Goal: Information Seeking & Learning: Learn about a topic

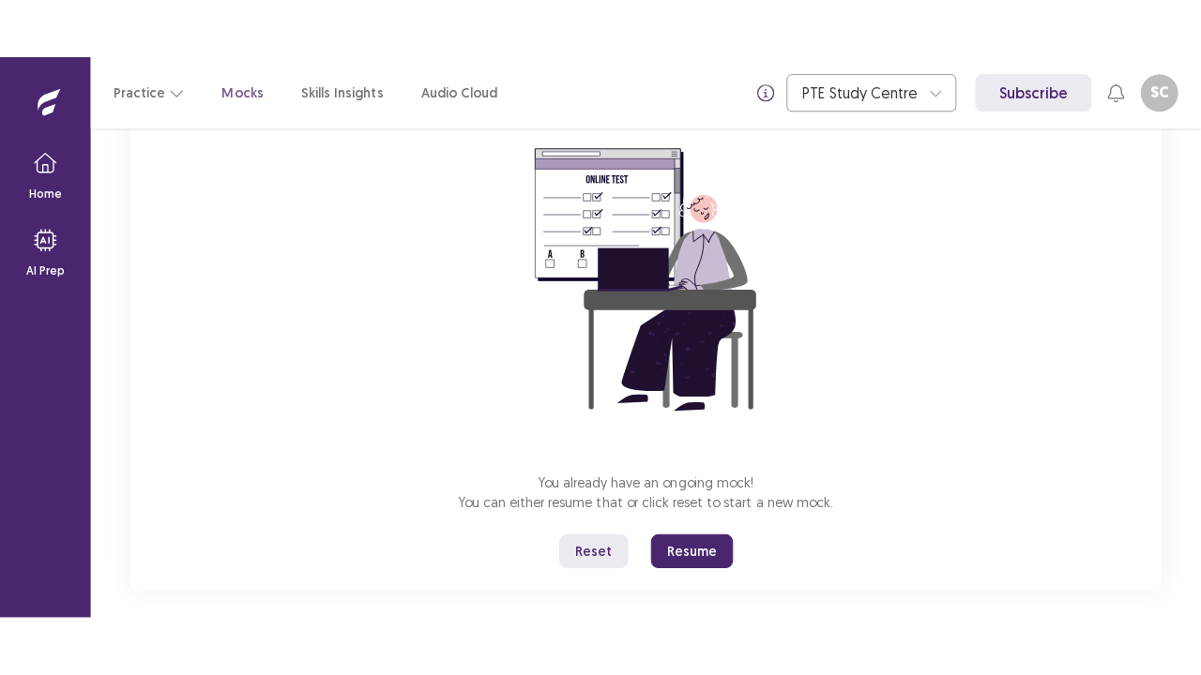
scroll to position [184, 0]
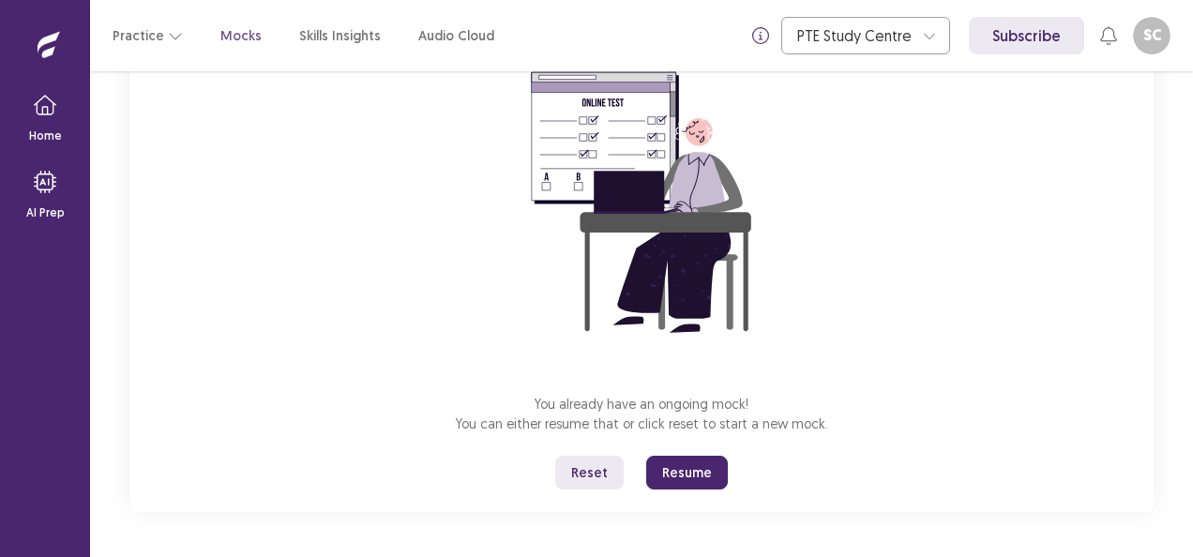
click at [595, 477] on button "Reset" at bounding box center [589, 473] width 68 height 34
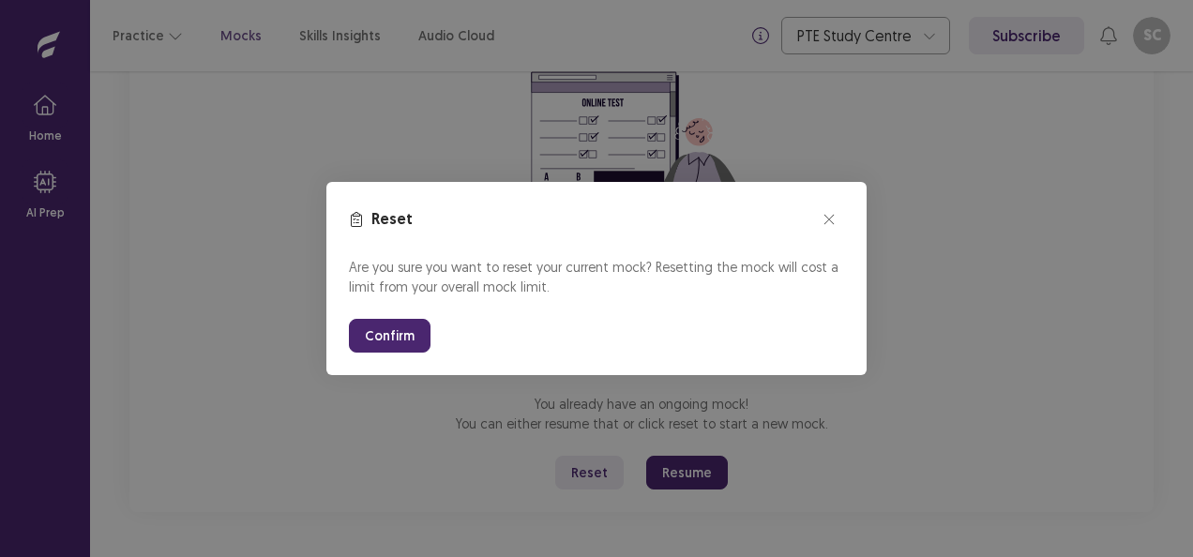
drag, startPoint x: 387, startPoint y: 334, endPoint x: 409, endPoint y: 403, distance: 73.0
click at [387, 334] on button "Confirm" at bounding box center [390, 336] width 82 height 34
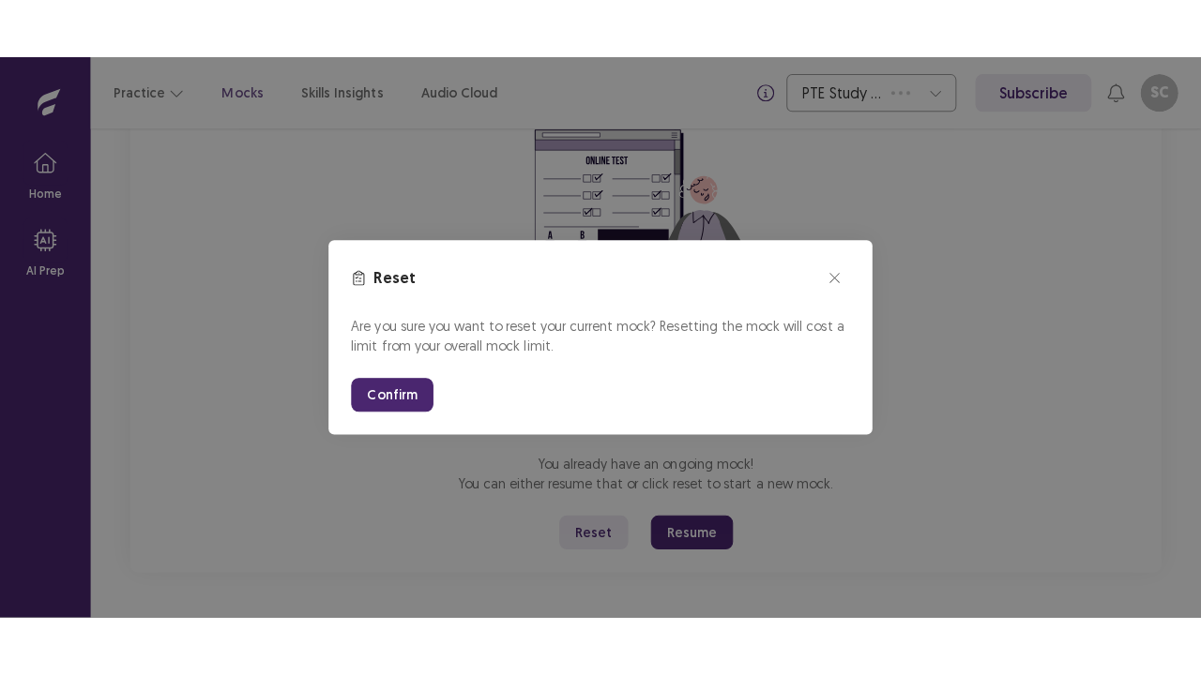
scroll to position [66, 0]
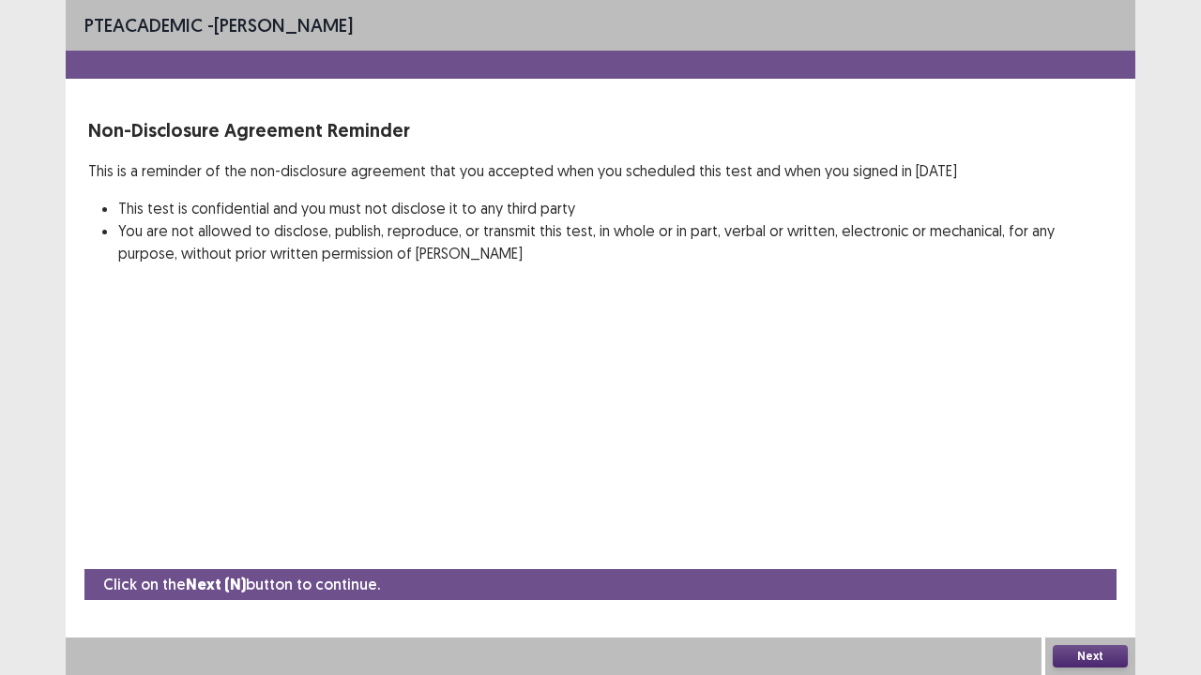
click at [1095, 556] on button "Next" at bounding box center [1090, 656] width 75 height 23
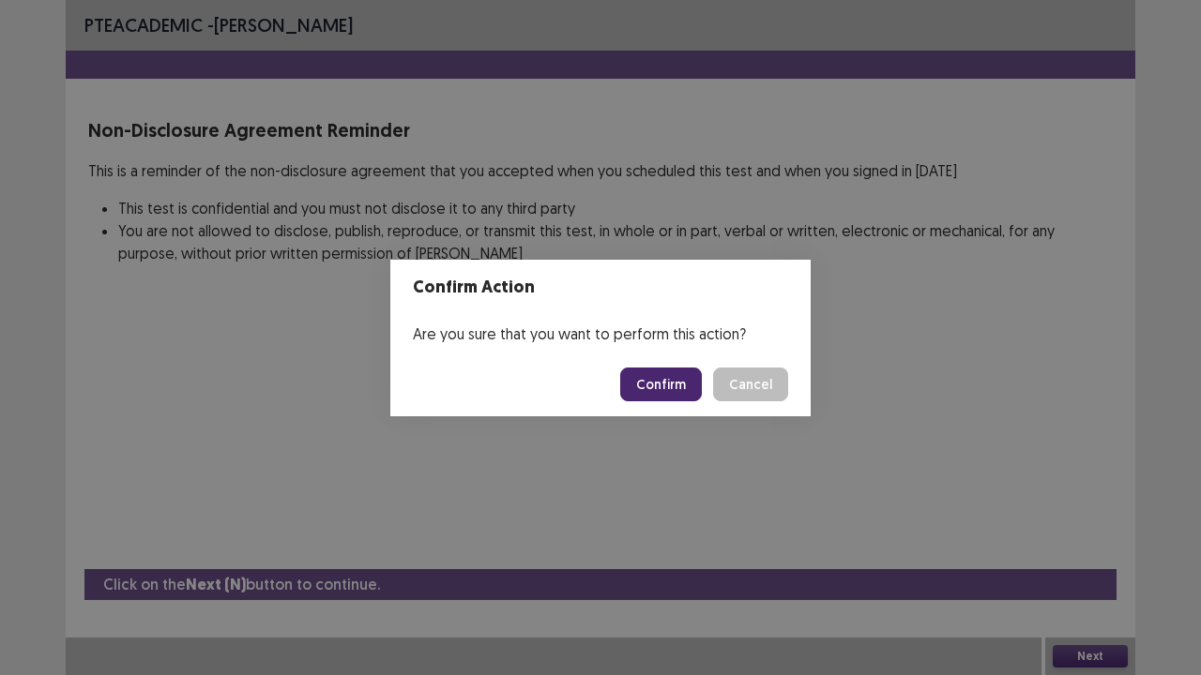
click at [681, 387] on button "Confirm" at bounding box center [661, 385] width 82 height 34
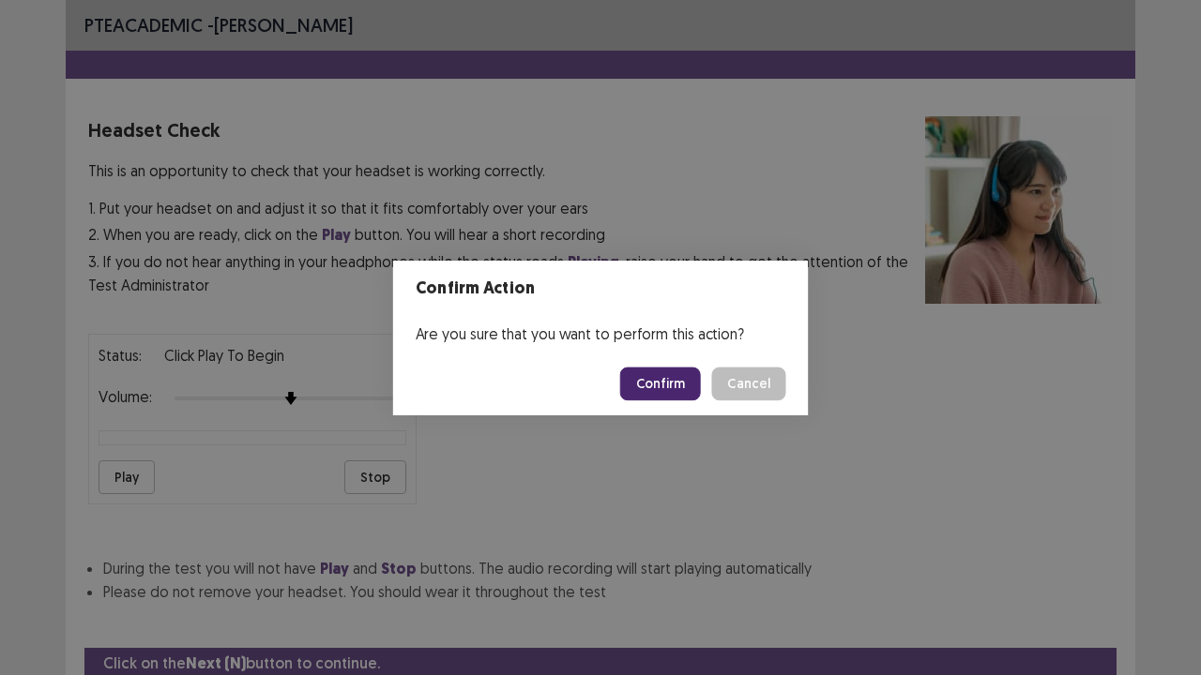
scroll to position [69, 0]
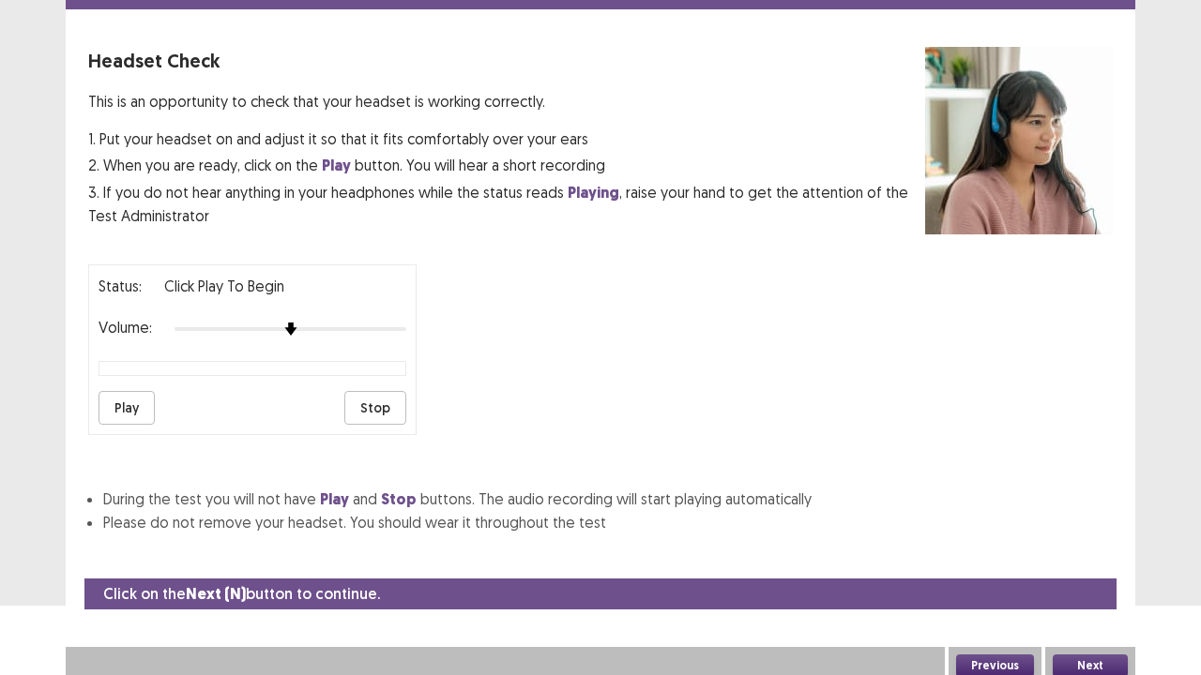
click at [132, 402] on button "Play" at bounding box center [127, 408] width 56 height 34
click at [1074, 556] on button "Next" at bounding box center [1090, 666] width 75 height 23
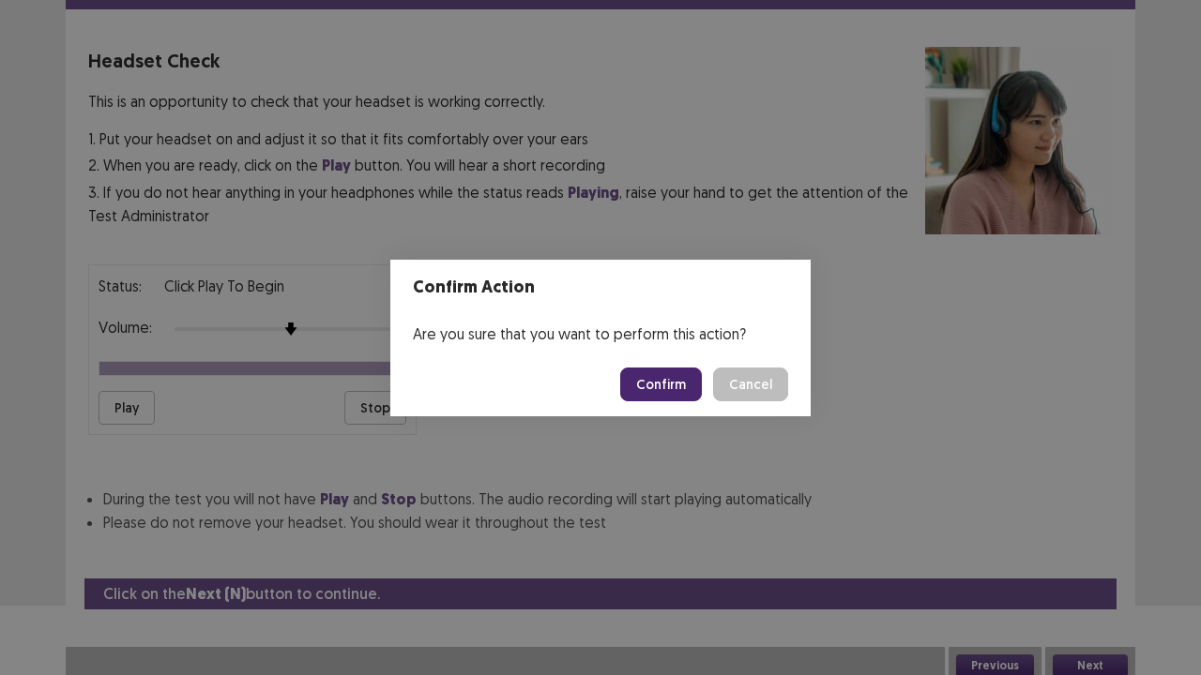
click at [660, 388] on button "Confirm" at bounding box center [661, 385] width 82 height 34
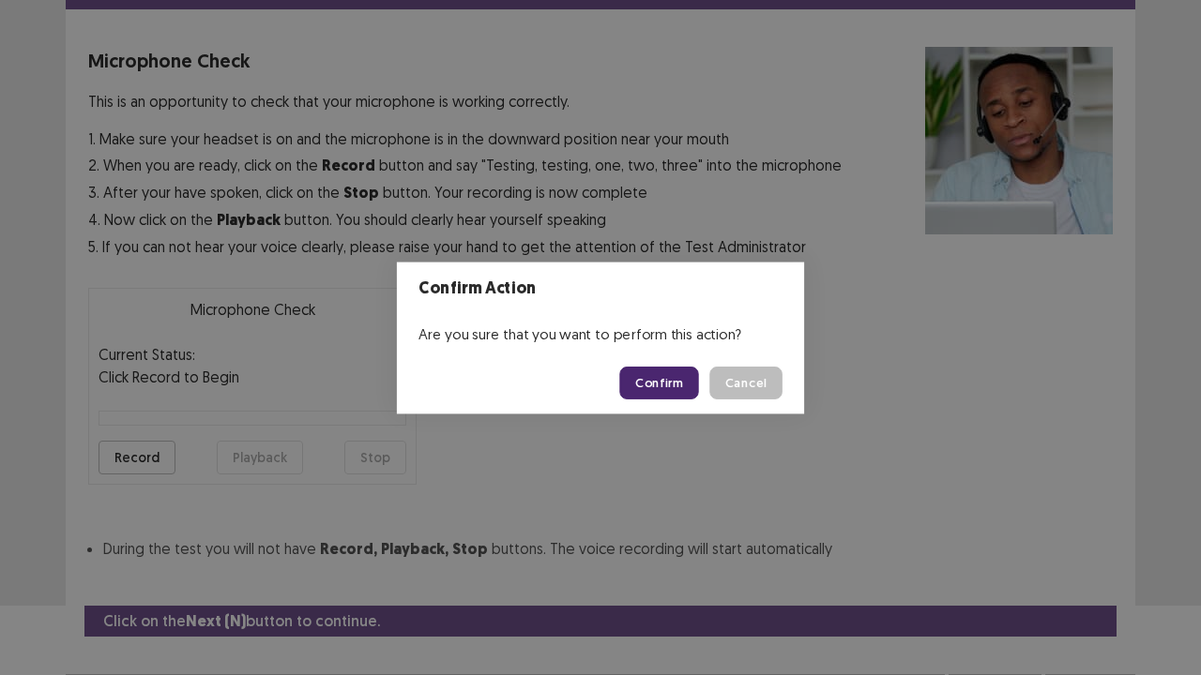
scroll to position [103, 0]
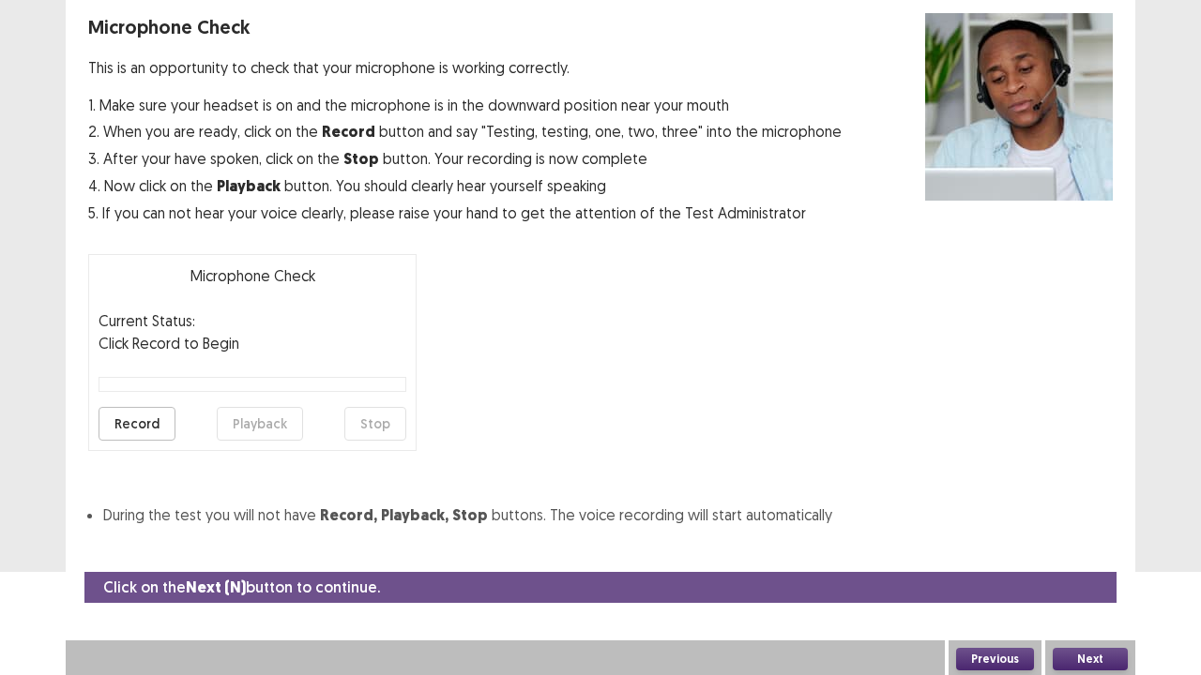
drag, startPoint x: 760, startPoint y: 675, endPoint x: 826, endPoint y: 675, distance: 65.7
drag, startPoint x: 826, startPoint y: 675, endPoint x: 115, endPoint y: 430, distance: 751.2
click at [115, 430] on button "Record" at bounding box center [137, 424] width 77 height 34
click at [375, 425] on button "Stop" at bounding box center [375, 424] width 62 height 34
click at [249, 417] on button "Playback" at bounding box center [260, 424] width 86 height 34
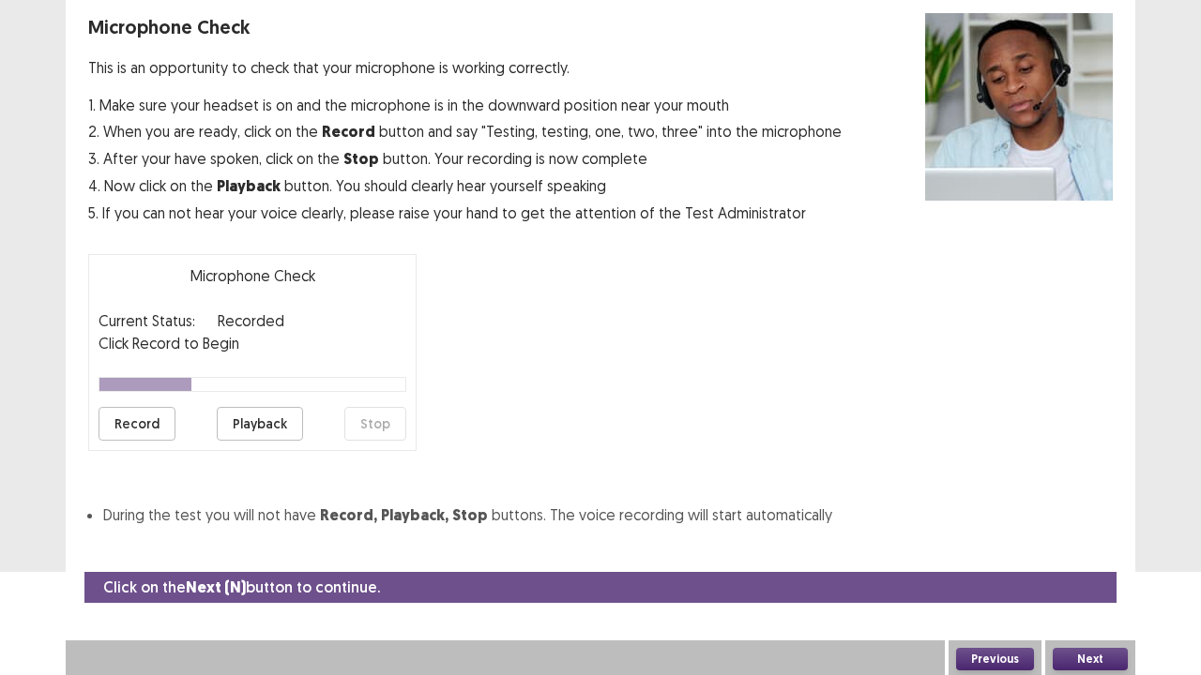
click at [1097, 556] on button "Next" at bounding box center [1090, 659] width 75 height 23
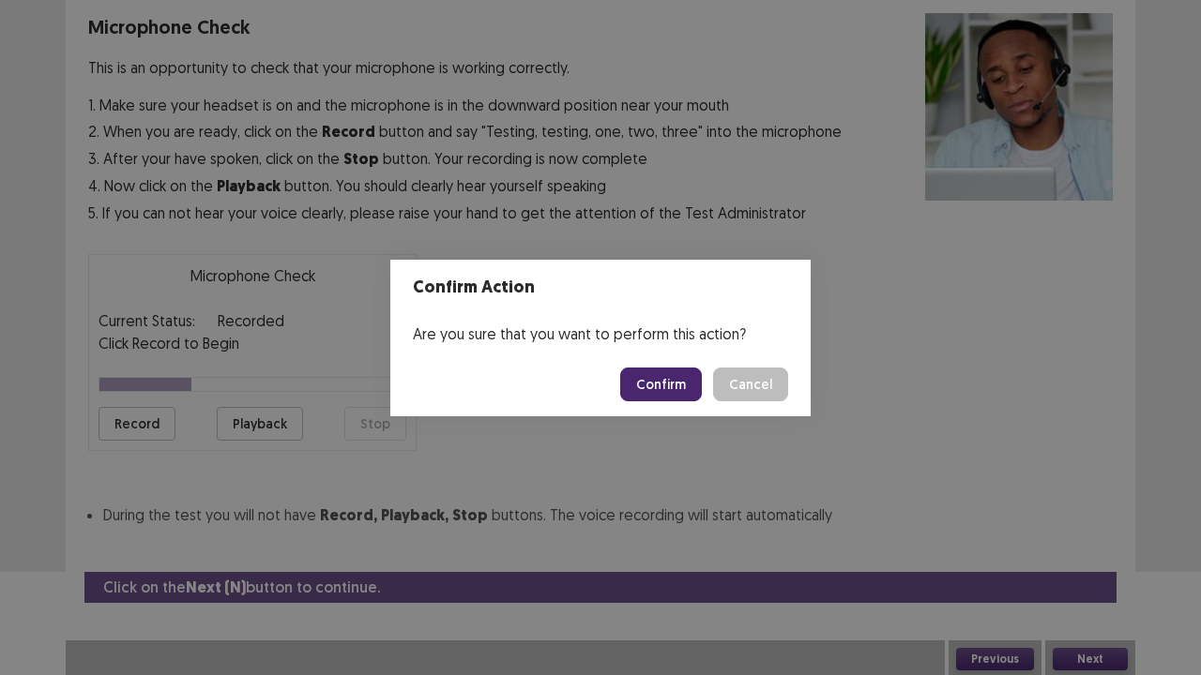
click at [673, 391] on button "Confirm" at bounding box center [661, 385] width 82 height 34
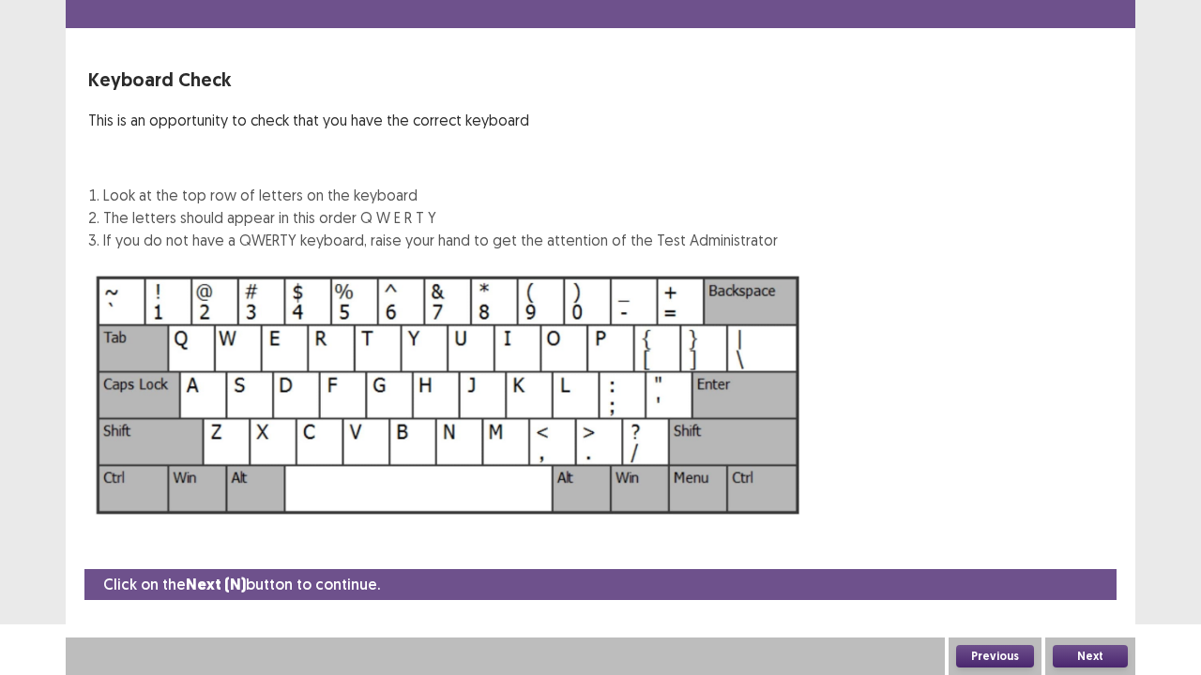
scroll to position [51, 0]
click at [1098, 556] on button "Next" at bounding box center [1090, 656] width 75 height 23
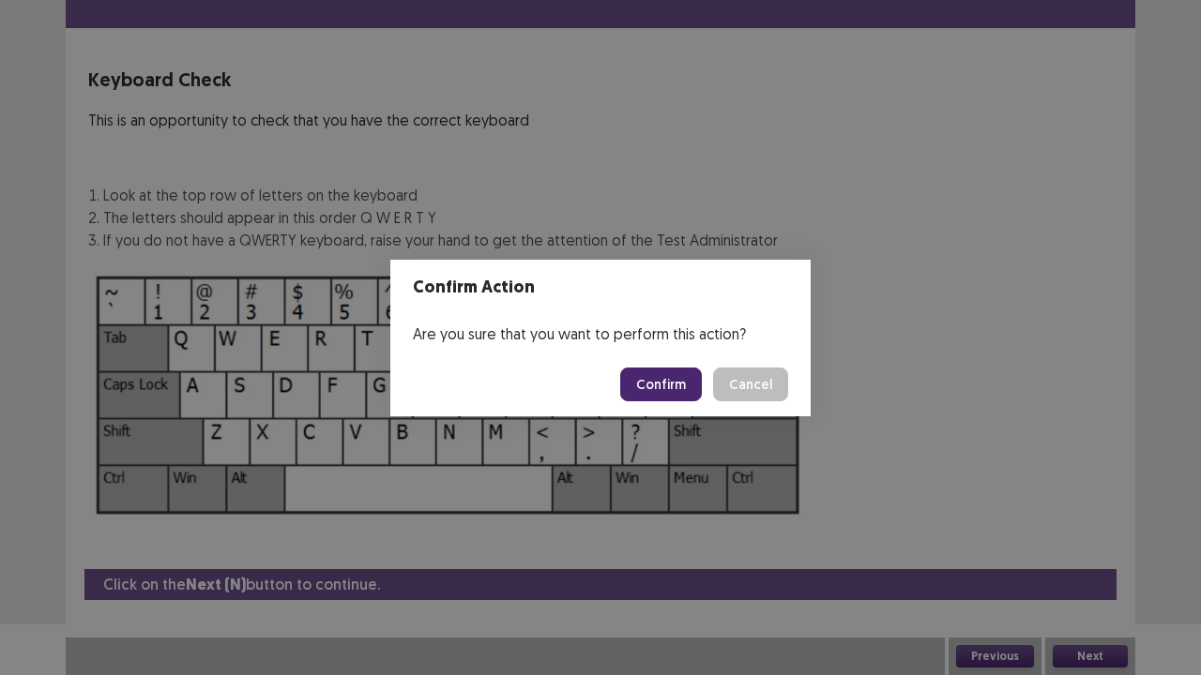
click at [683, 371] on button "Confirm" at bounding box center [661, 385] width 82 height 34
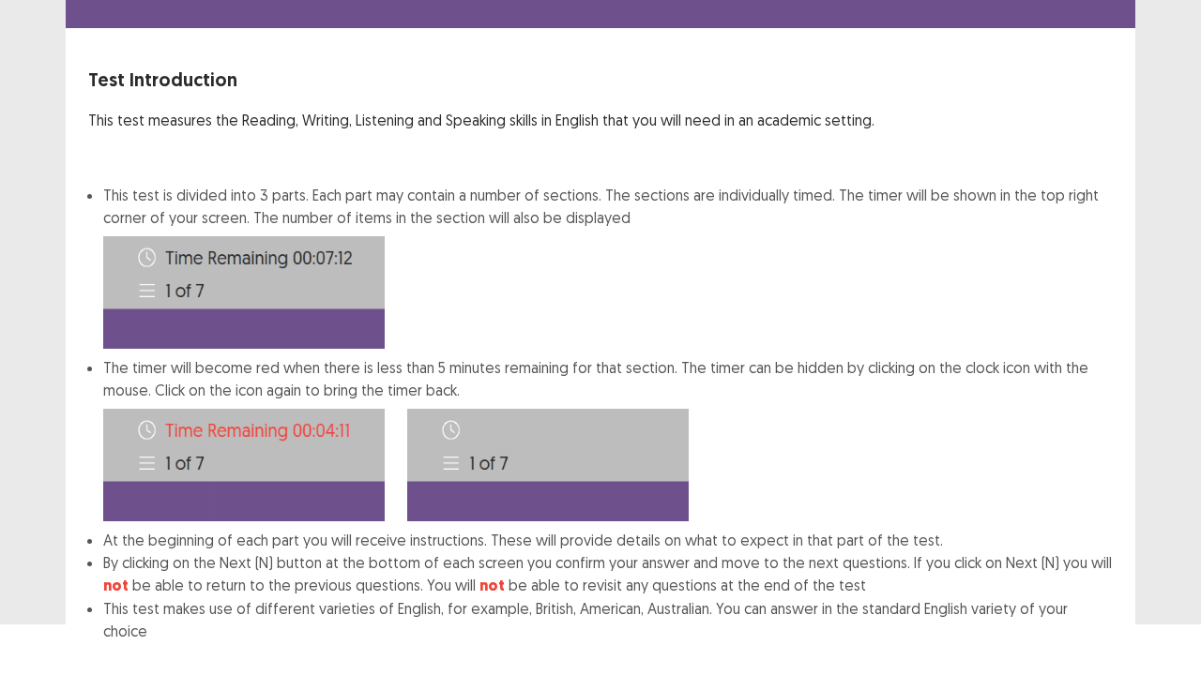
scroll to position [145, 0]
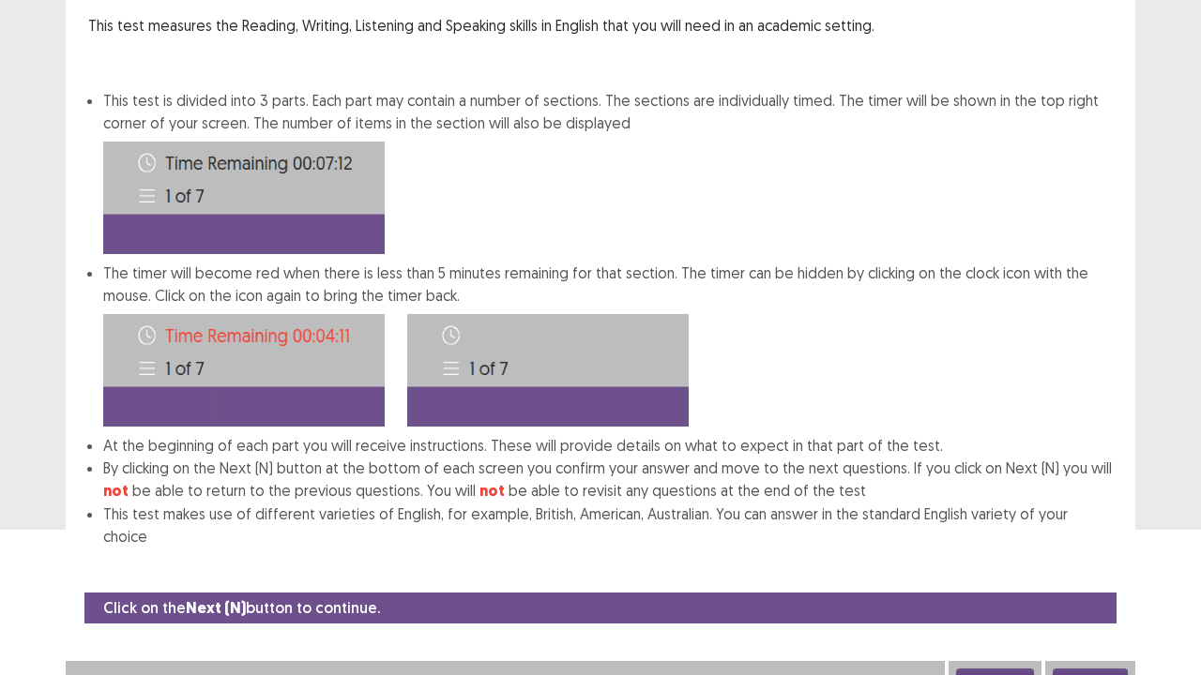
click at [1086, 556] on button "Next" at bounding box center [1090, 680] width 75 height 23
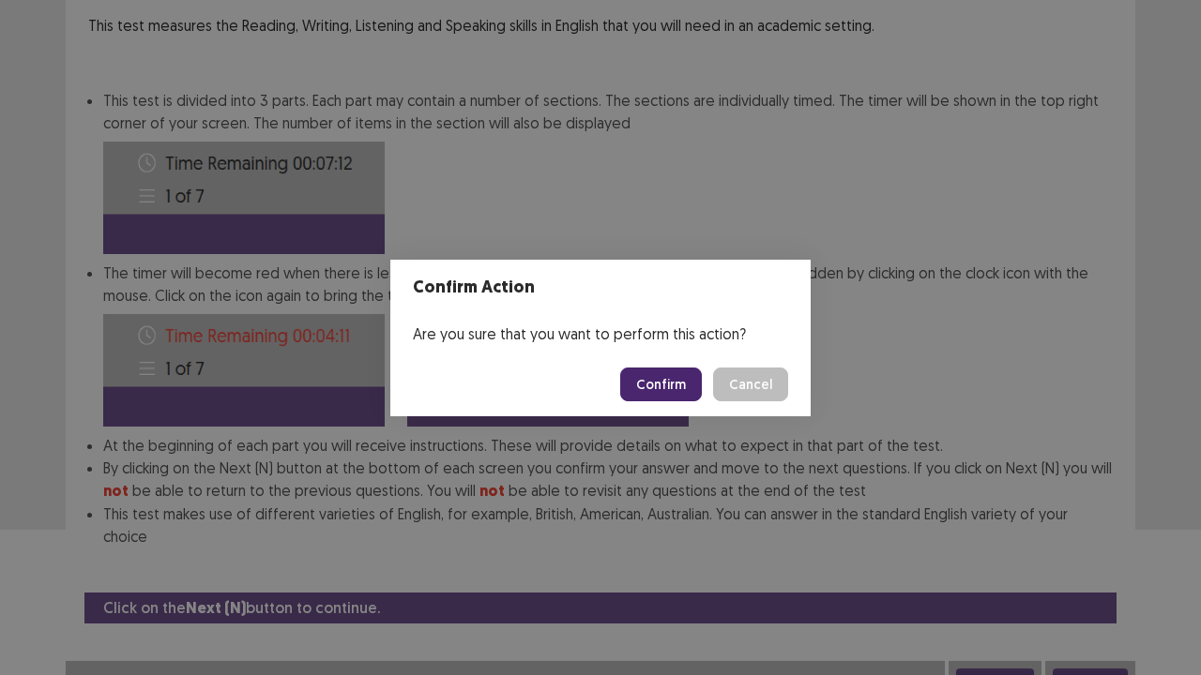
click at [661, 380] on button "Confirm" at bounding box center [661, 385] width 82 height 34
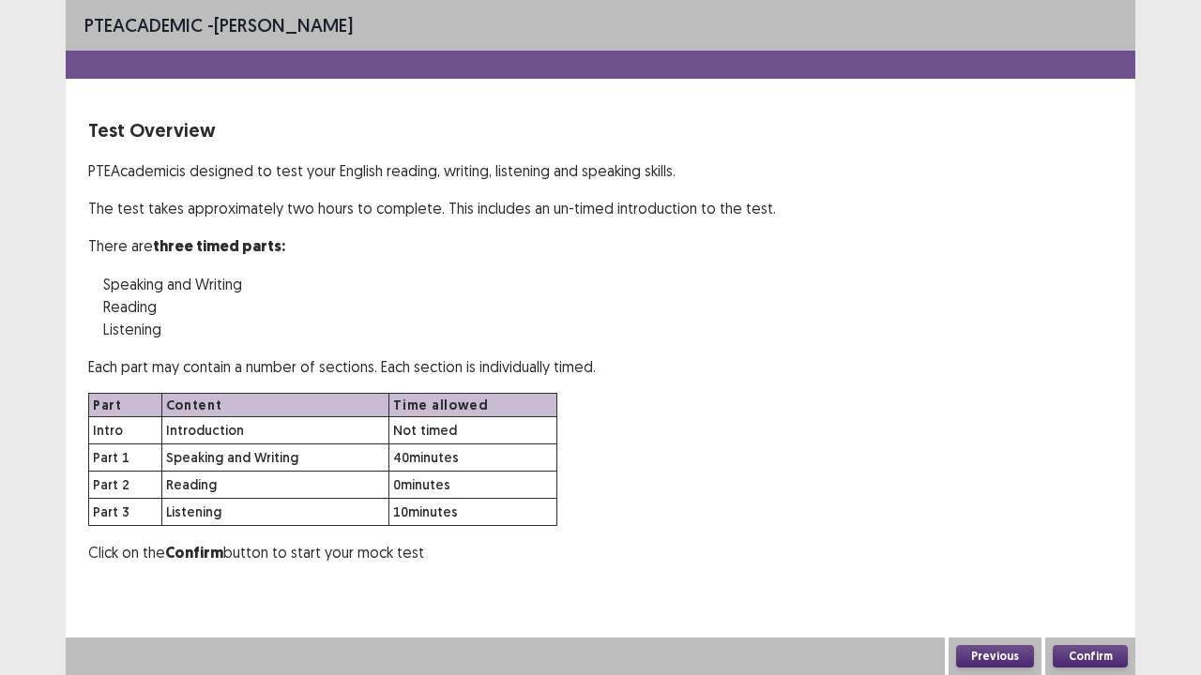
scroll to position [0, 0]
click at [1095, 556] on button "Confirm" at bounding box center [1090, 656] width 75 height 23
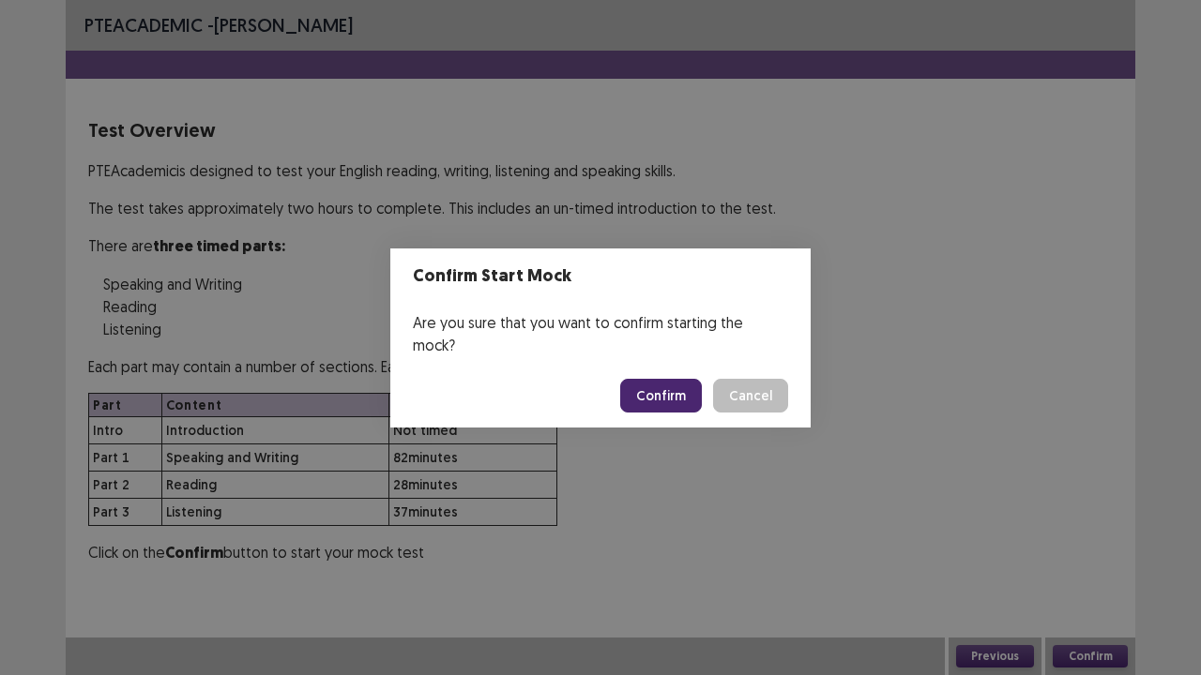
click at [668, 384] on button "Confirm" at bounding box center [661, 396] width 82 height 34
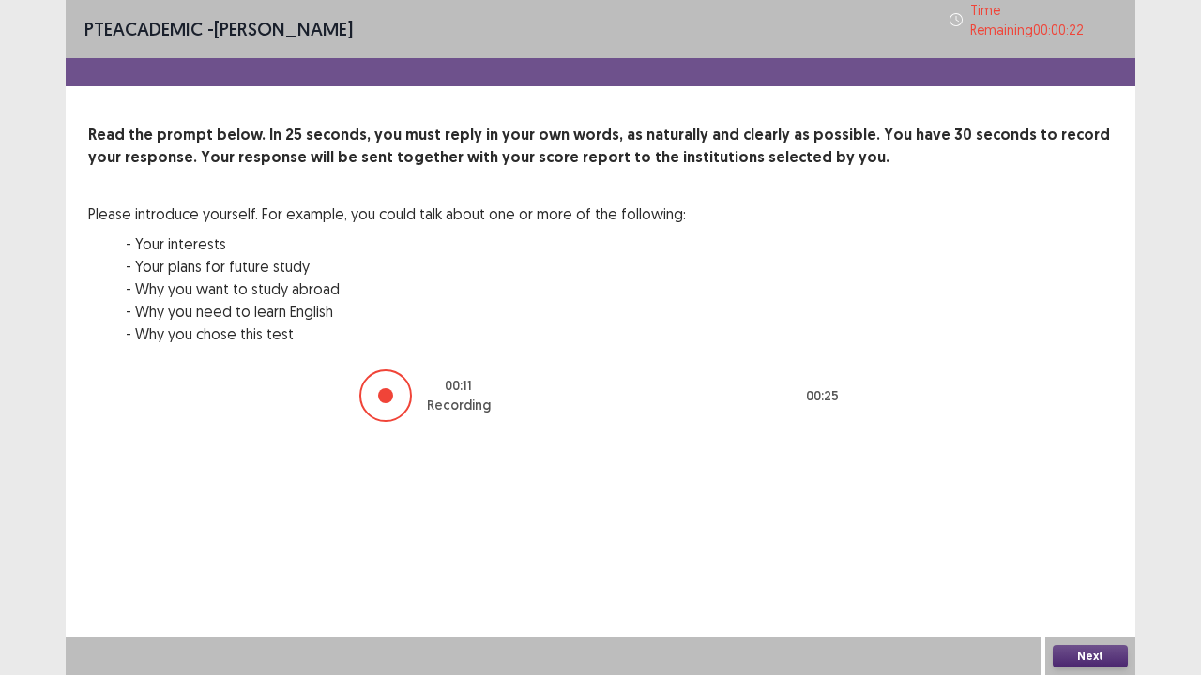
click at [1111, 556] on button "Next" at bounding box center [1090, 656] width 75 height 23
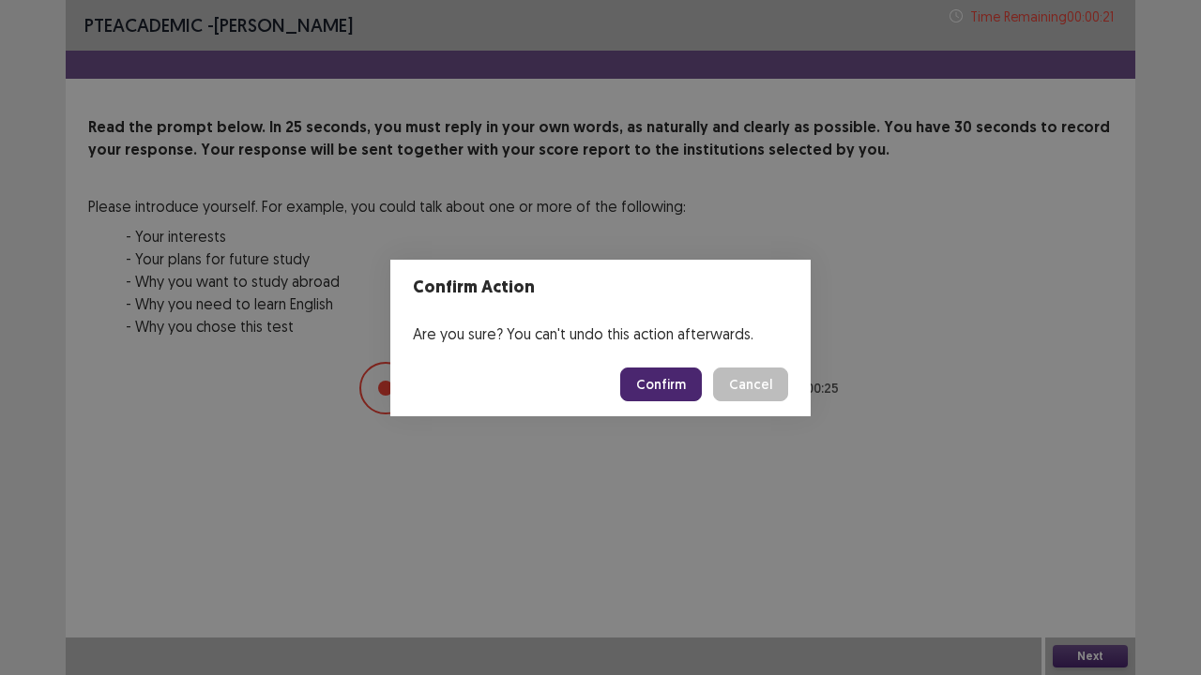
click at [659, 381] on button "Confirm" at bounding box center [661, 385] width 82 height 34
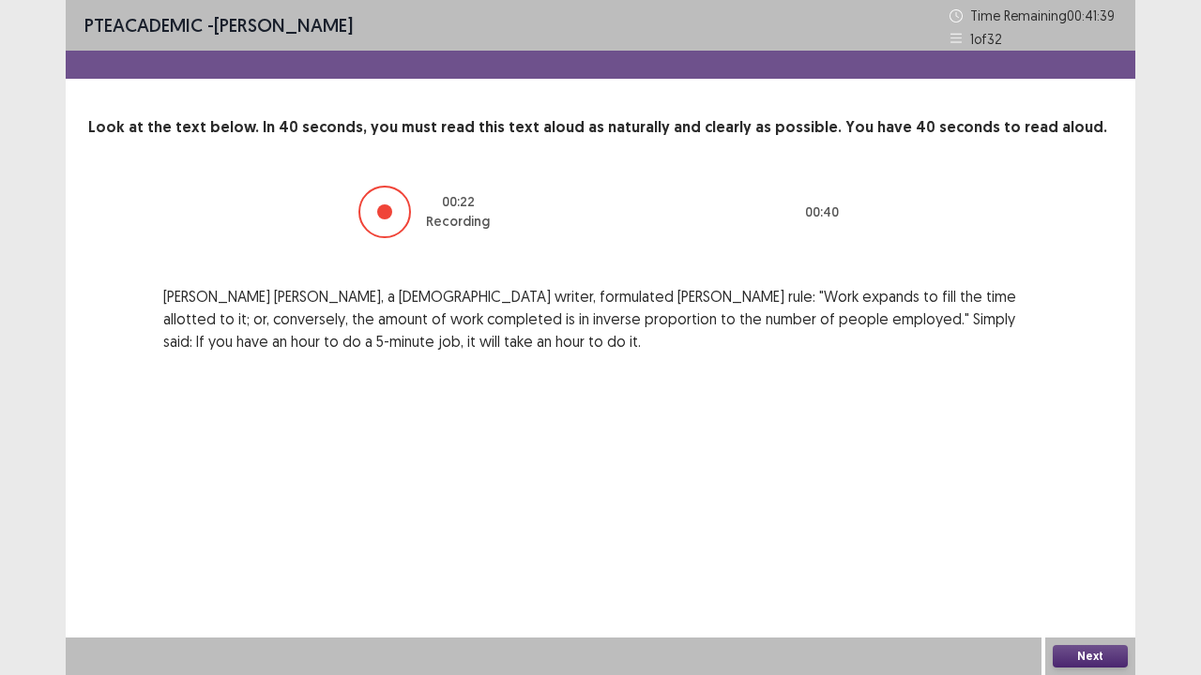
click at [1100, 556] on button "Next" at bounding box center [1090, 656] width 75 height 23
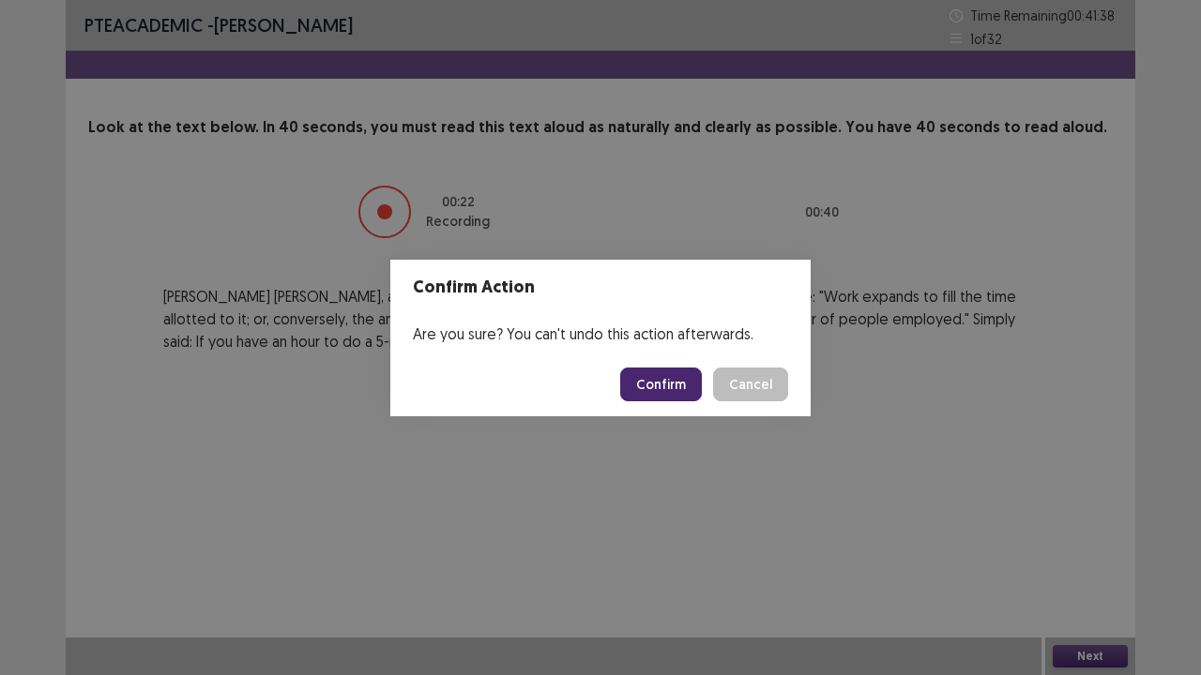
click at [651, 380] on button "Confirm" at bounding box center [661, 385] width 82 height 34
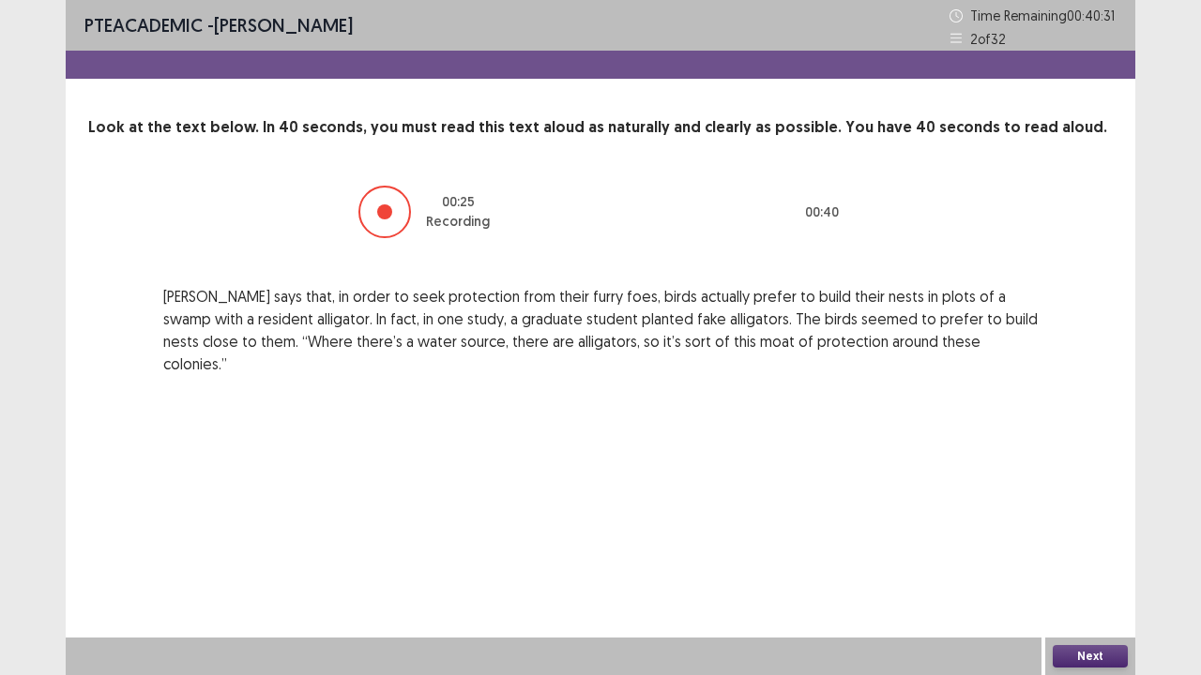
click at [1100, 556] on button "Next" at bounding box center [1090, 656] width 75 height 23
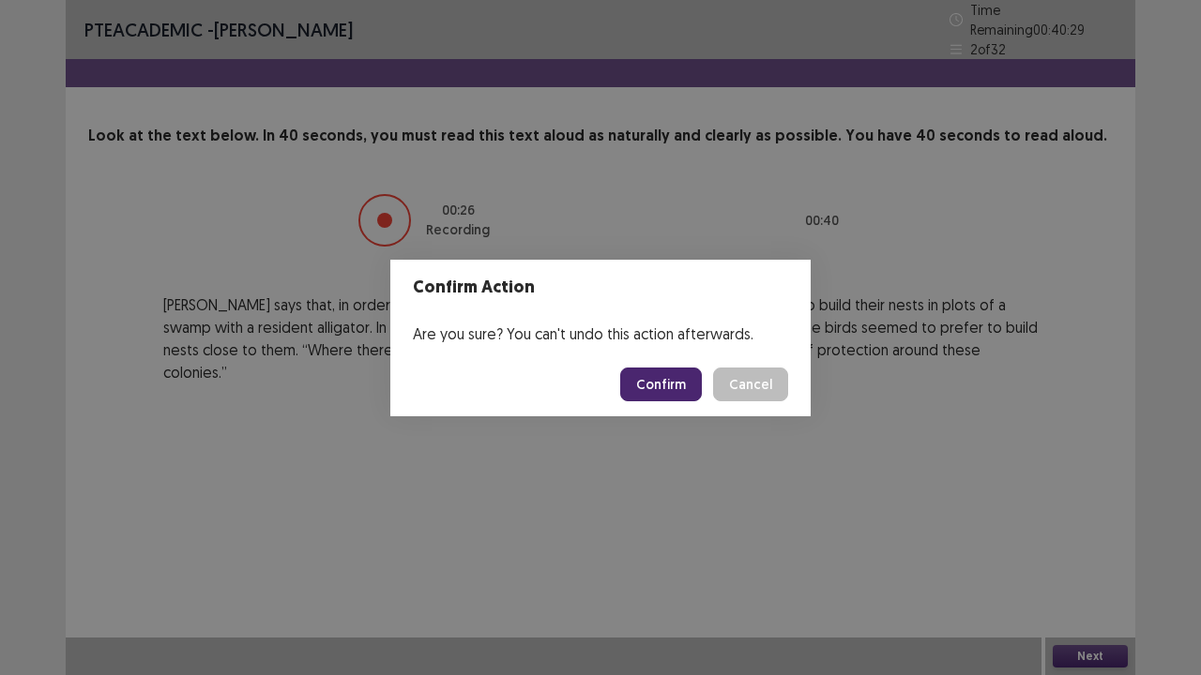
click at [690, 391] on button "Confirm" at bounding box center [661, 385] width 82 height 34
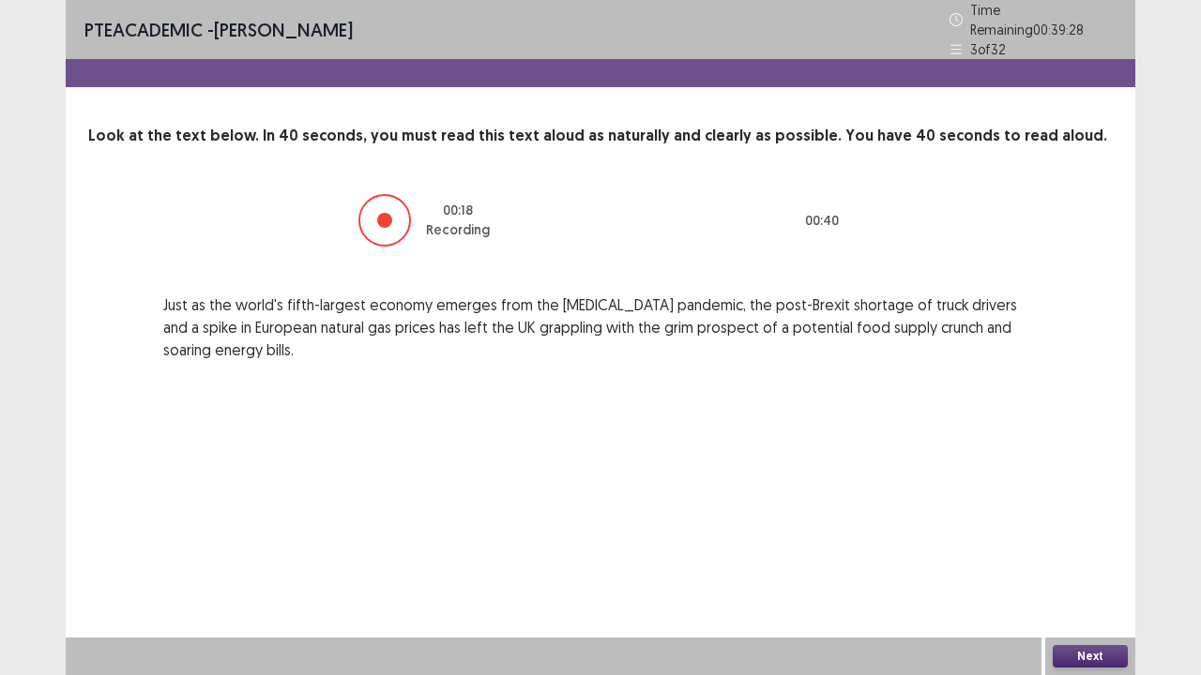
click at [1077, 556] on button "Next" at bounding box center [1090, 656] width 75 height 23
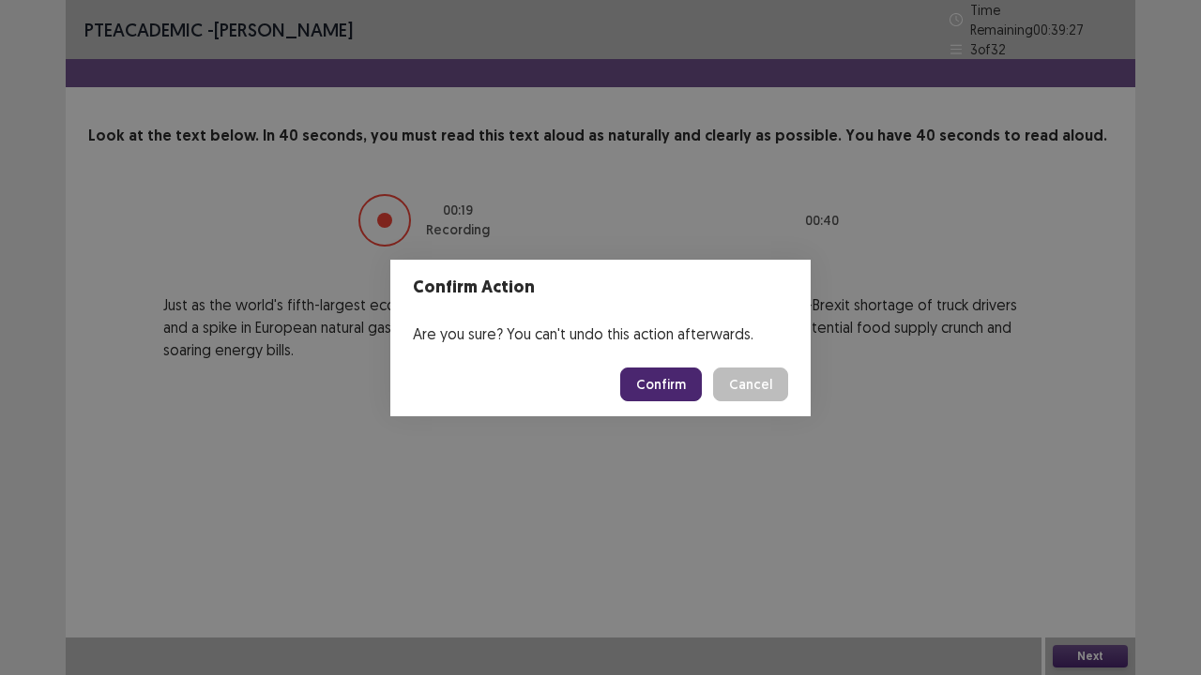
click at [675, 382] on button "Confirm" at bounding box center [661, 385] width 82 height 34
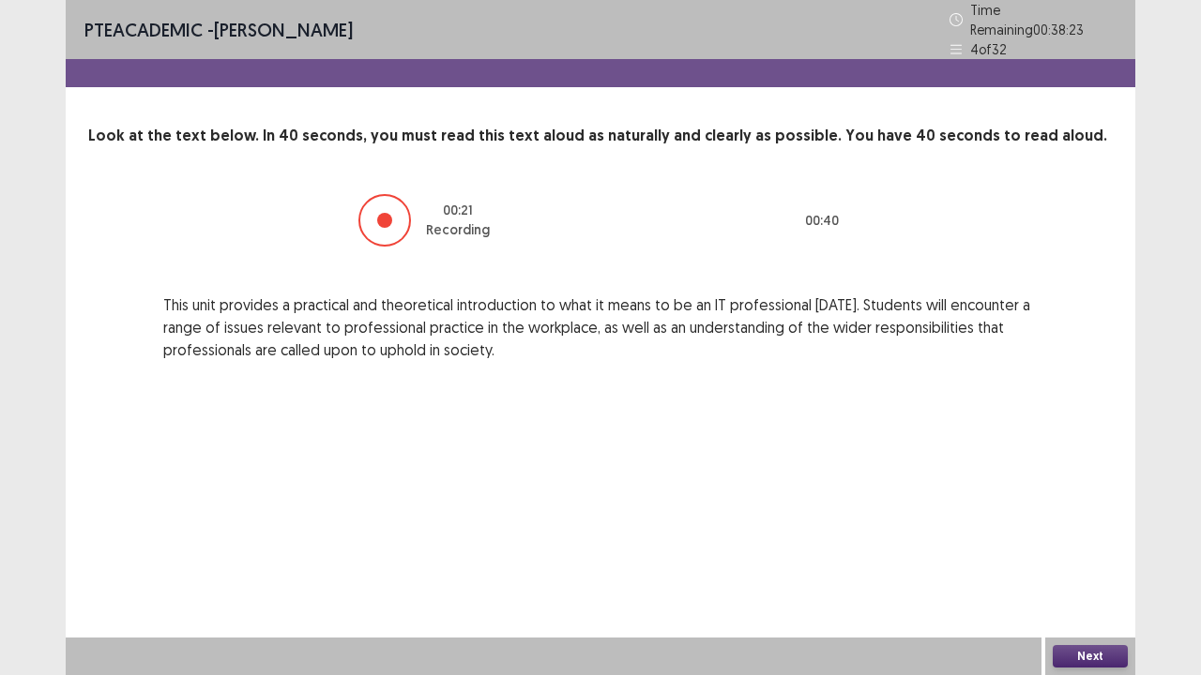
drag, startPoint x: 1101, startPoint y: 668, endPoint x: 988, endPoint y: 616, distance: 124.7
click at [1102, 556] on div "Next" at bounding box center [1090, 657] width 90 height 38
click at [1114, 556] on button "Next" at bounding box center [1090, 656] width 75 height 23
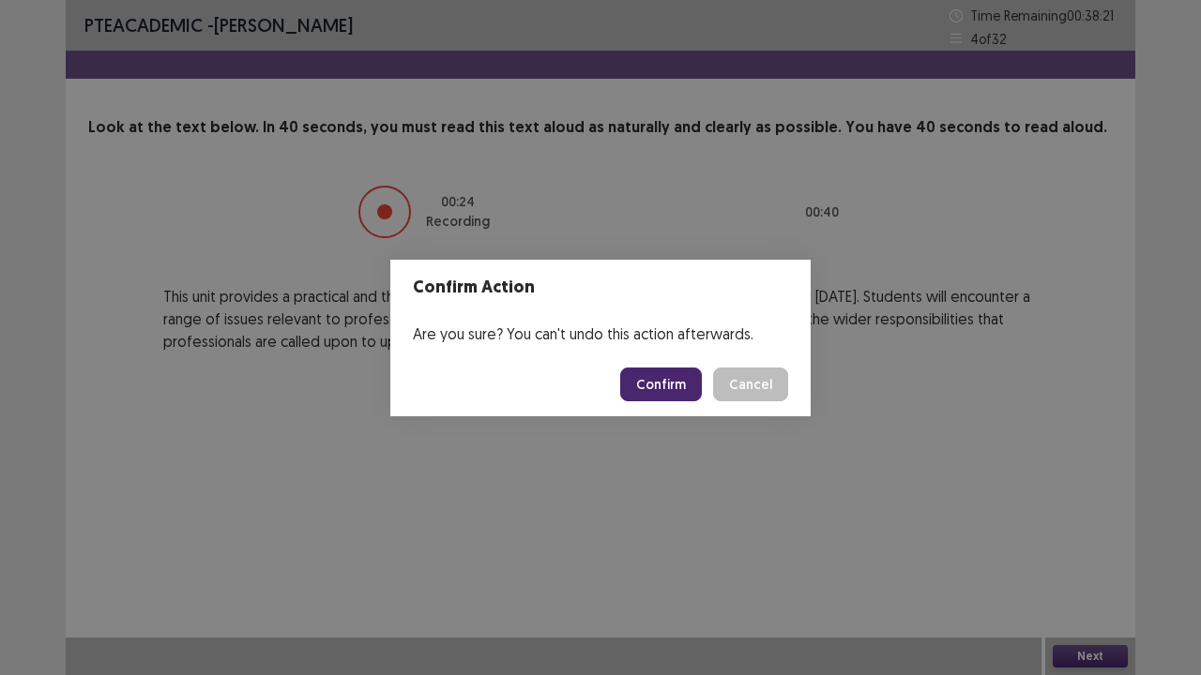
click at [662, 382] on button "Confirm" at bounding box center [661, 385] width 82 height 34
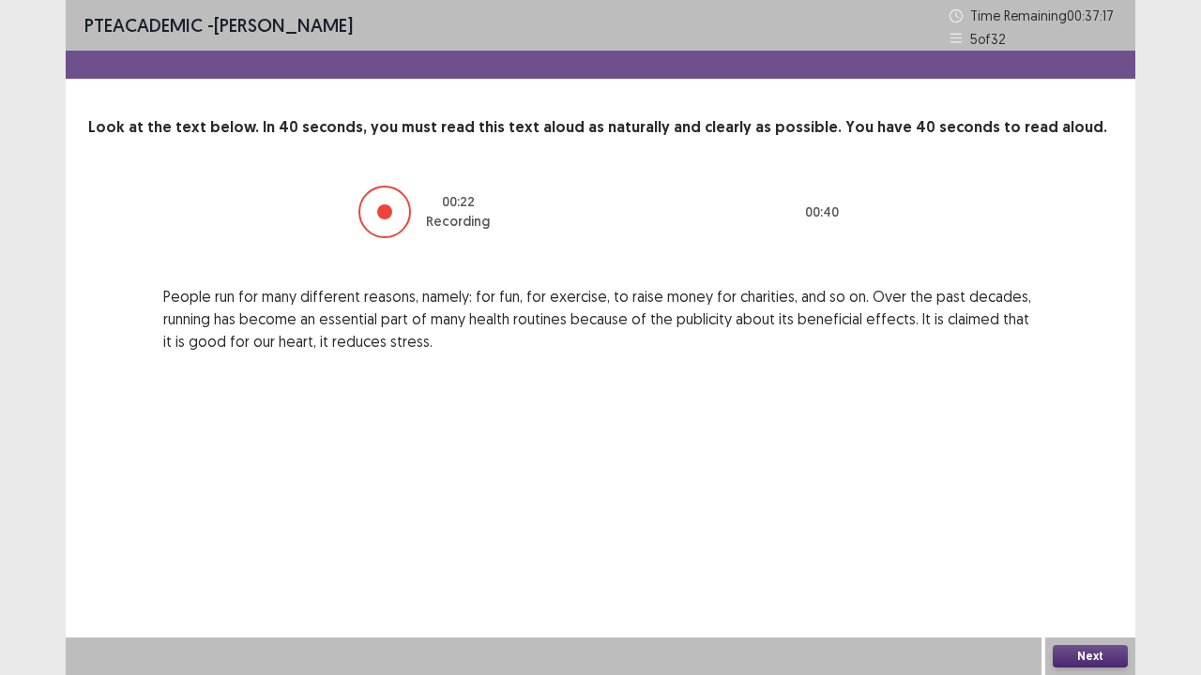
click at [1092, 556] on button "Next" at bounding box center [1090, 656] width 75 height 23
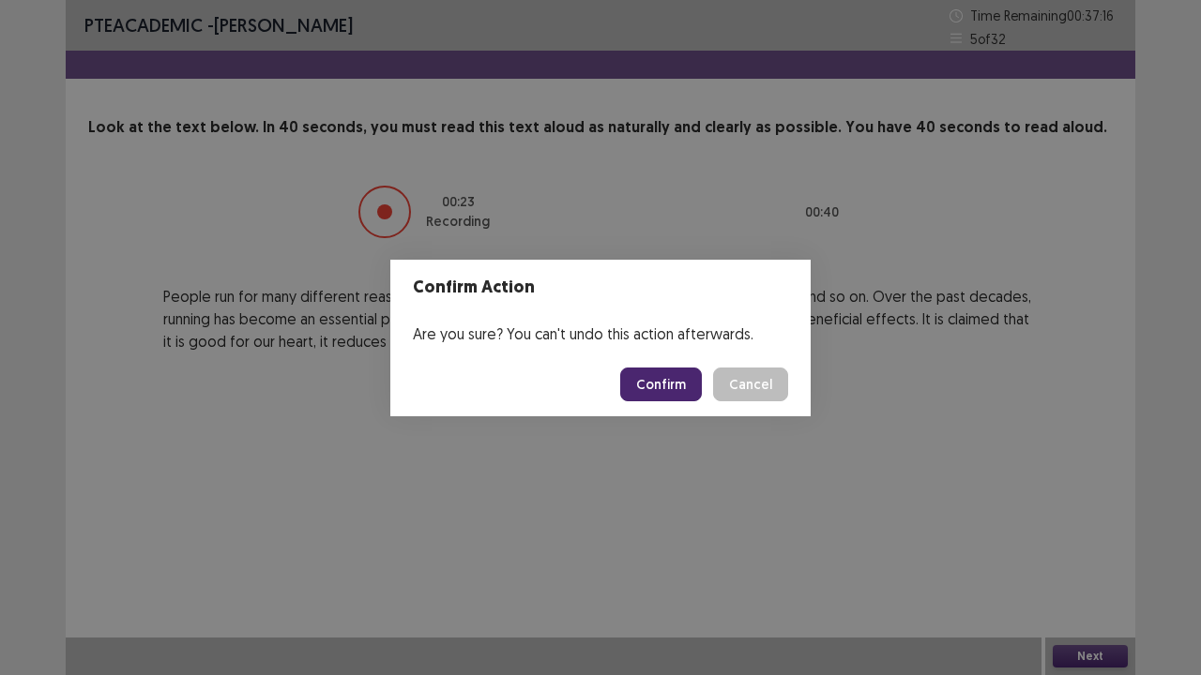
click at [672, 391] on button "Confirm" at bounding box center [661, 385] width 82 height 34
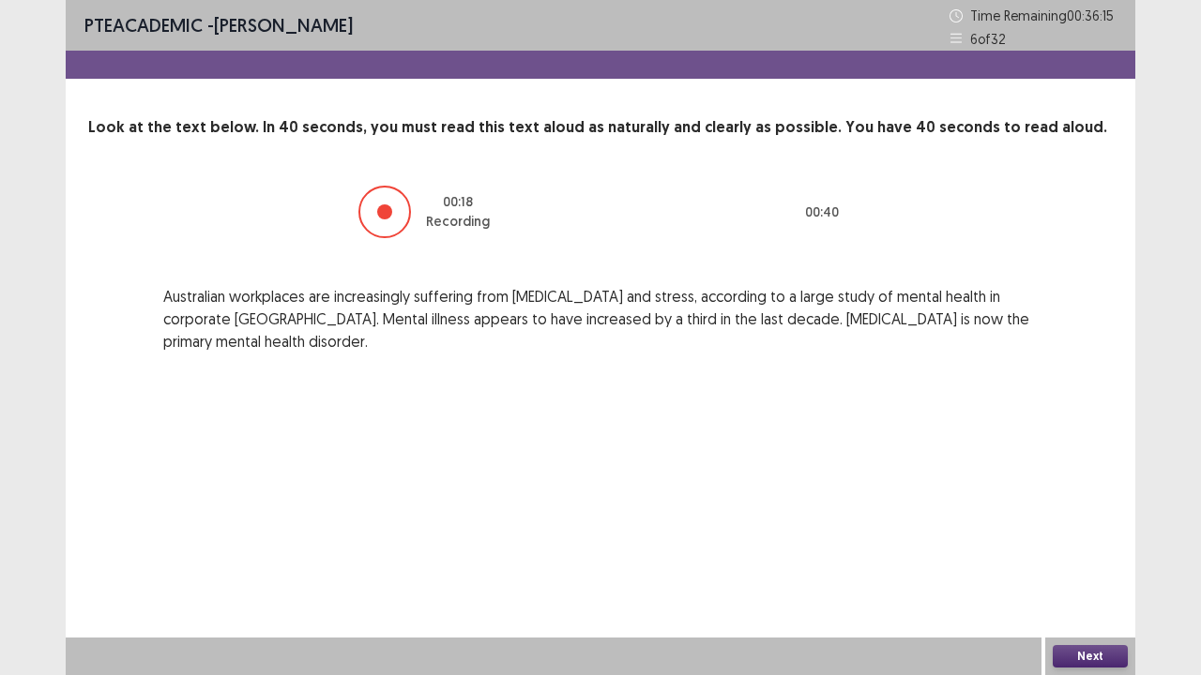
click at [1083, 556] on button "Next" at bounding box center [1090, 656] width 75 height 23
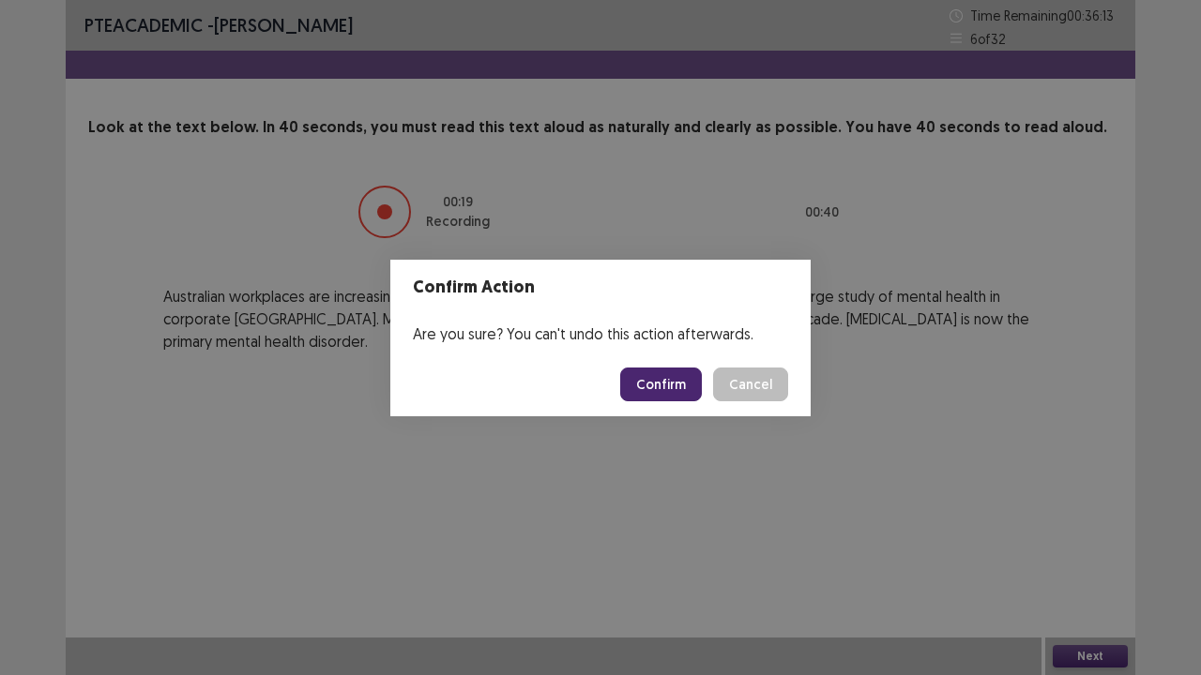
click at [668, 379] on button "Confirm" at bounding box center [661, 385] width 82 height 34
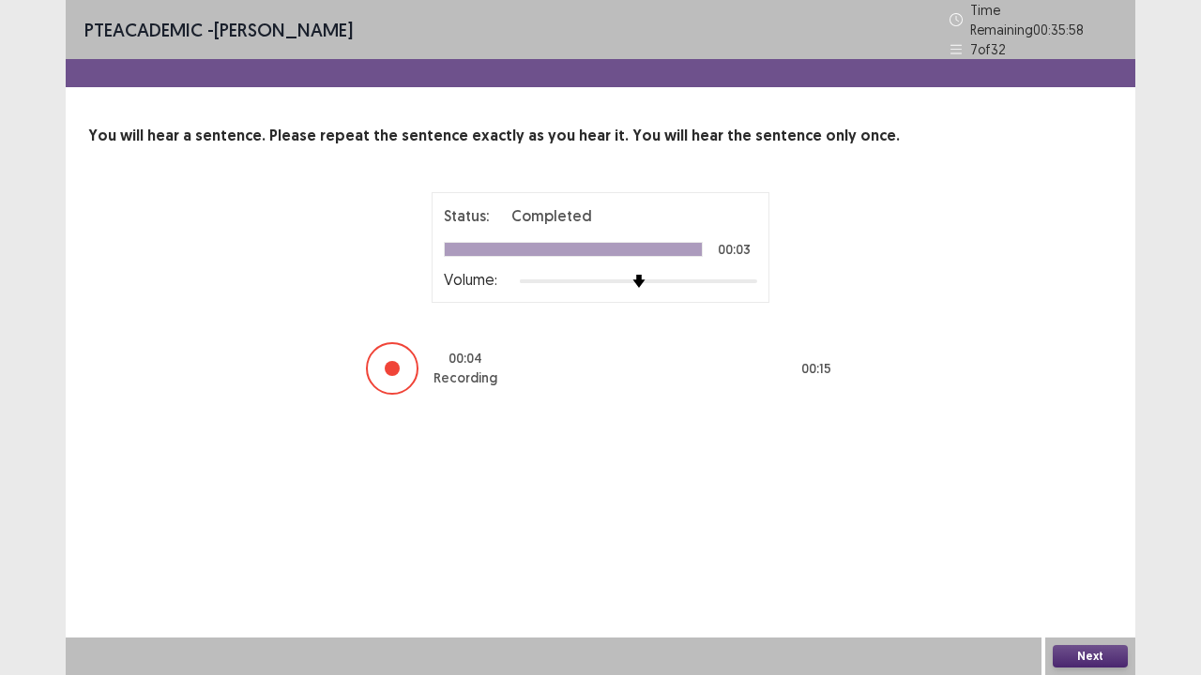
click at [1078, 556] on button "Next" at bounding box center [1090, 656] width 75 height 23
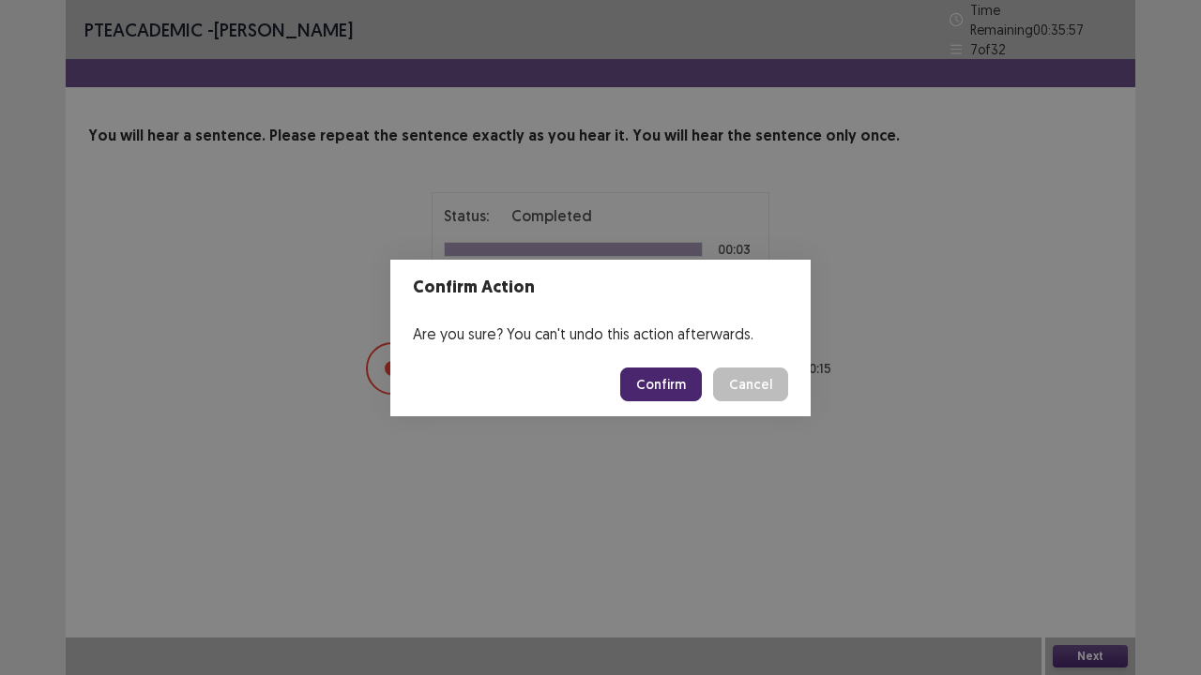
click at [682, 386] on button "Confirm" at bounding box center [661, 385] width 82 height 34
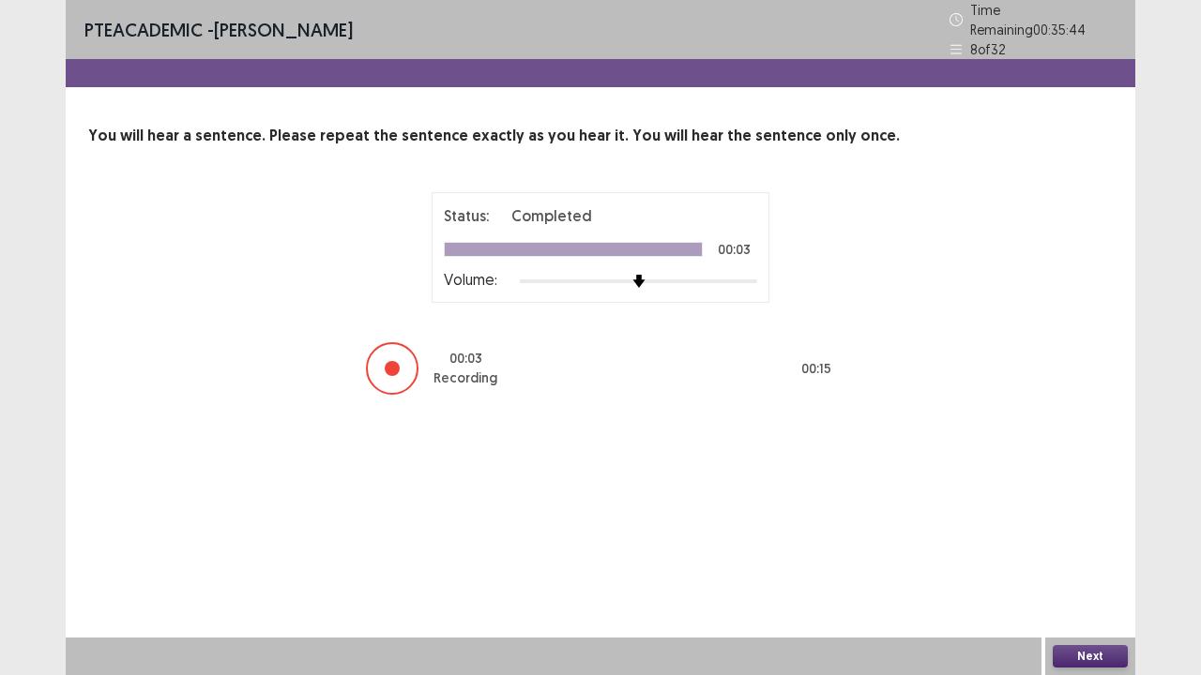
click at [1096, 556] on button "Next" at bounding box center [1090, 656] width 75 height 23
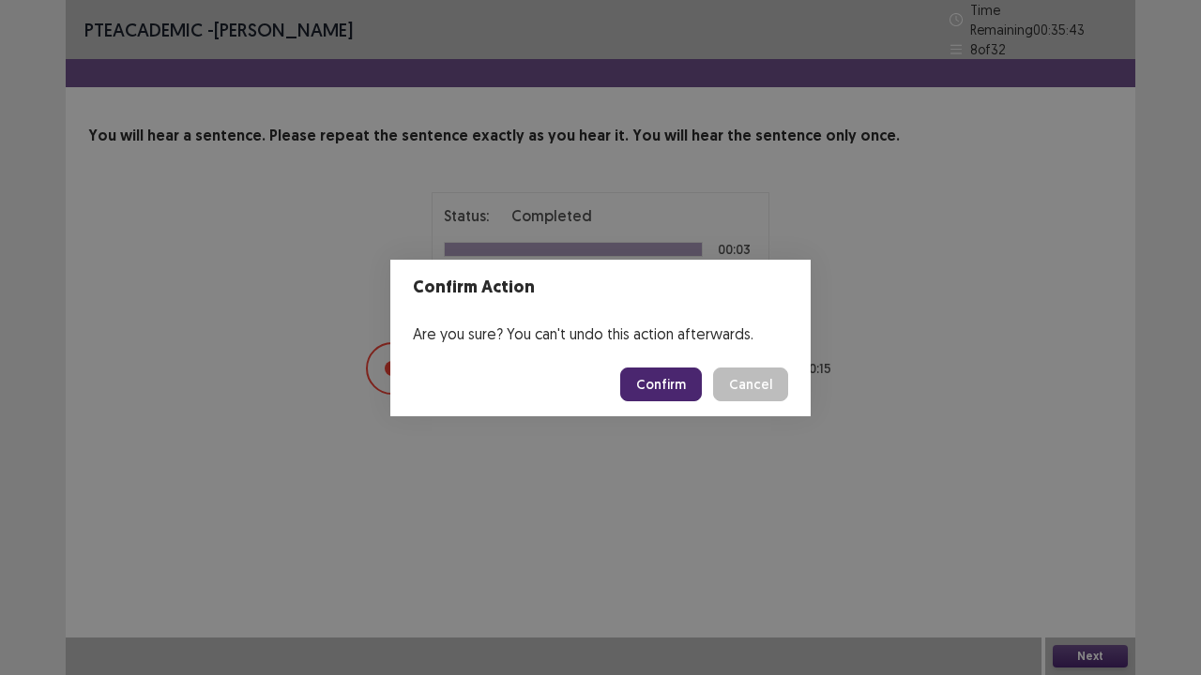
click at [696, 372] on button "Confirm" at bounding box center [661, 385] width 82 height 34
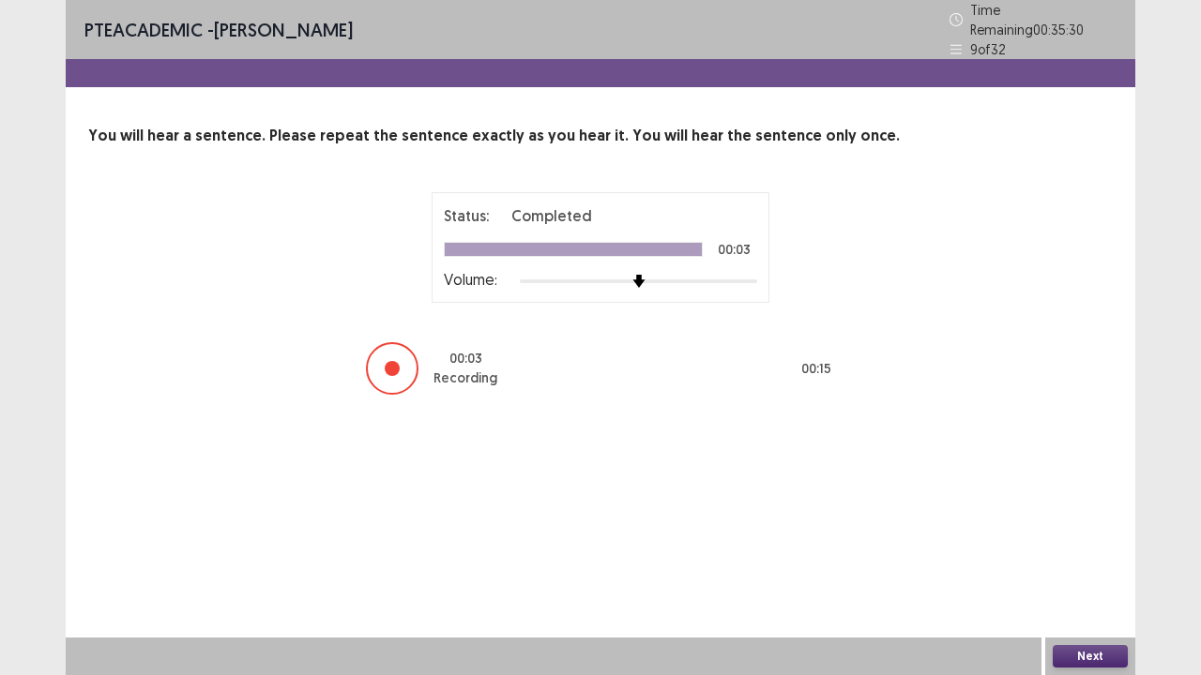
click at [1115, 556] on button "Next" at bounding box center [1090, 656] width 75 height 23
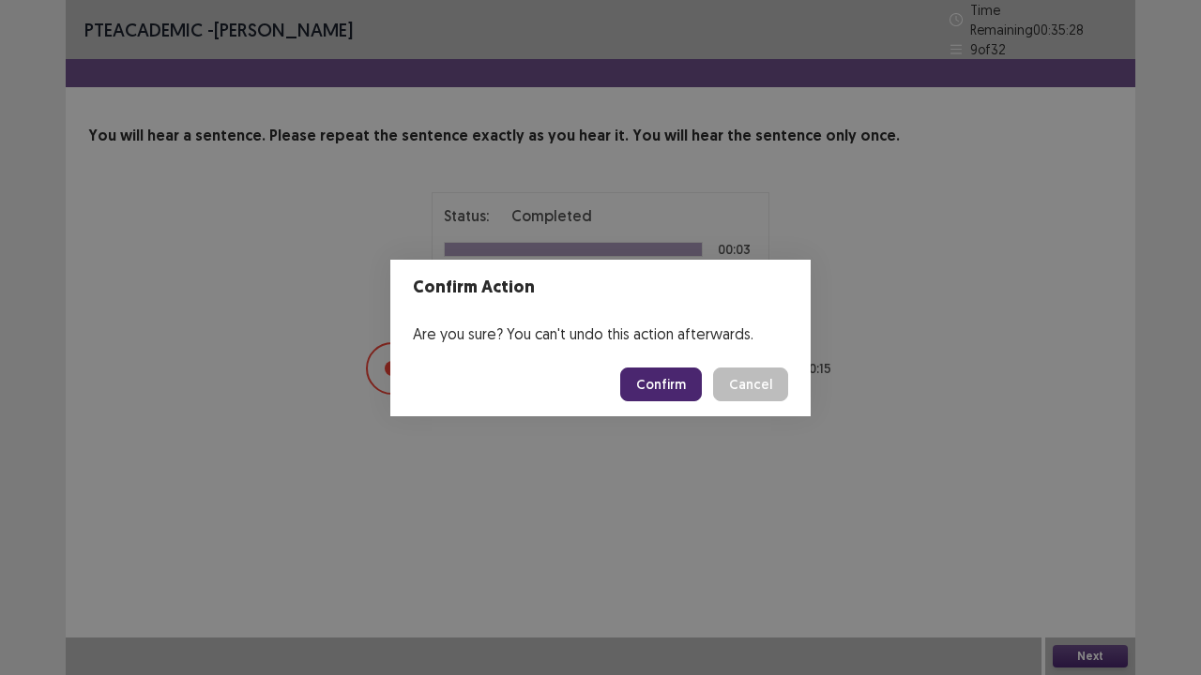
click at [670, 374] on button "Confirm" at bounding box center [661, 385] width 82 height 34
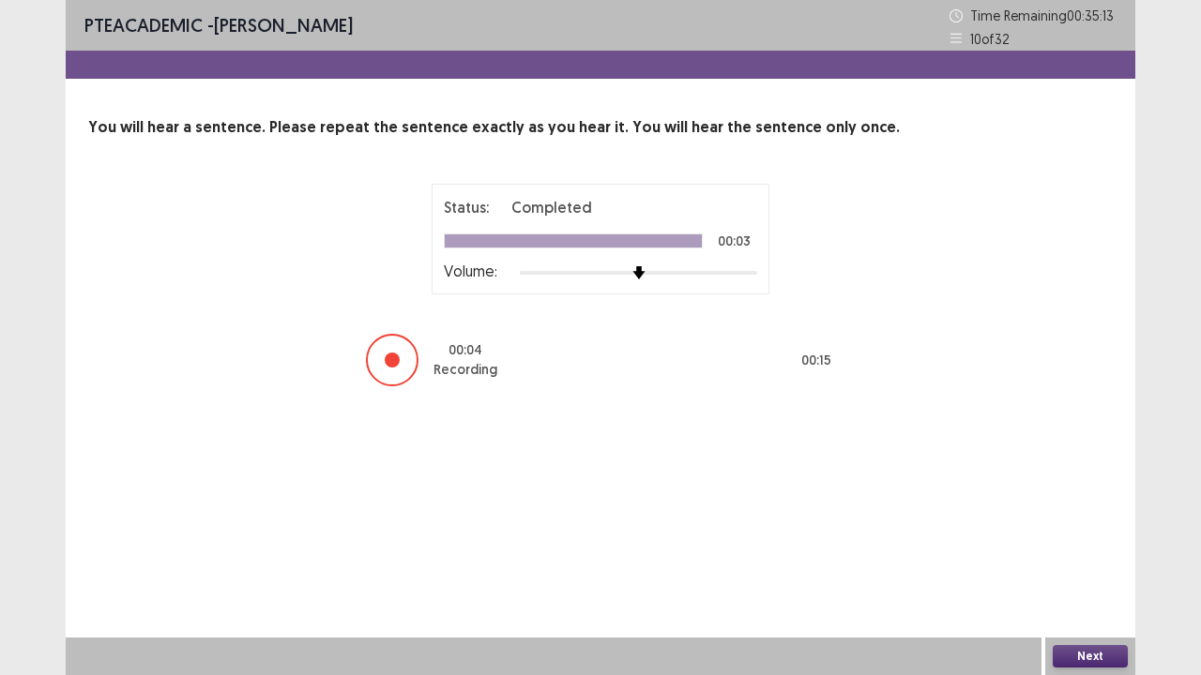
click at [1062, 556] on button "Next" at bounding box center [1090, 656] width 75 height 23
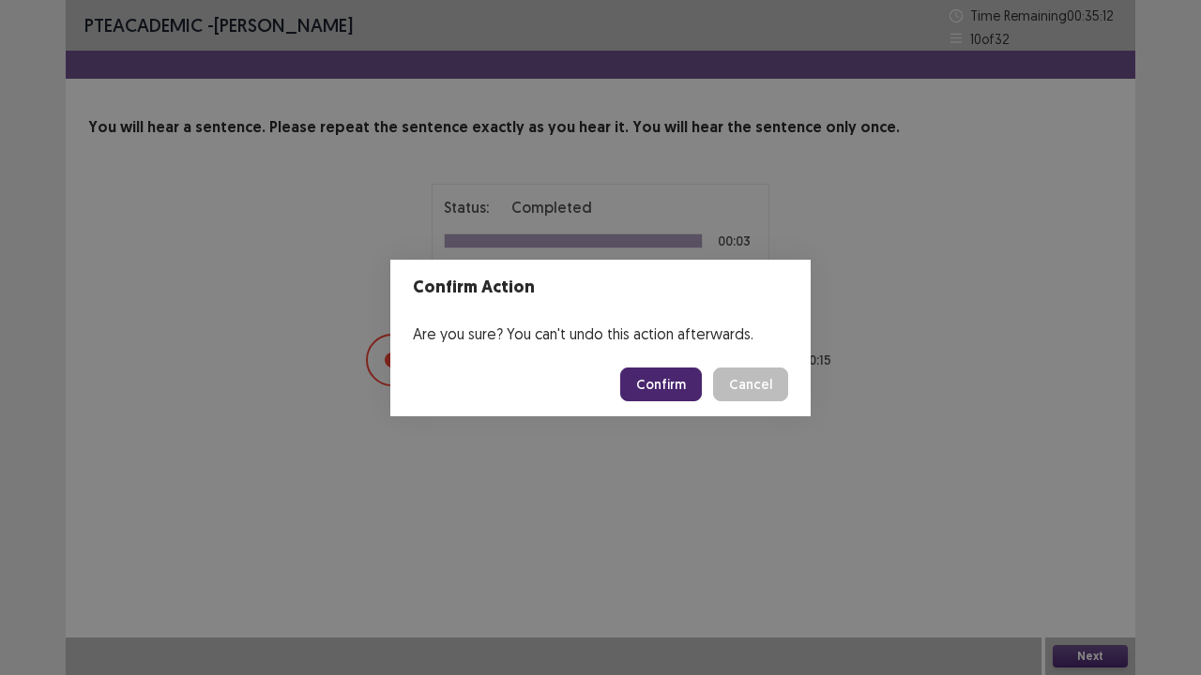
click at [645, 377] on button "Confirm" at bounding box center [661, 385] width 82 height 34
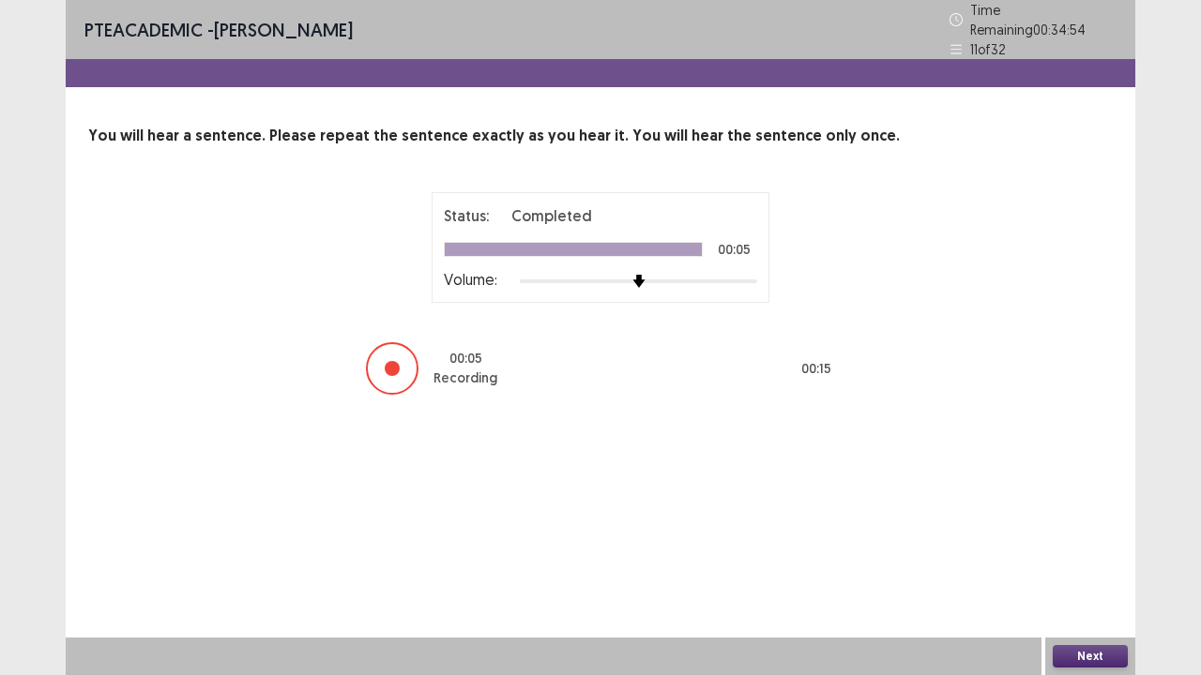
click at [1109, 556] on button "Next" at bounding box center [1090, 656] width 75 height 23
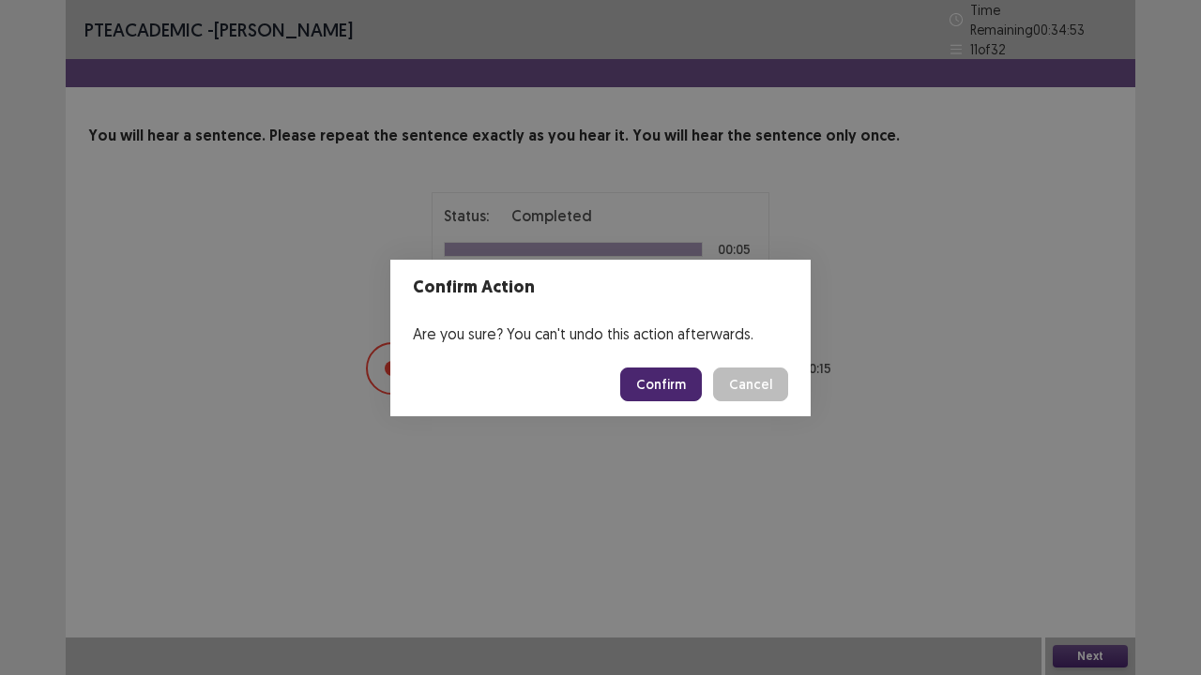
click at [638, 375] on button "Confirm" at bounding box center [661, 385] width 82 height 34
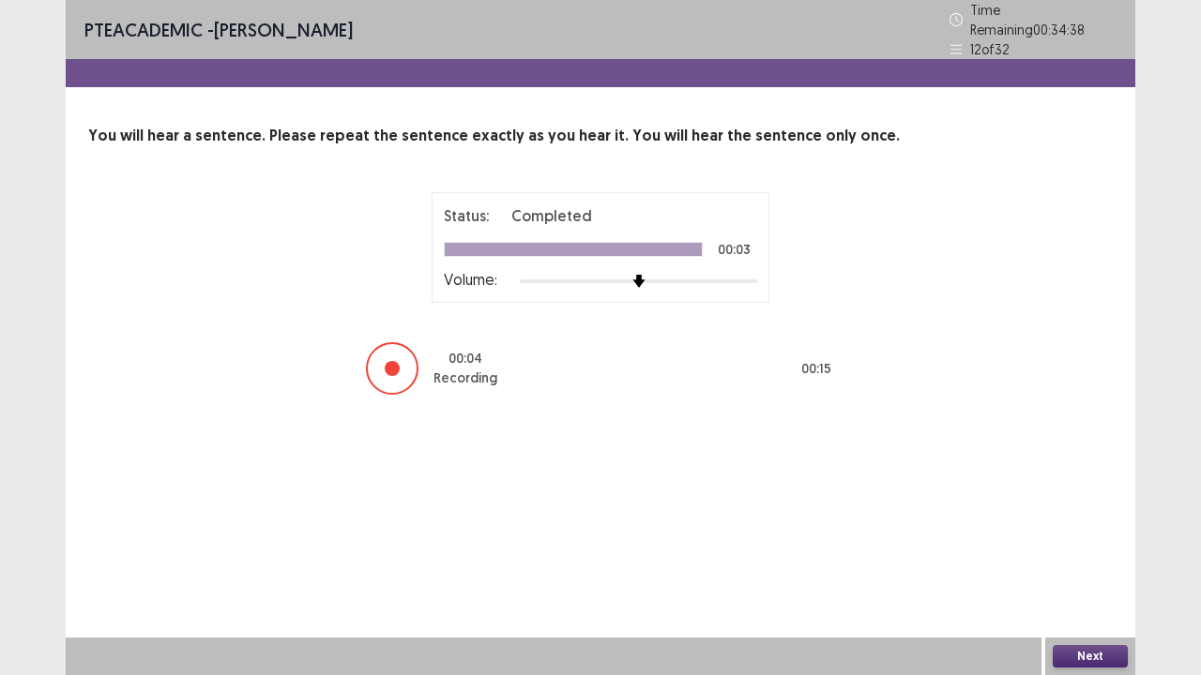
click at [1104, 556] on button "Next" at bounding box center [1090, 656] width 75 height 23
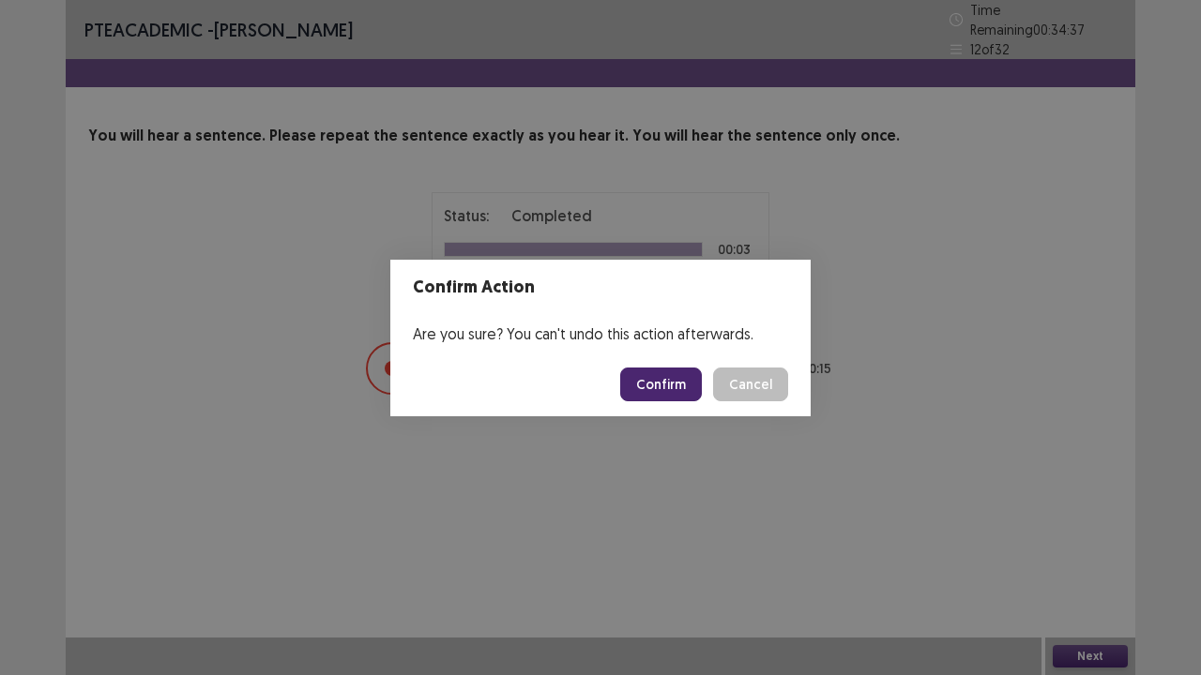
click at [677, 387] on button "Confirm" at bounding box center [661, 385] width 82 height 34
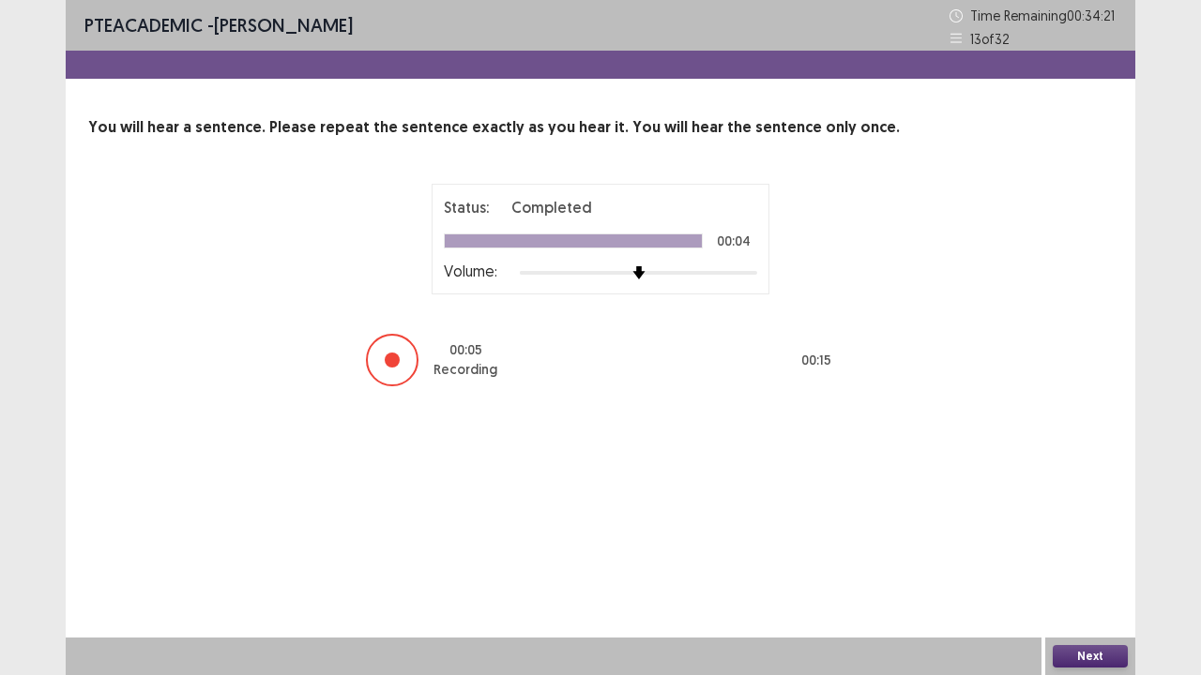
click at [1084, 556] on button "Next" at bounding box center [1090, 656] width 75 height 23
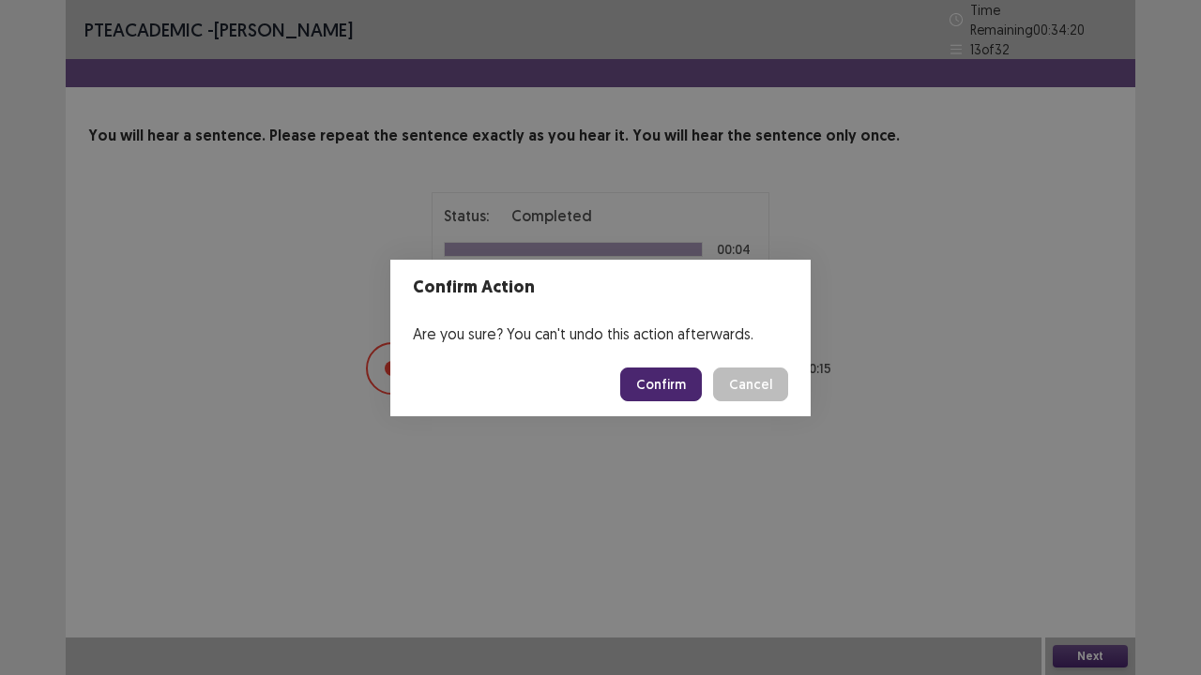
click at [662, 381] on button "Confirm" at bounding box center [661, 385] width 82 height 34
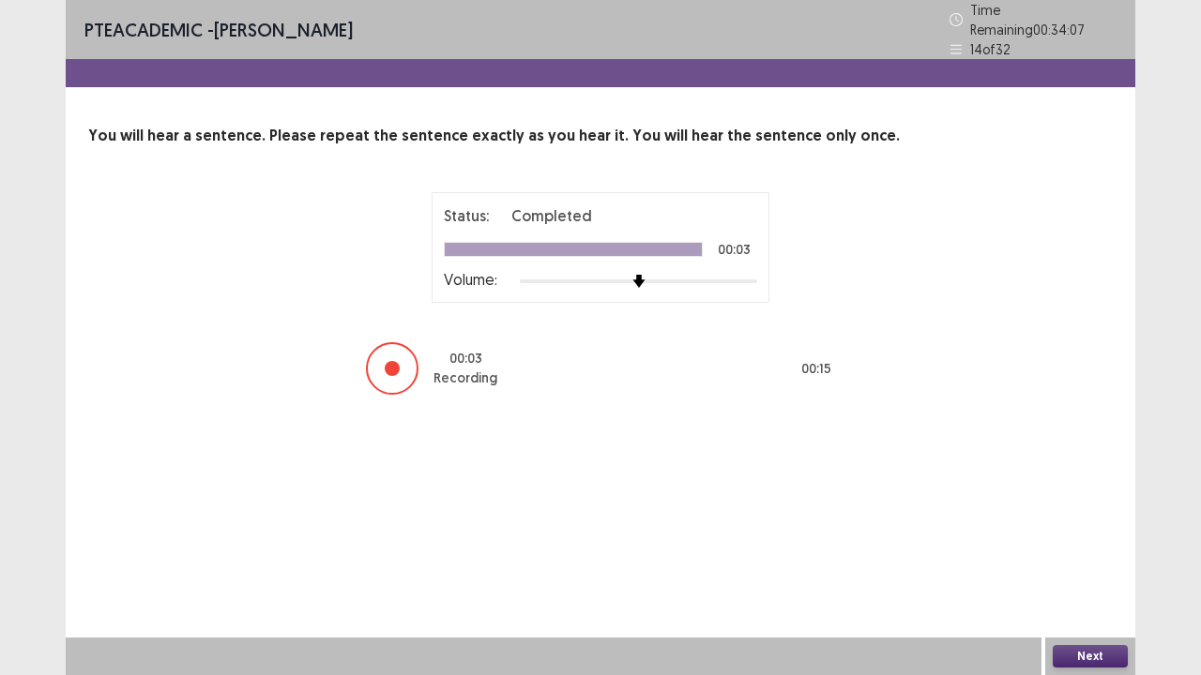
click at [1077, 556] on button "Next" at bounding box center [1090, 656] width 75 height 23
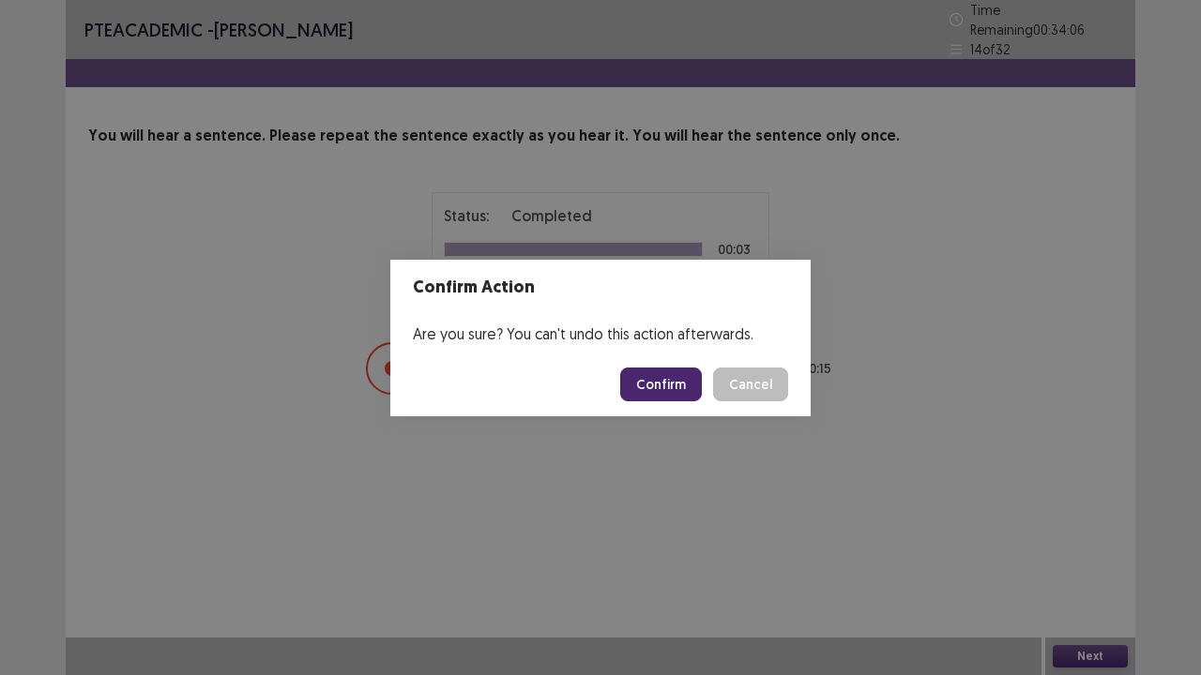
click at [649, 374] on button "Confirm" at bounding box center [661, 385] width 82 height 34
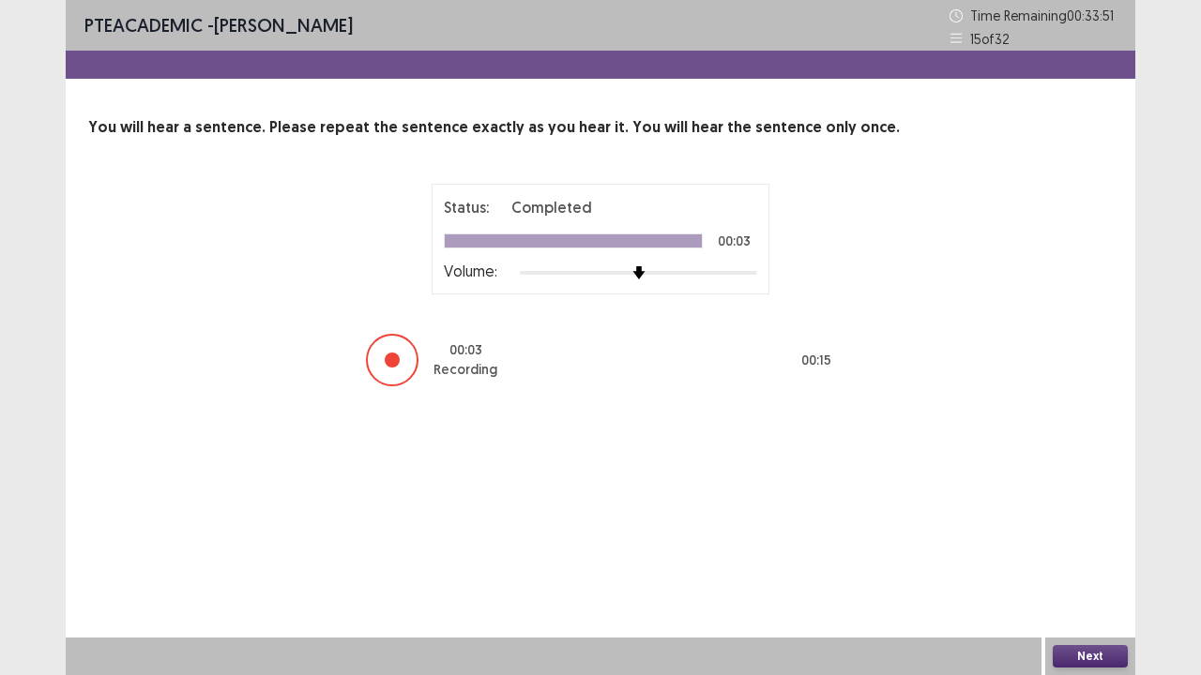
click at [1084, 556] on button "Next" at bounding box center [1090, 656] width 75 height 23
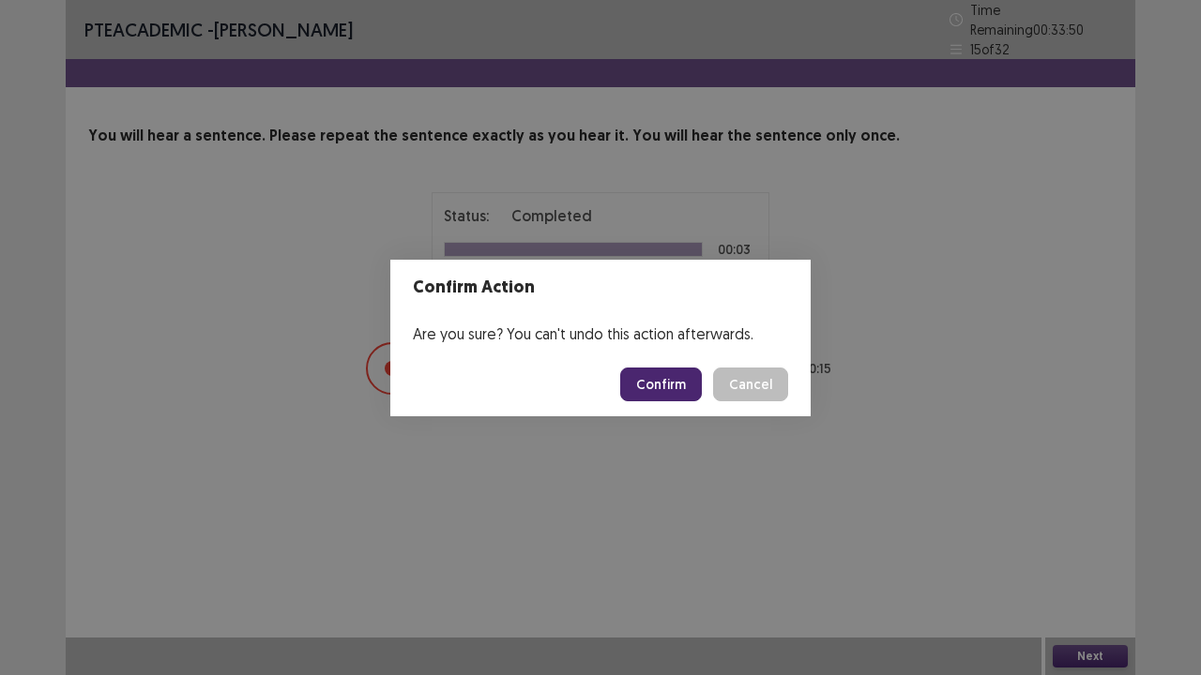
click at [659, 385] on button "Confirm" at bounding box center [661, 385] width 82 height 34
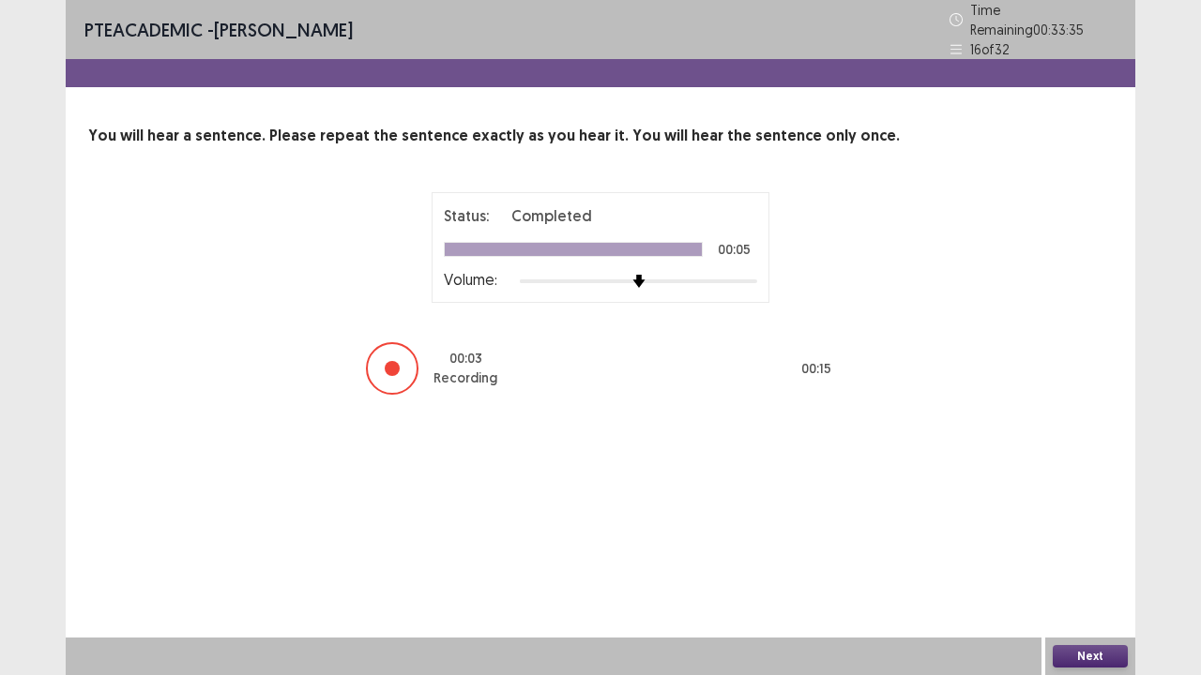
click at [1086, 556] on button "Next" at bounding box center [1090, 656] width 75 height 23
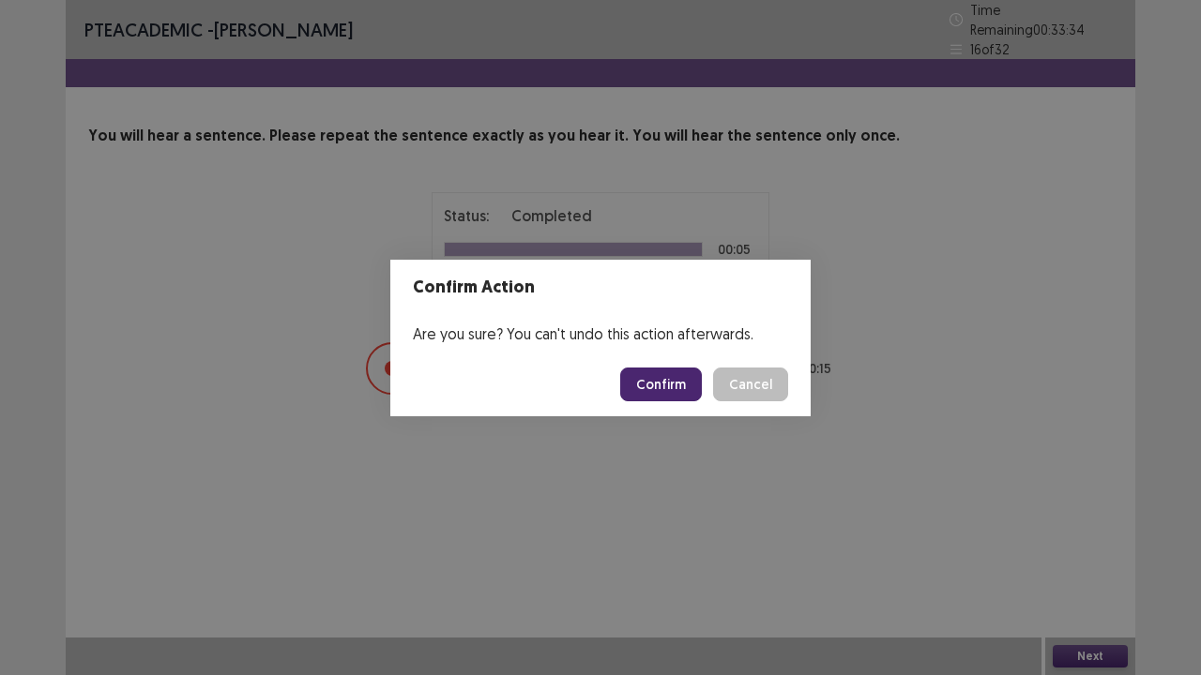
click at [679, 379] on button "Confirm" at bounding box center [661, 385] width 82 height 34
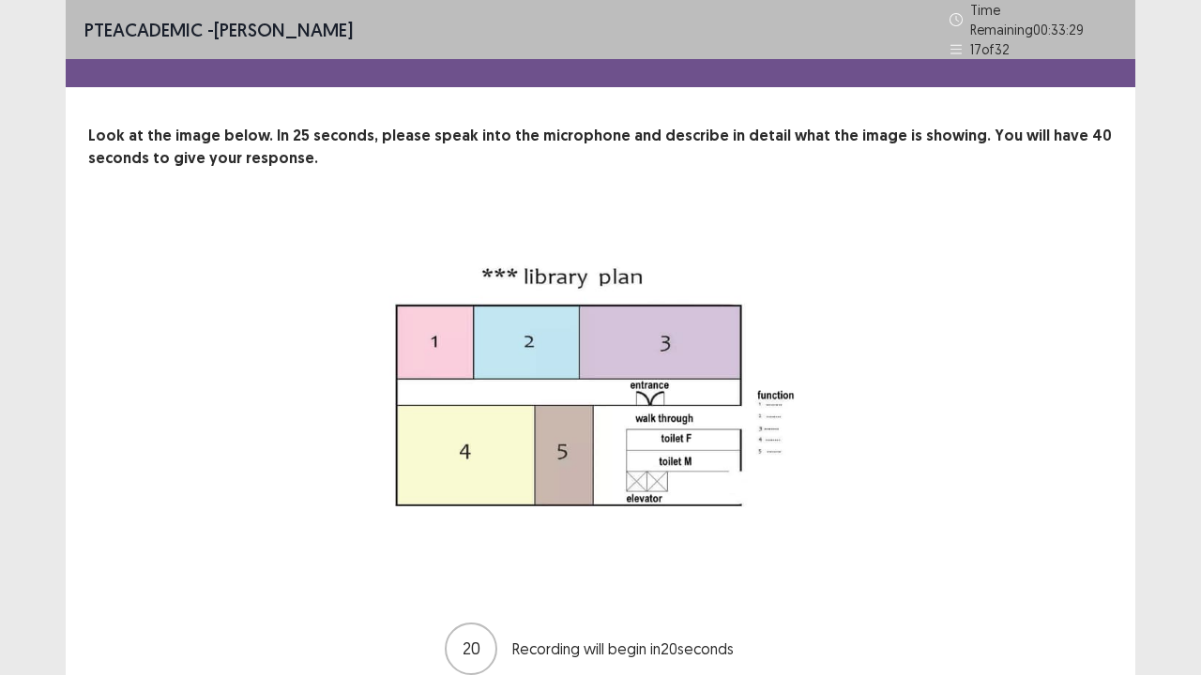
scroll to position [76, 0]
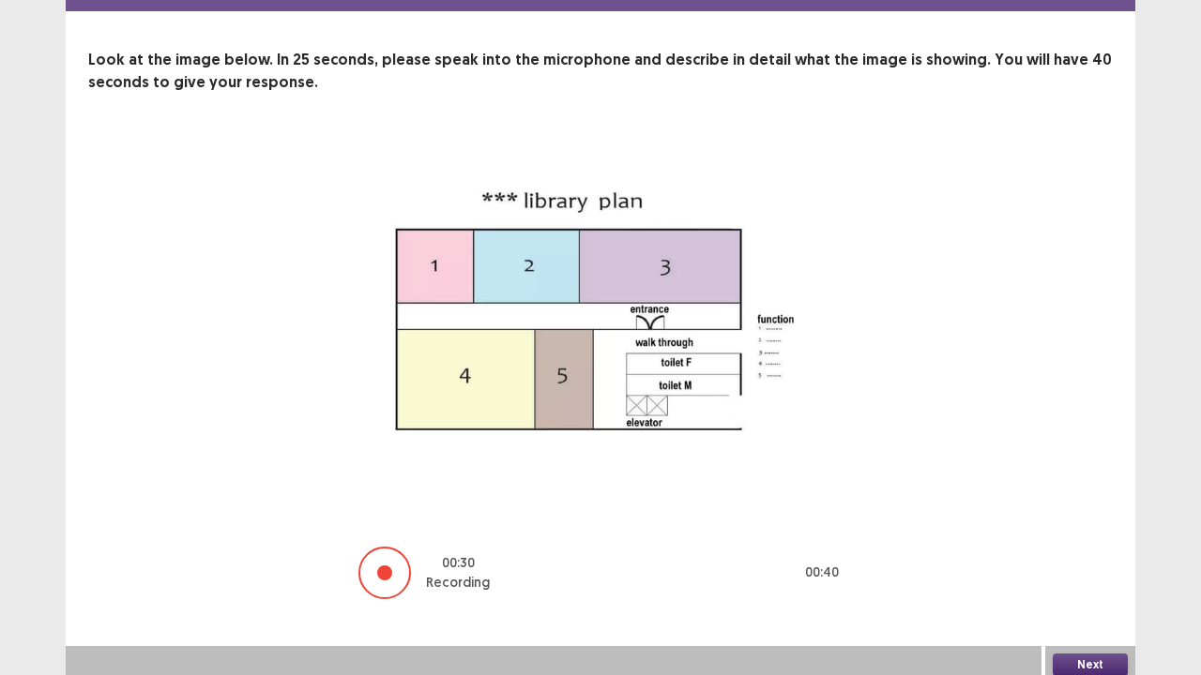
click at [1075, 556] on button "Next" at bounding box center [1090, 665] width 75 height 23
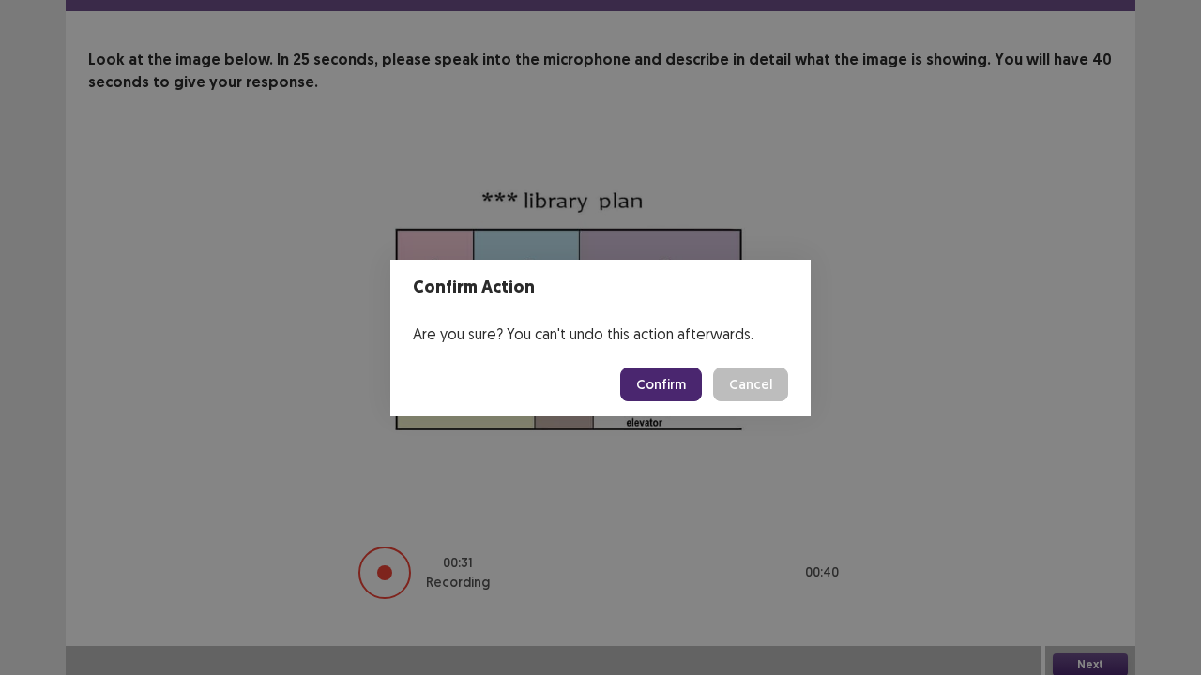
click at [657, 390] on button "Confirm" at bounding box center [661, 385] width 82 height 34
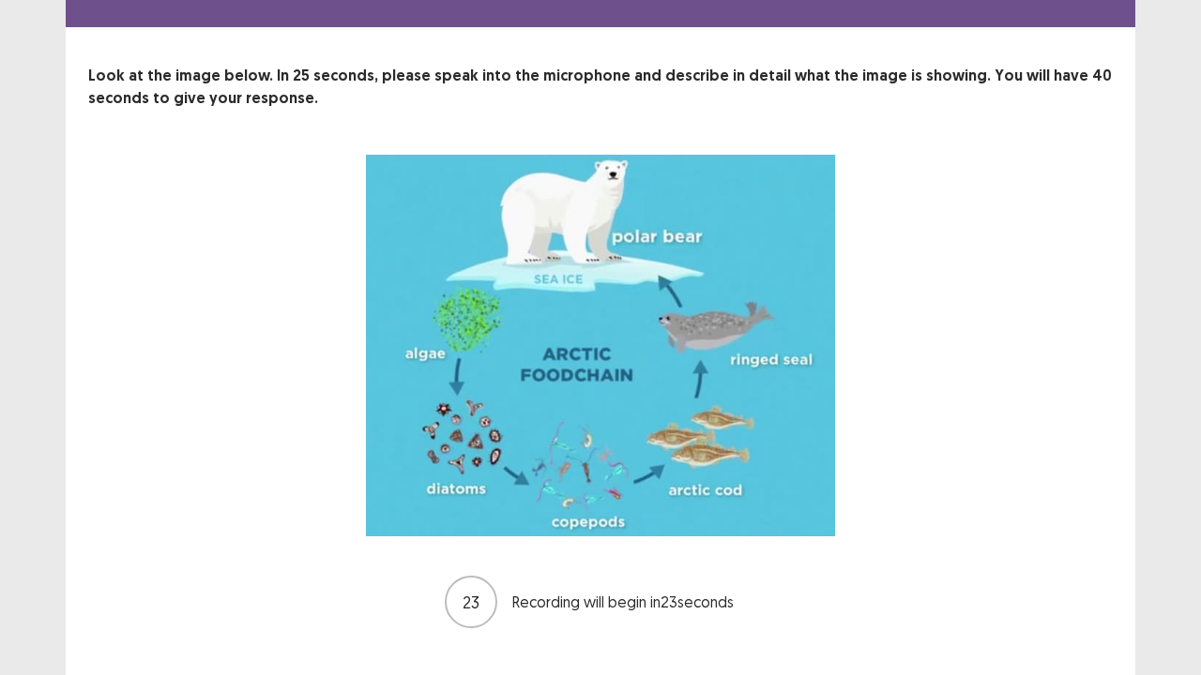
scroll to position [88, 0]
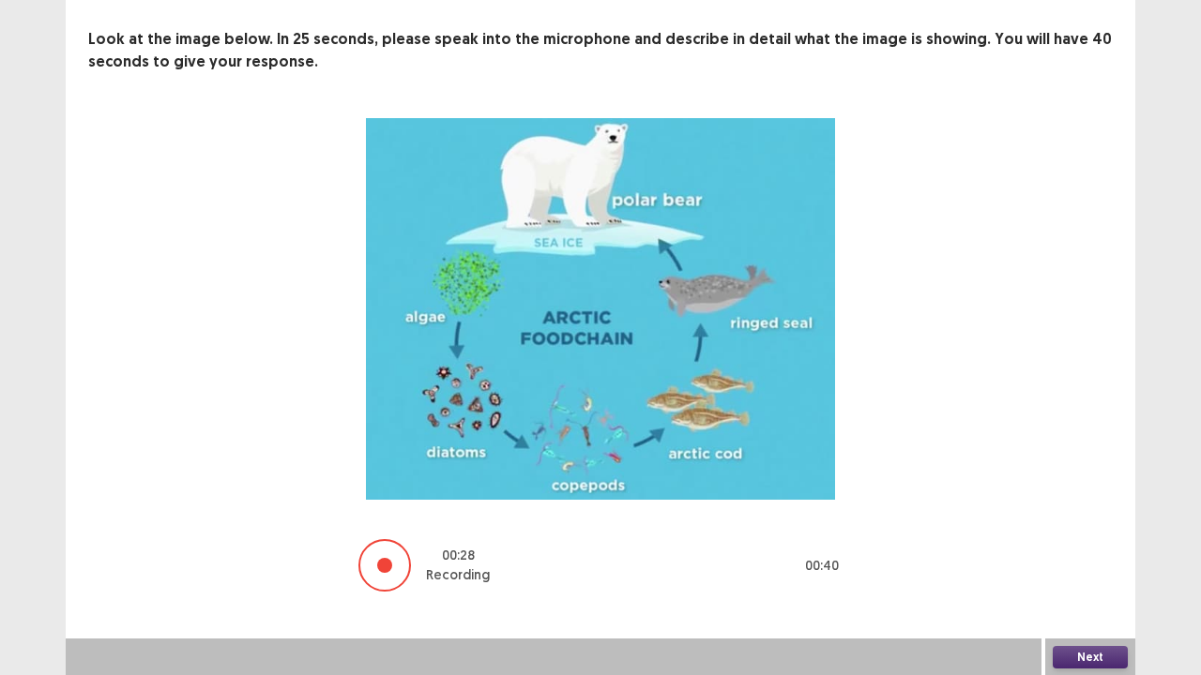
click at [1103, 556] on button "Next" at bounding box center [1090, 657] width 75 height 23
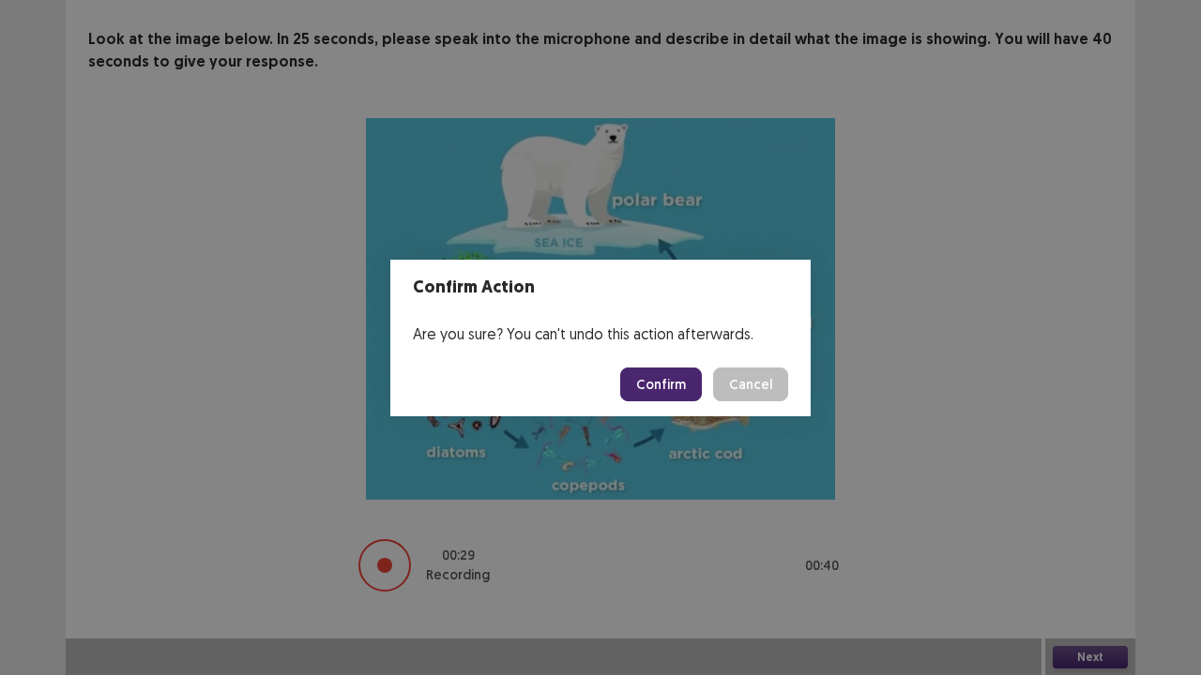
click at [653, 378] on button "Confirm" at bounding box center [661, 385] width 82 height 34
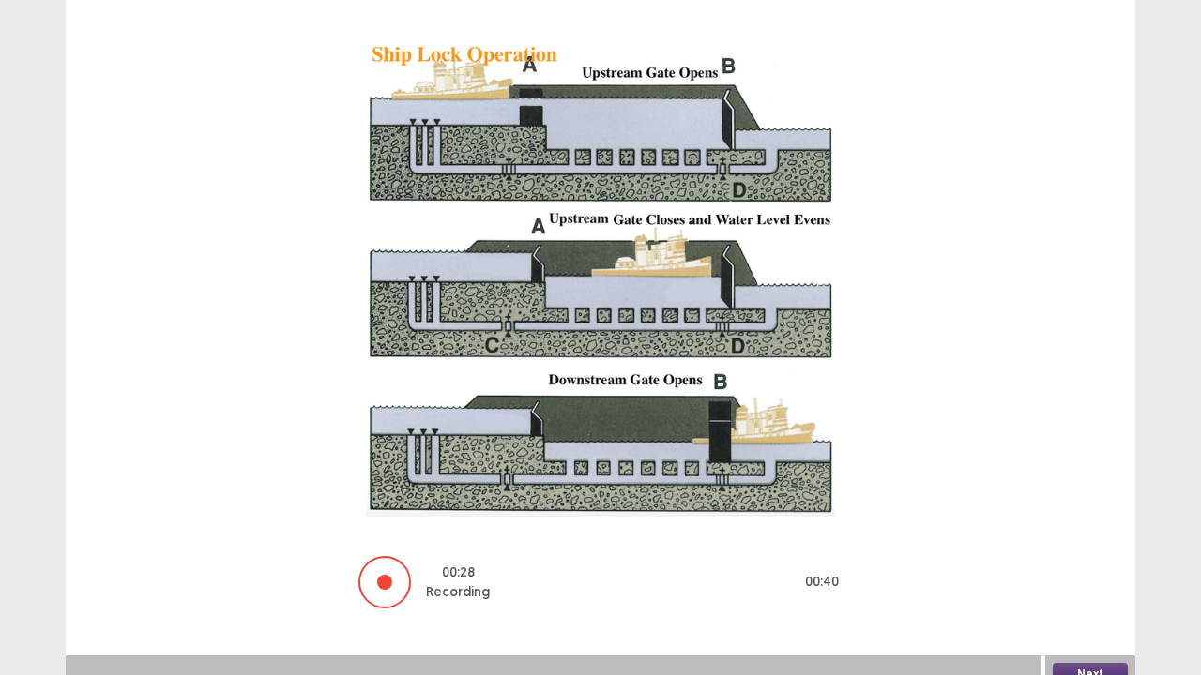
scroll to position [187, 0]
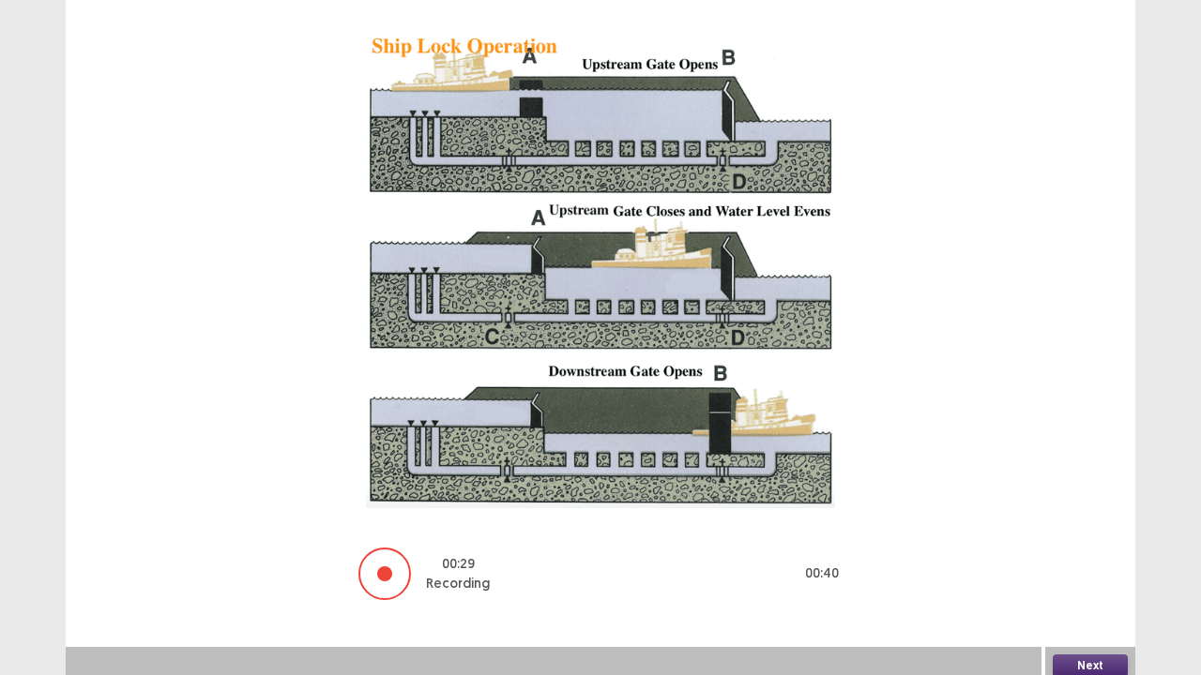
click at [1111, 556] on button "Next" at bounding box center [1090, 666] width 75 height 23
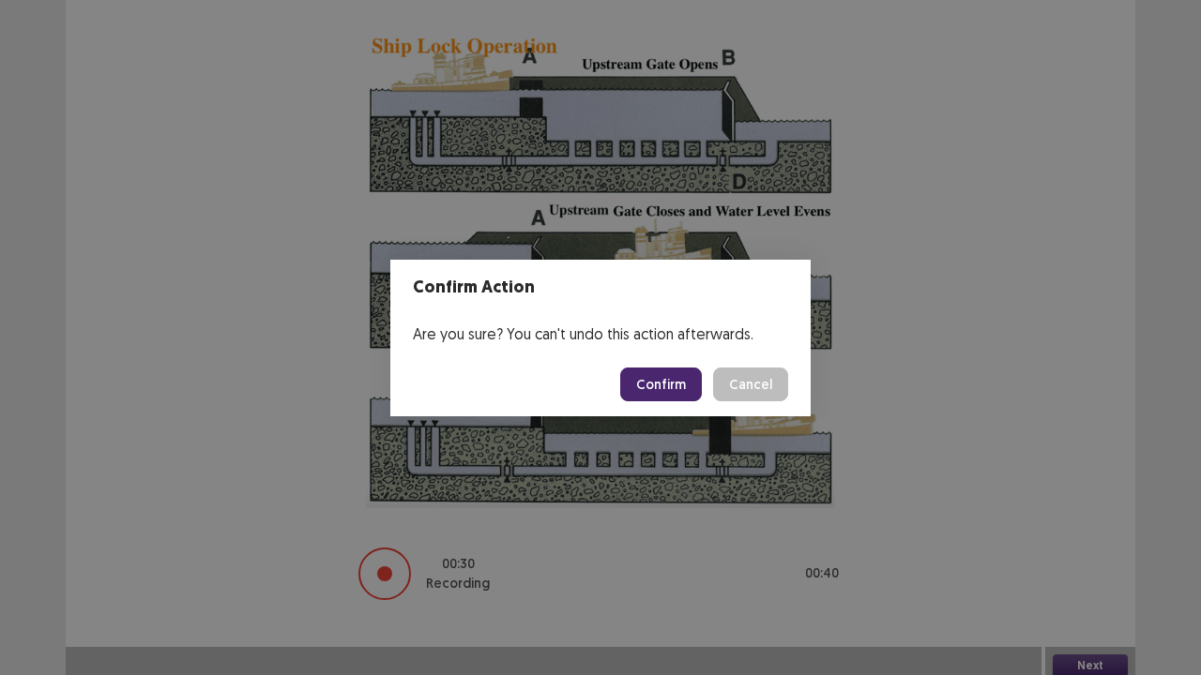
click at [685, 390] on button "Confirm" at bounding box center [661, 385] width 82 height 34
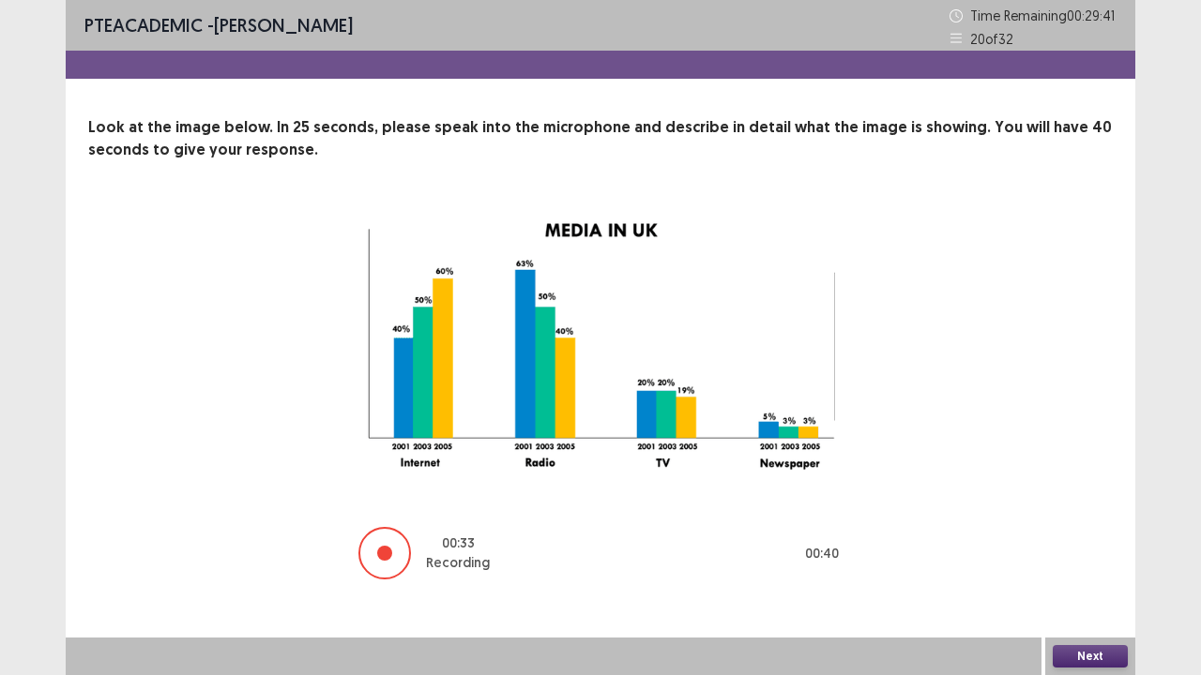
click at [1094, 556] on button "Next" at bounding box center [1090, 656] width 75 height 23
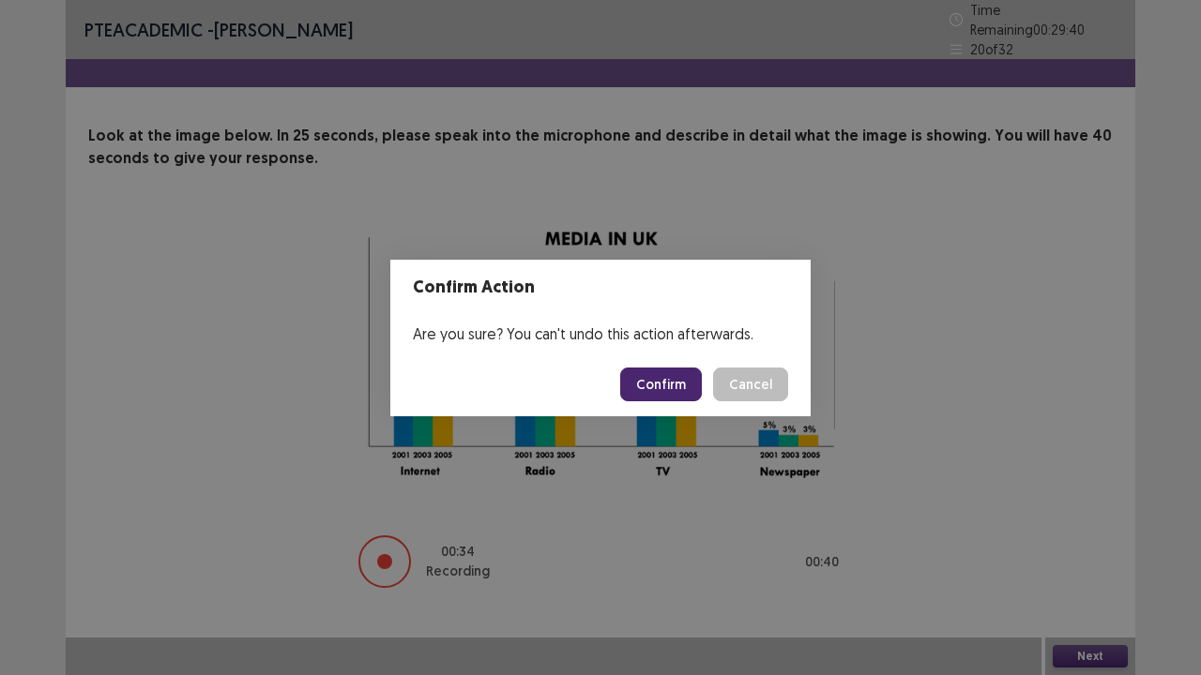
click at [687, 387] on button "Confirm" at bounding box center [661, 385] width 82 height 34
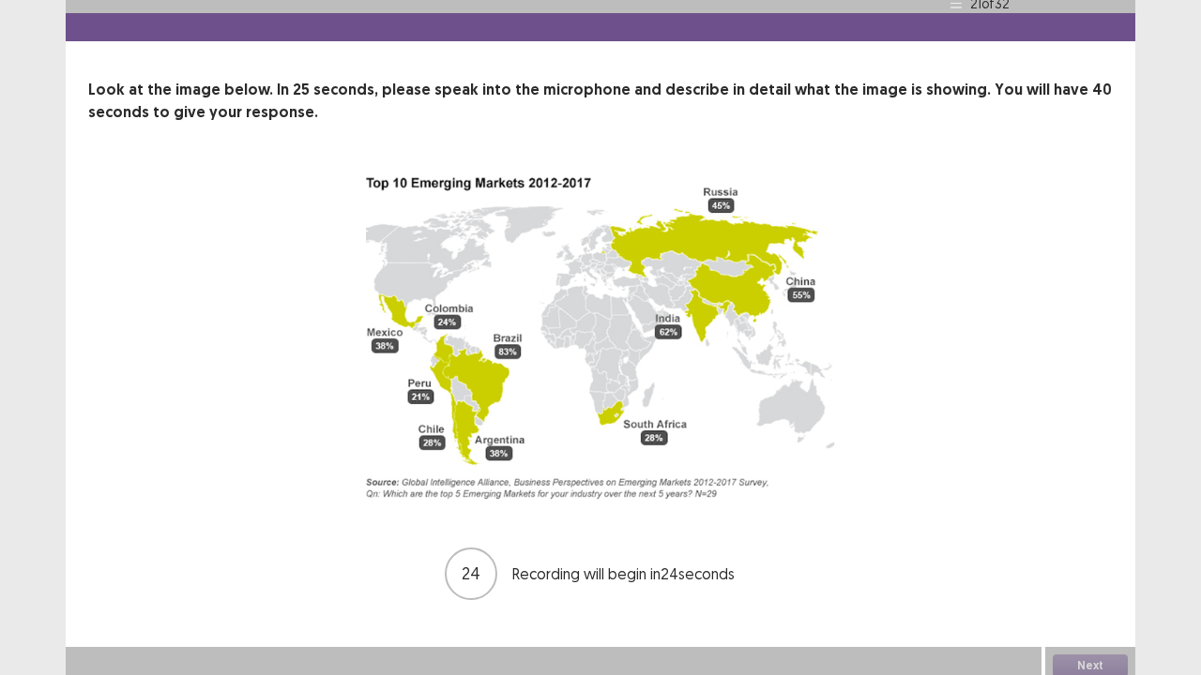
scroll to position [47, 0]
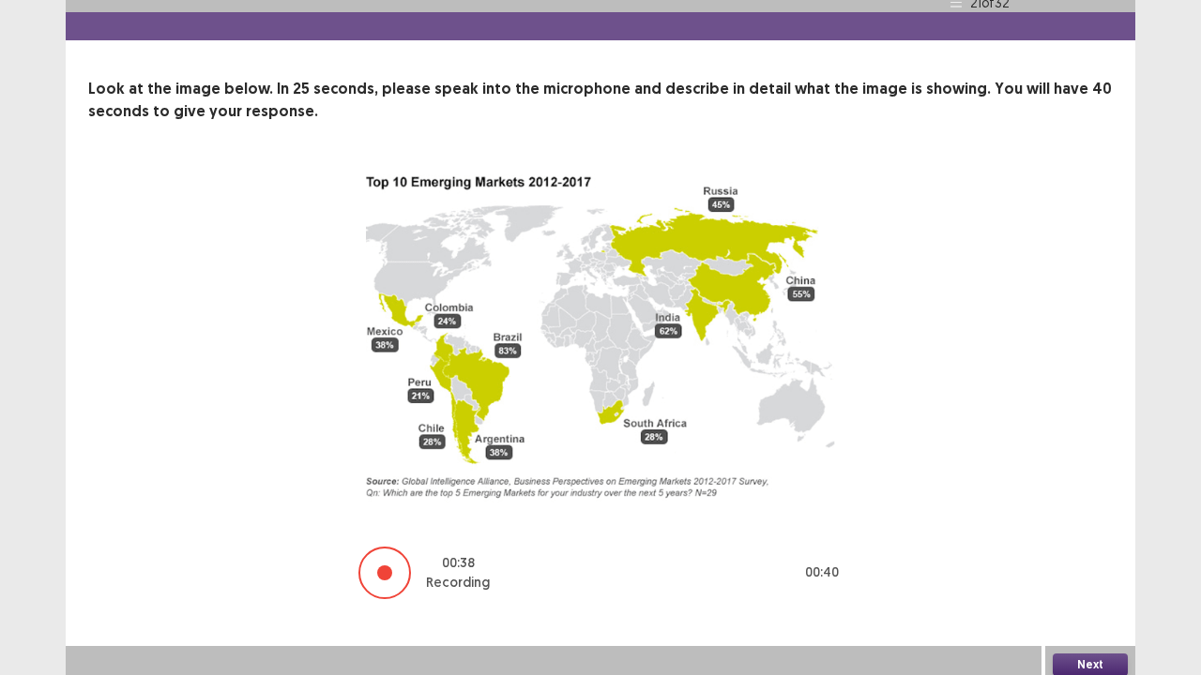
click at [1079, 556] on button "Next" at bounding box center [1090, 665] width 75 height 23
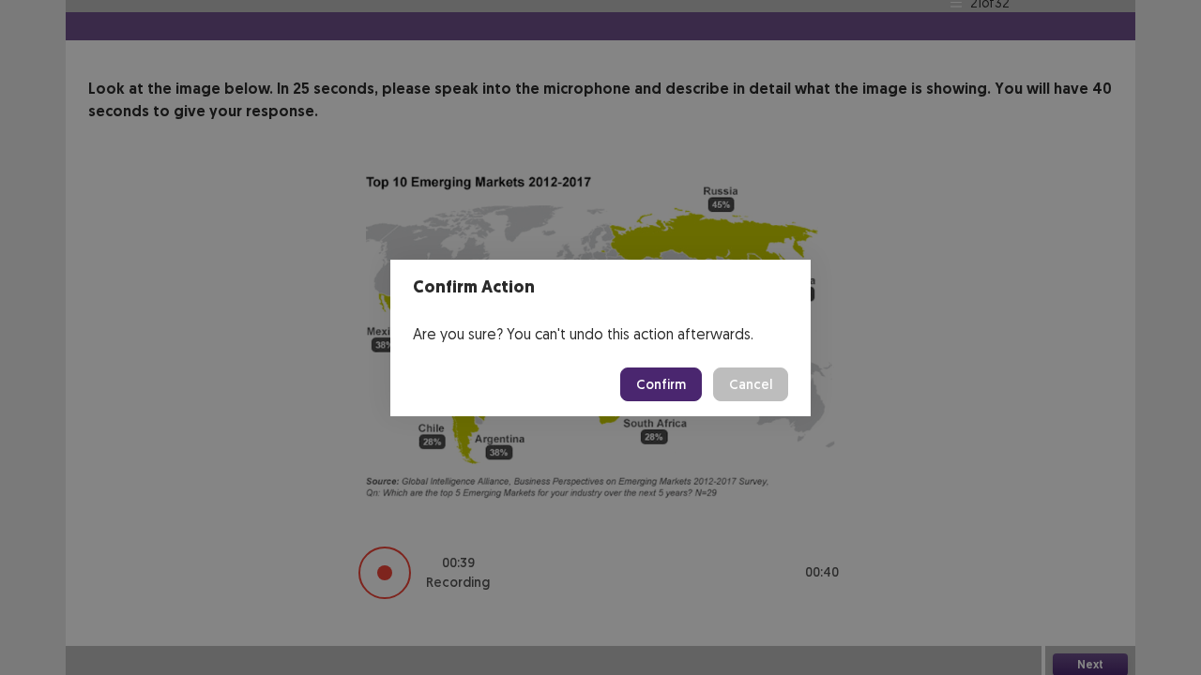
click at [669, 387] on button "Confirm" at bounding box center [661, 385] width 82 height 34
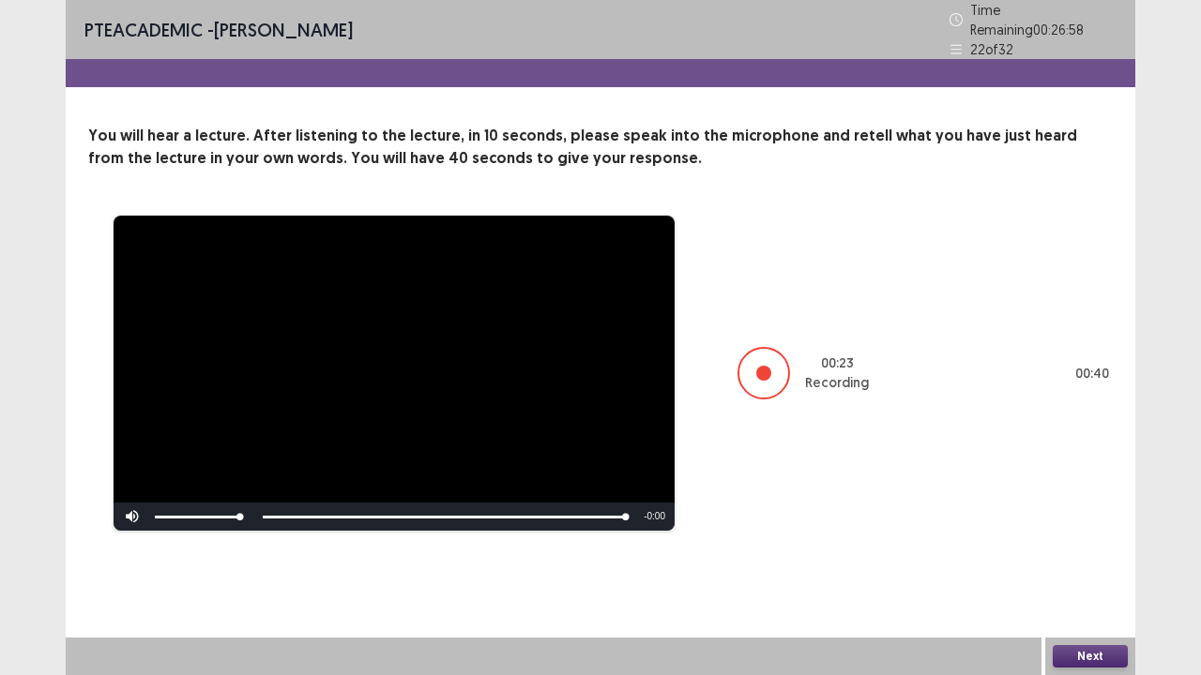
click at [1093, 556] on button "Next" at bounding box center [1090, 656] width 75 height 23
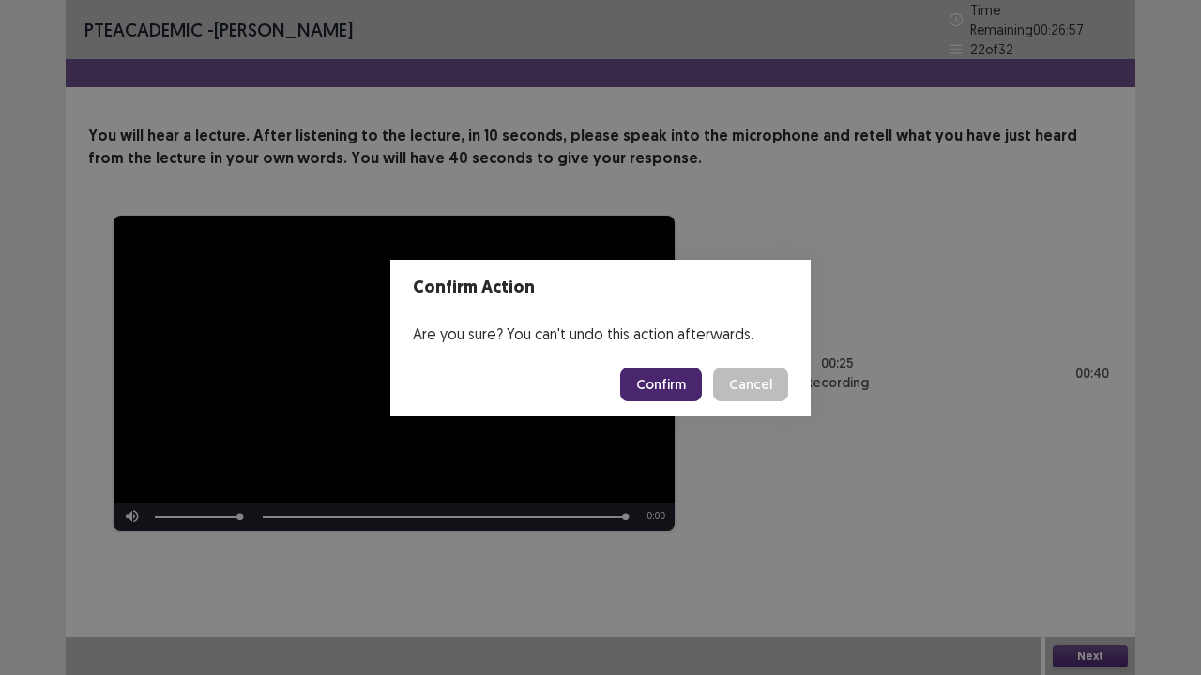
click at [652, 379] on button "Confirm" at bounding box center [661, 385] width 82 height 34
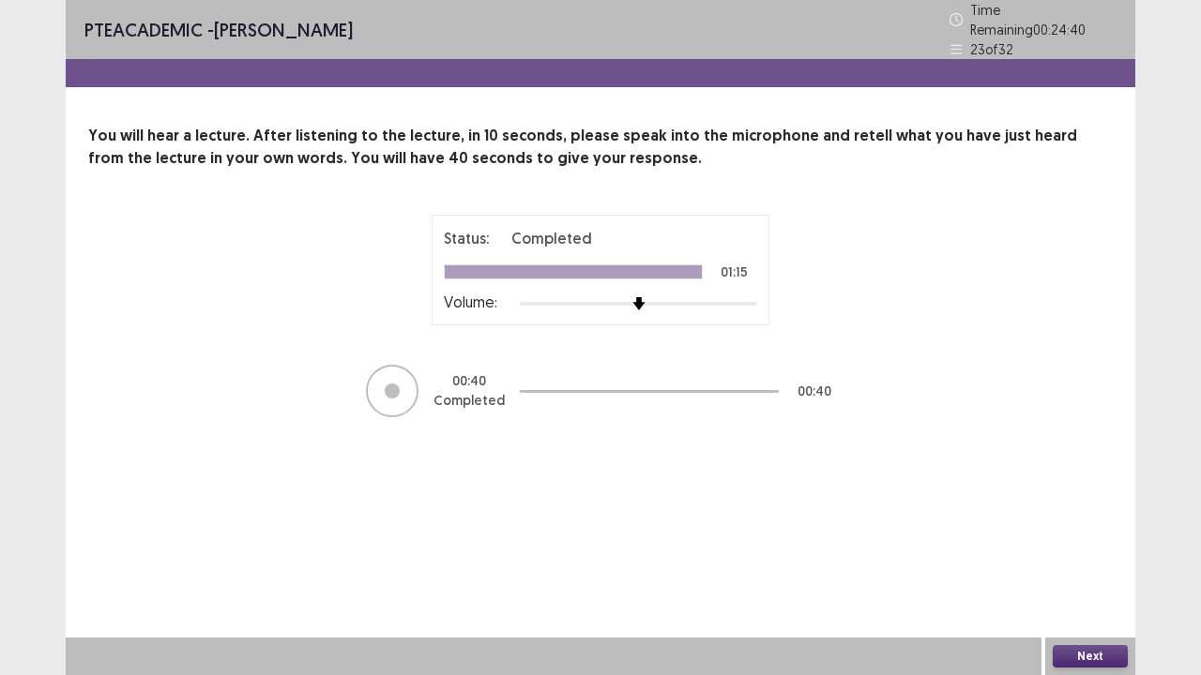
click at [1093, 556] on button "Next" at bounding box center [1090, 656] width 75 height 23
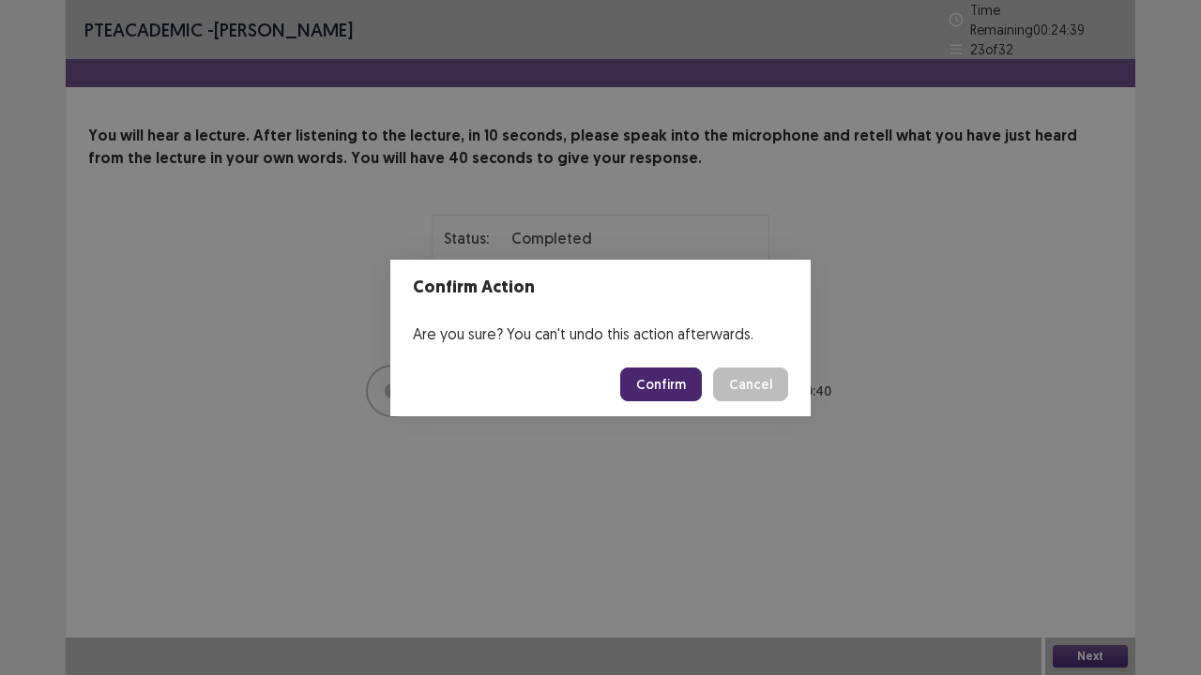
click at [681, 378] on button "Confirm" at bounding box center [661, 385] width 82 height 34
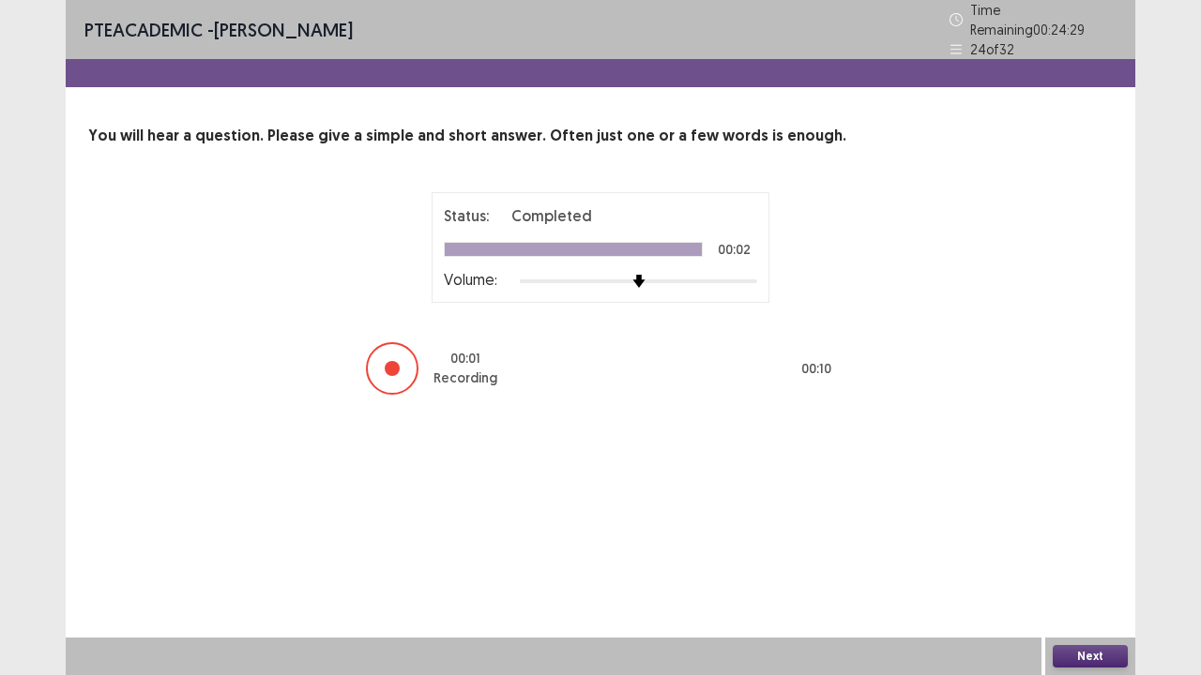
click at [1118, 556] on button "Next" at bounding box center [1090, 656] width 75 height 23
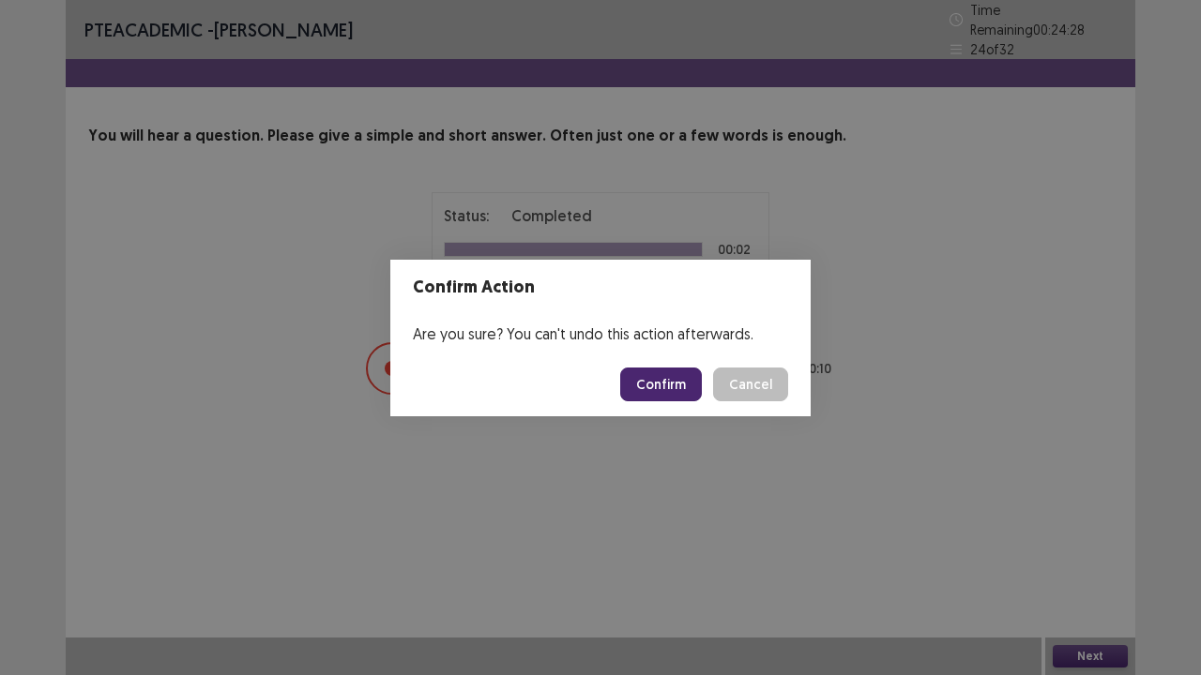
click at [683, 380] on button "Confirm" at bounding box center [661, 385] width 82 height 34
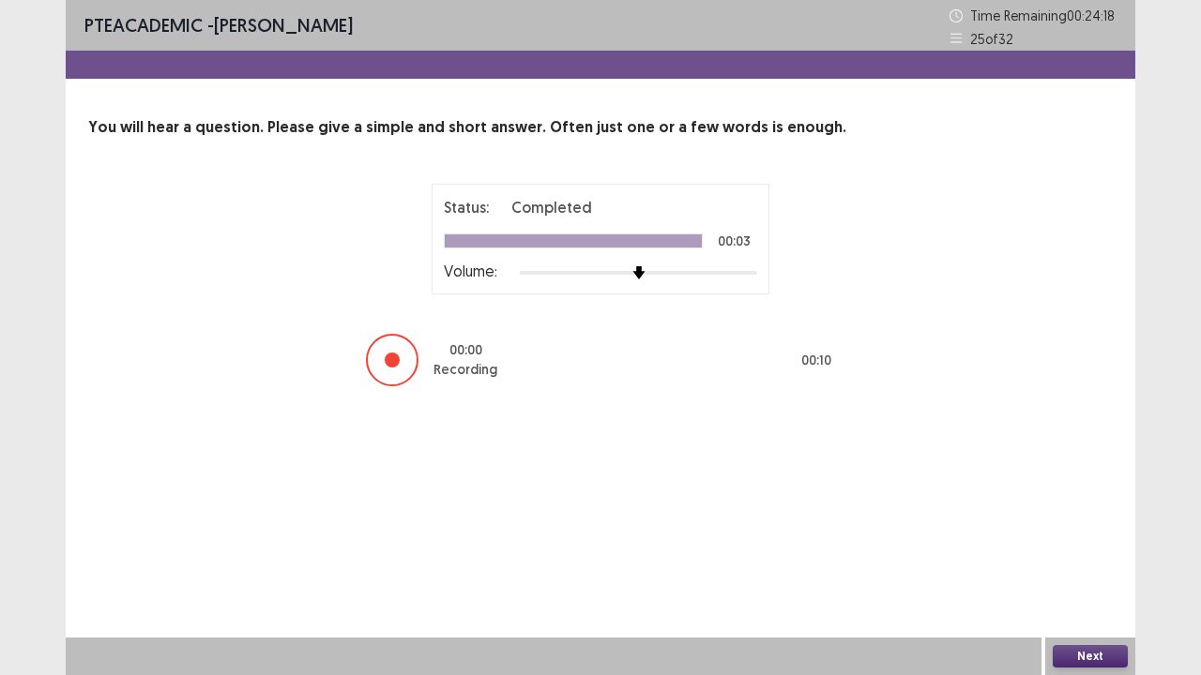
click at [1092, 556] on button "Next" at bounding box center [1090, 656] width 75 height 23
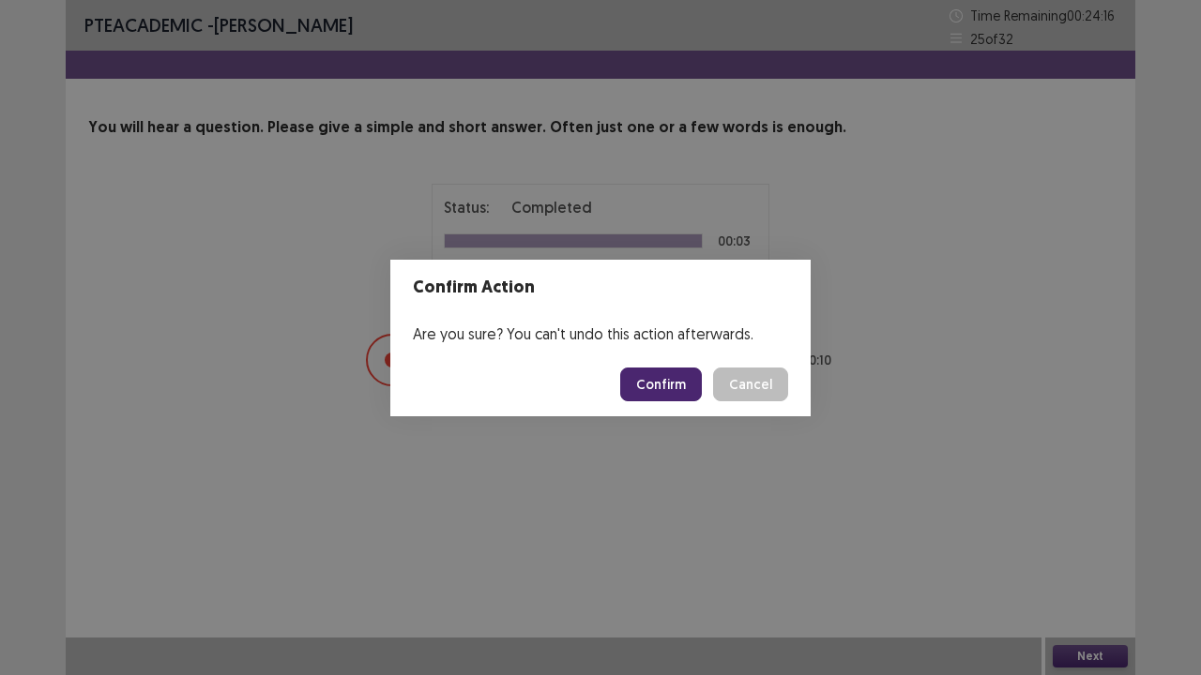
click at [692, 387] on button "Confirm" at bounding box center [661, 385] width 82 height 34
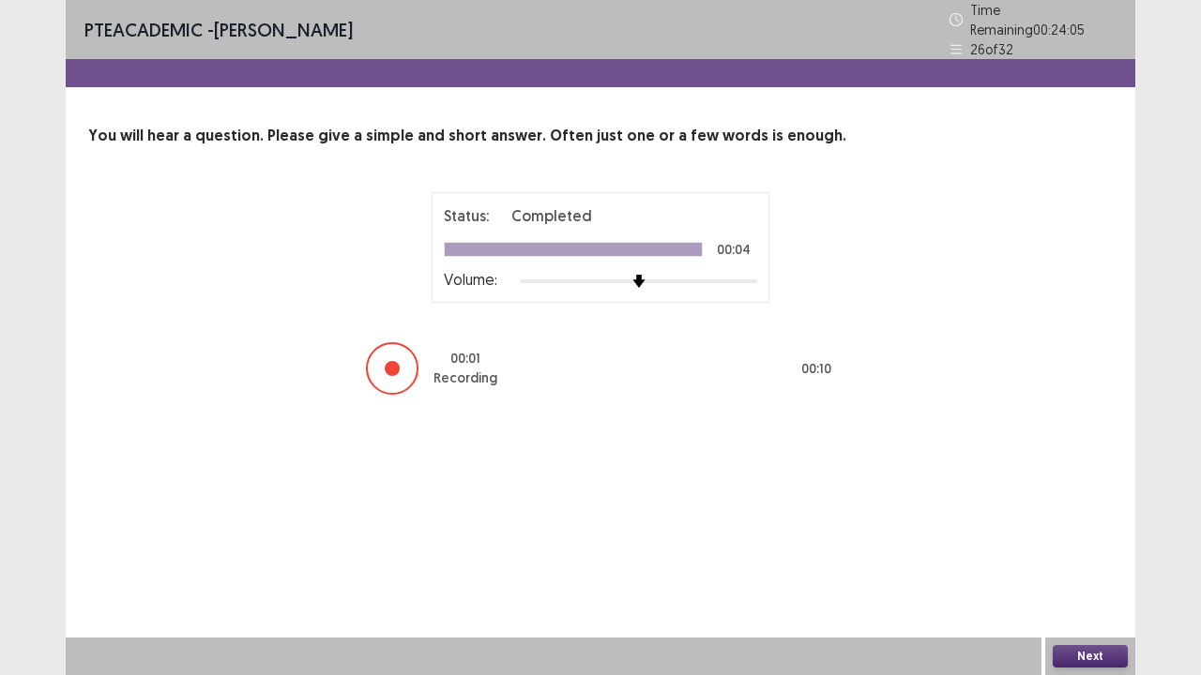
click at [1094, 556] on button "Next" at bounding box center [1090, 656] width 75 height 23
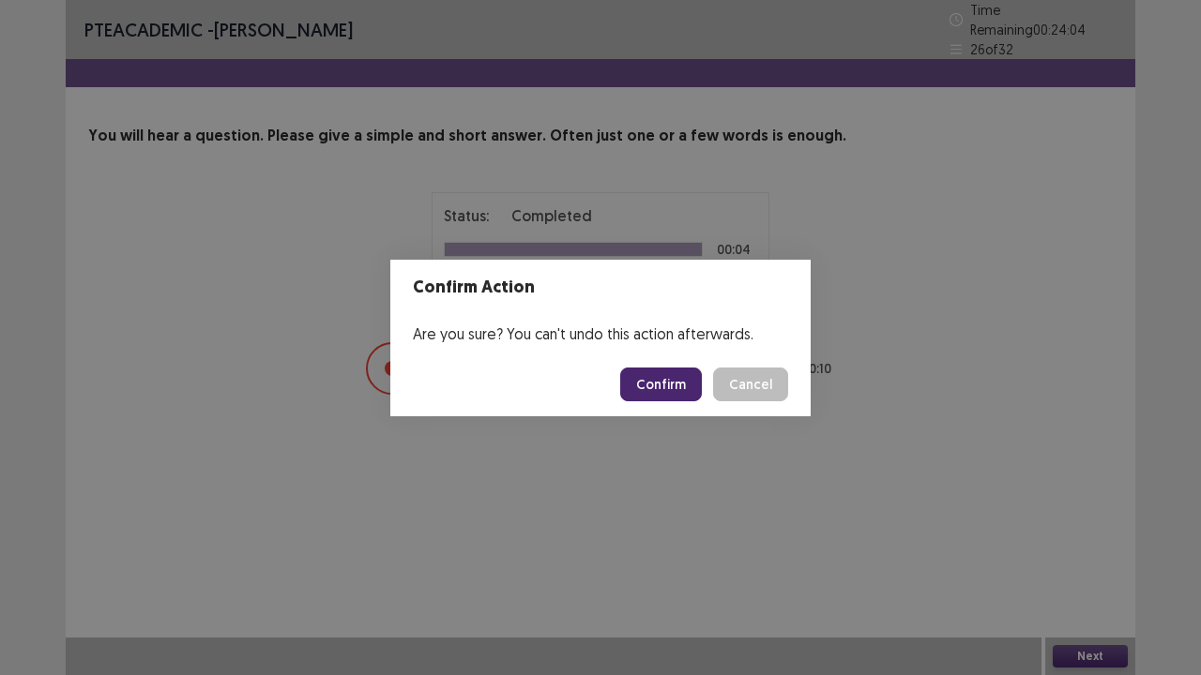
click at [681, 379] on button "Confirm" at bounding box center [661, 385] width 82 height 34
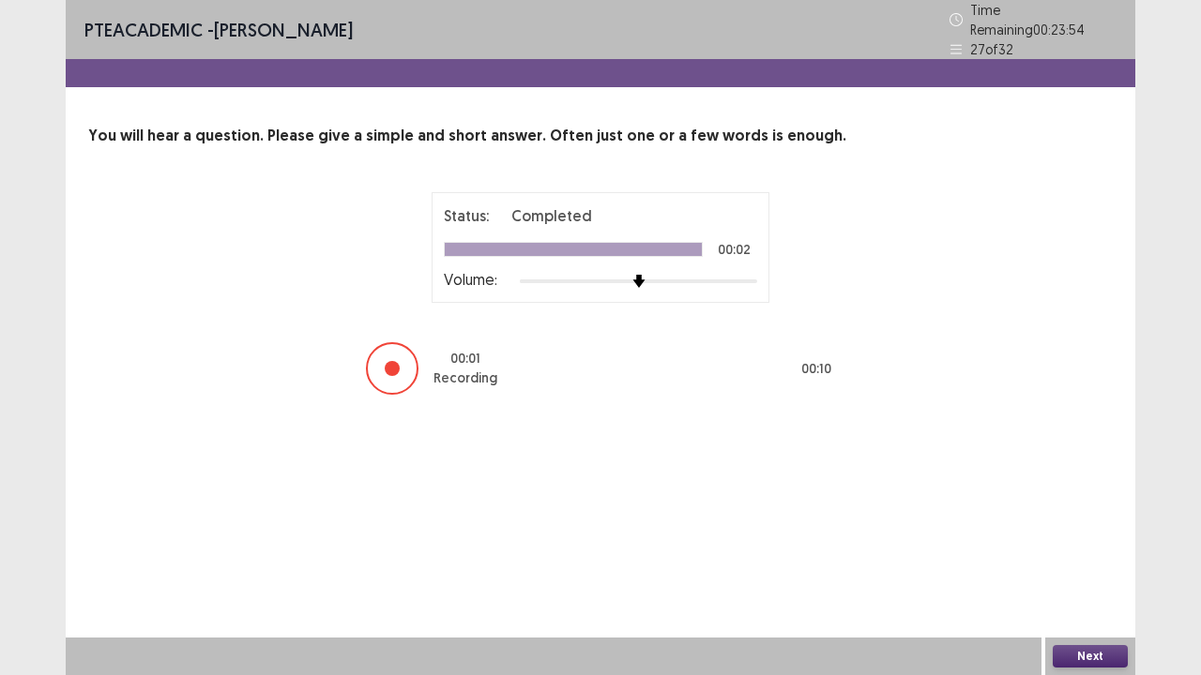
click at [1100, 556] on button "Next" at bounding box center [1090, 656] width 75 height 23
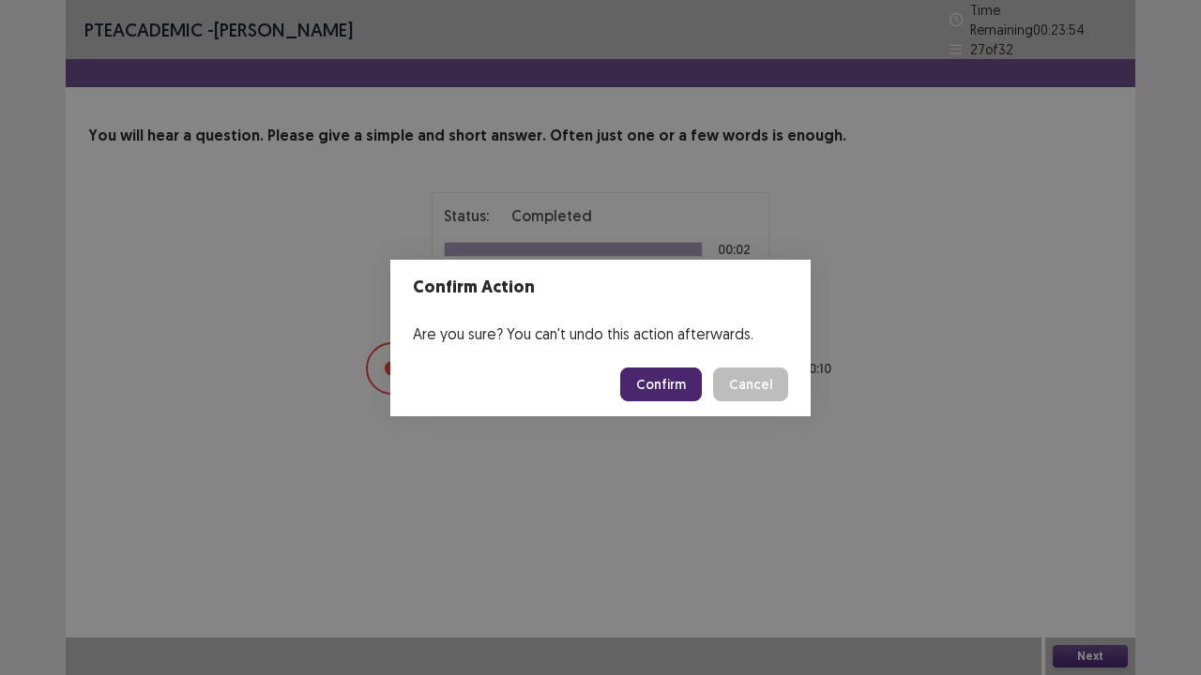
click at [666, 378] on button "Confirm" at bounding box center [661, 385] width 82 height 34
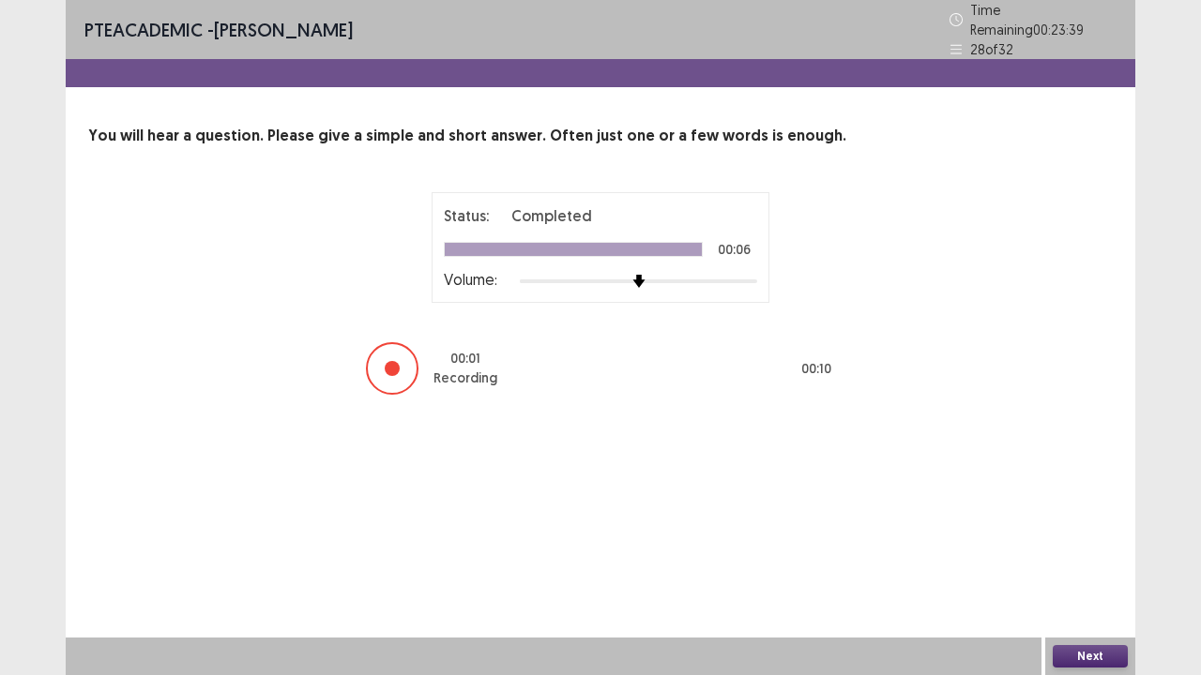
click at [1084, 556] on button "Next" at bounding box center [1090, 656] width 75 height 23
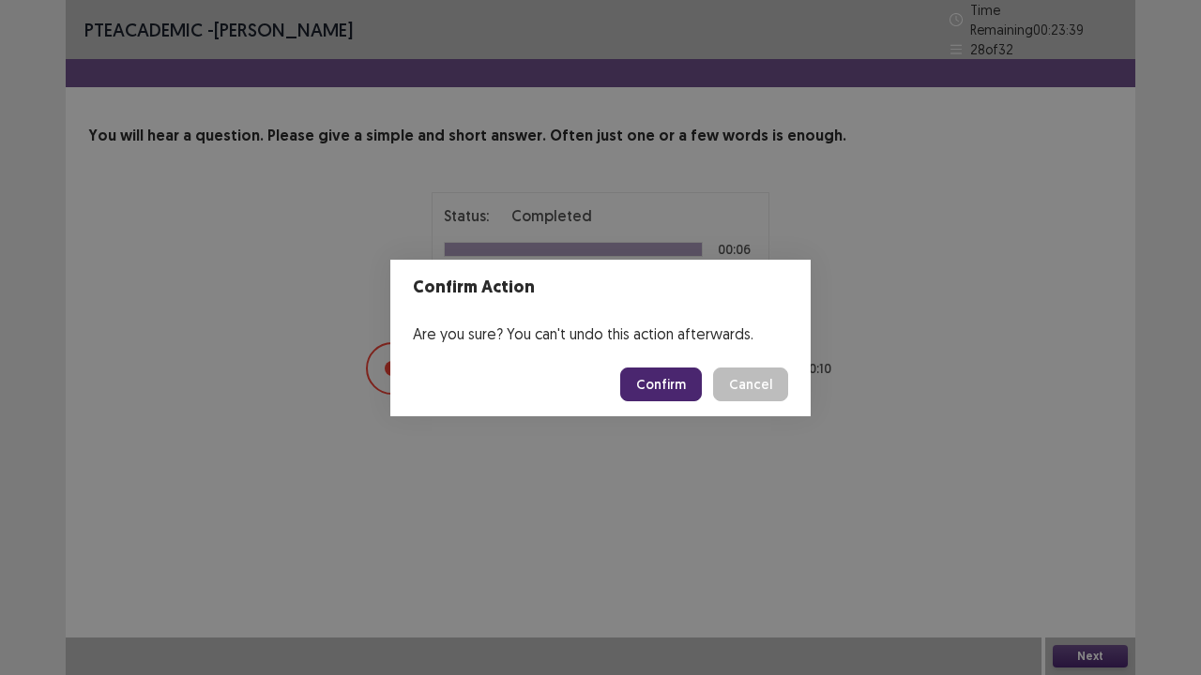
click at [683, 388] on button "Confirm" at bounding box center [661, 385] width 82 height 34
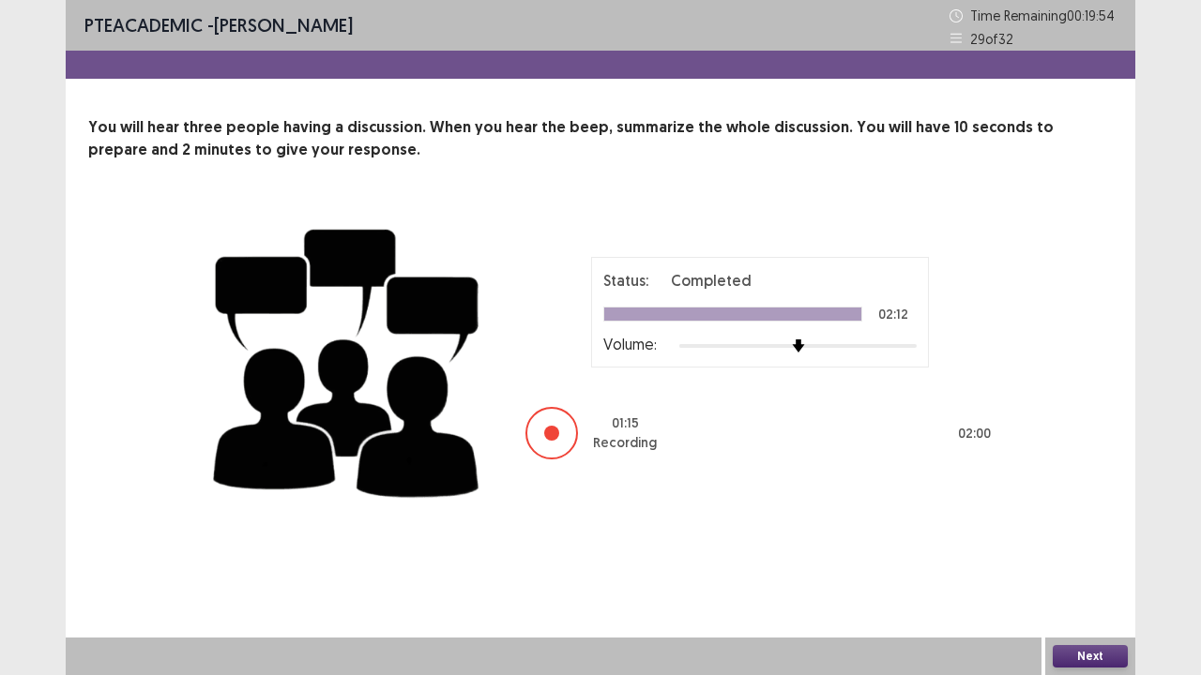
click at [1096, 556] on button "Next" at bounding box center [1090, 656] width 75 height 23
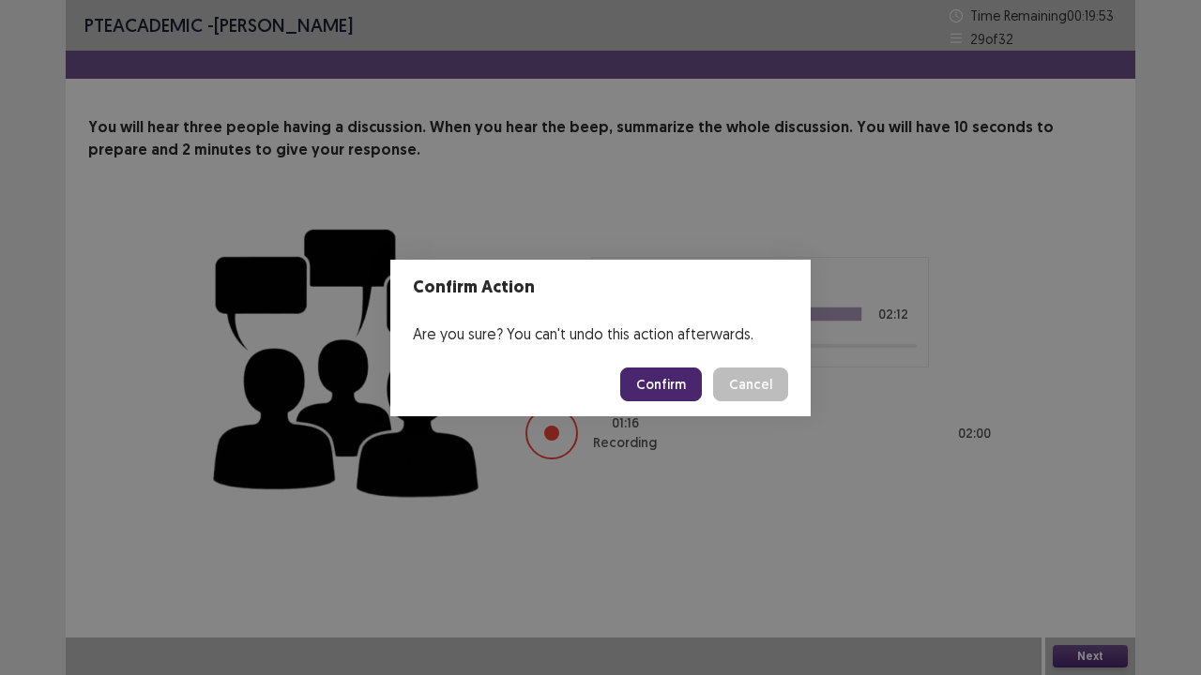
click at [667, 380] on button "Confirm" at bounding box center [661, 385] width 82 height 34
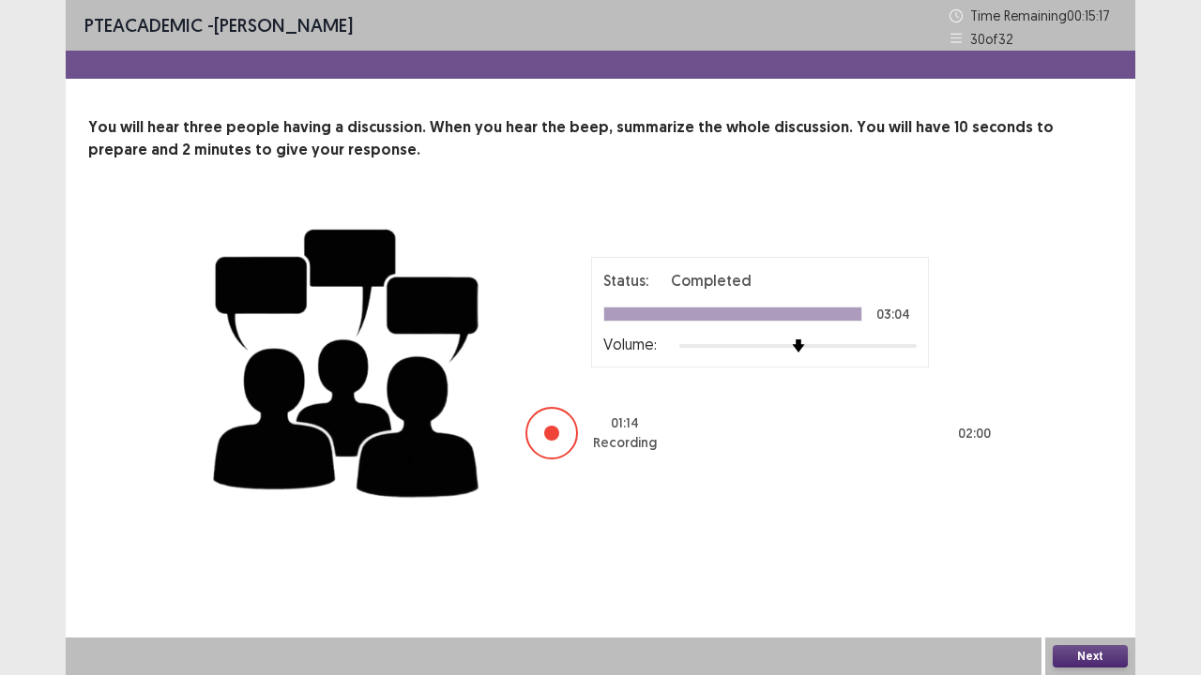
click at [1108, 556] on button "Next" at bounding box center [1090, 656] width 75 height 23
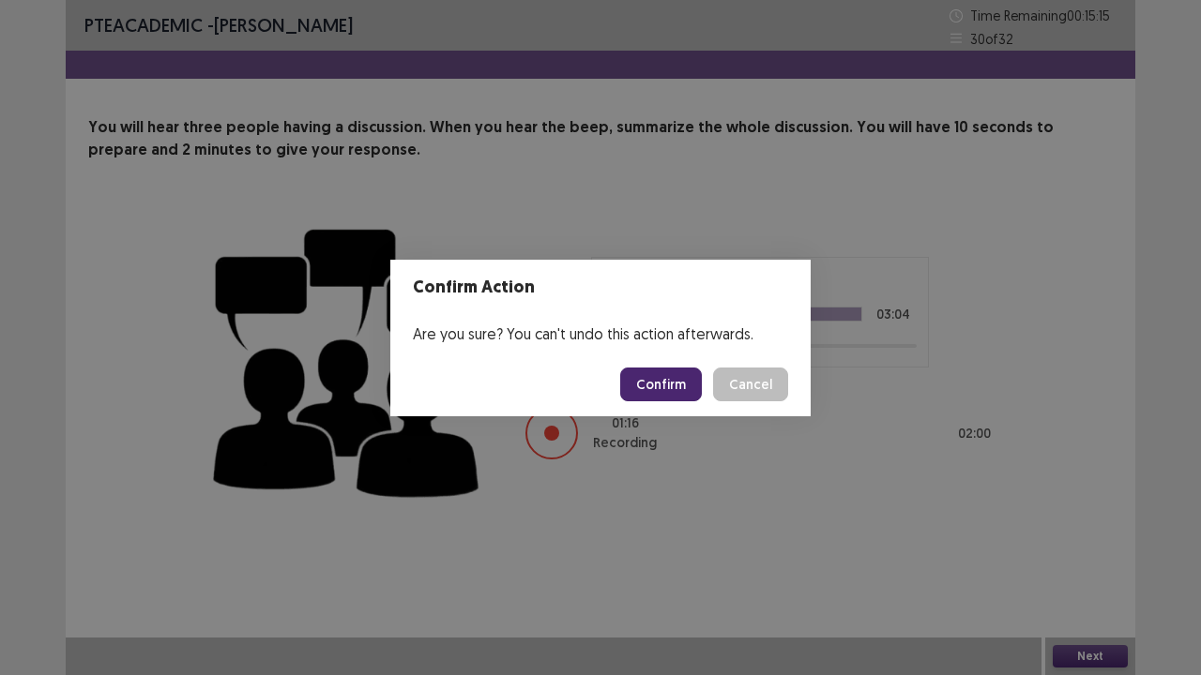
click at [687, 375] on button "Confirm" at bounding box center [661, 385] width 82 height 34
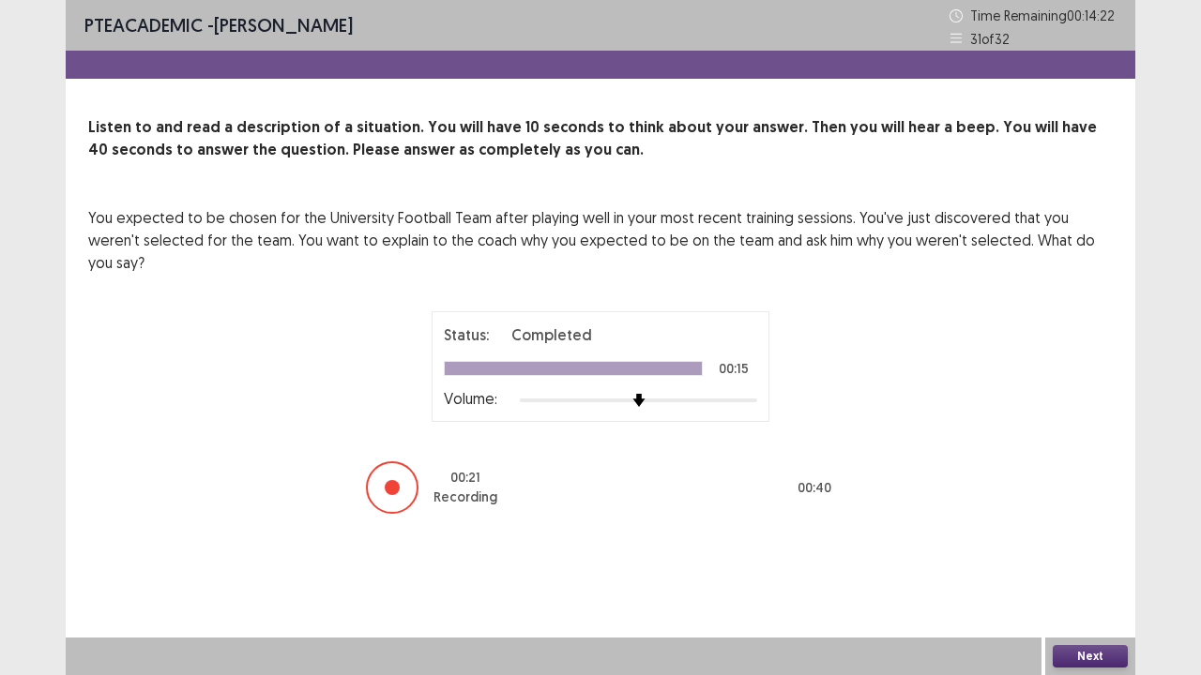
click at [1086, 556] on button "Next" at bounding box center [1090, 656] width 75 height 23
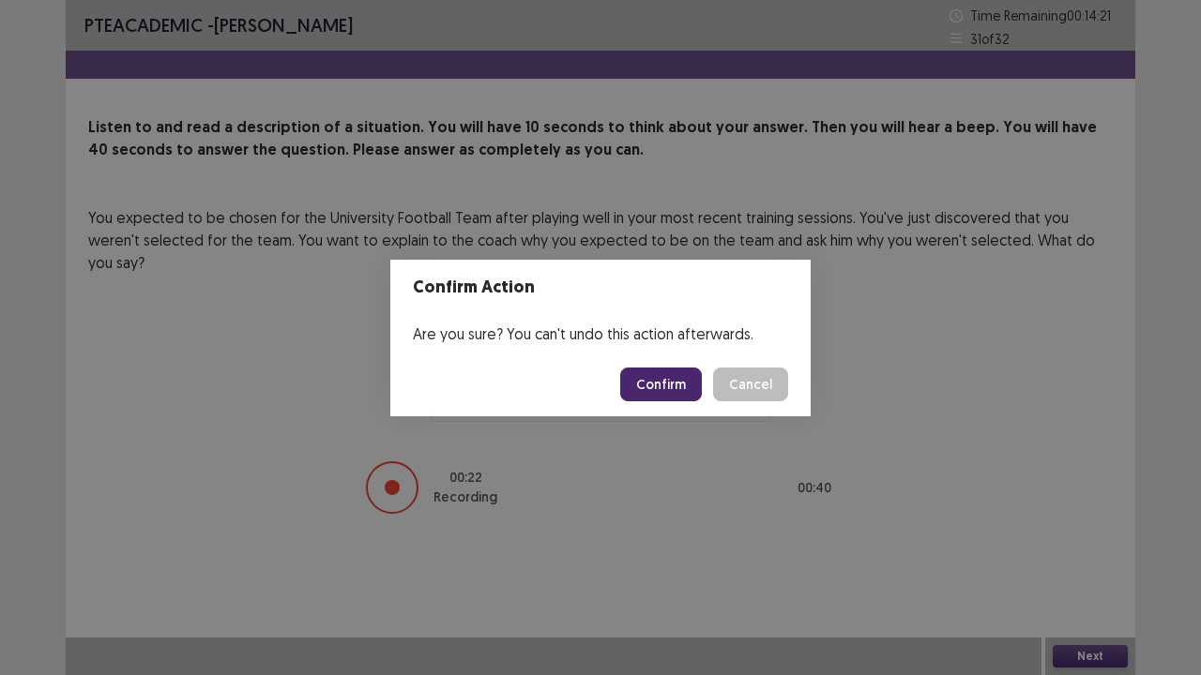
click at [640, 386] on button "Confirm" at bounding box center [661, 385] width 82 height 34
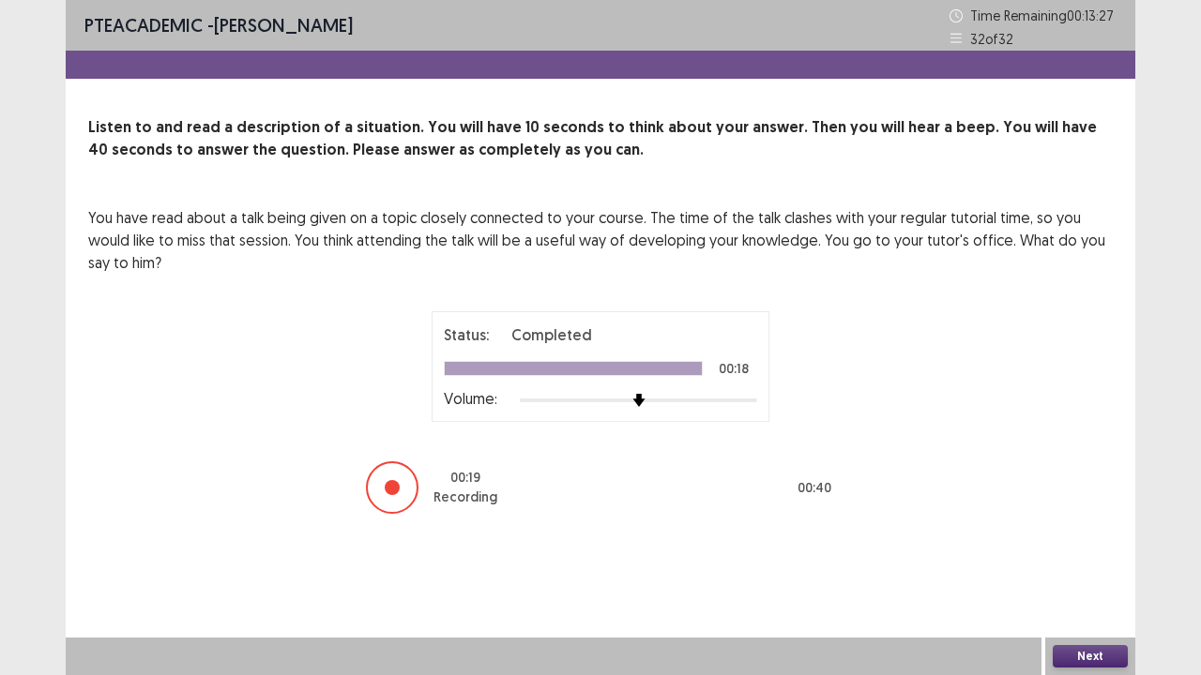
click at [1098, 556] on button "Next" at bounding box center [1090, 656] width 75 height 23
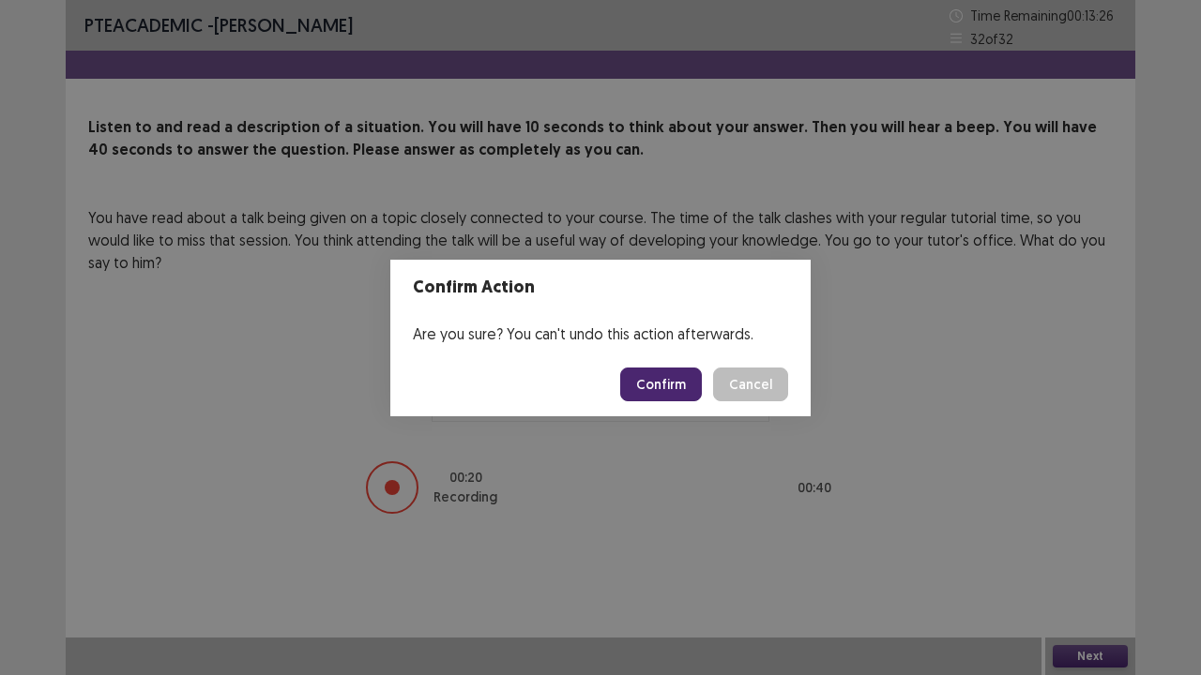
click at [651, 385] on button "Confirm" at bounding box center [661, 385] width 82 height 34
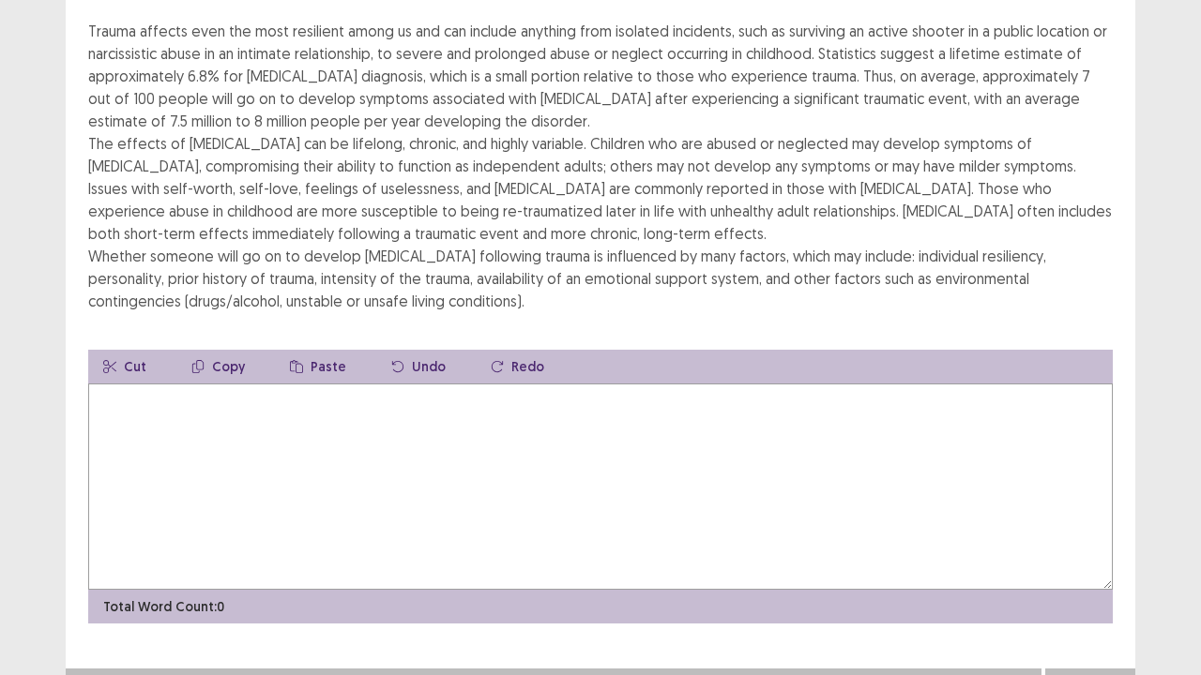
scroll to position [109, 0]
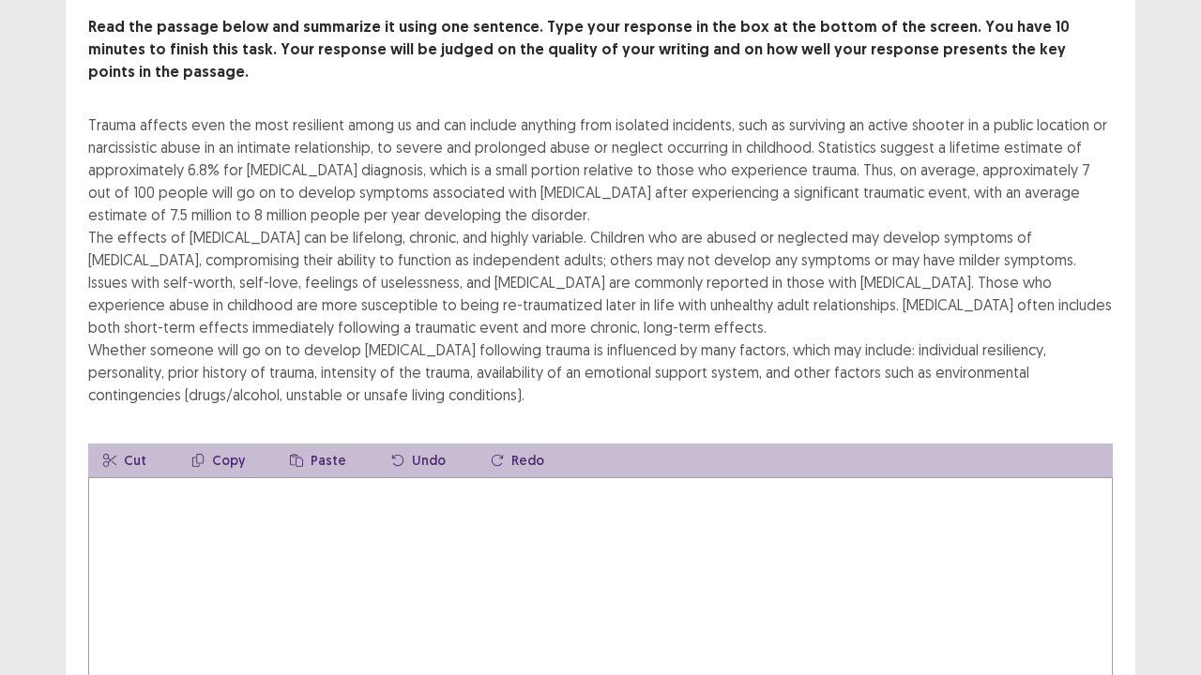
click at [467, 494] on textarea at bounding box center [600, 581] width 1024 height 206
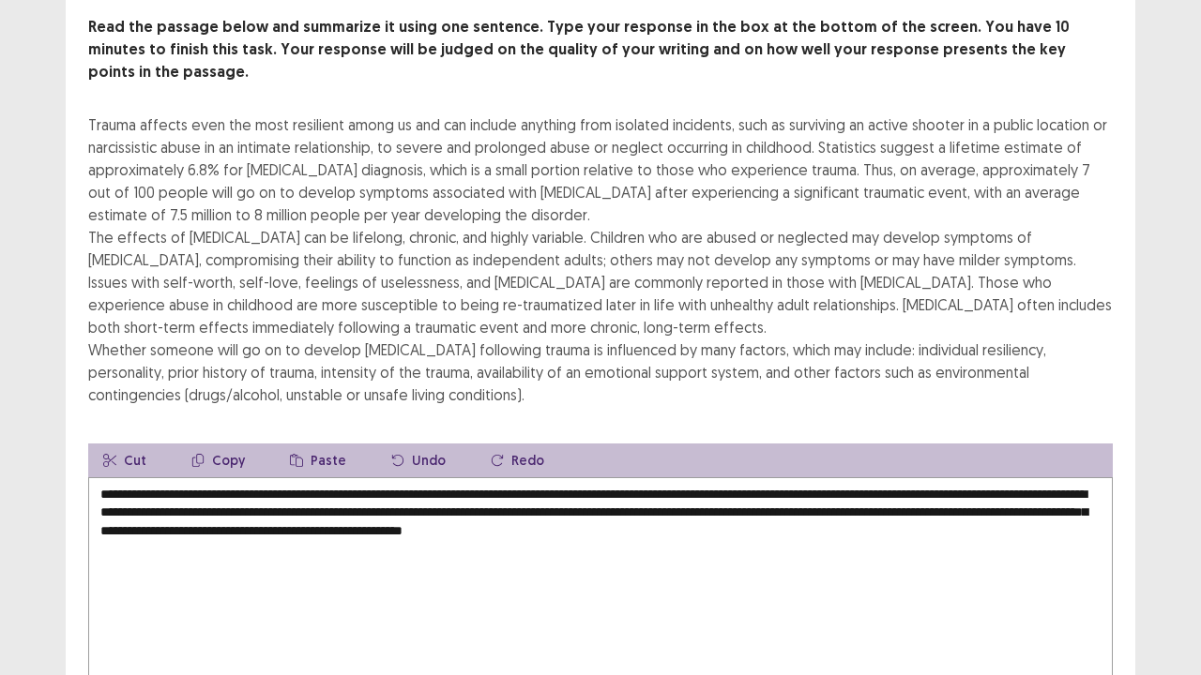
click at [456, 478] on textarea "**********" at bounding box center [600, 581] width 1024 height 206
click at [707, 499] on textarea "**********" at bounding box center [600, 581] width 1024 height 206
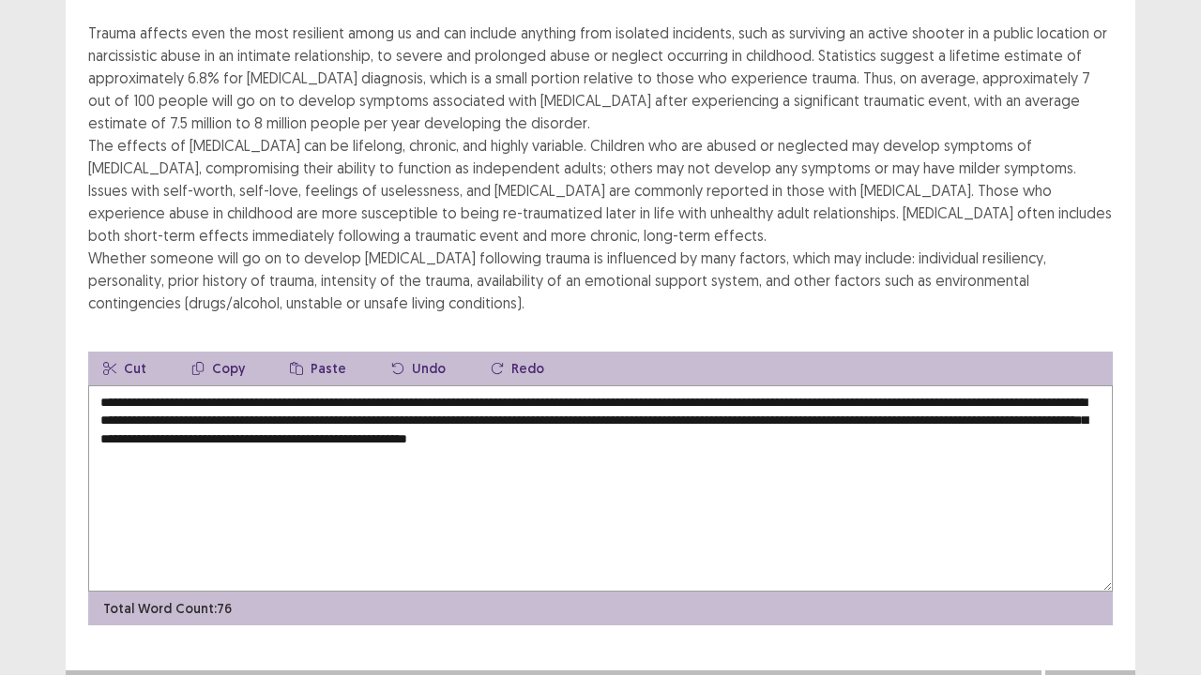
scroll to position [203, 0]
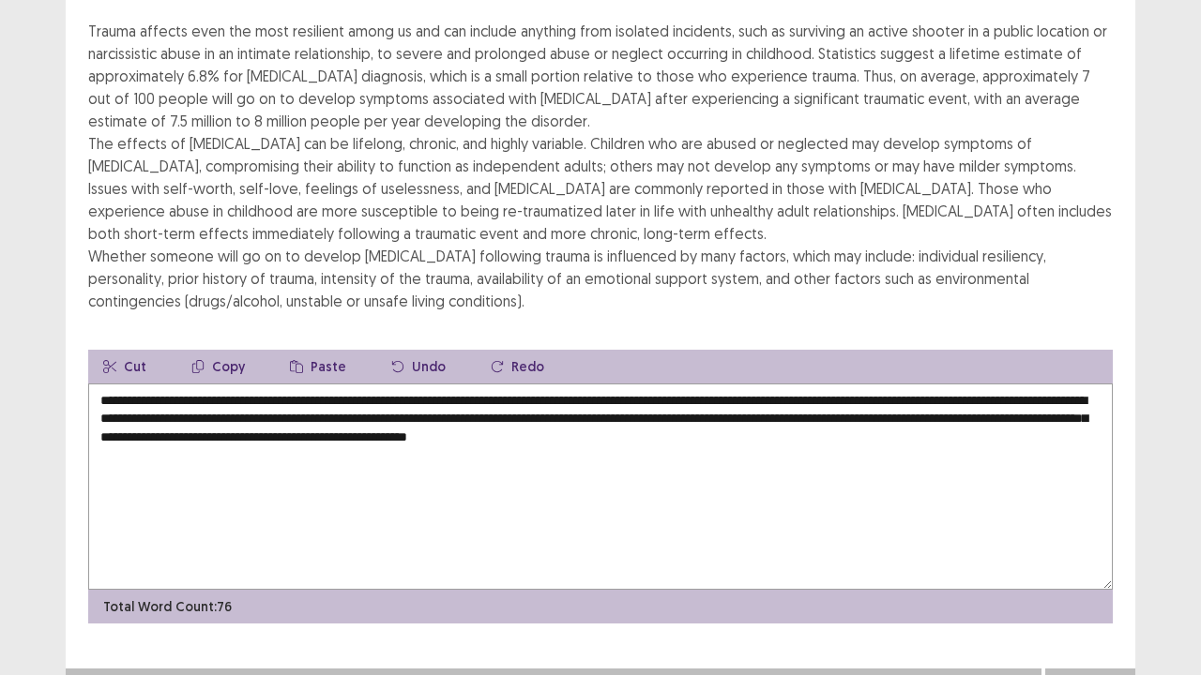
type textarea "**********"
click at [1088, 556] on button "Next" at bounding box center [1090, 687] width 75 height 23
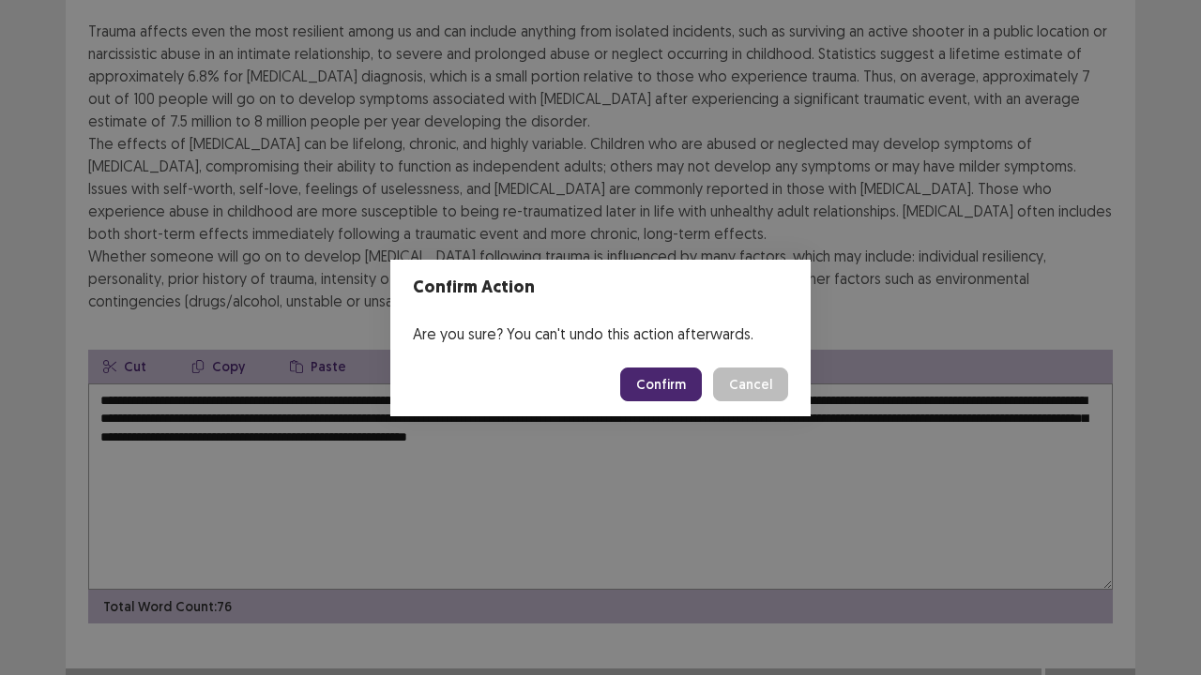
click at [684, 387] on button "Confirm" at bounding box center [661, 385] width 82 height 34
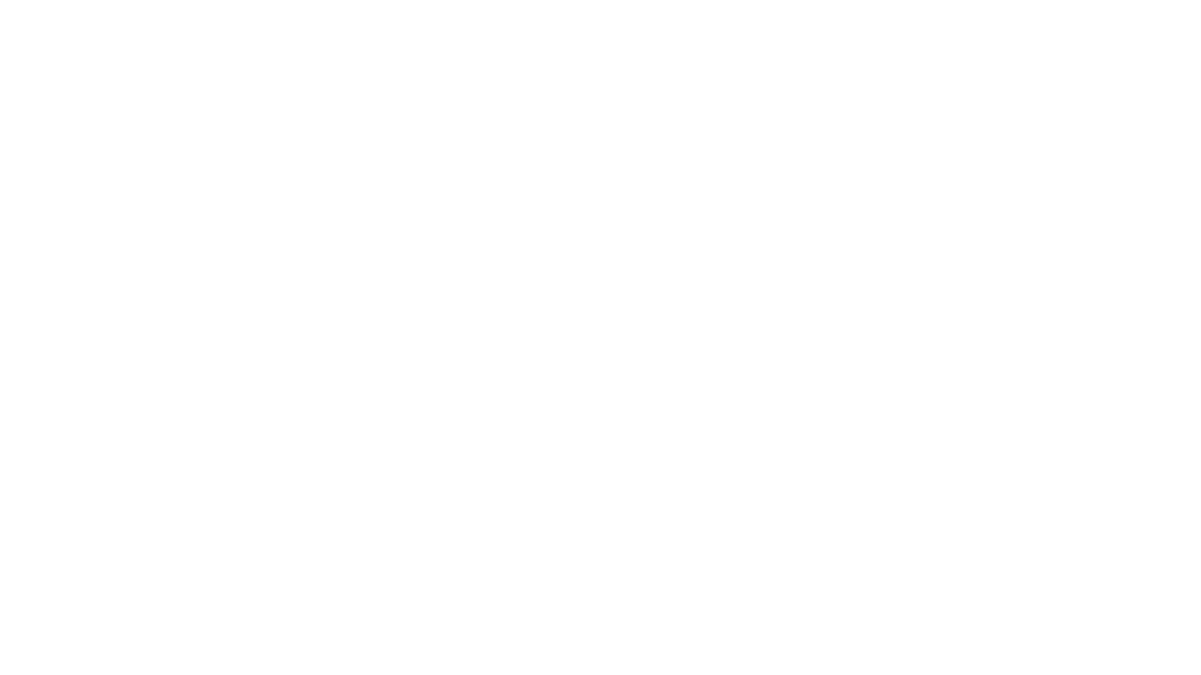
scroll to position [0, 0]
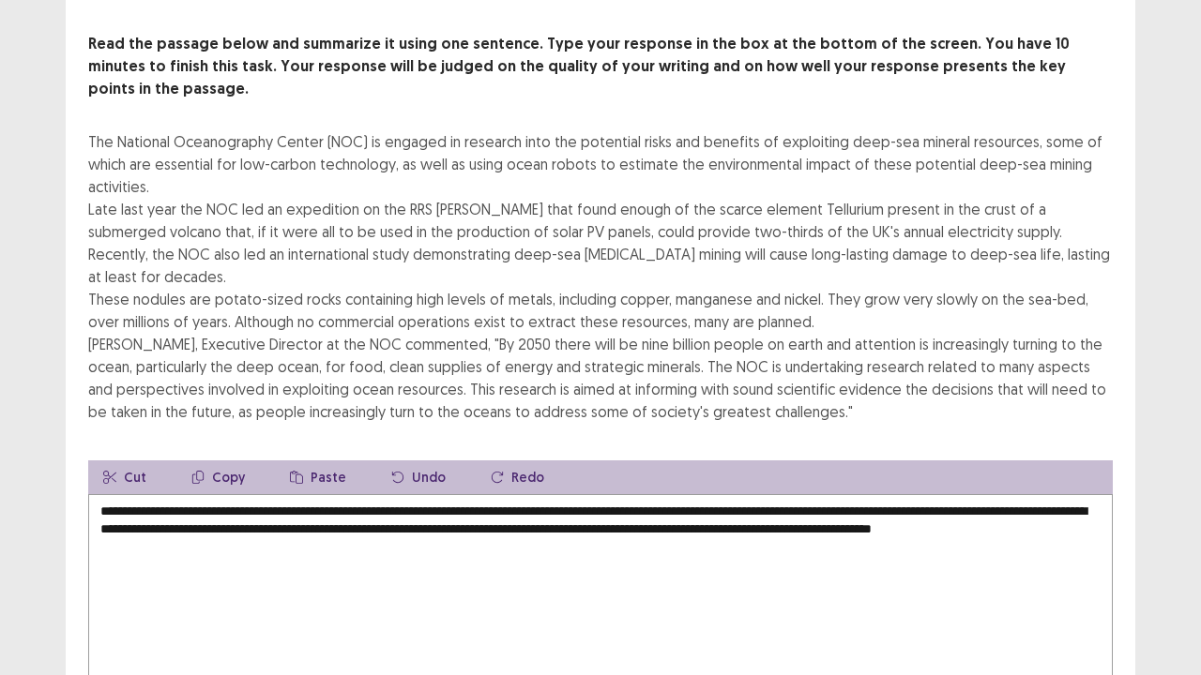
scroll to position [180, 0]
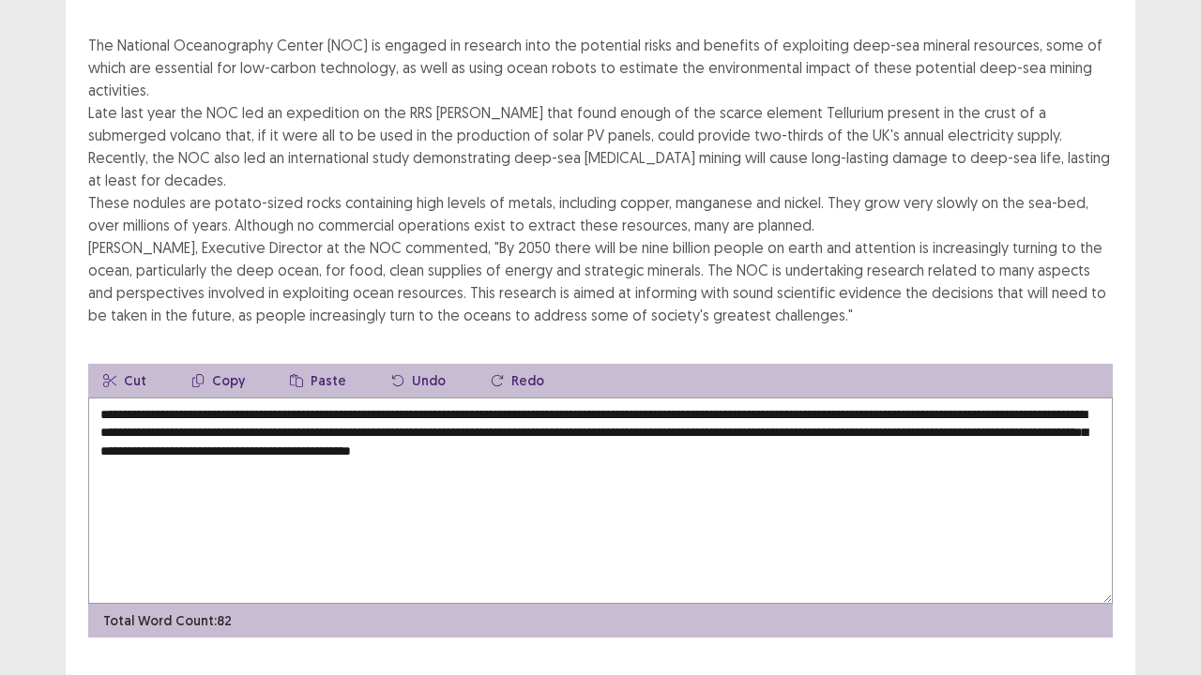
type textarea "**********"
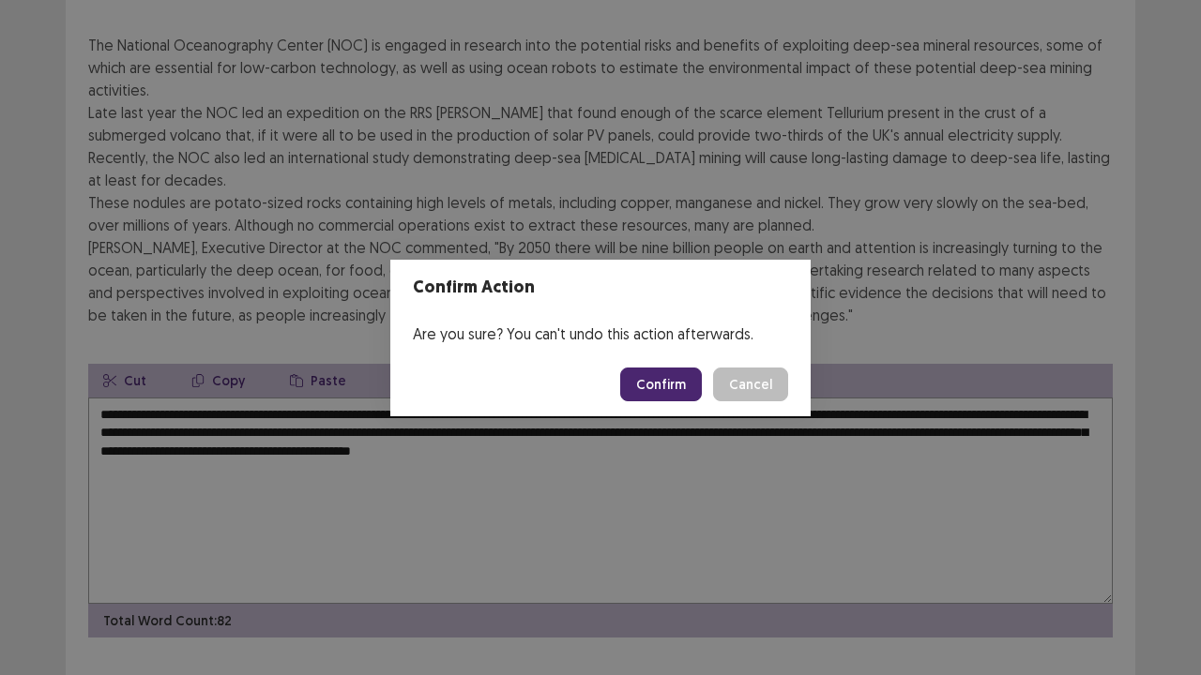
click at [664, 387] on button "Confirm" at bounding box center [661, 385] width 82 height 34
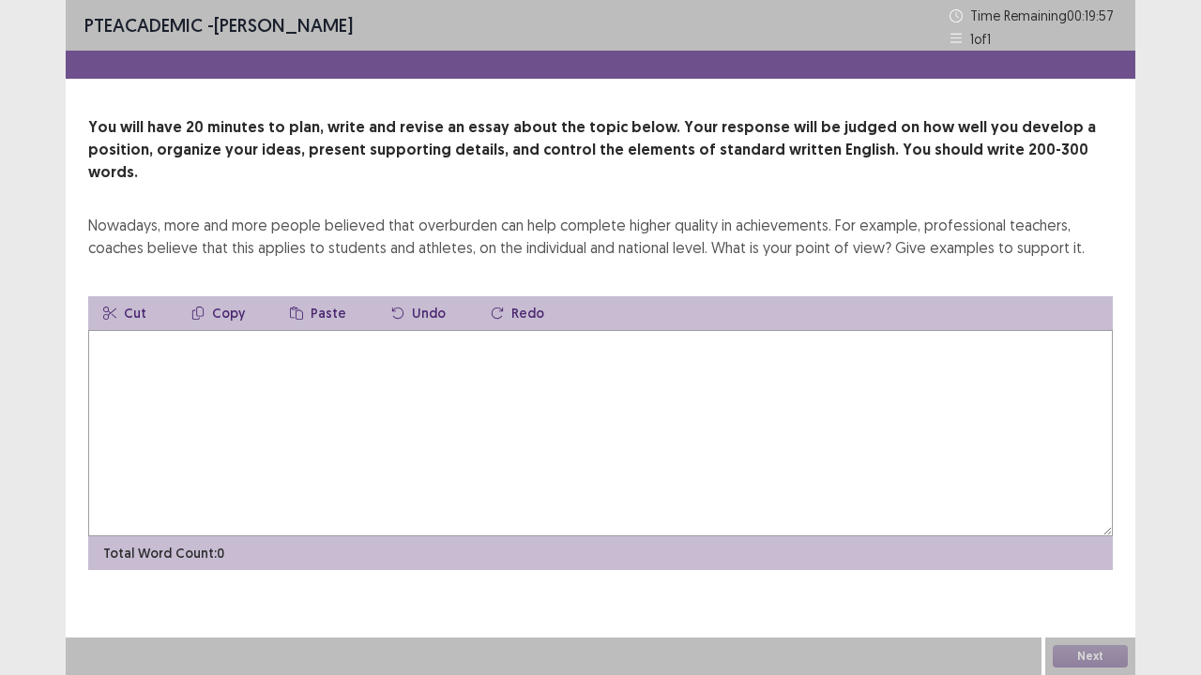
click at [396, 394] on textarea at bounding box center [600, 433] width 1024 height 206
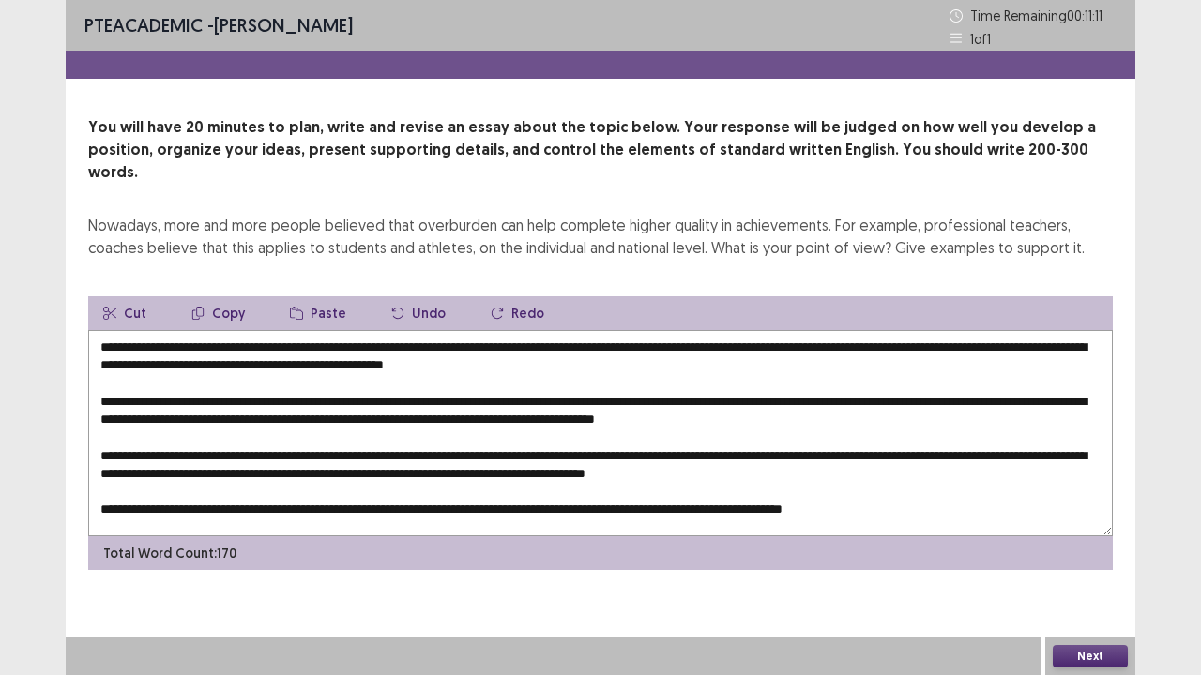
click at [242, 330] on textarea at bounding box center [600, 433] width 1024 height 206
click at [480, 343] on textarea at bounding box center [600, 433] width 1024 height 206
click at [484, 340] on textarea at bounding box center [600, 433] width 1024 height 206
click at [651, 345] on textarea at bounding box center [600, 433] width 1024 height 206
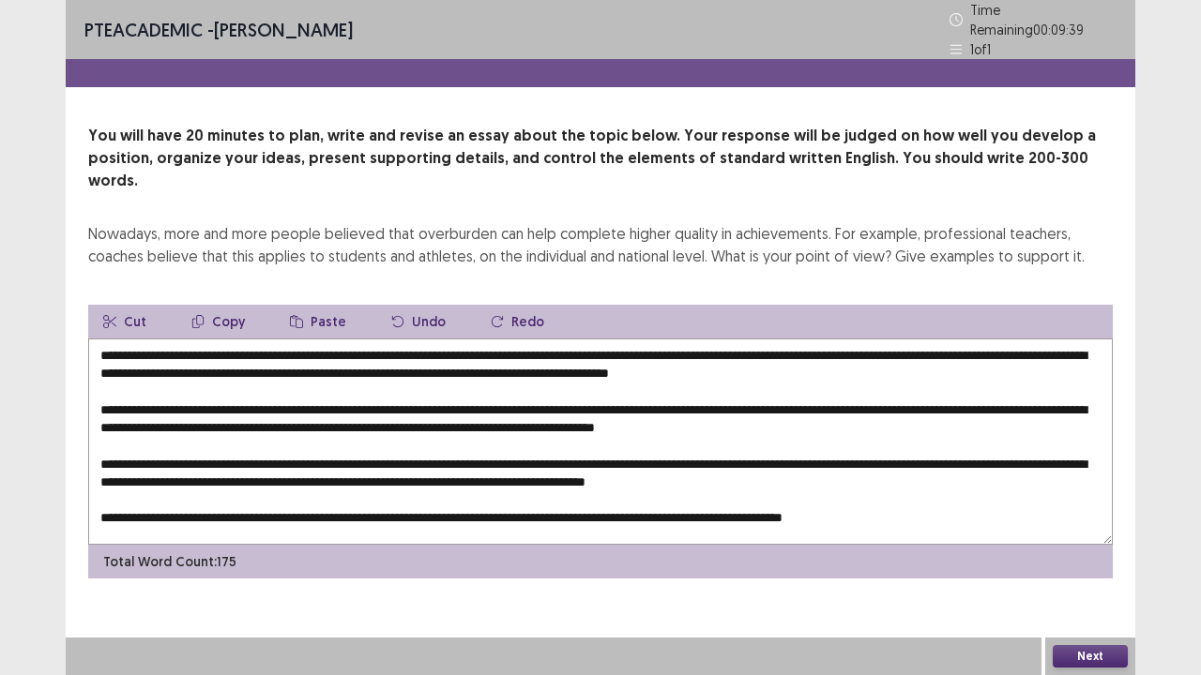
drag, startPoint x: 386, startPoint y: 322, endPoint x: 205, endPoint y: 329, distance: 181.2
click at [206, 339] on textarea at bounding box center [600, 442] width 1024 height 206
click at [221, 305] on button "Copy" at bounding box center [217, 322] width 83 height 34
click at [404, 381] on textarea at bounding box center [600, 442] width 1024 height 206
paste textarea "**********"
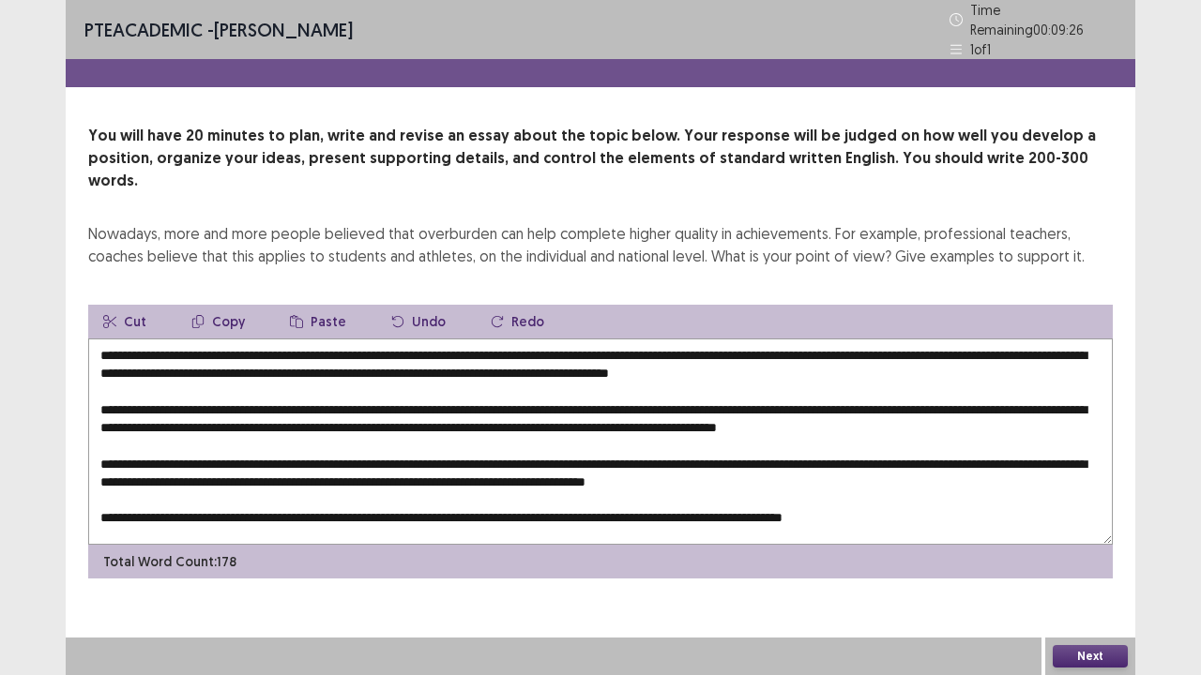
click at [784, 378] on textarea at bounding box center [600, 442] width 1024 height 206
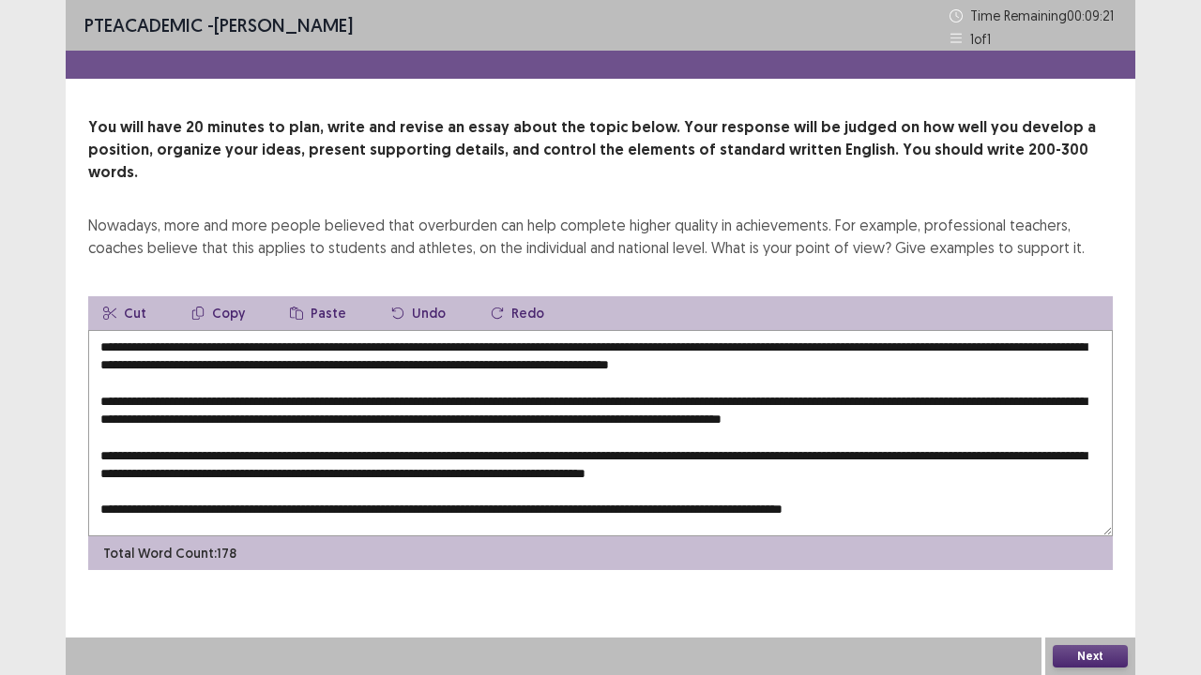
click at [968, 377] on textarea at bounding box center [600, 433] width 1024 height 206
click at [964, 379] on textarea at bounding box center [600, 433] width 1024 height 206
drag, startPoint x: 557, startPoint y: 342, endPoint x: 452, endPoint y: 344, distance: 105.1
click at [452, 344] on textarea at bounding box center [600, 433] width 1024 height 206
drag, startPoint x: 224, startPoint y: 291, endPoint x: 250, endPoint y: 295, distance: 25.6
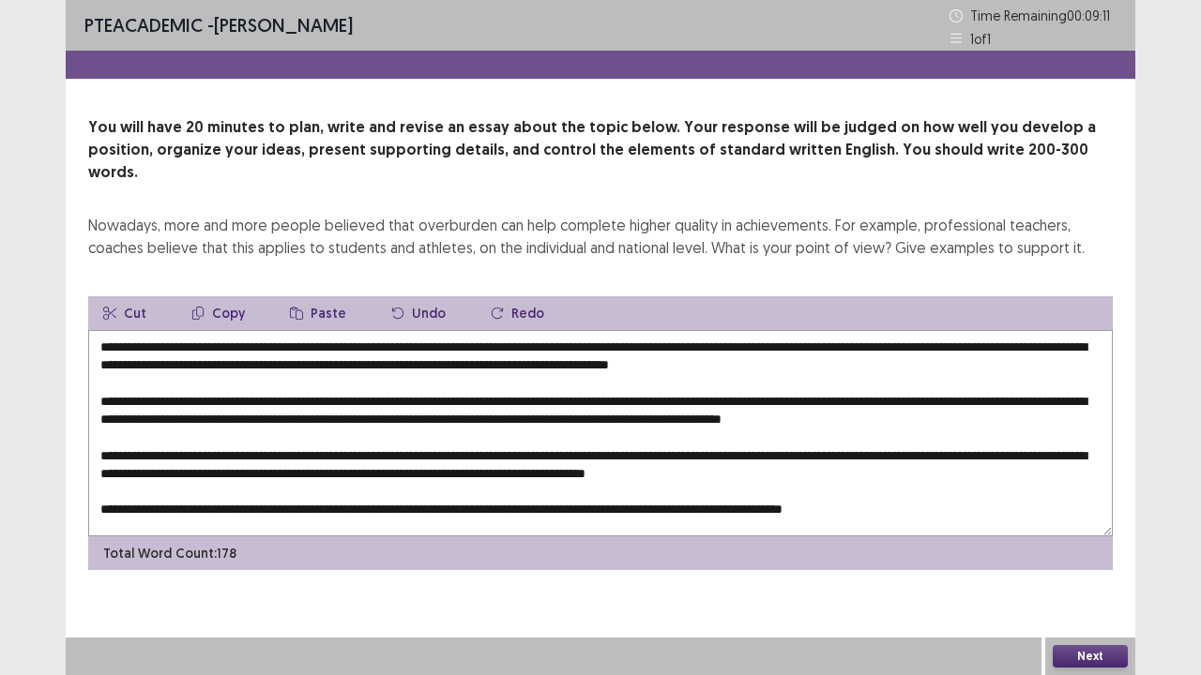
click at [228, 296] on button "Copy" at bounding box center [217, 313] width 83 height 34
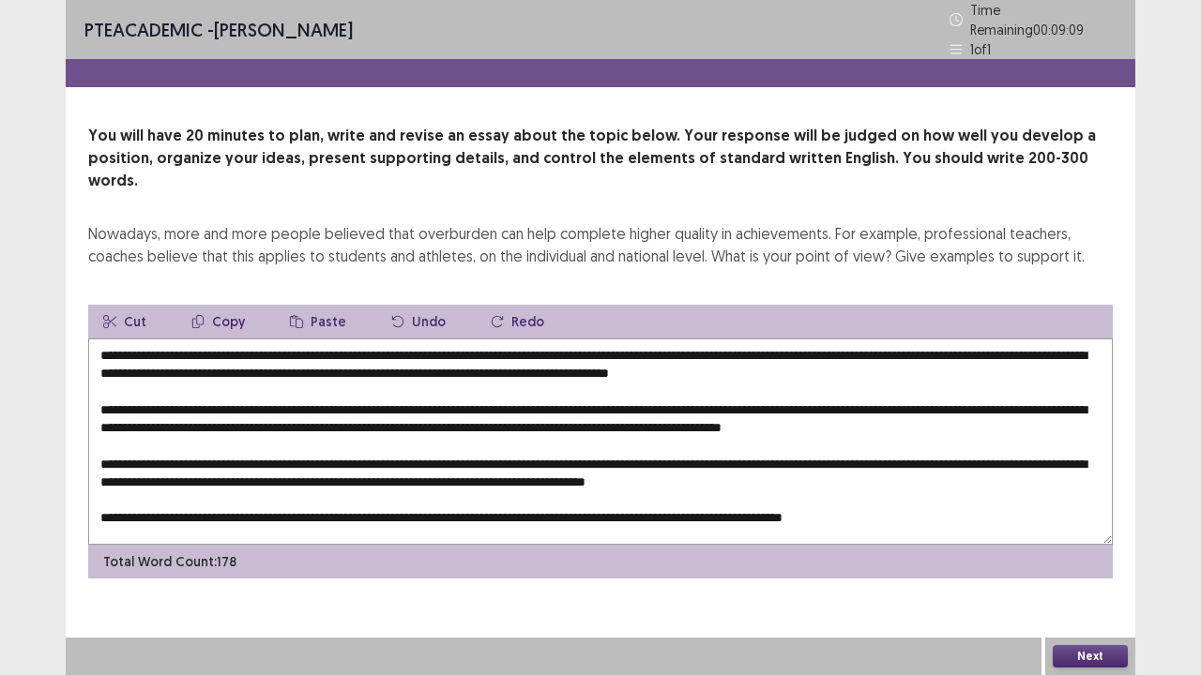
click at [965, 377] on textarea at bounding box center [600, 442] width 1024 height 206
paste textarea "**********"
click at [347, 396] on textarea at bounding box center [600, 442] width 1024 height 206
click at [839, 398] on textarea at bounding box center [600, 442] width 1024 height 206
click at [842, 397] on textarea at bounding box center [600, 442] width 1024 height 206
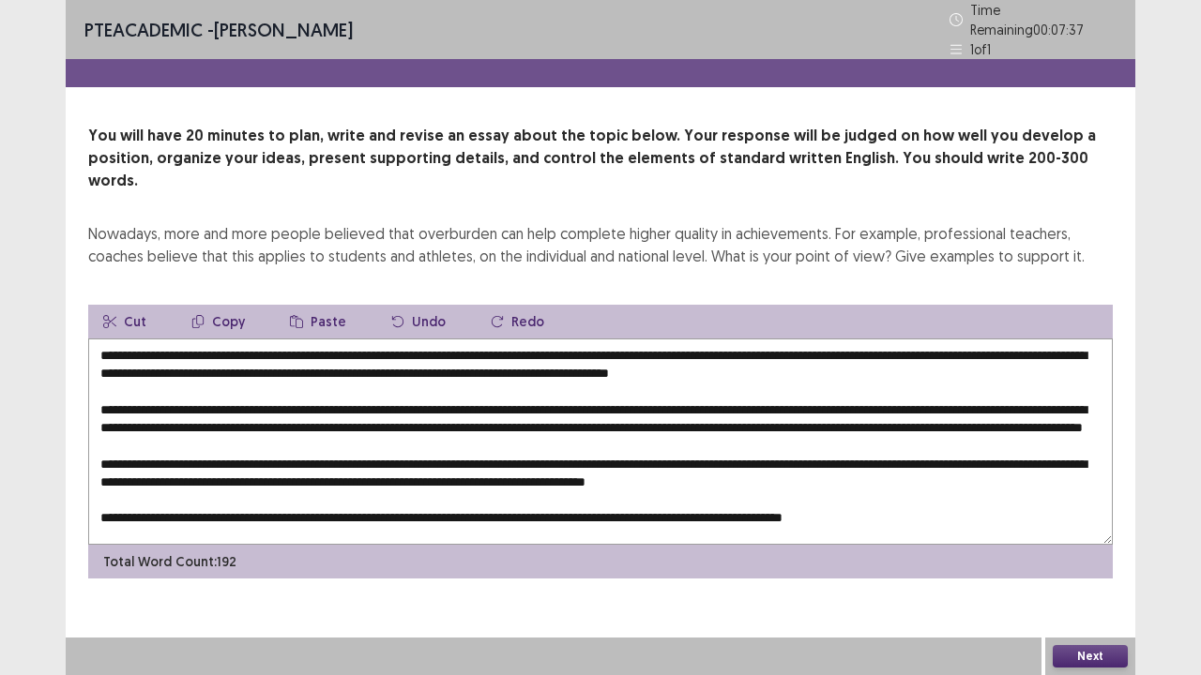
drag, startPoint x: 385, startPoint y: 326, endPoint x: 212, endPoint y: 330, distance: 172.7
click at [212, 339] on textarea at bounding box center [600, 442] width 1024 height 206
click at [229, 305] on button "Copy" at bounding box center [217, 322] width 83 height 34
drag, startPoint x: 347, startPoint y: 417, endPoint x: 310, endPoint y: 414, distance: 37.6
click at [310, 414] on textarea at bounding box center [600, 442] width 1024 height 206
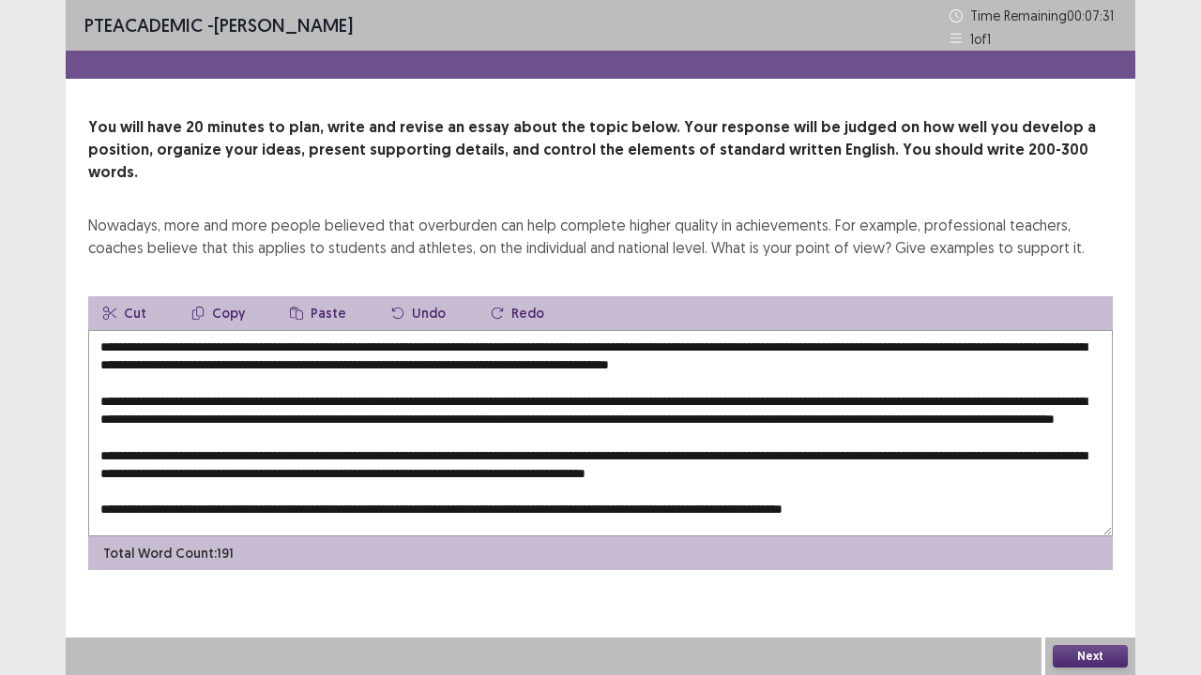
paste textarea "**********"
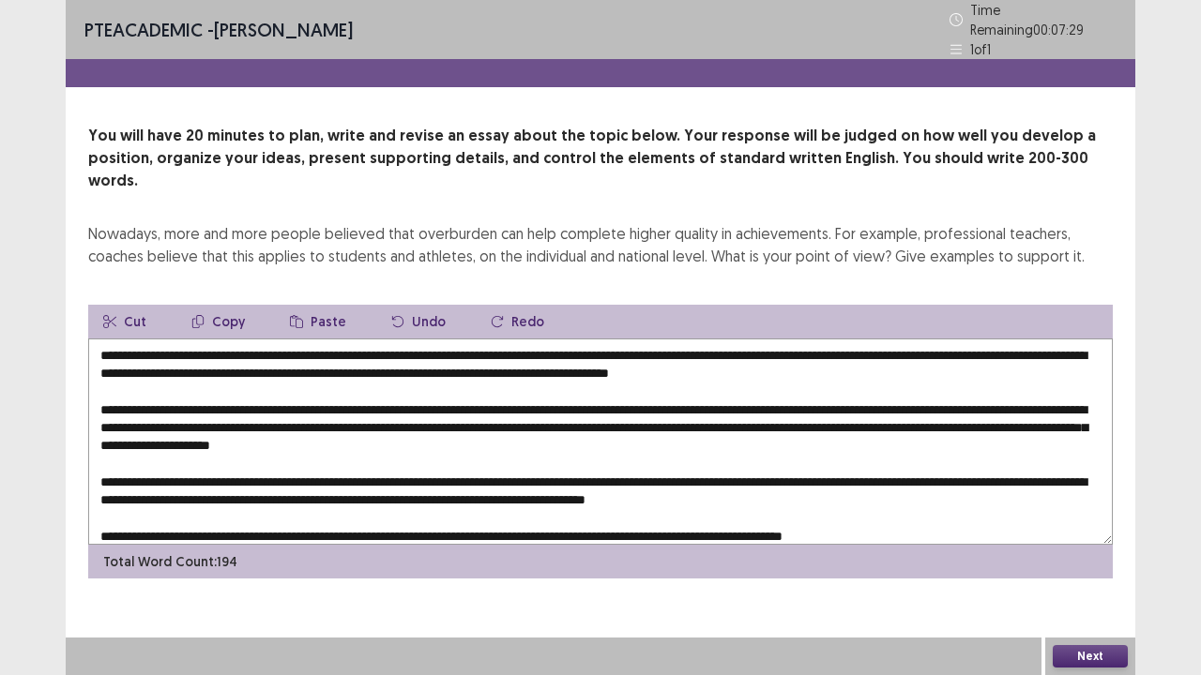
click at [311, 415] on textarea at bounding box center [600, 442] width 1024 height 206
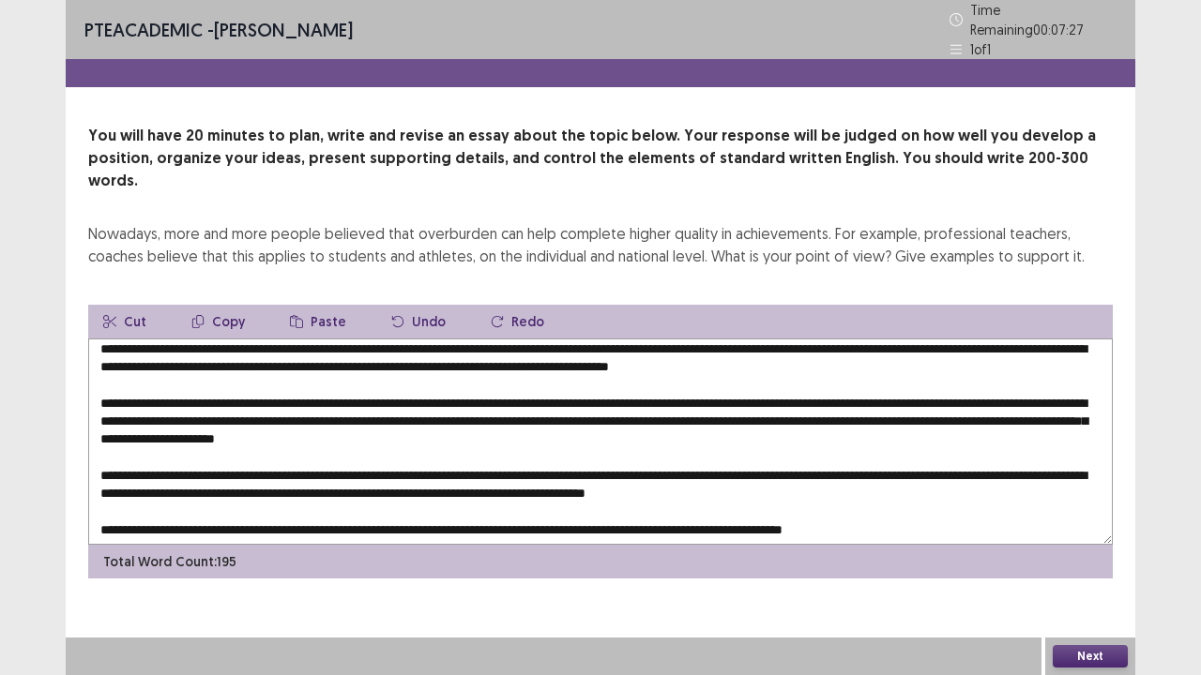
scroll to position [8, 0]
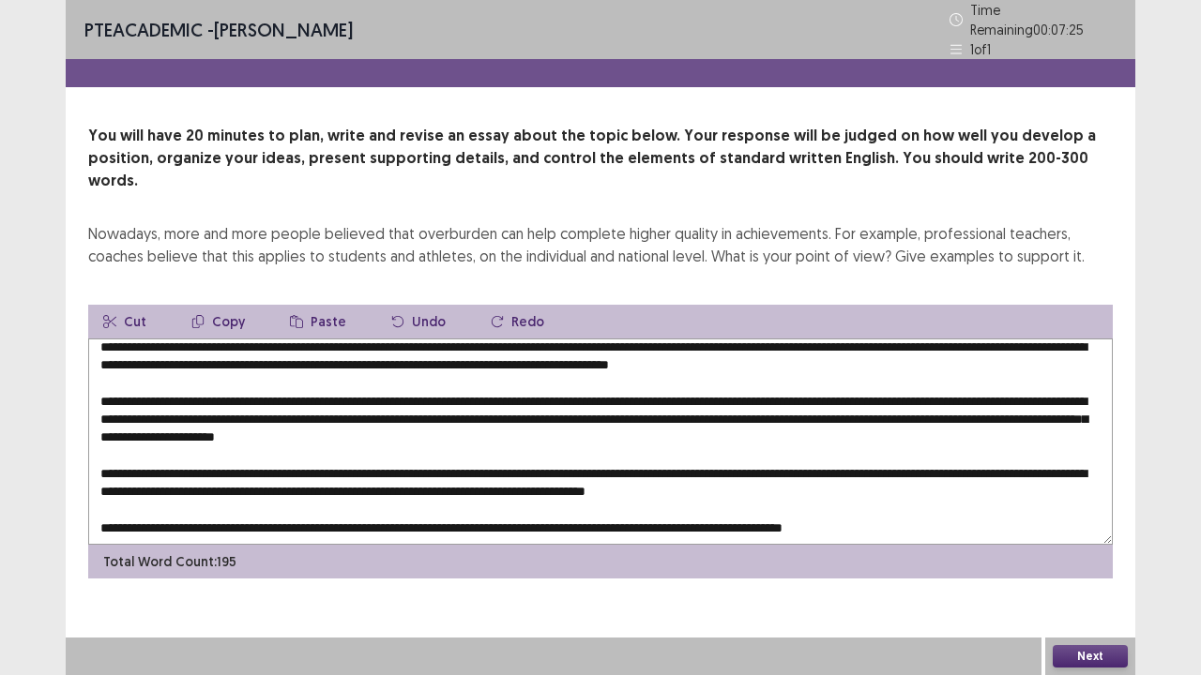
drag, startPoint x: 413, startPoint y: 439, endPoint x: 378, endPoint y: 441, distance: 34.8
click at [378, 441] on textarea at bounding box center [600, 442] width 1024 height 206
paste textarea "**********"
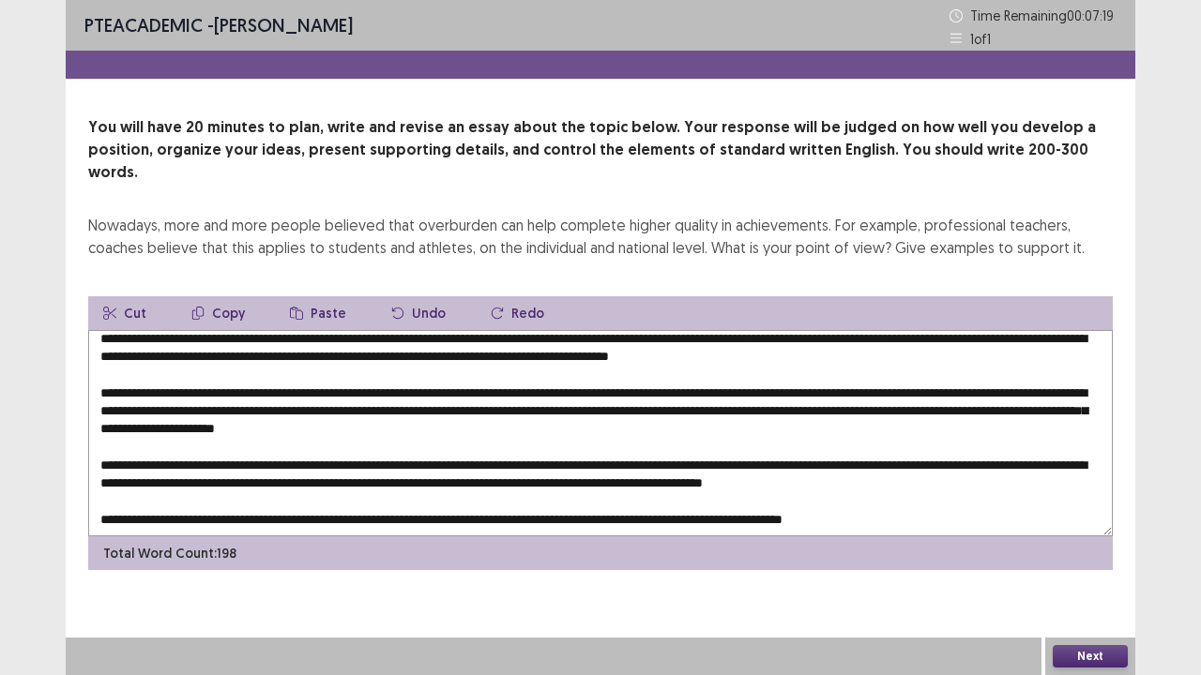
click at [501, 495] on textarea at bounding box center [600, 433] width 1024 height 206
drag, startPoint x: 491, startPoint y: 495, endPoint x: 461, endPoint y: 496, distance: 30.0
click at [461, 496] on textarea at bounding box center [600, 433] width 1024 height 206
paste textarea "**********"
drag, startPoint x: 957, startPoint y: 462, endPoint x: 919, endPoint y: 463, distance: 37.5
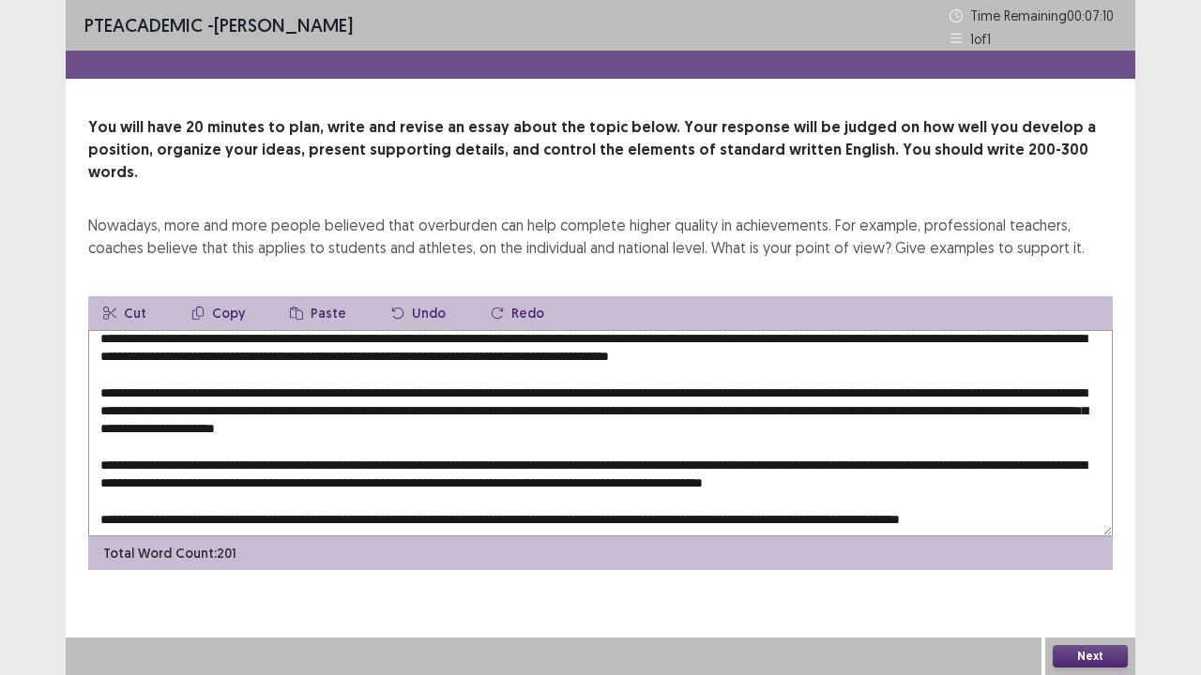
click at [919, 463] on textarea at bounding box center [600, 433] width 1024 height 206
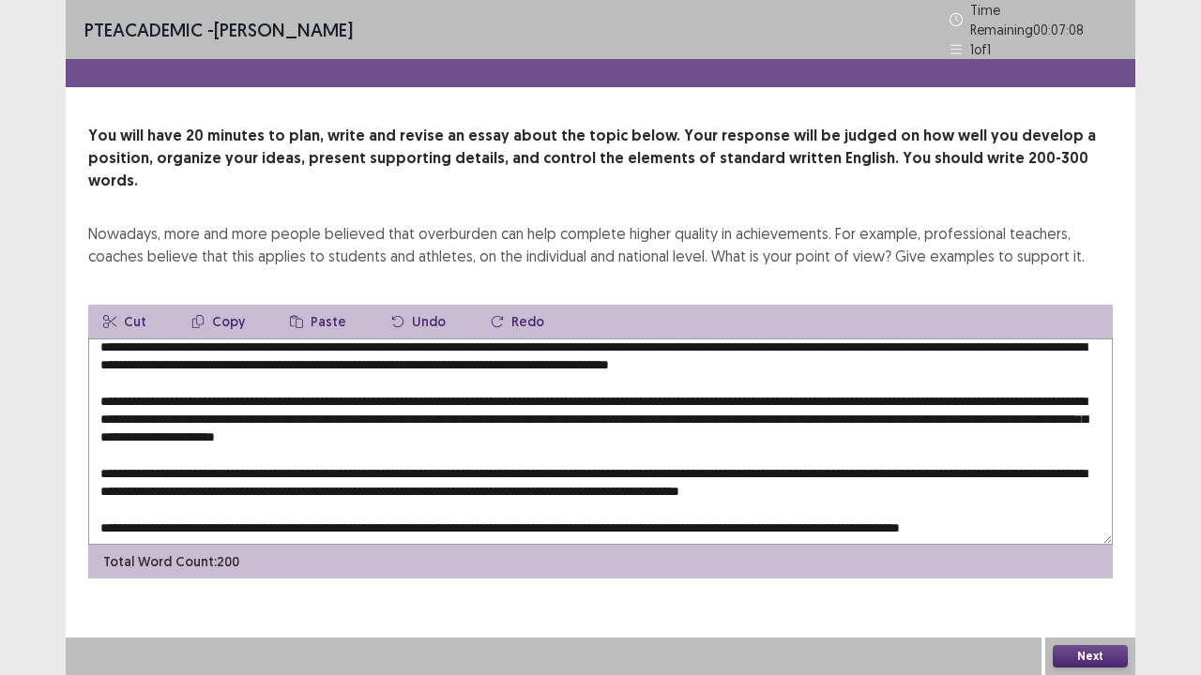
paste textarea "**********"
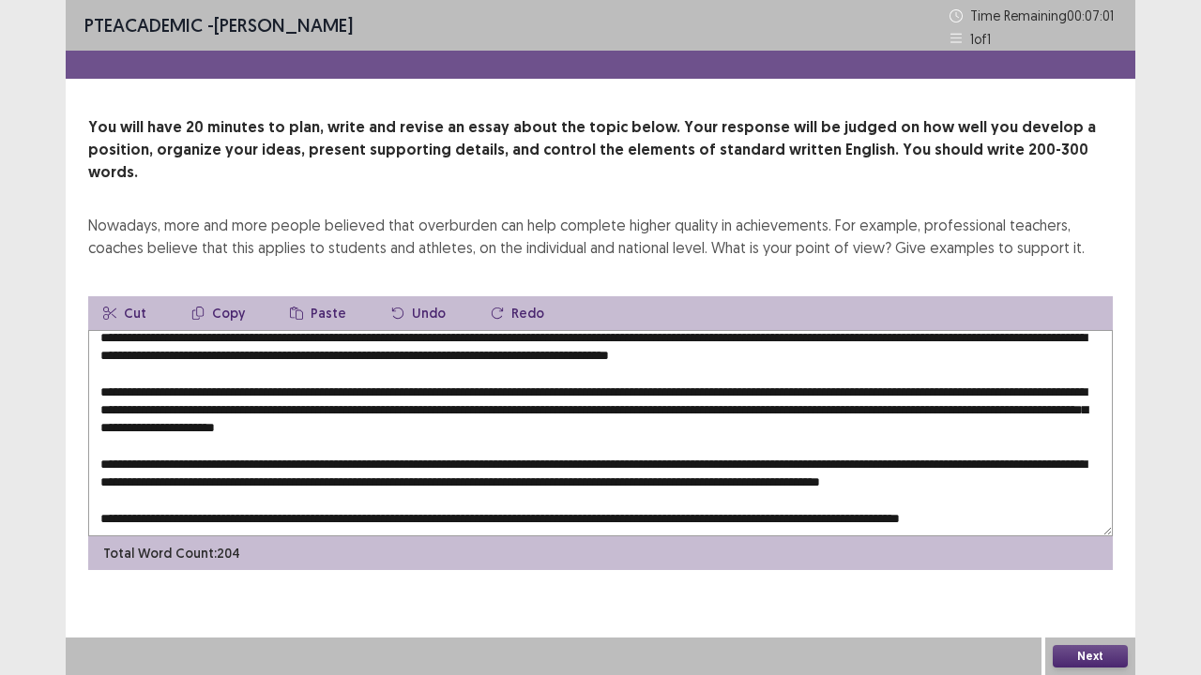
scroll to position [0, 0]
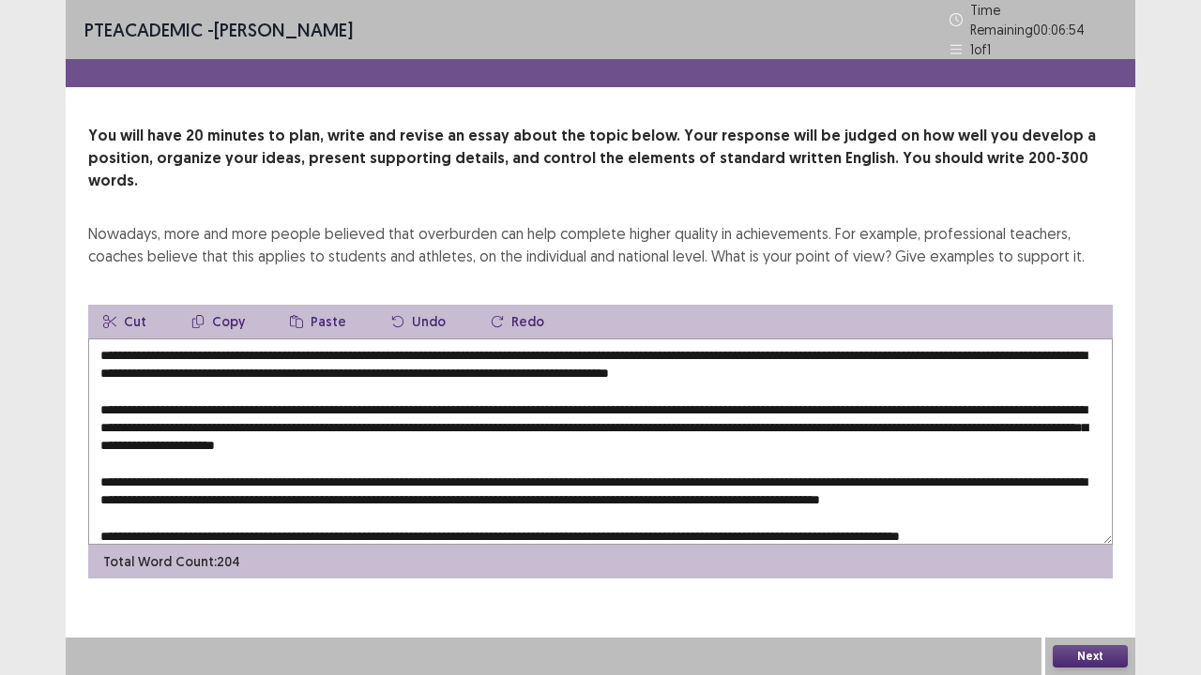
drag, startPoint x: 591, startPoint y: 343, endPoint x: 708, endPoint y: 347, distance: 117.3
click at [708, 347] on textarea at bounding box center [600, 442] width 1024 height 206
drag, startPoint x: 234, startPoint y: 293, endPoint x: 246, endPoint y: 293, distance: 12.2
click at [235, 305] on button "Copy" at bounding box center [217, 322] width 83 height 34
click at [1097, 453] on textarea at bounding box center [600, 442] width 1024 height 206
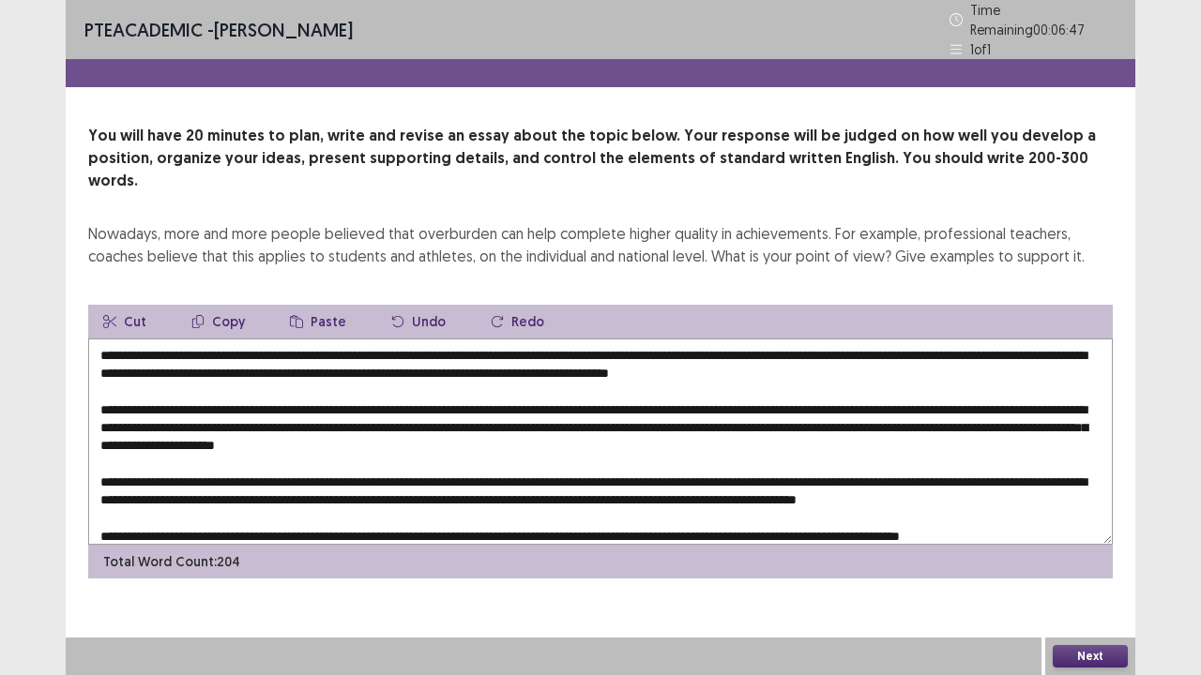
paste textarea "**********"
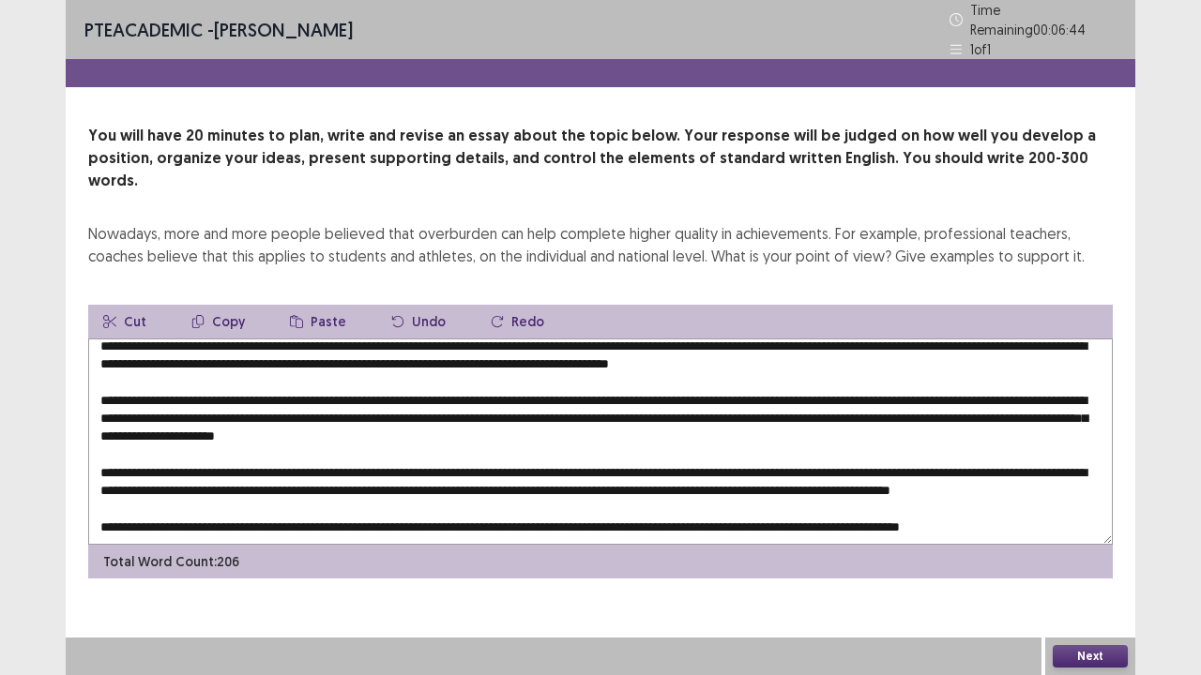
scroll to position [26, 0]
click at [843, 444] on textarea at bounding box center [600, 442] width 1024 height 206
drag, startPoint x: 929, startPoint y: 495, endPoint x: 823, endPoint y: 493, distance: 106.0
click at [823, 493] on textarea at bounding box center [600, 442] width 1024 height 206
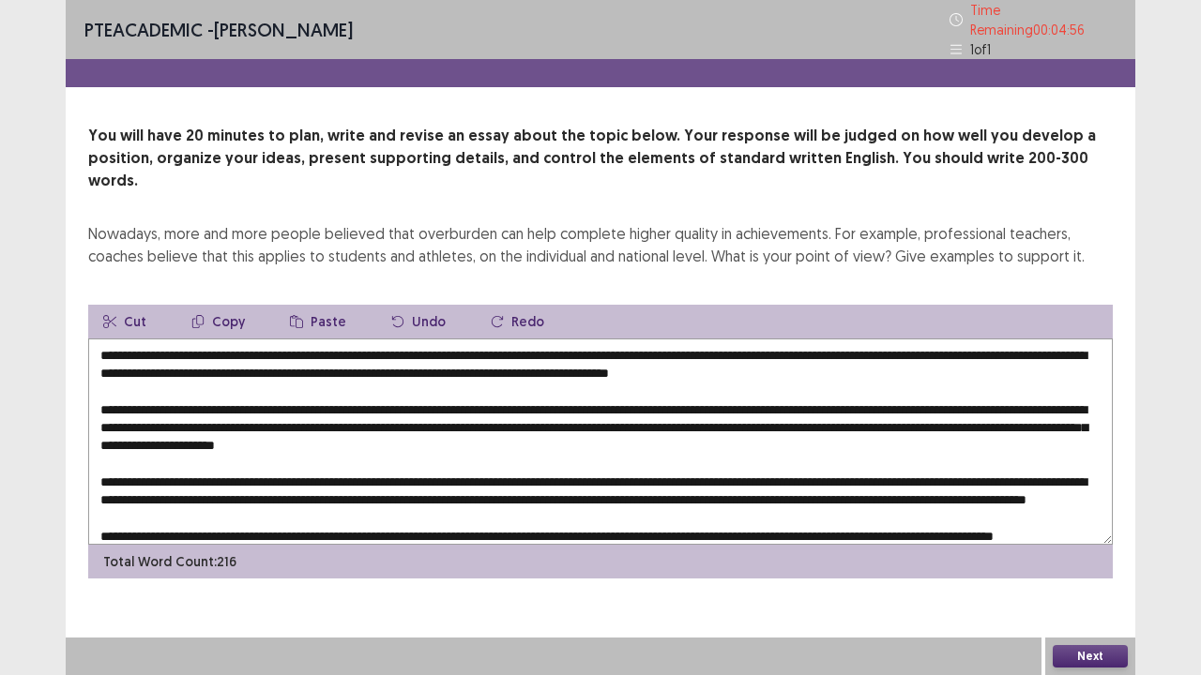
click at [164, 341] on textarea at bounding box center [600, 442] width 1024 height 206
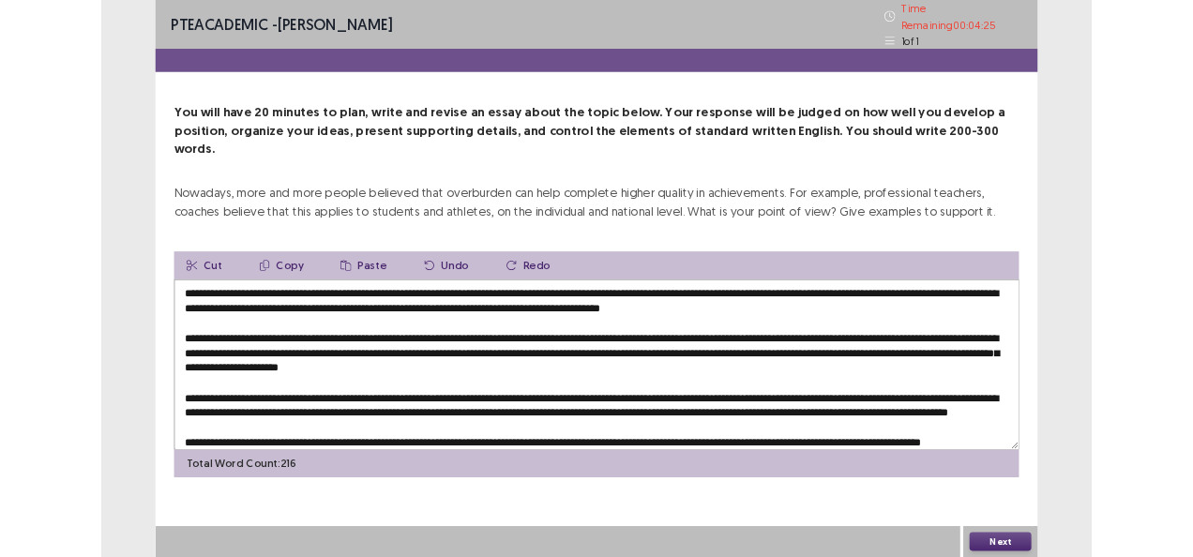
scroll to position [44, 0]
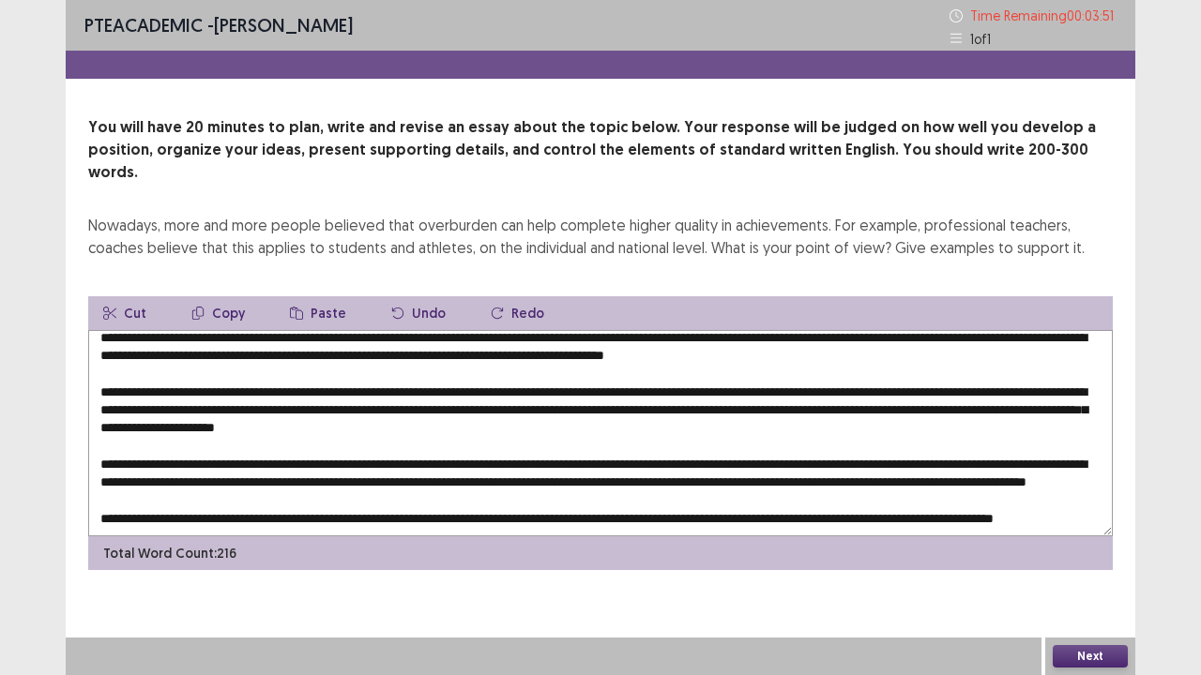
type textarea "**********"
click at [1094, 556] on button "Next" at bounding box center [1090, 656] width 75 height 23
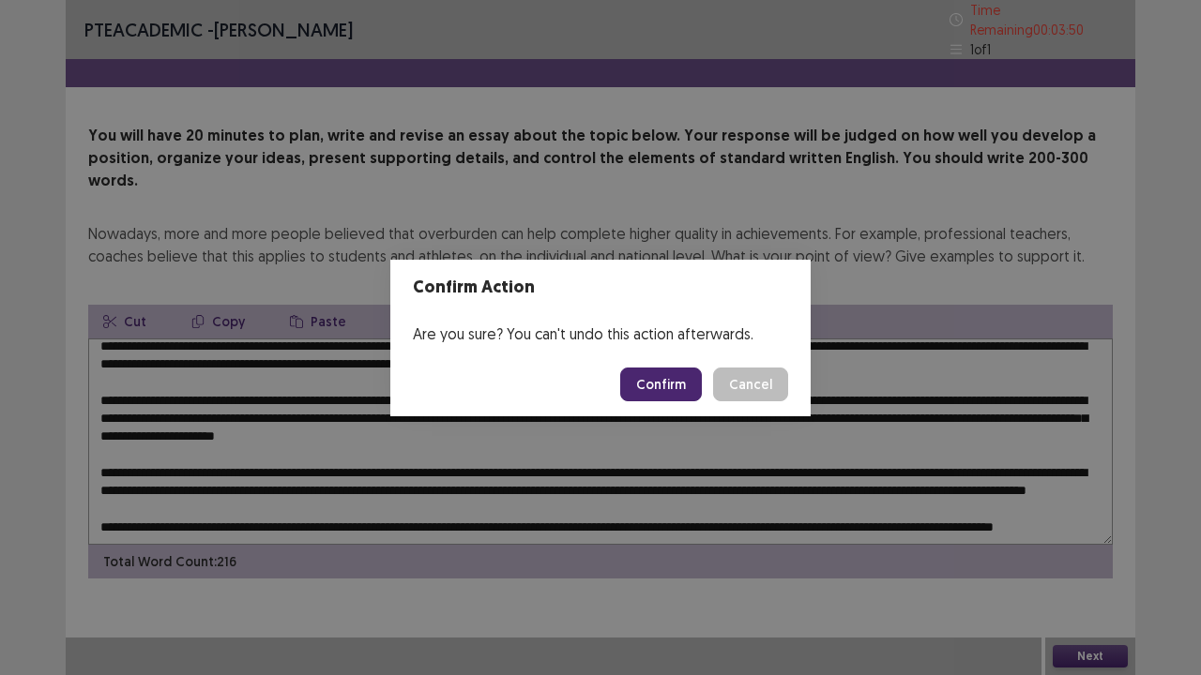
click at [662, 381] on button "Confirm" at bounding box center [661, 385] width 82 height 34
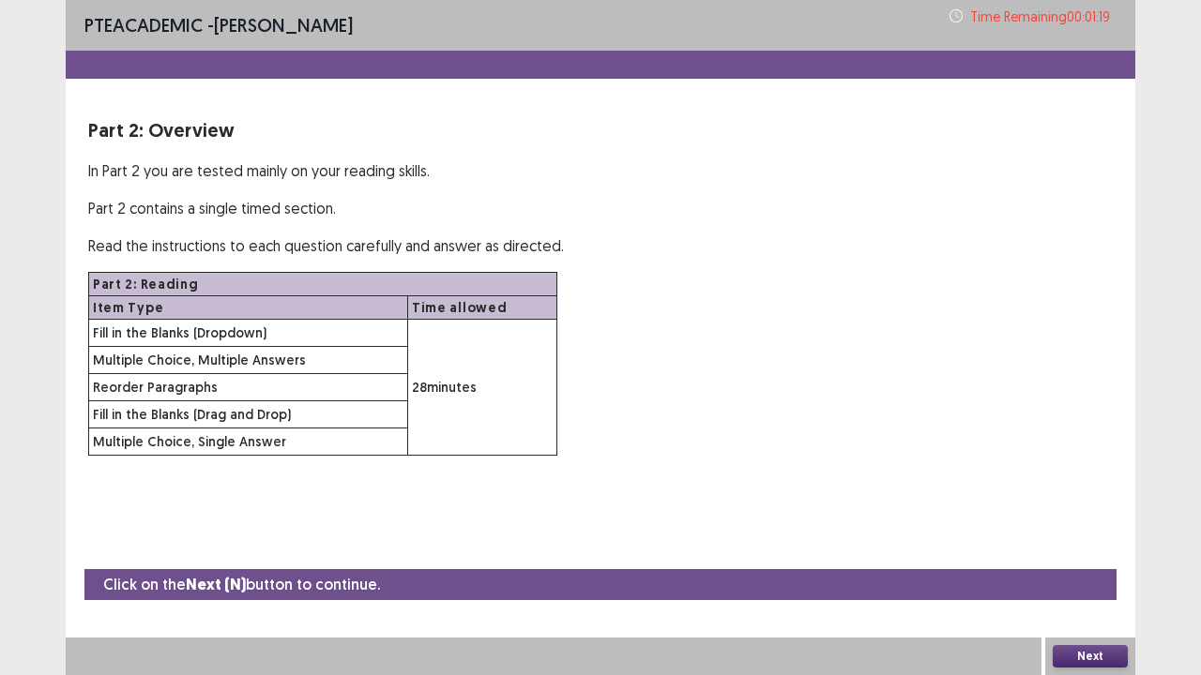
click at [1089, 556] on button "Next" at bounding box center [1090, 656] width 75 height 23
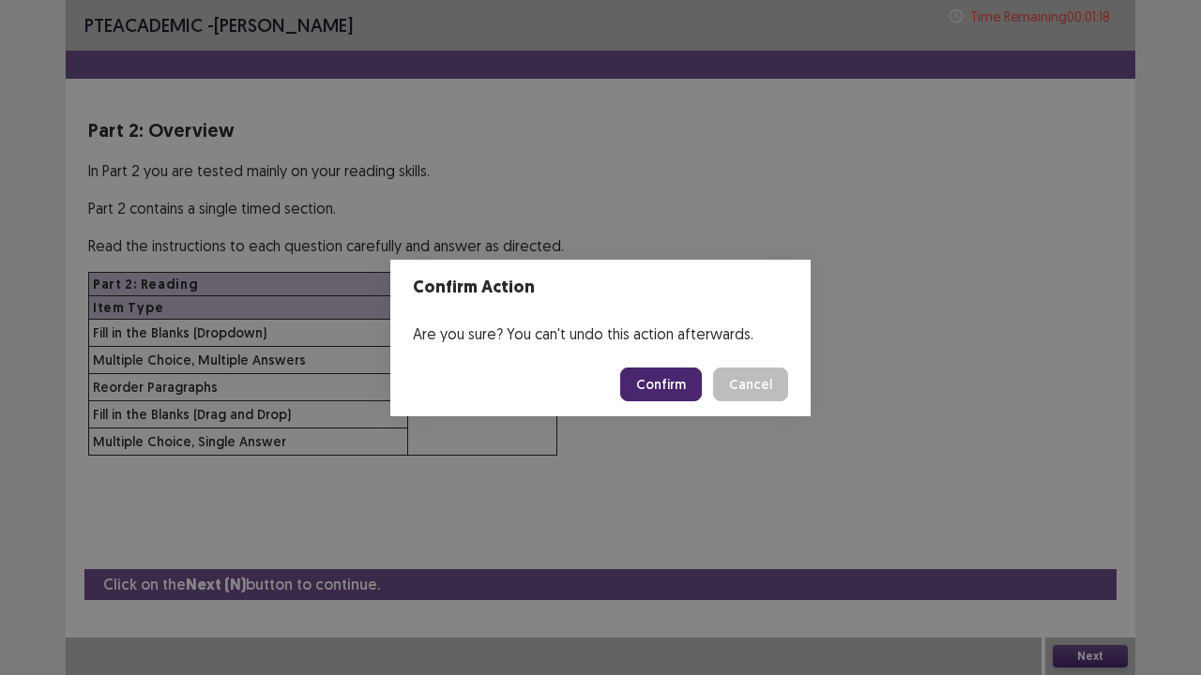
click at [662, 385] on button "Confirm" at bounding box center [661, 385] width 82 height 34
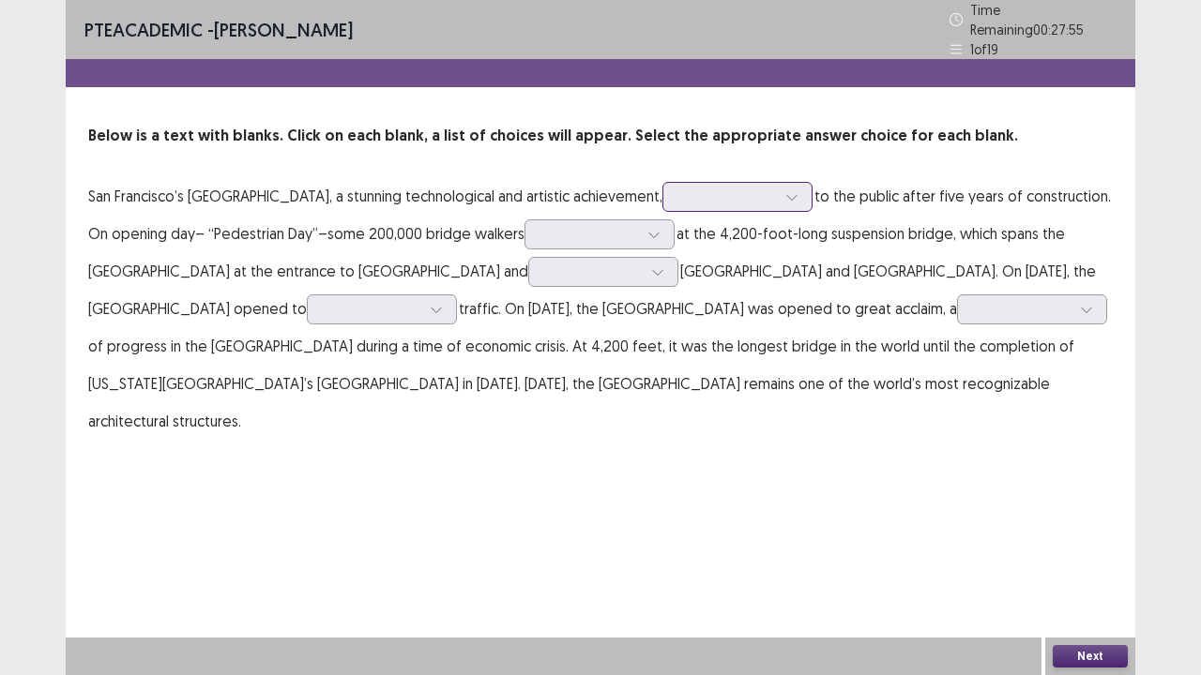
click at [765, 191] on div at bounding box center [727, 197] width 98 height 18
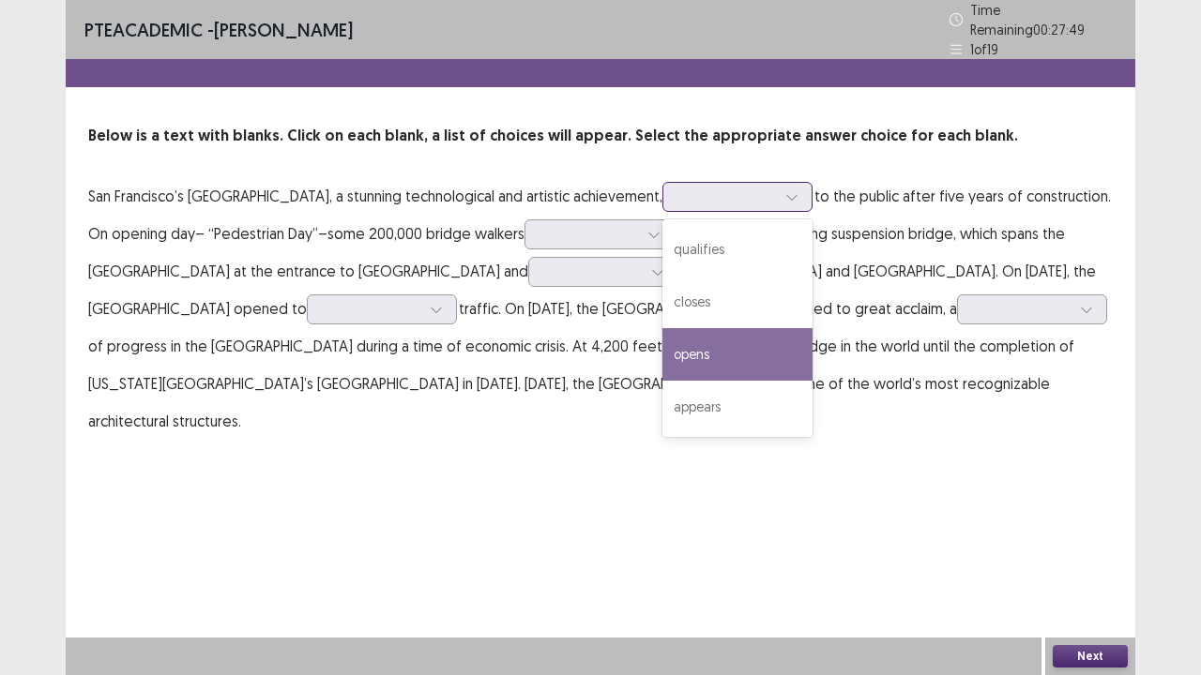
click at [736, 328] on div "opens" at bounding box center [737, 354] width 150 height 53
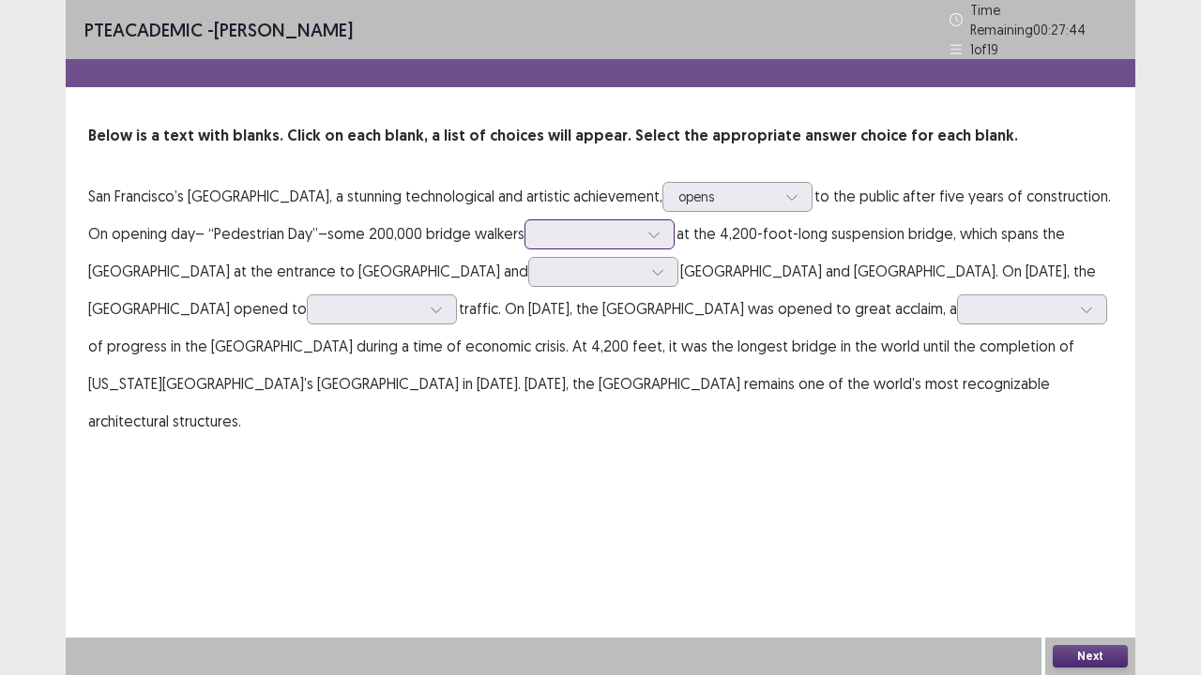
click at [615, 225] on div at bounding box center [589, 234] width 98 height 18
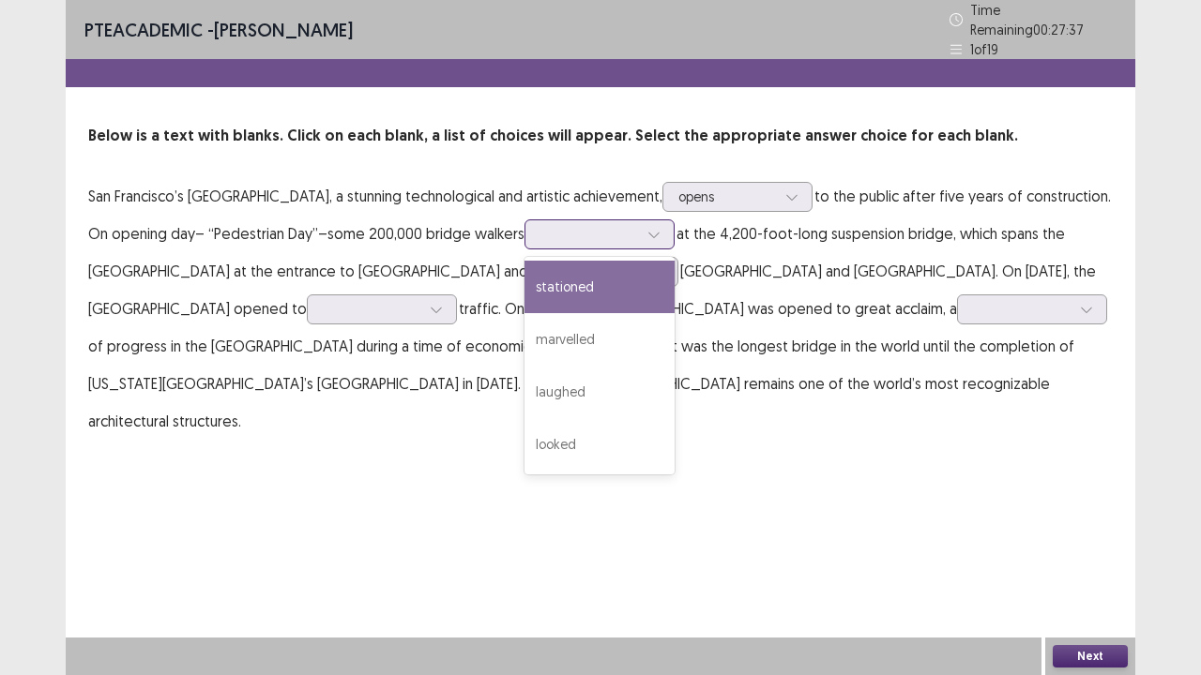
click at [604, 273] on div "stationed" at bounding box center [599, 287] width 150 height 53
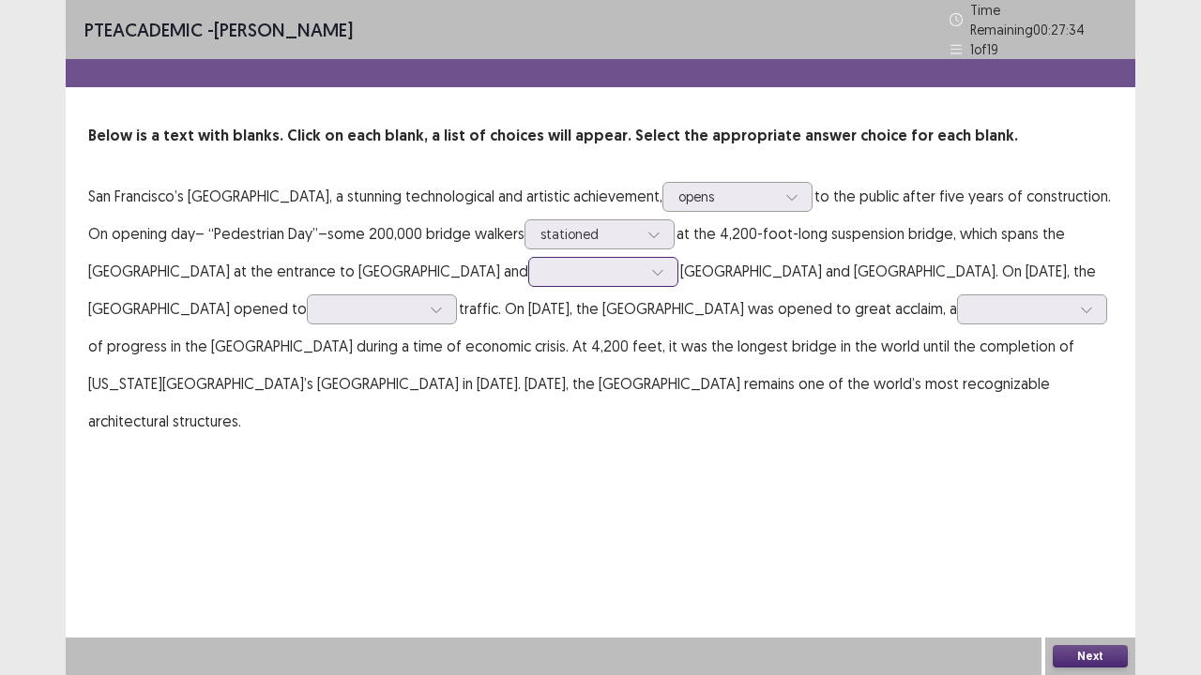
click at [544, 265] on div at bounding box center [593, 272] width 98 height 18
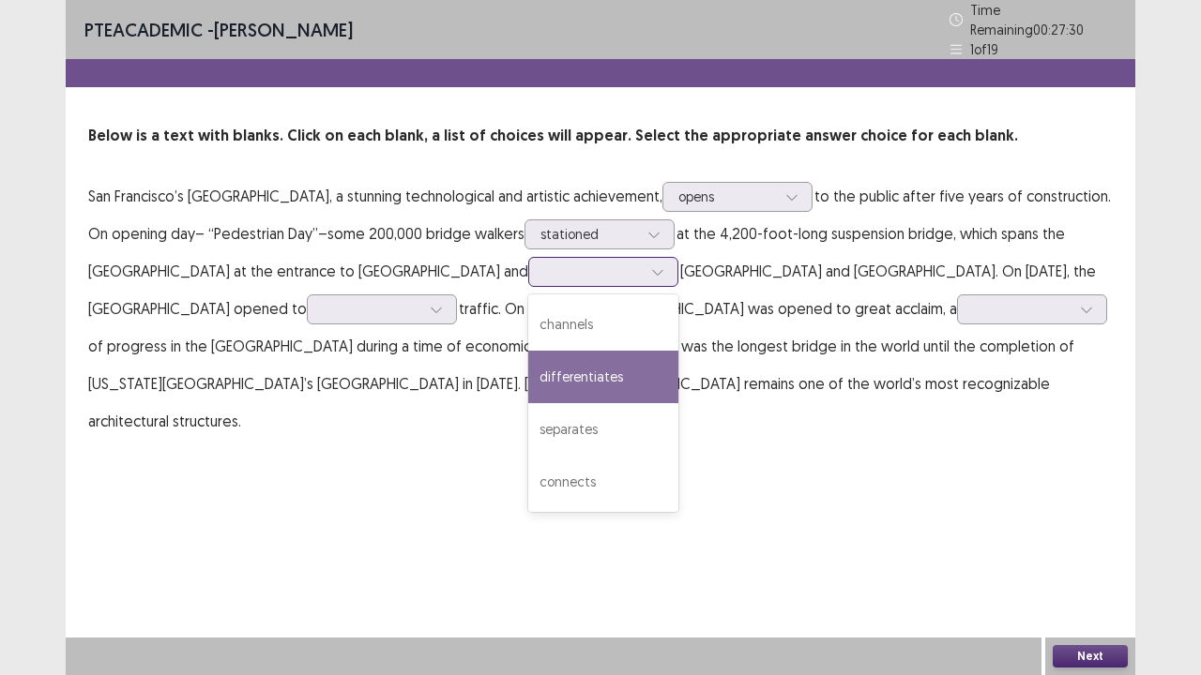
click at [528, 377] on div "differentiates" at bounding box center [603, 377] width 150 height 53
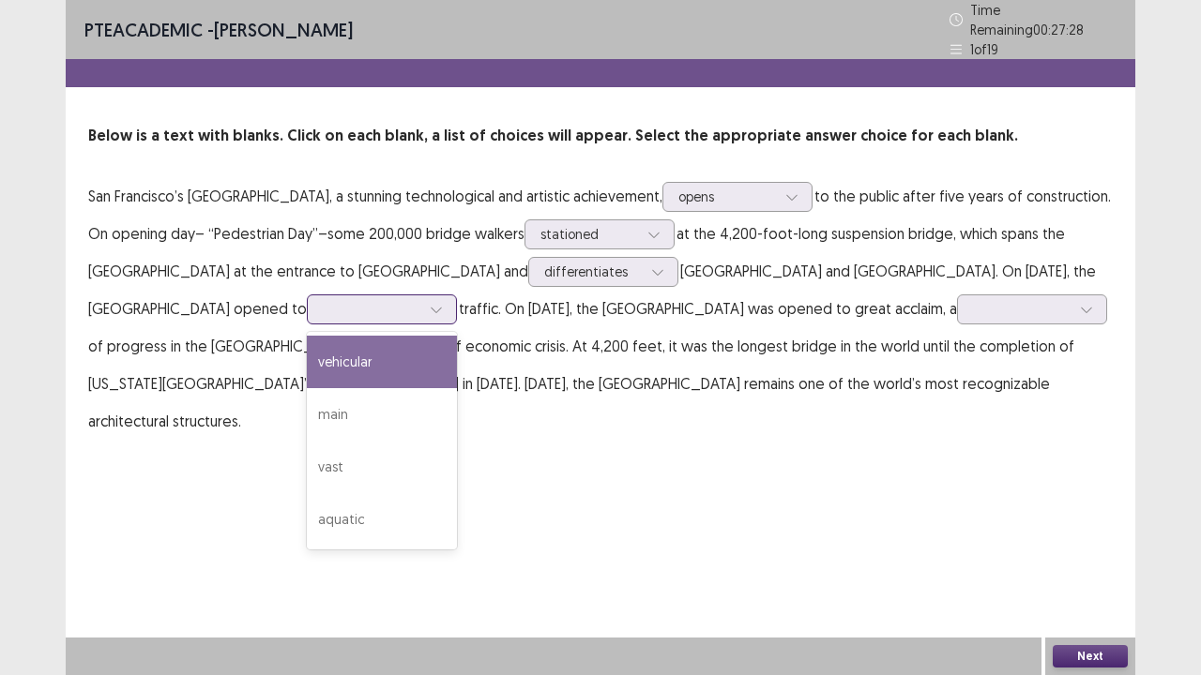
drag, startPoint x: 178, startPoint y: 292, endPoint x: 201, endPoint y: 302, distance: 24.8
click at [323, 300] on div at bounding box center [372, 309] width 98 height 18
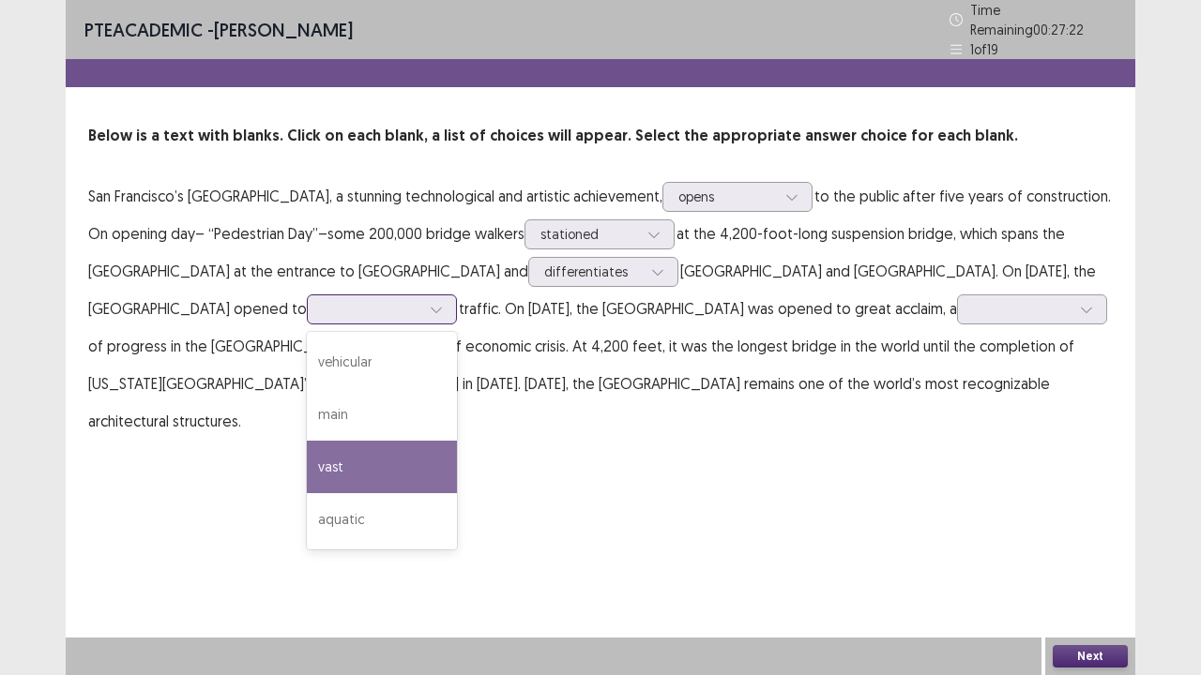
click at [307, 454] on div "vast" at bounding box center [382, 467] width 150 height 53
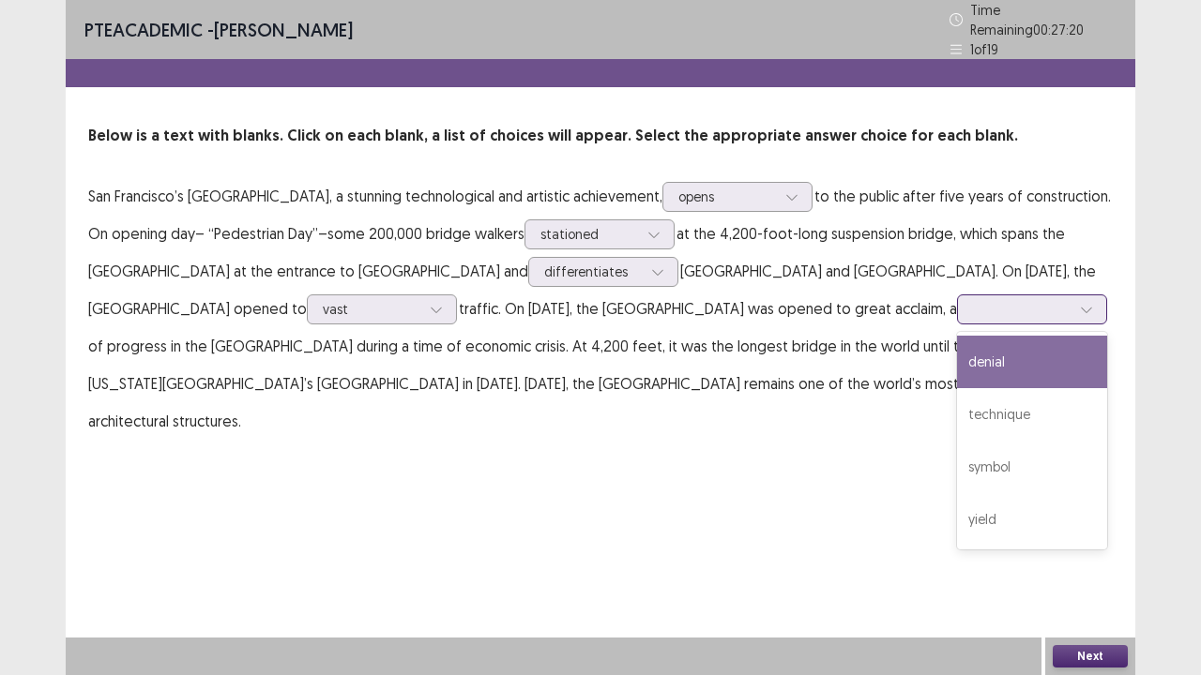
click at [973, 300] on div at bounding box center [1022, 309] width 98 height 18
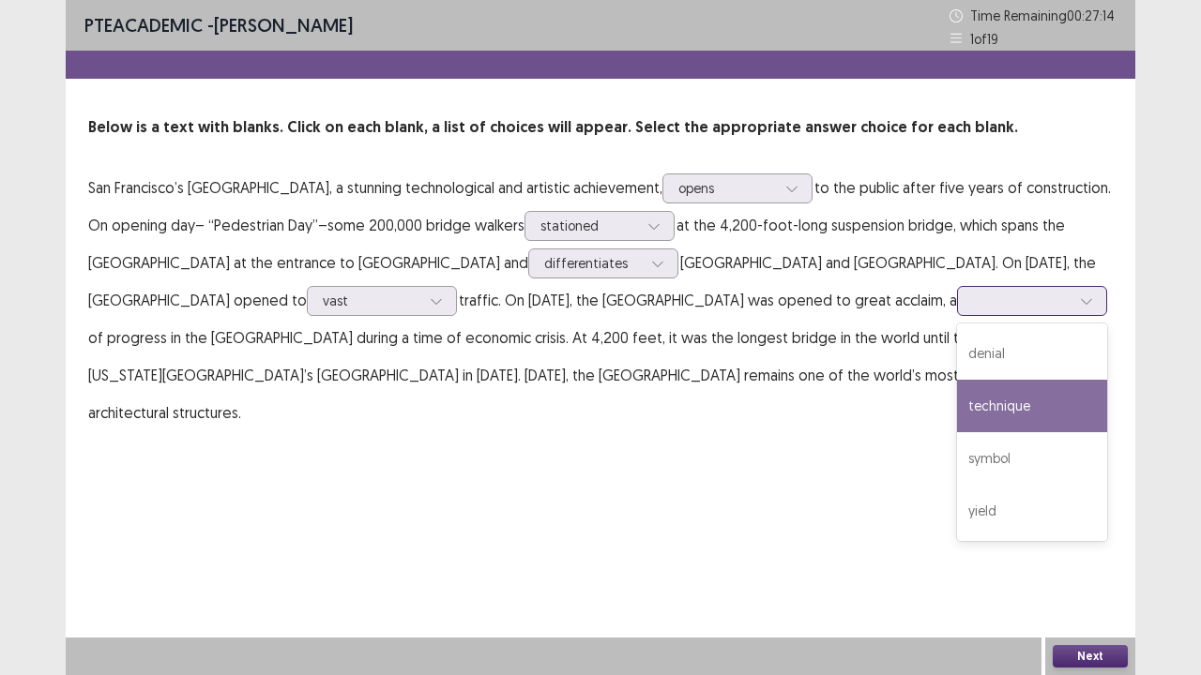
drag, startPoint x: 840, startPoint y: 413, endPoint x: 836, endPoint y: 399, distance: 14.6
click at [957, 410] on div "technique" at bounding box center [1032, 406] width 150 height 53
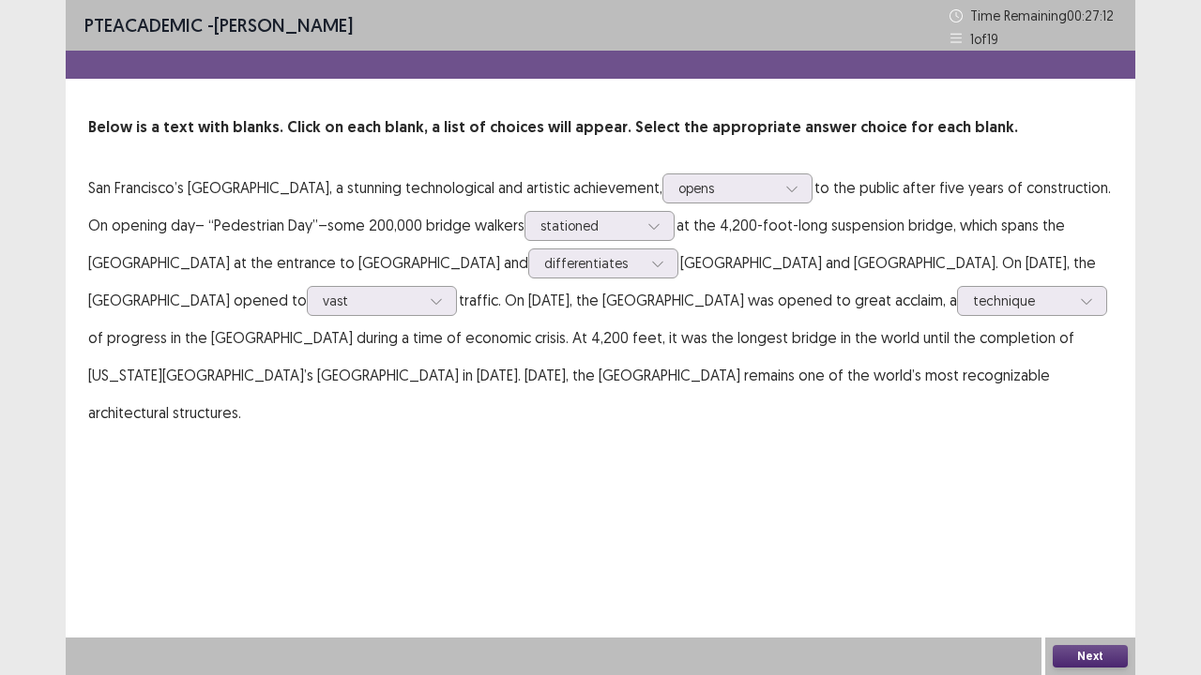
click at [1088, 556] on button "Next" at bounding box center [1090, 656] width 75 height 23
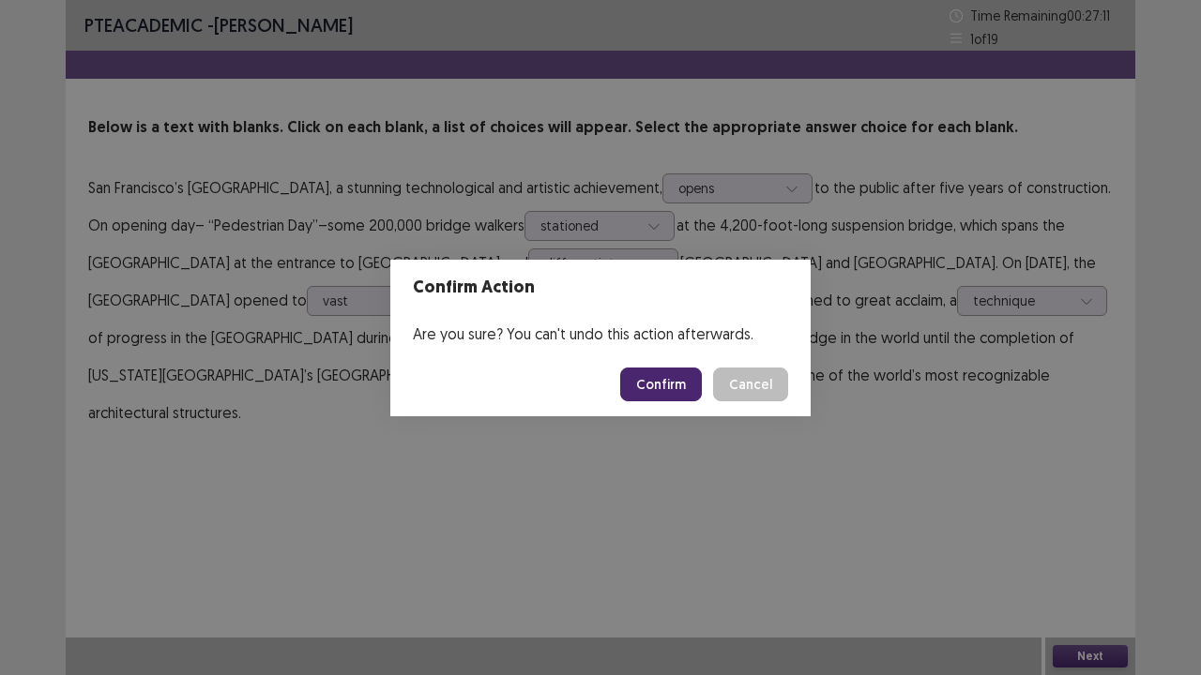
click at [650, 376] on button "Confirm" at bounding box center [661, 385] width 82 height 34
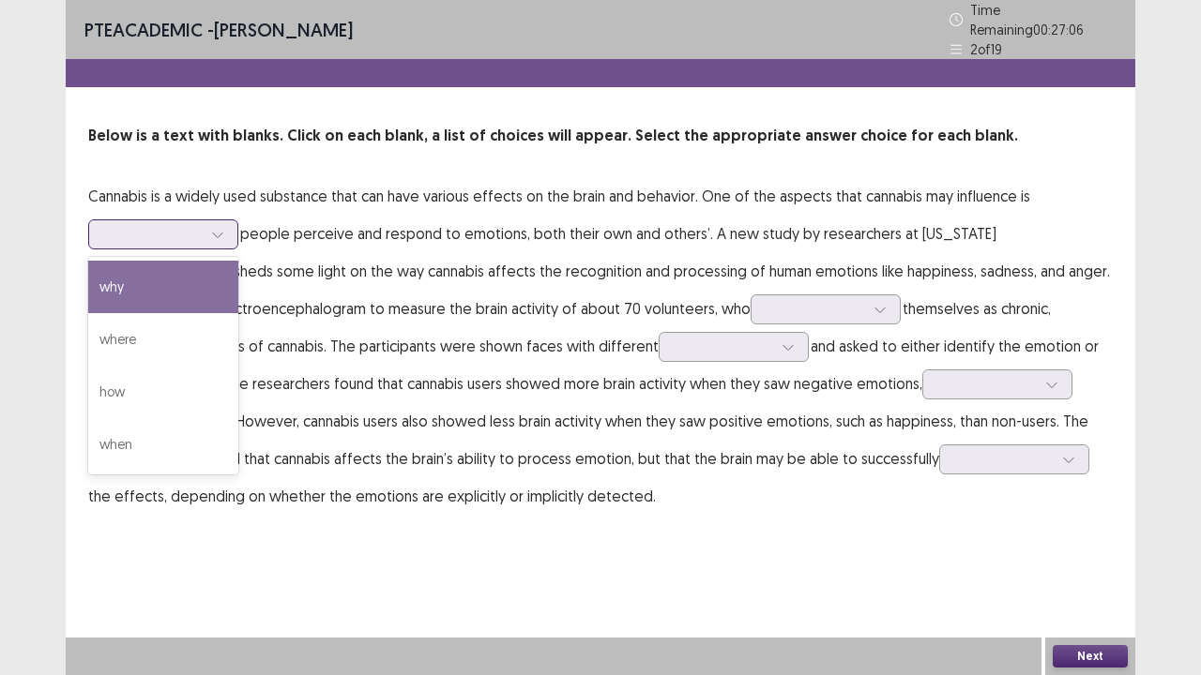
click at [149, 228] on div at bounding box center [153, 234] width 98 height 18
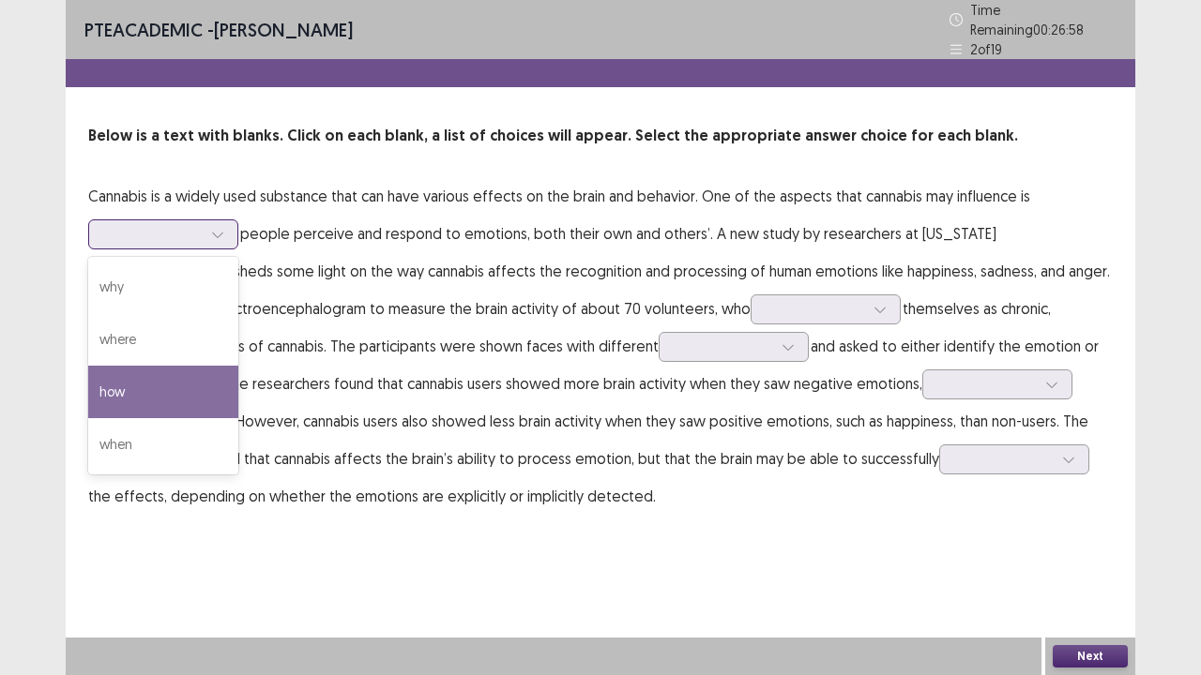
click at [144, 379] on div "how" at bounding box center [163, 392] width 150 height 53
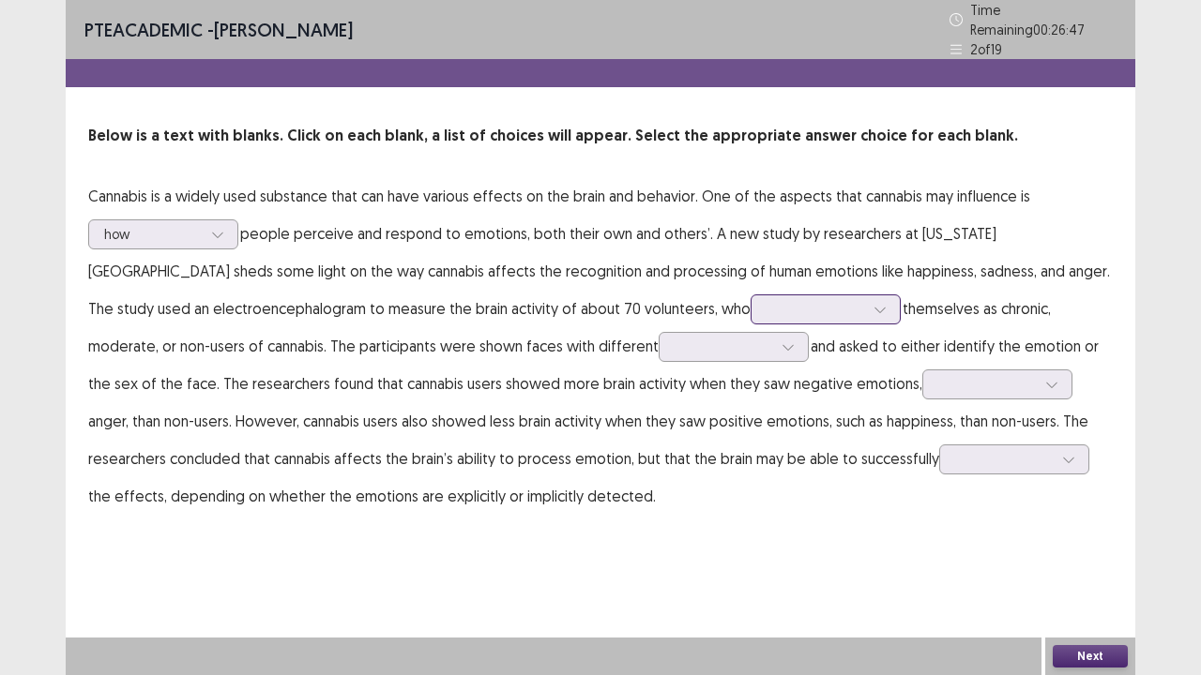
click at [765, 298] on div at bounding box center [815, 309] width 101 height 22
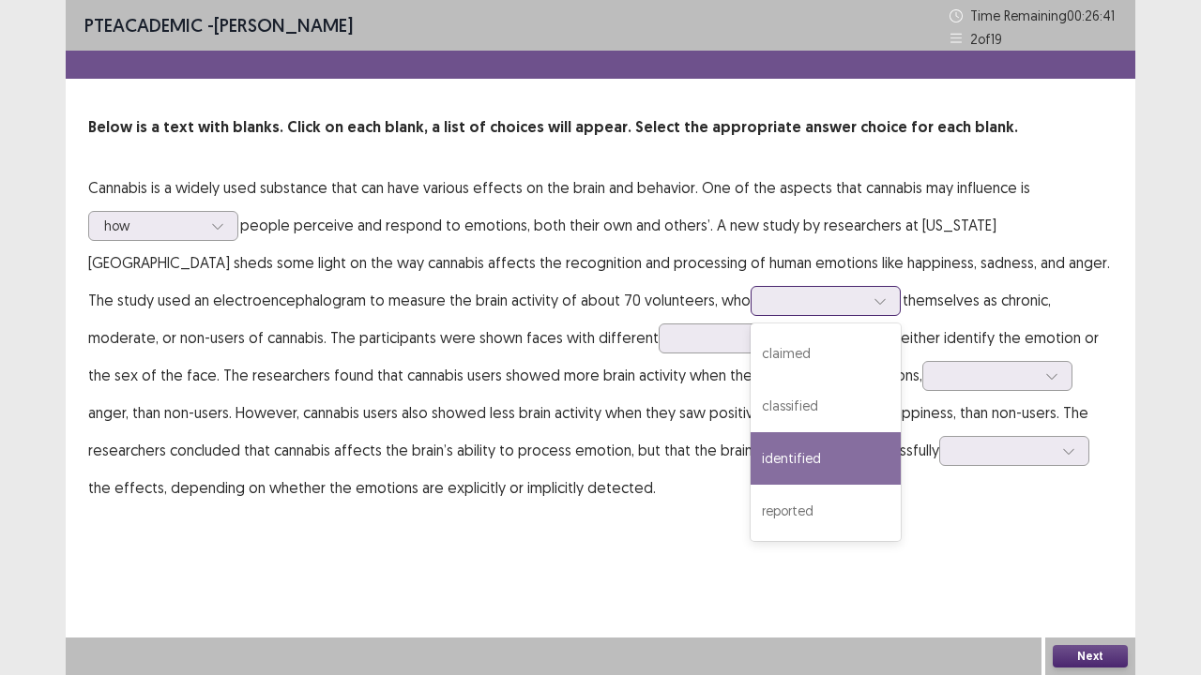
click at [751, 466] on div "identified" at bounding box center [826, 458] width 150 height 53
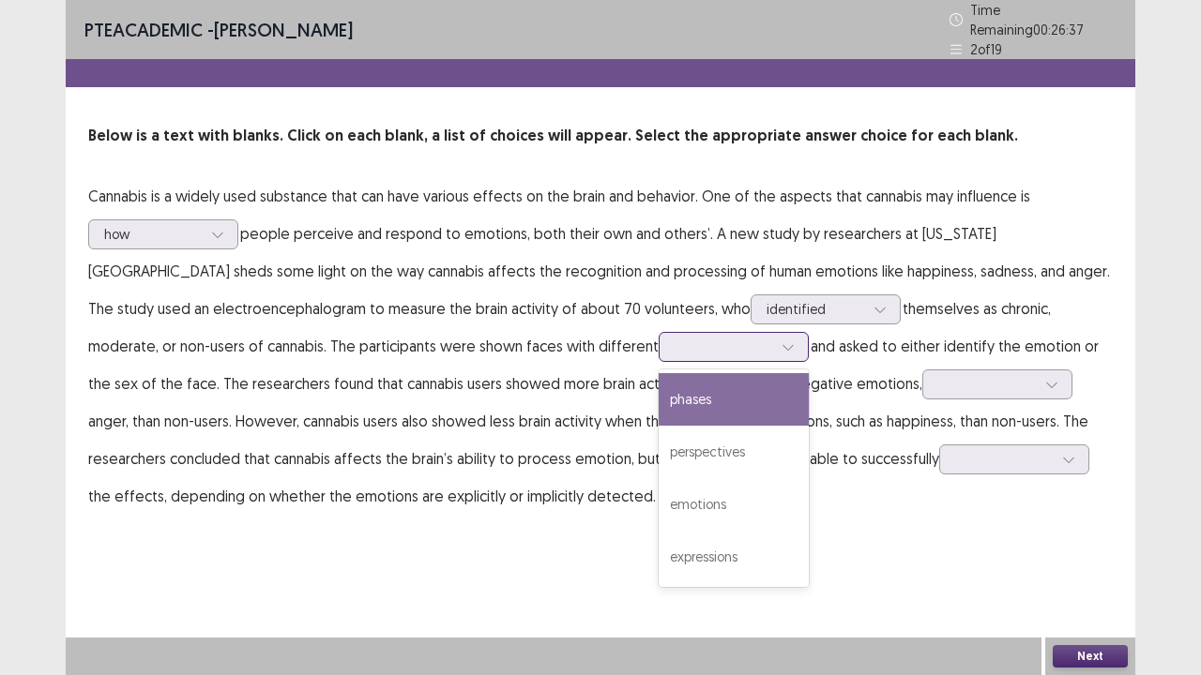
click at [675, 345] on div at bounding box center [724, 347] width 98 height 18
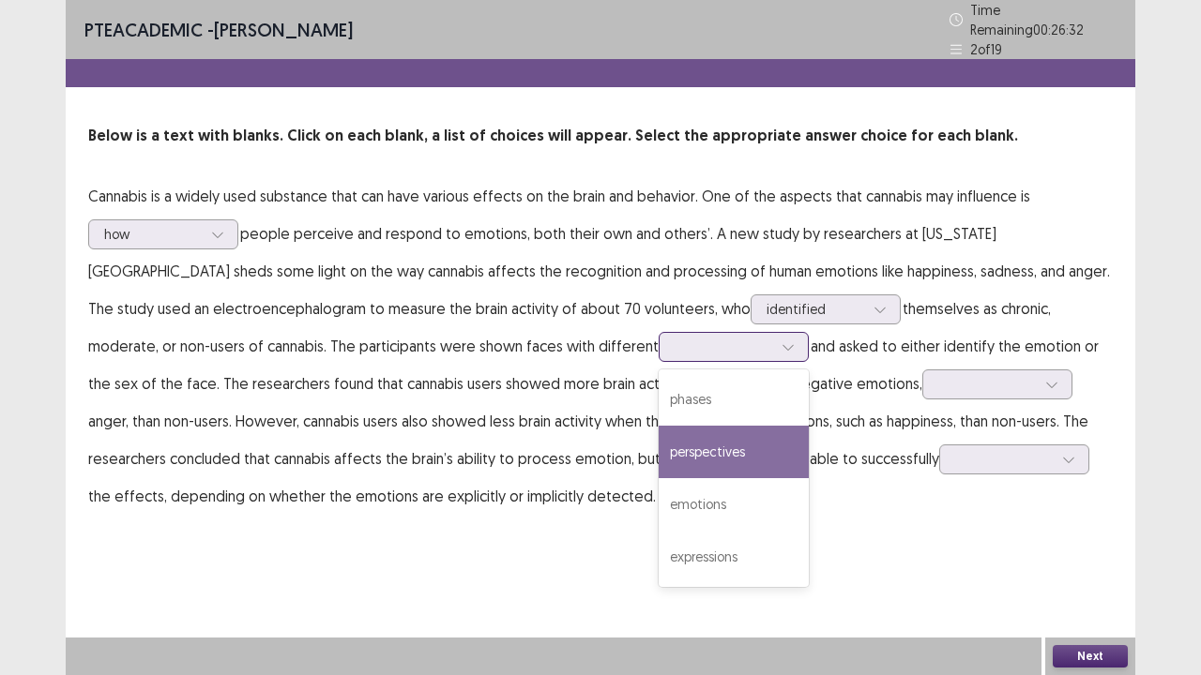
click at [659, 441] on div "perspectives" at bounding box center [734, 452] width 150 height 53
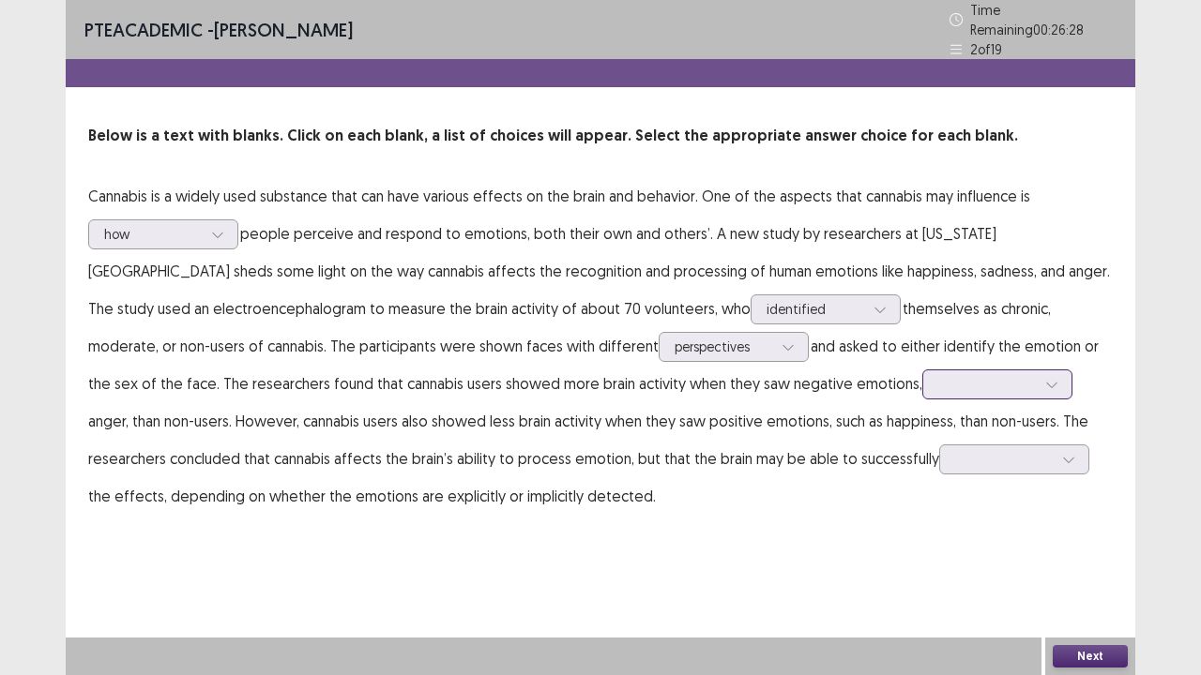
click at [938, 375] on div at bounding box center [987, 384] width 98 height 18
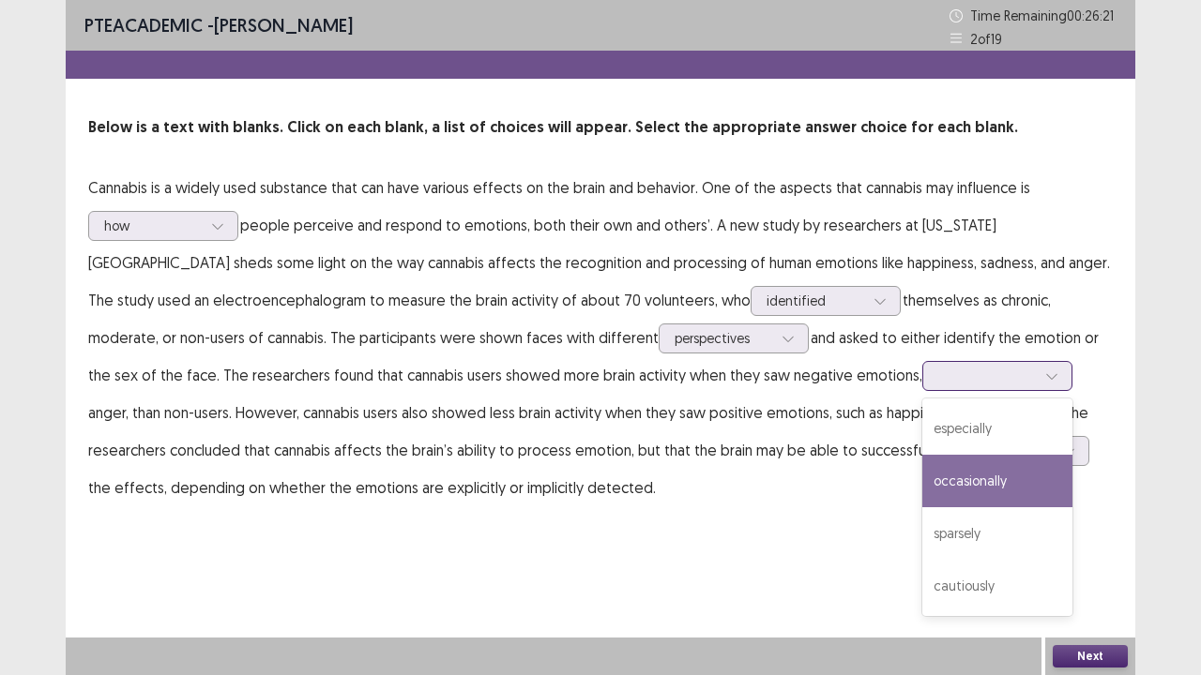
click at [922, 495] on div "occasionally" at bounding box center [997, 481] width 150 height 53
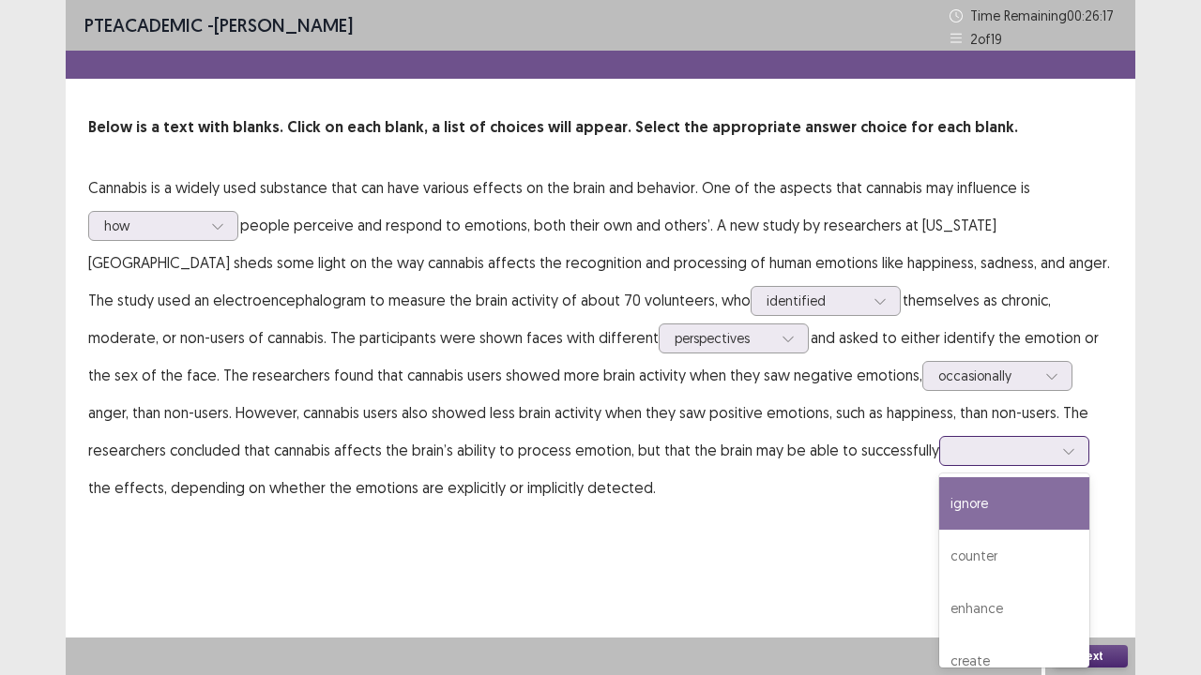
click at [955, 451] on div at bounding box center [1004, 451] width 98 height 18
click at [939, 512] on div "ignore" at bounding box center [1014, 504] width 150 height 53
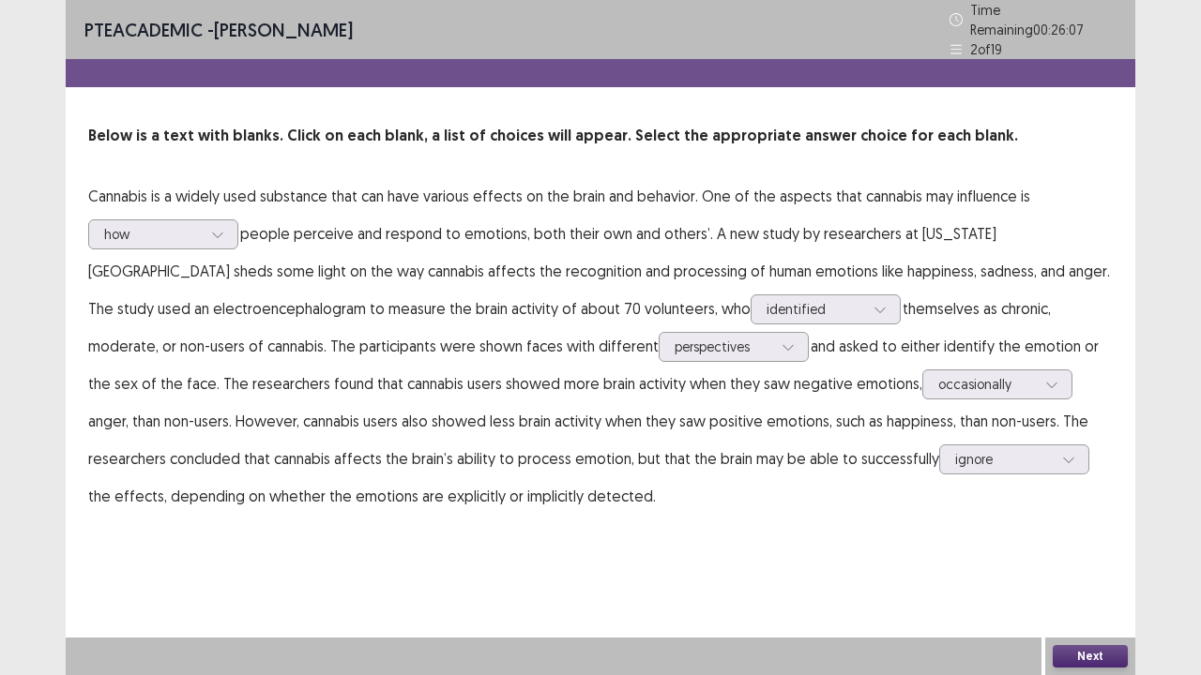
click at [1085, 556] on button "Next" at bounding box center [1090, 656] width 75 height 23
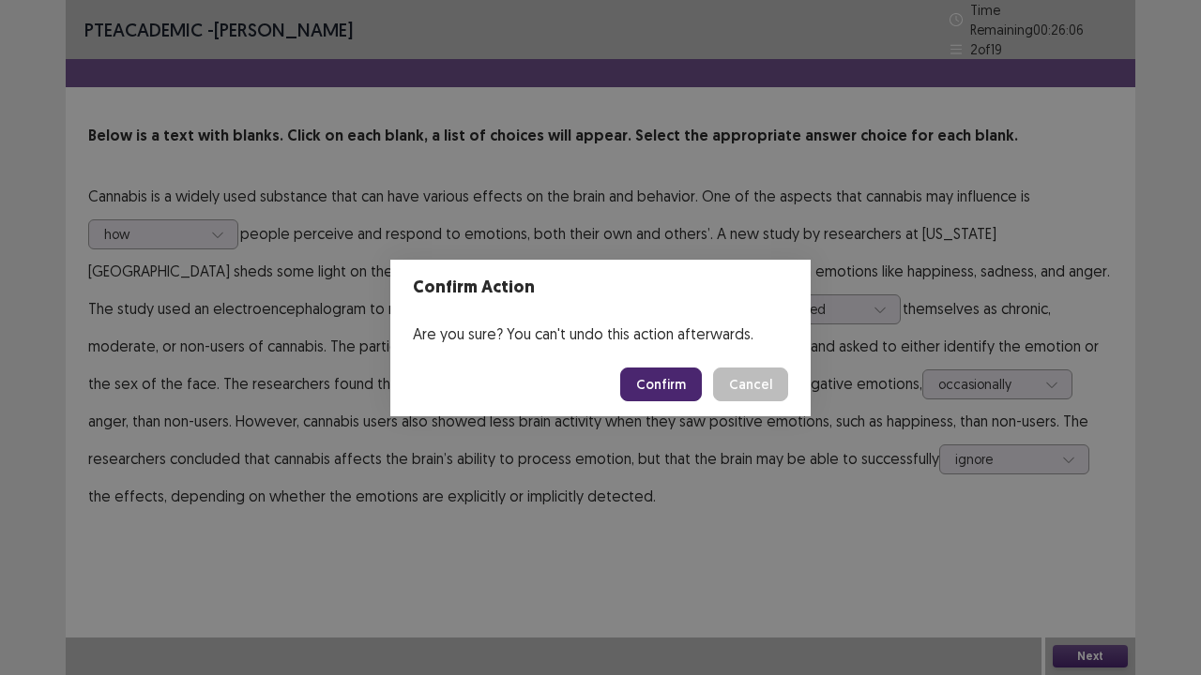
click at [685, 377] on button "Confirm" at bounding box center [661, 385] width 82 height 34
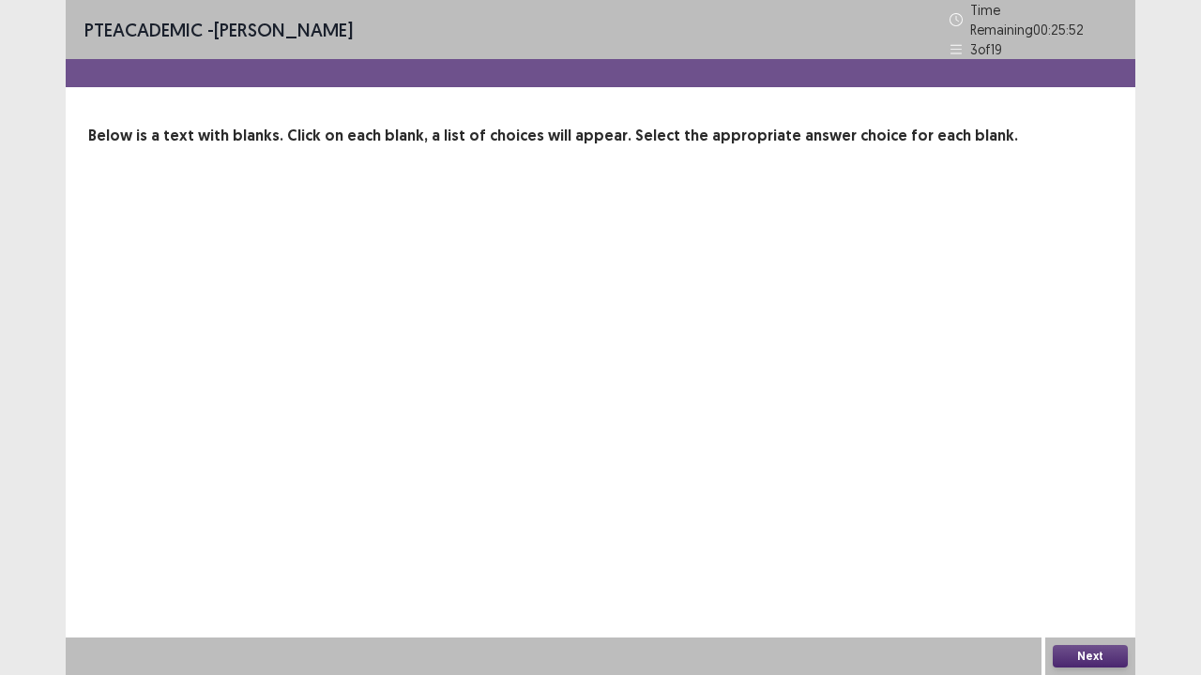
drag, startPoint x: 451, startPoint y: 323, endPoint x: 473, endPoint y: 315, distance: 22.8
click at [459, 332] on div "PTE academic - [PERSON_NAME] Time Remaining 00 : 25 : 52 3 of 19 Below is a tex…" at bounding box center [600, 337] width 1069 height 675
click at [475, 312] on div "PTE academic - [PERSON_NAME] Time Remaining 00 : 25 : 52 3 of 19 Below is a tex…" at bounding box center [600, 337] width 1069 height 675
drag, startPoint x: 550, startPoint y: 334, endPoint x: 552, endPoint y: 346, distance: 12.3
click at [555, 343] on div "PTE academic - [PERSON_NAME] Time Remaining 00 : 25 : 52 3 of 19 Below is a tex…" at bounding box center [600, 337] width 1069 height 675
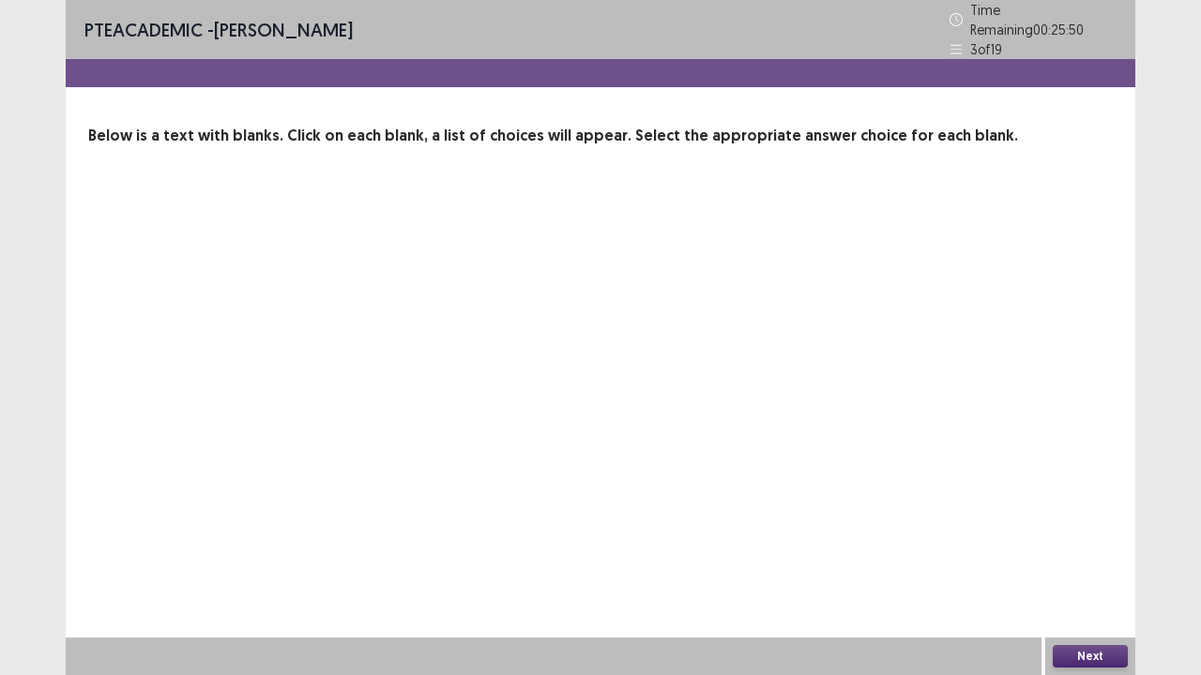
drag, startPoint x: 585, startPoint y: 475, endPoint x: 586, endPoint y: 456, distance: 18.8
click at [588, 469] on div "PTE academic - [PERSON_NAME] Time Remaining 00 : 25 : 50 3 of 19 Below is a tex…" at bounding box center [600, 337] width 1069 height 675
drag, startPoint x: 533, startPoint y: 456, endPoint x: 554, endPoint y: 443, distance: 25.3
click at [533, 454] on div "PTE academic - [PERSON_NAME] Time Remaining 00 : 25 : 39 3 of 19 Below is a tex…" at bounding box center [600, 337] width 1069 height 675
click at [569, 435] on div "PTE academic - [PERSON_NAME] Time Remaining 00 : 25 : 38 3 of 19 Below is a tex…" at bounding box center [600, 337] width 1069 height 675
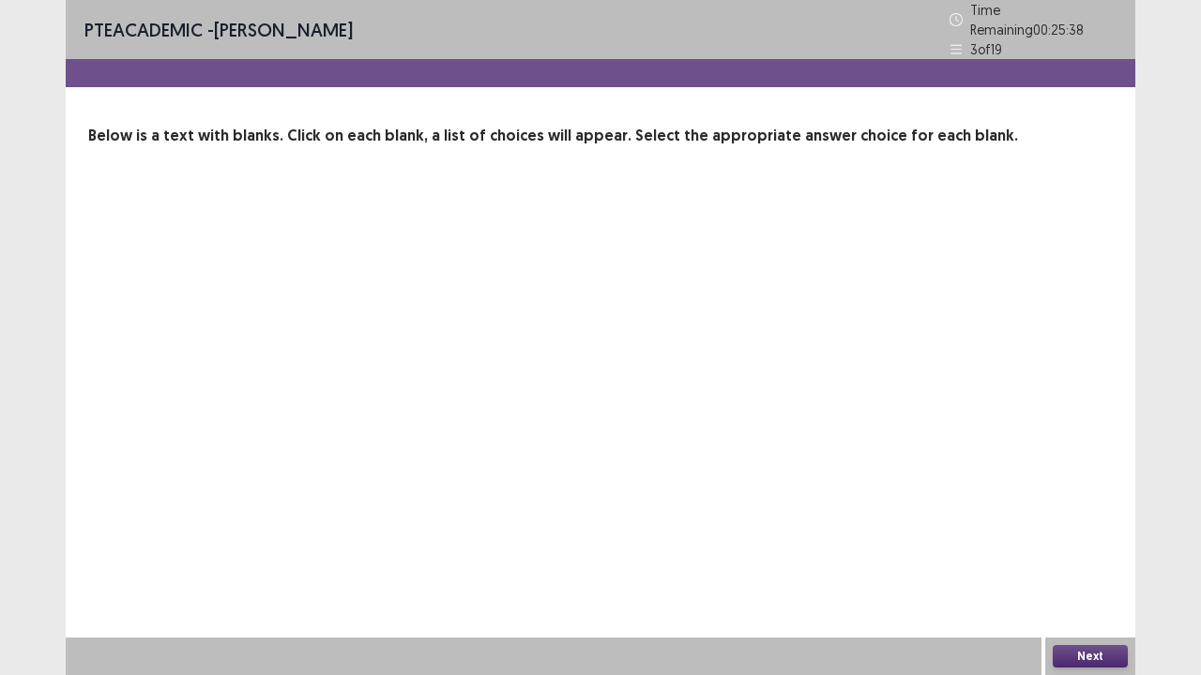
click at [461, 417] on div "PTE academic - [PERSON_NAME] Time Remaining 00 : 25 : 38 3 of 19 Below is a tex…" at bounding box center [600, 337] width 1069 height 675
click at [441, 398] on div "PTE academic - [PERSON_NAME] Time Remaining 00 : 25 : 38 3 of 19 Below is a tex…" at bounding box center [600, 337] width 1069 height 675
drag, startPoint x: 445, startPoint y: 402, endPoint x: 437, endPoint y: 384, distance: 20.2
click at [437, 381] on div "PTE academic - [PERSON_NAME] Time Remaining 00 : 25 : 38 3 of 19 Below is a tex…" at bounding box center [600, 337] width 1069 height 675
drag, startPoint x: 437, startPoint y: 384, endPoint x: 435, endPoint y: 373, distance: 10.5
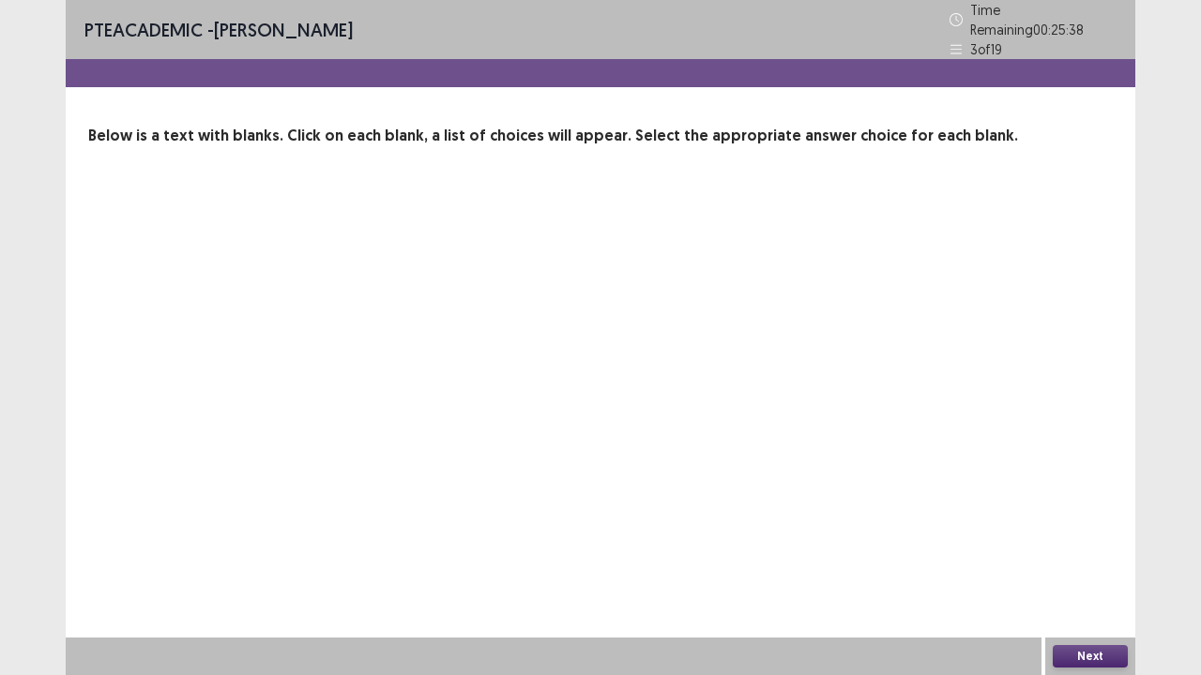
click at [435, 373] on div "PTE academic - [PERSON_NAME] Time Remaining 00 : 25 : 38 3 of 19 Below is a tex…" at bounding box center [600, 337] width 1069 height 675
drag, startPoint x: 495, startPoint y: 326, endPoint x: 518, endPoint y: 336, distance: 24.8
click at [499, 327] on div "PTE academic - [PERSON_NAME] Time Remaining 00 : 25 : 37 3 of 19 Below is a tex…" at bounding box center [600, 337] width 1069 height 675
drag, startPoint x: 568, startPoint y: 397, endPoint x: 587, endPoint y: 396, distance: 19.7
click at [582, 396] on div "PTE academic - [PERSON_NAME] Time Remaining 00 : 25 : 36 3 of 19 Below is a tex…" at bounding box center [600, 337] width 1069 height 675
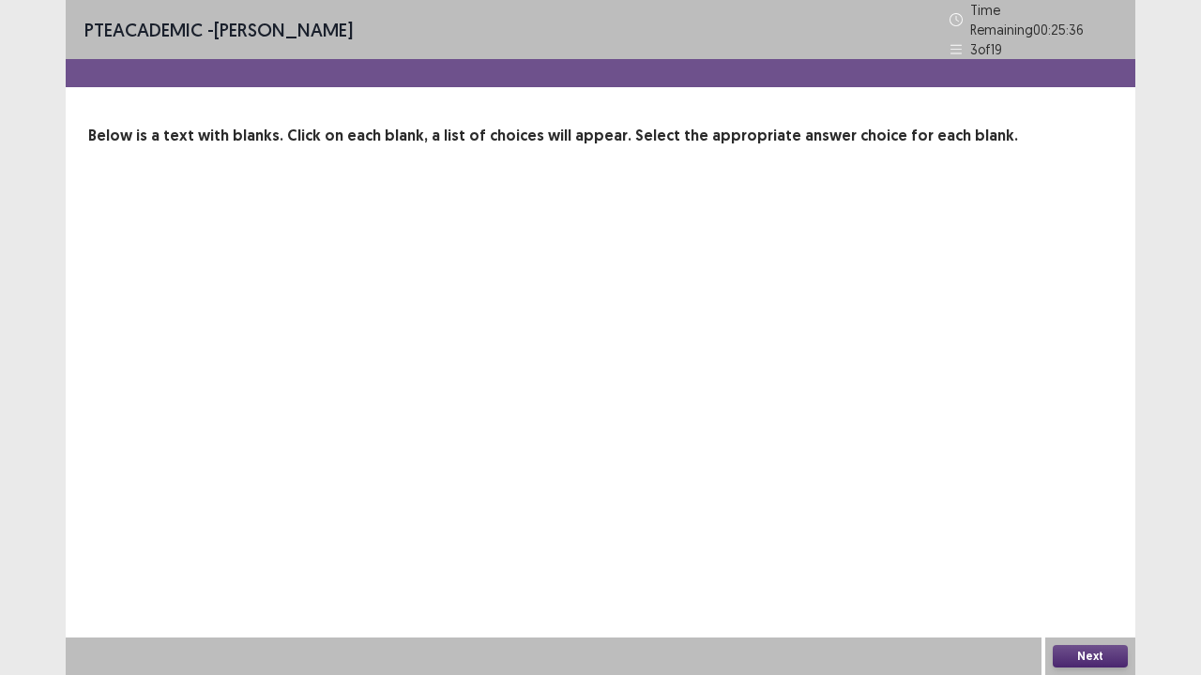
click at [625, 411] on div "PTE academic - [PERSON_NAME] Time Remaining 00 : 25 : 36 3 of 19 Below is a tex…" at bounding box center [600, 337] width 1069 height 675
drag, startPoint x: 732, startPoint y: 425, endPoint x: 527, endPoint y: 373, distance: 210.9
click at [728, 419] on div "PTE academic - [PERSON_NAME] Time Remaining 00 : 25 : 36 3 of 19 Below is a tex…" at bounding box center [600, 337] width 1069 height 675
drag, startPoint x: 490, startPoint y: 378, endPoint x: 624, endPoint y: 366, distance: 134.7
click at [505, 383] on div "PTE academic - [PERSON_NAME] Time Remaining 00 : 25 : 36 3 of 19 Below is a tex…" at bounding box center [600, 337] width 1069 height 675
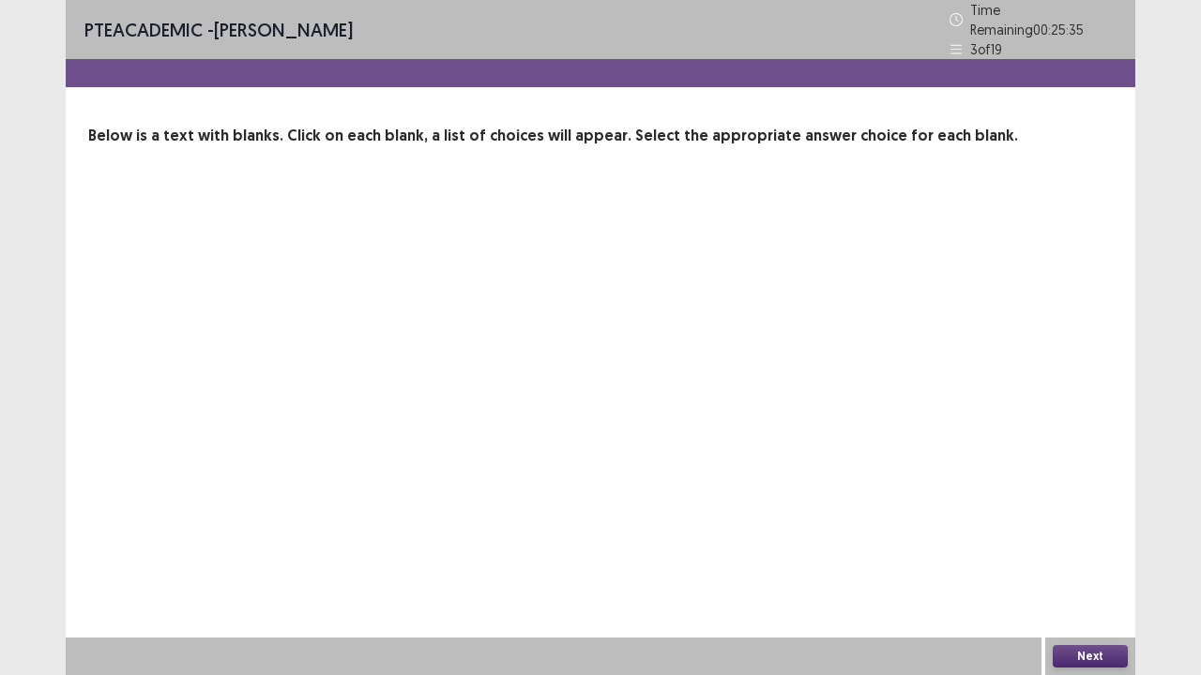
drag, startPoint x: 782, startPoint y: 422, endPoint x: 803, endPoint y: 403, distance: 27.9
click at [786, 422] on div "PTE academic - [PERSON_NAME] Time Remaining 00 : 25 : 35 3 of 19 Below is a tex…" at bounding box center [600, 337] width 1069 height 675
drag, startPoint x: 789, startPoint y: 405, endPoint x: 776, endPoint y: 308, distance: 98.4
click at [779, 393] on div "PTE academic - [PERSON_NAME] Time Remaining 00 : 25 : 35 3 of 19 Below is a tex…" at bounding box center [600, 337] width 1069 height 675
drag, startPoint x: 777, startPoint y: 307, endPoint x: 407, endPoint y: 197, distance: 385.6
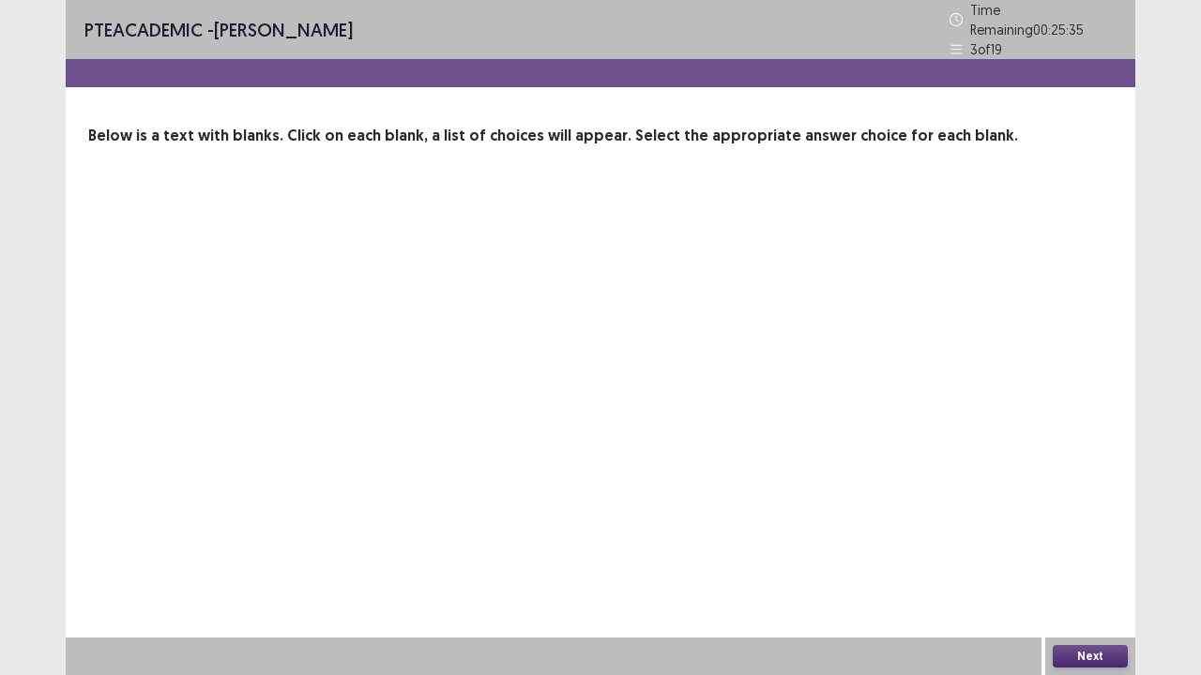
click at [777, 306] on div "PTE academic - [PERSON_NAME] Time Remaining 00 : 25 : 35 3 of 19 Below is a tex…" at bounding box center [600, 337] width 1069 height 675
click at [1092, 556] on button "Next" at bounding box center [1090, 656] width 75 height 23
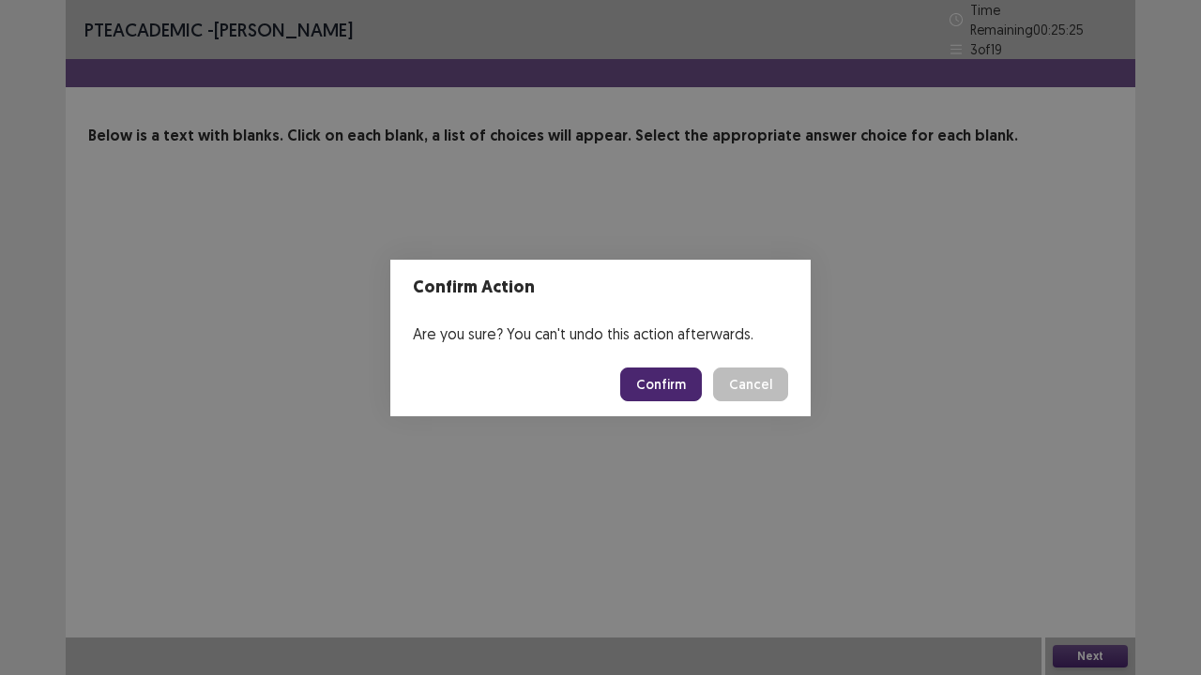
click at [769, 382] on button "Cancel" at bounding box center [750, 385] width 75 height 34
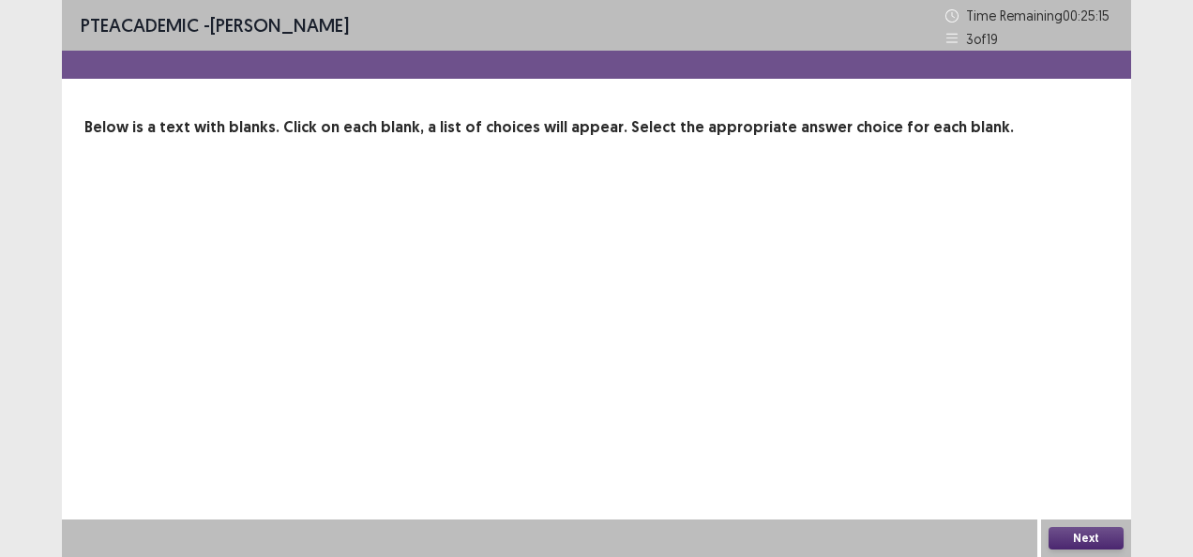
click at [913, 351] on div "PTE academic - [PERSON_NAME] Time Remaining 00 : 25 : 15 3 of 19 Below is a tex…" at bounding box center [596, 278] width 1069 height 557
click at [1073, 535] on button "Next" at bounding box center [1086, 538] width 75 height 23
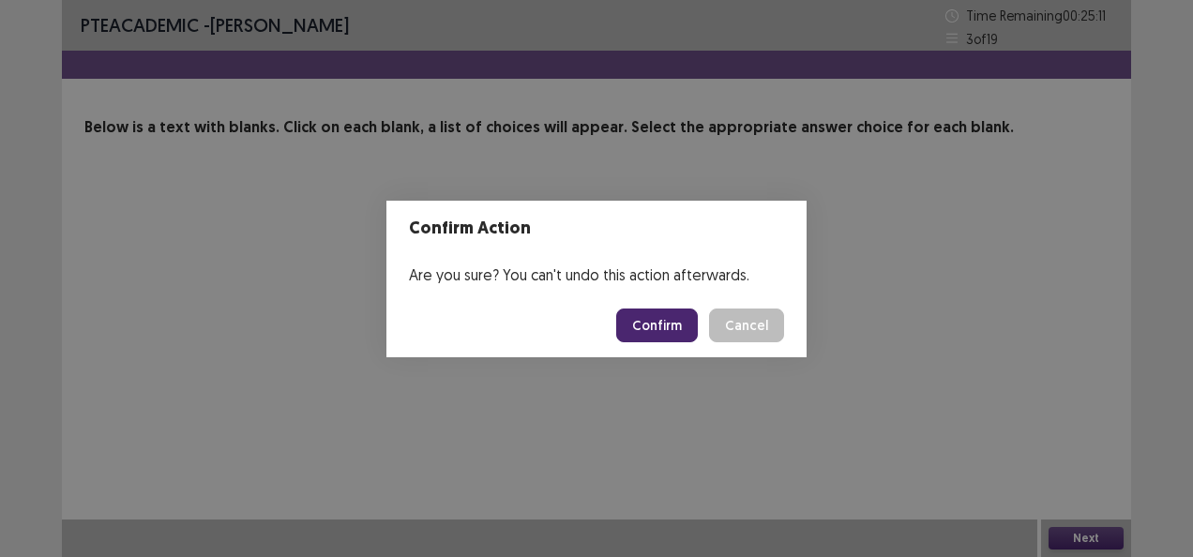
click at [675, 314] on button "Confirm" at bounding box center [657, 326] width 82 height 34
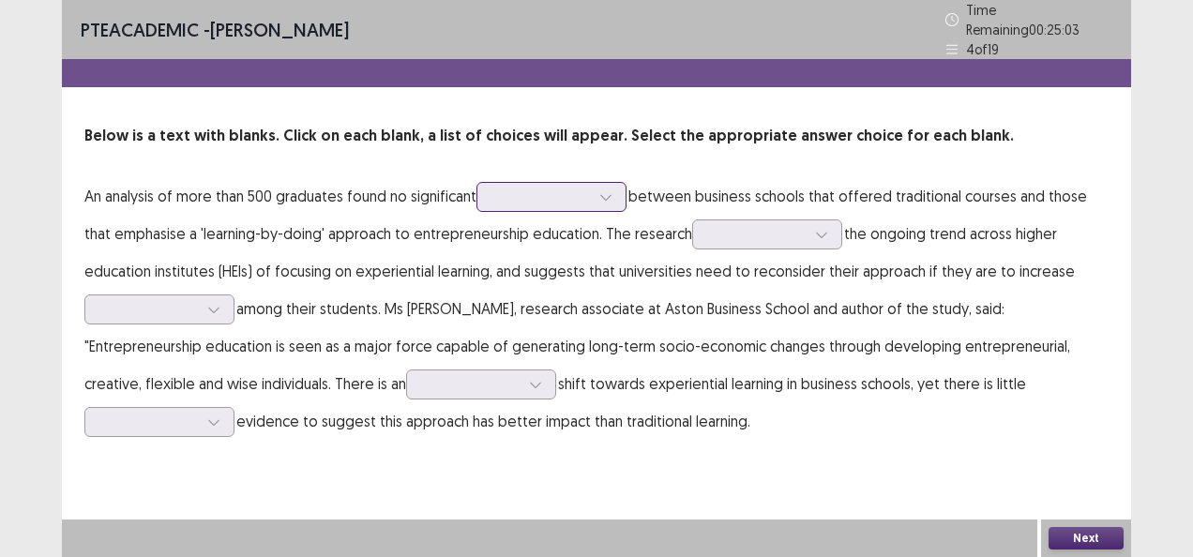
click at [517, 188] on div at bounding box center [542, 197] width 98 height 18
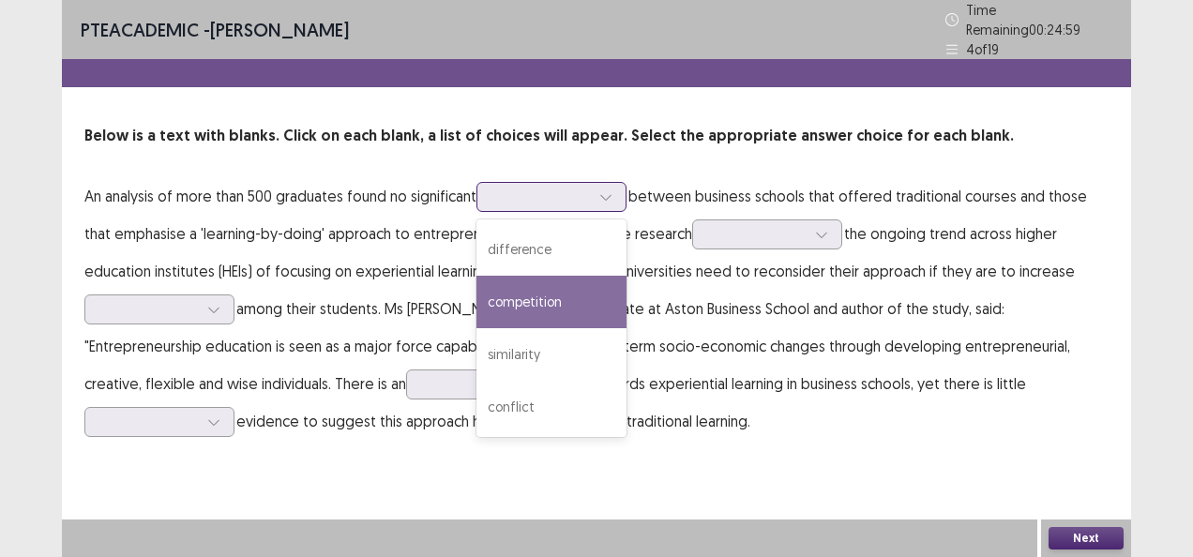
click at [538, 296] on div "competition" at bounding box center [552, 302] width 150 height 53
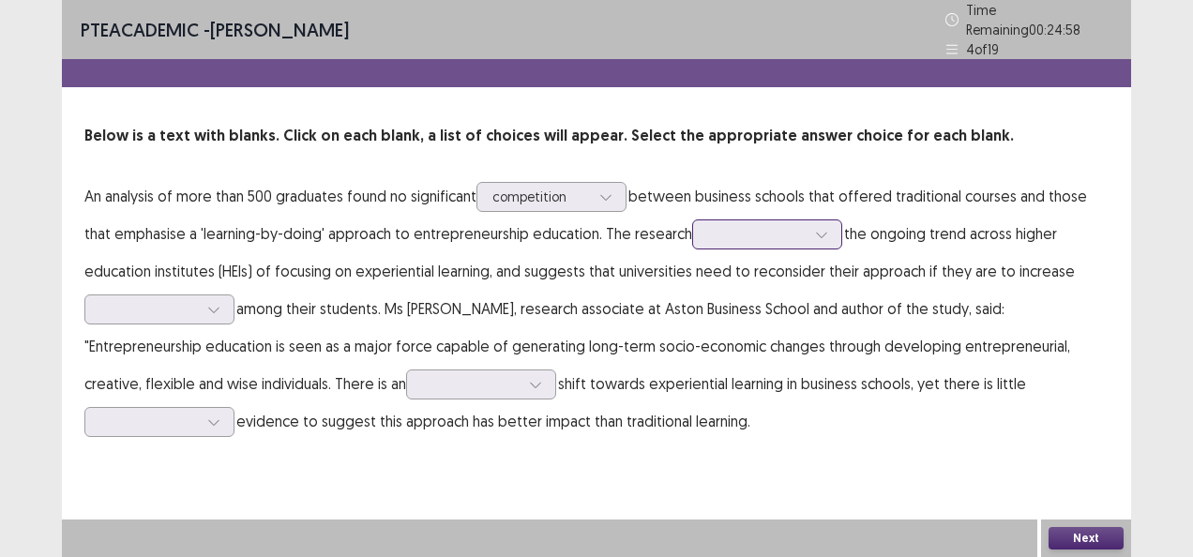
click at [720, 230] on div at bounding box center [757, 234] width 98 height 18
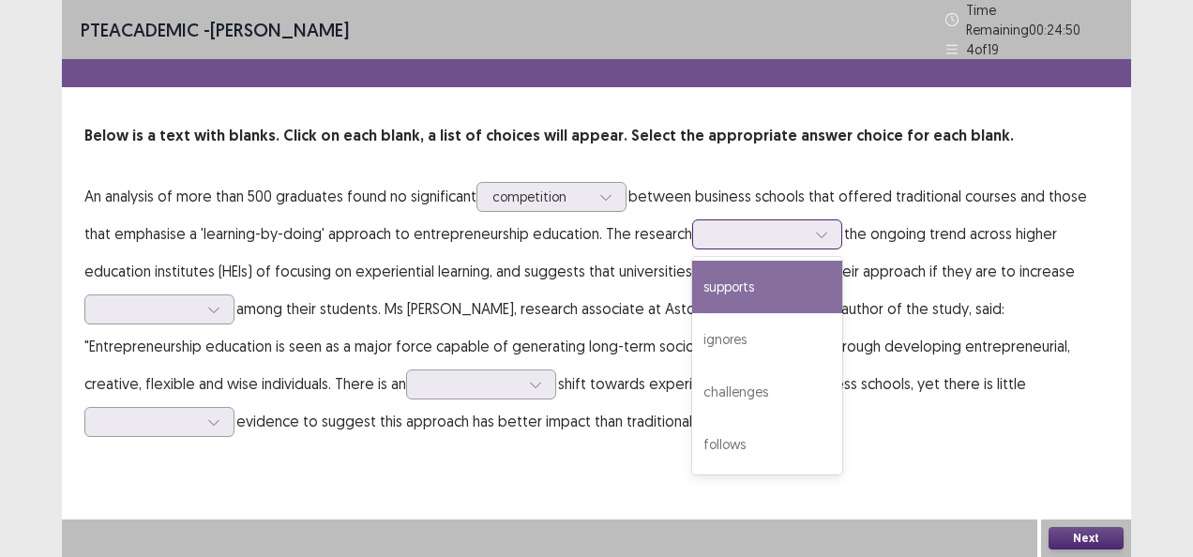
click at [776, 270] on div "supports" at bounding box center [767, 287] width 150 height 53
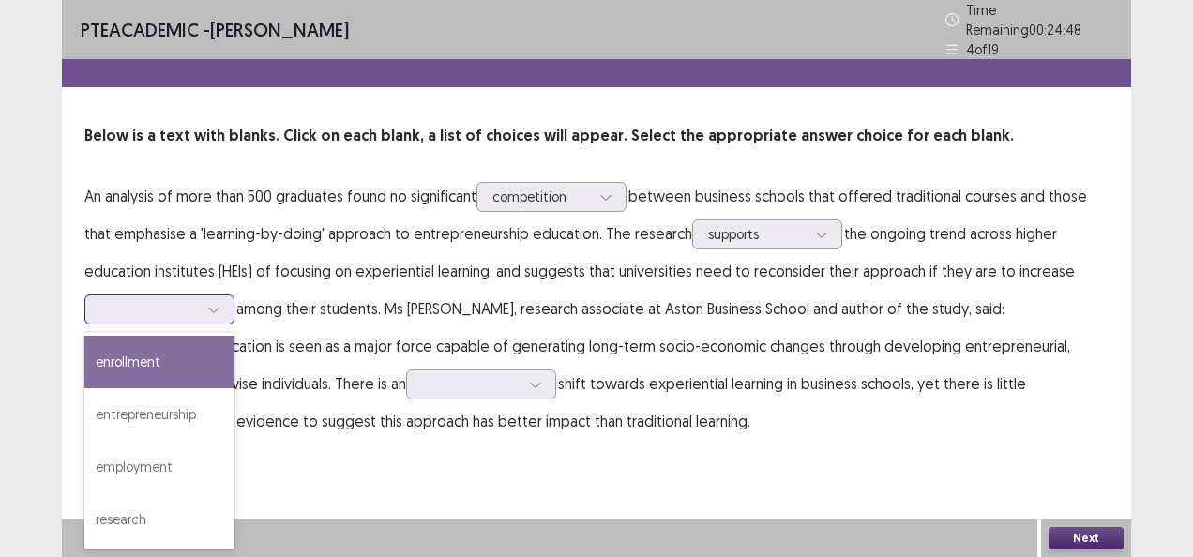
click at [189, 300] on div at bounding box center [149, 309] width 98 height 18
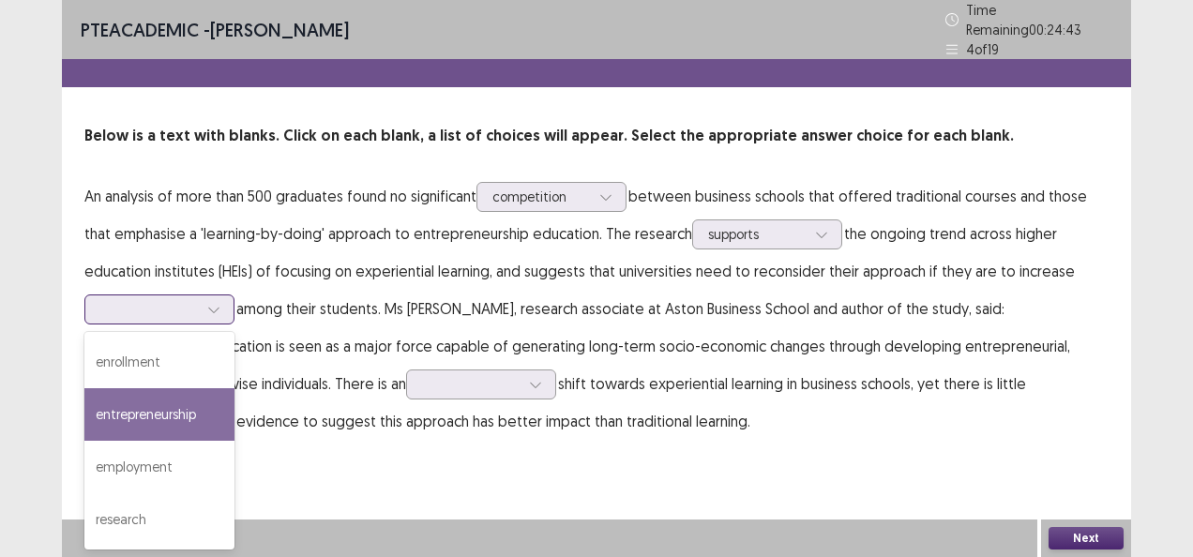
click at [169, 411] on div "entrepreneurship" at bounding box center [159, 414] width 150 height 53
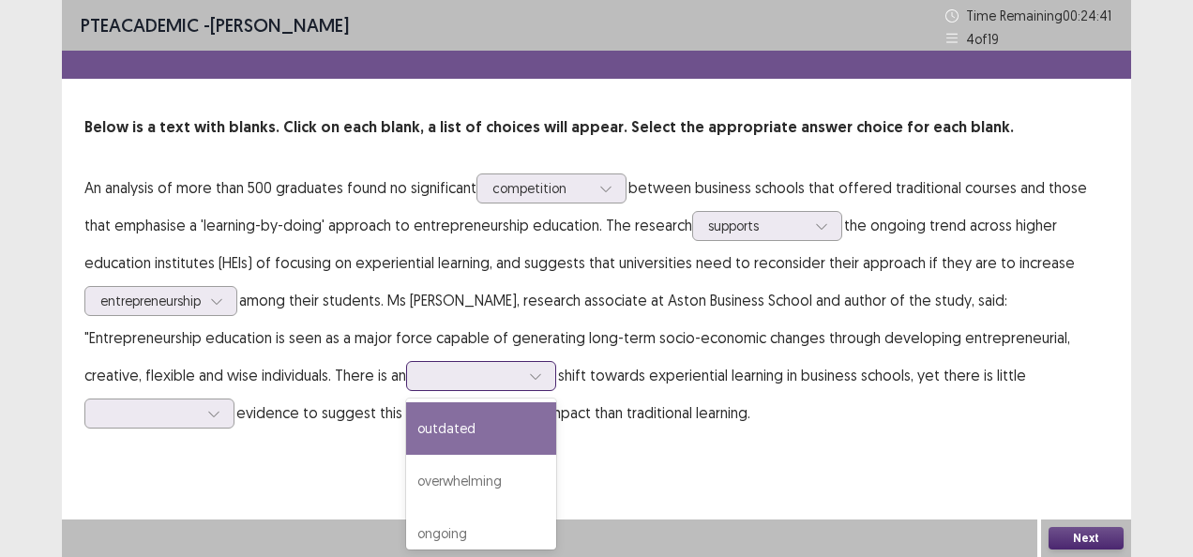
click at [420, 373] on div at bounding box center [470, 376] width 101 height 22
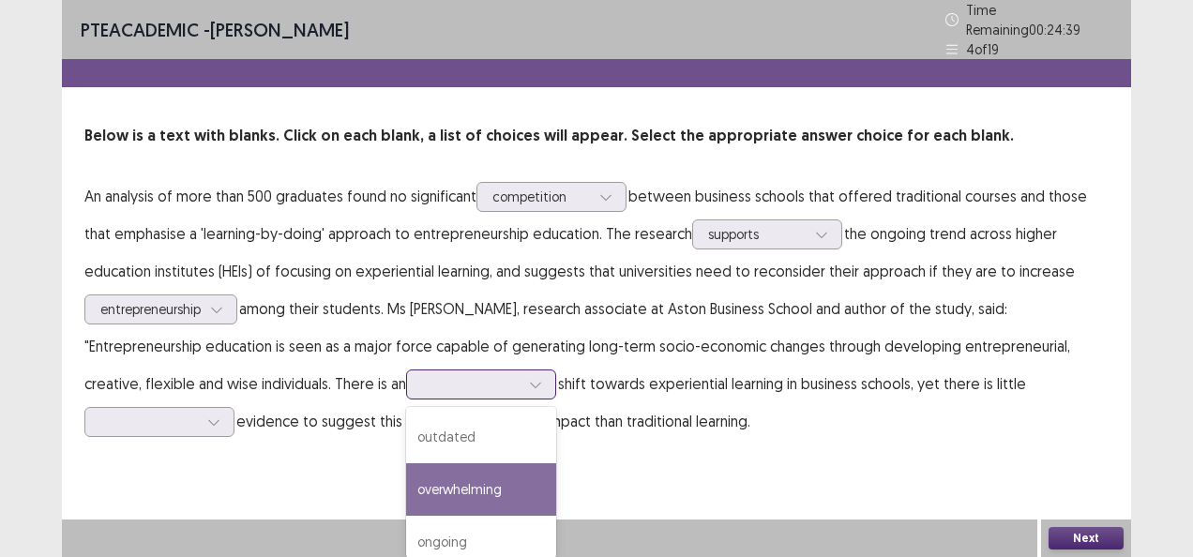
scroll to position [66, 0]
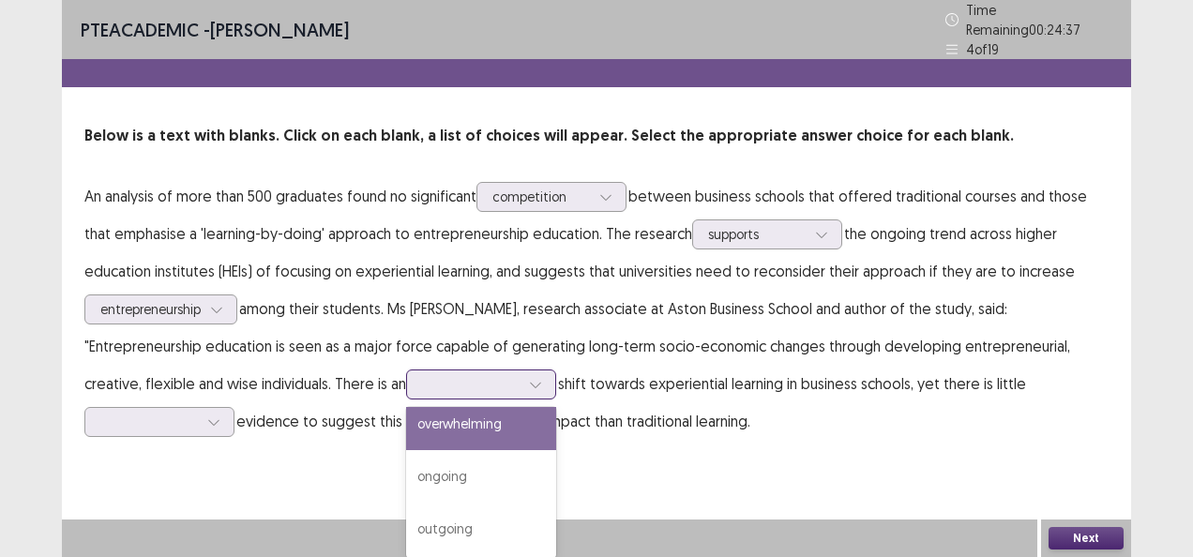
click at [406, 435] on div "overwhelming" at bounding box center [481, 424] width 150 height 53
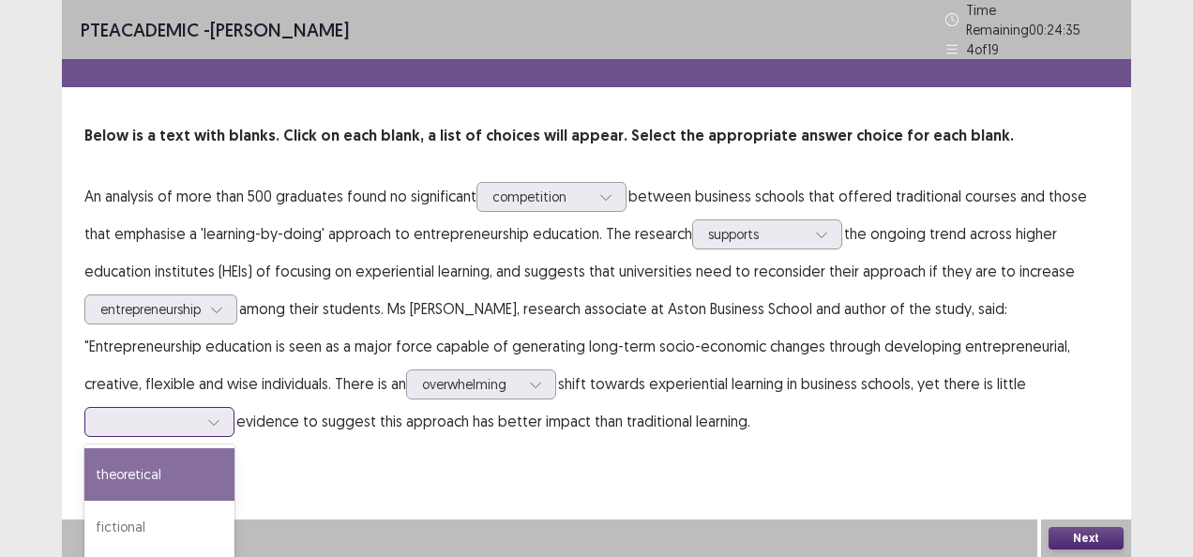
click at [198, 413] on div at bounding box center [149, 422] width 98 height 18
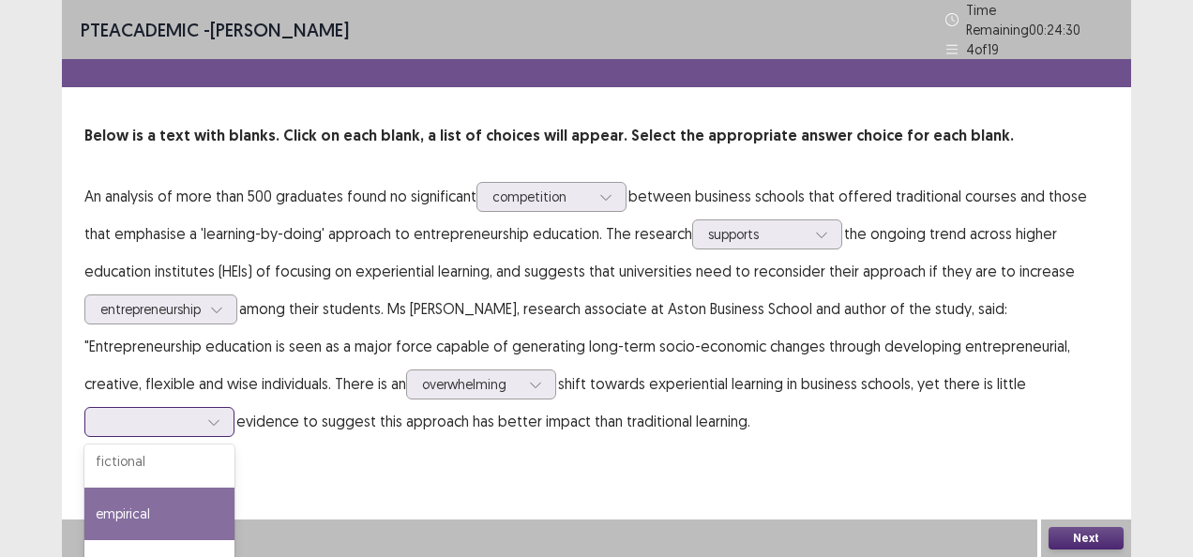
scroll to position [0, 0]
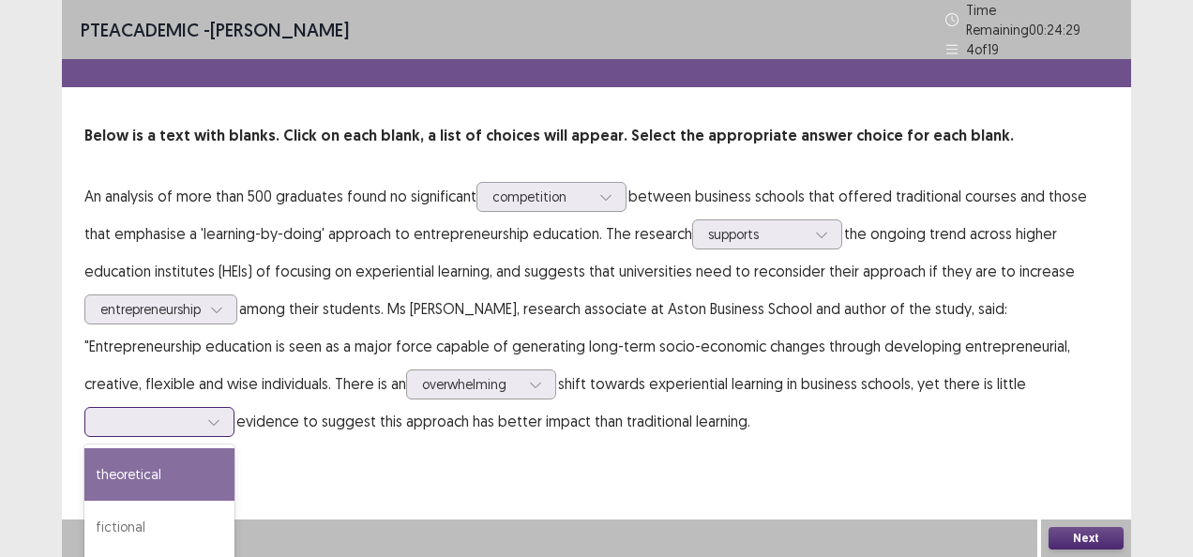
click at [235, 448] on div "theoretical" at bounding box center [159, 474] width 150 height 53
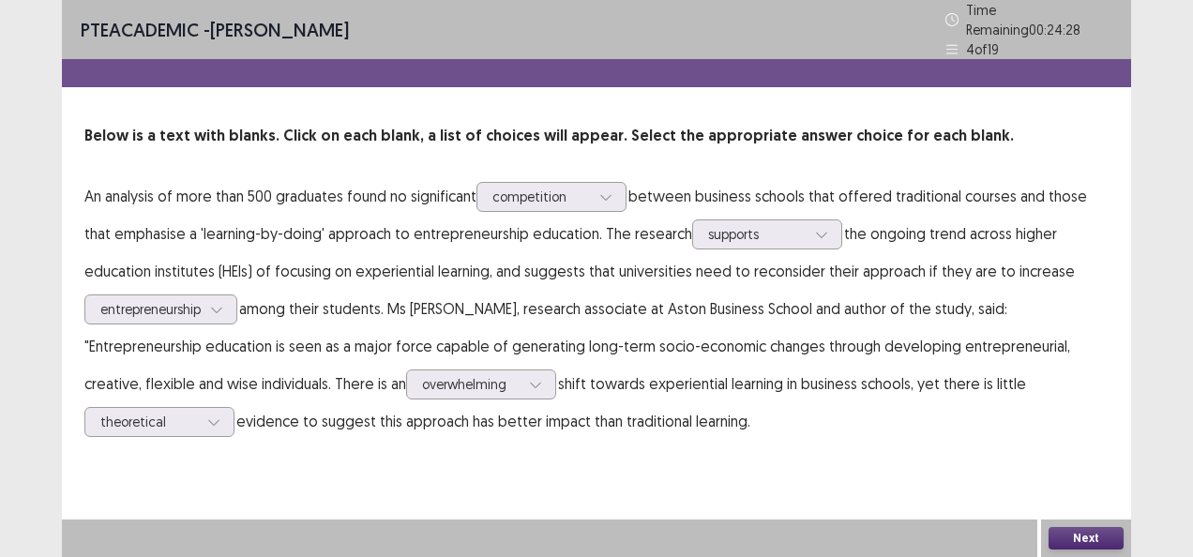
click at [1075, 533] on button "Next" at bounding box center [1086, 538] width 75 height 23
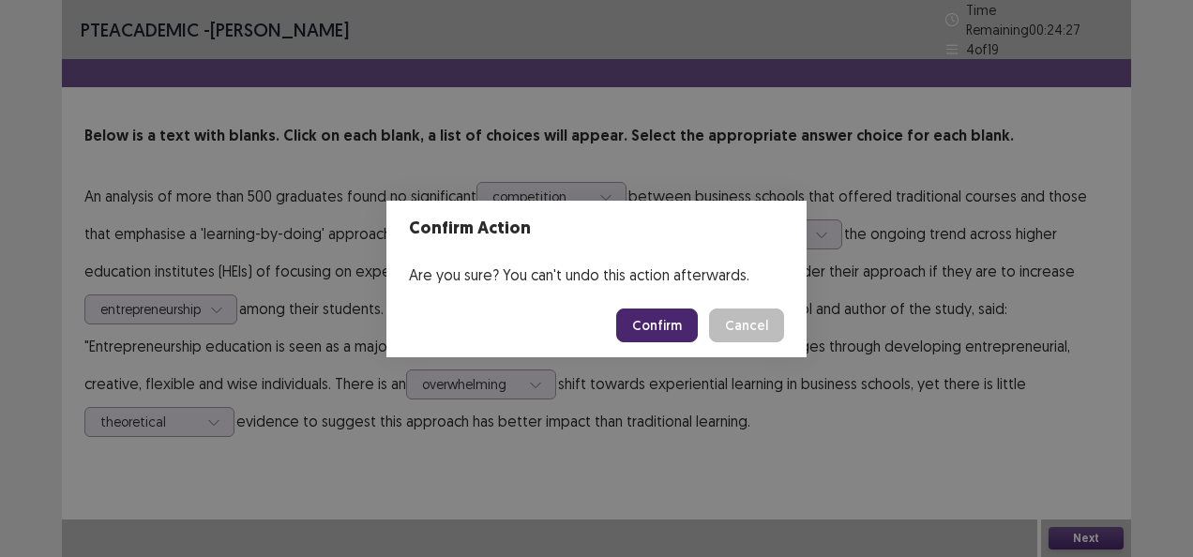
click at [681, 318] on button "Confirm" at bounding box center [657, 326] width 82 height 34
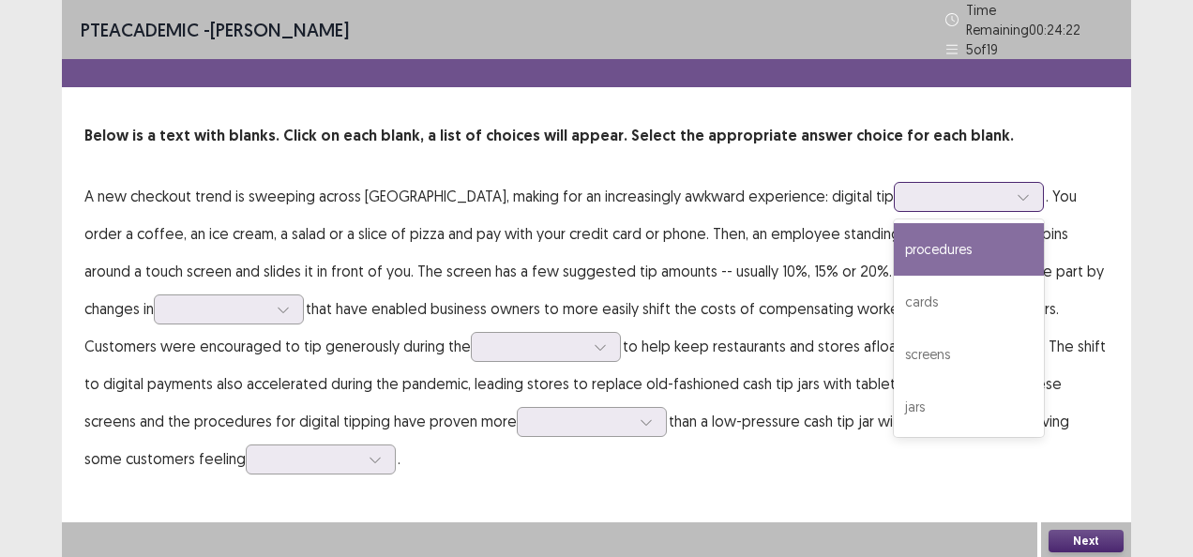
click at [910, 188] on div at bounding box center [959, 197] width 98 height 18
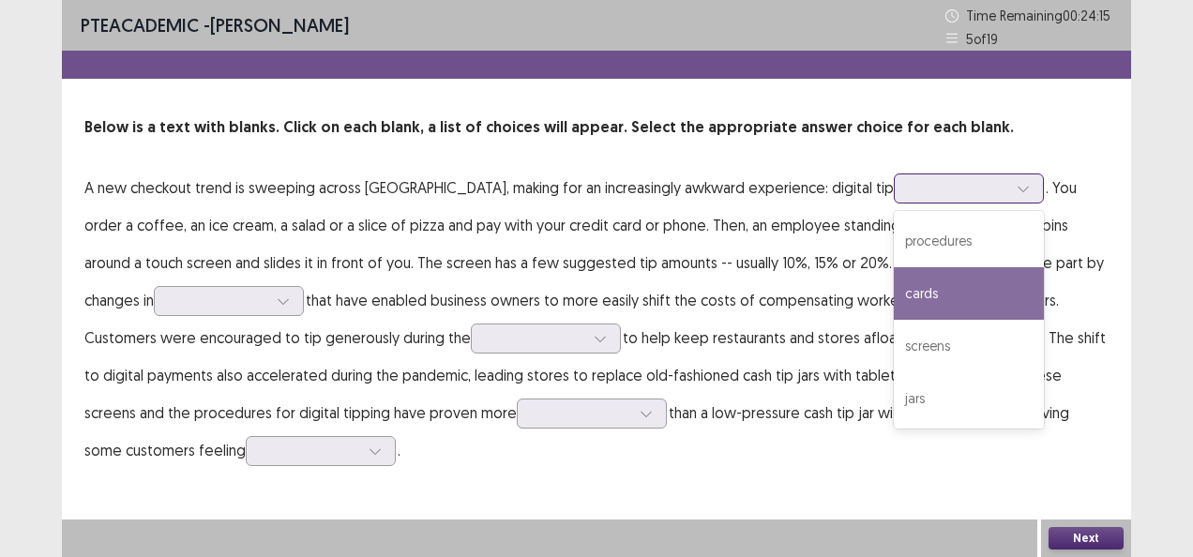
click at [897, 291] on div "cards" at bounding box center [969, 293] width 150 height 53
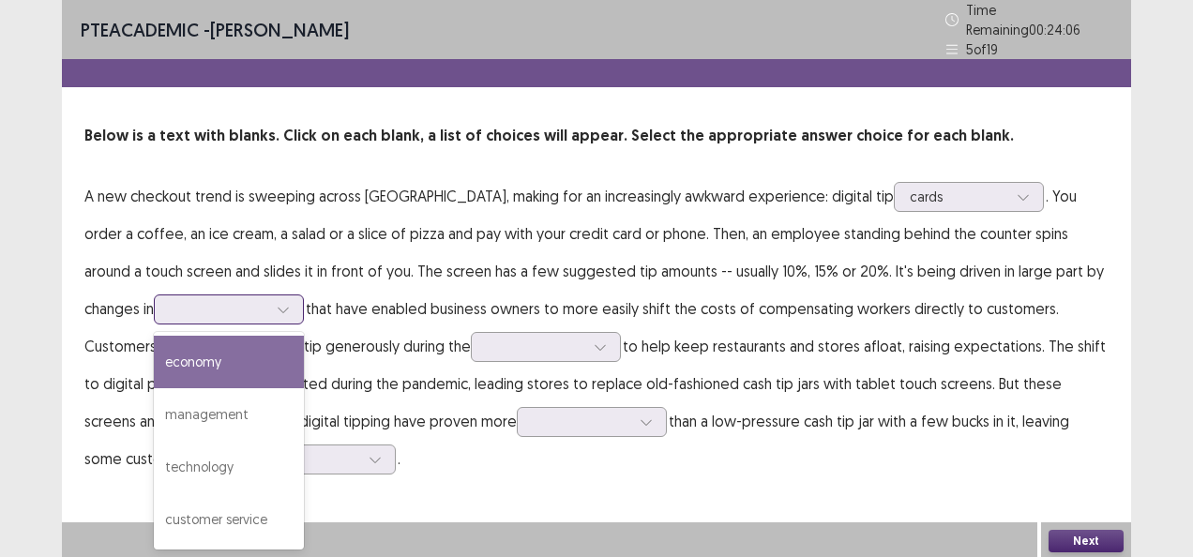
click at [277, 303] on icon at bounding box center [283, 309] width 13 height 13
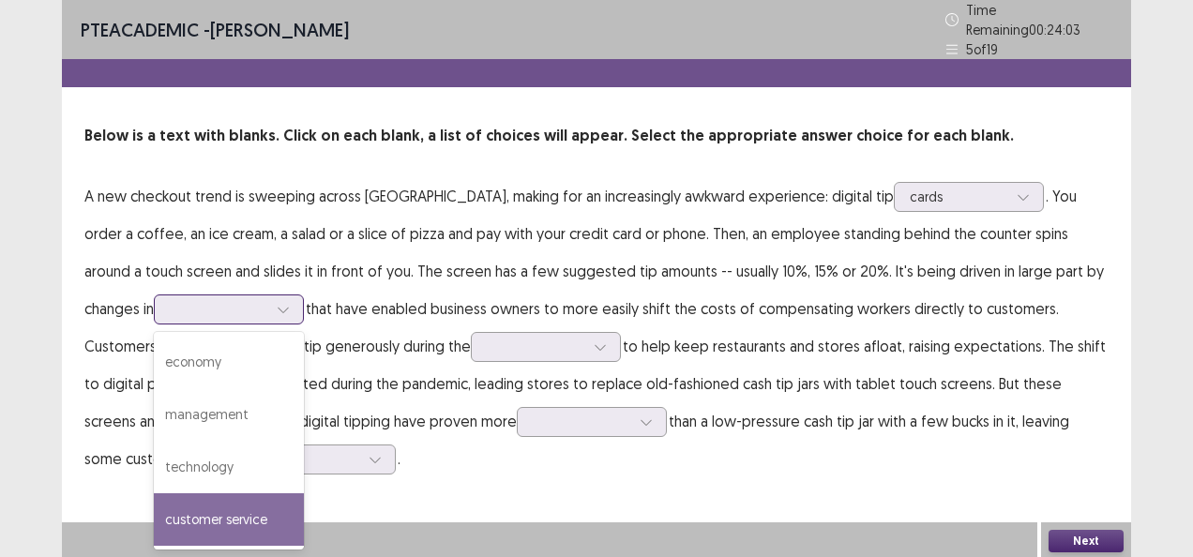
click at [191, 503] on div "customer service" at bounding box center [229, 519] width 150 height 53
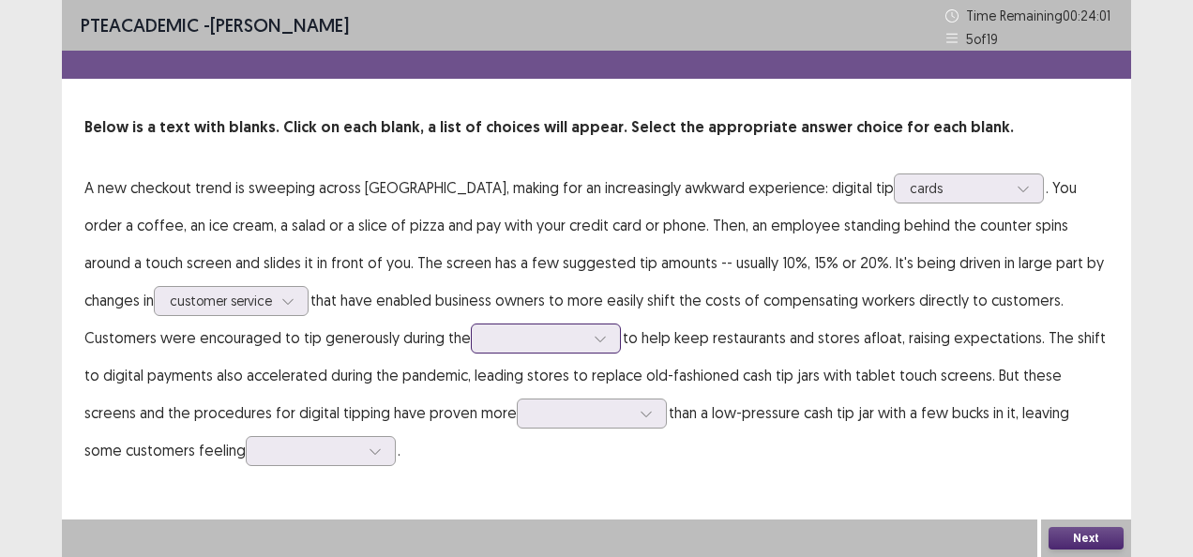
click at [471, 325] on div at bounding box center [546, 339] width 150 height 30
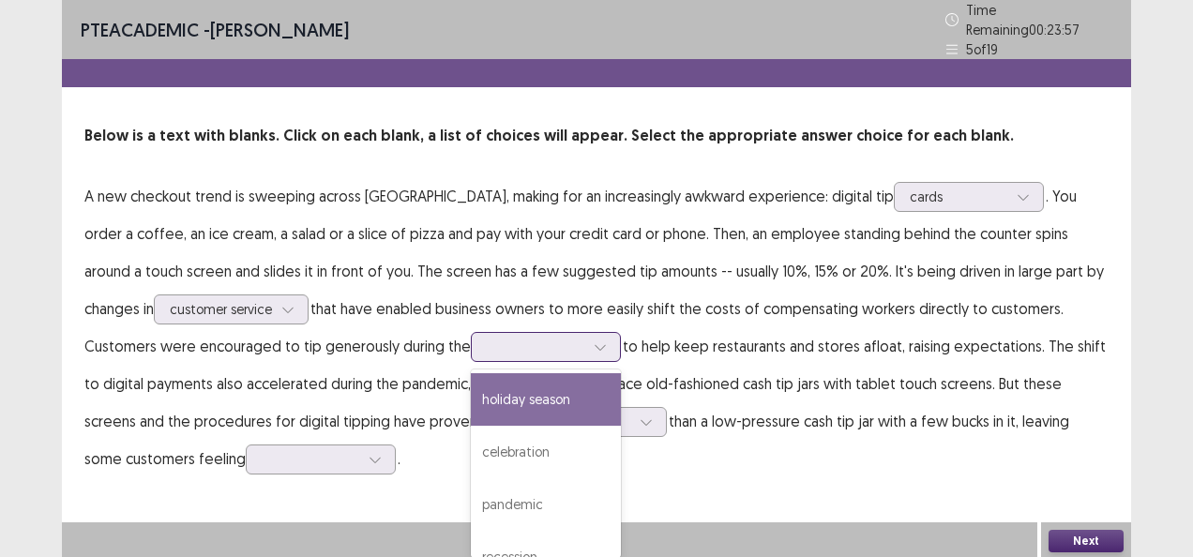
click at [471, 405] on div "holiday season" at bounding box center [546, 399] width 150 height 53
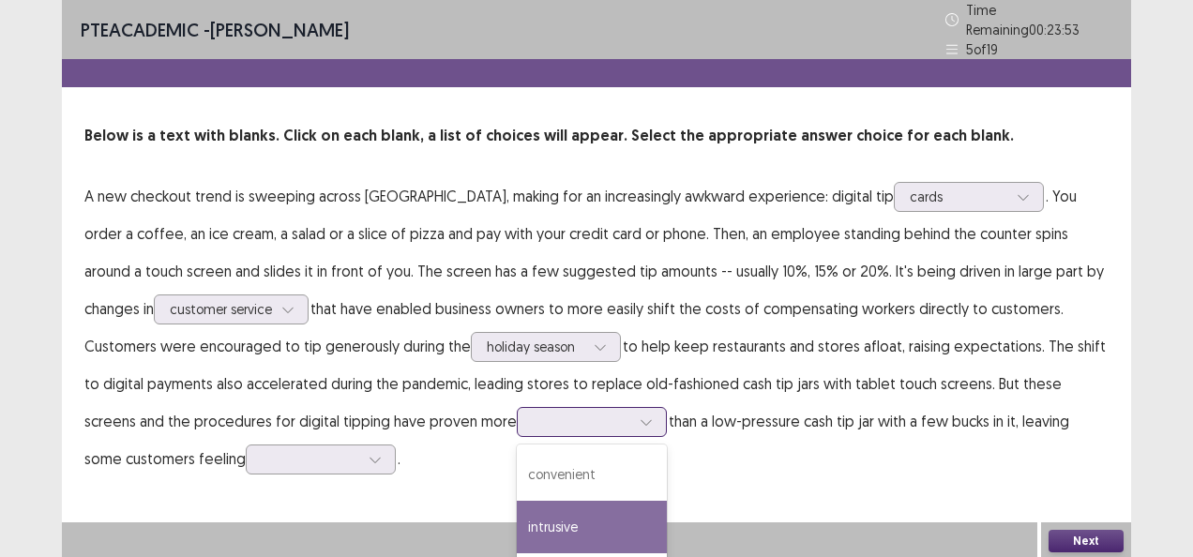
scroll to position [96, 0]
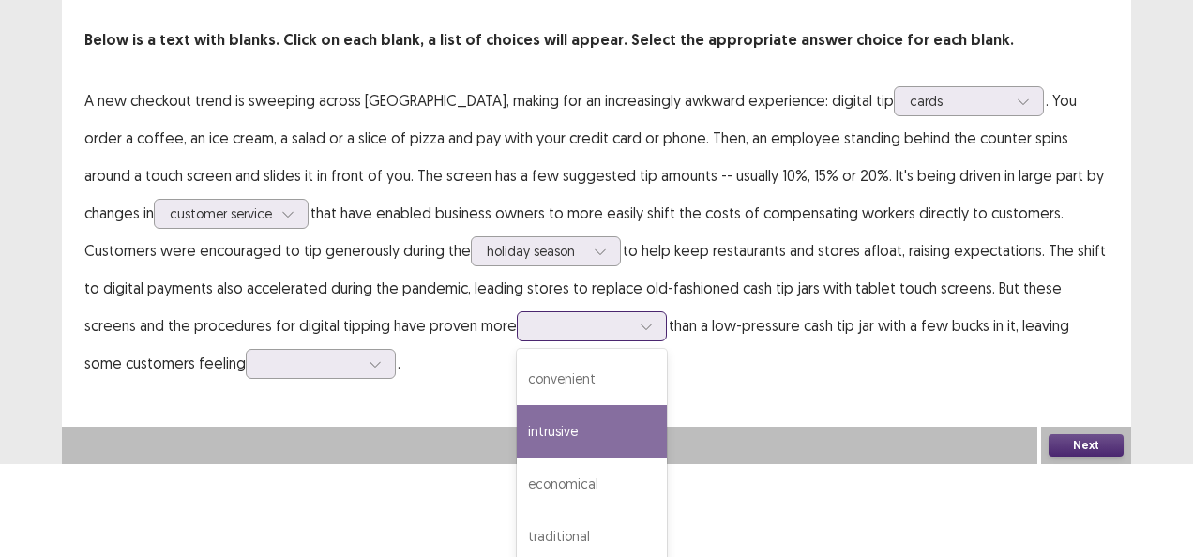
click at [517, 341] on div "4 results available. Use Up and Down to choose options, press Enter to select t…" at bounding box center [592, 326] width 150 height 30
click at [517, 414] on div "intrusive" at bounding box center [592, 431] width 150 height 53
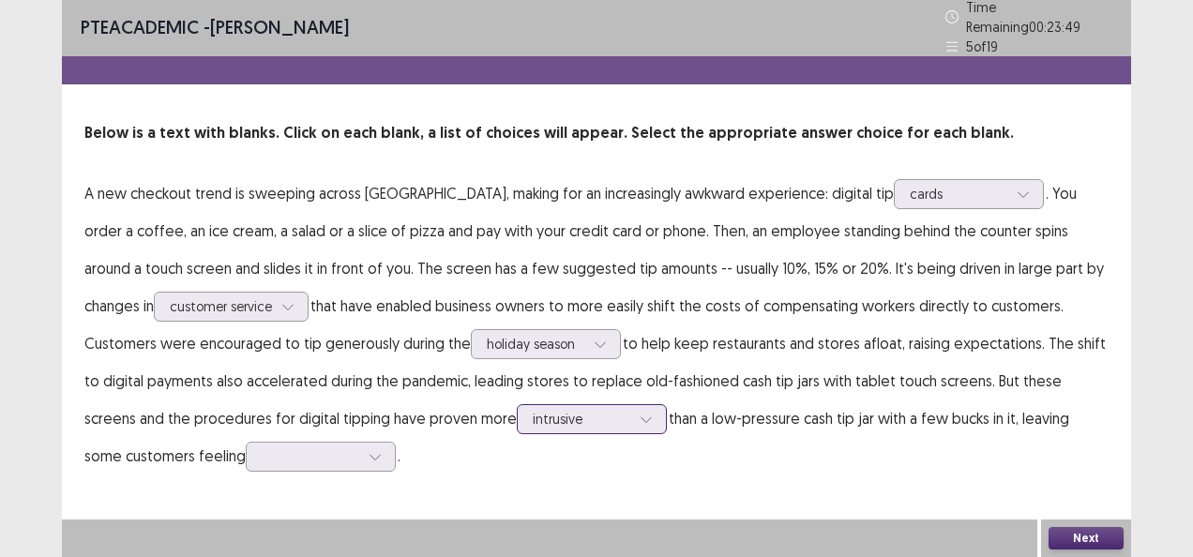
scroll to position [0, 0]
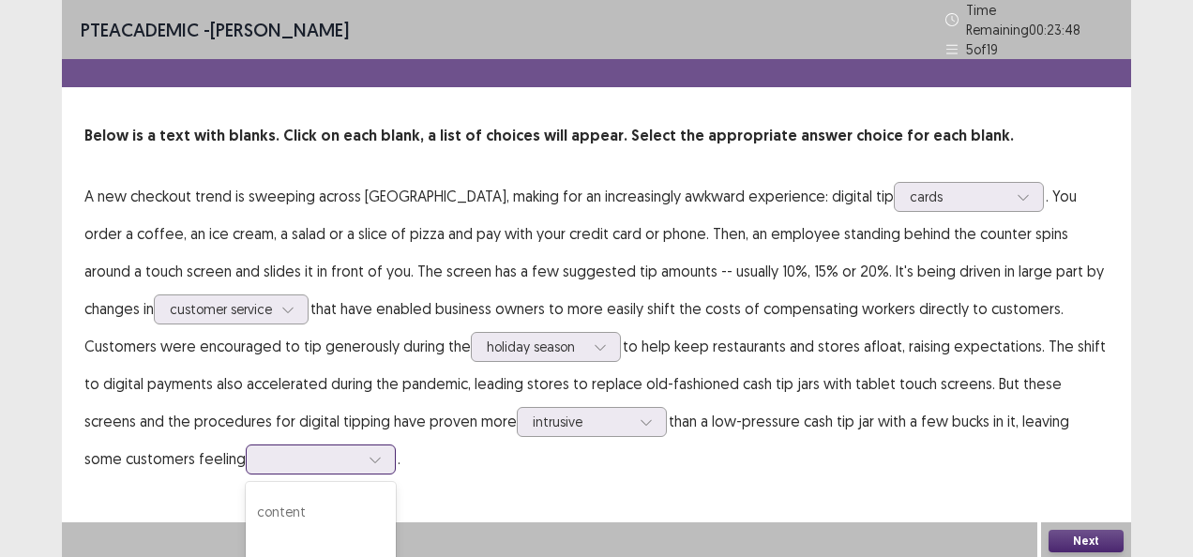
click at [246, 450] on div "4 results available. Use Up and Down to choose options, press Enter to select t…" at bounding box center [321, 460] width 150 height 30
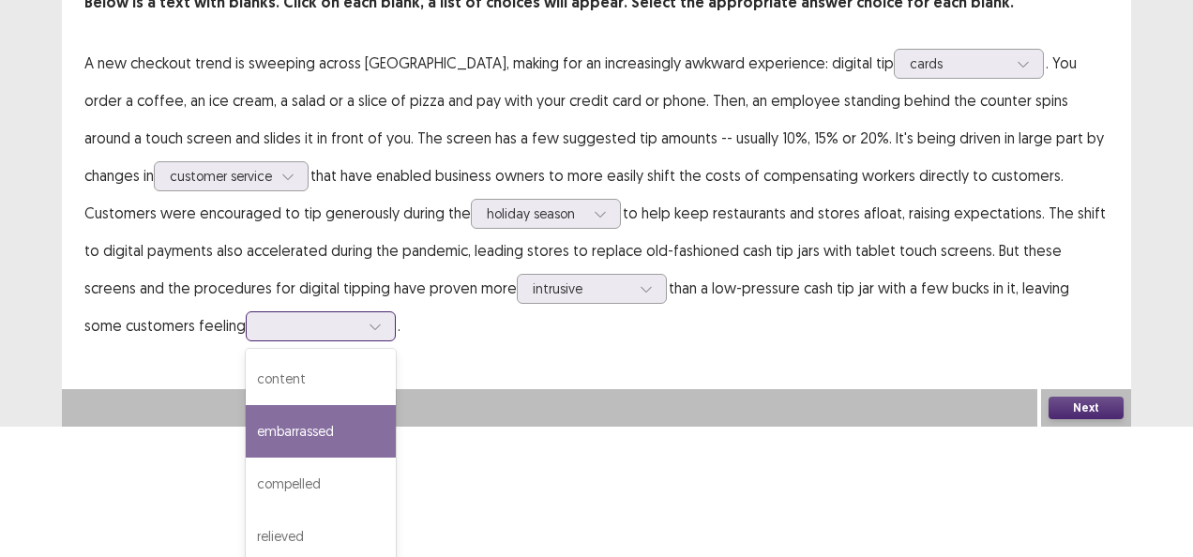
click at [246, 430] on div "embarrassed" at bounding box center [321, 431] width 150 height 53
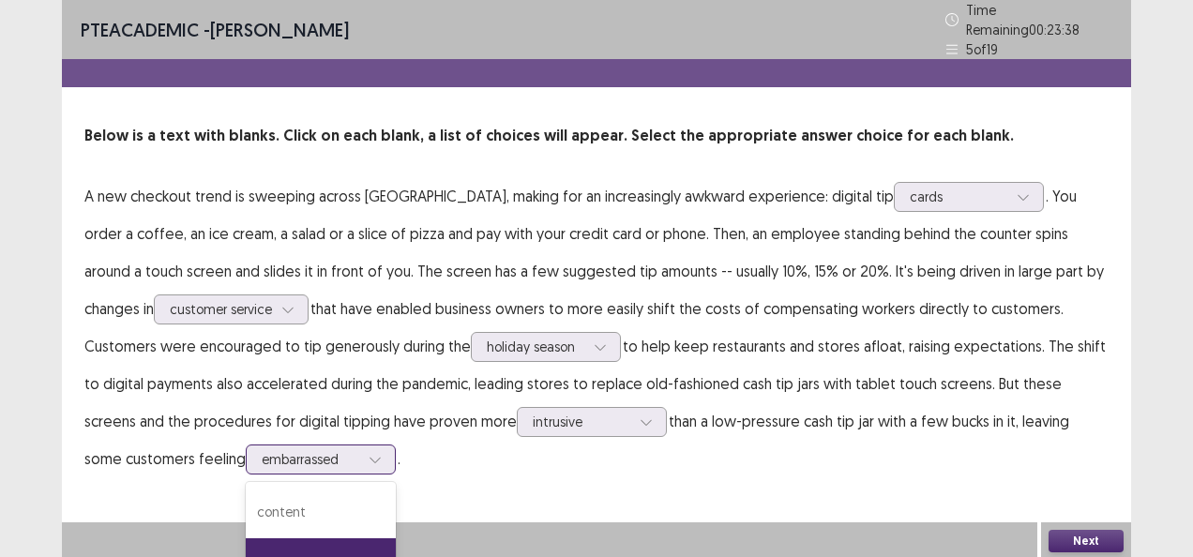
click at [255, 448] on div "option embarrassed, selected. 4 results available. Use Up and Down to choose op…" at bounding box center [321, 460] width 150 height 30
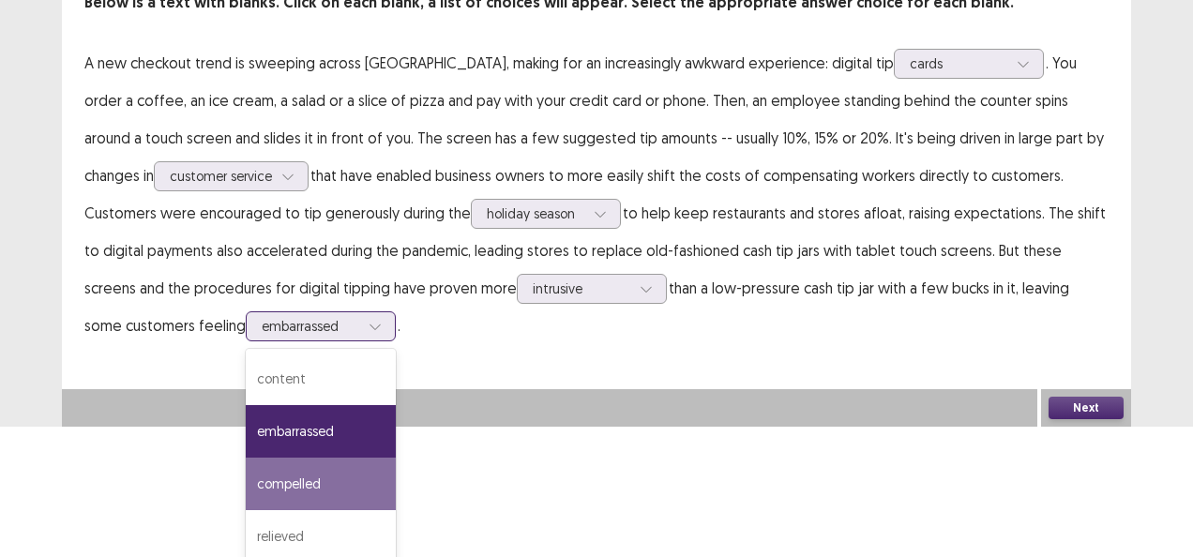
click at [246, 469] on div "compelled" at bounding box center [321, 484] width 150 height 53
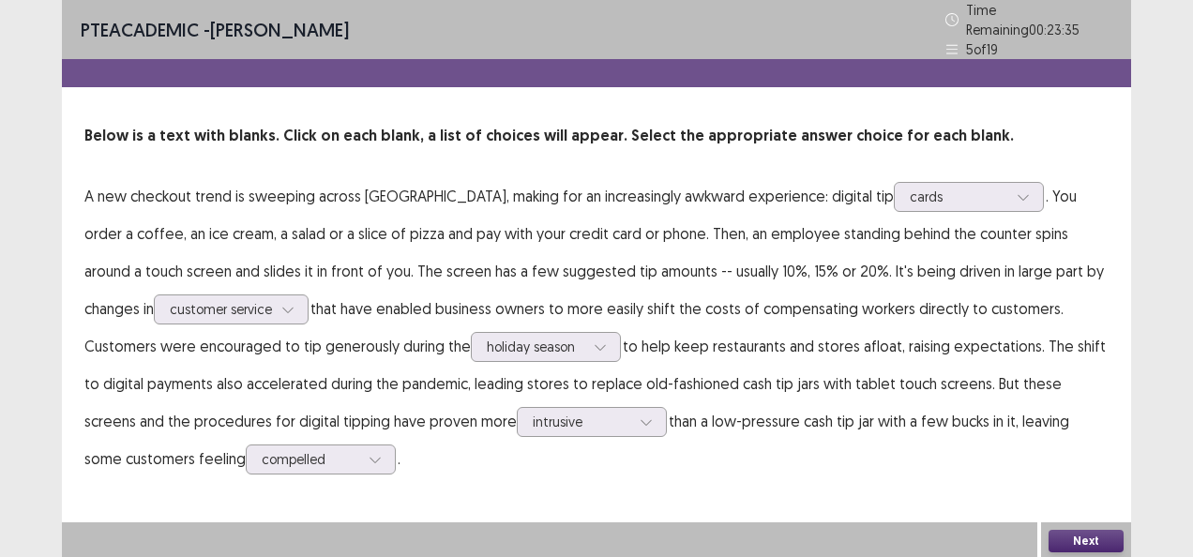
click at [1098, 535] on button "Next" at bounding box center [1086, 541] width 75 height 23
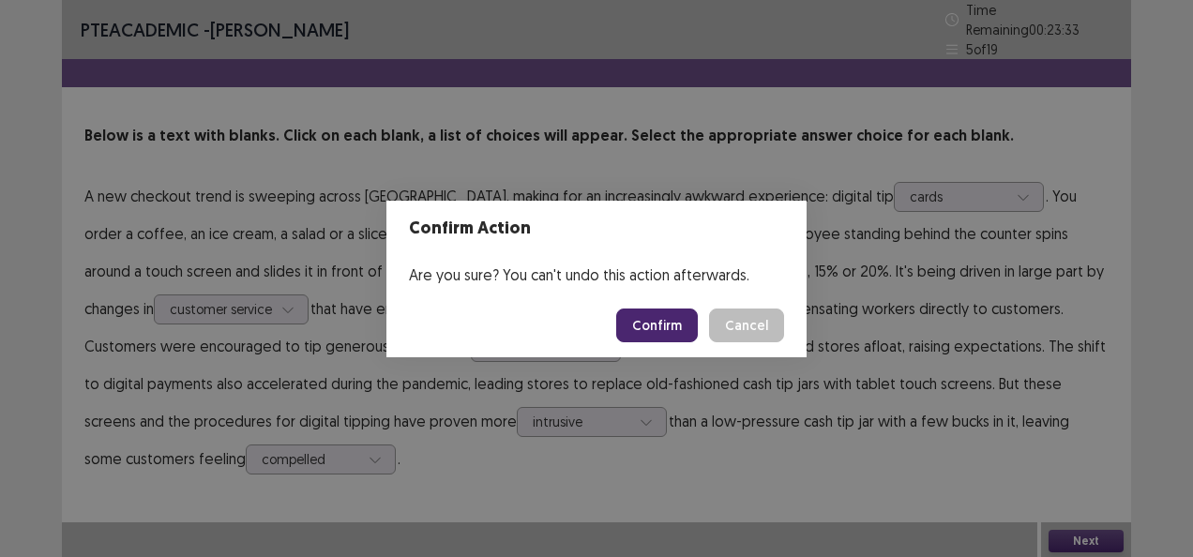
click at [672, 327] on button "Confirm" at bounding box center [657, 326] width 82 height 34
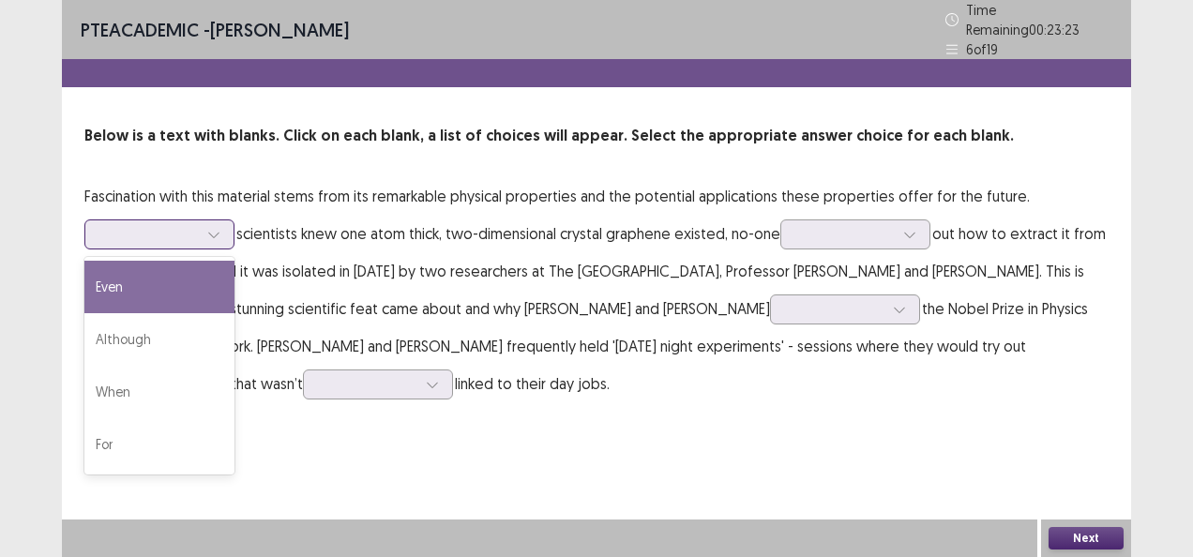
click at [147, 229] on div at bounding box center [149, 234] width 98 height 18
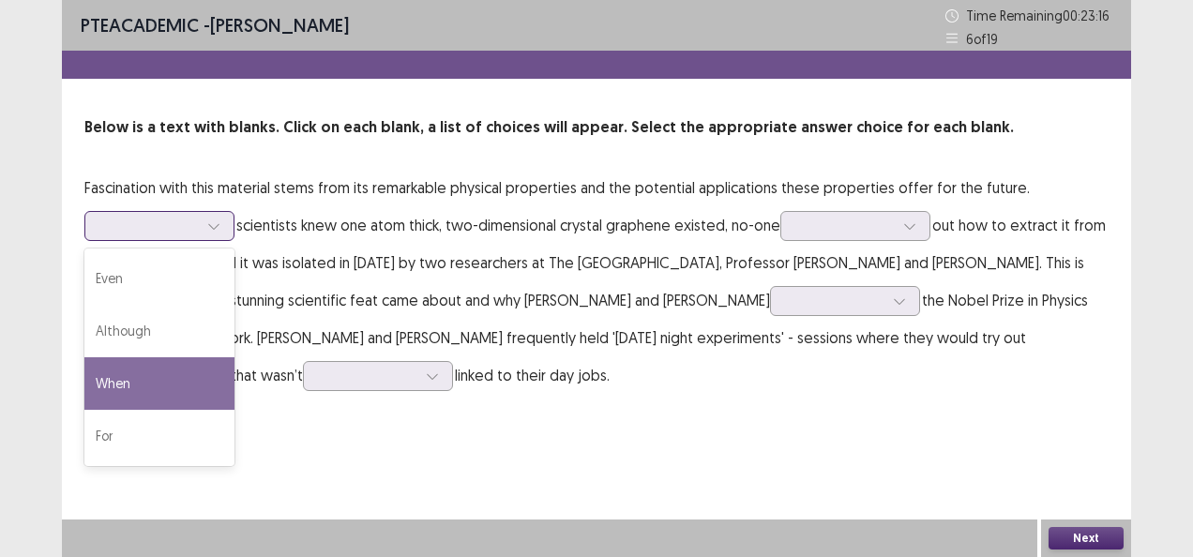
click at [164, 371] on div "When" at bounding box center [159, 383] width 150 height 53
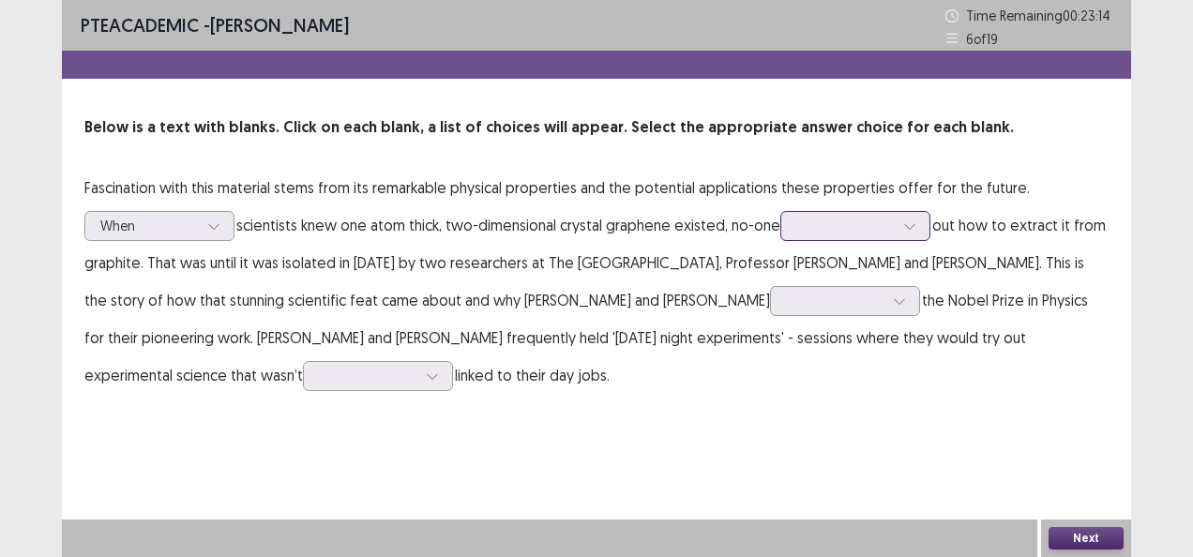
click at [833, 225] on div at bounding box center [845, 226] width 98 height 18
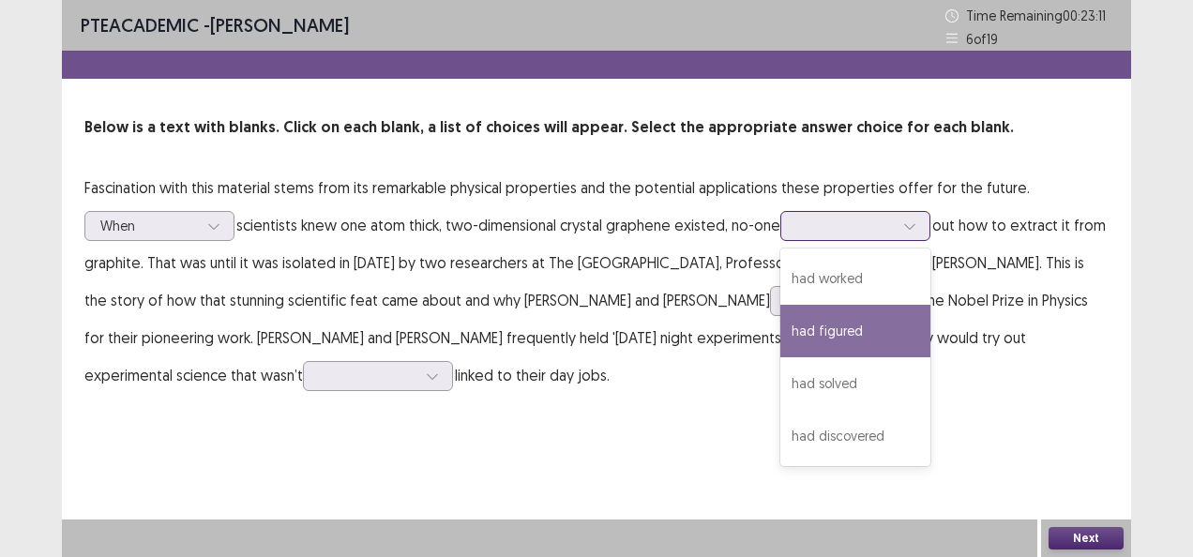
click at [868, 331] on div "had figured" at bounding box center [856, 331] width 150 height 53
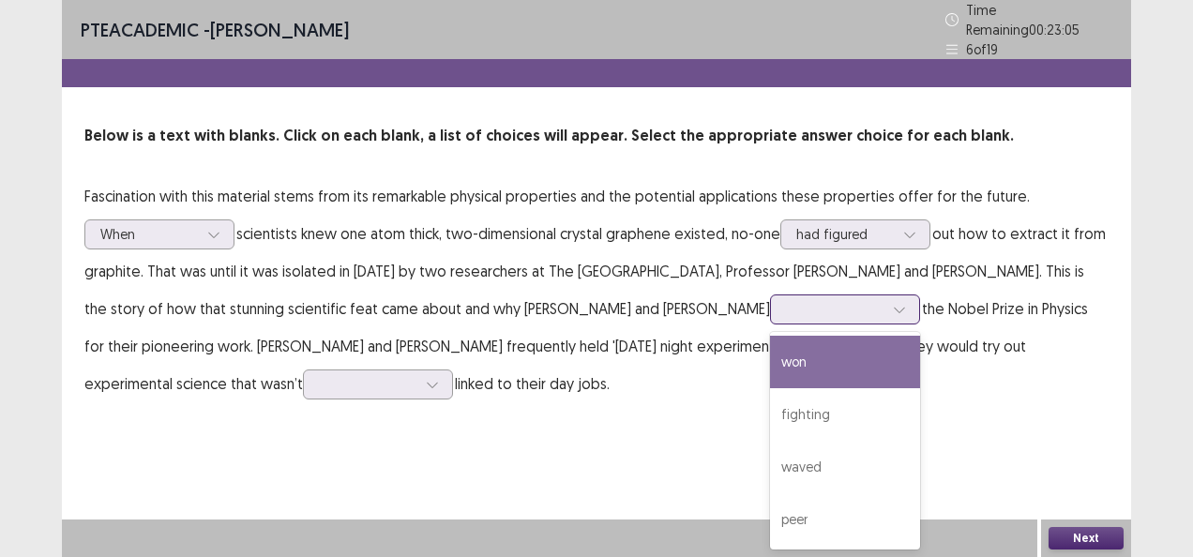
click at [786, 306] on div at bounding box center [835, 309] width 98 height 18
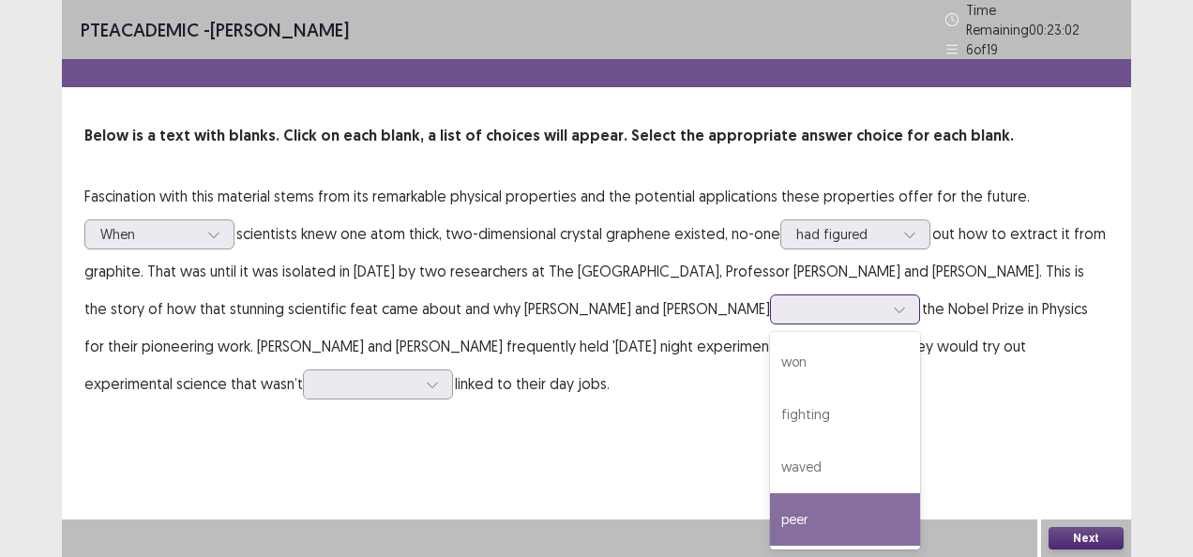
click at [770, 508] on div "peer" at bounding box center [845, 519] width 150 height 53
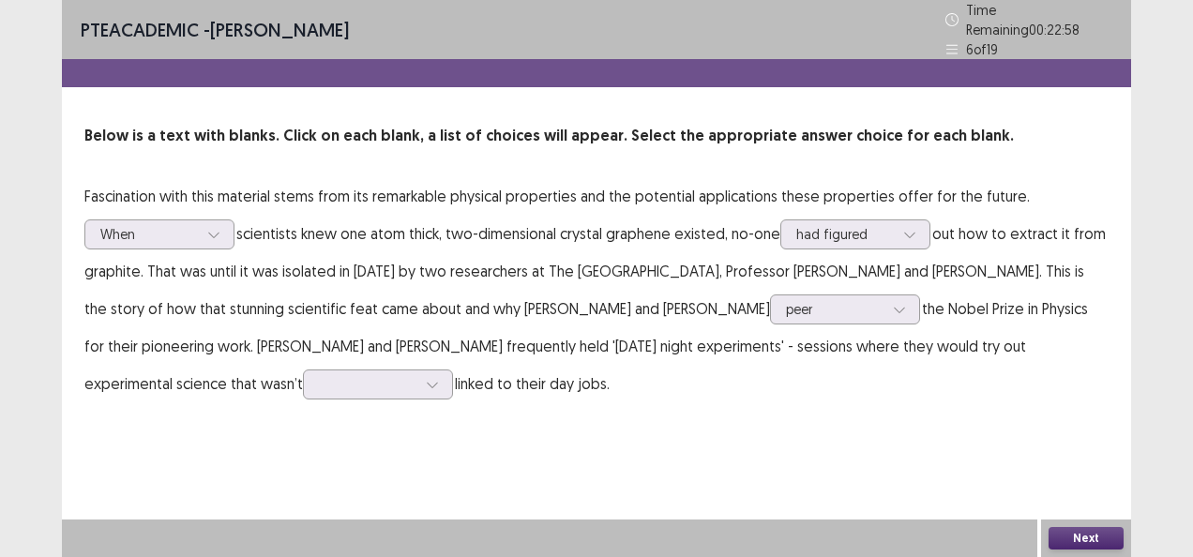
click at [172, 393] on p "Fascination with this material stems from its remarkable physical properties an…" at bounding box center [596, 289] width 1024 height 225
click at [319, 375] on div at bounding box center [368, 384] width 98 height 18
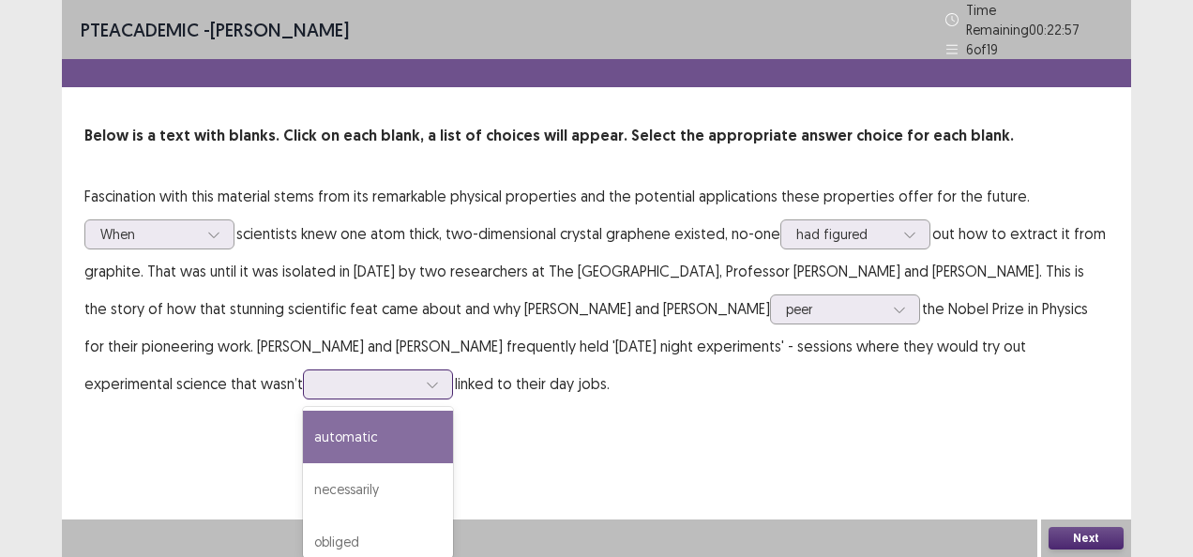
scroll to position [66, 0]
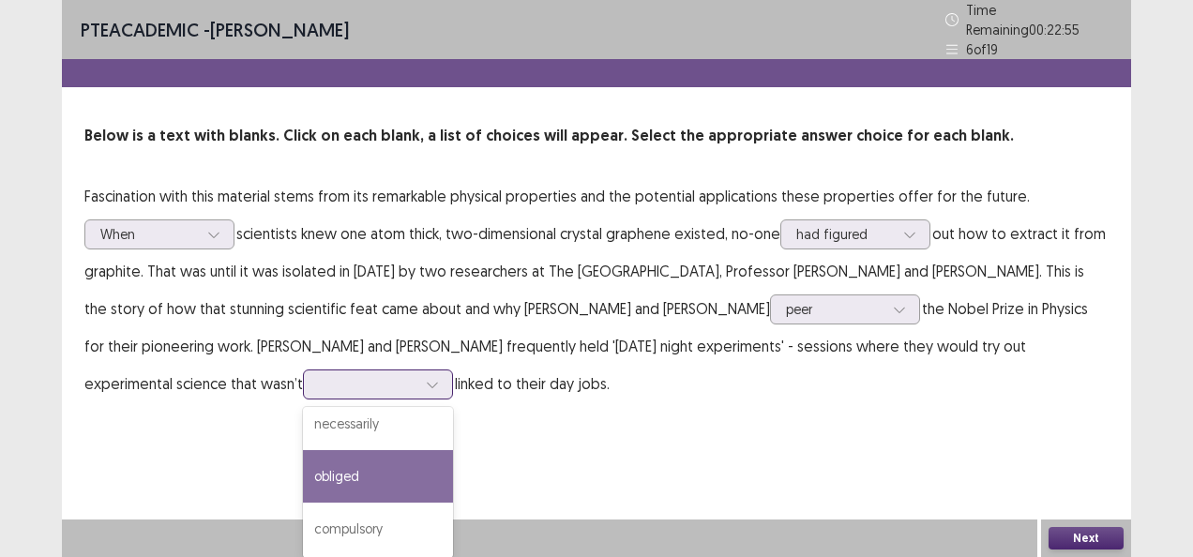
click at [303, 456] on div "obliged" at bounding box center [378, 476] width 150 height 53
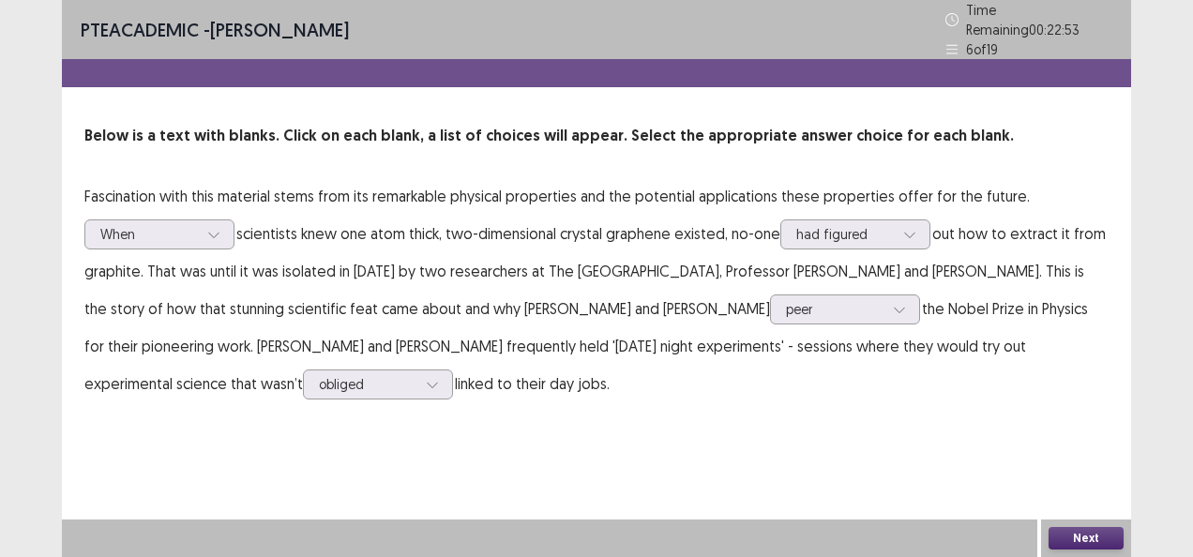
click at [1086, 538] on button "Next" at bounding box center [1086, 538] width 75 height 23
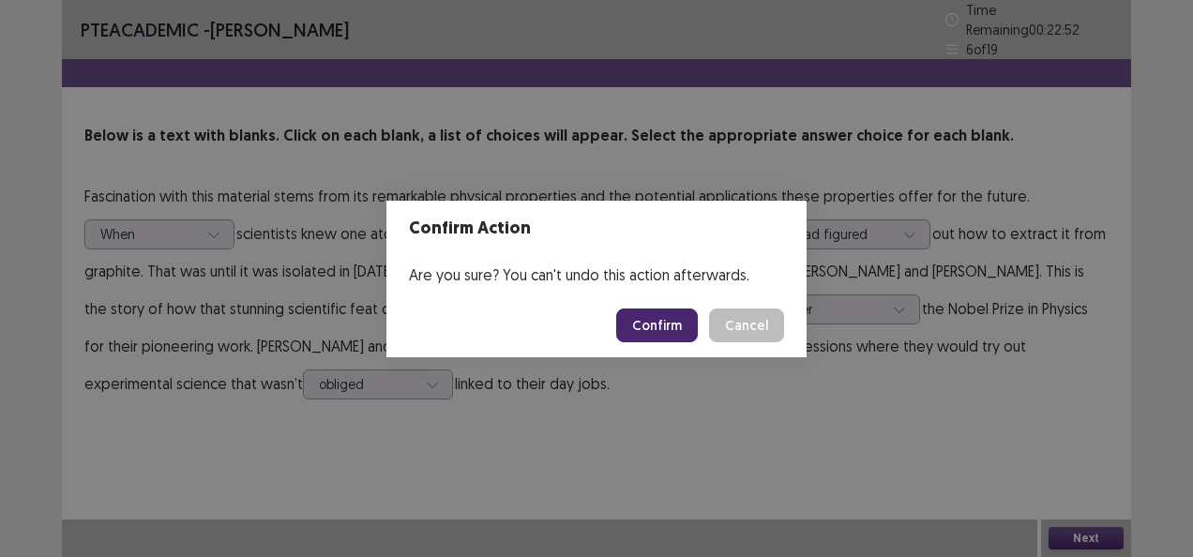
click at [677, 333] on button "Confirm" at bounding box center [657, 326] width 82 height 34
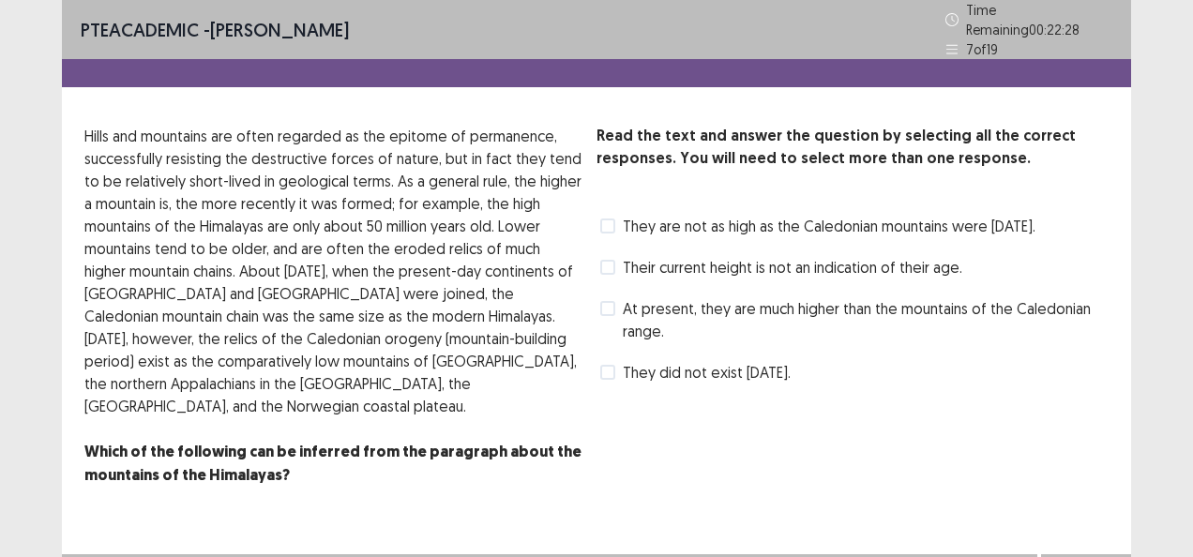
click at [617, 323] on label "At present, they are much higher than the mountains of the Caledonian range." at bounding box center [854, 319] width 508 height 45
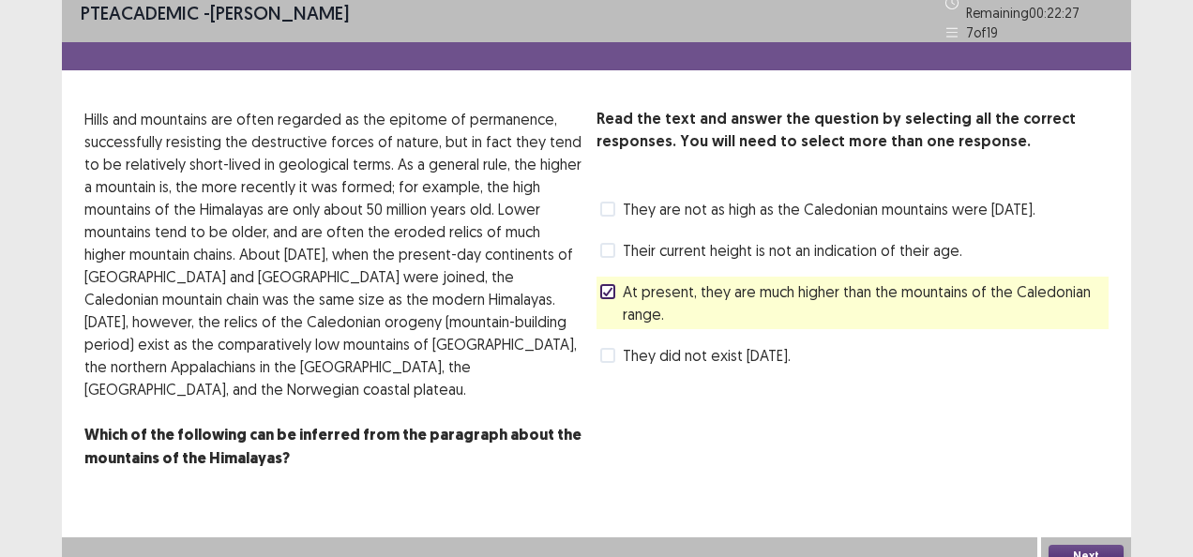
scroll to position [25, 0]
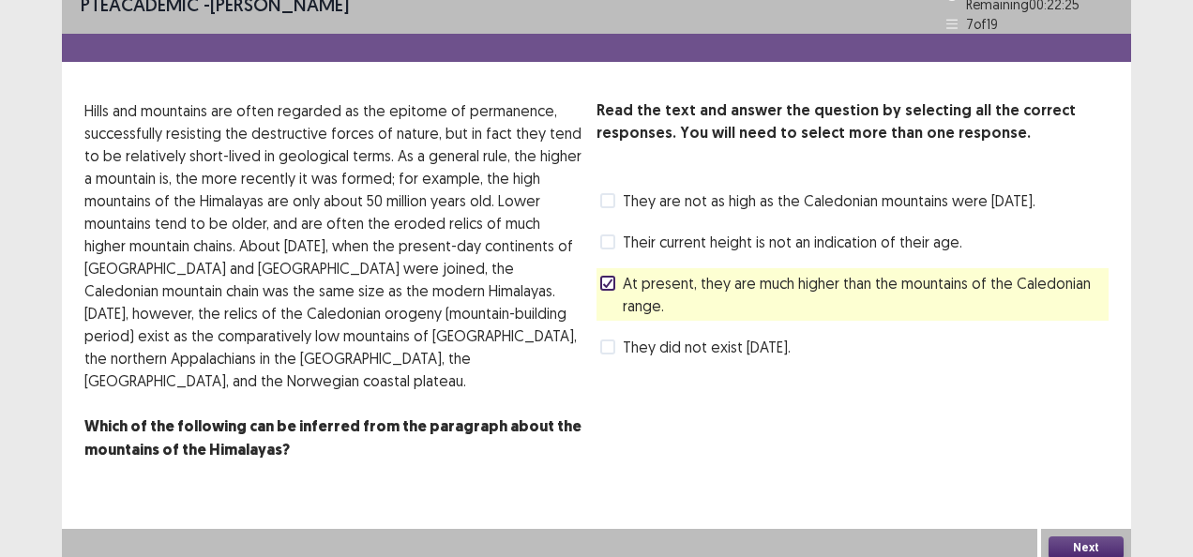
click at [1086, 537] on button "Next" at bounding box center [1086, 548] width 75 height 23
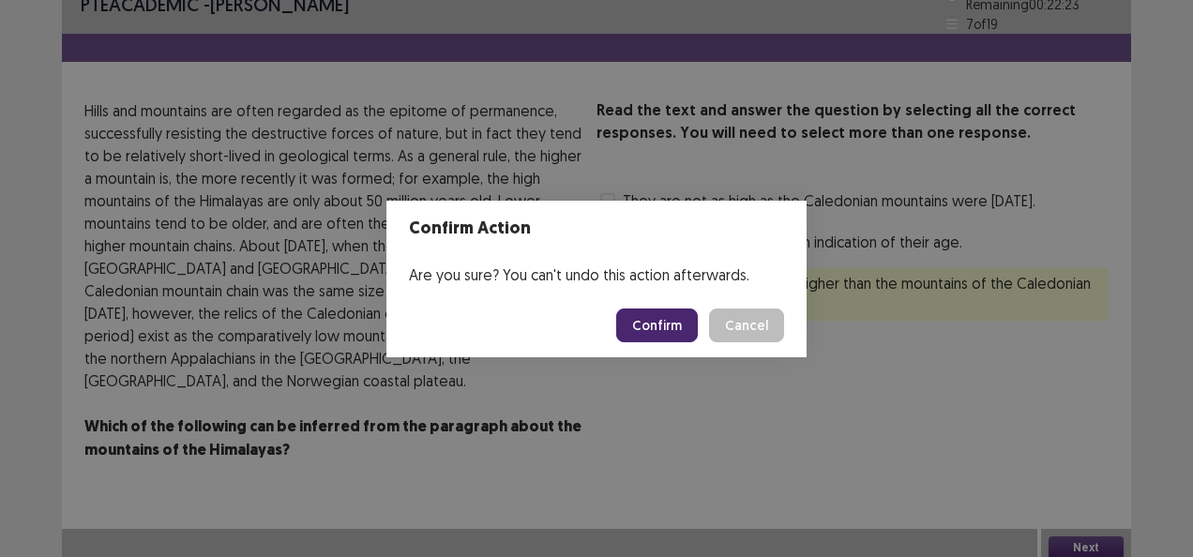
click at [647, 332] on button "Confirm" at bounding box center [657, 326] width 82 height 34
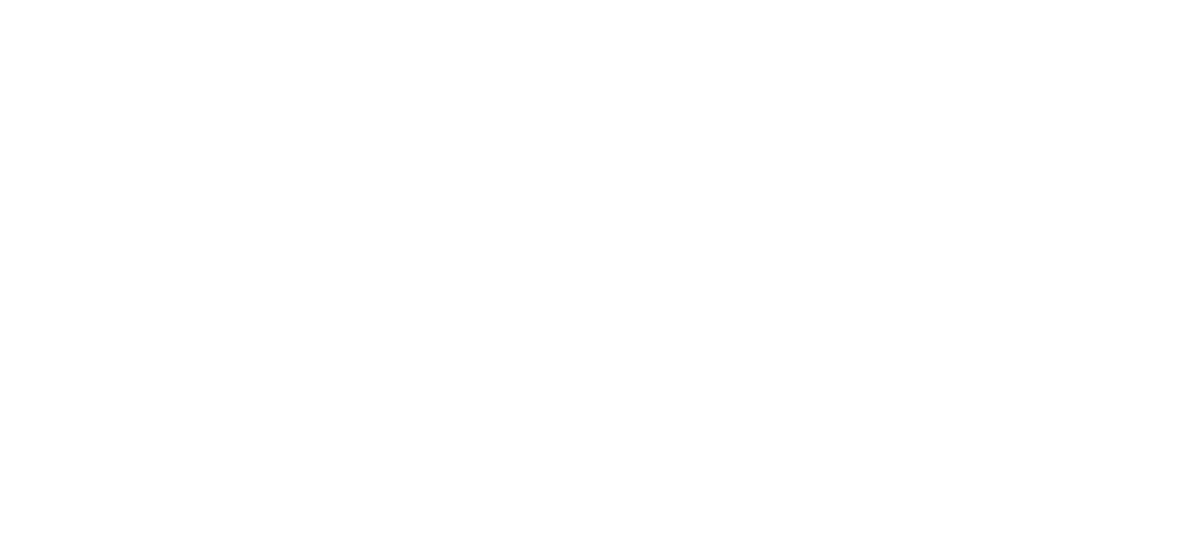
scroll to position [0, 0]
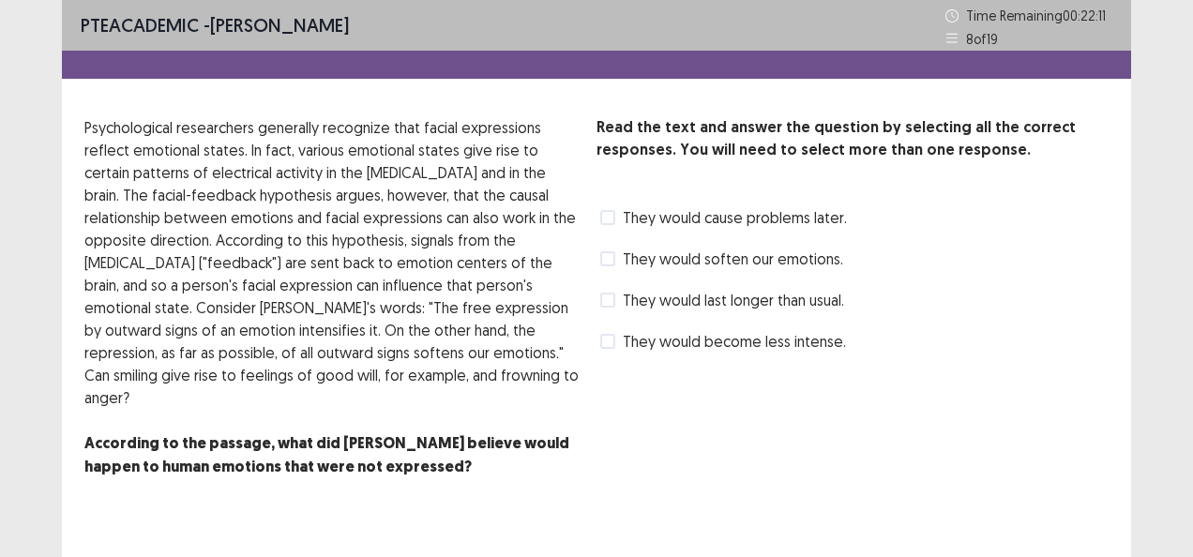
click at [614, 258] on span at bounding box center [607, 258] width 15 height 15
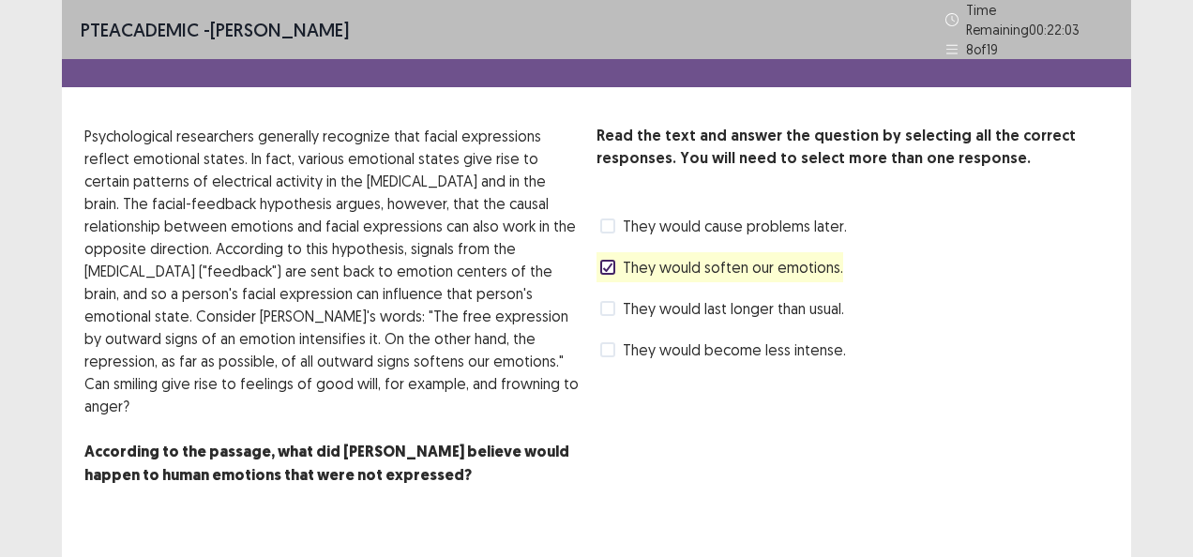
click at [606, 263] on icon at bounding box center [607, 267] width 11 height 9
click at [623, 339] on span "They would become less intense." at bounding box center [734, 350] width 223 height 23
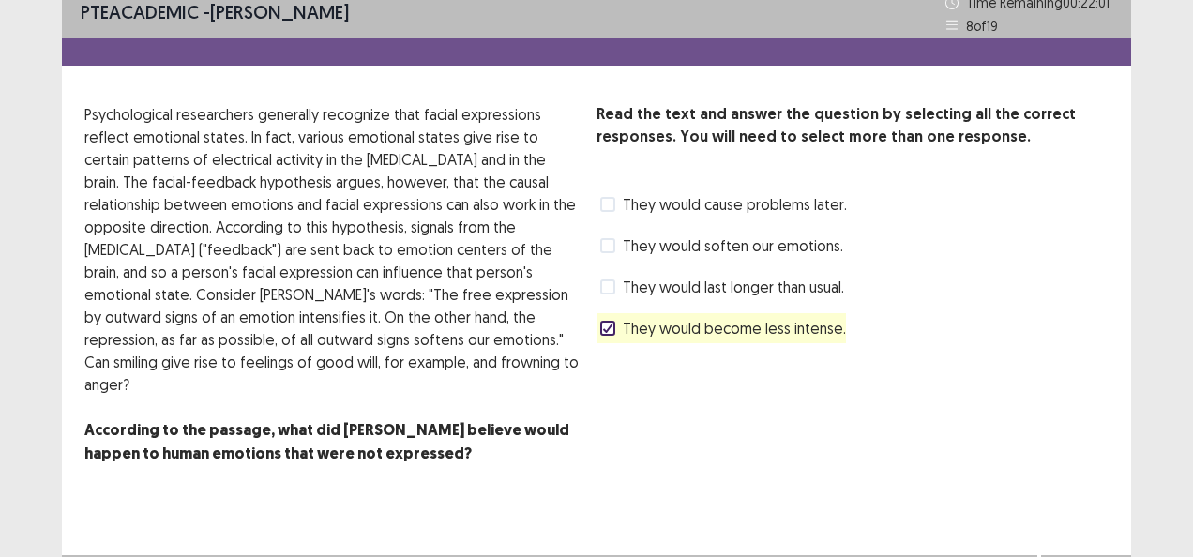
scroll to position [25, 0]
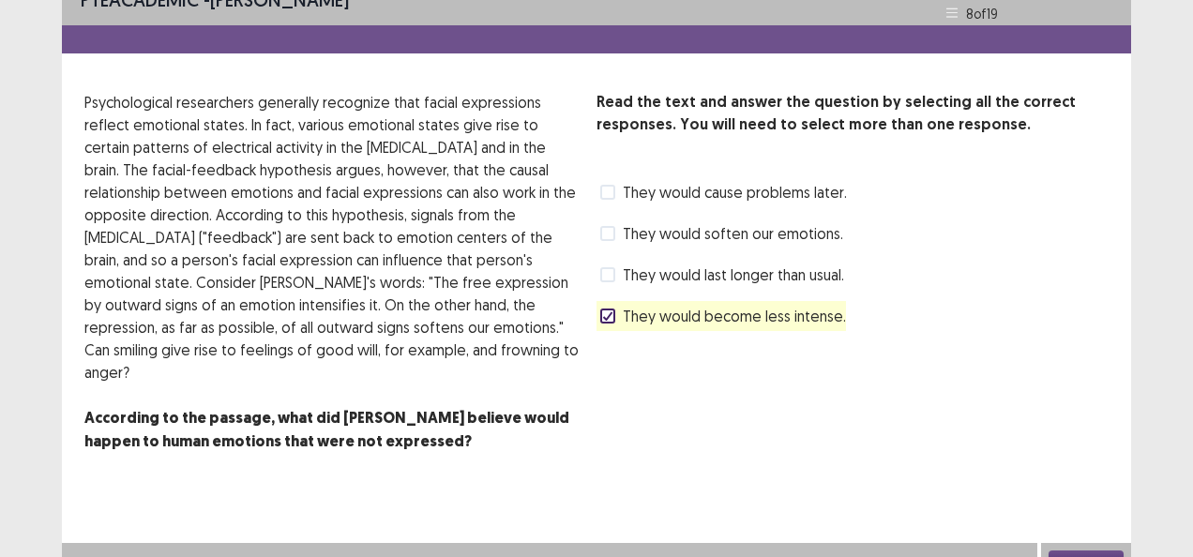
click at [1111, 551] on button "Next" at bounding box center [1086, 562] width 75 height 23
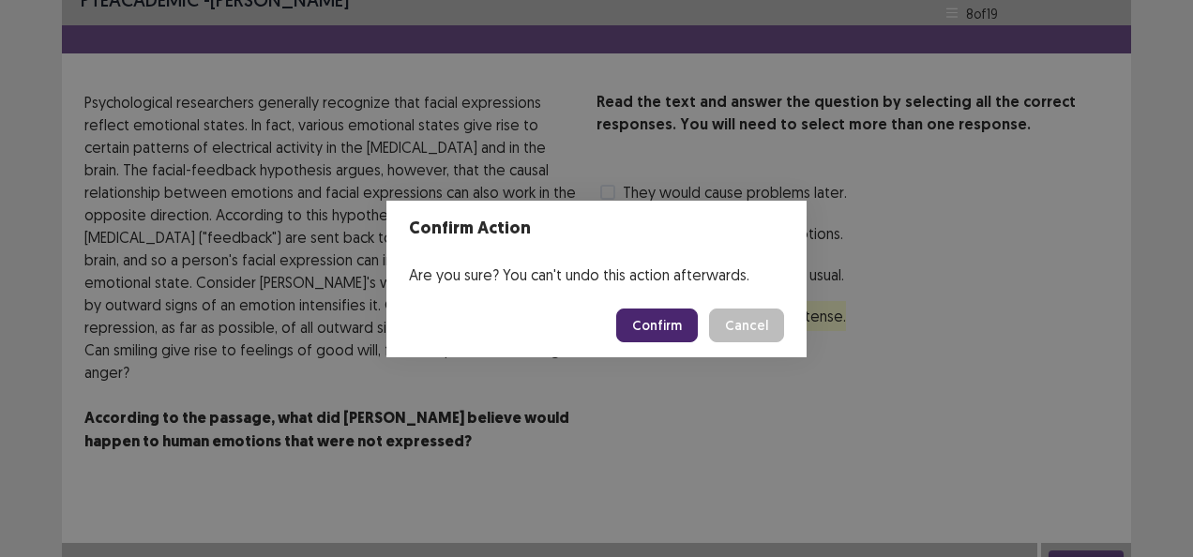
drag, startPoint x: 663, startPoint y: 334, endPoint x: 651, endPoint y: 314, distance: 23.2
click at [661, 334] on button "Confirm" at bounding box center [657, 326] width 82 height 34
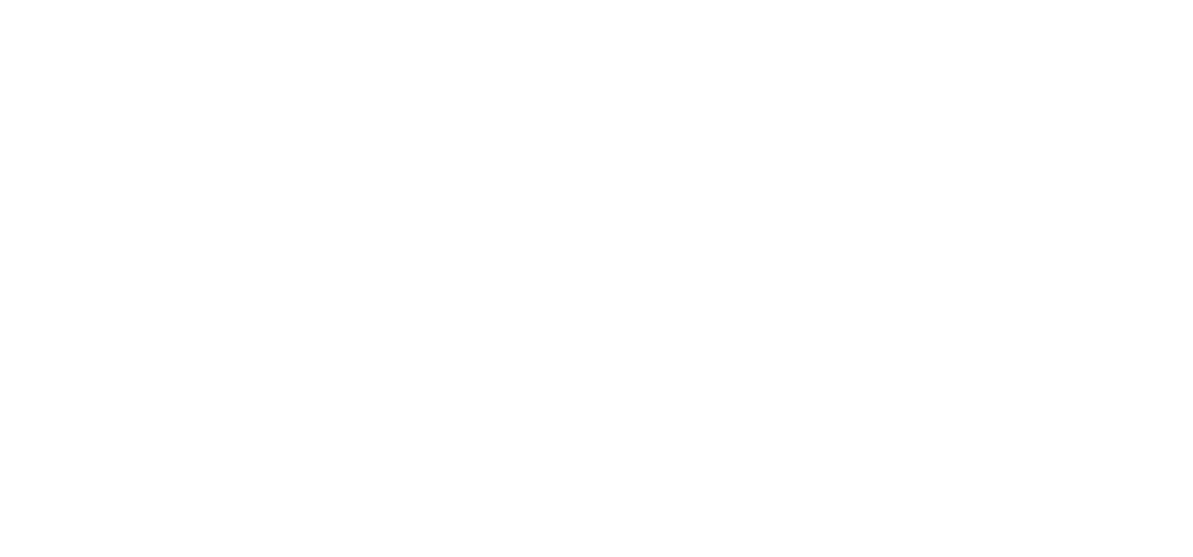
scroll to position [0, 0]
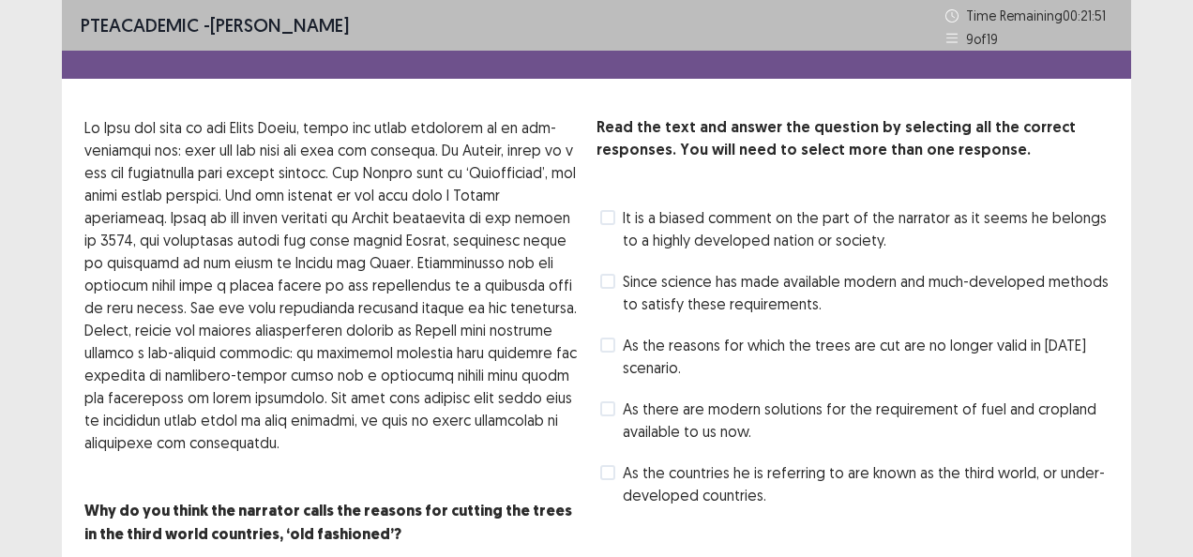
click at [617, 221] on label "It is a biased comment on the part of the narrator as it seems he belongs to a …" at bounding box center [854, 228] width 508 height 45
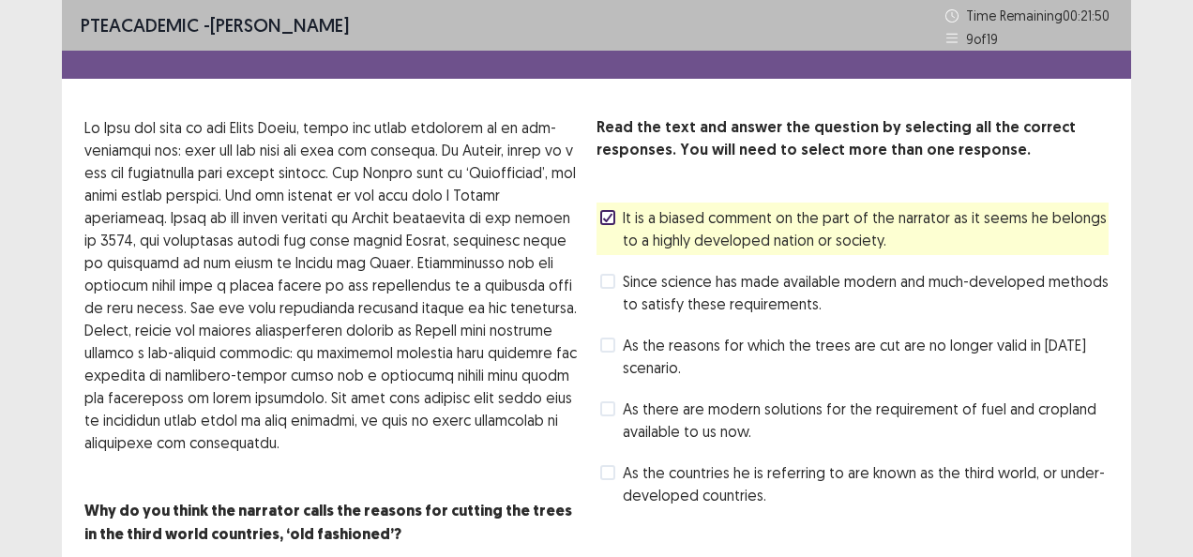
scroll to position [70, 0]
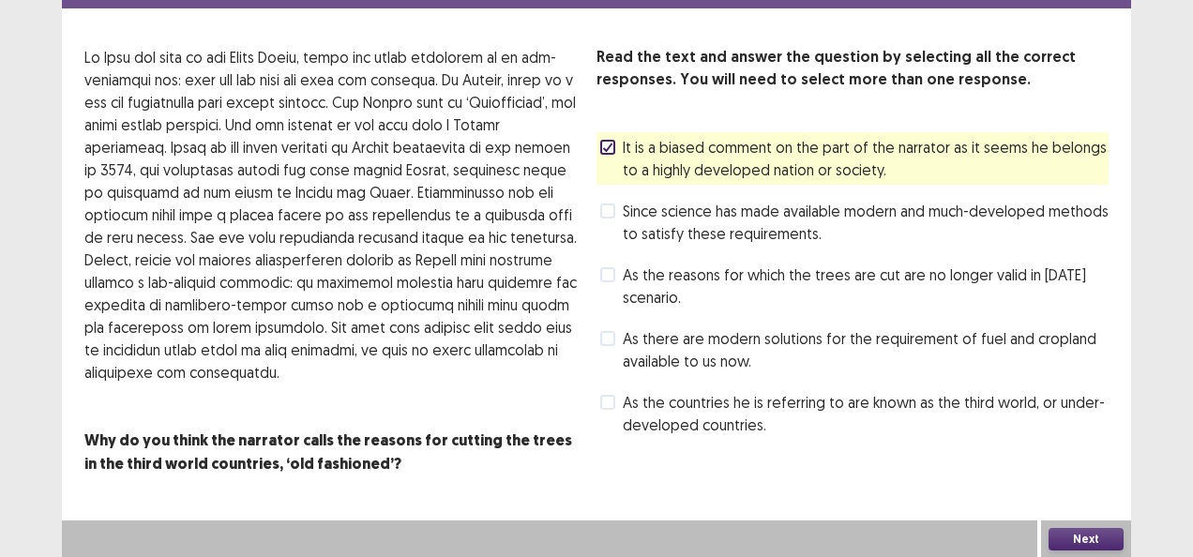
click at [1089, 537] on button "Next" at bounding box center [1086, 539] width 75 height 23
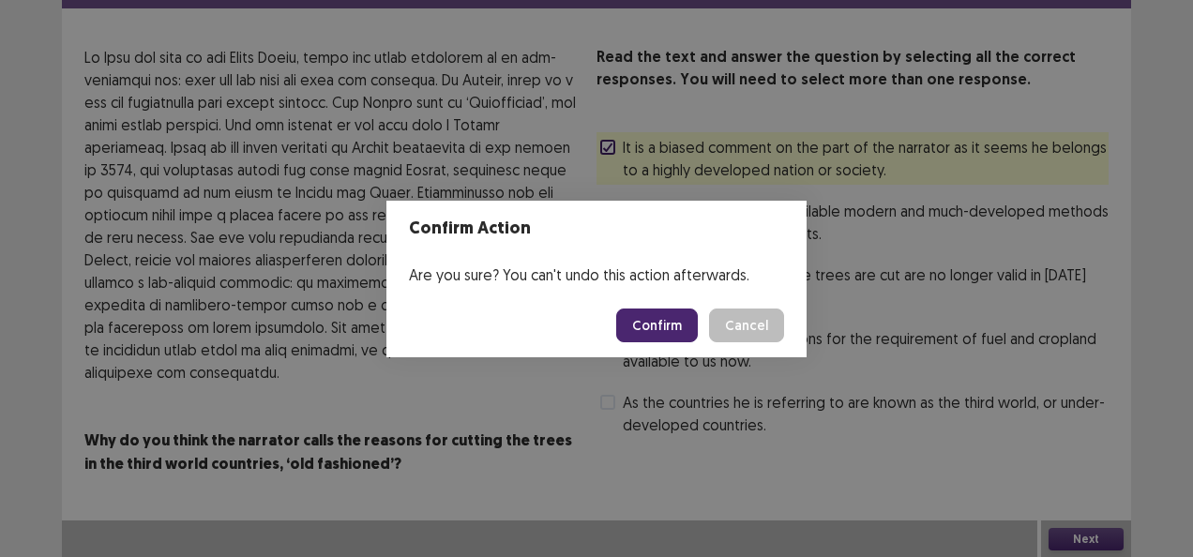
click at [661, 316] on button "Confirm" at bounding box center [657, 326] width 82 height 34
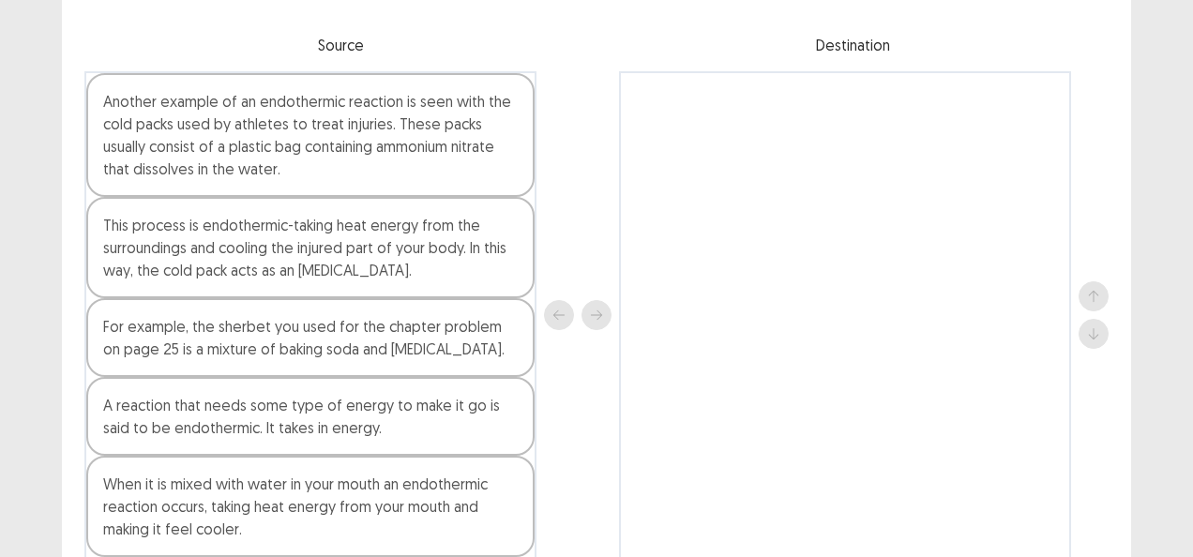
scroll to position [188, 0]
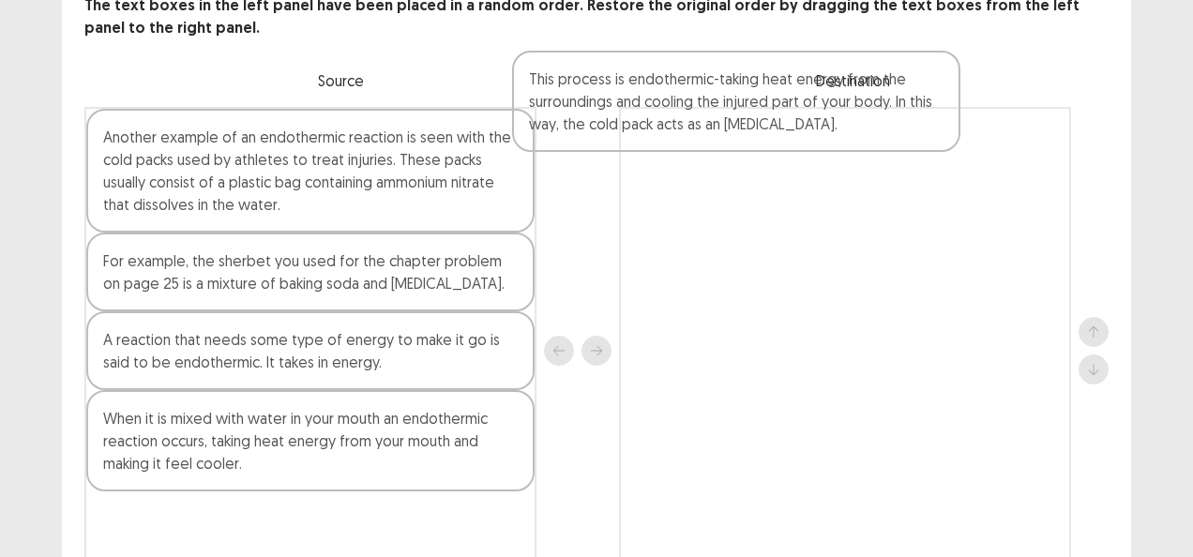
drag, startPoint x: 276, startPoint y: 238, endPoint x: 707, endPoint y: 122, distance: 447.0
click at [707, 122] on div "The text boxes in the left panel have been placed in a random order. Restore th…" at bounding box center [596, 294] width 1069 height 600
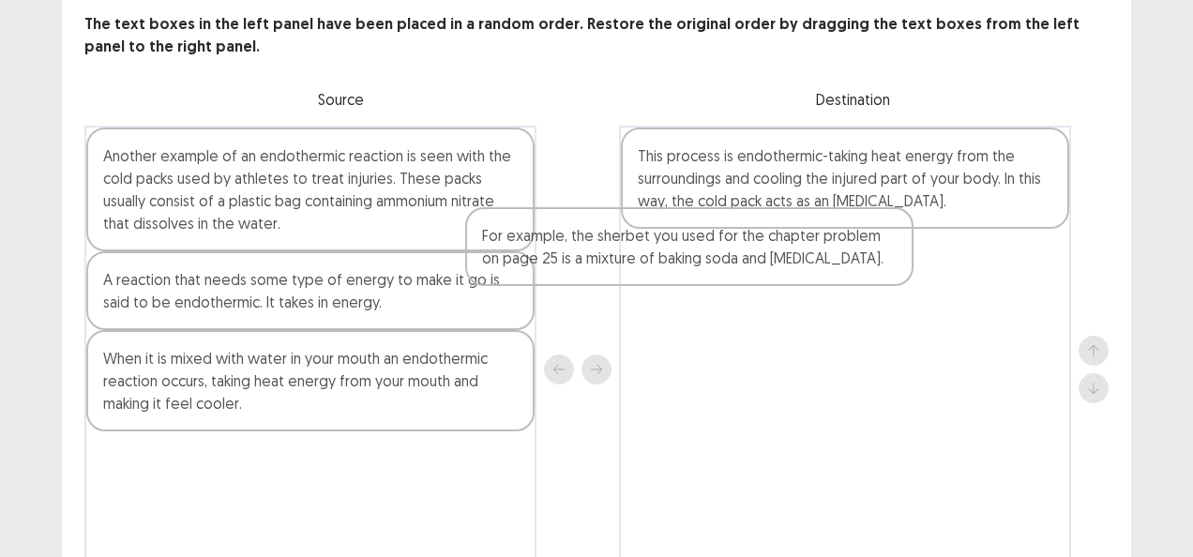
drag, startPoint x: 394, startPoint y: 298, endPoint x: 777, endPoint y: 255, distance: 385.2
click at [777, 255] on div "Another example of an endothermic reaction is seen with the cold packs used by …" at bounding box center [596, 370] width 1024 height 488
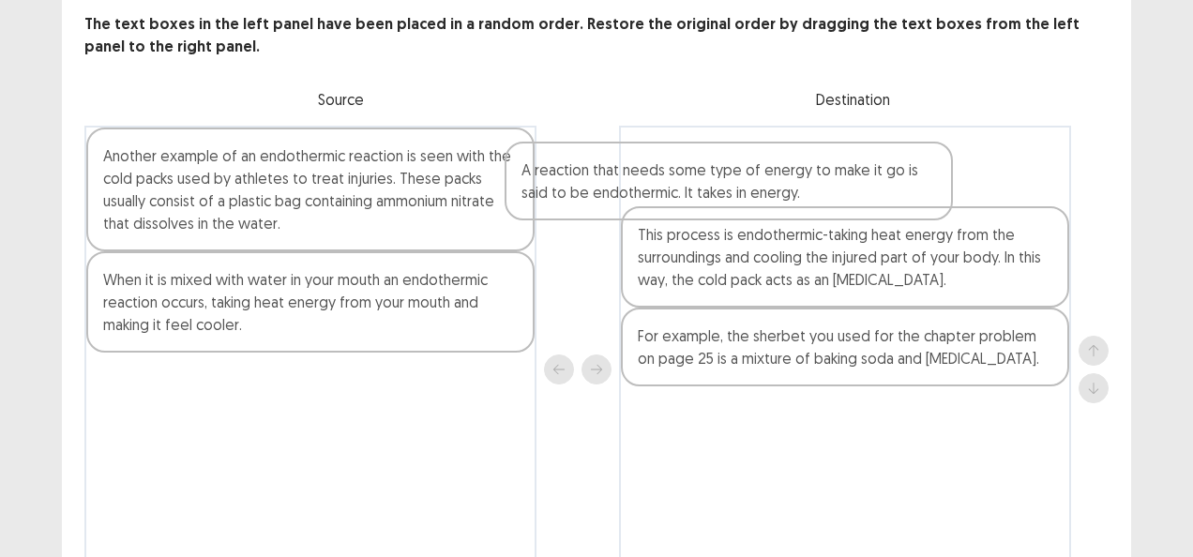
drag, startPoint x: 418, startPoint y: 298, endPoint x: 842, endPoint y: 188, distance: 438.3
click at [842, 188] on div "Another example of an endothermic reaction is seen with the cold packs used by …" at bounding box center [596, 370] width 1024 height 488
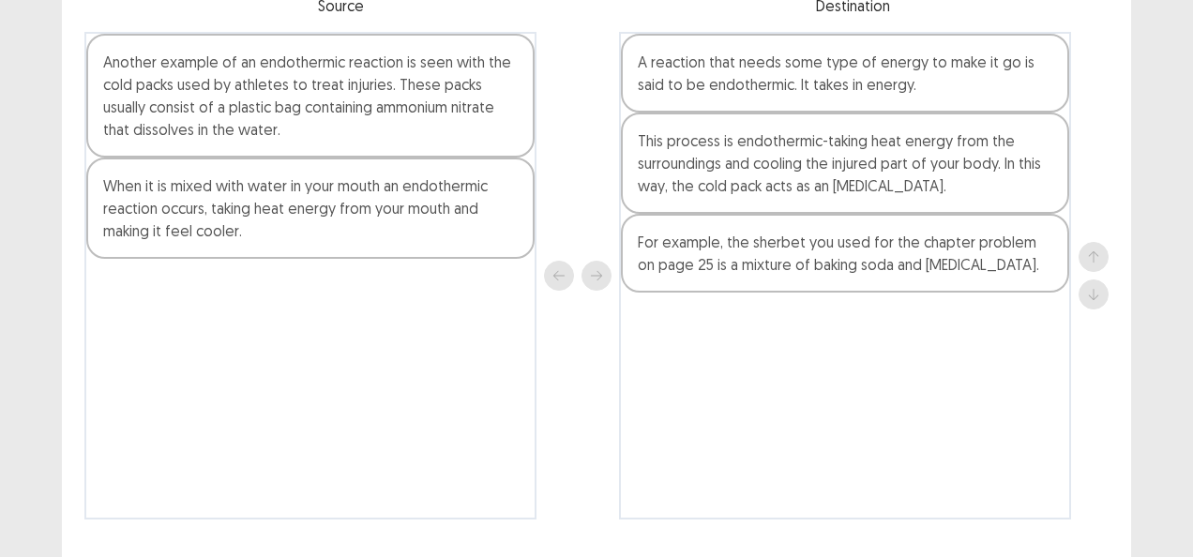
scroll to position [242, 0]
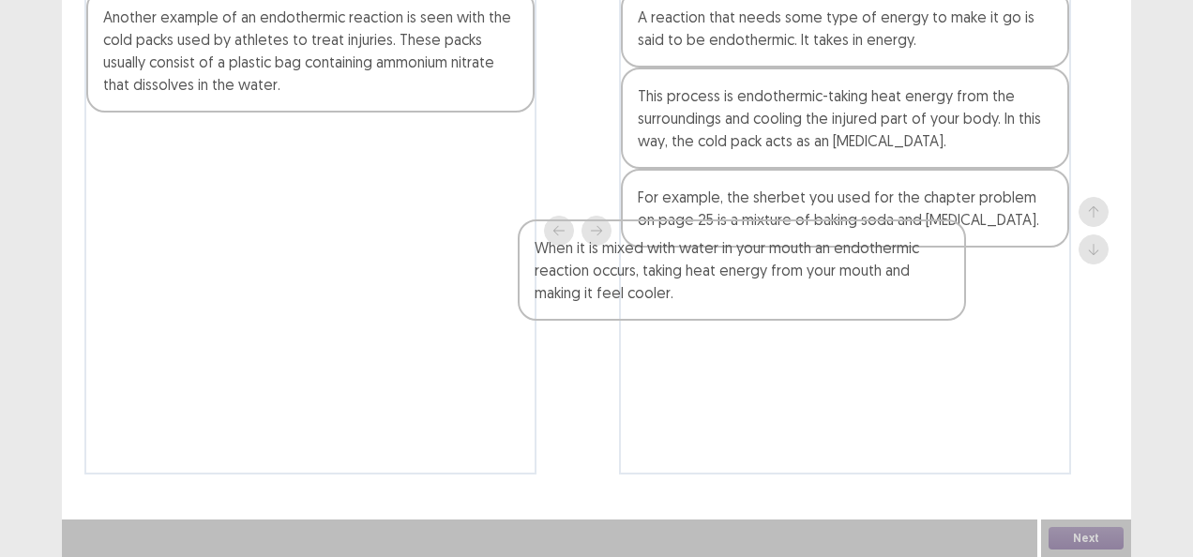
drag, startPoint x: 311, startPoint y: 184, endPoint x: 835, endPoint y: 296, distance: 536.4
click at [835, 296] on div "Another example of an endothermic reaction is seen with the cold packs used by …" at bounding box center [596, 231] width 1024 height 488
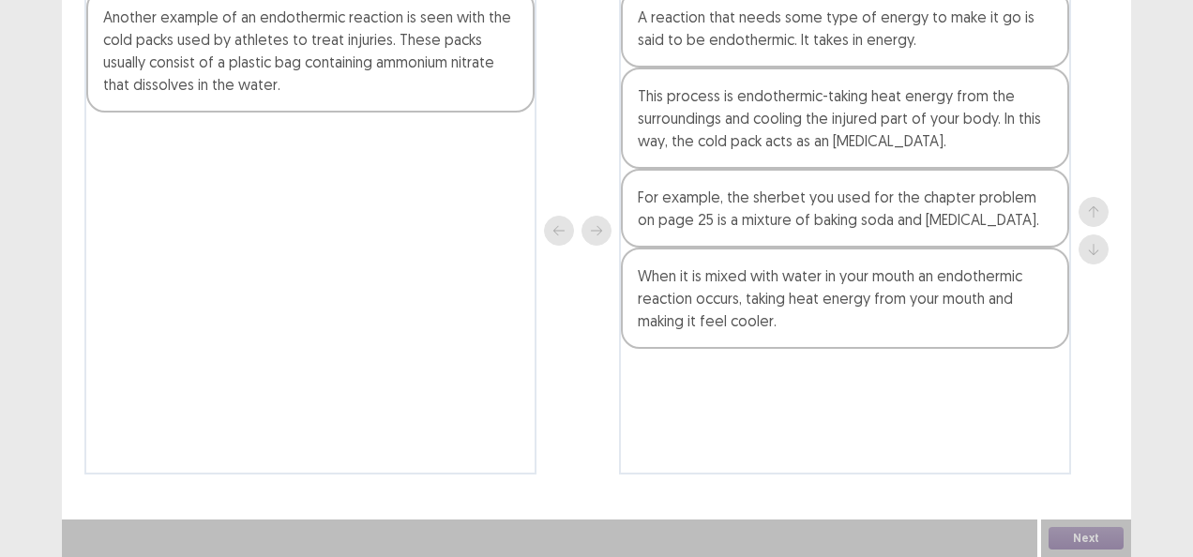
scroll to position [238, 0]
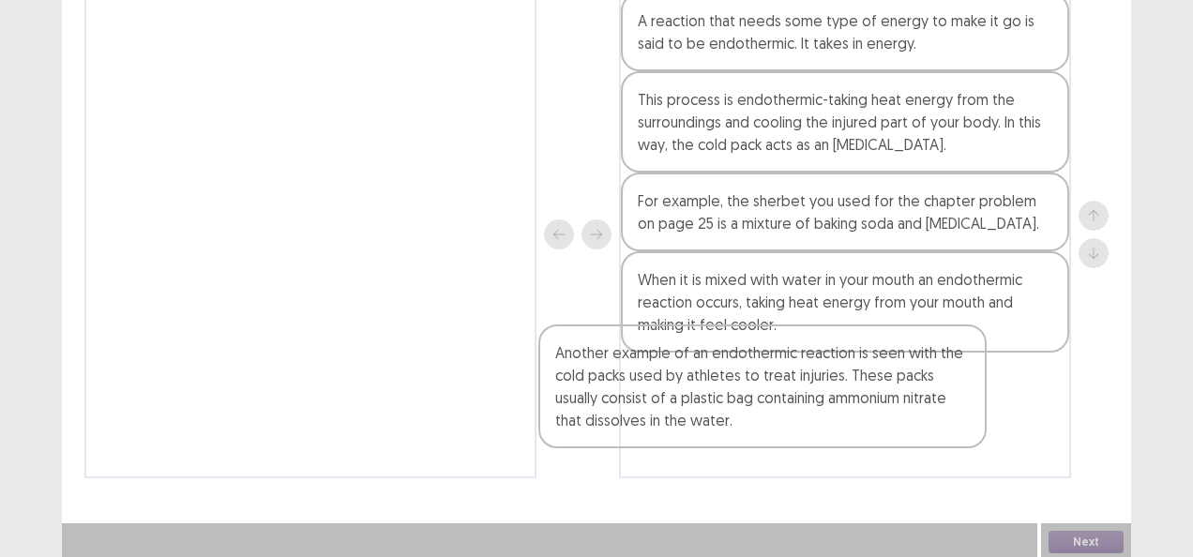
drag, startPoint x: 411, startPoint y: 89, endPoint x: 940, endPoint y: 434, distance: 631.8
click at [940, 434] on div "Another example of an endothermic reaction is seen with the cold packs used by …" at bounding box center [596, 235] width 1024 height 488
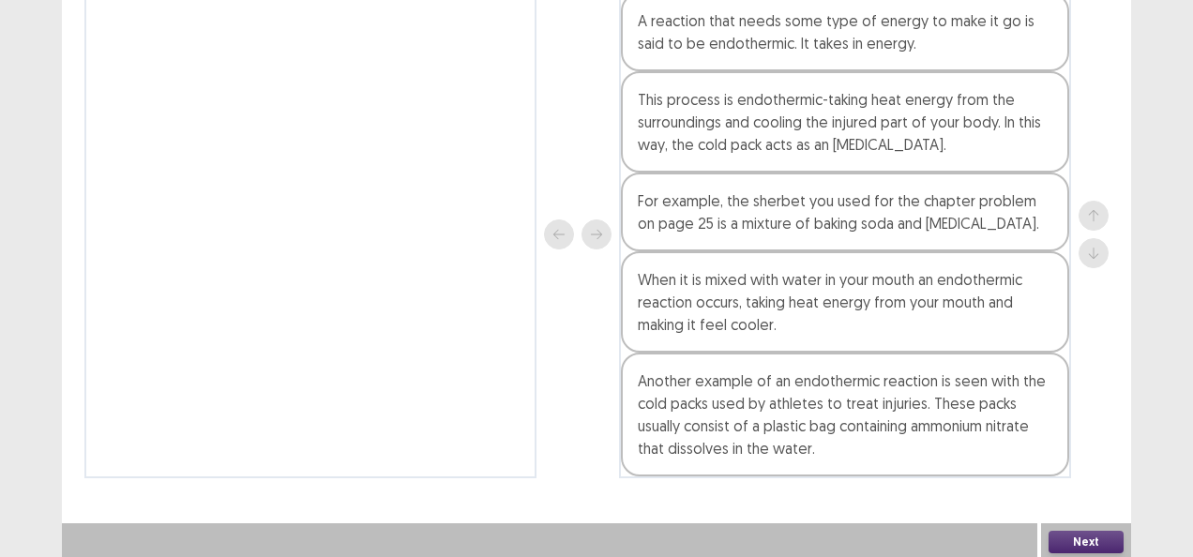
scroll to position [242, 0]
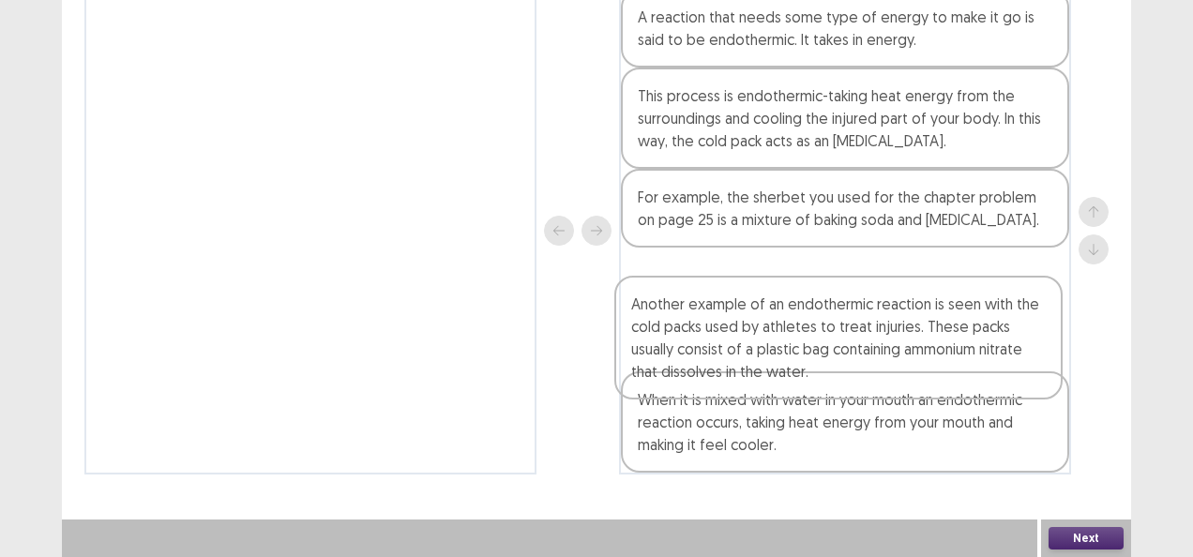
drag, startPoint x: 770, startPoint y: 408, endPoint x: 759, endPoint y: 316, distance: 92.6
click at [759, 316] on div "A reaction that needs some type of energy to make it go is said to be endotherm…" at bounding box center [845, 231] width 452 height 488
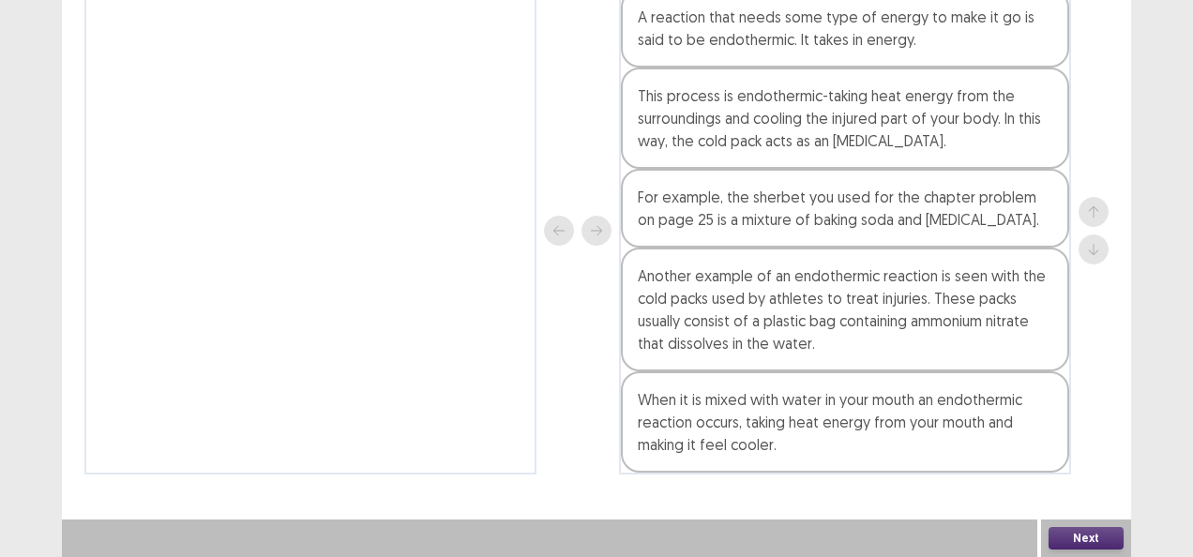
click at [1084, 536] on button "Next" at bounding box center [1086, 538] width 75 height 23
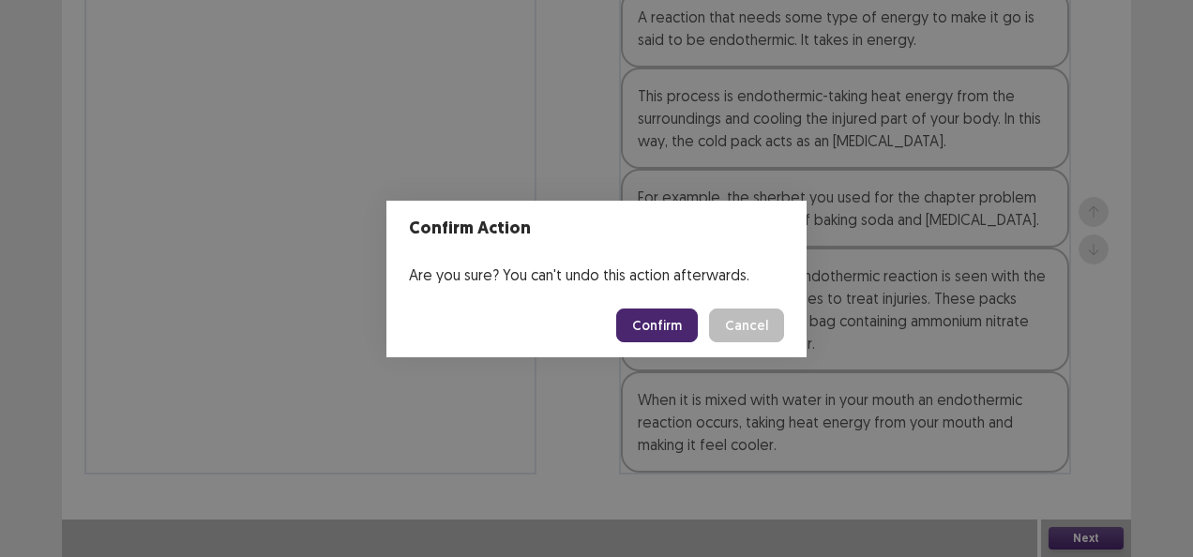
click at [663, 316] on button "Confirm" at bounding box center [657, 326] width 82 height 34
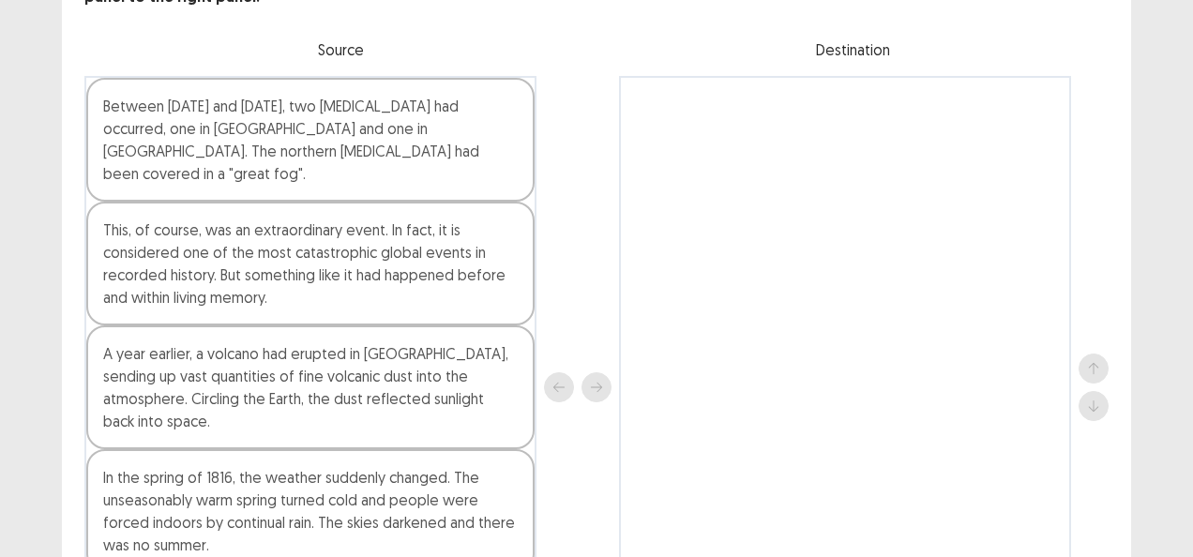
scroll to position [144, 0]
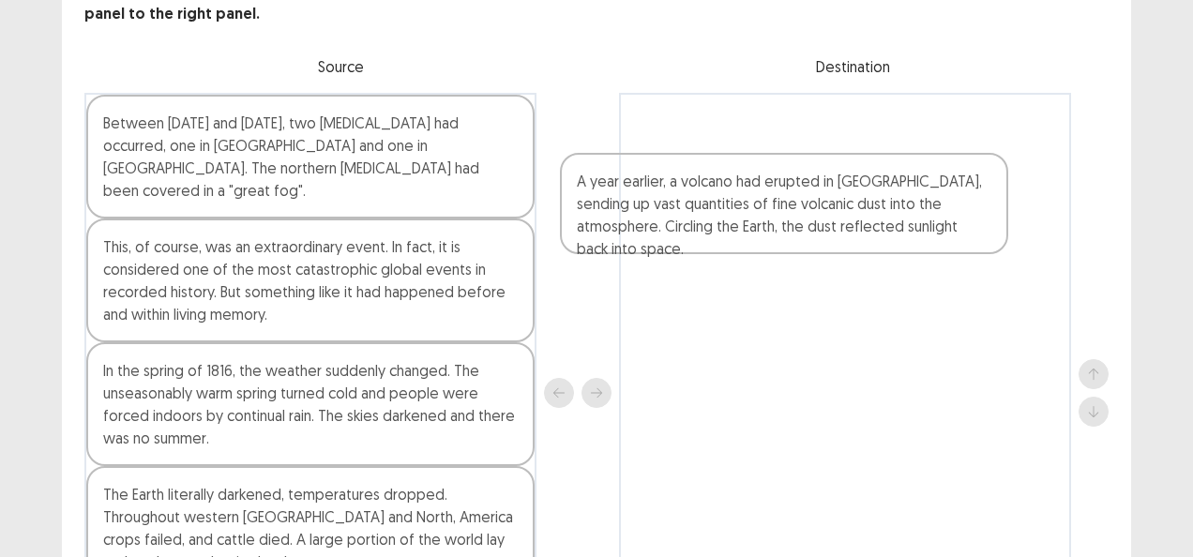
drag, startPoint x: 266, startPoint y: 381, endPoint x: 794, endPoint y: 202, distance: 556.9
click at [794, 202] on div "Between [DATE] and [DATE], two [MEDICAL_DATA] had occurred, one in [GEOGRAPHIC_…" at bounding box center [596, 393] width 1024 height 600
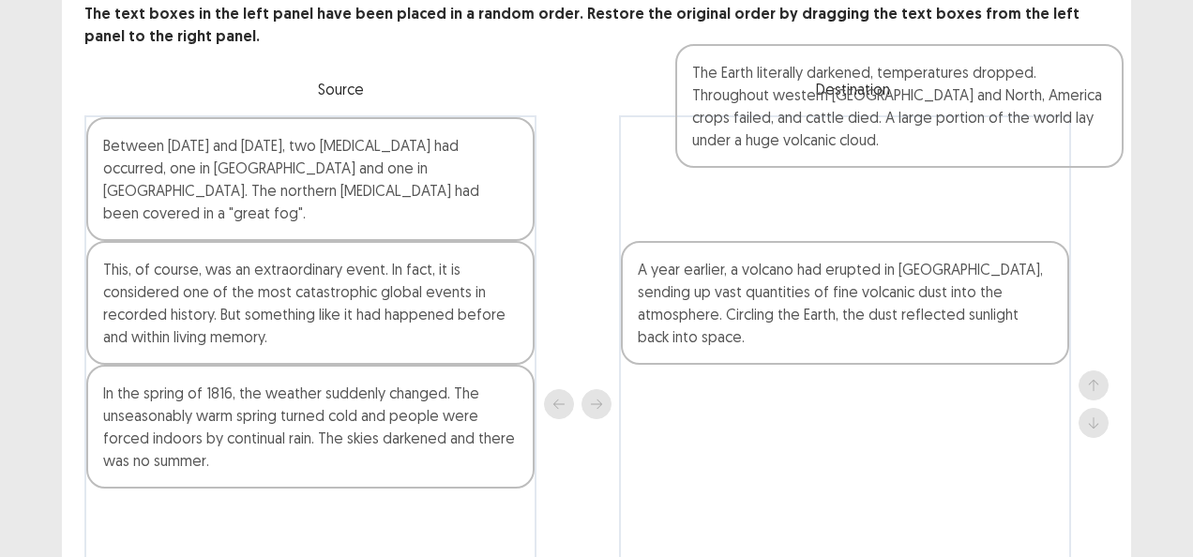
scroll to position [114, 0]
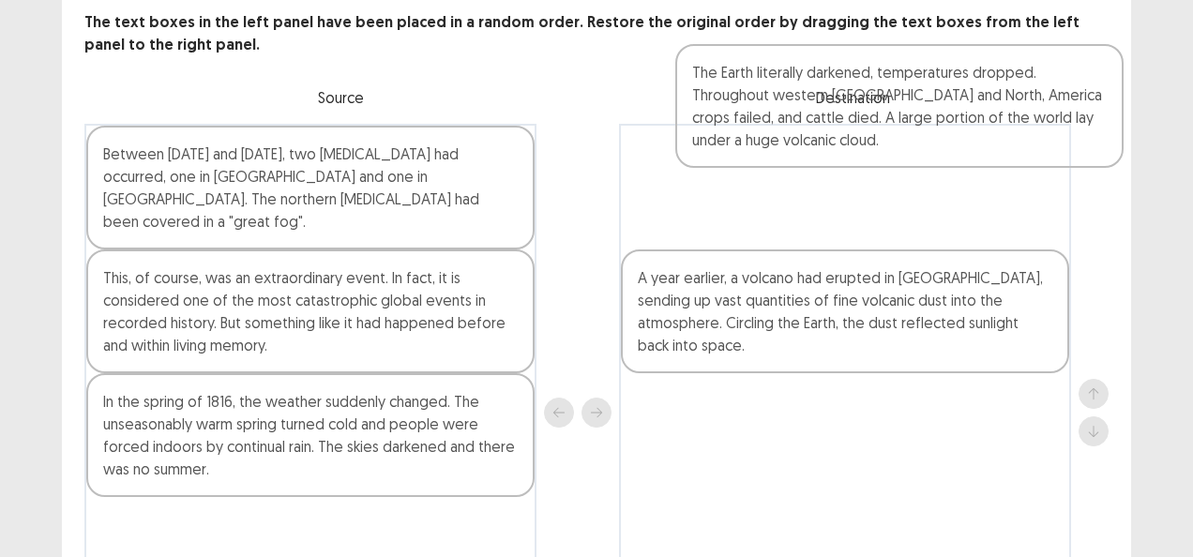
drag, startPoint x: 222, startPoint y: 519, endPoint x: 811, endPoint y: 161, distance: 688.3
click at [813, 154] on div "Between [DATE] and [DATE], two [MEDICAL_DATA] had occurred, one in [GEOGRAPHIC_…" at bounding box center [596, 413] width 1024 height 578
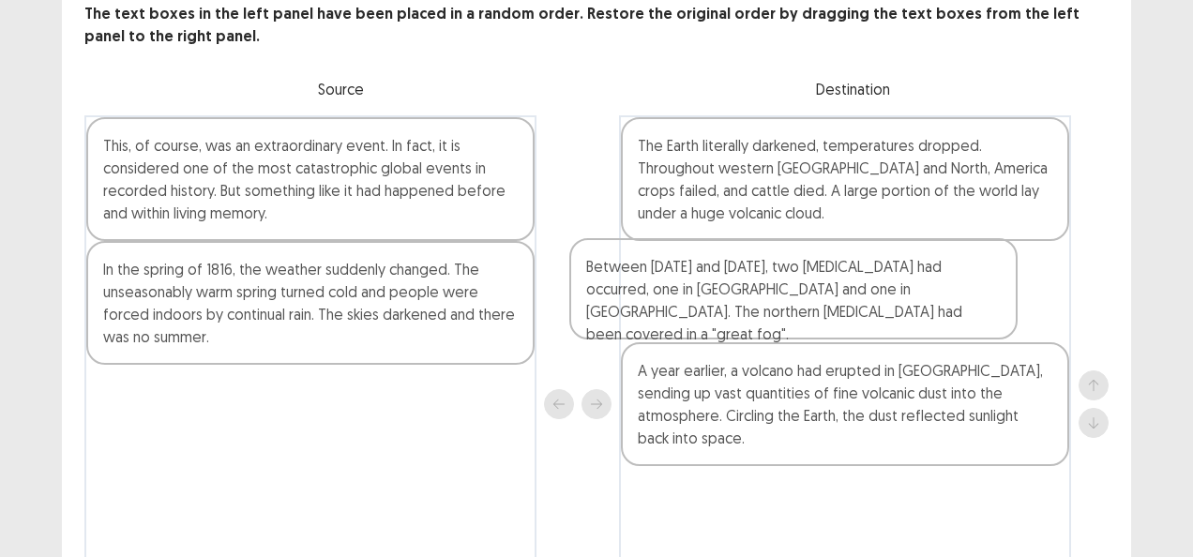
drag, startPoint x: 290, startPoint y: 201, endPoint x: 779, endPoint y: 313, distance: 501.6
click at [779, 325] on div "Between [DATE] and [DATE], two [MEDICAL_DATA] had occurred, one in [GEOGRAPHIC_…" at bounding box center [596, 404] width 1024 height 578
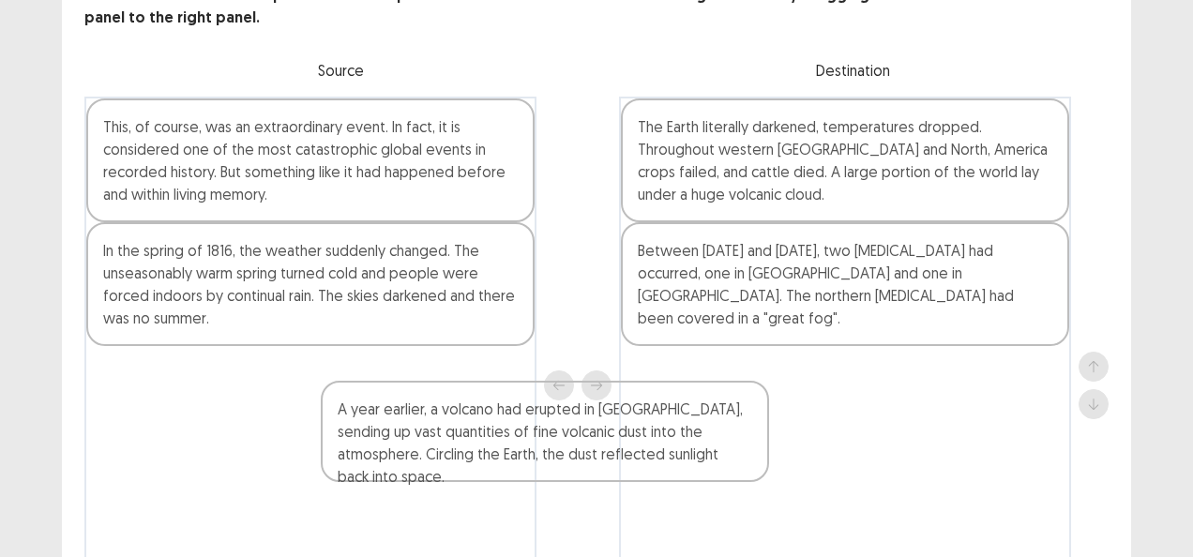
drag, startPoint x: 758, startPoint y: 395, endPoint x: 319, endPoint y: 426, distance: 440.1
click at [326, 433] on div "This, of course, was an extraordinary event. In fact, it is considered one of t…" at bounding box center [596, 386] width 1024 height 578
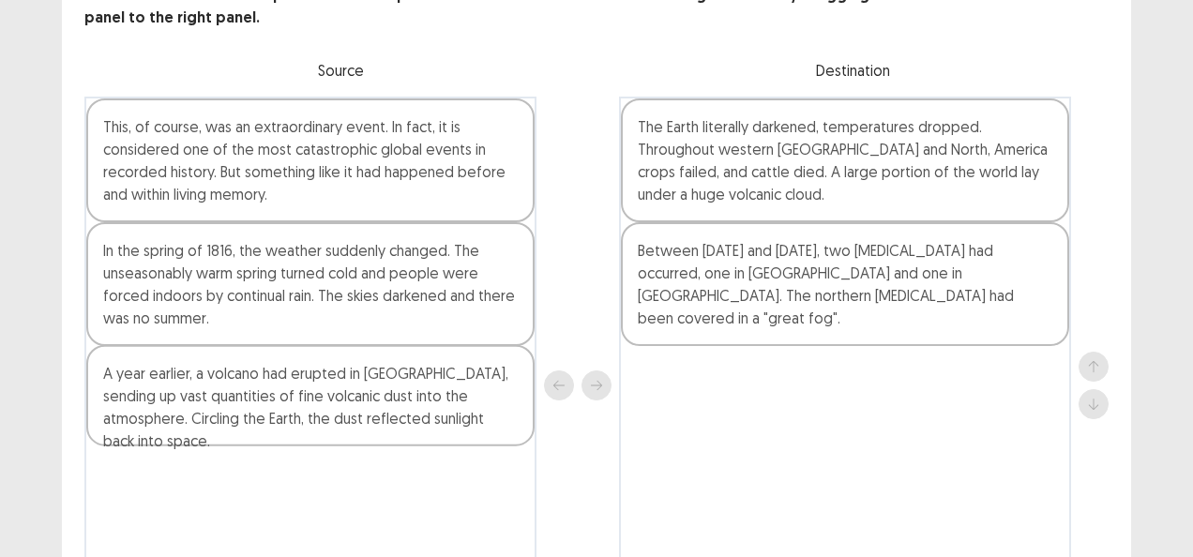
scroll to position [133, 0]
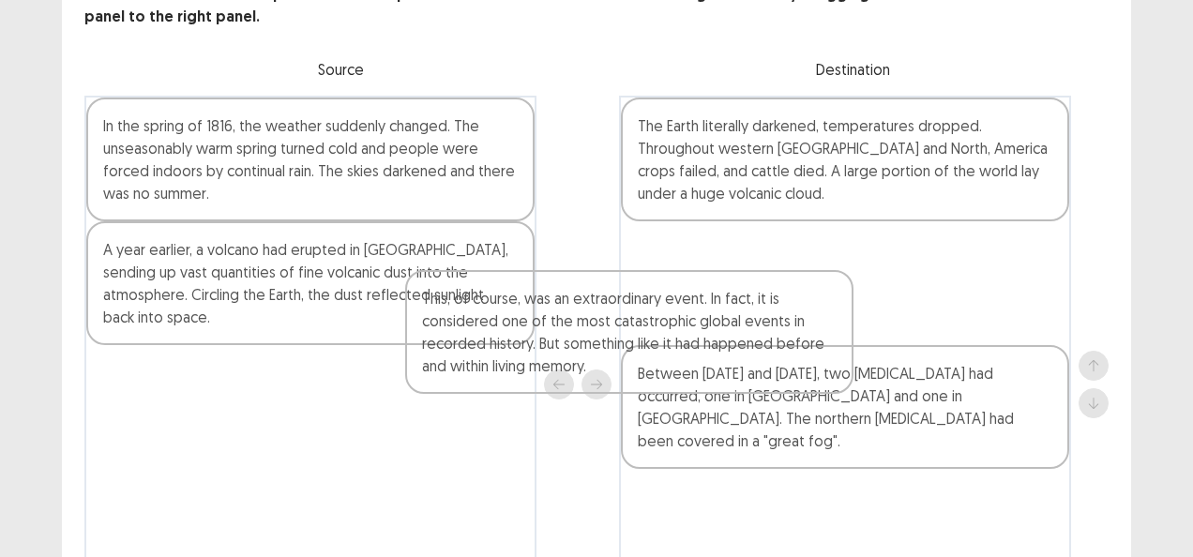
drag, startPoint x: 276, startPoint y: 161, endPoint x: 737, endPoint y: 343, distance: 496.2
click at [747, 355] on div "This, of course, was an extraordinary event. In fact, it is considered one of t…" at bounding box center [596, 385] width 1024 height 578
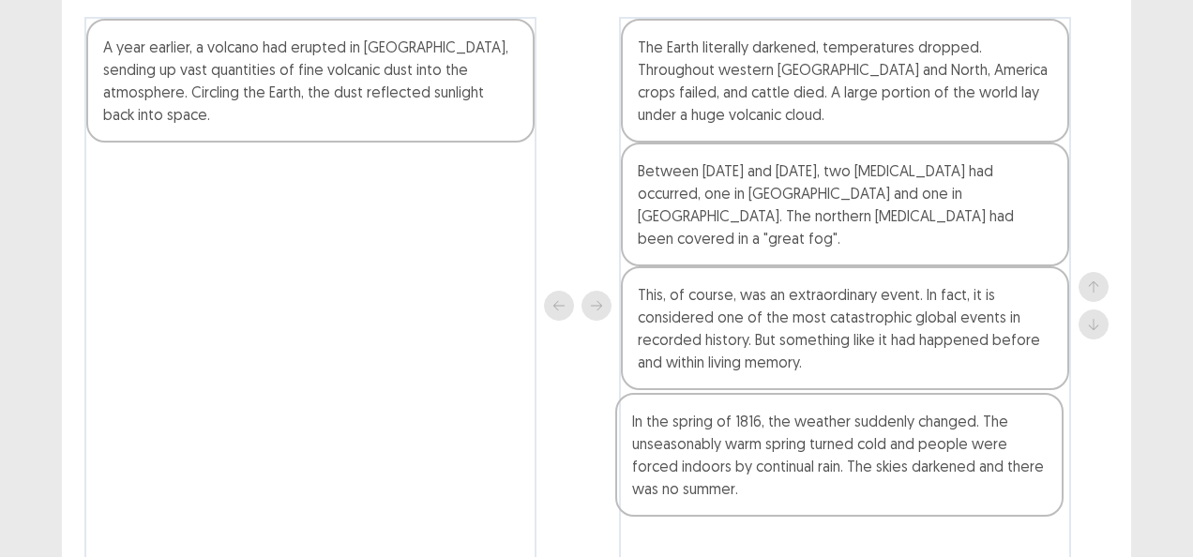
scroll to position [265, 0]
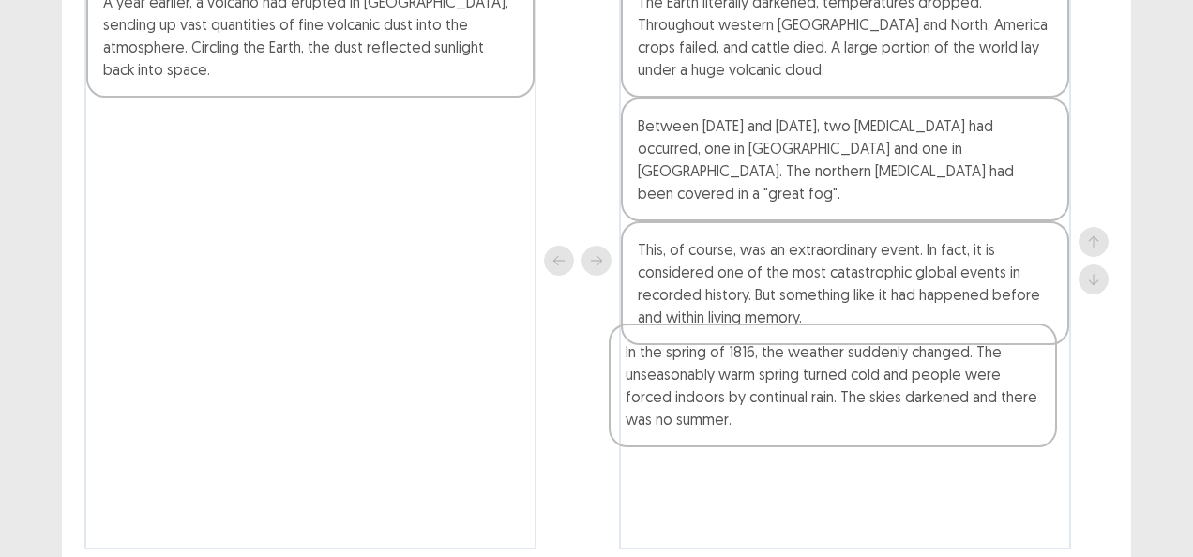
drag, startPoint x: 373, startPoint y: 168, endPoint x: 897, endPoint y: 349, distance: 553.9
click at [900, 375] on div "In the spring of 1816, the weather suddenly changed. The unseasonably warm spri…" at bounding box center [596, 261] width 1024 height 578
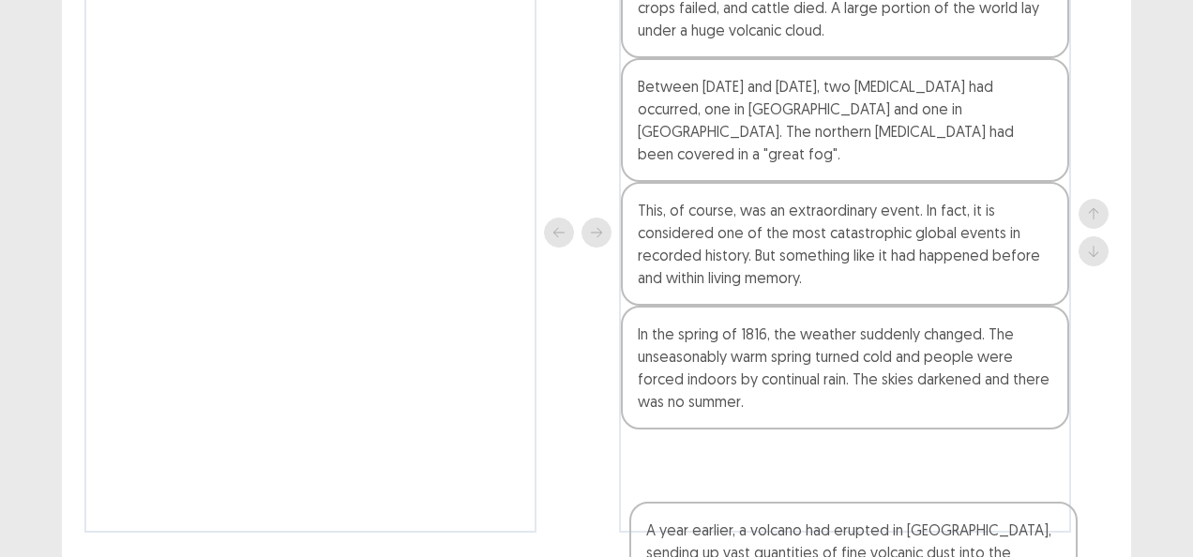
scroll to position [332, 0]
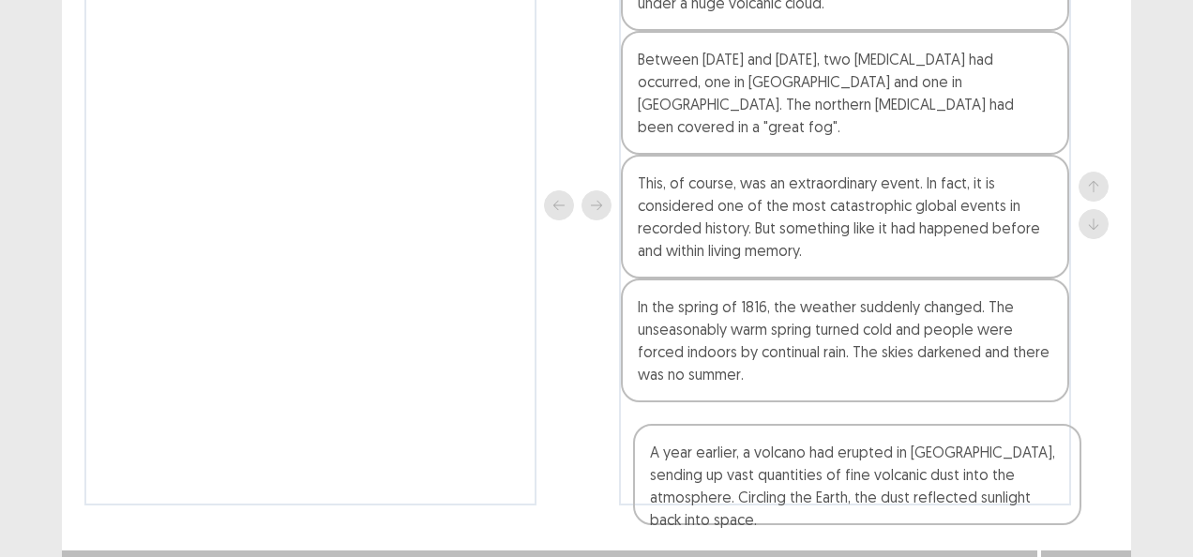
drag, startPoint x: 478, startPoint y: 19, endPoint x: 1010, endPoint y: 424, distance: 669.5
click at [1020, 452] on div "A year earlier, a volcano had erupted in [GEOGRAPHIC_DATA], sending up vast qua…" at bounding box center [596, 205] width 1024 height 600
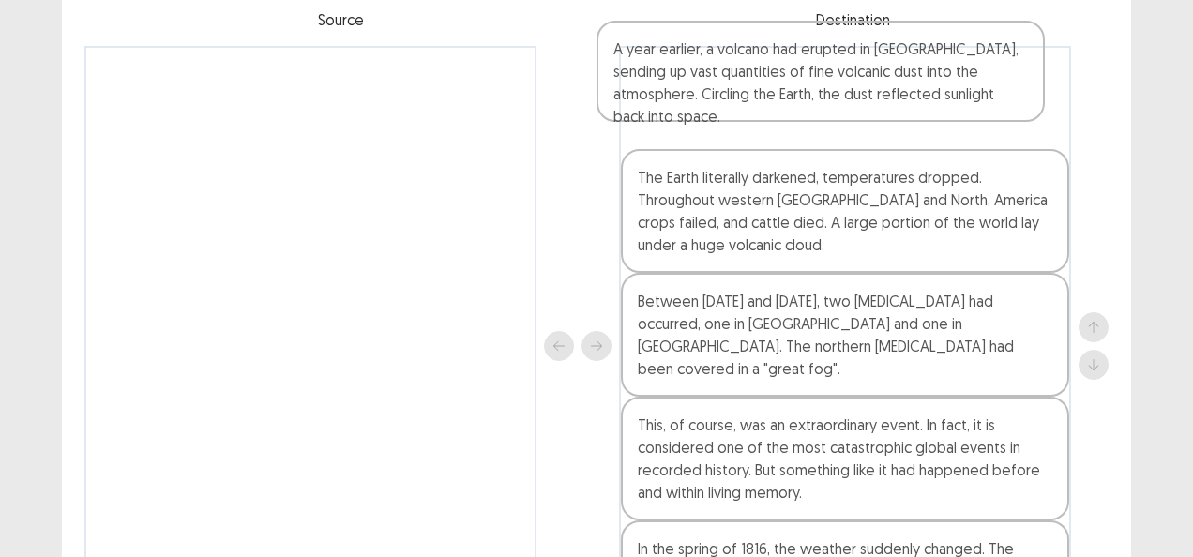
scroll to position [169, 0]
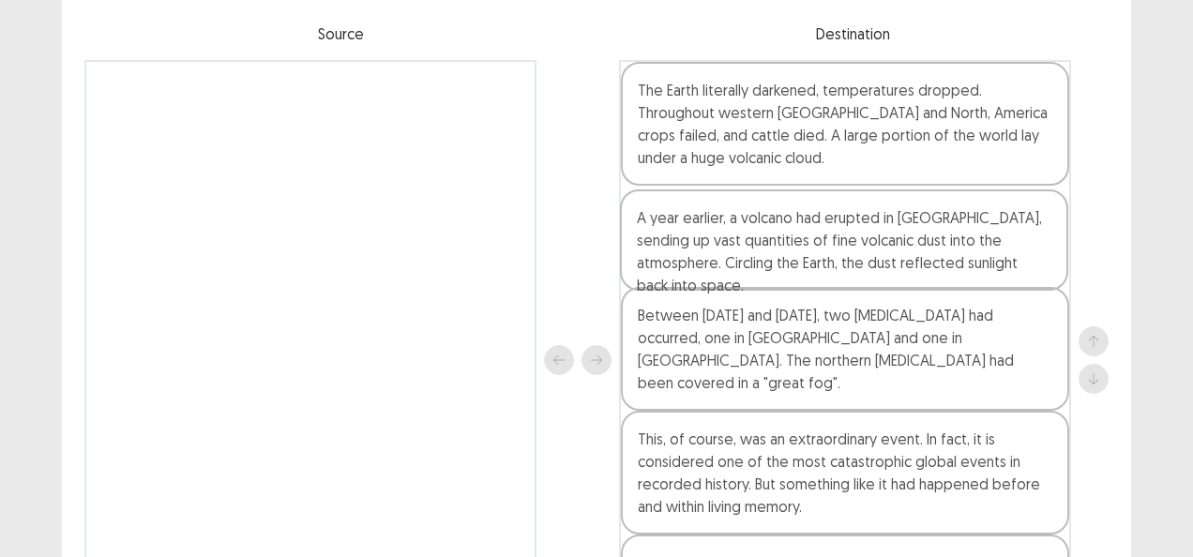
drag, startPoint x: 917, startPoint y: 444, endPoint x: 913, endPoint y: 251, distance: 192.4
click at [913, 251] on div "The Earth literally darkened, temperatures dropped. Throughout western [GEOGRAP…" at bounding box center [845, 360] width 452 height 600
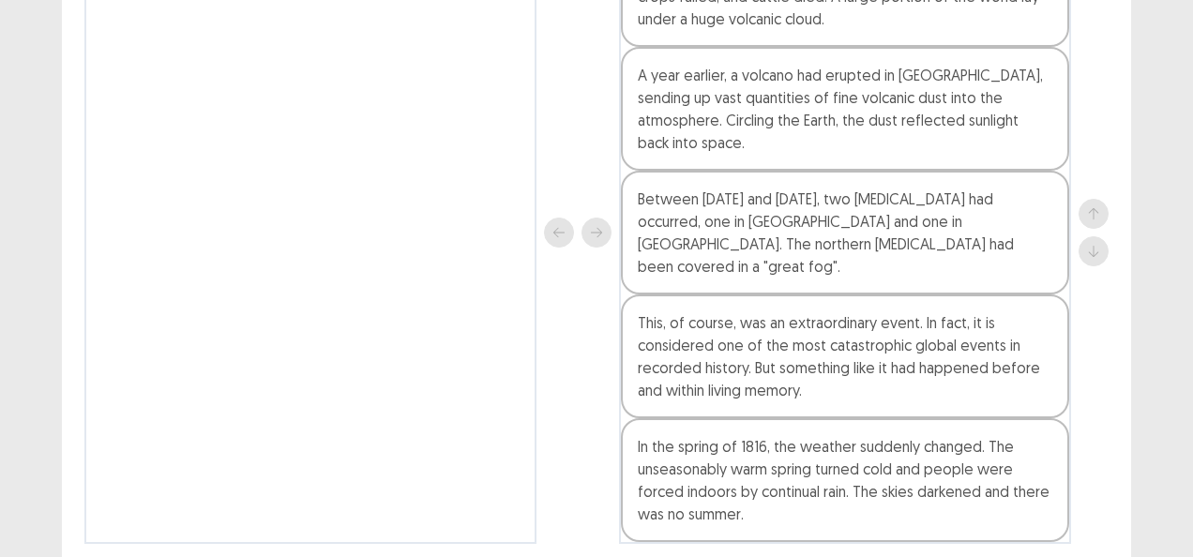
scroll to position [332, 0]
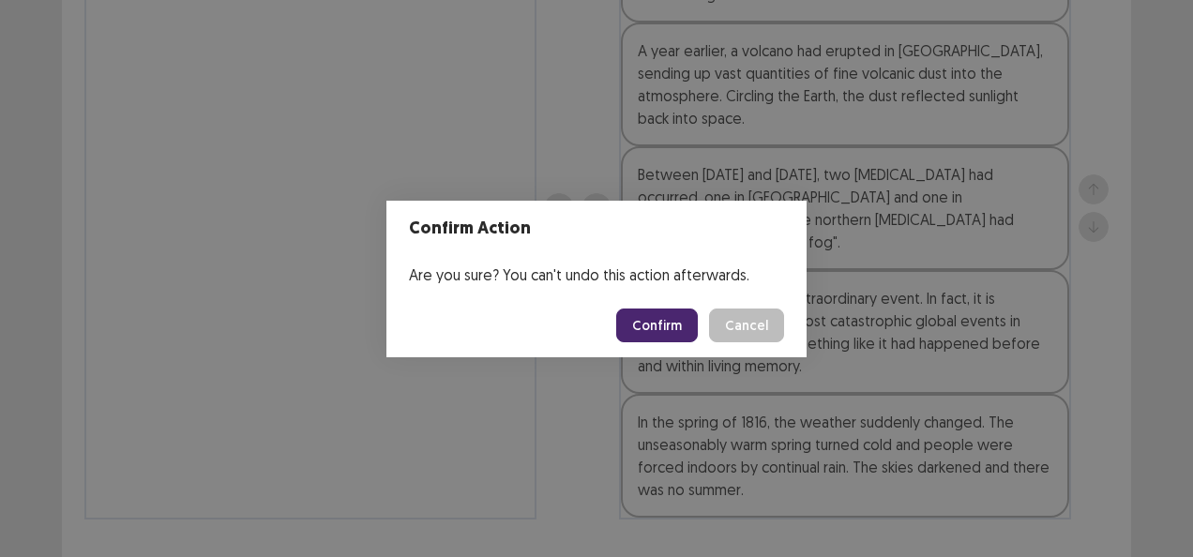
click at [657, 326] on button "Confirm" at bounding box center [657, 326] width 82 height 34
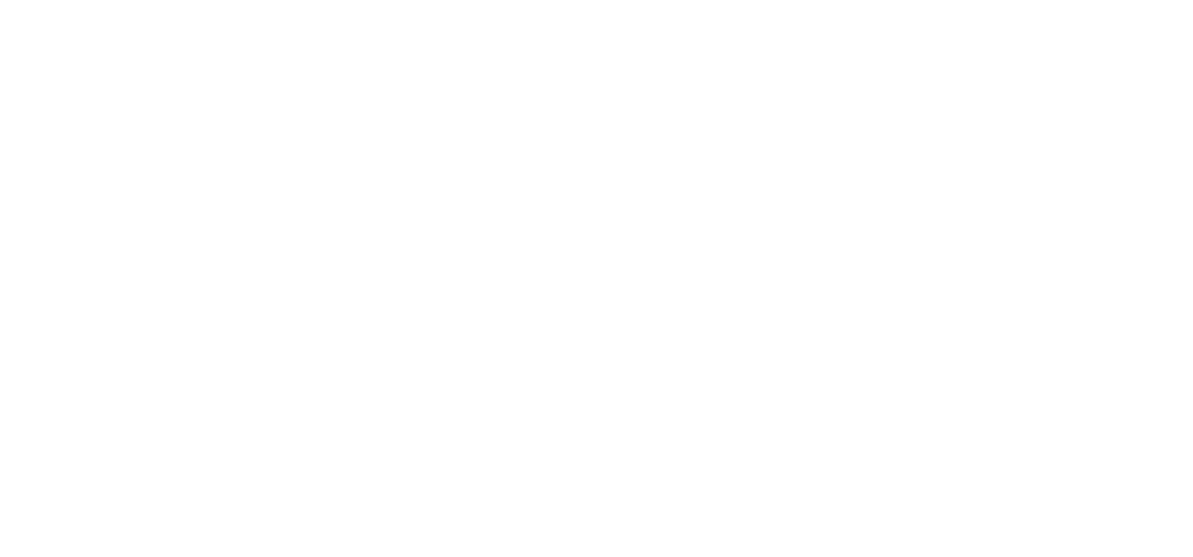
scroll to position [0, 0]
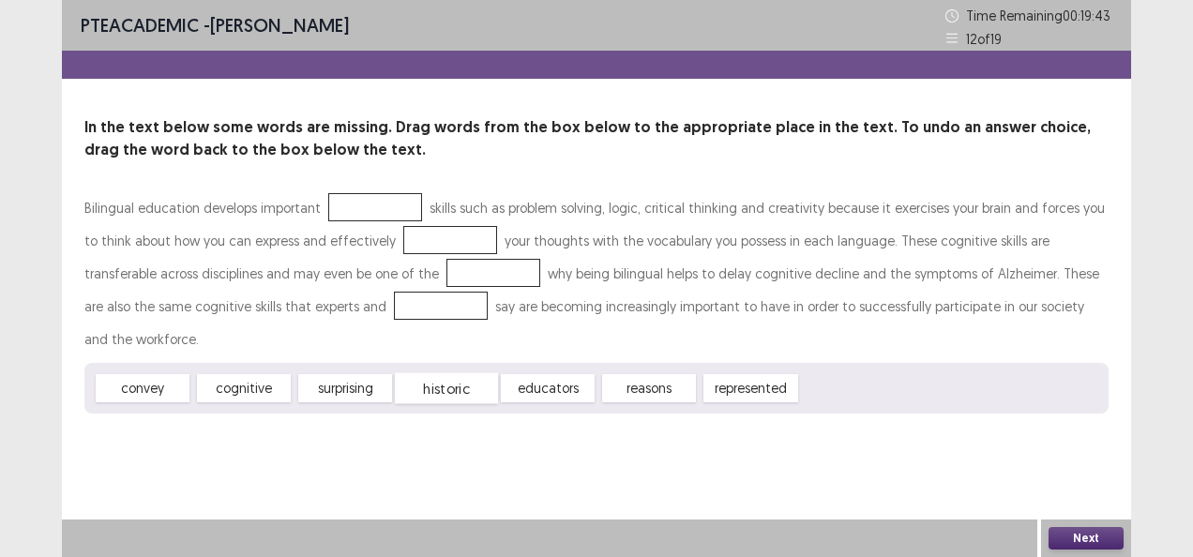
click at [465, 373] on div "historic" at bounding box center [446, 388] width 103 height 31
drag, startPoint x: 743, startPoint y: 356, endPoint x: 341, endPoint y: 177, distance: 439.7
click at [341, 194] on div "represented" at bounding box center [350, 209] width 104 height 31
drag, startPoint x: 334, startPoint y: 356, endPoint x: 363, endPoint y: 200, distance: 158.4
drag, startPoint x: 238, startPoint y: 360, endPoint x: 402, endPoint y: 249, distance: 198.5
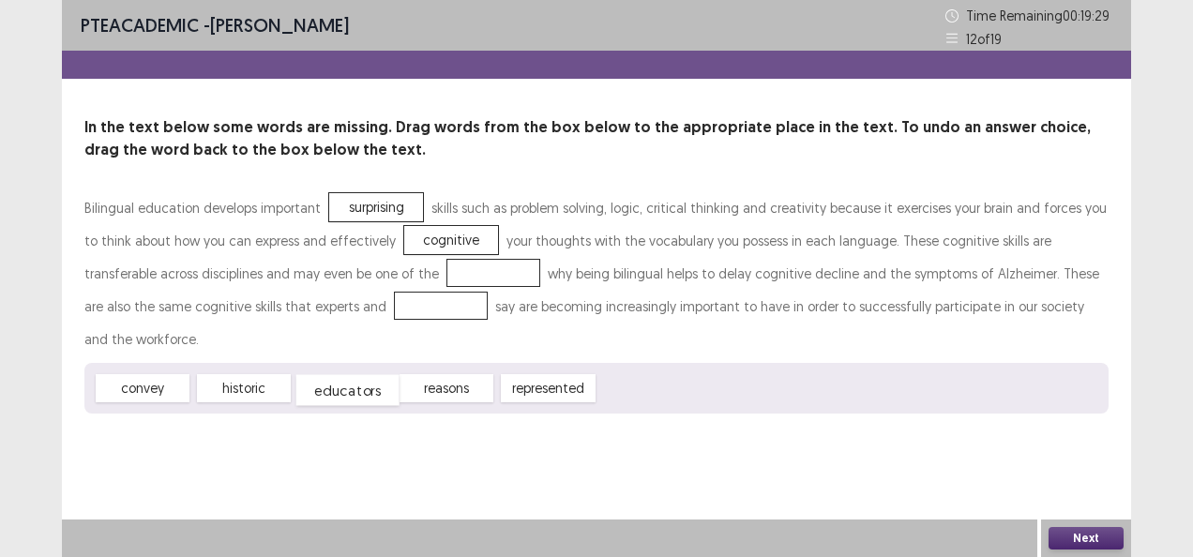
click at [353, 375] on div "educators" at bounding box center [347, 390] width 103 height 31
click at [212, 373] on div "historic" at bounding box center [243, 388] width 103 height 31
drag, startPoint x: 571, startPoint y: 357, endPoint x: 413, endPoint y: 269, distance: 181.4
drag, startPoint x: 158, startPoint y: 358, endPoint x: 199, endPoint y: 352, distance: 41.8
click at [224, 352] on div "convey" at bounding box center [275, 361] width 103 height 31
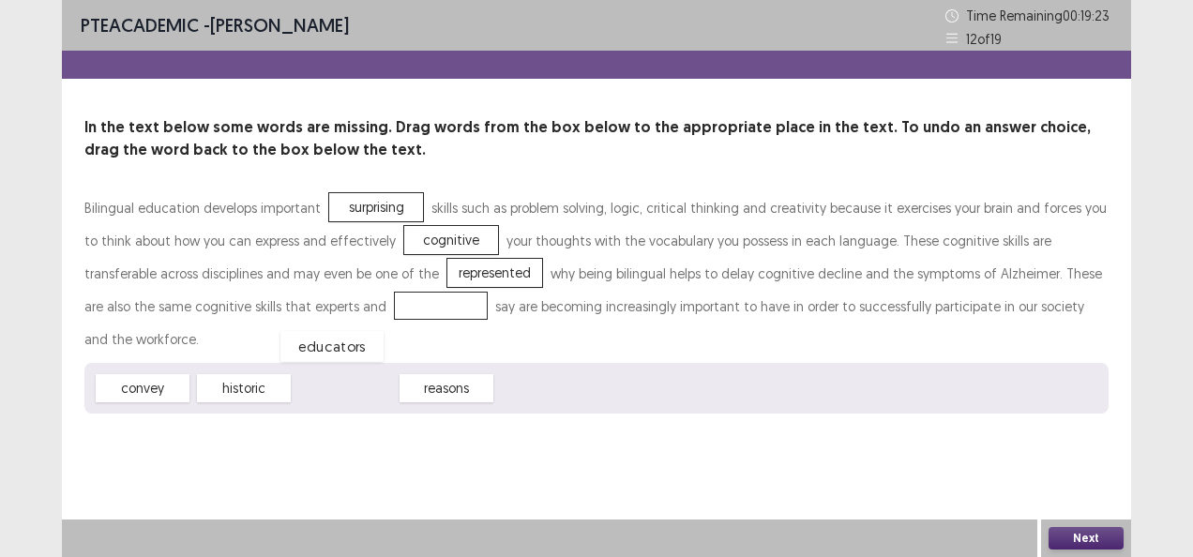
drag, startPoint x: 345, startPoint y: 353, endPoint x: 328, endPoint y: 310, distance: 46.3
click at [1122, 533] on button "Next" at bounding box center [1086, 538] width 75 height 23
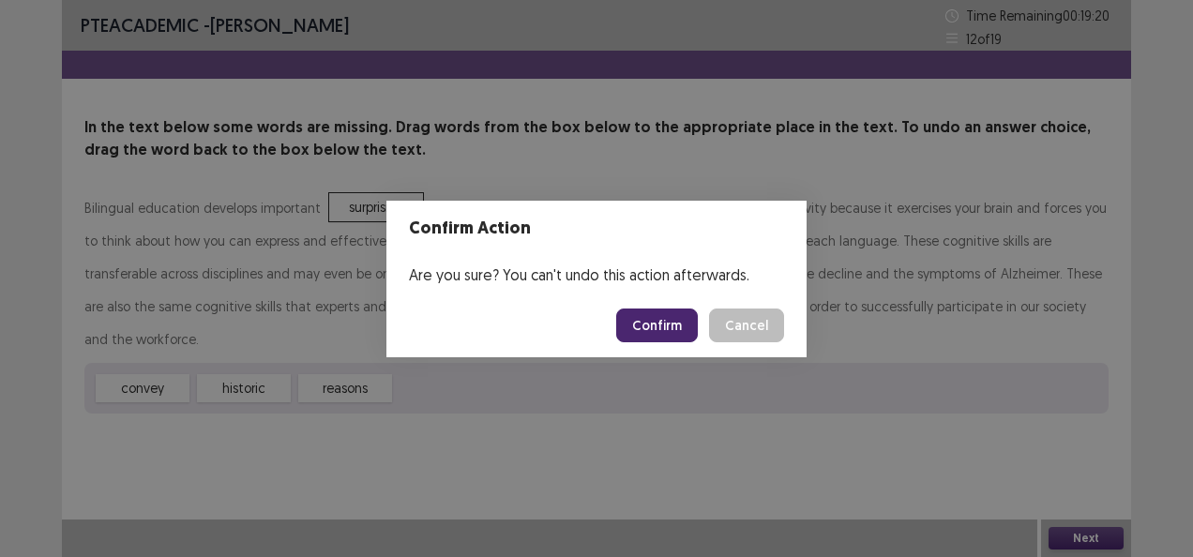
click at [637, 334] on button "Confirm" at bounding box center [657, 326] width 82 height 34
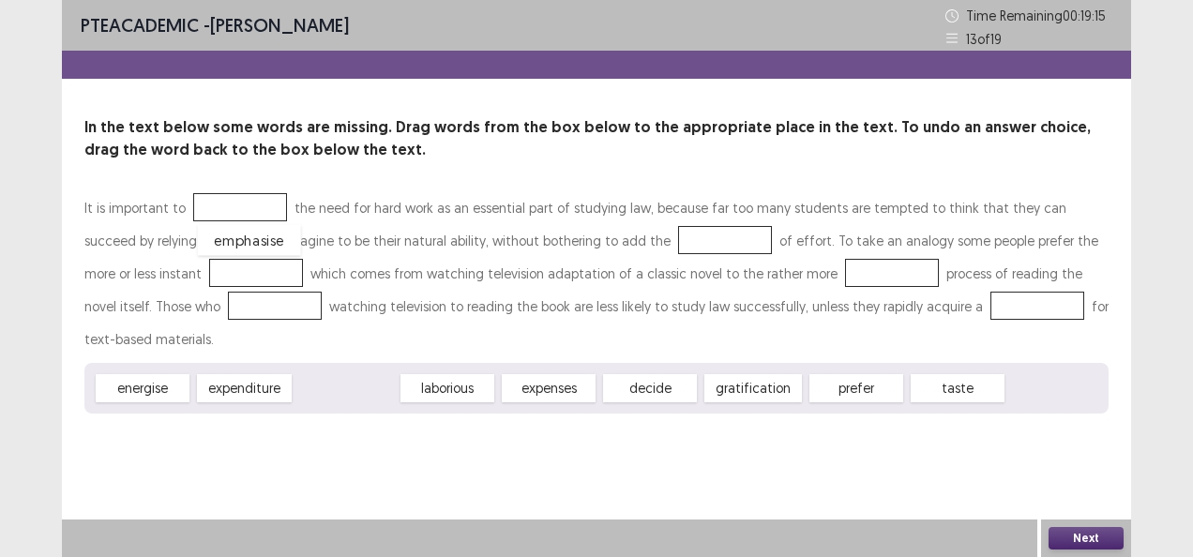
drag, startPoint x: 362, startPoint y: 354, endPoint x: 265, endPoint y: 205, distance: 177.5
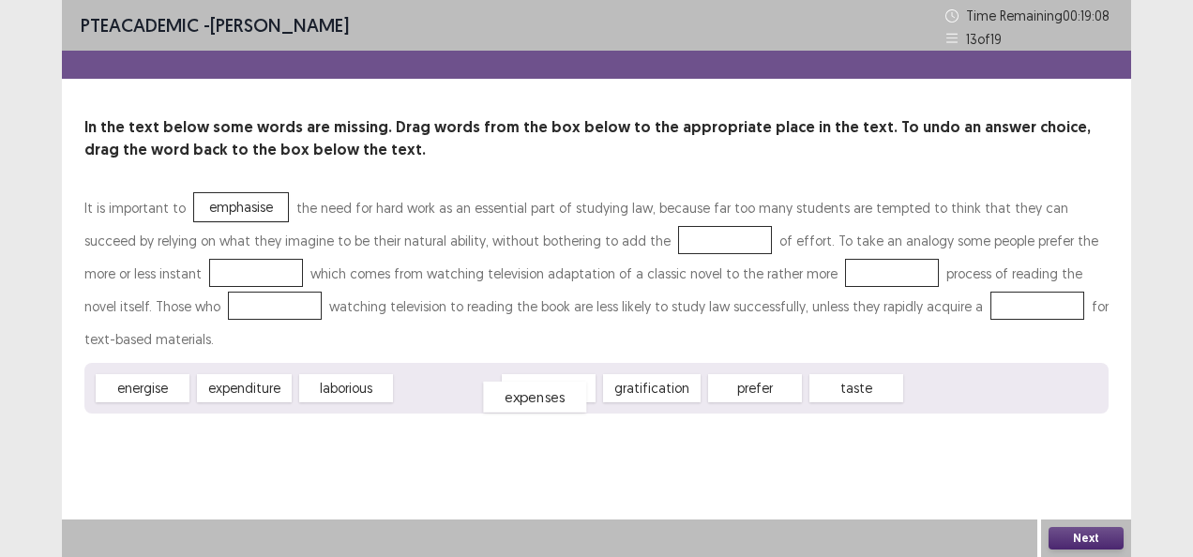
drag, startPoint x: 458, startPoint y: 360, endPoint x: 524, endPoint y: 376, distance: 68.5
click at [525, 382] on div "expenses" at bounding box center [534, 397] width 103 height 31
drag, startPoint x: 543, startPoint y: 354, endPoint x: 595, endPoint y: 245, distance: 120.4
drag, startPoint x: 474, startPoint y: 358, endPoint x: 467, endPoint y: 366, distance: 10.0
click at [460, 371] on div "expenses" at bounding box center [423, 386] width 103 height 31
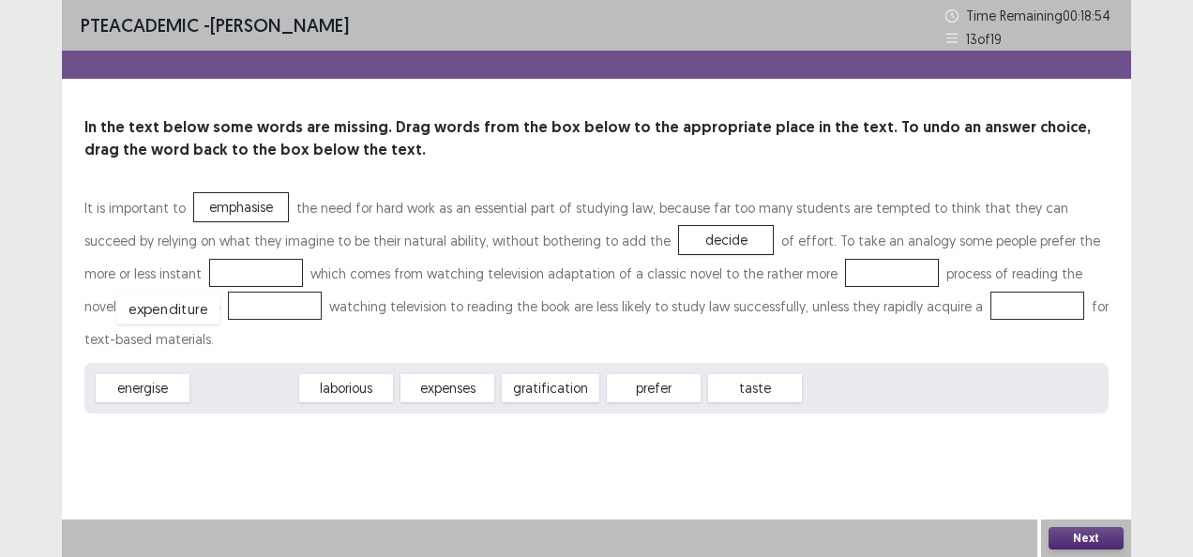
drag, startPoint x: 235, startPoint y: 353, endPoint x: 157, endPoint y: 272, distance: 112.1
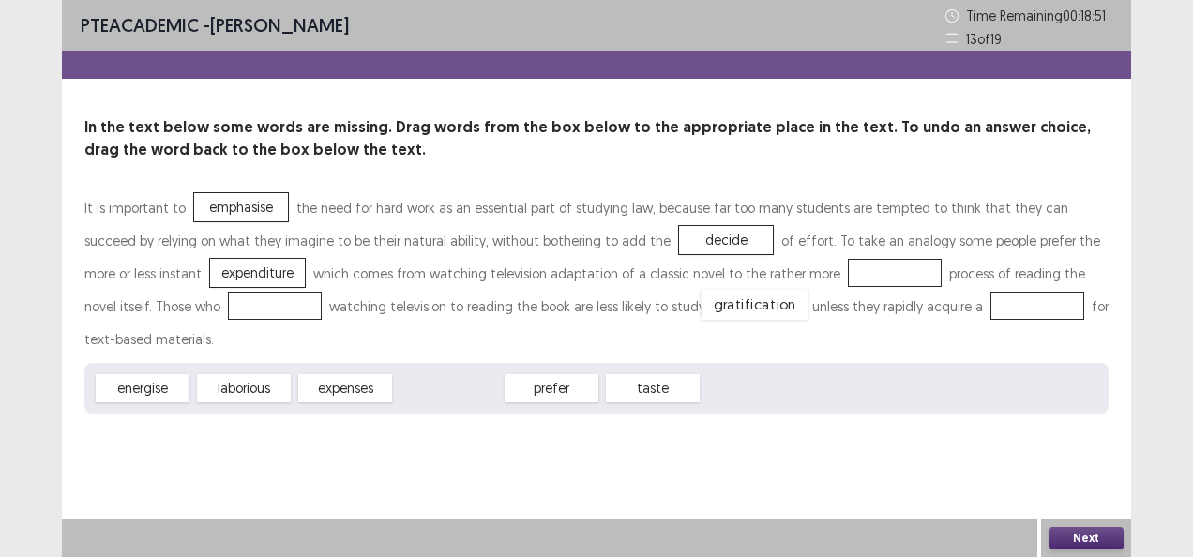
drag, startPoint x: 450, startPoint y: 358, endPoint x: 756, endPoint y: 274, distance: 317.3
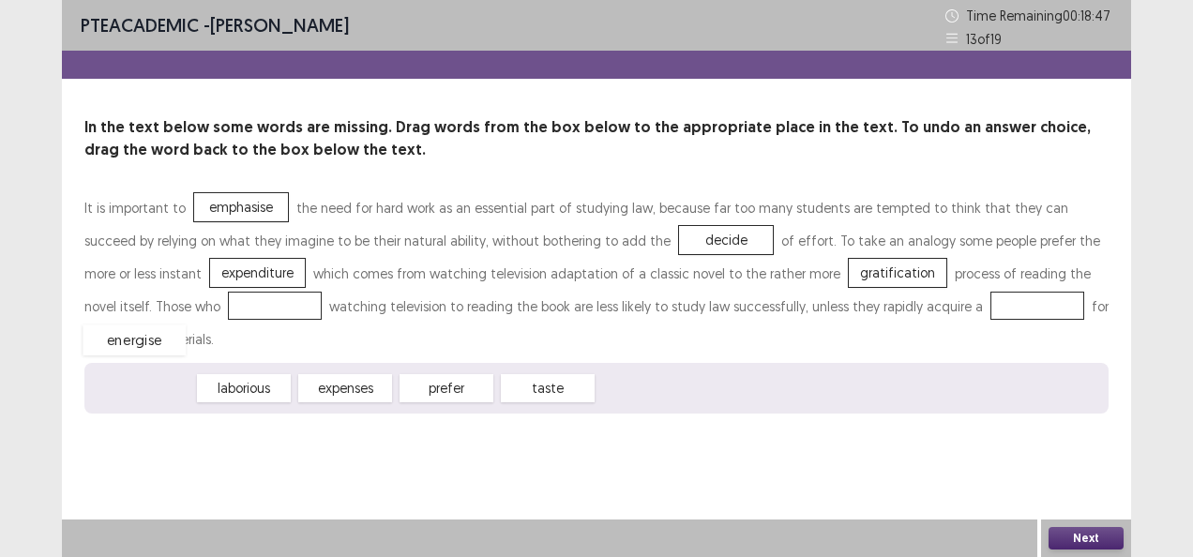
drag, startPoint x: 144, startPoint y: 358, endPoint x: 137, endPoint y: 310, distance: 49.4
drag, startPoint x: 345, startPoint y: 362, endPoint x: 897, endPoint y: 314, distance: 553.7
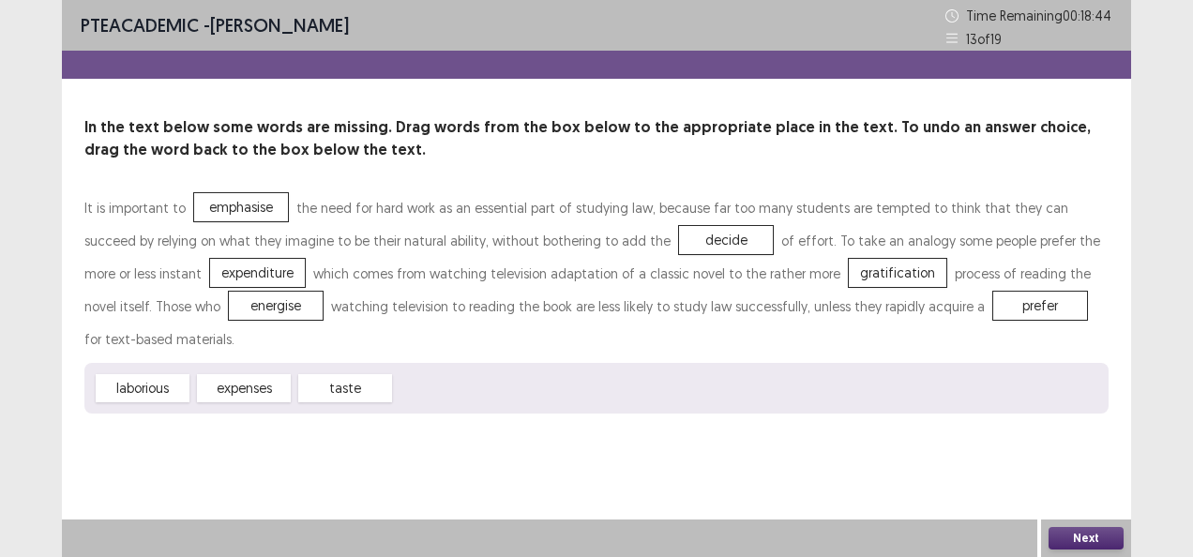
click at [1081, 543] on button "Next" at bounding box center [1086, 538] width 75 height 23
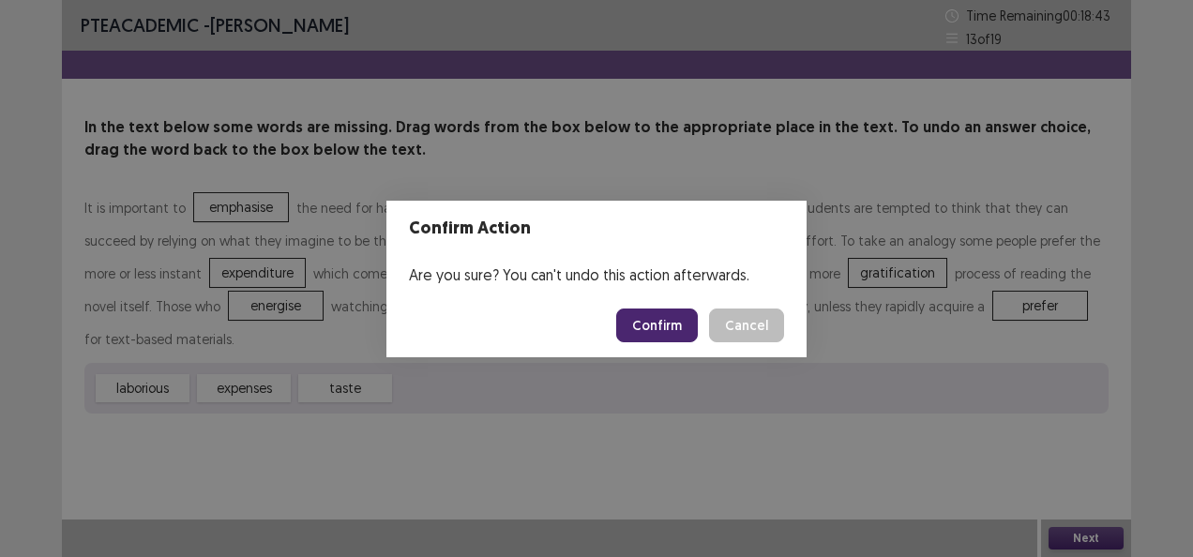
click at [649, 325] on button "Confirm" at bounding box center [657, 326] width 82 height 34
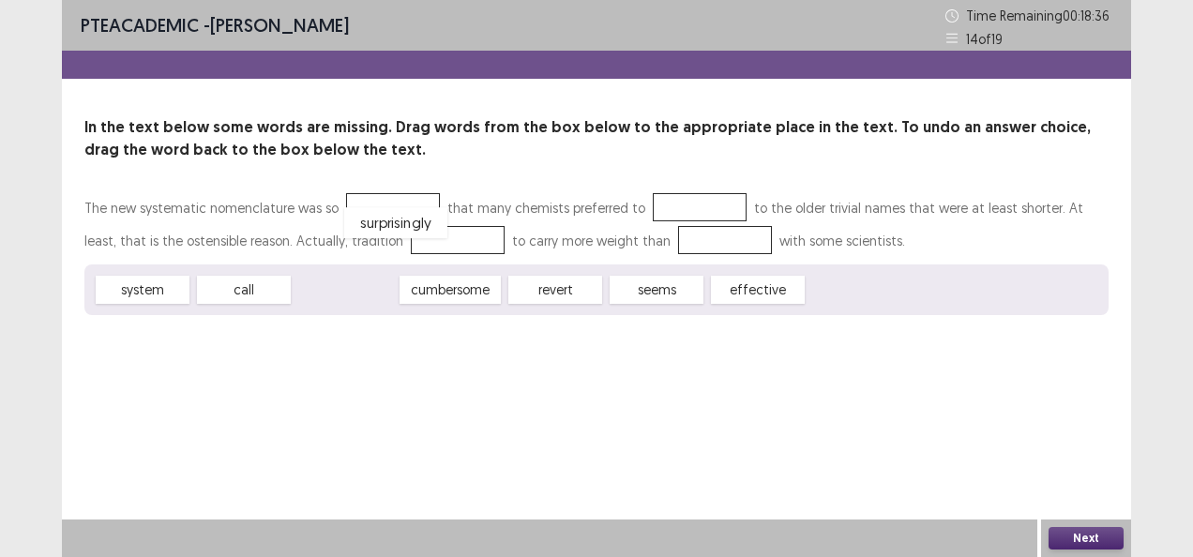
drag, startPoint x: 339, startPoint y: 288, endPoint x: 389, endPoint y: 221, distance: 83.7
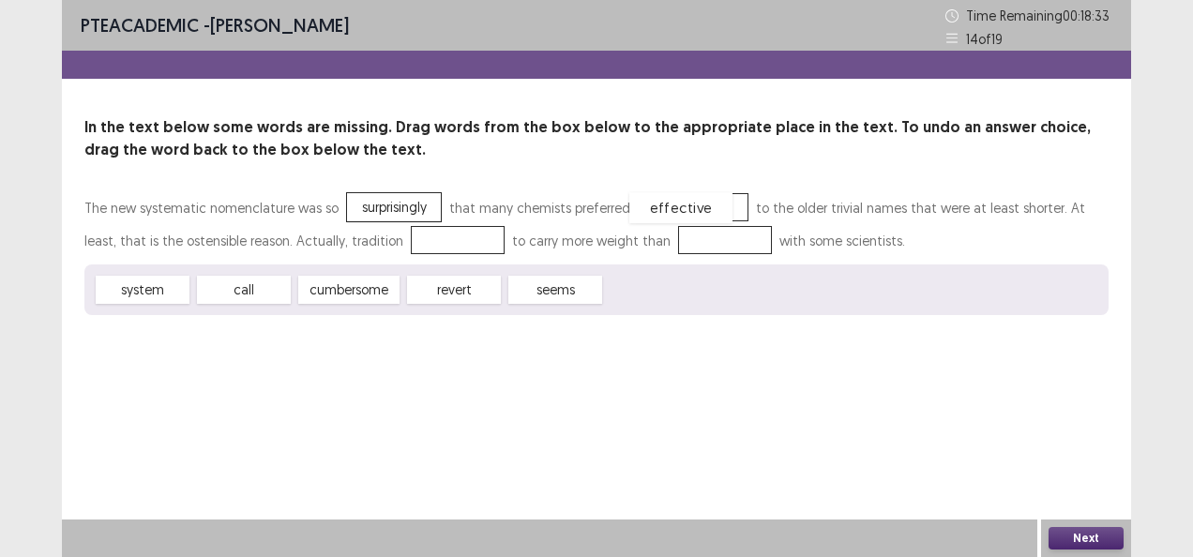
drag, startPoint x: 680, startPoint y: 295, endPoint x: 705, endPoint y: 213, distance: 85.2
drag, startPoint x: 122, startPoint y: 296, endPoint x: 362, endPoint y: 247, distance: 245.3
drag, startPoint x: 360, startPoint y: 291, endPoint x: 635, endPoint y: 245, distance: 278.7
click at [635, 245] on div "The new systematic nomenclature was so surprisingly that many chemists preferre…" at bounding box center [596, 253] width 1024 height 124
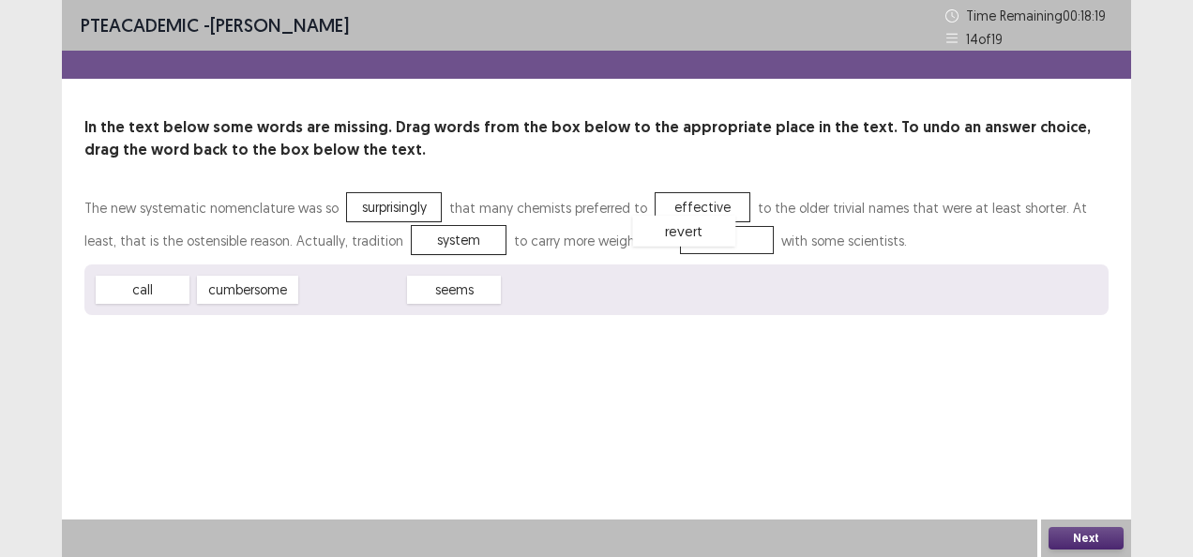
drag, startPoint x: 347, startPoint y: 298, endPoint x: 678, endPoint y: 240, distance: 336.2
click at [1088, 530] on button "Next" at bounding box center [1086, 538] width 75 height 23
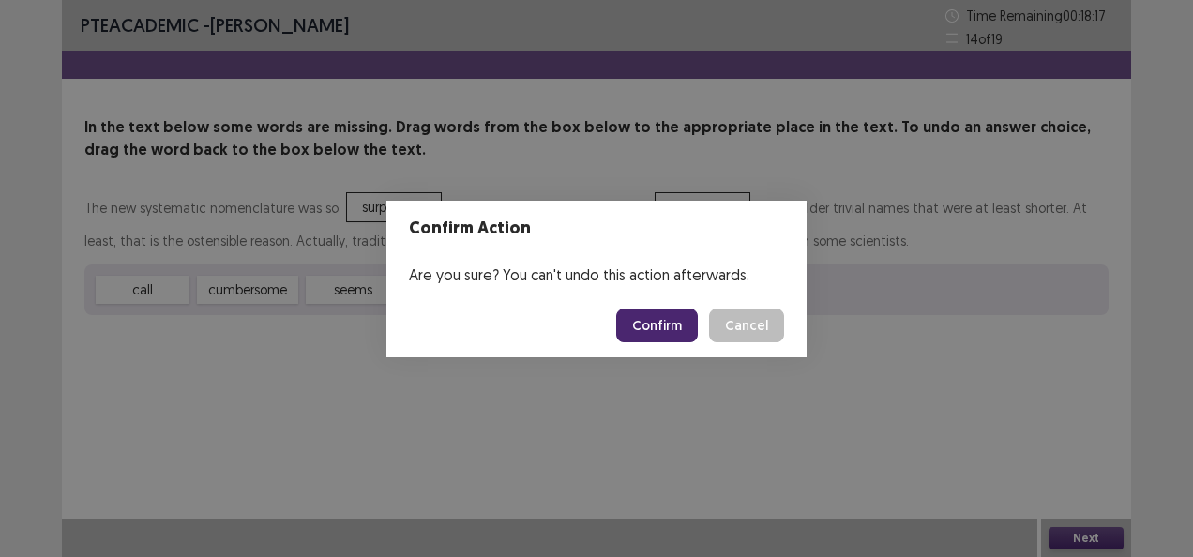
click at [681, 331] on button "Confirm" at bounding box center [657, 326] width 82 height 34
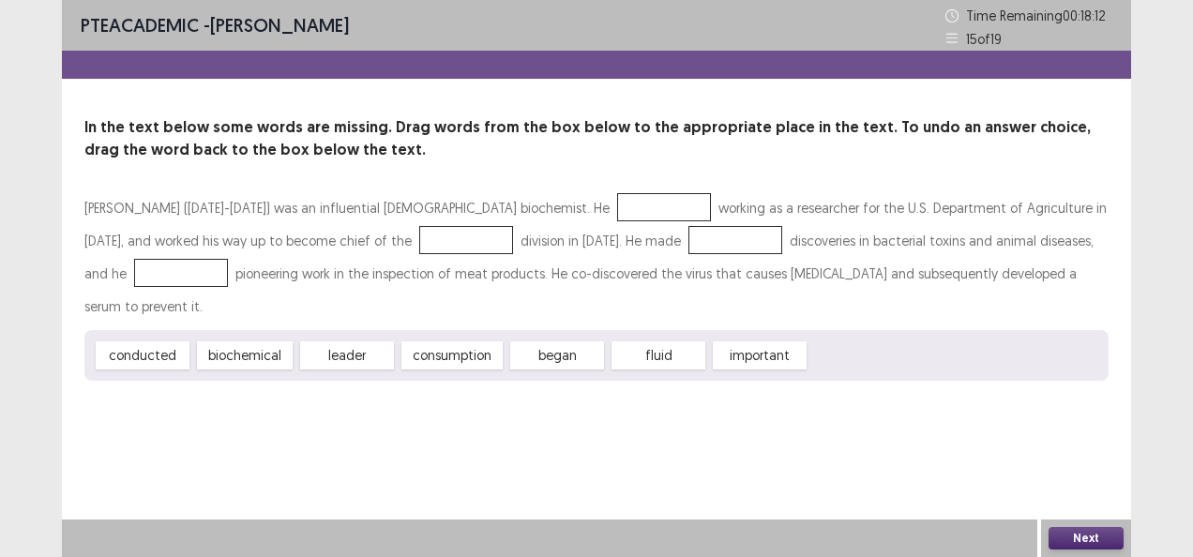
drag, startPoint x: 561, startPoint y: 319, endPoint x: 518, endPoint y: 247, distance: 84.1
click at [502, 209] on div "[PERSON_NAME] ([DATE]-[DATE]) was an influential [DEMOGRAPHIC_DATA] biochemist.…" at bounding box center [596, 286] width 1024 height 190
drag, startPoint x: 548, startPoint y: 332, endPoint x: 524, endPoint y: 216, distance: 118.7
click at [343, 341] on div "leader" at bounding box center [347, 356] width 103 height 31
drag, startPoint x: 251, startPoint y: 322, endPoint x: 292, endPoint y: 223, distance: 106.4
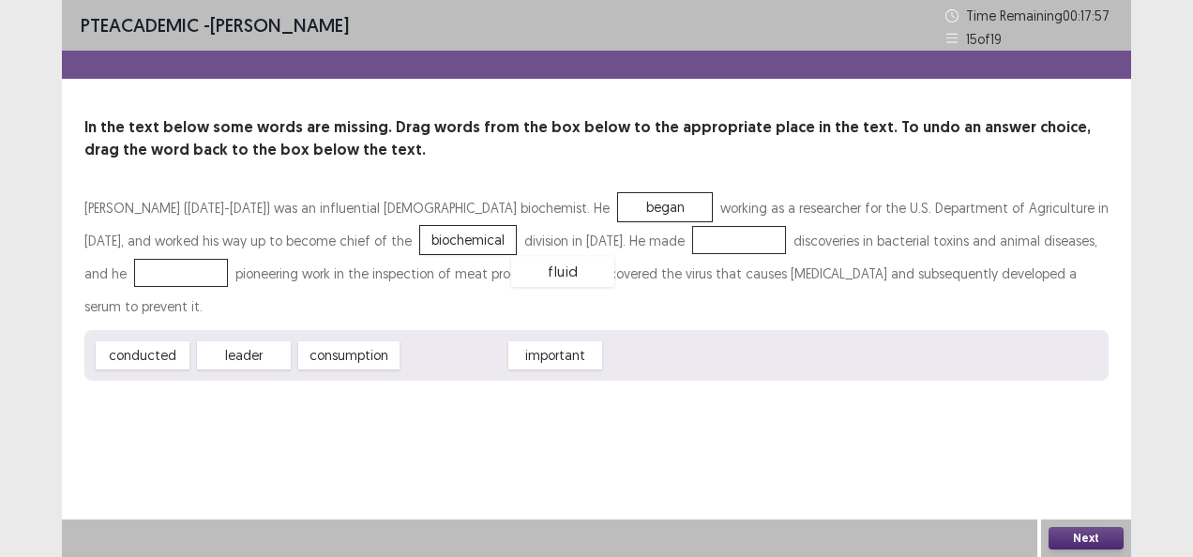
drag, startPoint x: 471, startPoint y: 330, endPoint x: 602, endPoint y: 246, distance: 156.1
drag, startPoint x: 248, startPoint y: 322, endPoint x: 1065, endPoint y: 241, distance: 821.1
click at [1115, 543] on button "Next" at bounding box center [1086, 538] width 75 height 23
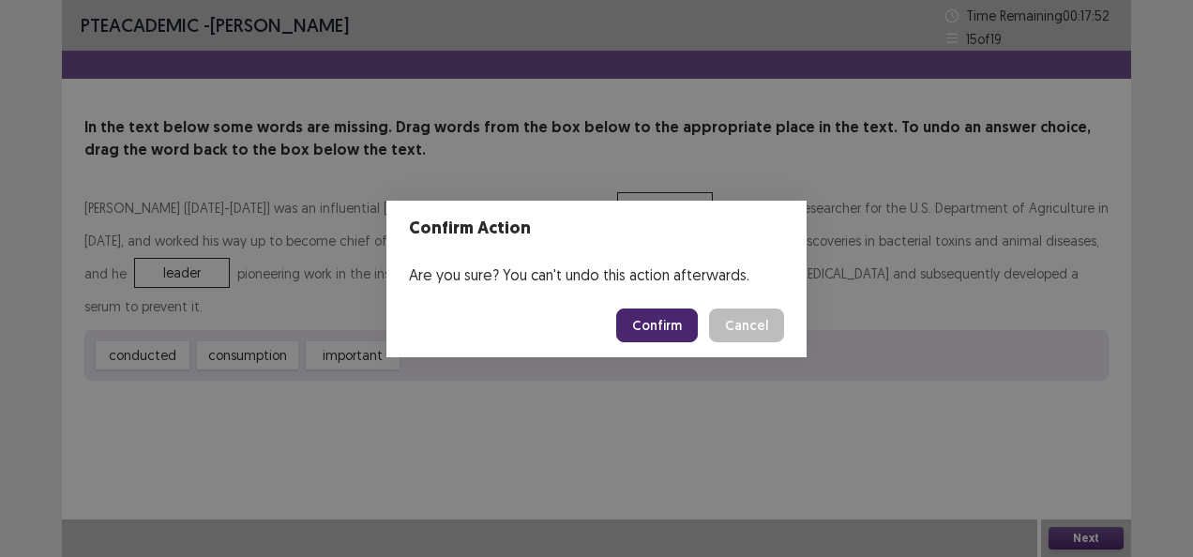
click at [651, 320] on button "Confirm" at bounding box center [657, 326] width 82 height 34
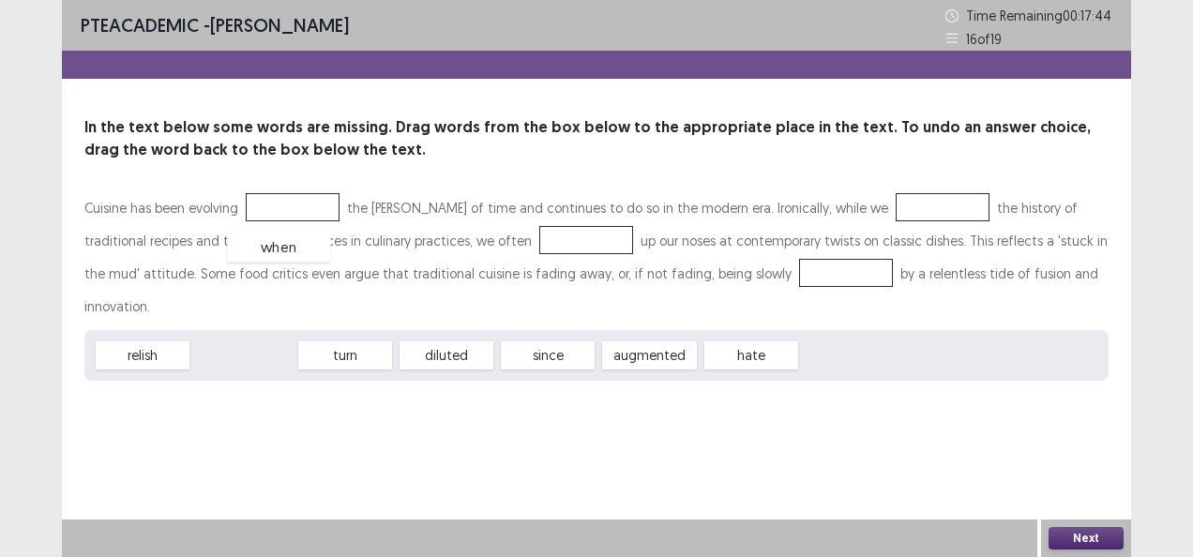
drag, startPoint x: 267, startPoint y: 326, endPoint x: 289, endPoint y: 321, distance: 22.3
click at [289, 263] on div "when" at bounding box center [278, 247] width 103 height 31
drag, startPoint x: 570, startPoint y: 323, endPoint x: 350, endPoint y: 197, distance: 253.8
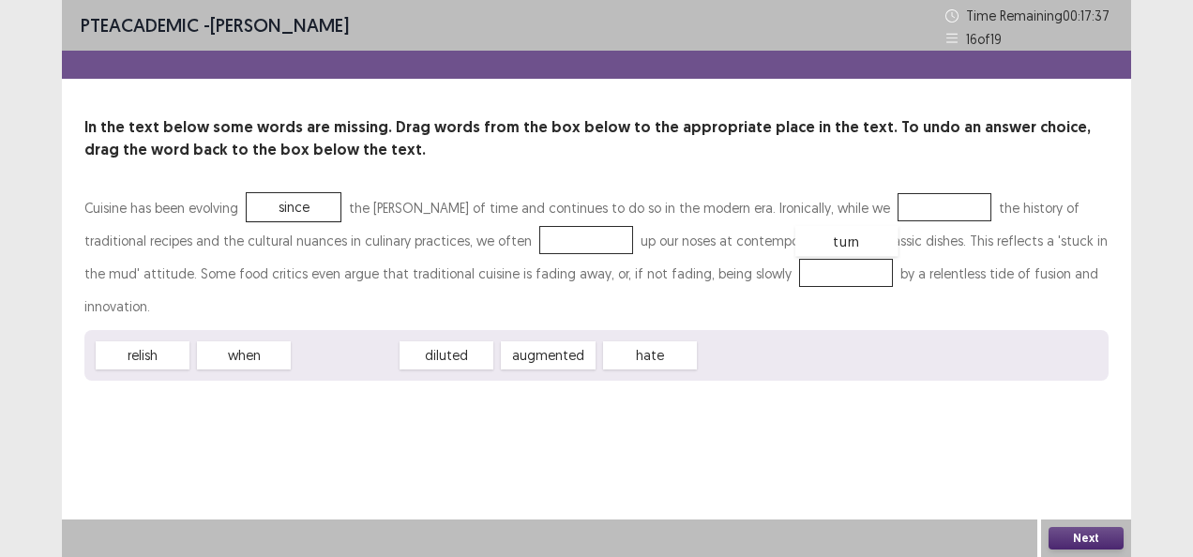
drag, startPoint x: 370, startPoint y: 325, endPoint x: 871, endPoint y: 210, distance: 513.9
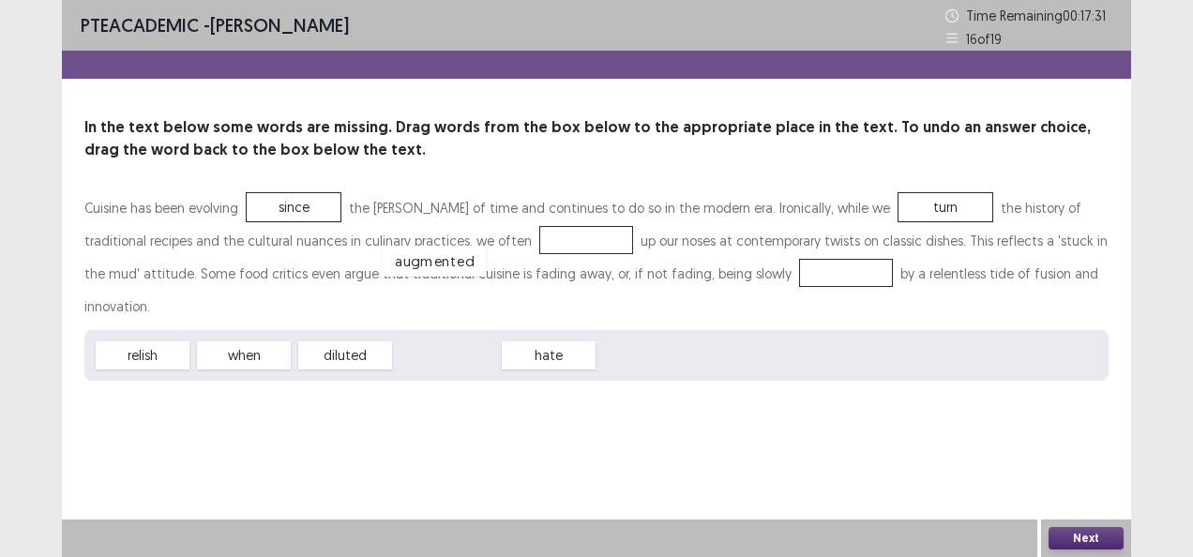
drag, startPoint x: 476, startPoint y: 328, endPoint x: 463, endPoint y: 225, distance: 103.9
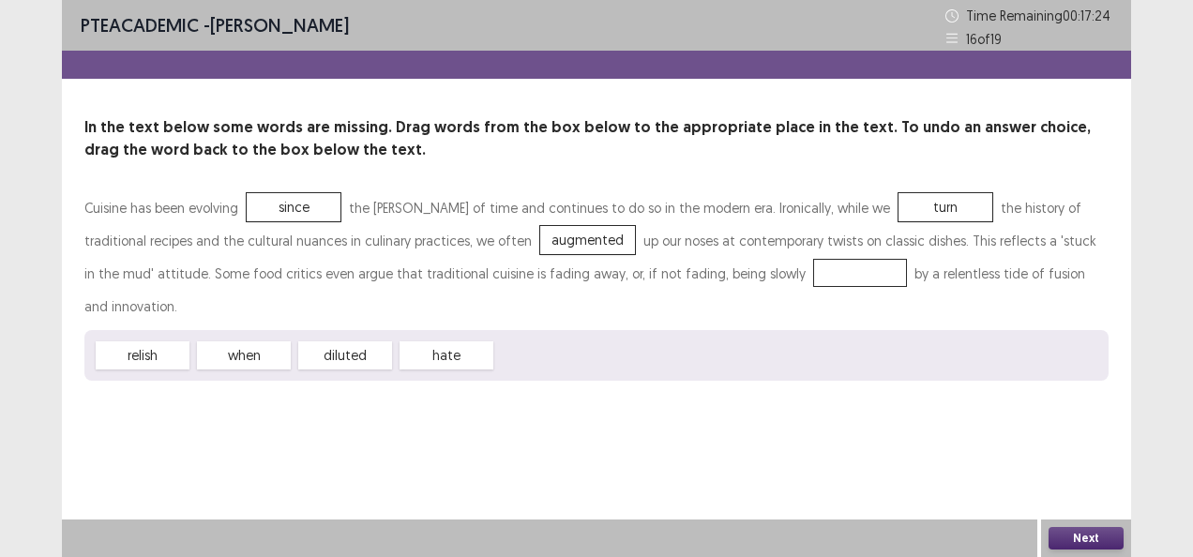
drag, startPoint x: 143, startPoint y: 330, endPoint x: 634, endPoint y: 275, distance: 494.7
click at [634, 275] on div "Cuisine has been evolving since the [PERSON_NAME] of time and continues to do s…" at bounding box center [596, 286] width 1024 height 190
drag, startPoint x: 141, startPoint y: 323, endPoint x: 644, endPoint y: 268, distance: 505.8
click at [1098, 535] on button "Next" at bounding box center [1086, 538] width 75 height 23
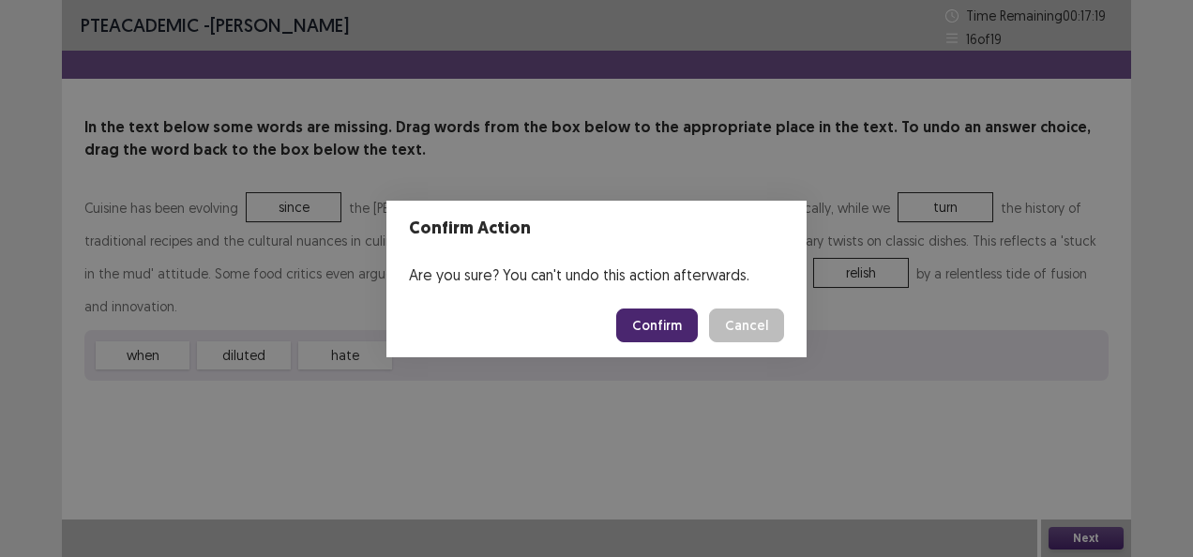
click at [674, 317] on button "Confirm" at bounding box center [657, 326] width 82 height 34
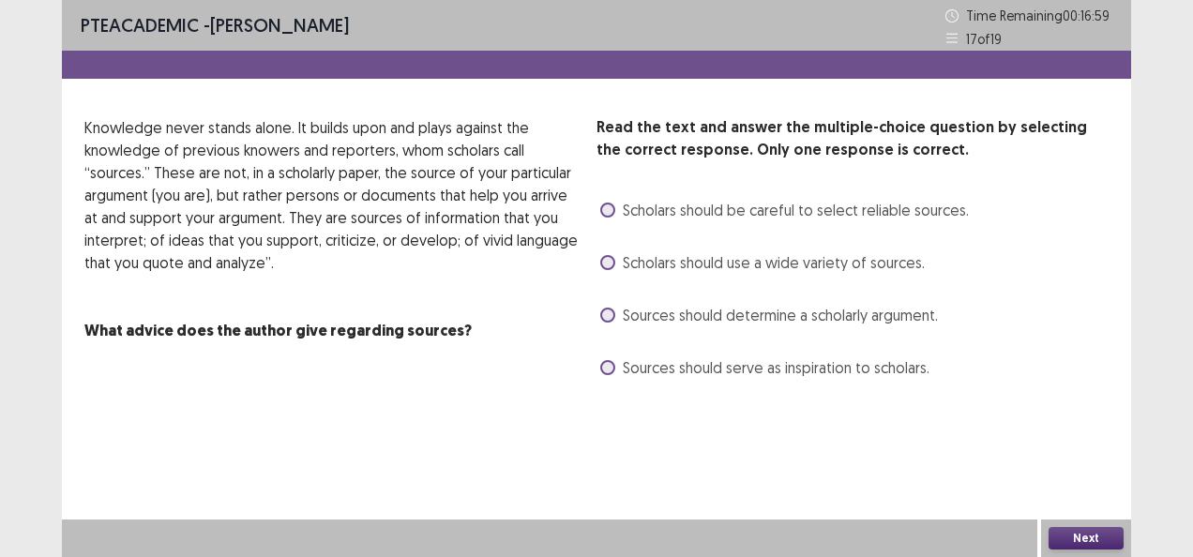
click at [599, 313] on div "Sources should determine a scholarly argument." at bounding box center [767, 315] width 341 height 30
click at [597, 312] on div "Read the text and answer the multiple-choice question by selecting the correct …" at bounding box center [596, 249] width 1069 height 266
click at [615, 315] on label "Sources should determine a scholarly argument." at bounding box center [769, 315] width 338 height 23
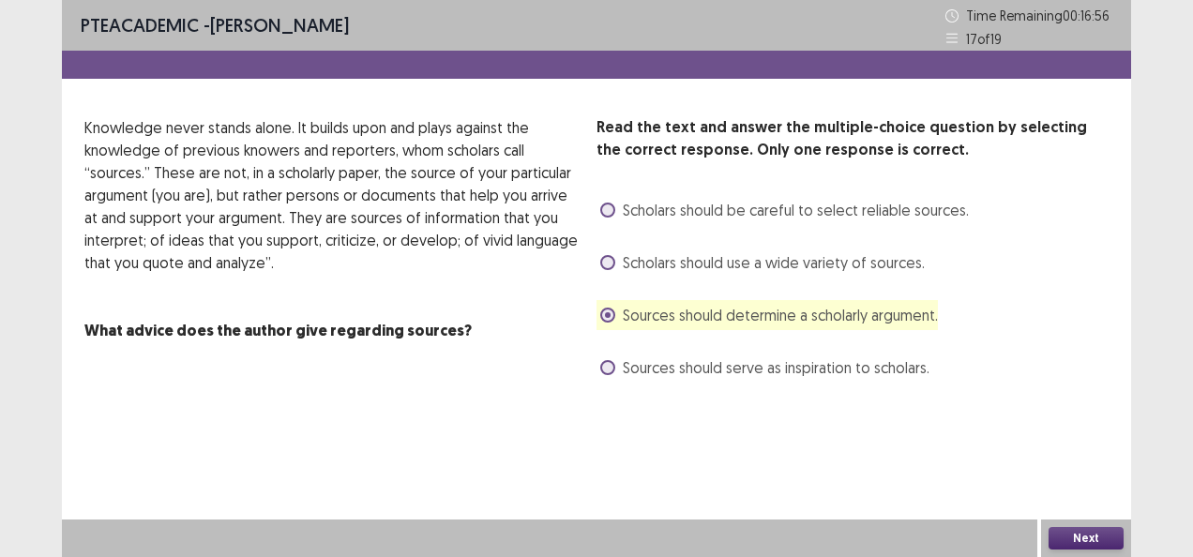
click at [1077, 540] on button "Next" at bounding box center [1086, 538] width 75 height 23
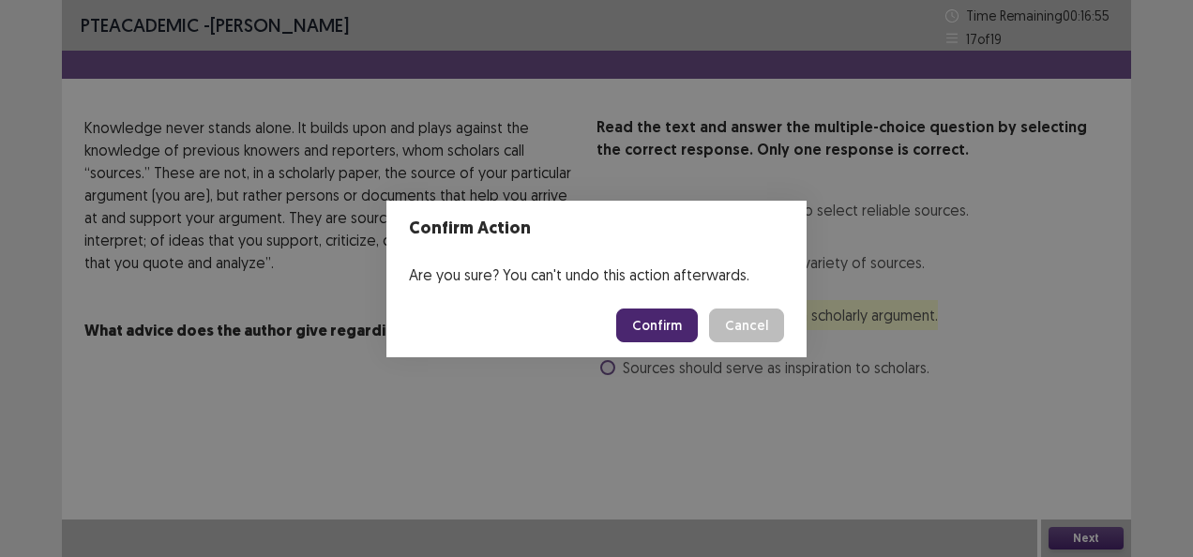
click at [676, 326] on button "Confirm" at bounding box center [657, 326] width 82 height 34
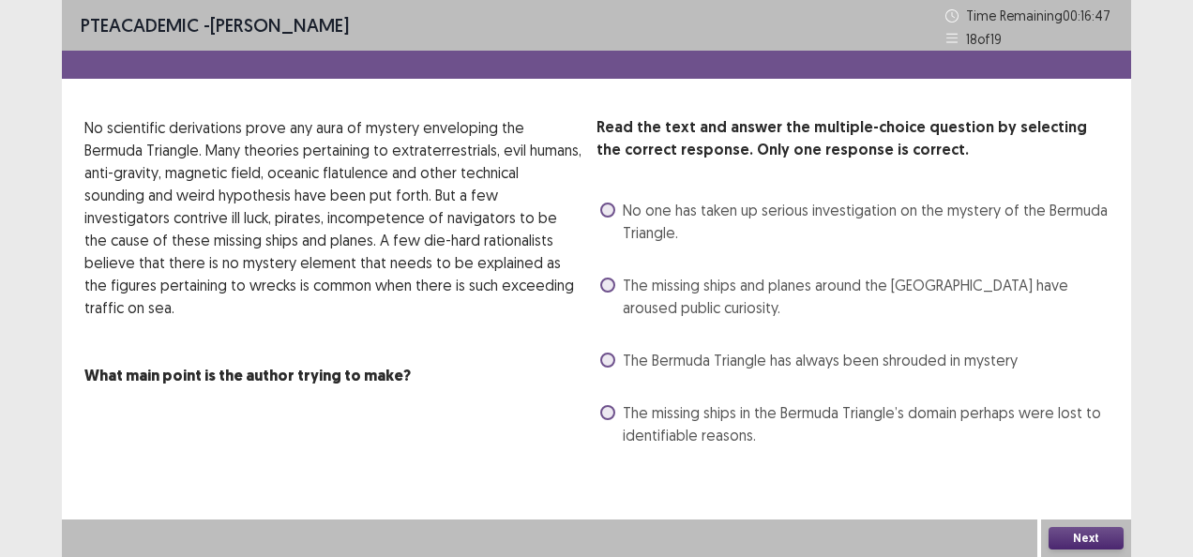
click at [601, 409] on span at bounding box center [607, 412] width 15 height 15
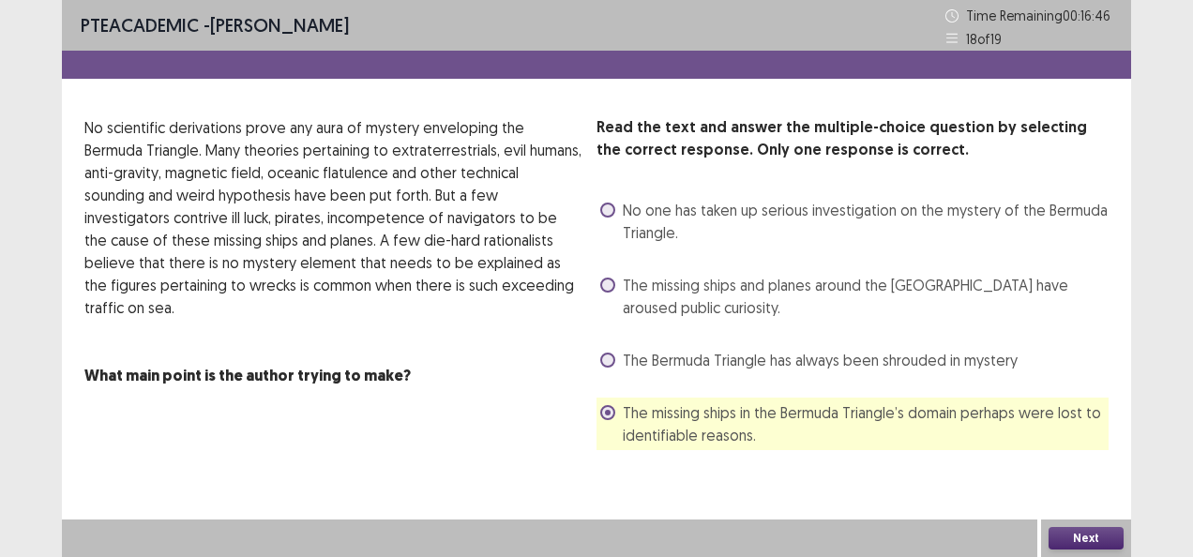
click at [1073, 531] on button "Next" at bounding box center [1086, 538] width 75 height 23
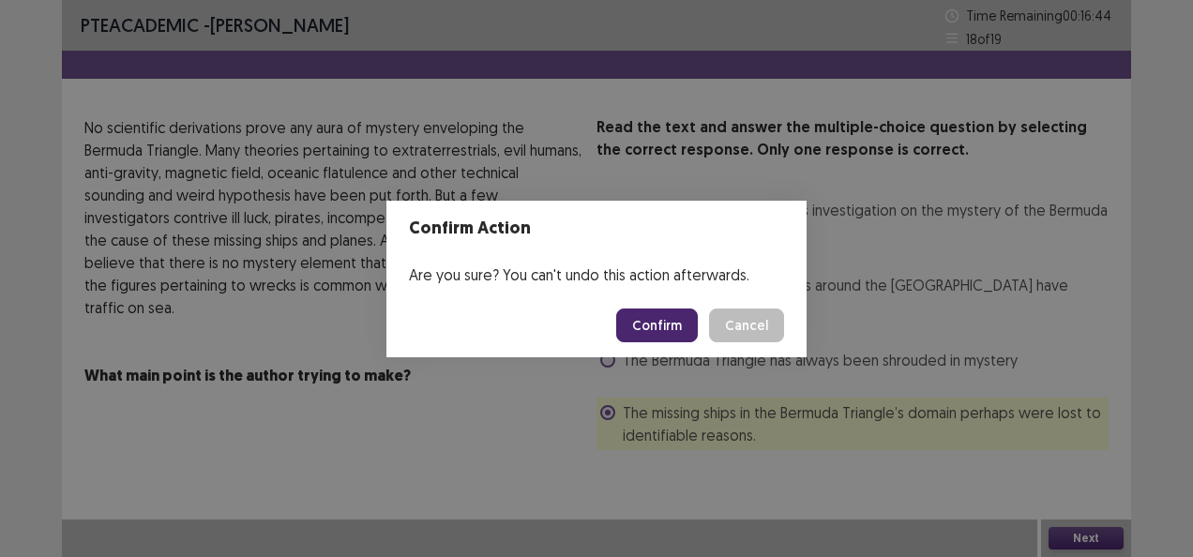
click at [665, 317] on button "Confirm" at bounding box center [657, 326] width 82 height 34
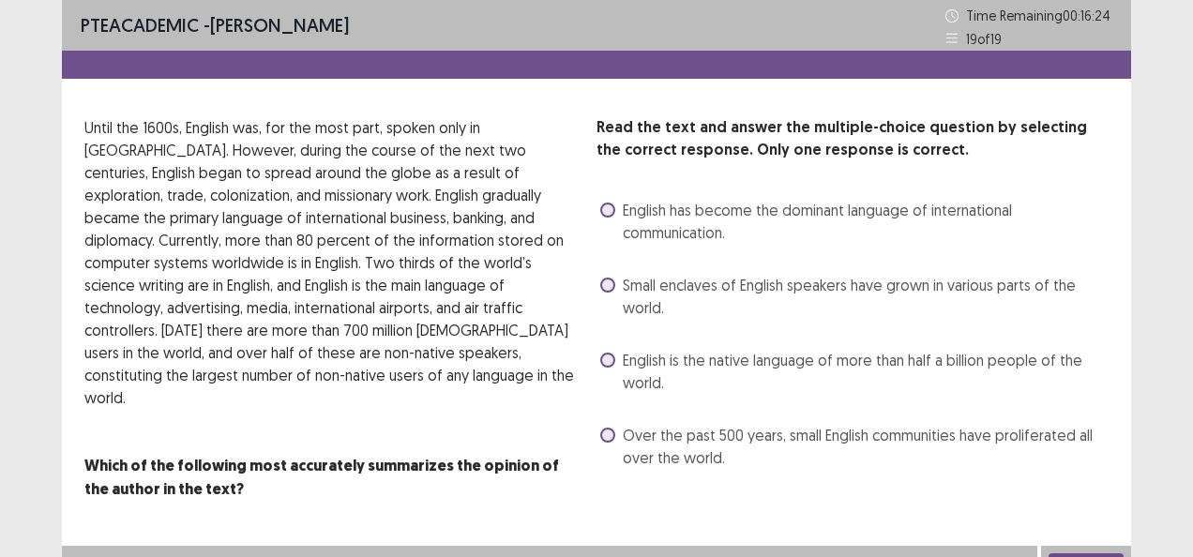
click at [612, 438] on span at bounding box center [607, 435] width 15 height 15
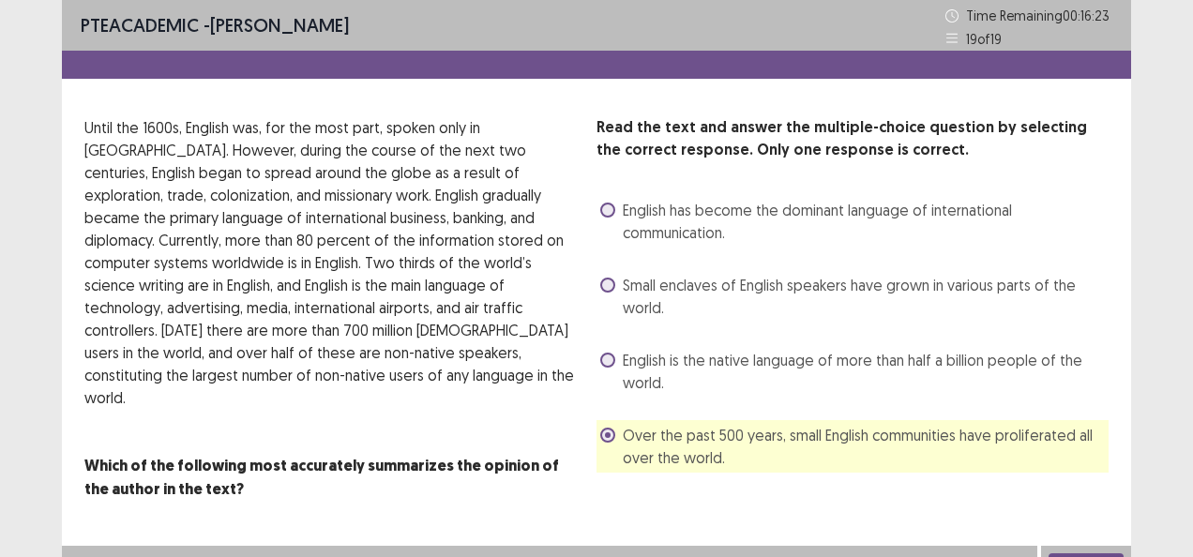
click at [1102, 554] on button "Next" at bounding box center [1086, 565] width 75 height 23
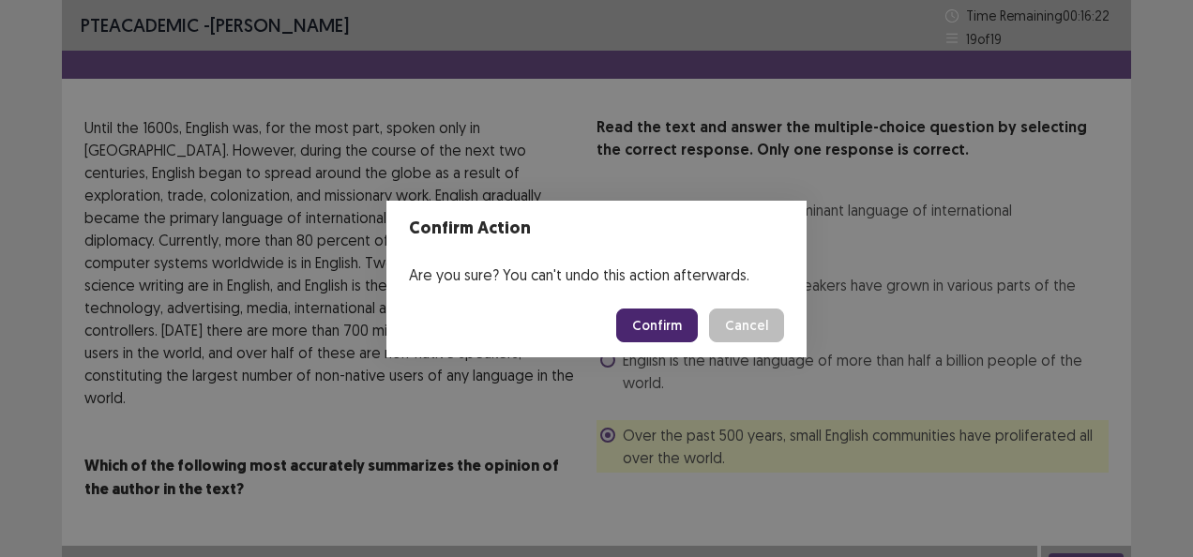
click at [667, 318] on button "Confirm" at bounding box center [657, 326] width 82 height 34
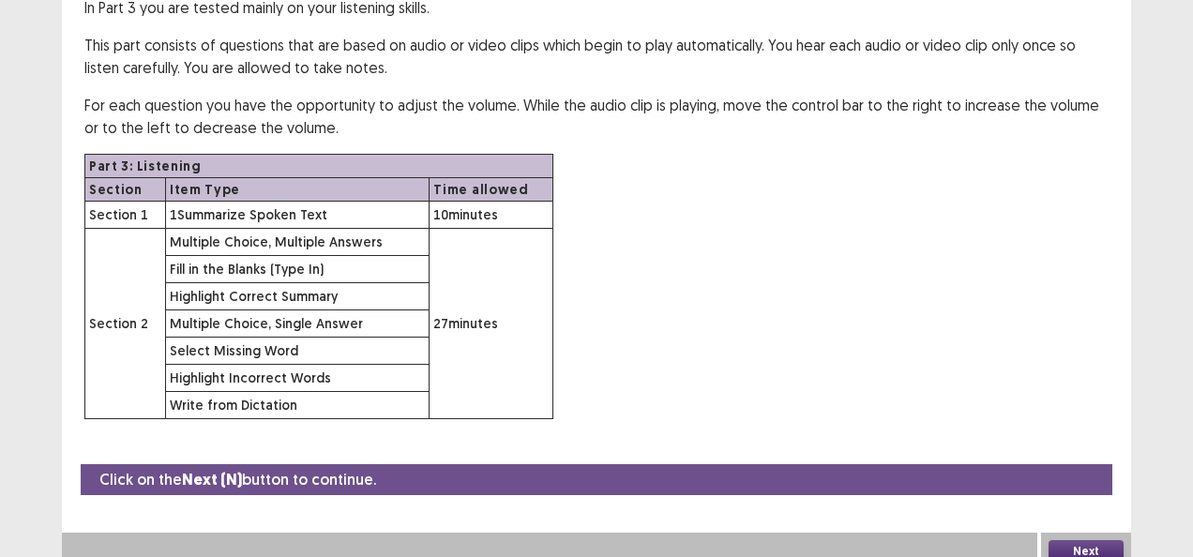
scroll to position [173, 0]
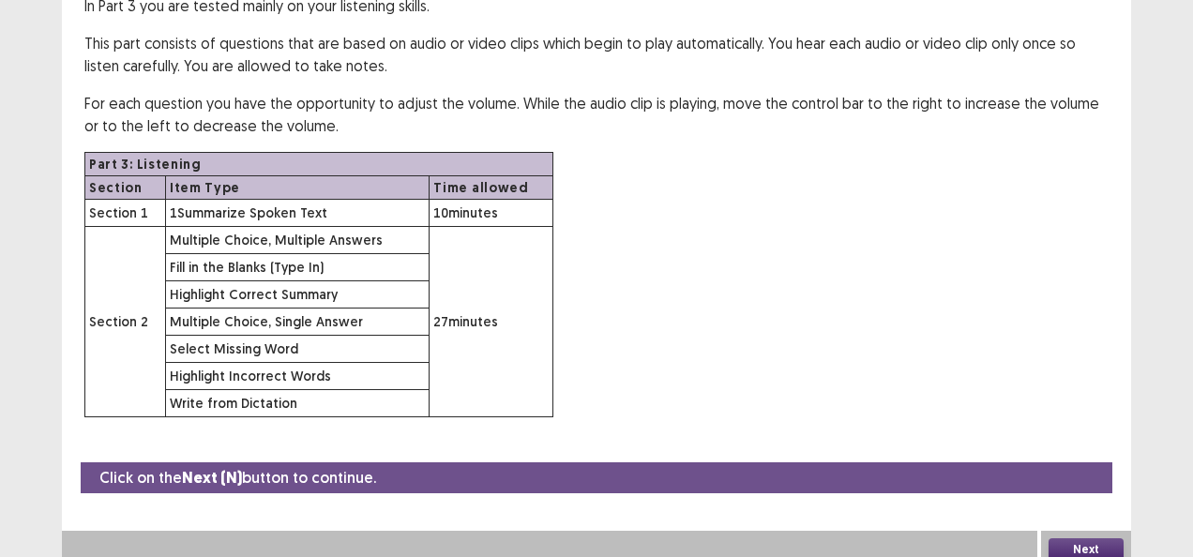
click at [1094, 538] on button "Next" at bounding box center [1086, 549] width 75 height 23
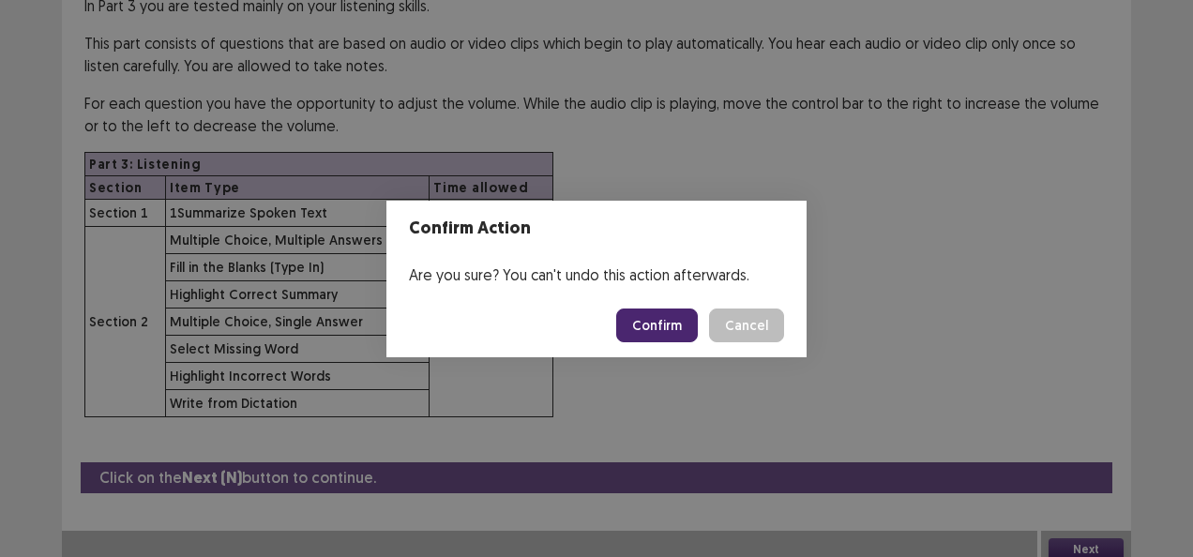
click at [679, 319] on button "Confirm" at bounding box center [657, 326] width 82 height 34
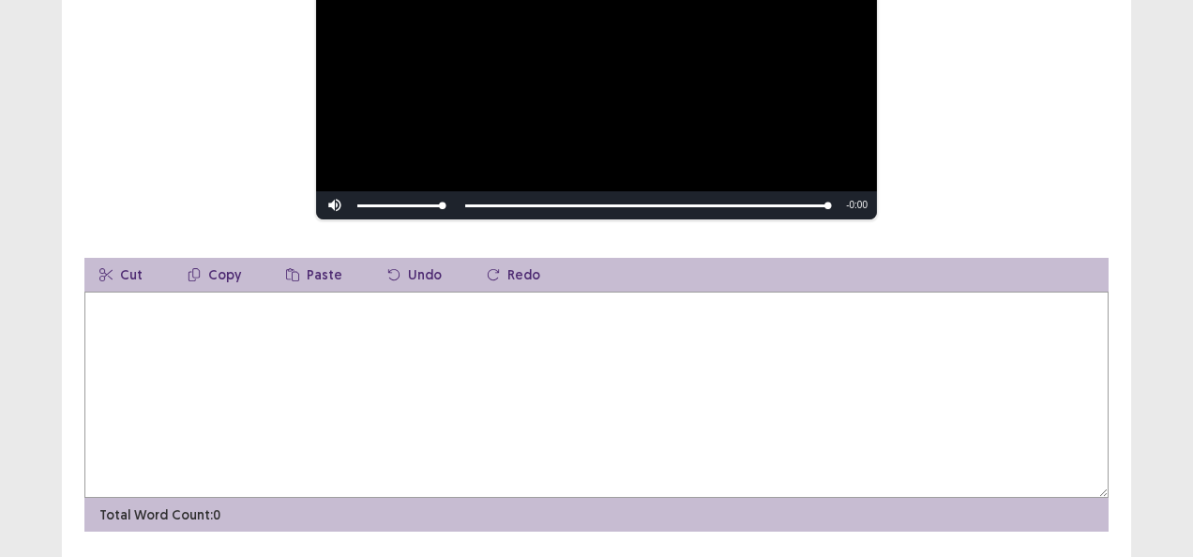
scroll to position [375, 0]
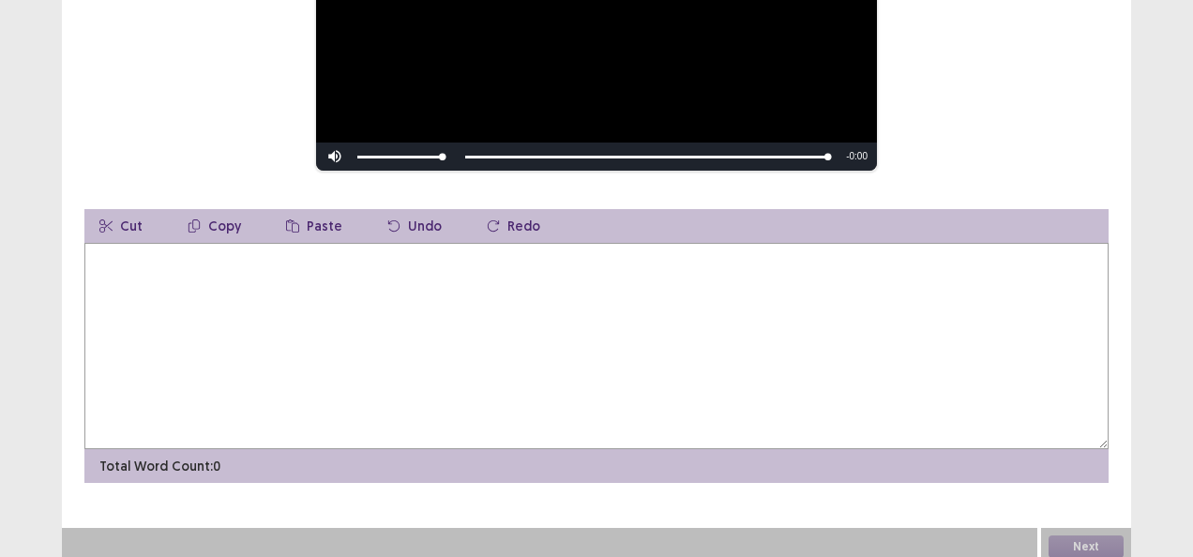
click at [430, 285] on textarea at bounding box center [596, 346] width 1024 height 206
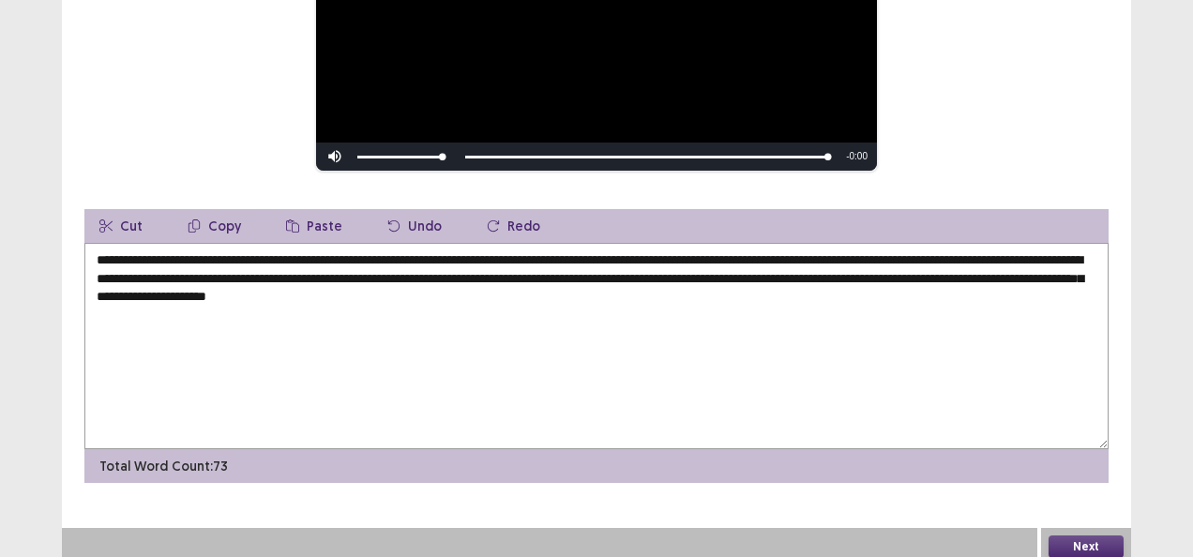
drag, startPoint x: 378, startPoint y: 285, endPoint x: 277, endPoint y: 290, distance: 101.4
click at [277, 290] on textarea "**********" at bounding box center [596, 346] width 1024 height 206
click at [285, 288] on textarea "**********" at bounding box center [596, 346] width 1024 height 206
drag, startPoint x: 377, startPoint y: 296, endPoint x: 284, endPoint y: 291, distance: 93.0
click at [285, 291] on textarea "**********" at bounding box center [596, 346] width 1024 height 206
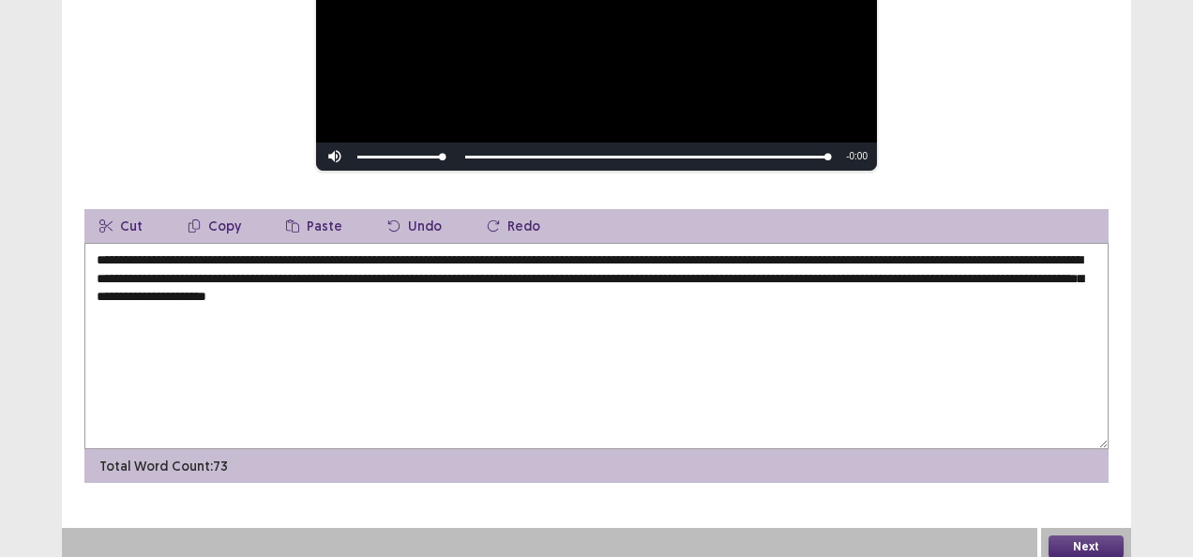
click at [117, 218] on button "Cut" at bounding box center [120, 226] width 73 height 34
click at [477, 296] on textarea "**********" at bounding box center [596, 346] width 1024 height 206
click at [465, 289] on textarea "**********" at bounding box center [596, 346] width 1024 height 206
type textarea "**********"
click at [1096, 536] on button "Next" at bounding box center [1086, 547] width 75 height 23
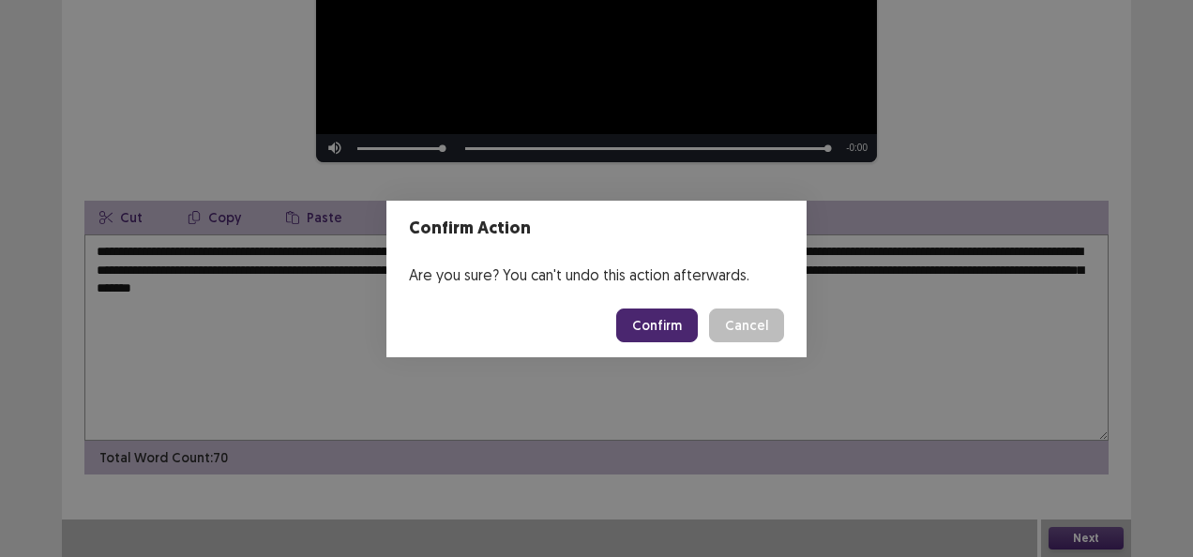
click at [690, 323] on button "Confirm" at bounding box center [657, 326] width 82 height 34
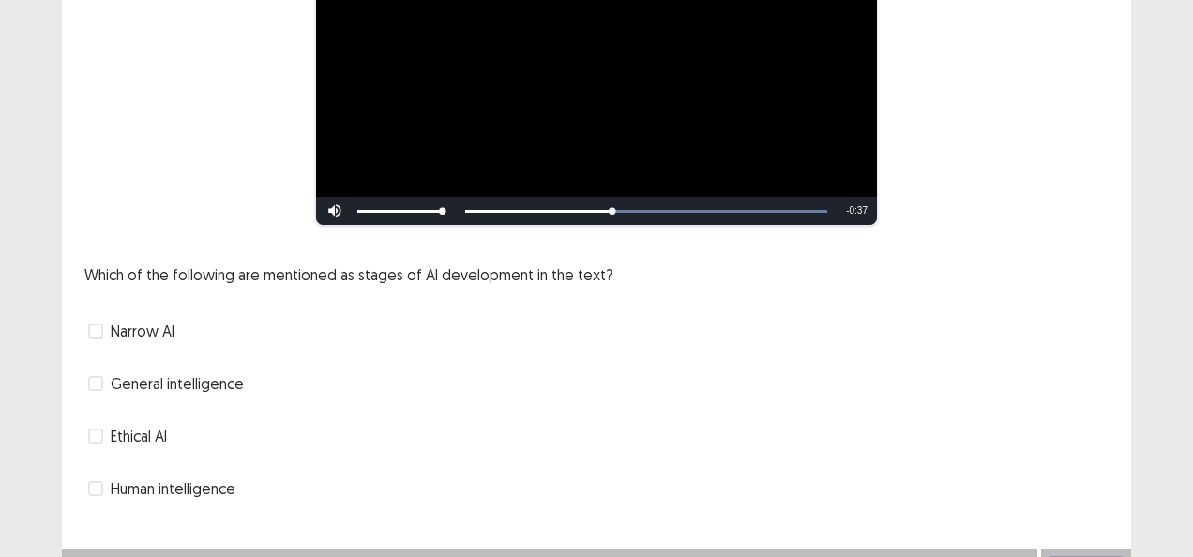
scroll to position [281, 0]
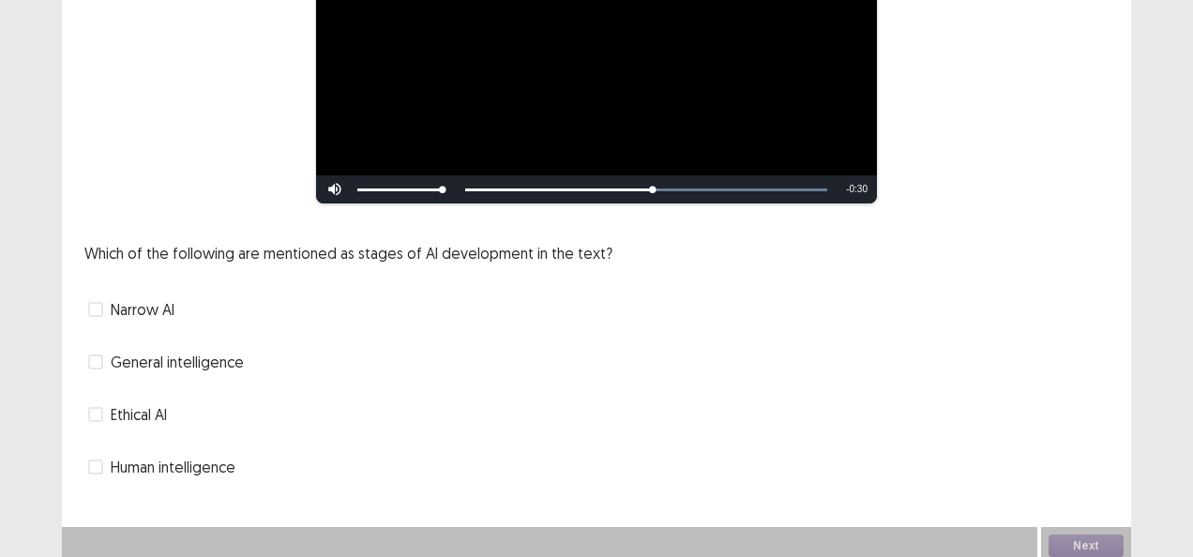
click at [100, 469] on span at bounding box center [95, 467] width 15 height 15
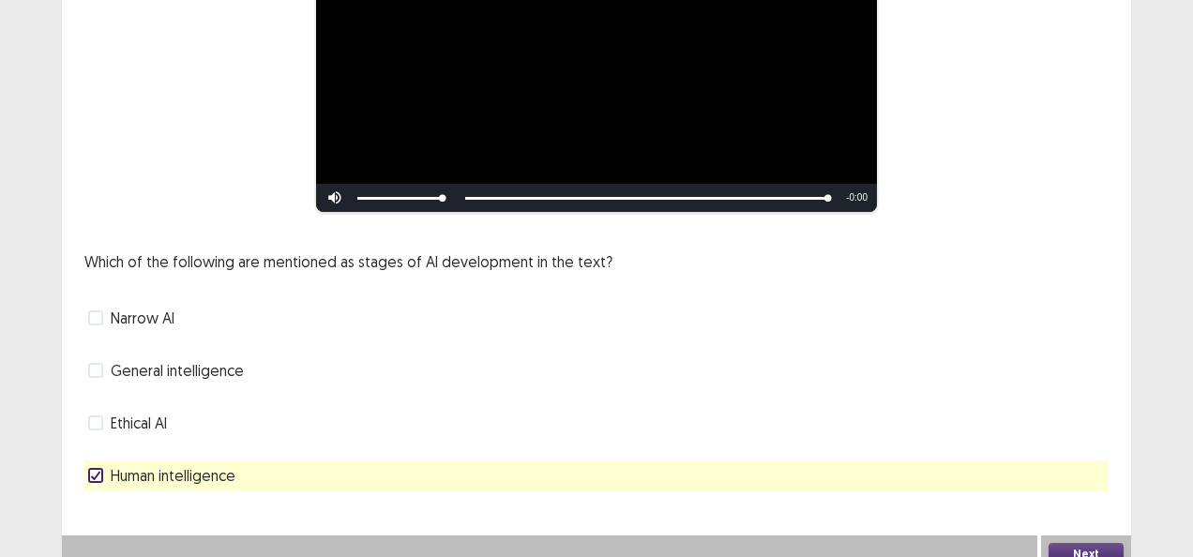
click at [1085, 543] on button "Next" at bounding box center [1086, 554] width 75 height 23
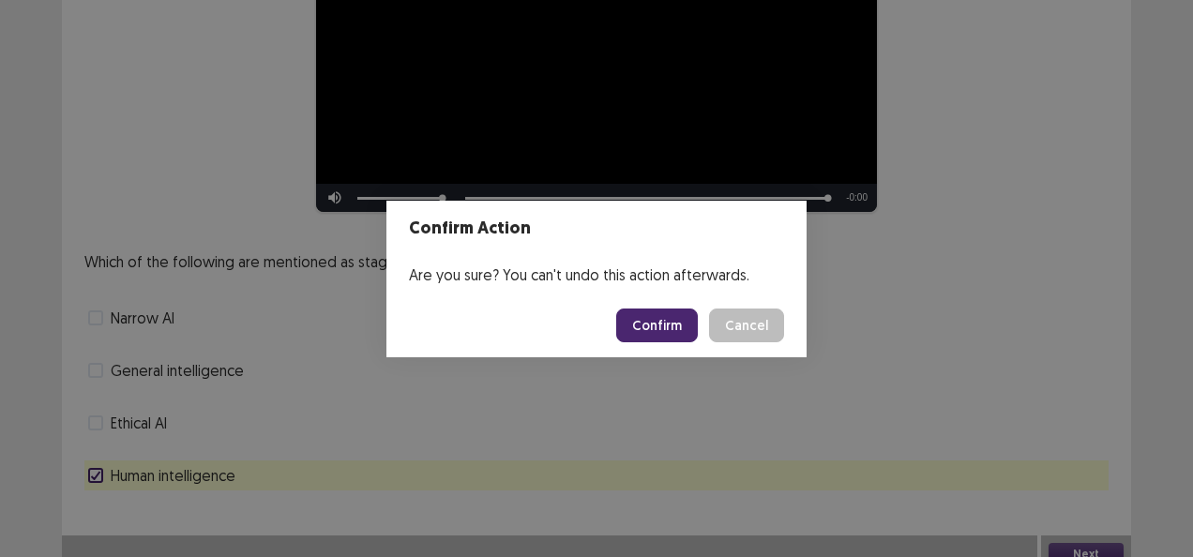
click at [651, 314] on button "Confirm" at bounding box center [657, 326] width 82 height 34
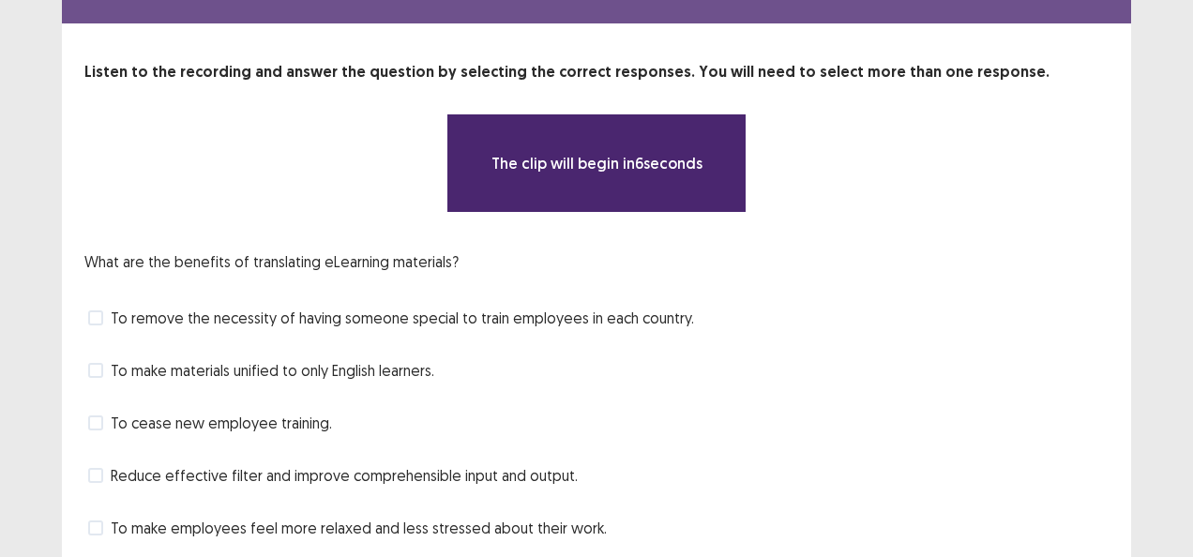
scroll to position [123, 0]
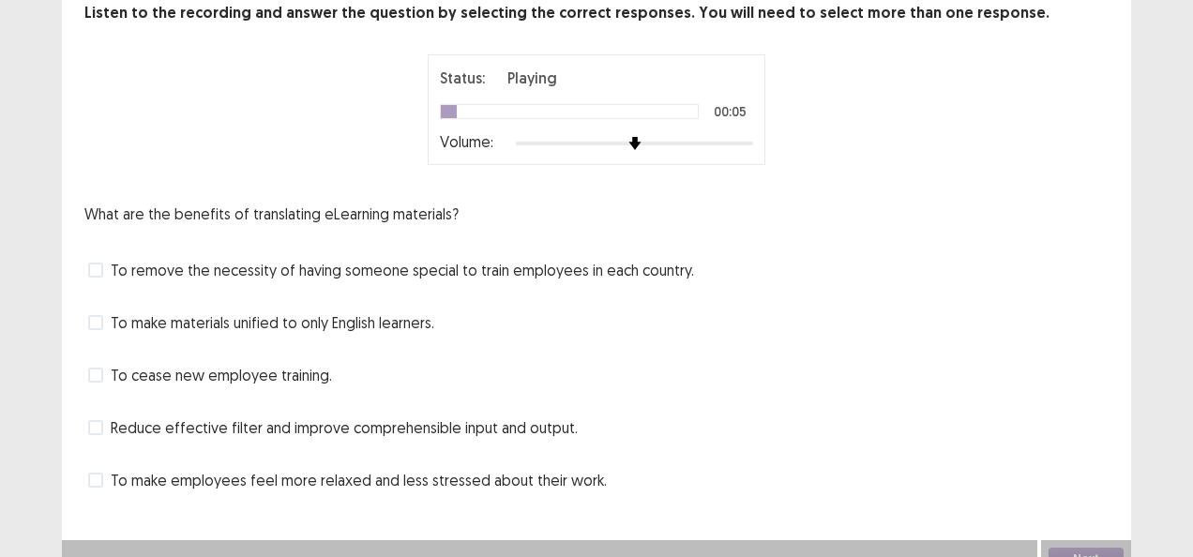
click at [99, 263] on span at bounding box center [95, 270] width 15 height 15
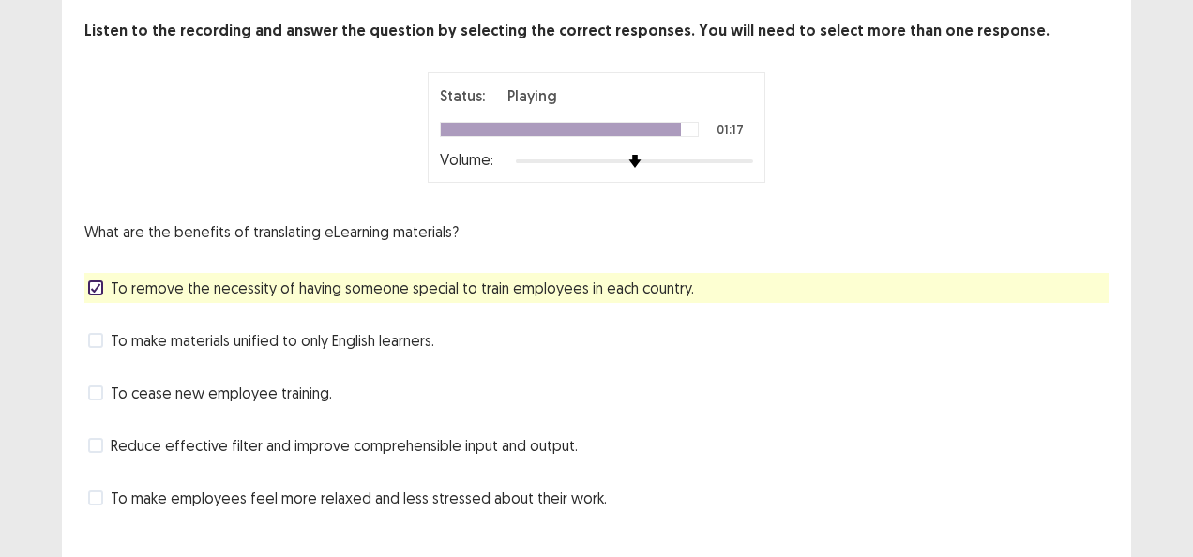
scroll to position [134, 0]
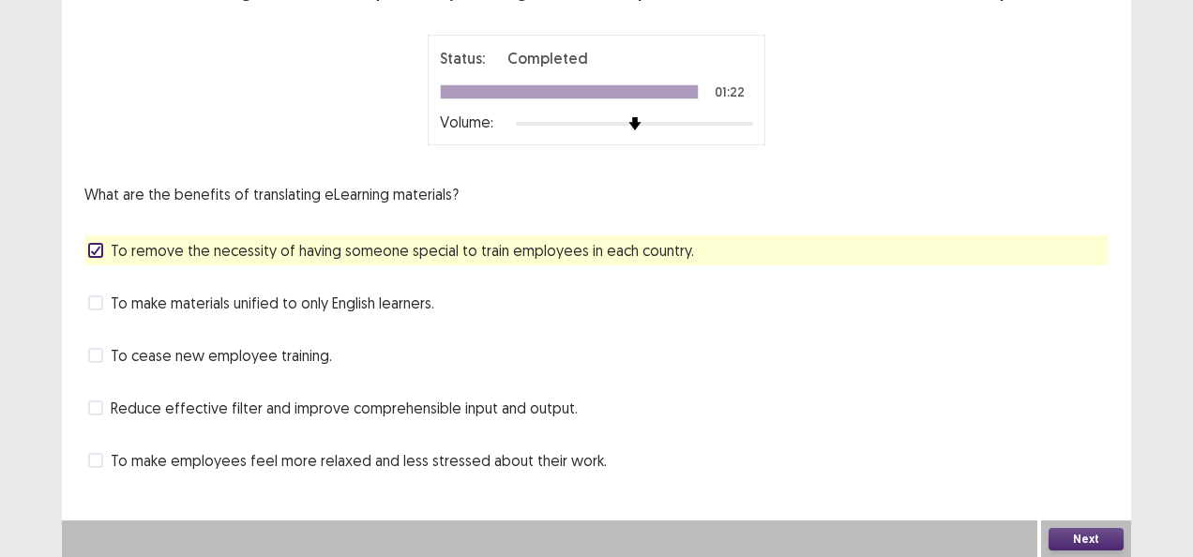
click at [1094, 535] on button "Next" at bounding box center [1086, 539] width 75 height 23
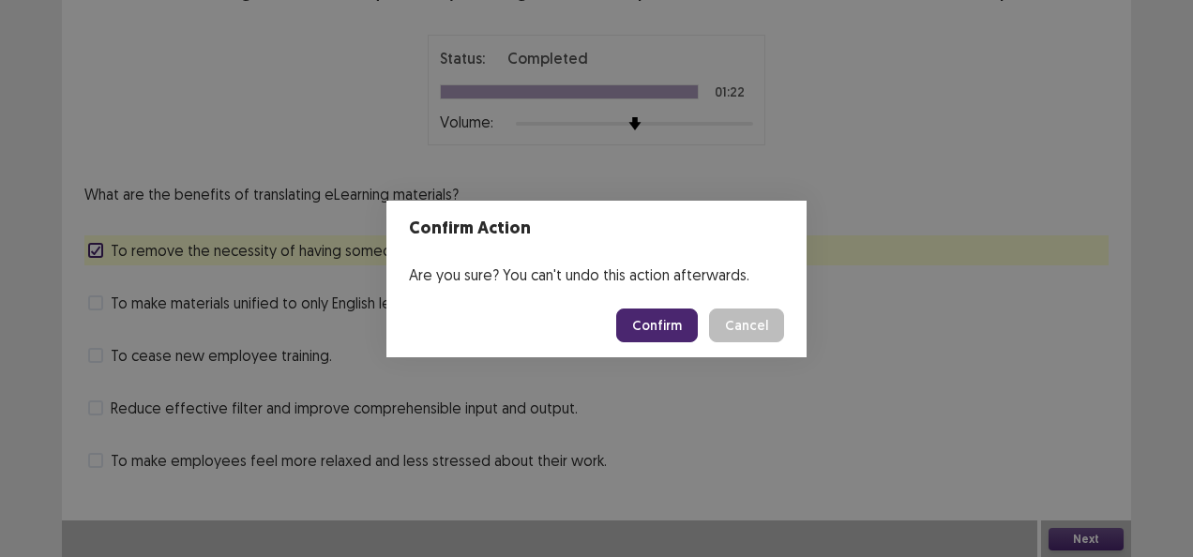
click at [670, 311] on button "Confirm" at bounding box center [657, 326] width 82 height 34
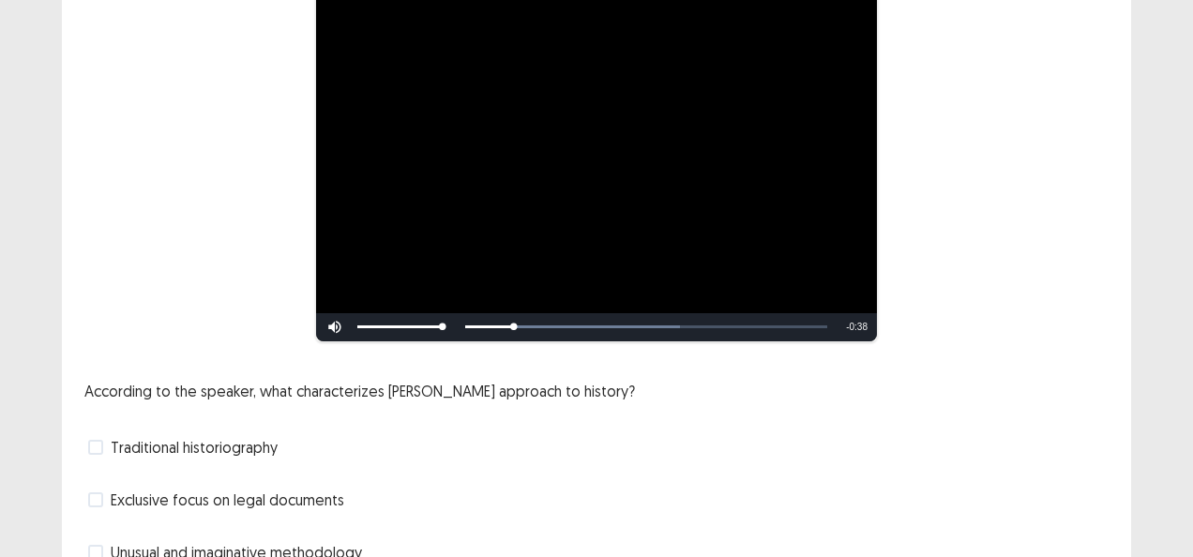
scroll to position [352, 0]
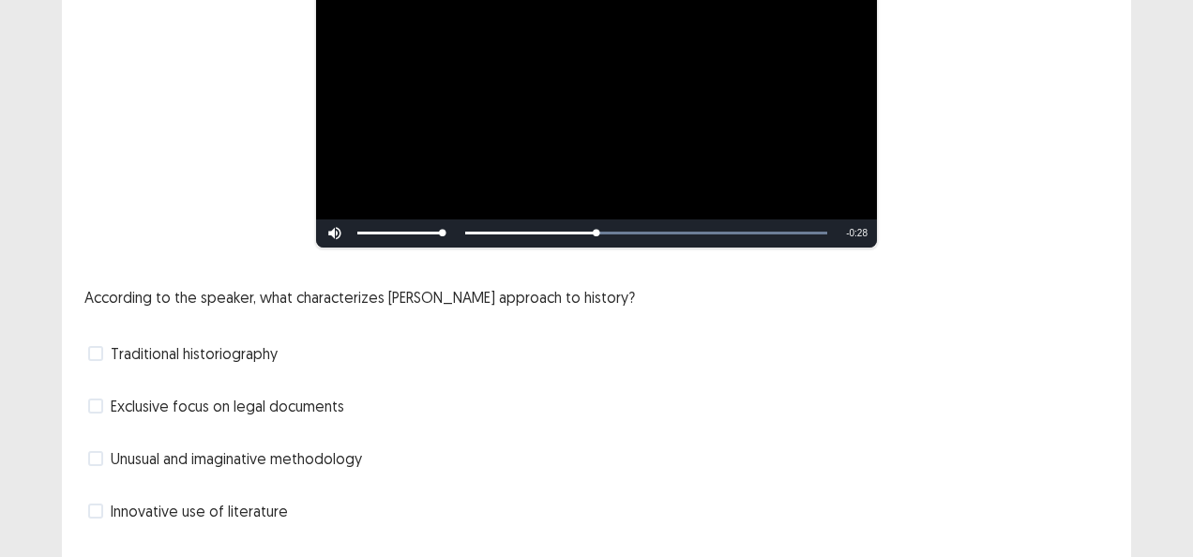
click at [101, 399] on span at bounding box center [95, 406] width 15 height 15
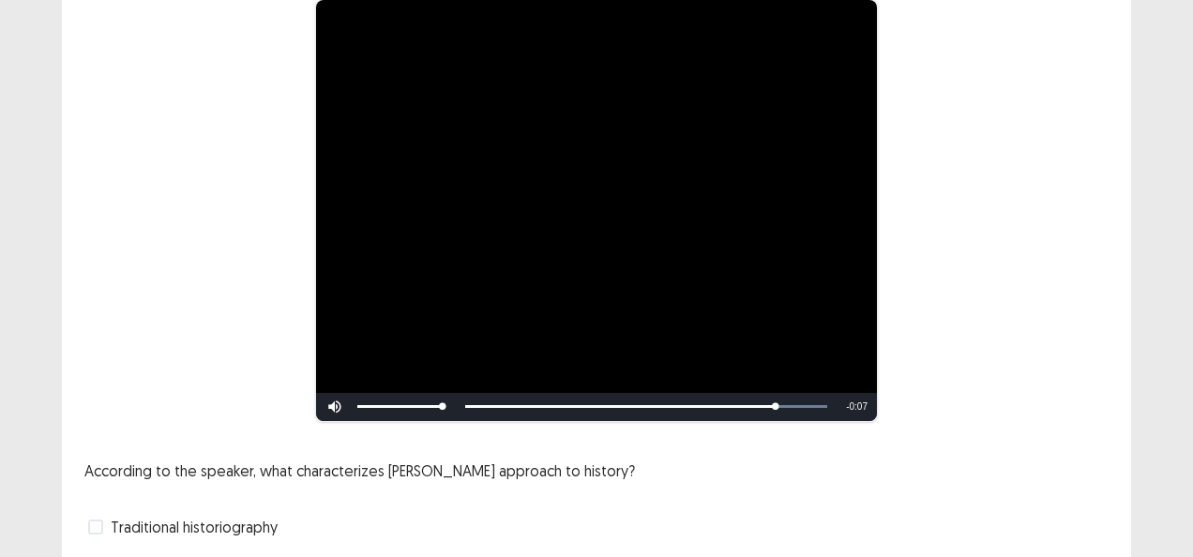
scroll to position [394, 0]
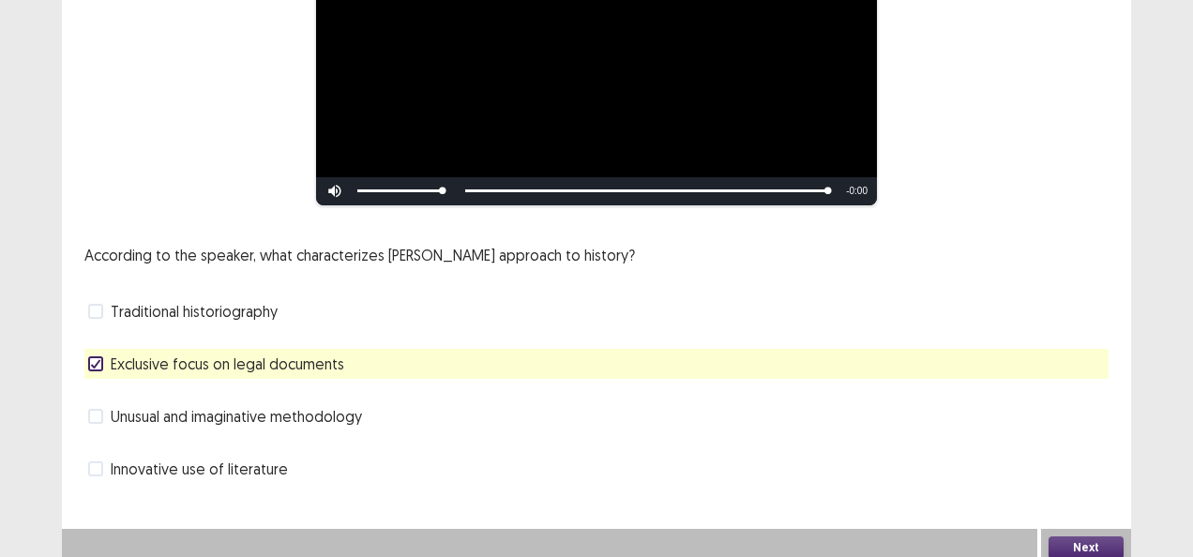
click at [1101, 537] on button "Next" at bounding box center [1086, 548] width 75 height 23
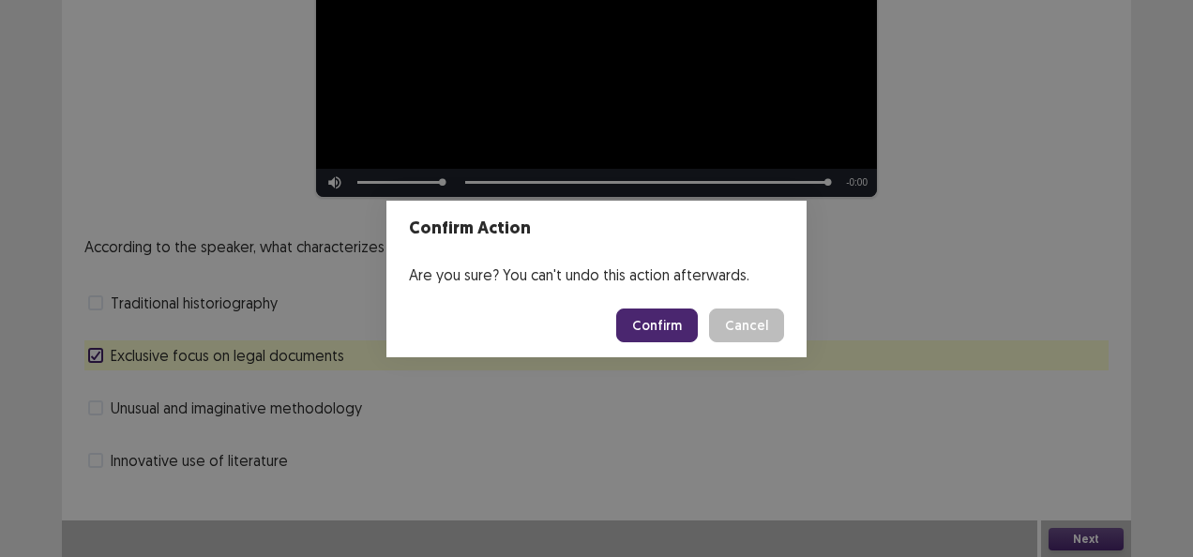
click at [683, 330] on button "Confirm" at bounding box center [657, 326] width 82 height 34
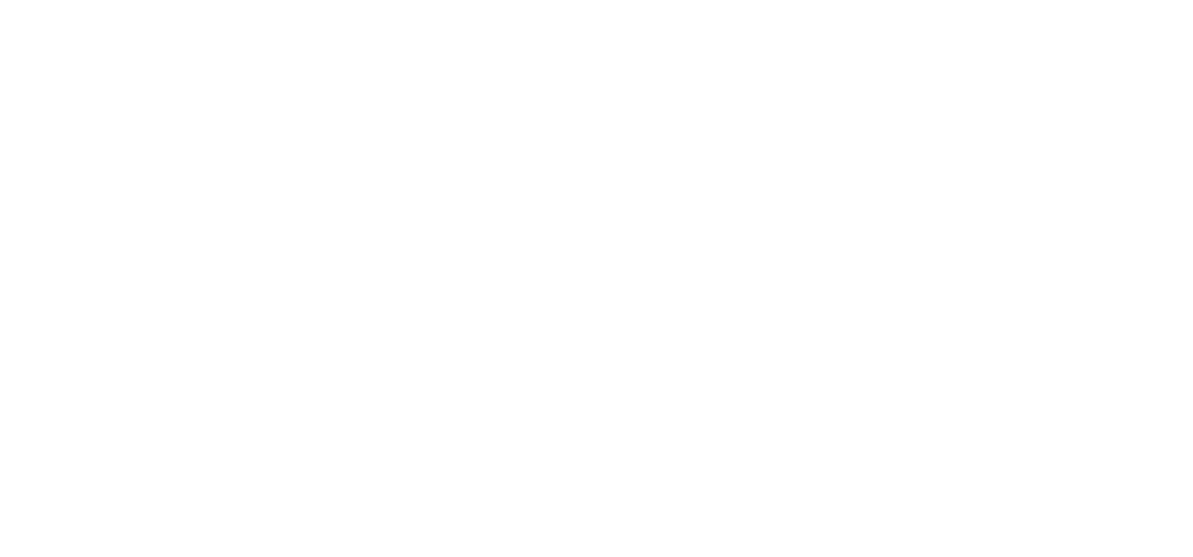
scroll to position [0, 0]
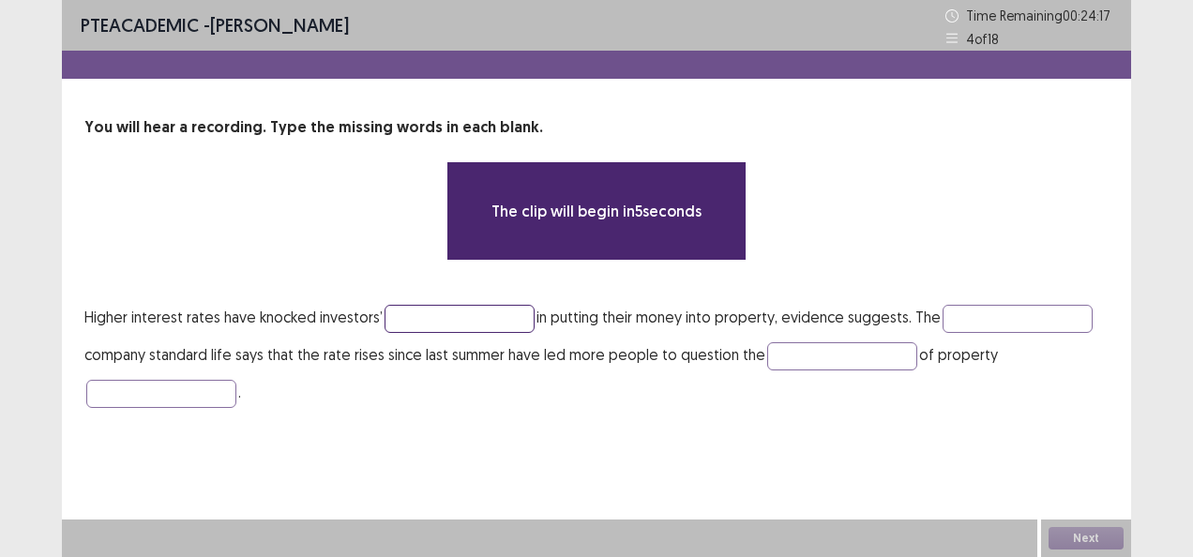
click at [502, 325] on input "text" at bounding box center [460, 319] width 150 height 28
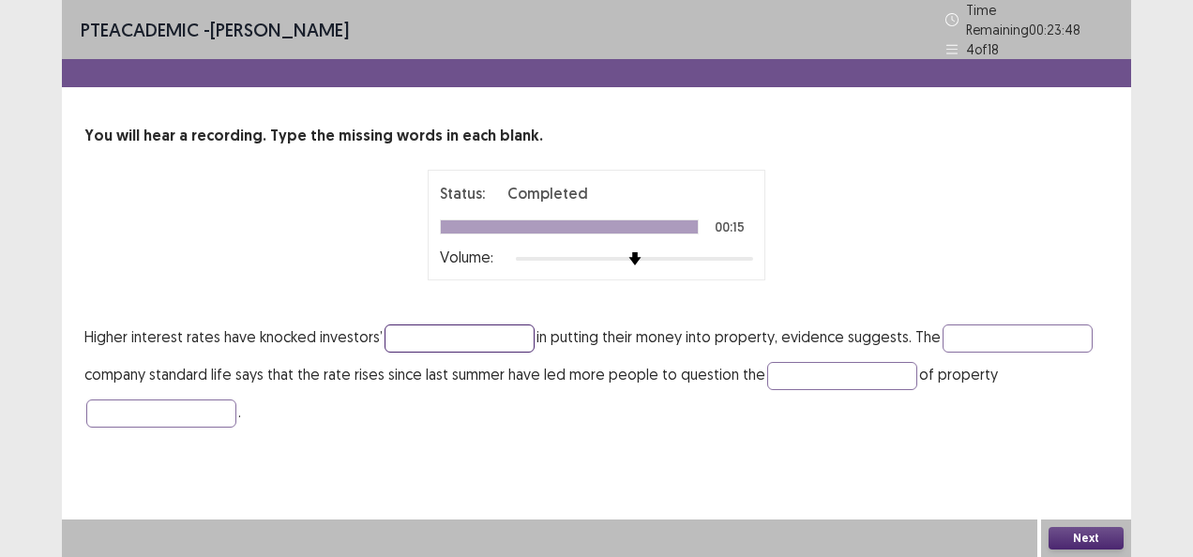
click at [465, 326] on input "text" at bounding box center [460, 339] width 150 height 28
type input "*********"
click at [1008, 330] on input "text" at bounding box center [1018, 339] width 150 height 28
type input "*********"
click at [853, 376] on input "text" at bounding box center [842, 376] width 150 height 28
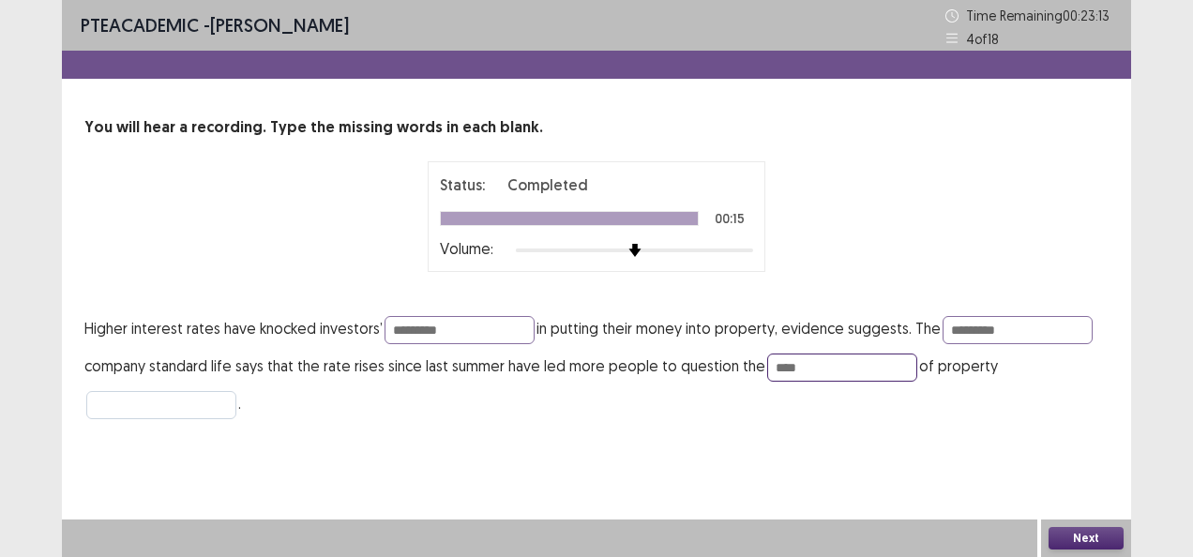
type input "****"
click at [126, 408] on input "text" at bounding box center [161, 405] width 150 height 28
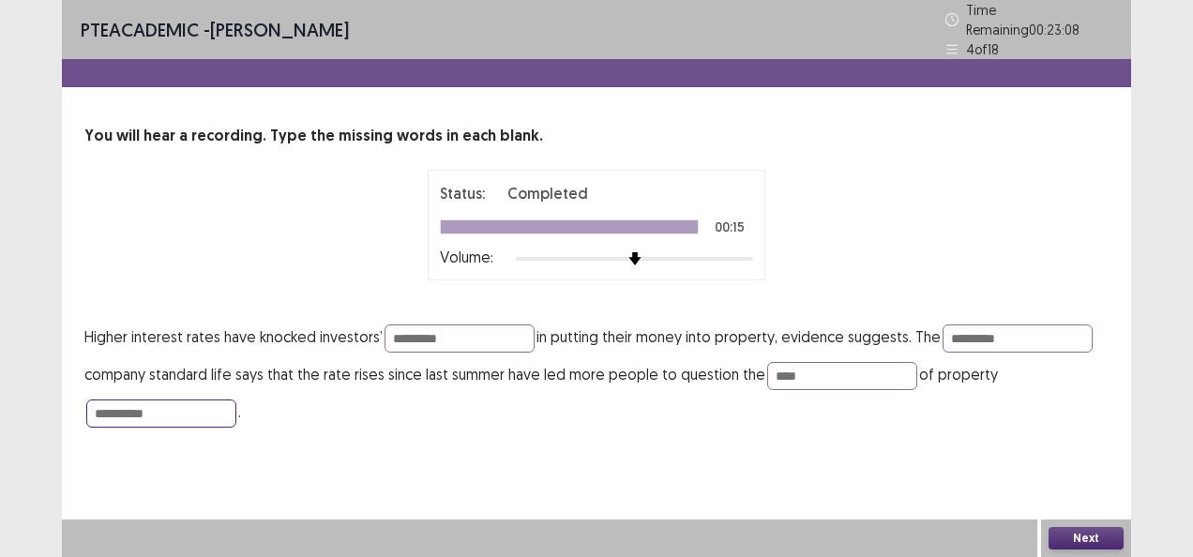
type input "**********"
click at [1086, 537] on button "Next" at bounding box center [1086, 538] width 75 height 23
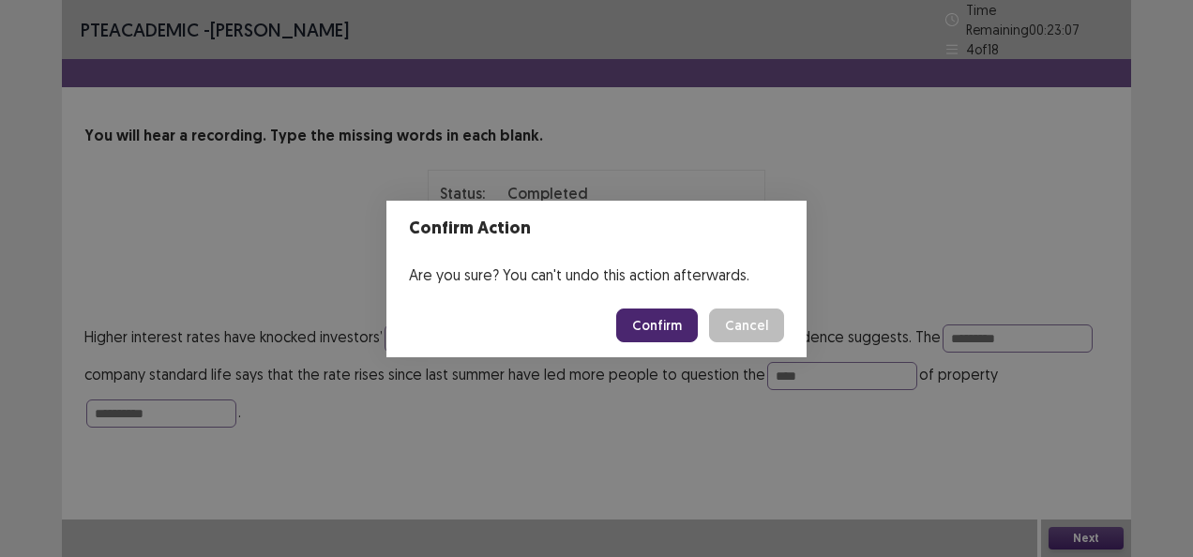
click at [685, 321] on button "Confirm" at bounding box center [657, 326] width 82 height 34
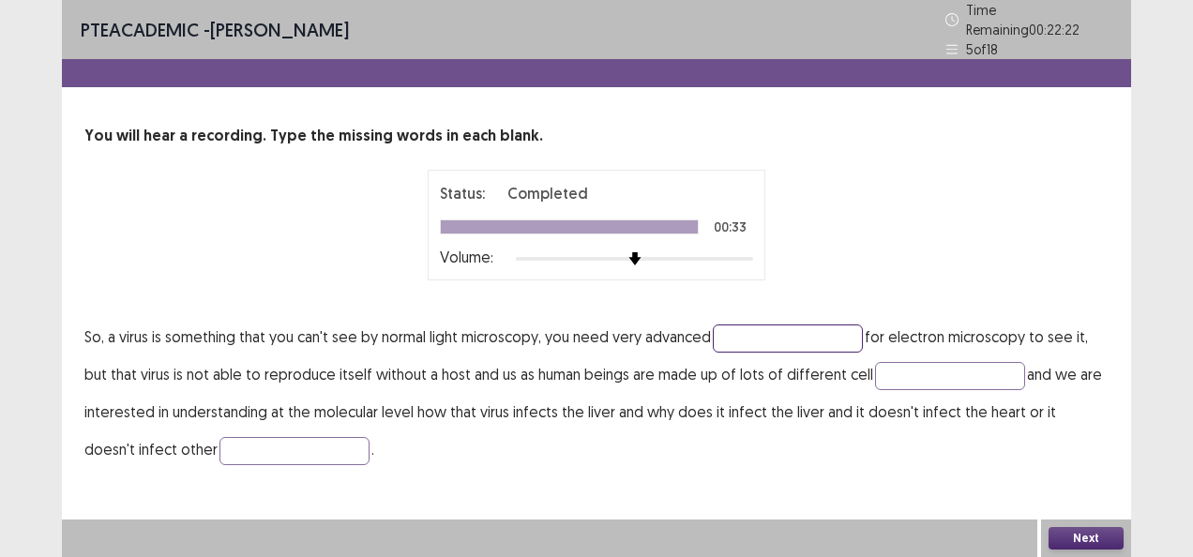
click at [820, 325] on input "text" at bounding box center [788, 339] width 150 height 28
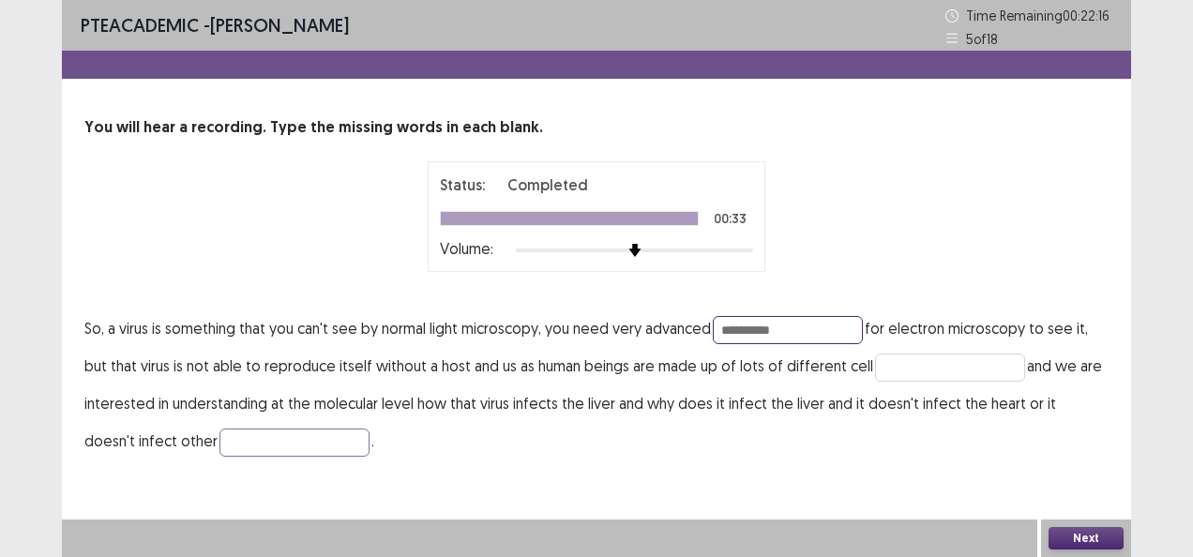
type input "**********"
click at [884, 373] on input "text" at bounding box center [950, 368] width 150 height 28
click at [884, 367] on input "text" at bounding box center [950, 368] width 150 height 28
type input "*****"
drag, startPoint x: 244, startPoint y: 446, endPoint x: 315, endPoint y: 423, distance: 74.8
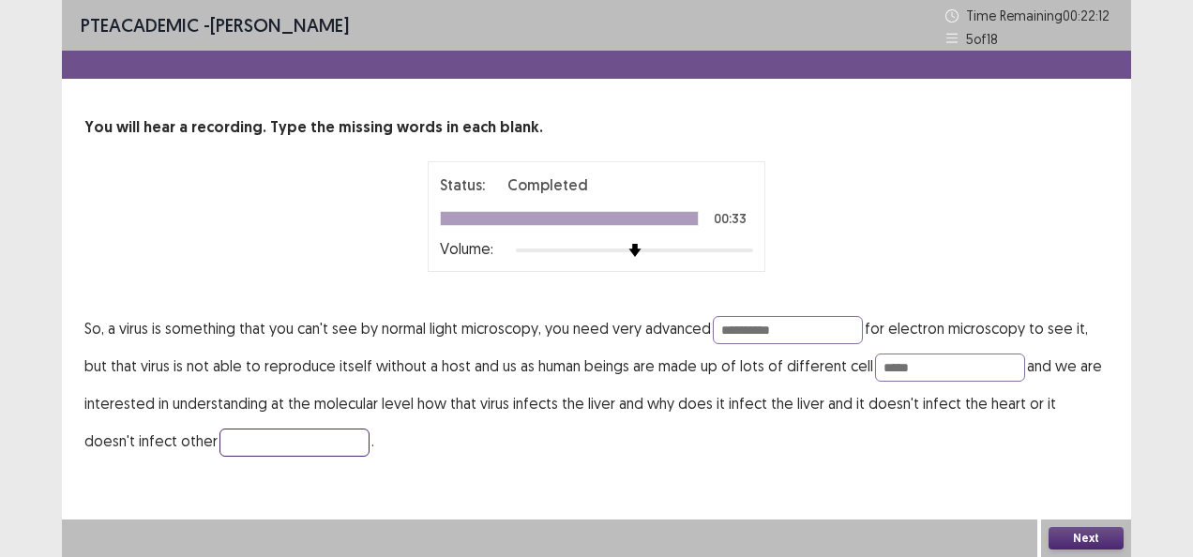
click at [250, 445] on input "text" at bounding box center [295, 443] width 150 height 28
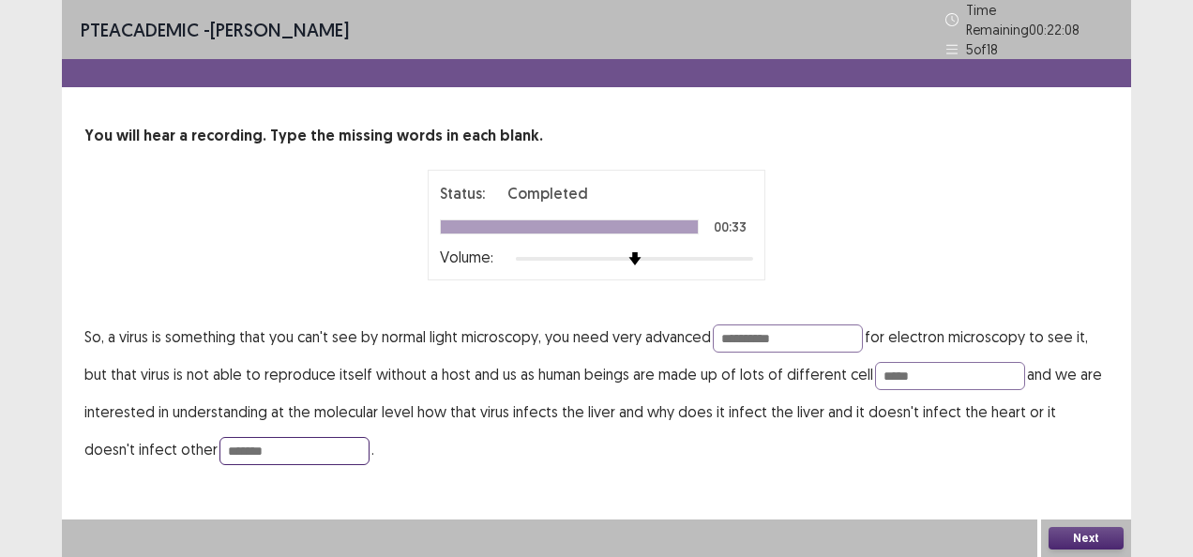
type input "*******"
click at [1096, 541] on button "Next" at bounding box center [1086, 538] width 75 height 23
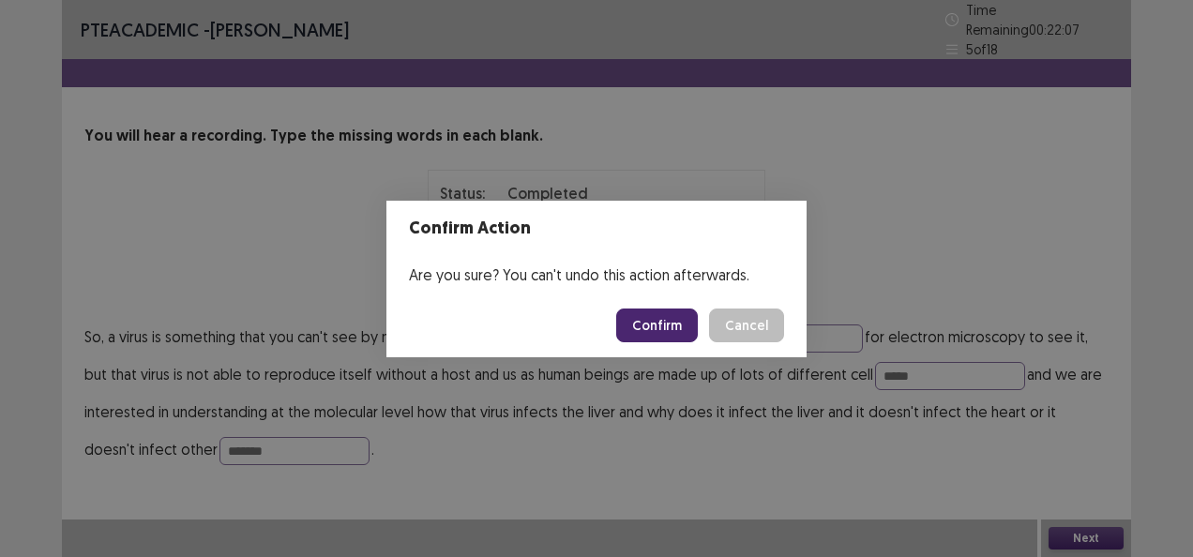
click at [640, 322] on button "Confirm" at bounding box center [657, 326] width 82 height 34
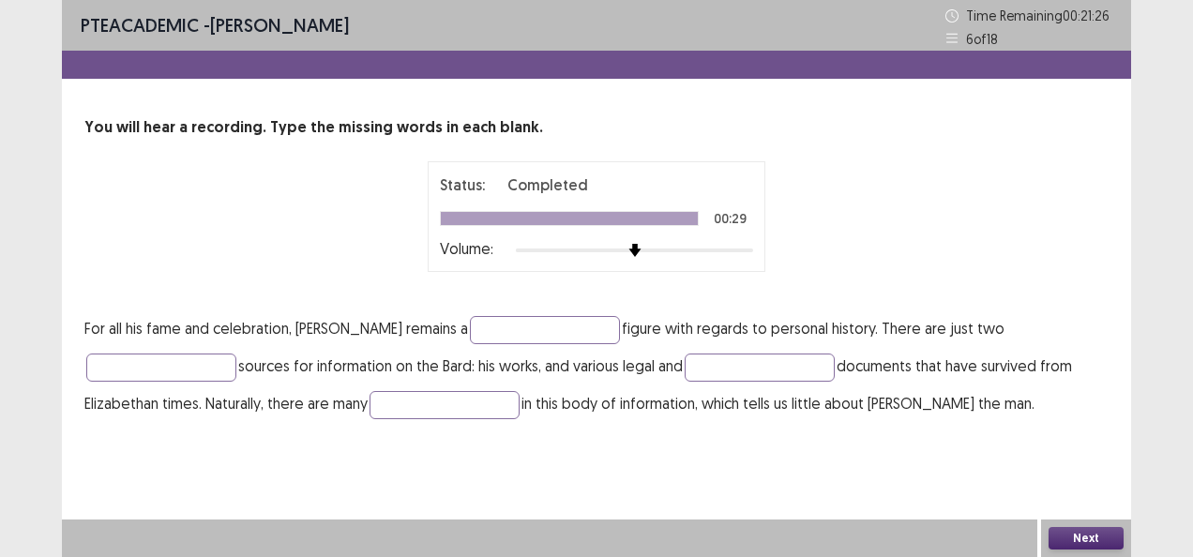
click at [594, 349] on p "For all his fame and celebration, [PERSON_NAME] remains a figure with regards t…" at bounding box center [596, 366] width 1024 height 113
click at [600, 334] on input "text" at bounding box center [545, 330] width 150 height 28
type input "*******"
click at [215, 359] on input "text" at bounding box center [161, 368] width 150 height 28
type input "*******"
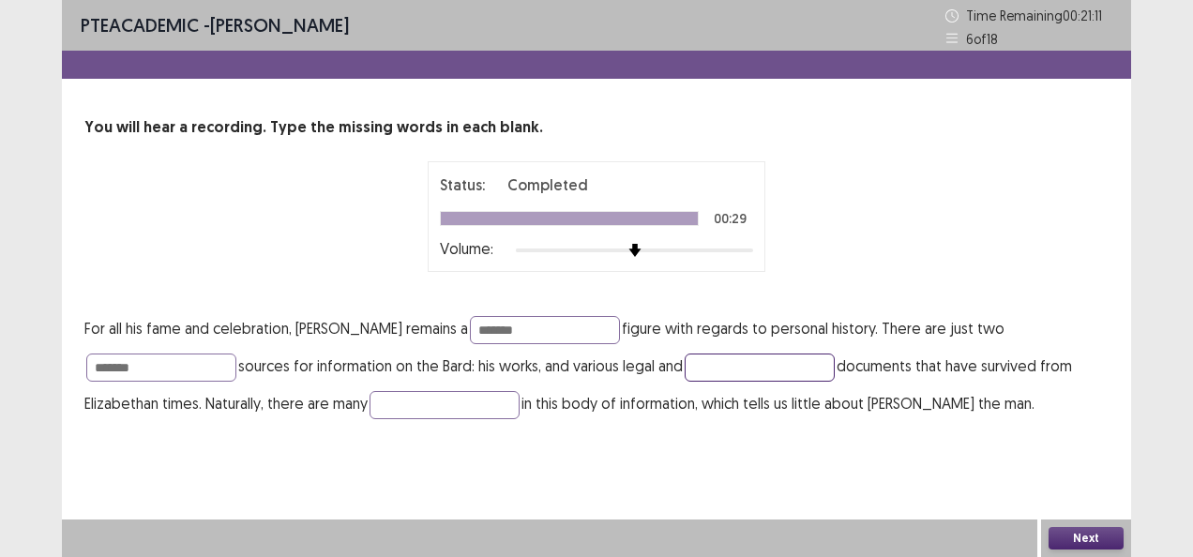
click at [798, 379] on input "text" at bounding box center [760, 368] width 150 height 28
type input "******"
click at [465, 406] on input "text" at bounding box center [445, 405] width 150 height 28
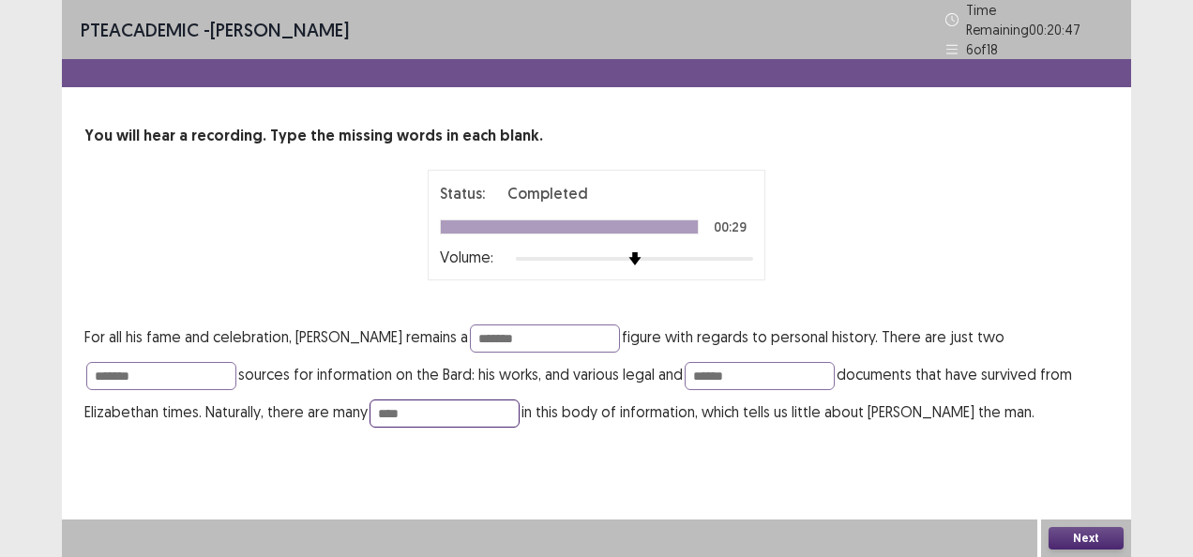
type input "****"
click at [1103, 538] on button "Next" at bounding box center [1086, 538] width 75 height 23
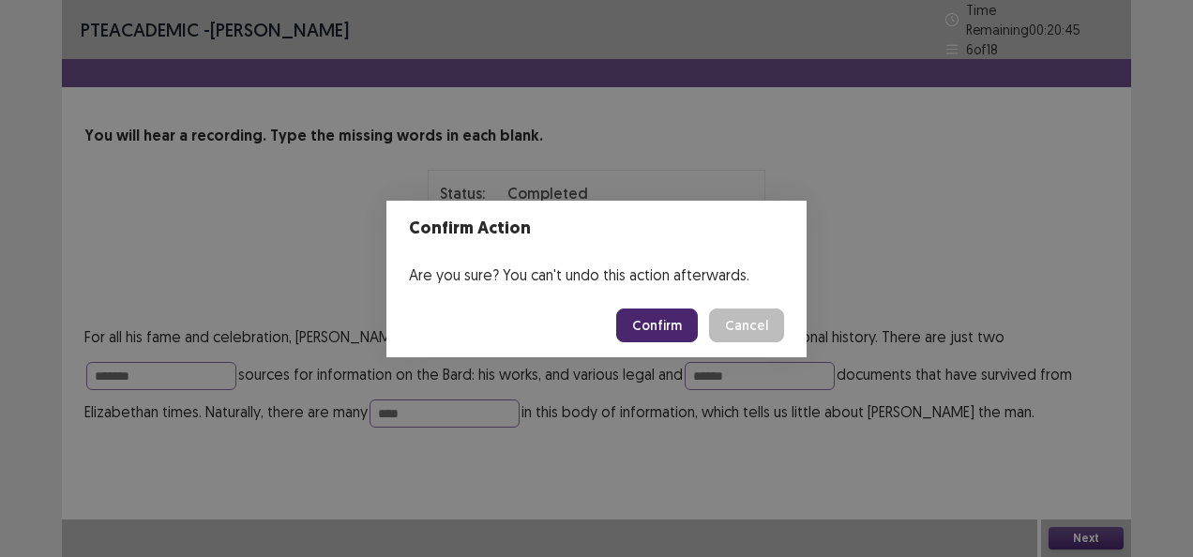
click at [651, 331] on button "Confirm" at bounding box center [657, 326] width 82 height 34
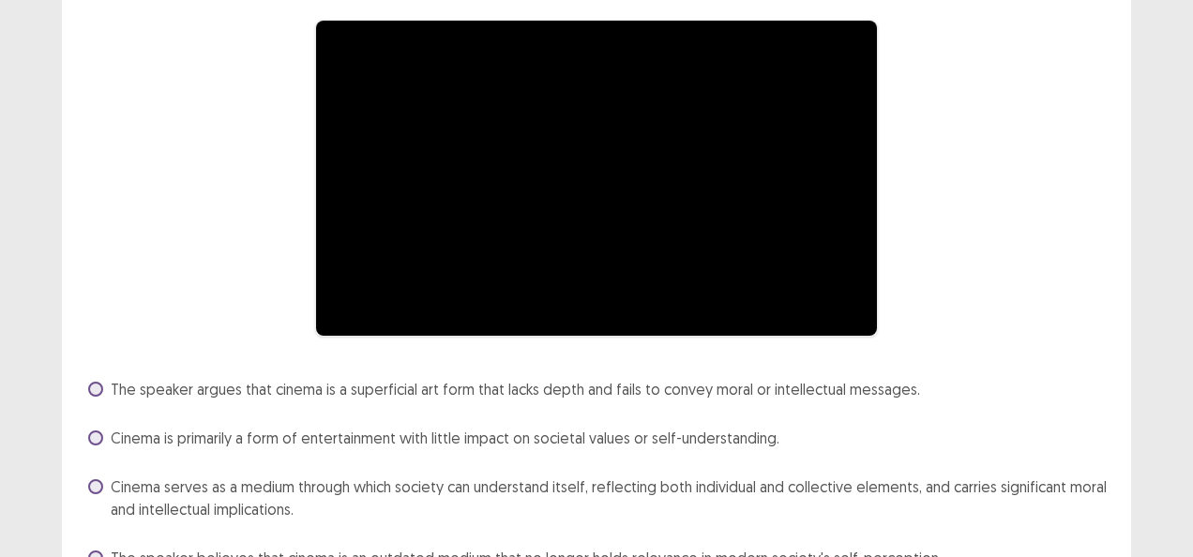
scroll to position [188, 0]
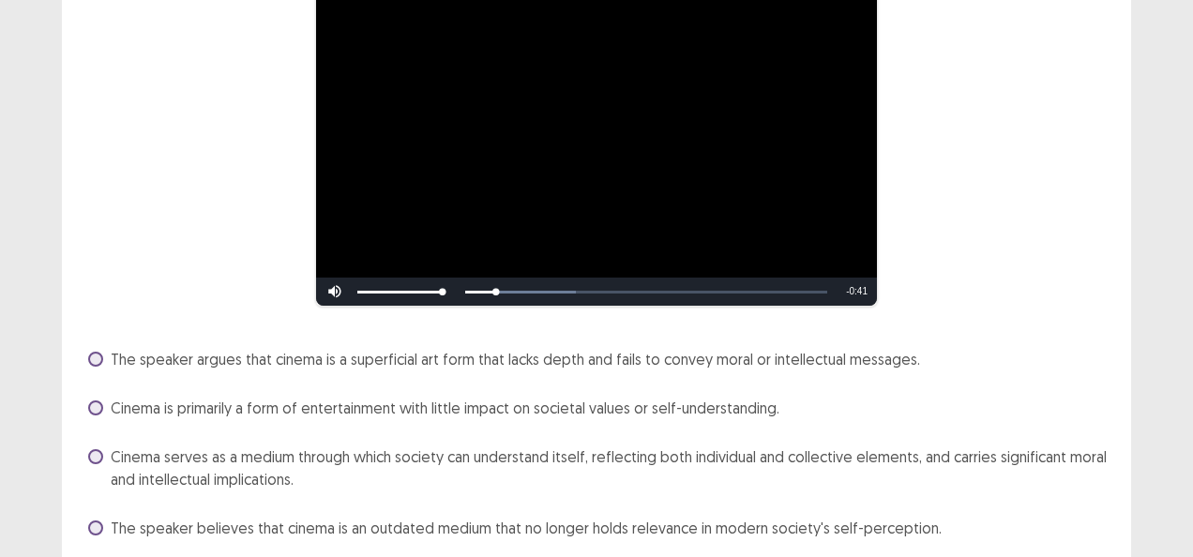
drag, startPoint x: 98, startPoint y: 453, endPoint x: 107, endPoint y: 450, distance: 9.8
click at [99, 452] on span at bounding box center [95, 456] width 15 height 15
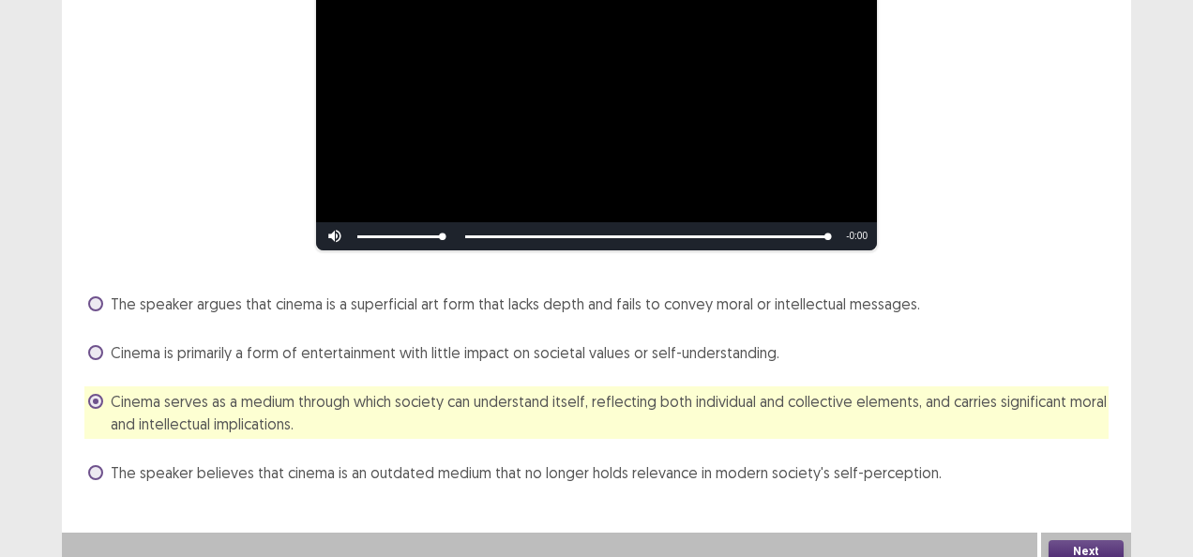
scroll to position [248, 0]
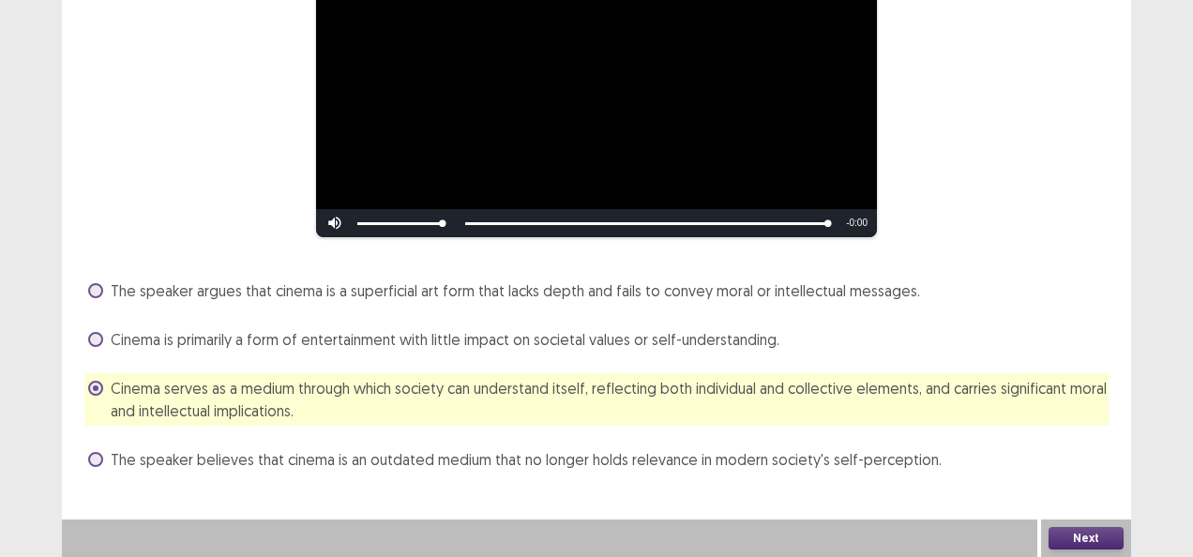
click at [1097, 530] on button "Next" at bounding box center [1086, 538] width 75 height 23
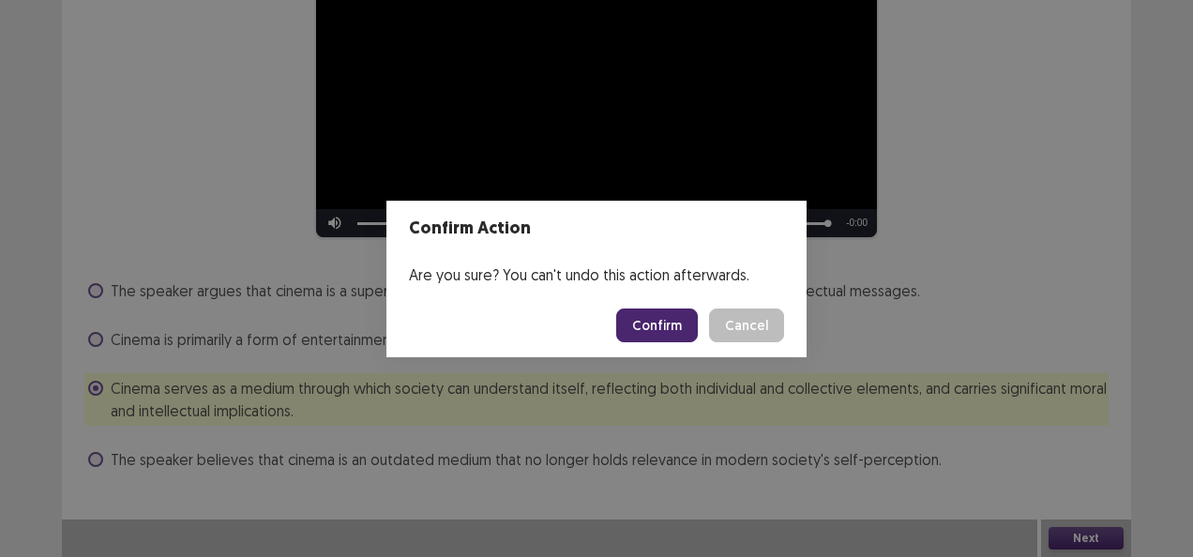
click at [645, 321] on button "Confirm" at bounding box center [657, 326] width 82 height 34
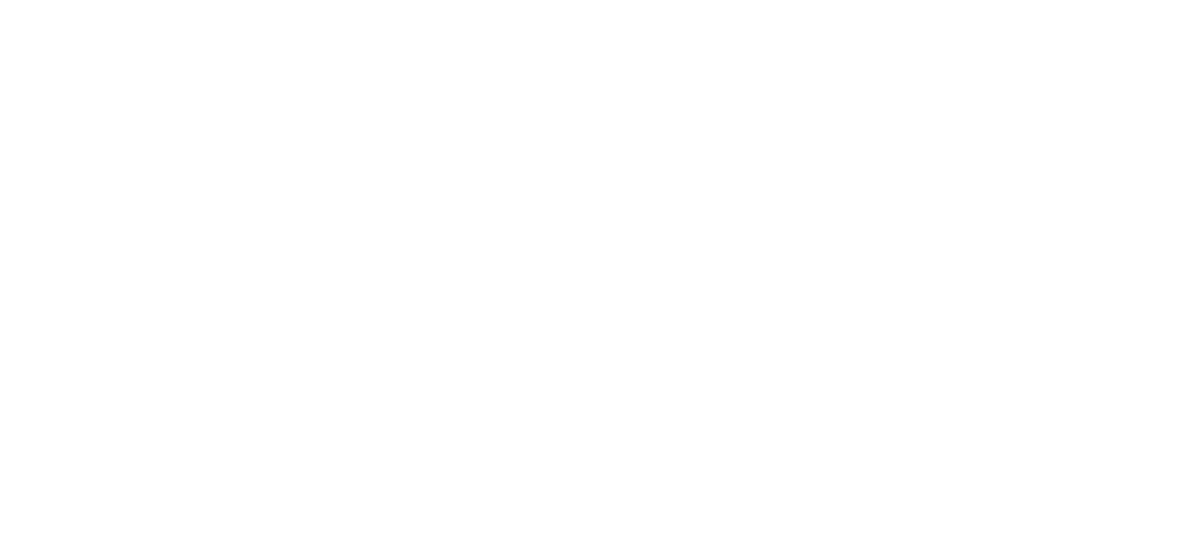
scroll to position [0, 0]
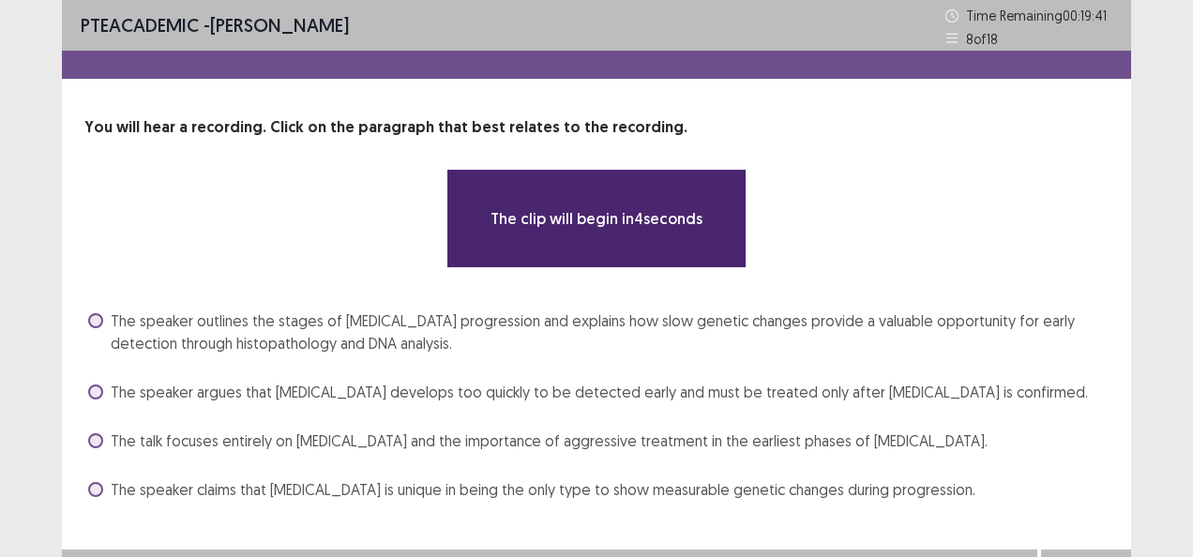
click at [99, 316] on span at bounding box center [95, 320] width 15 height 15
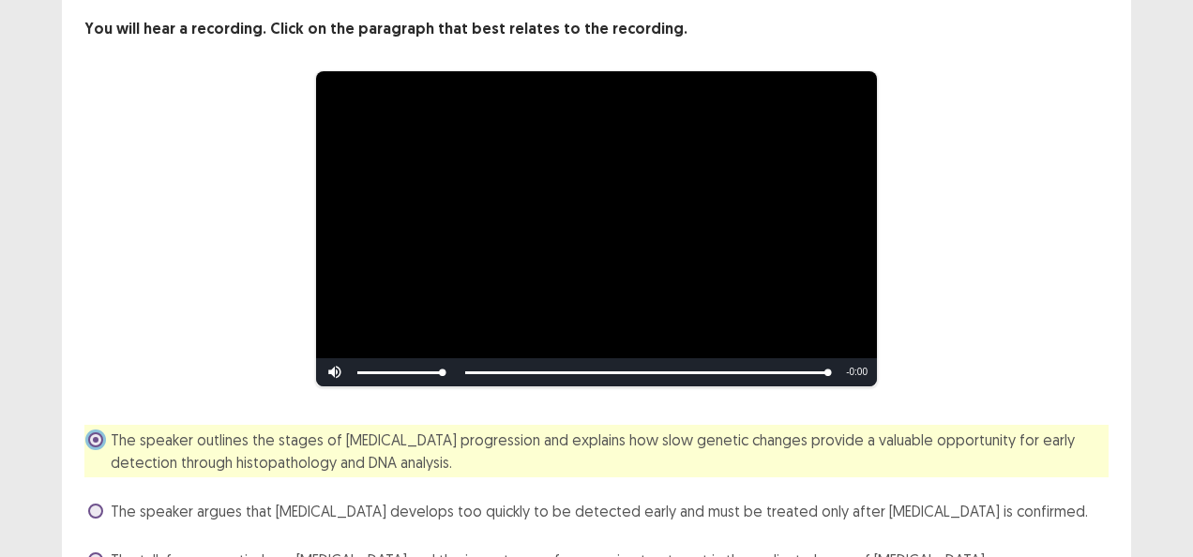
scroll to position [248, 0]
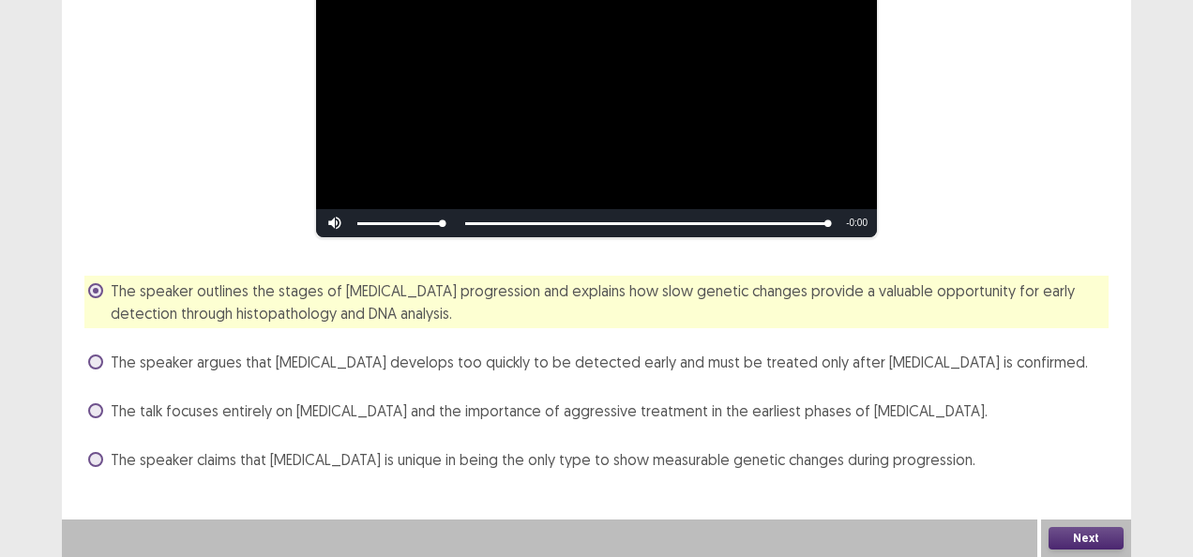
click at [1084, 534] on button "Next" at bounding box center [1086, 538] width 75 height 23
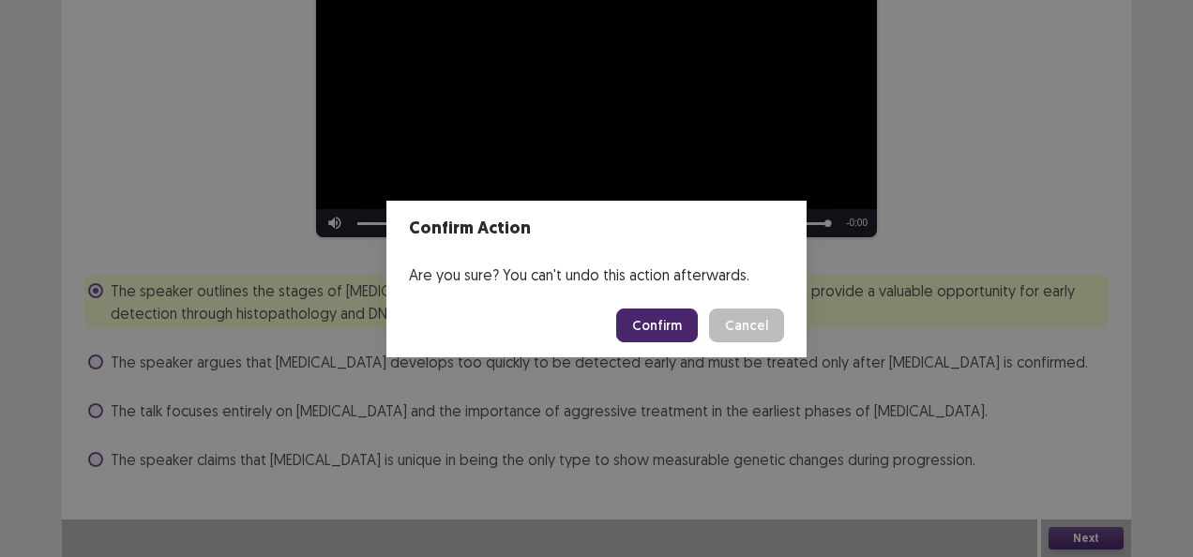
click at [673, 325] on button "Confirm" at bounding box center [657, 326] width 82 height 34
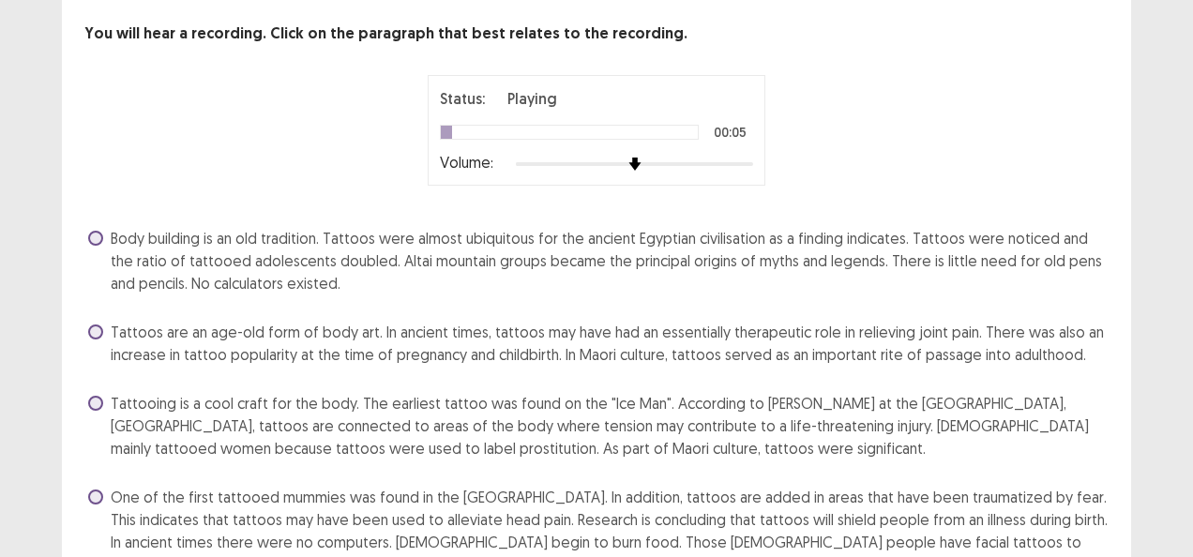
scroll to position [188, 0]
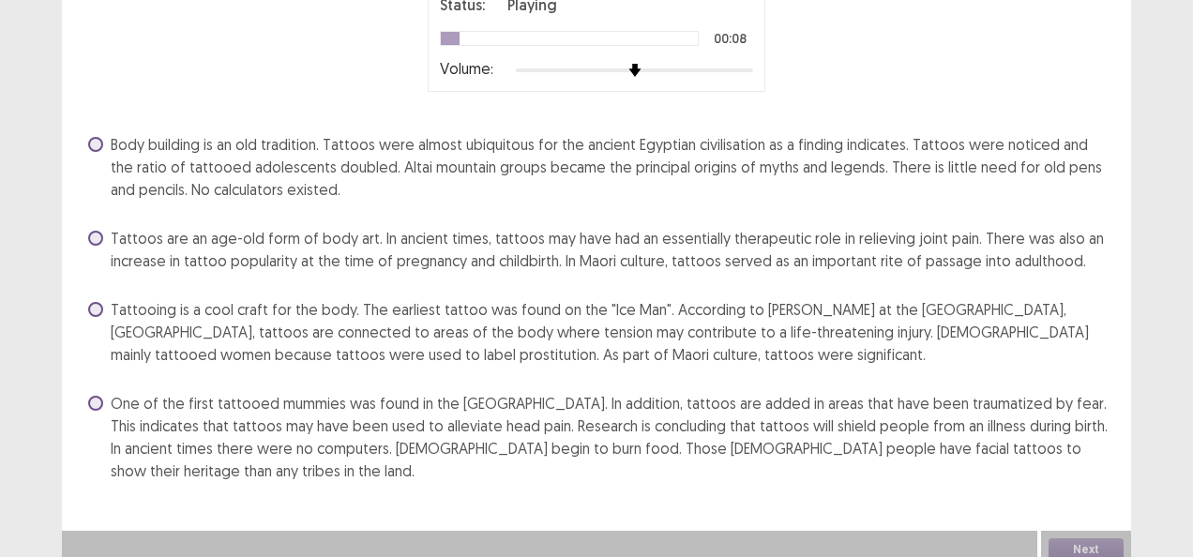
drag, startPoint x: 95, startPoint y: 397, endPoint x: 123, endPoint y: 401, distance: 28.4
click at [100, 401] on span at bounding box center [95, 403] width 15 height 15
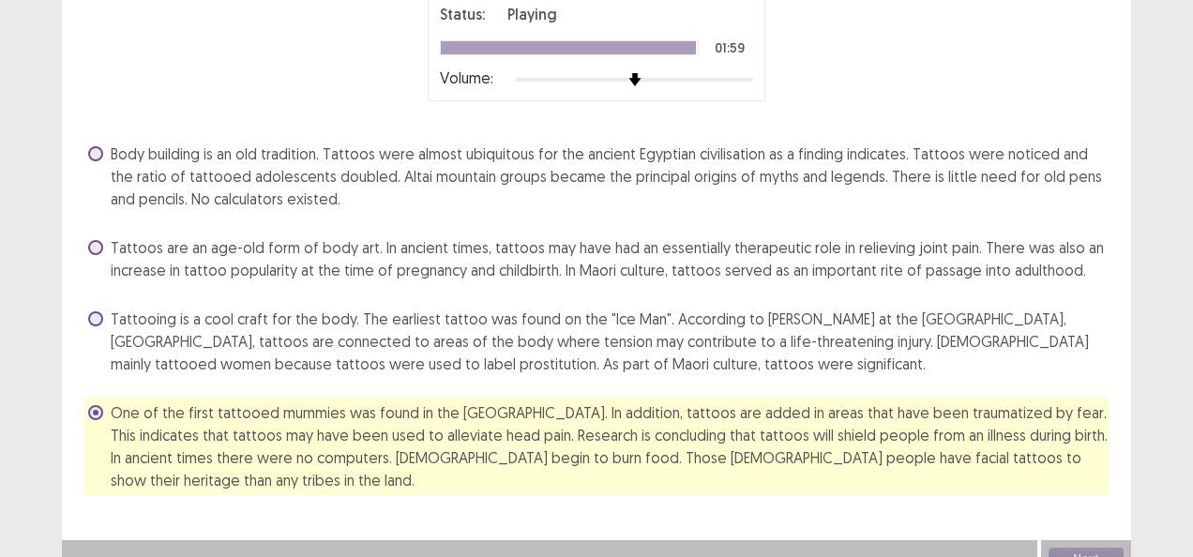
scroll to position [198, 0]
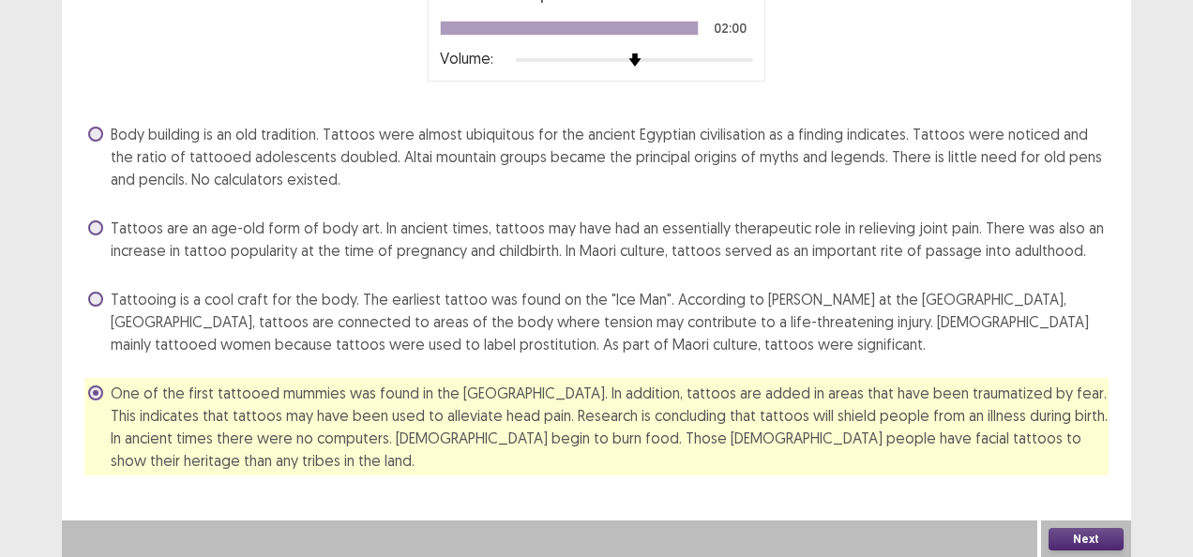
click at [1100, 537] on button "Next" at bounding box center [1086, 539] width 75 height 23
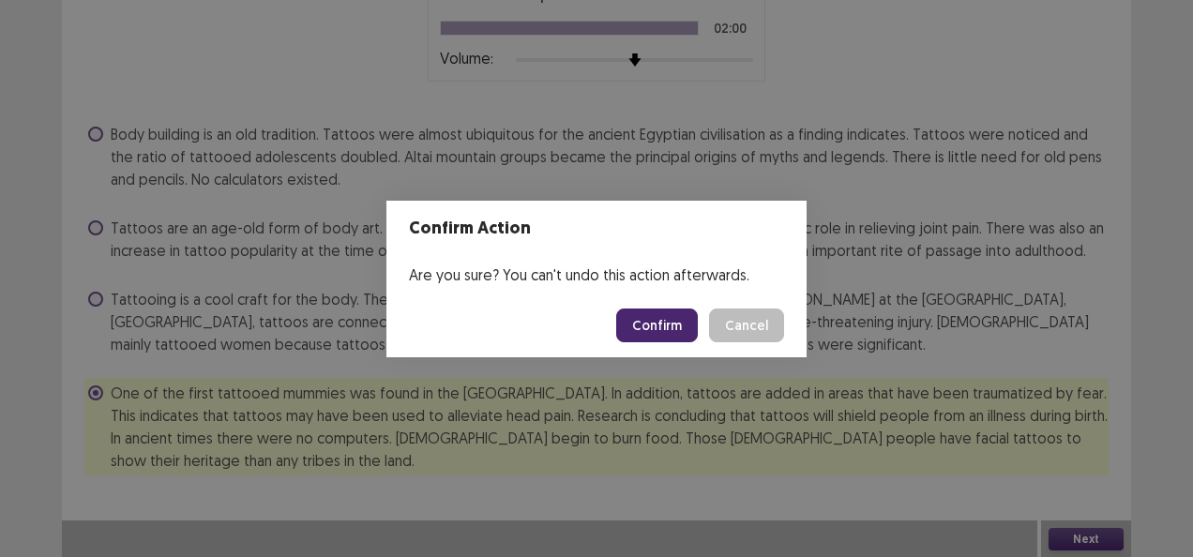
click at [689, 326] on button "Confirm" at bounding box center [657, 326] width 82 height 34
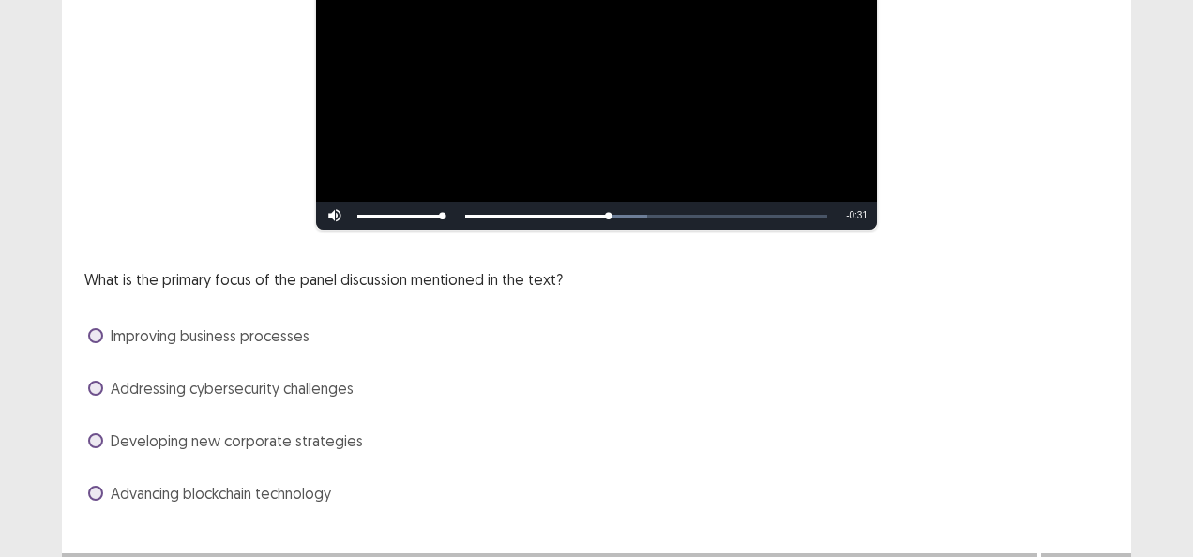
scroll to position [281, 0]
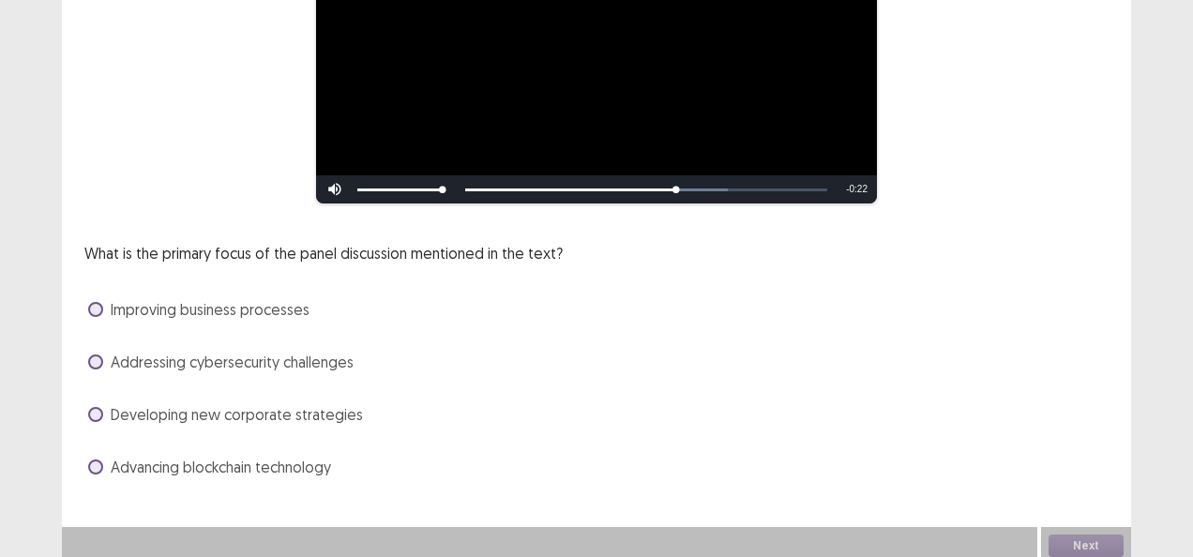
click at [105, 310] on label "Improving business processes" at bounding box center [198, 309] width 221 height 23
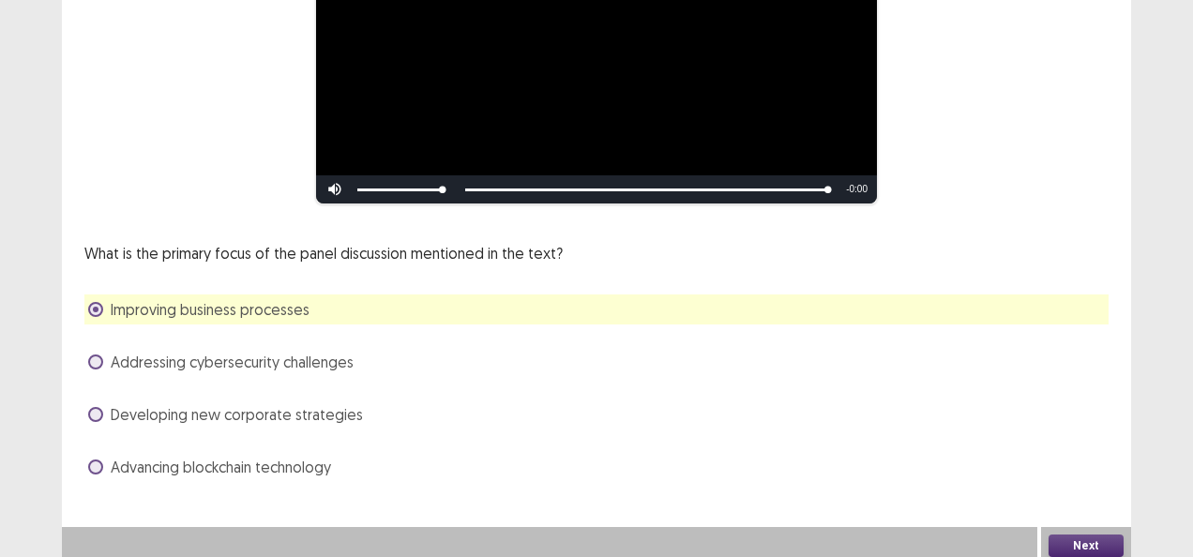
click at [1114, 545] on button "Next" at bounding box center [1086, 546] width 75 height 23
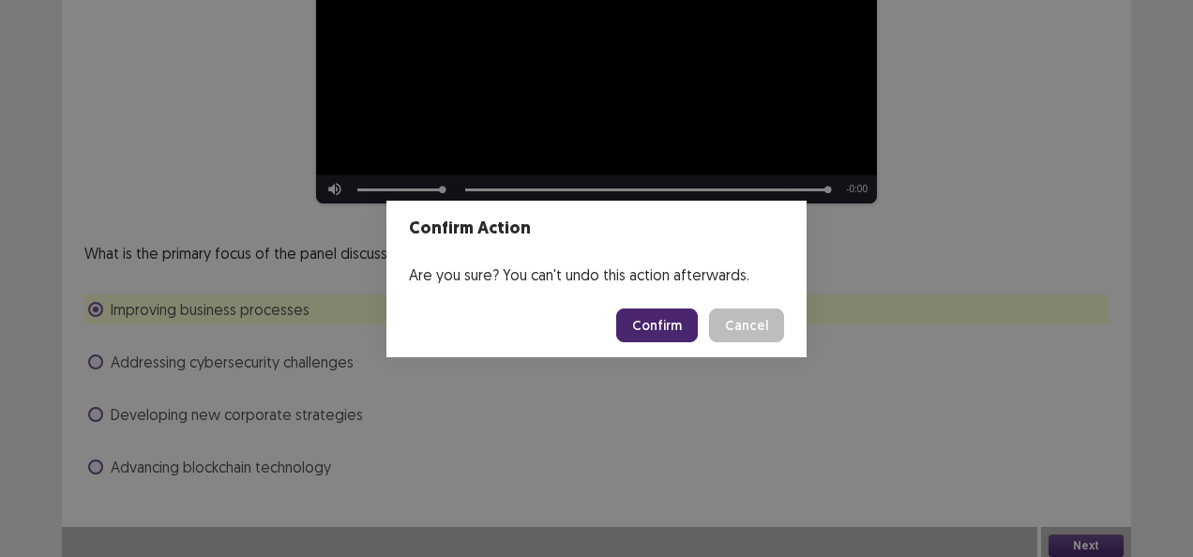
click at [662, 326] on button "Confirm" at bounding box center [657, 326] width 82 height 34
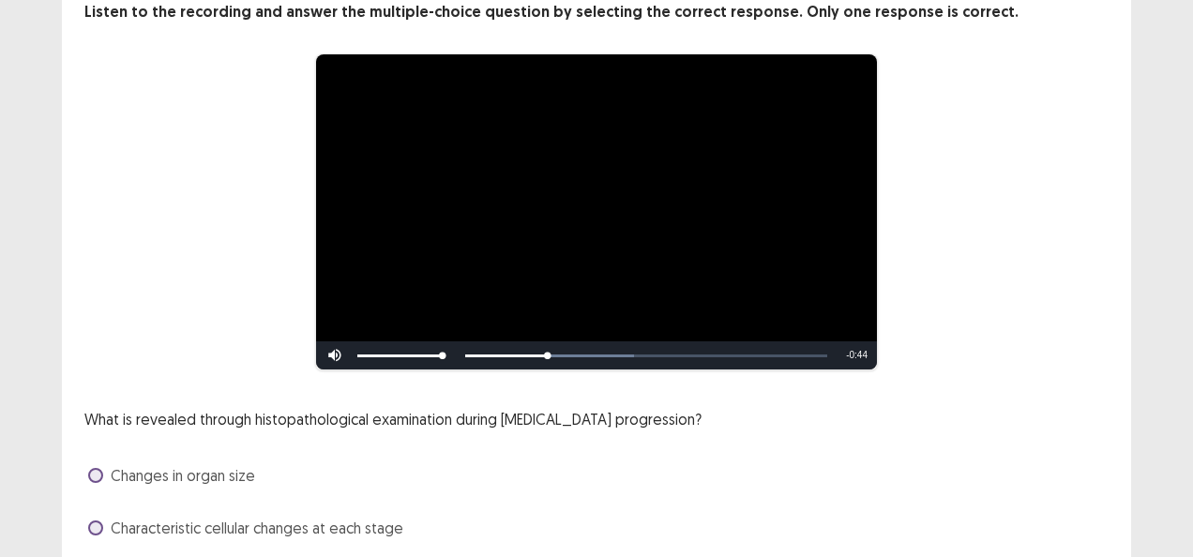
scroll to position [289, 0]
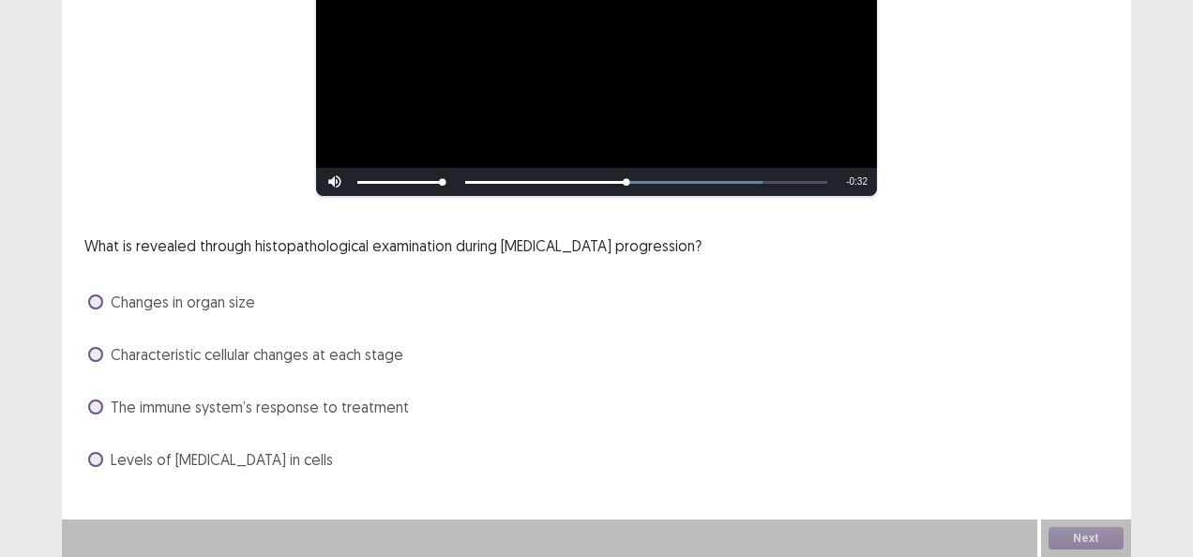
click at [100, 350] on span at bounding box center [95, 354] width 15 height 15
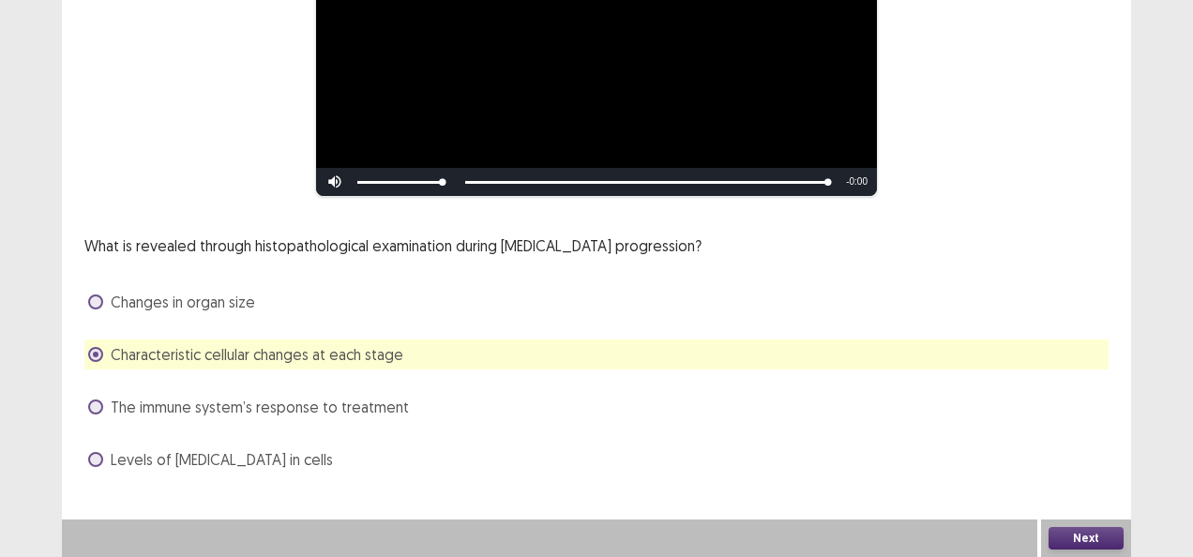
click at [1100, 535] on button "Next" at bounding box center [1086, 538] width 75 height 23
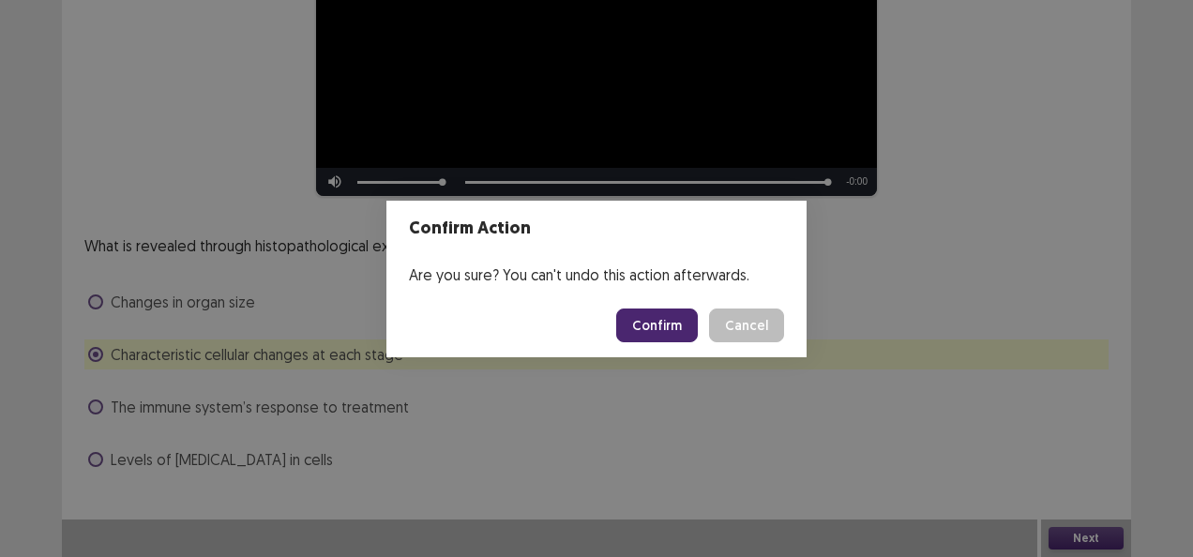
click at [688, 335] on button "Confirm" at bounding box center [657, 326] width 82 height 34
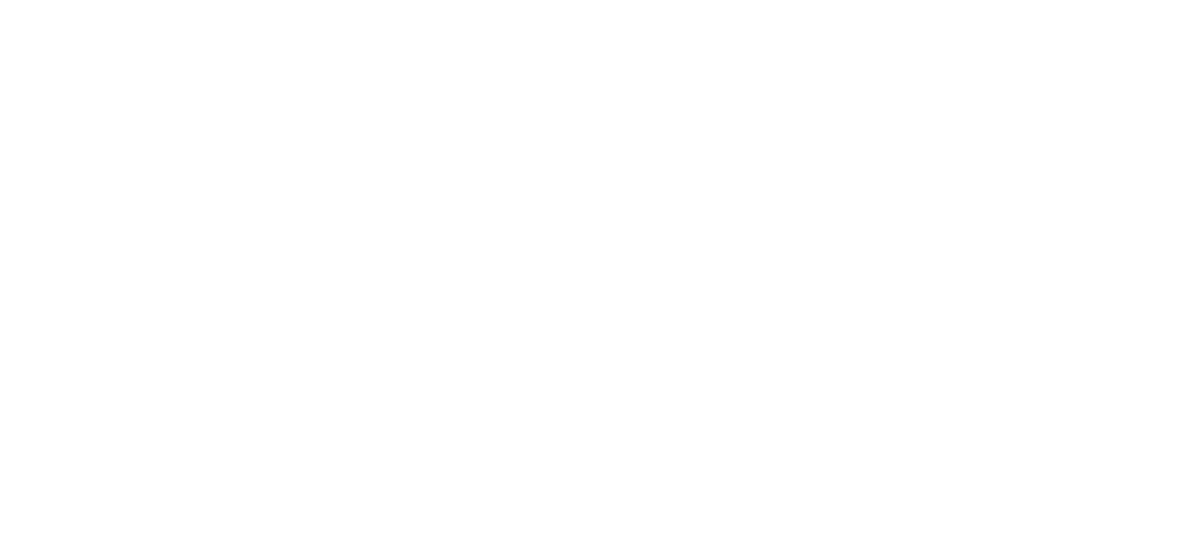
scroll to position [0, 0]
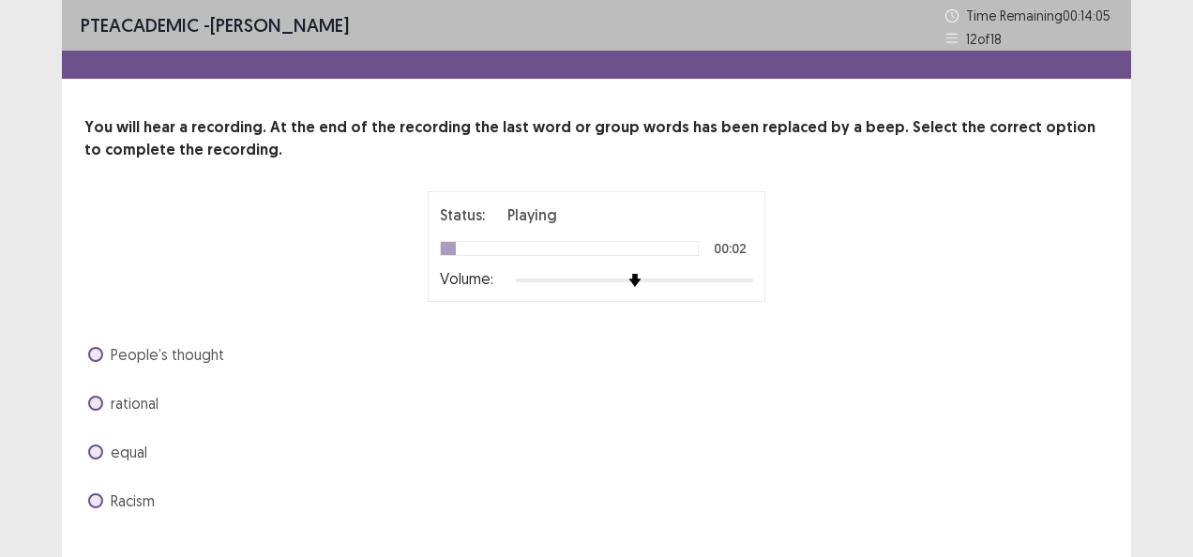
click at [90, 351] on span at bounding box center [95, 354] width 15 height 15
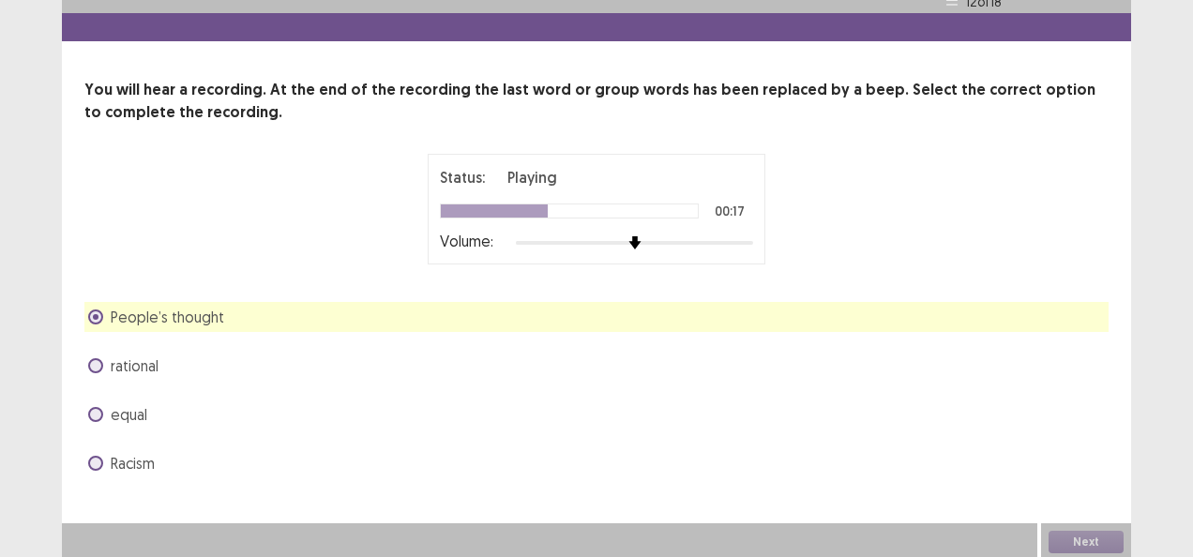
scroll to position [40, 0]
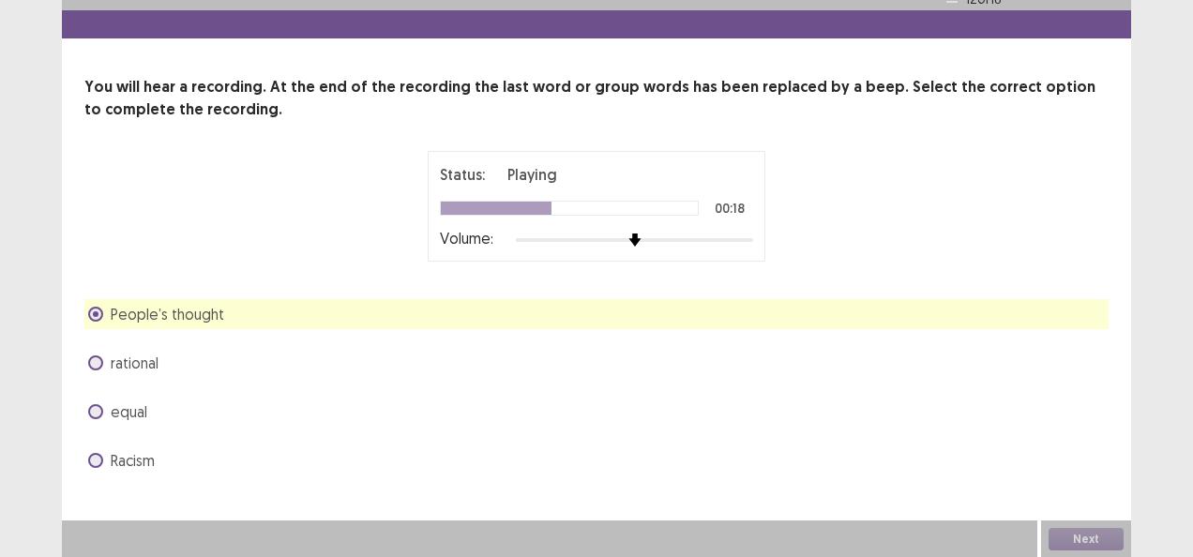
click at [972, 428] on div "People’s thought rational equal Racism" at bounding box center [596, 387] width 1024 height 176
click at [1094, 544] on button "Next" at bounding box center [1086, 539] width 75 height 23
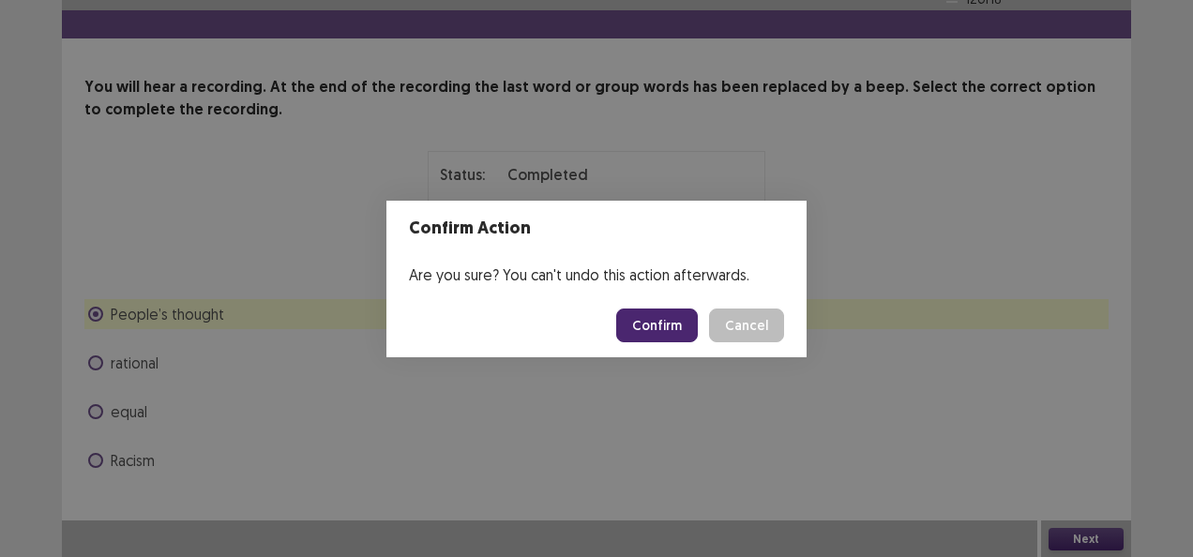
click at [664, 315] on button "Confirm" at bounding box center [657, 326] width 82 height 34
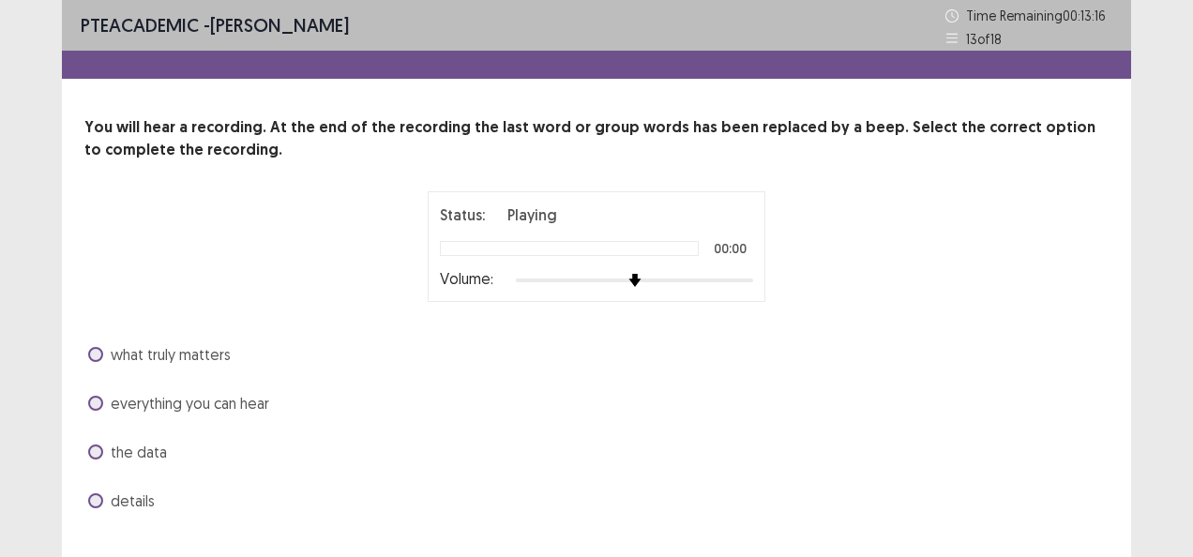
click at [94, 352] on span at bounding box center [95, 354] width 15 height 15
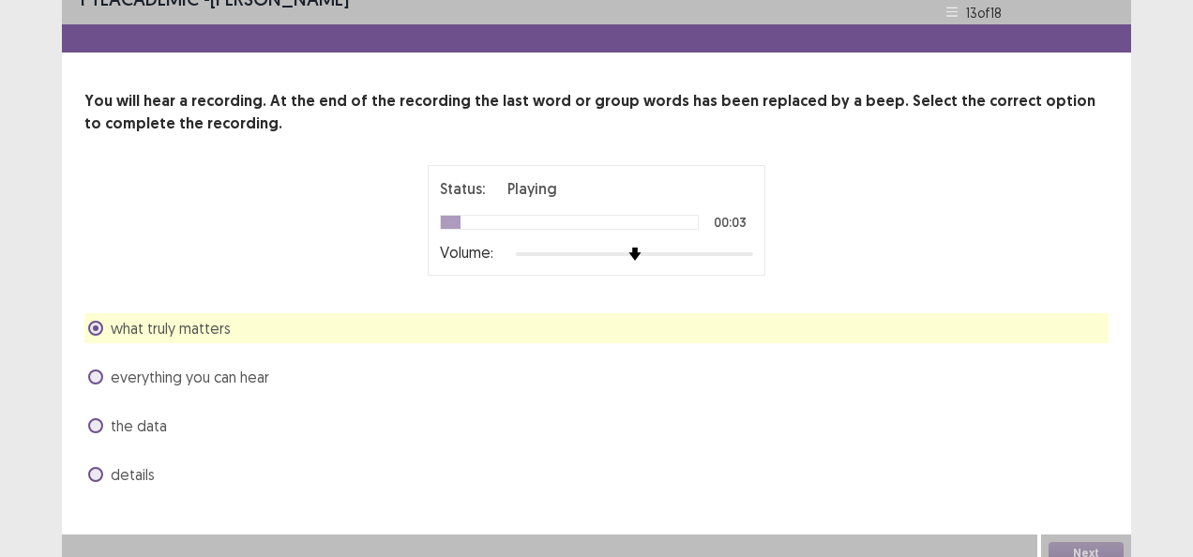
scroll to position [40, 0]
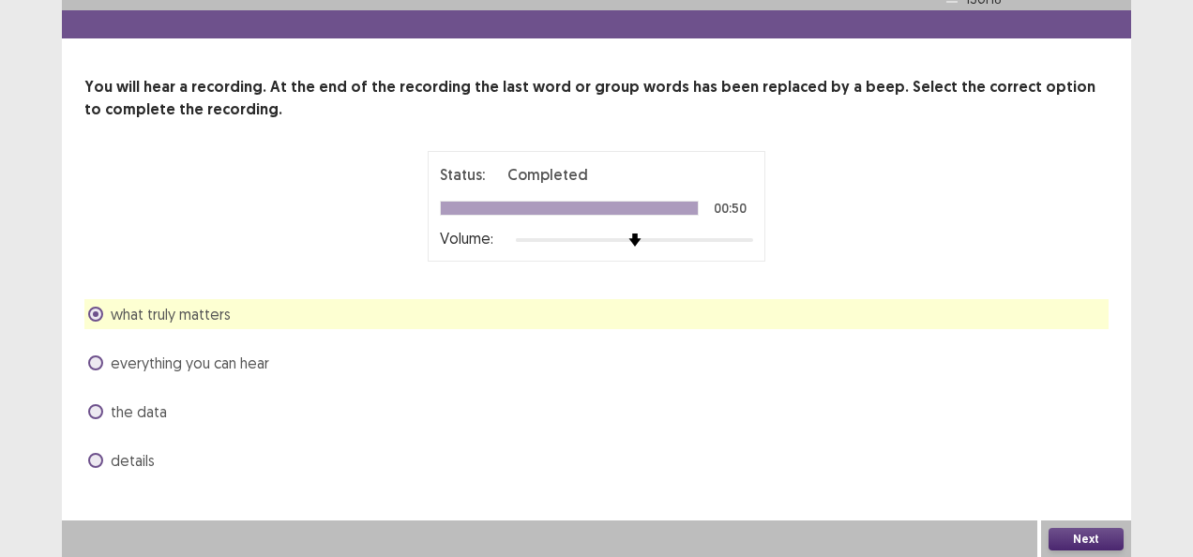
click at [1080, 538] on button "Next" at bounding box center [1086, 539] width 75 height 23
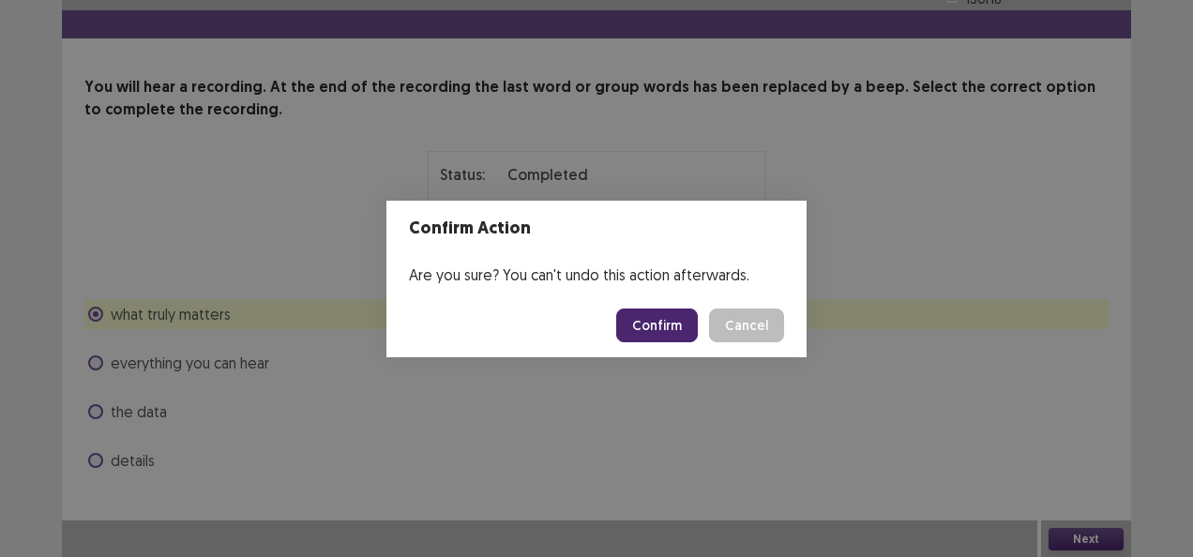
click at [647, 322] on button "Confirm" at bounding box center [657, 326] width 82 height 34
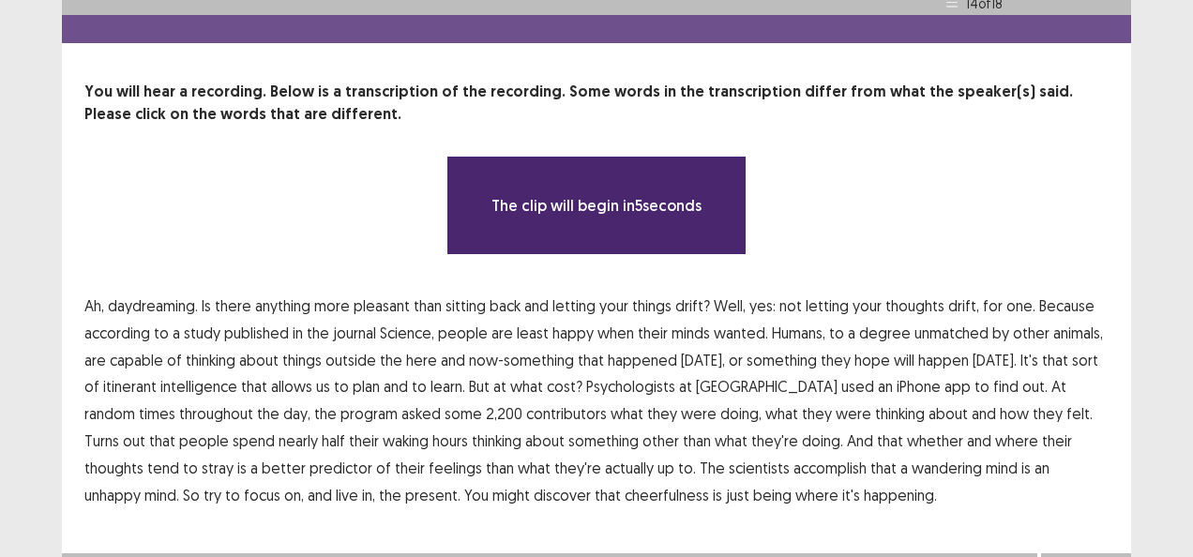
scroll to position [69, 0]
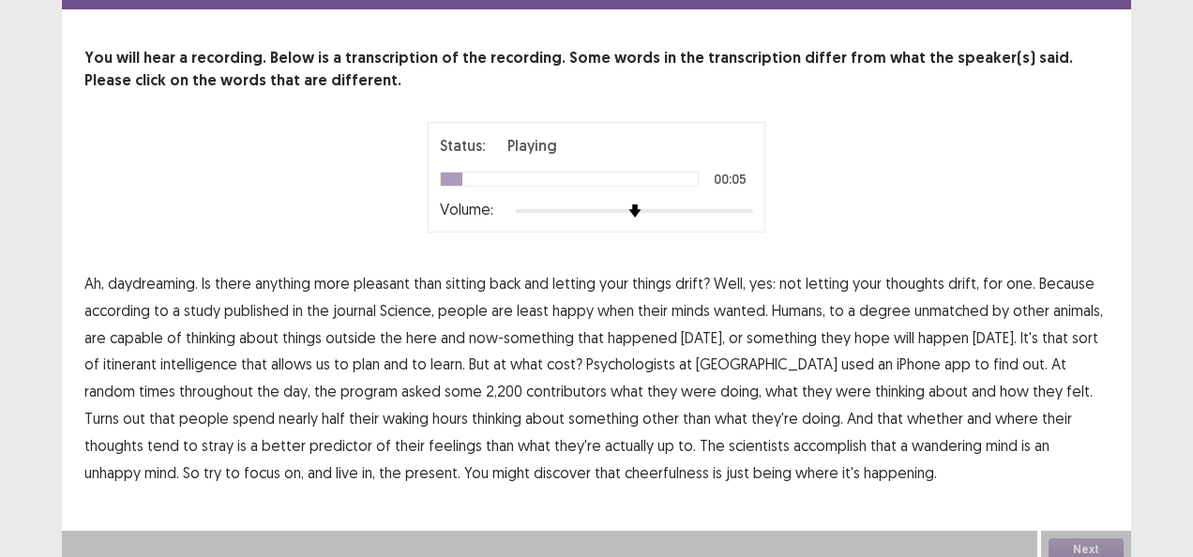
click at [655, 281] on span "things" at bounding box center [651, 283] width 39 height 23
click at [742, 308] on span "wanted." at bounding box center [741, 310] width 54 height 23
click at [237, 364] on span "intelligence" at bounding box center [198, 364] width 77 height 23
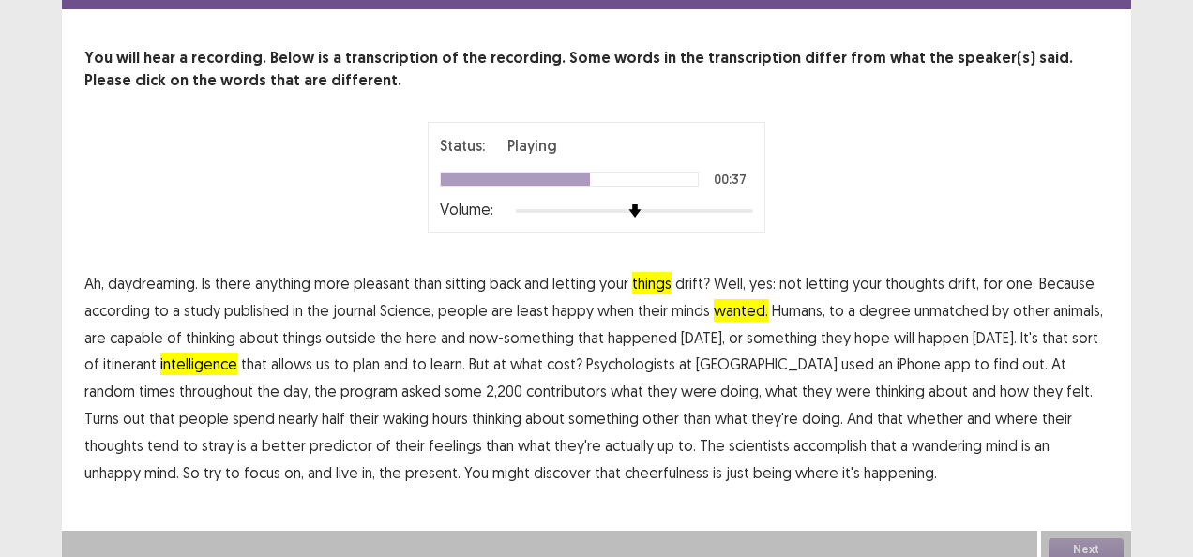
drag, startPoint x: 494, startPoint y: 368, endPoint x: 496, endPoint y: 382, distance: 14.2
click at [496, 382] on p "Ah, daydreaming. Is there anything more pleasant than sitting back and letting …" at bounding box center [596, 378] width 1024 height 216
click at [526, 392] on span "contributors" at bounding box center [566, 391] width 81 height 23
click at [794, 445] on span "accomplish" at bounding box center [830, 445] width 73 height 23
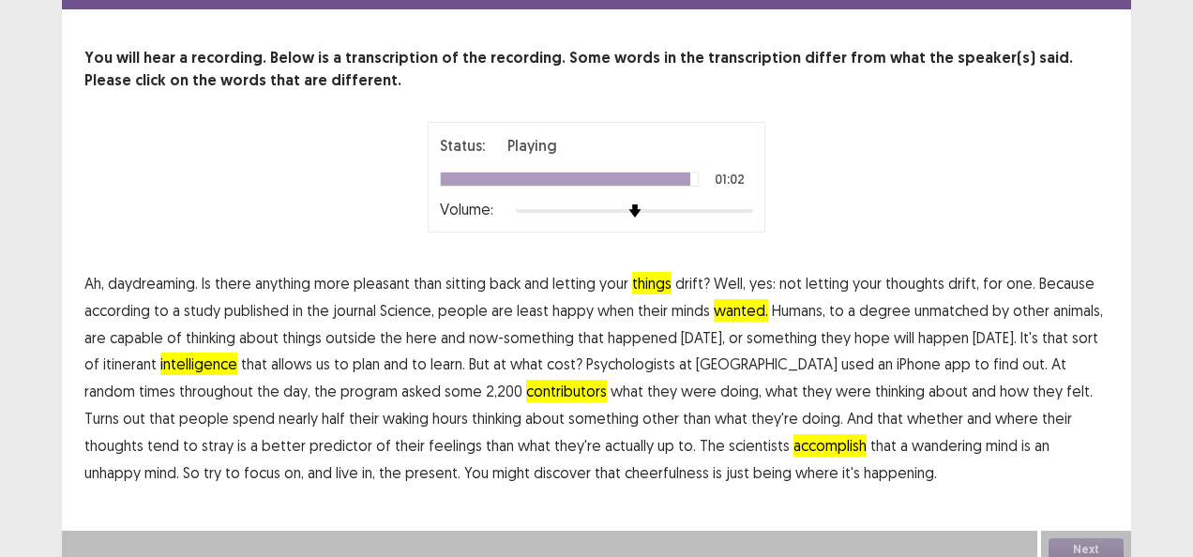
click at [625, 477] on span "cheerfulness" at bounding box center [667, 473] width 84 height 23
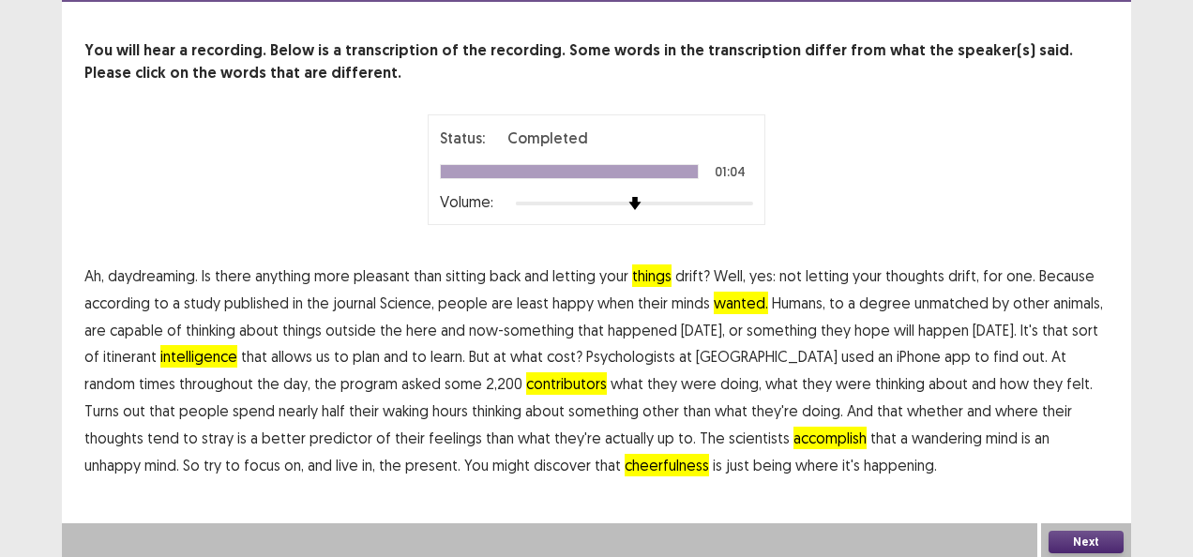
scroll to position [81, 0]
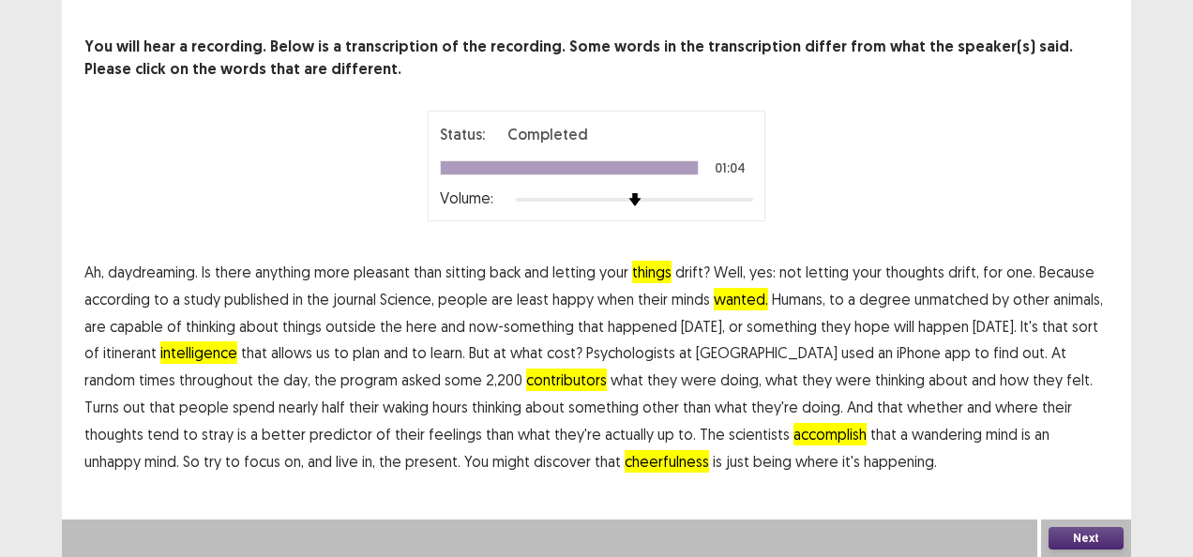
click at [1099, 538] on button "Next" at bounding box center [1086, 538] width 75 height 23
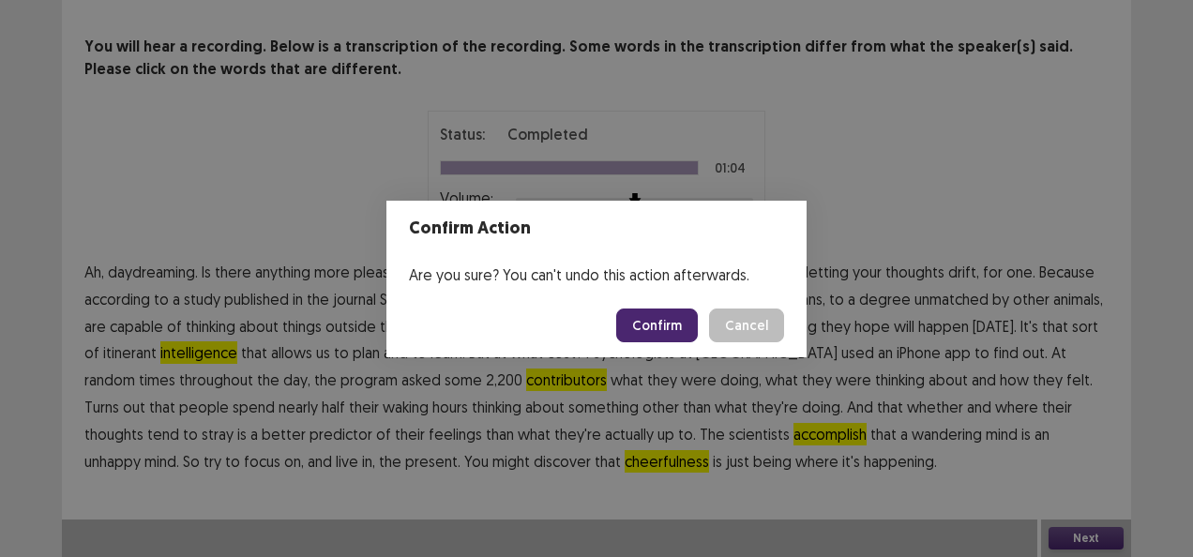
click at [655, 330] on button "Confirm" at bounding box center [657, 326] width 82 height 34
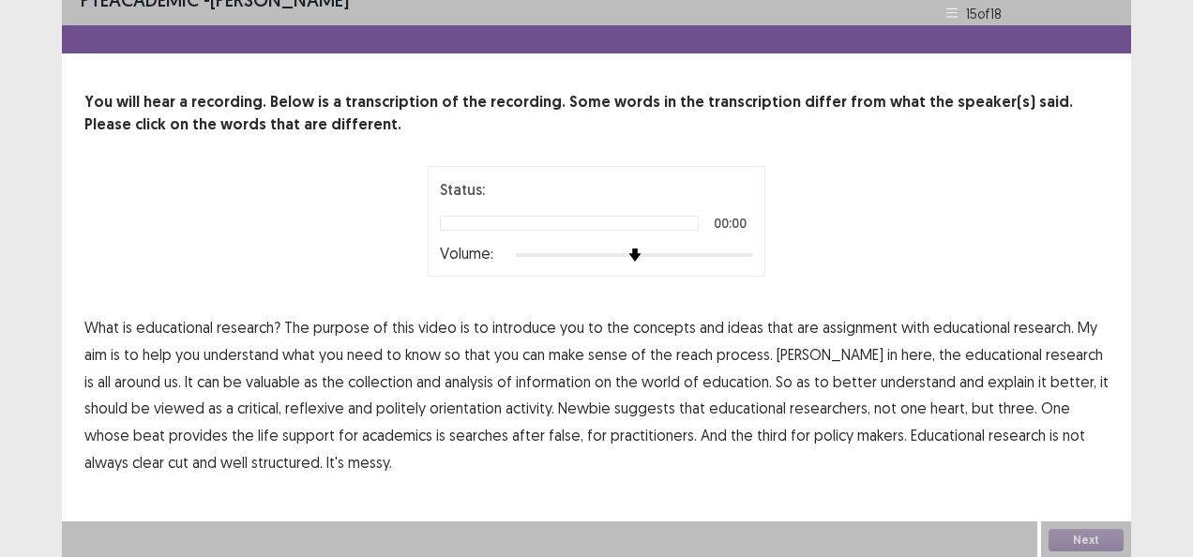
scroll to position [26, 0]
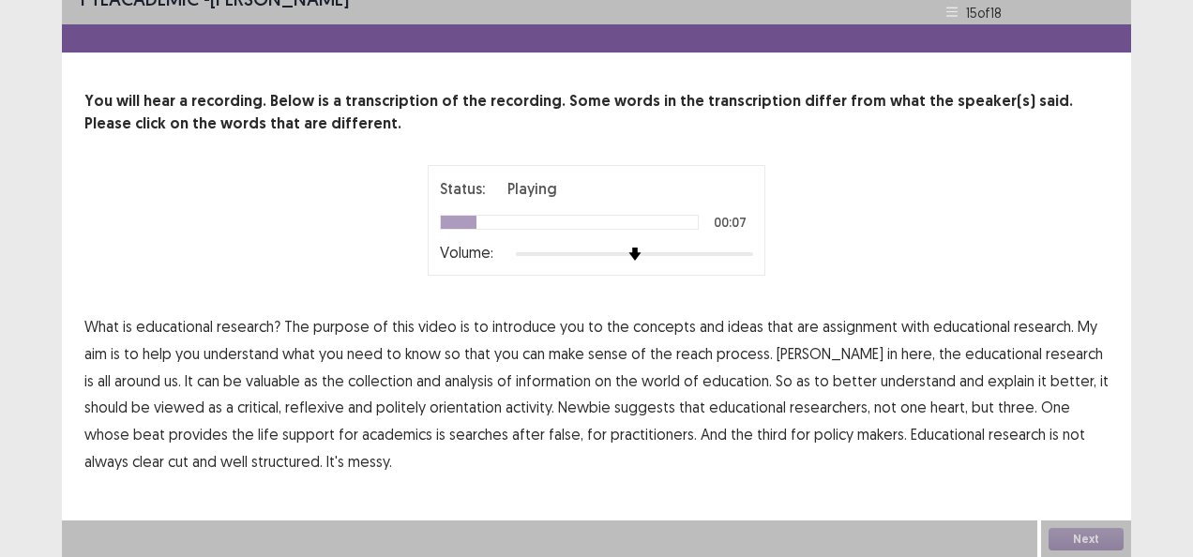
click at [844, 324] on span "assignment" at bounding box center [860, 326] width 75 height 23
click at [696, 354] on span "reach" at bounding box center [694, 353] width 37 height 23
click at [902, 353] on span "here," at bounding box center [919, 353] width 34 height 23
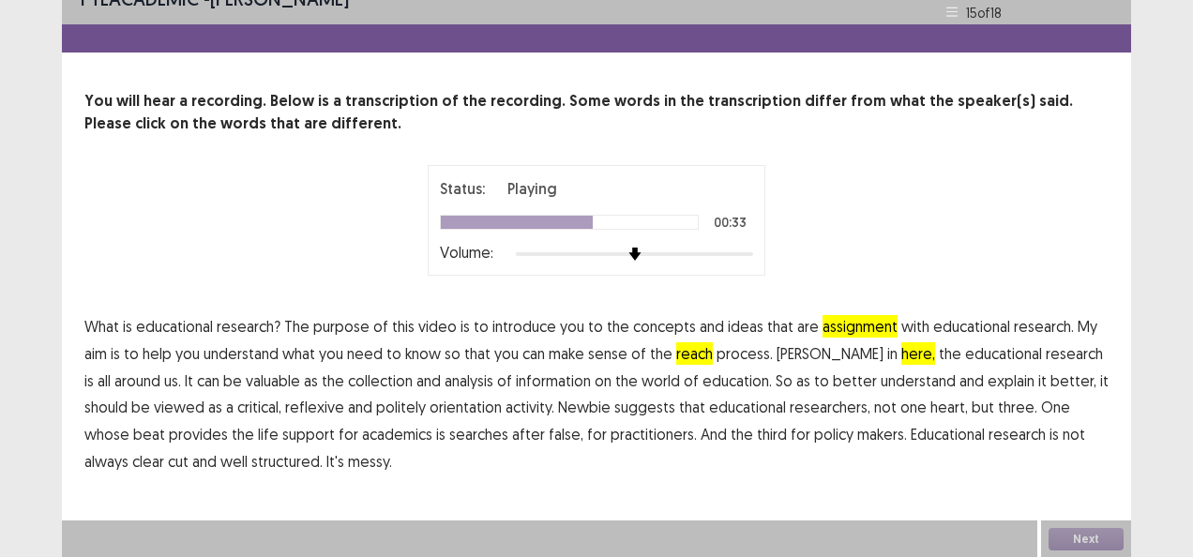
click at [405, 408] on span "politely" at bounding box center [401, 407] width 50 height 23
drag, startPoint x: 493, startPoint y: 434, endPoint x: 517, endPoint y: 435, distance: 23.5
click at [549, 434] on span "false," at bounding box center [566, 434] width 35 height 23
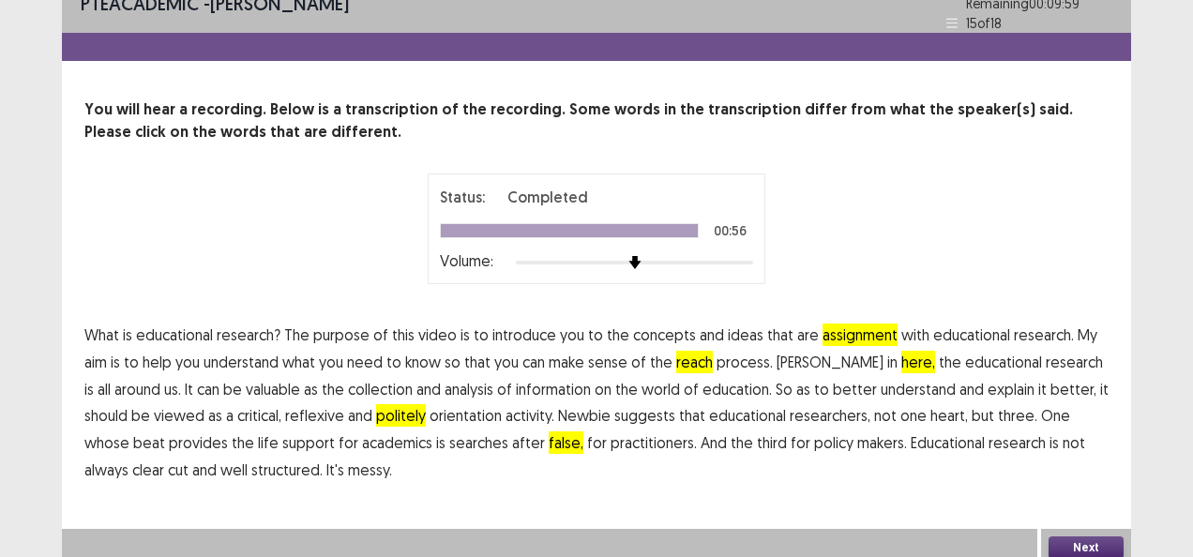
click at [1086, 539] on button "Next" at bounding box center [1086, 548] width 75 height 23
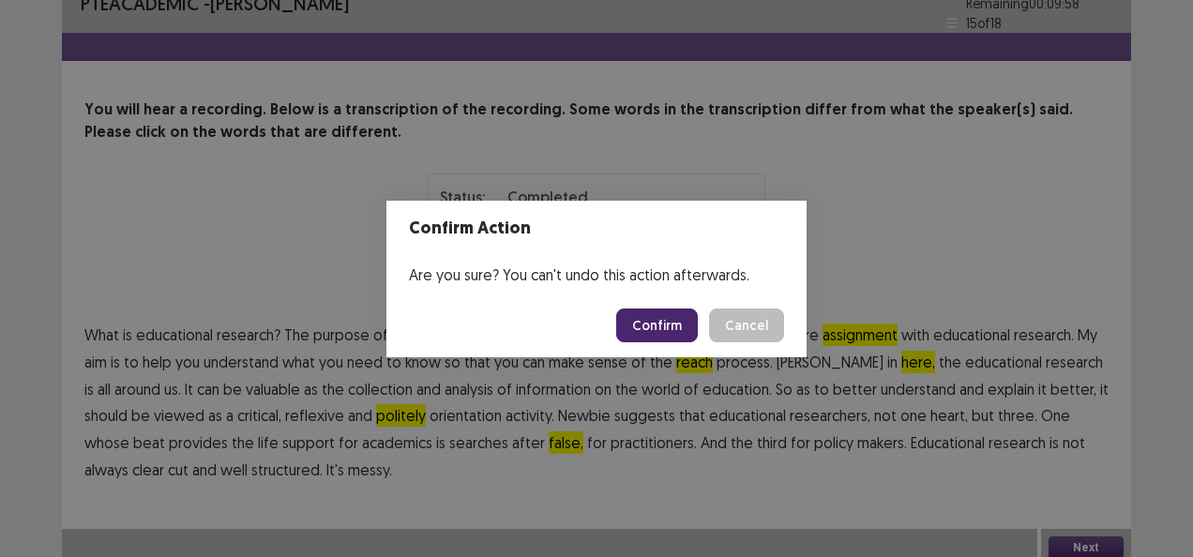
click at [662, 330] on button "Confirm" at bounding box center [657, 326] width 82 height 34
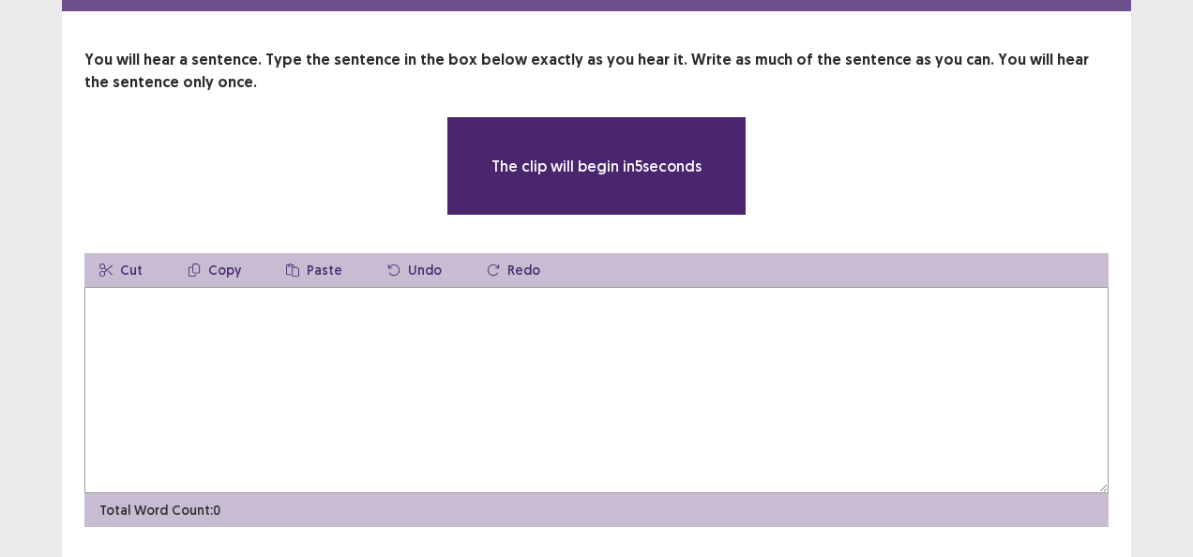
scroll to position [119, 0]
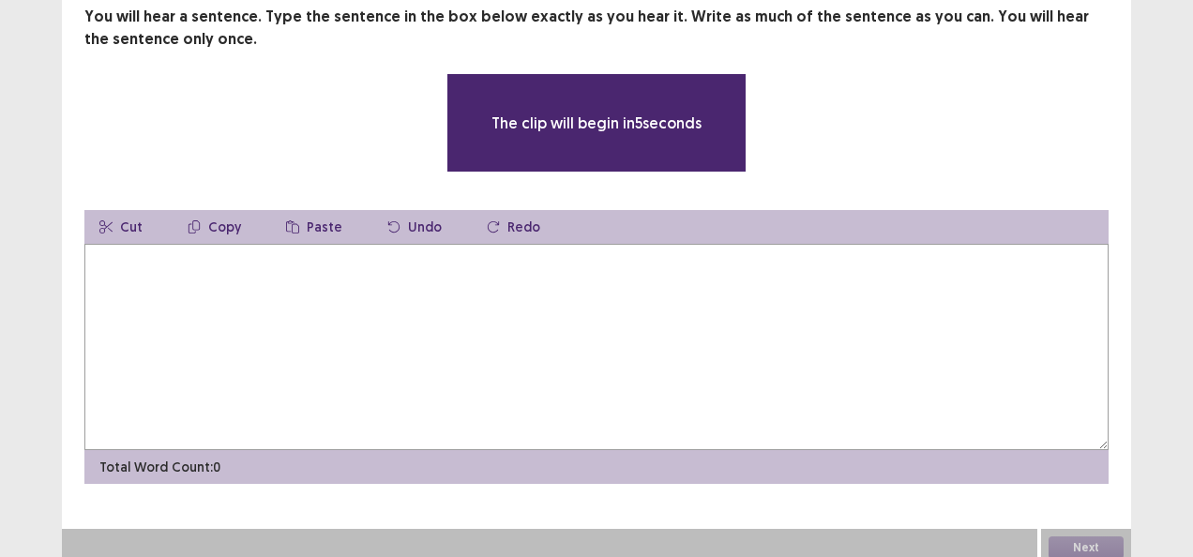
click at [388, 326] on textarea at bounding box center [596, 347] width 1024 height 206
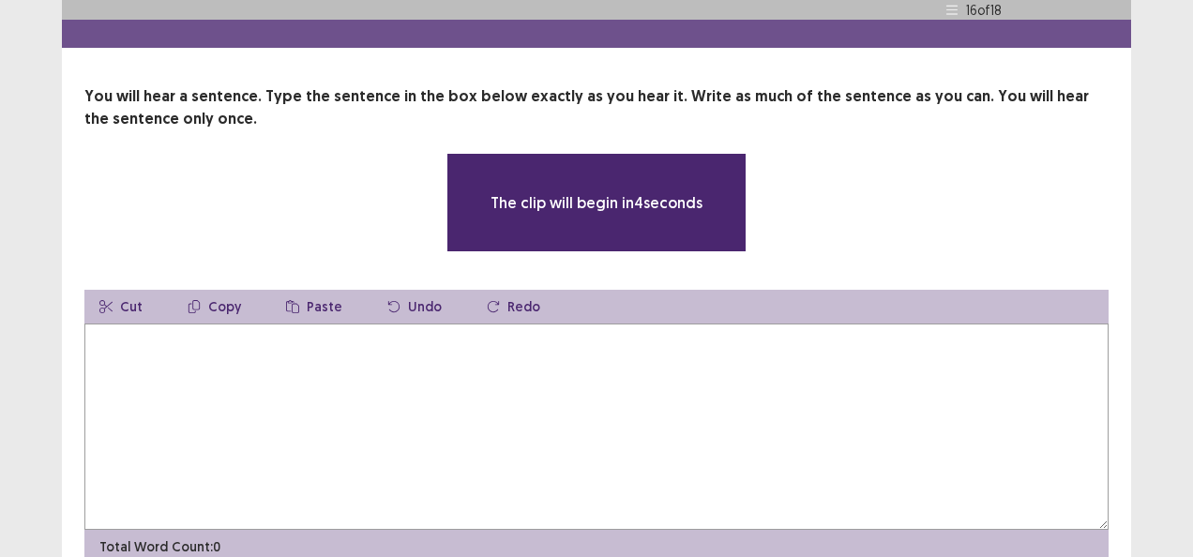
scroll to position [25, 0]
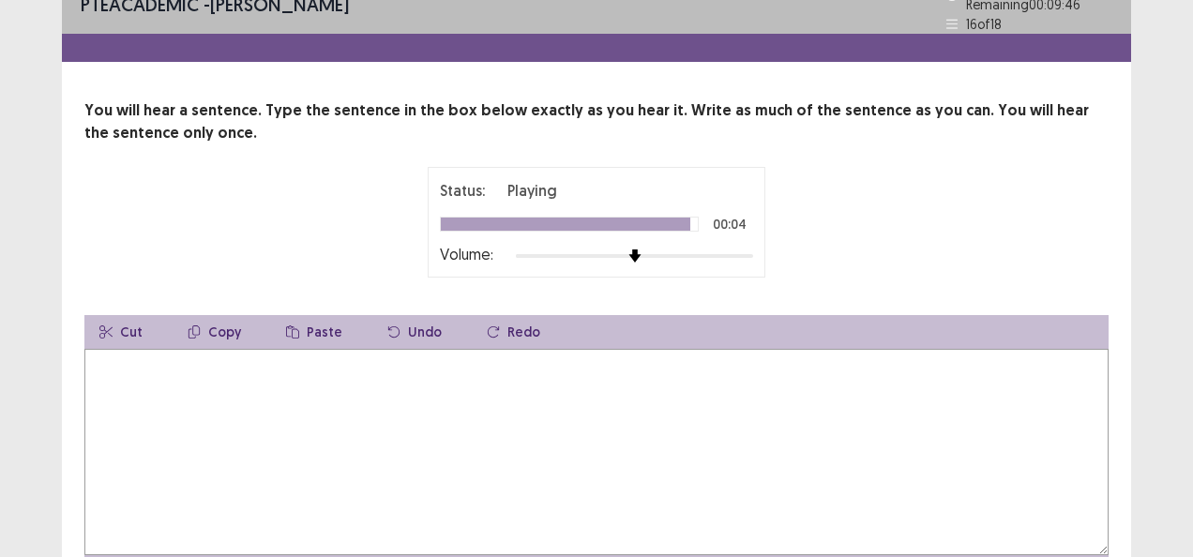
click at [326, 409] on textarea at bounding box center [596, 452] width 1024 height 206
type textarea "*"
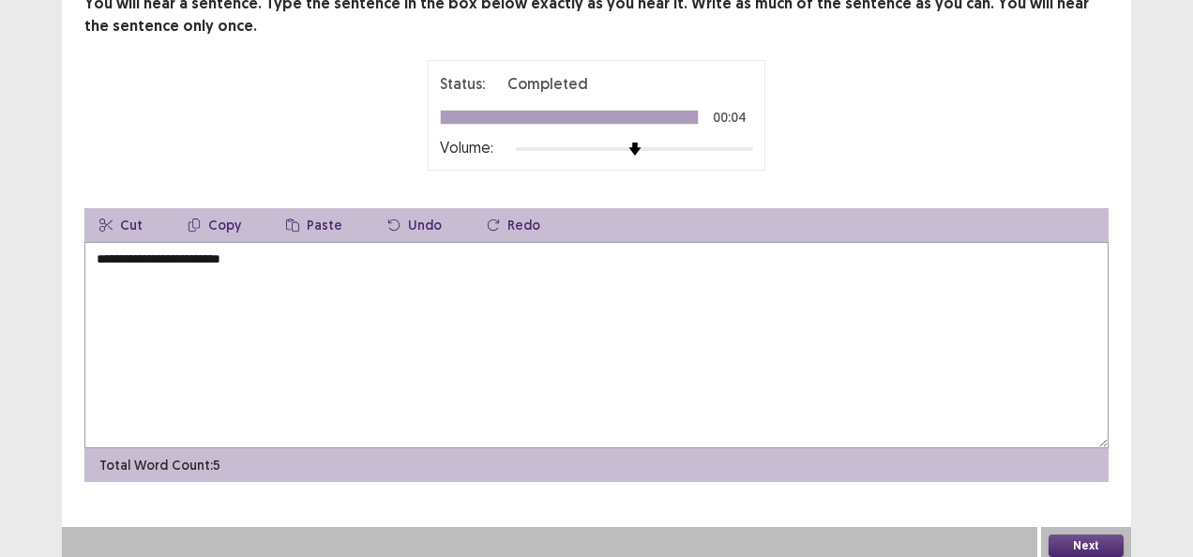
scroll to position [130, 0]
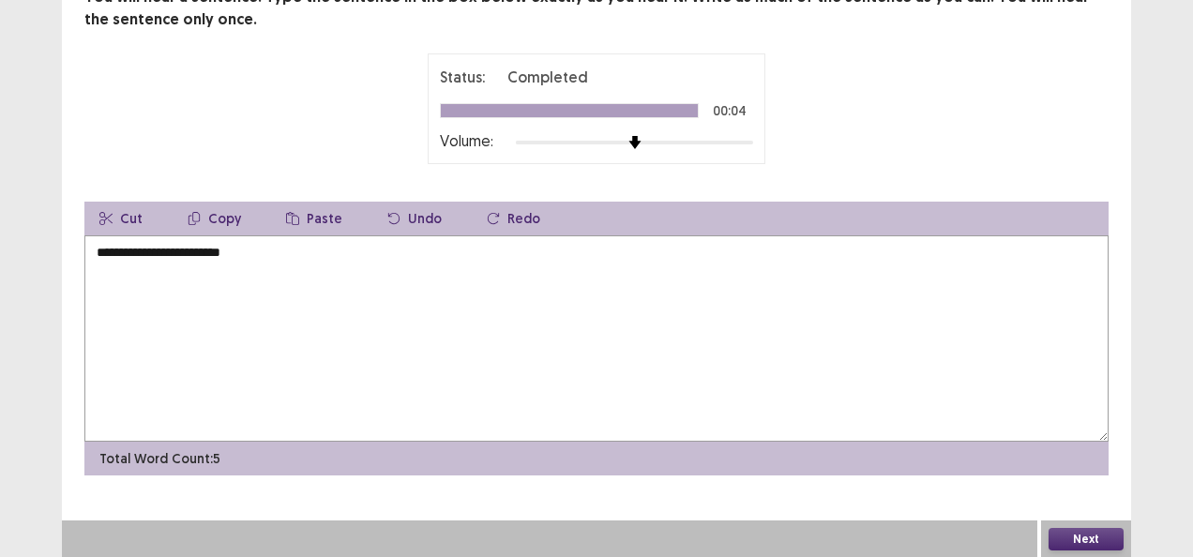
click at [1105, 535] on button "Next" at bounding box center [1086, 539] width 75 height 23
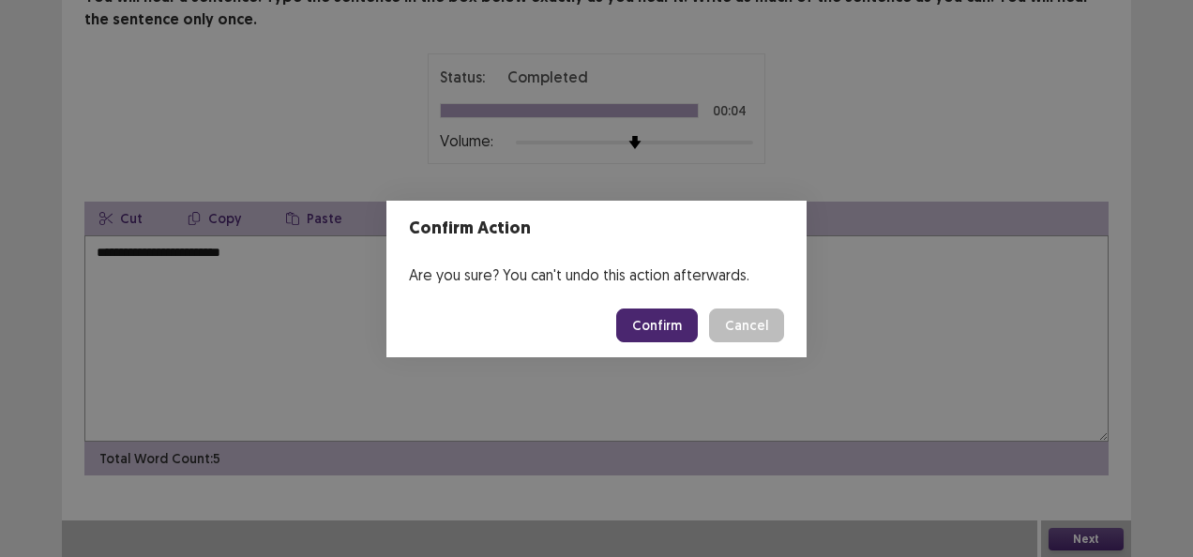
drag, startPoint x: 325, startPoint y: 274, endPoint x: 364, endPoint y: 291, distance: 42.9
click at [324, 274] on div "Confirm Action Are you sure? You can't undo this action afterwards. Confirm Can…" at bounding box center [596, 278] width 1193 height 557
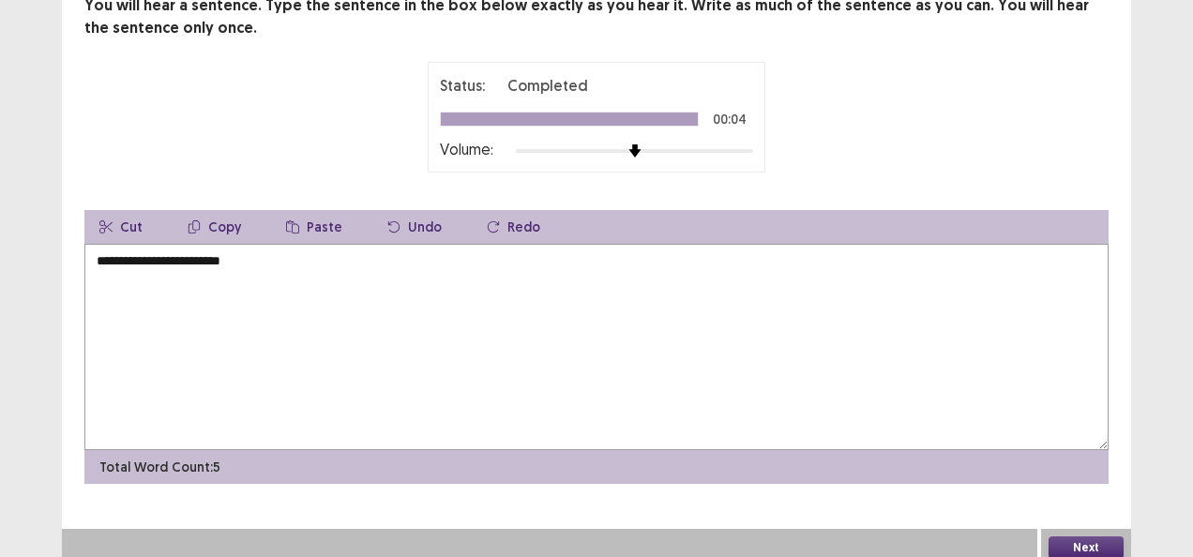
click at [190, 251] on textarea "**********" at bounding box center [596, 347] width 1024 height 206
type textarea "**********"
click at [1083, 540] on button "Next" at bounding box center [1086, 548] width 75 height 23
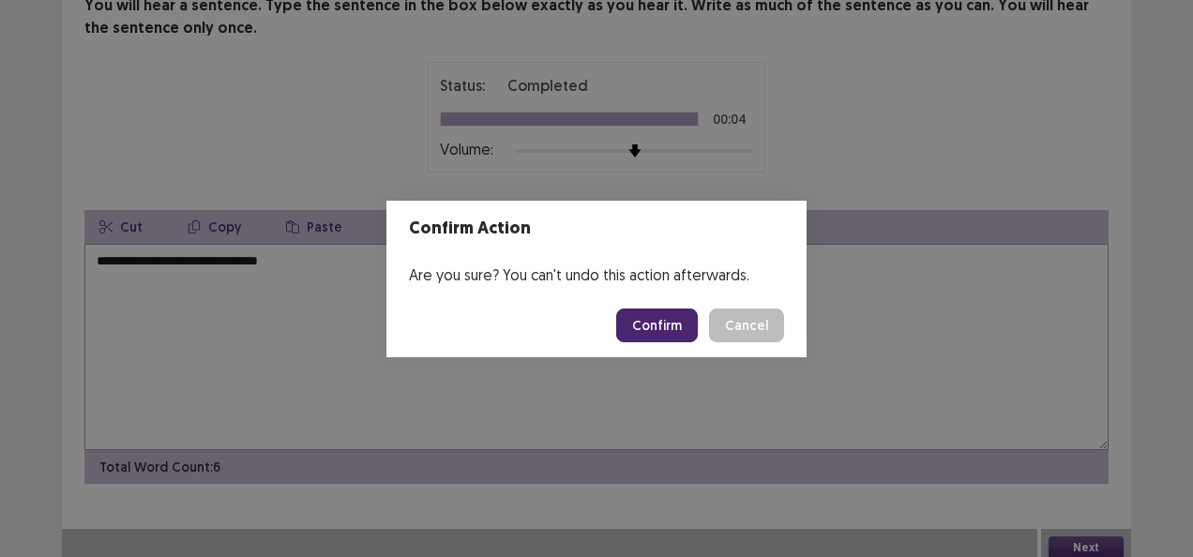
click at [680, 323] on button "Confirm" at bounding box center [657, 326] width 82 height 34
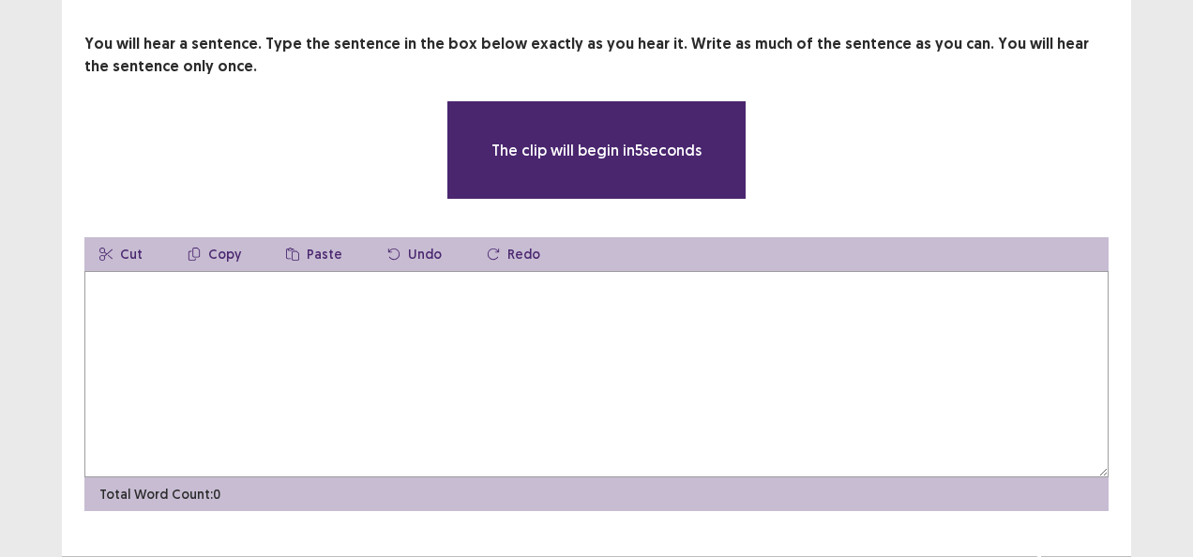
scroll to position [94, 0]
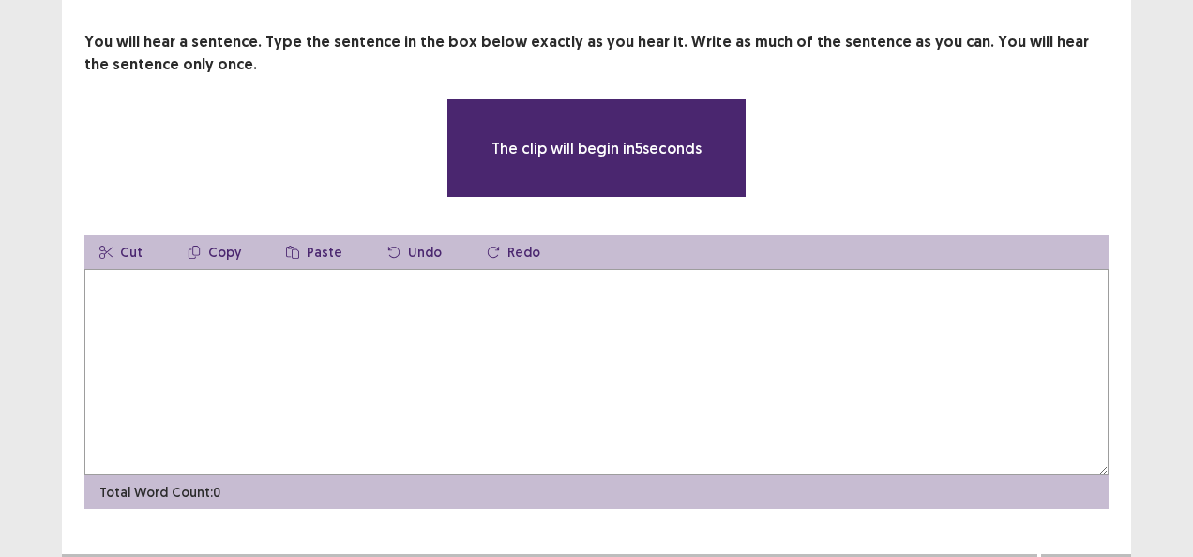
click at [589, 355] on textarea at bounding box center [596, 372] width 1024 height 206
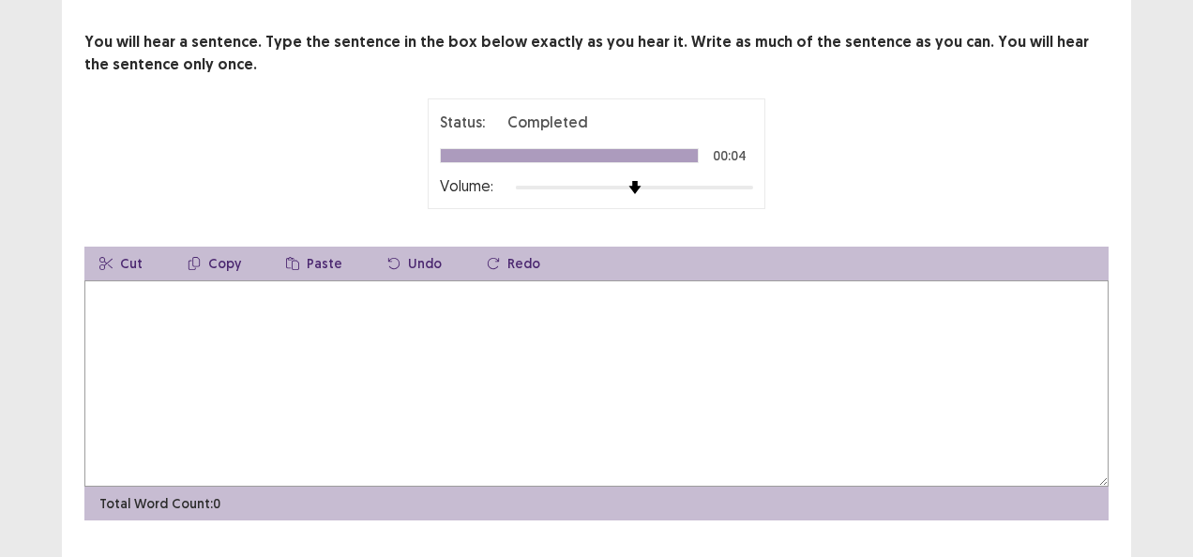
click at [570, 340] on textarea at bounding box center [596, 384] width 1024 height 206
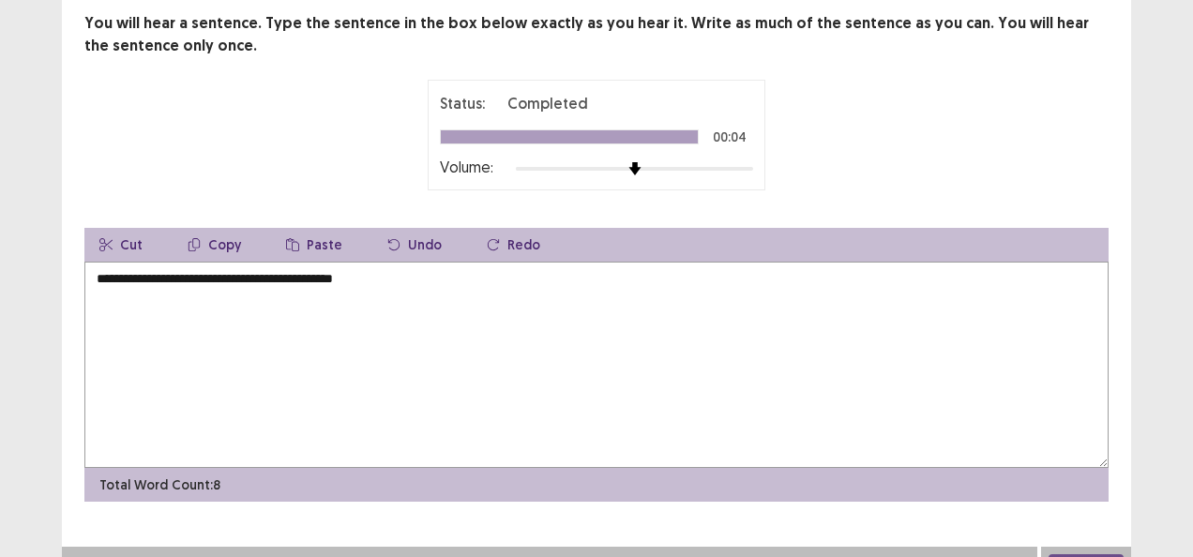
scroll to position [130, 0]
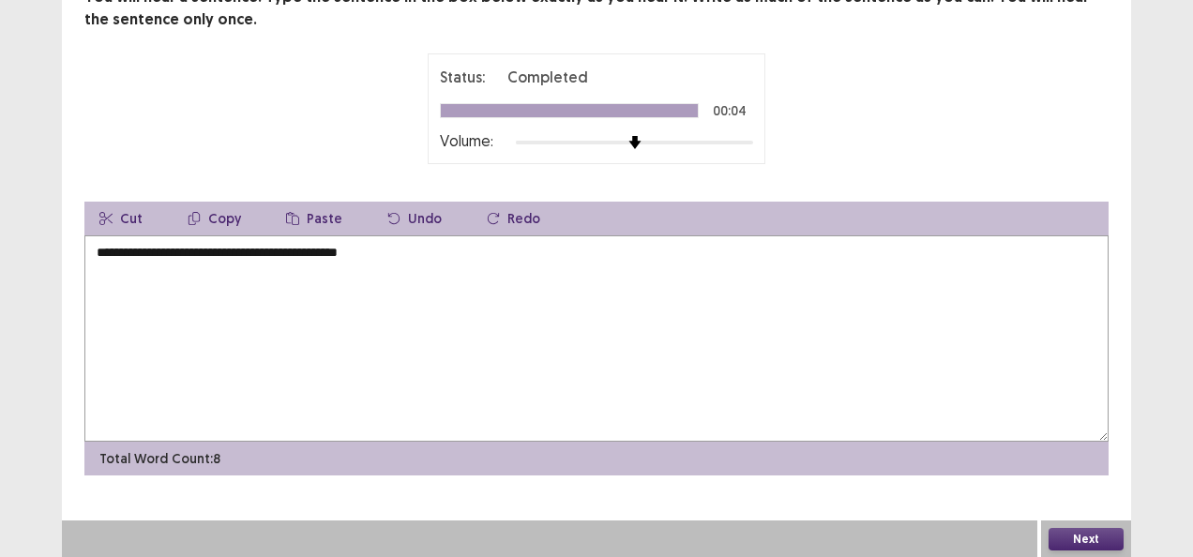
type textarea "**********"
click at [1071, 529] on button "Next" at bounding box center [1086, 539] width 75 height 23
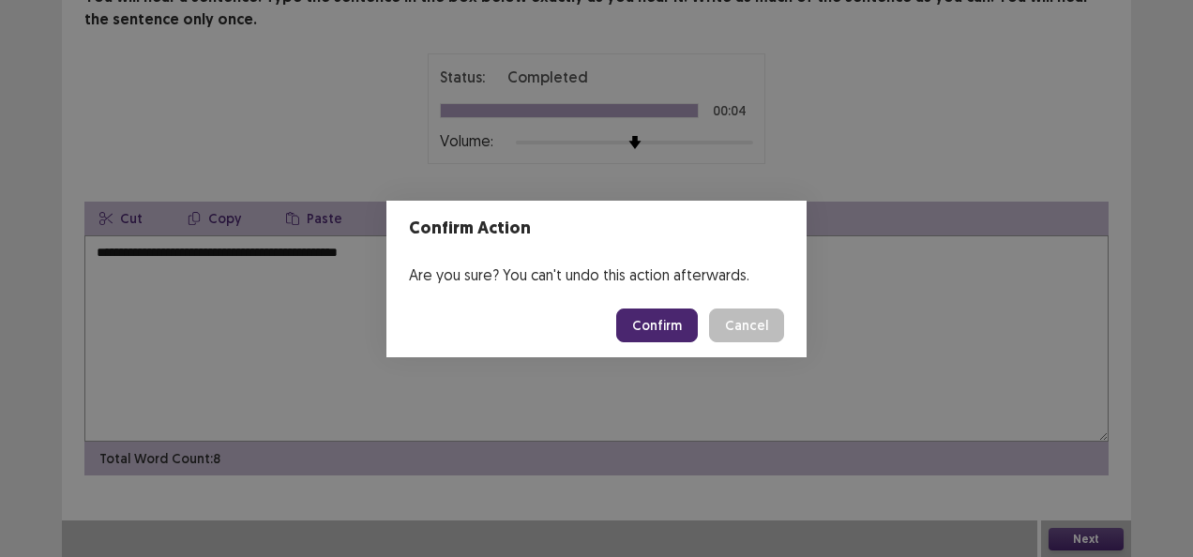
click at [683, 328] on button "Confirm" at bounding box center [657, 326] width 82 height 34
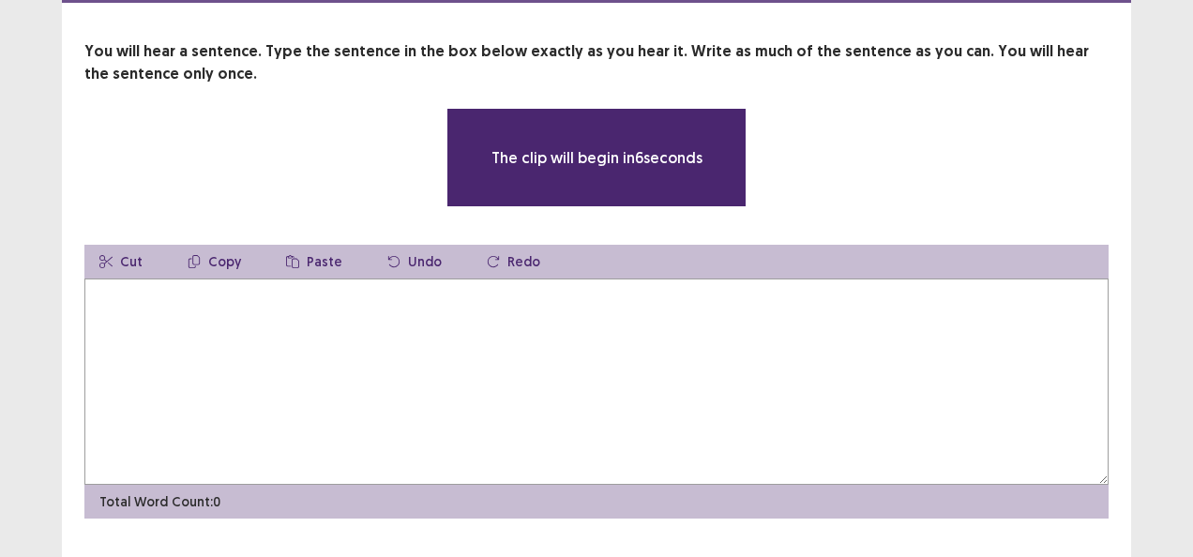
scroll to position [94, 0]
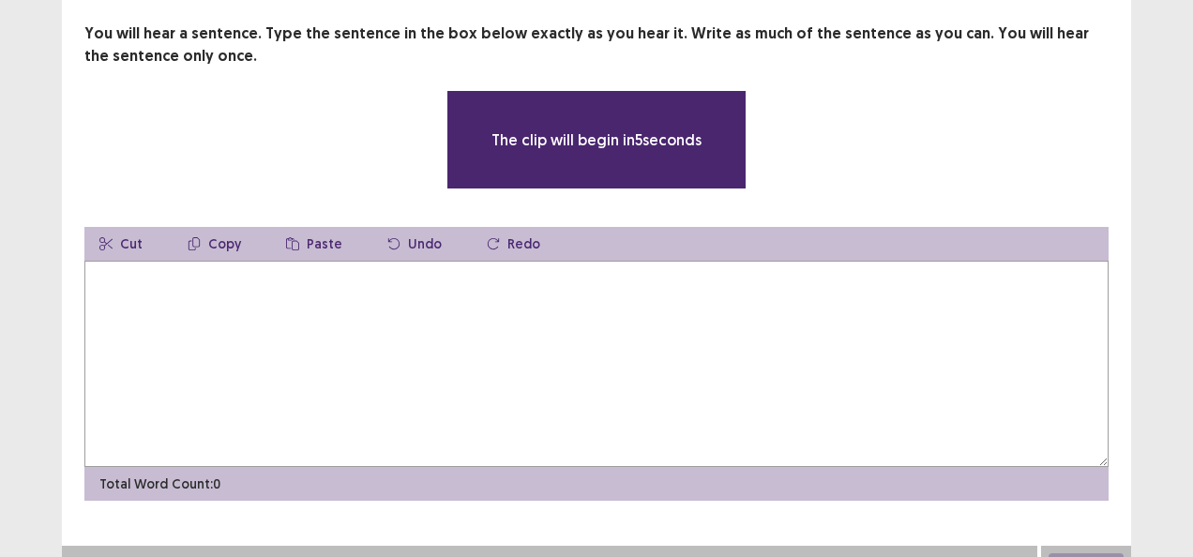
click at [675, 350] on textarea at bounding box center [596, 364] width 1024 height 206
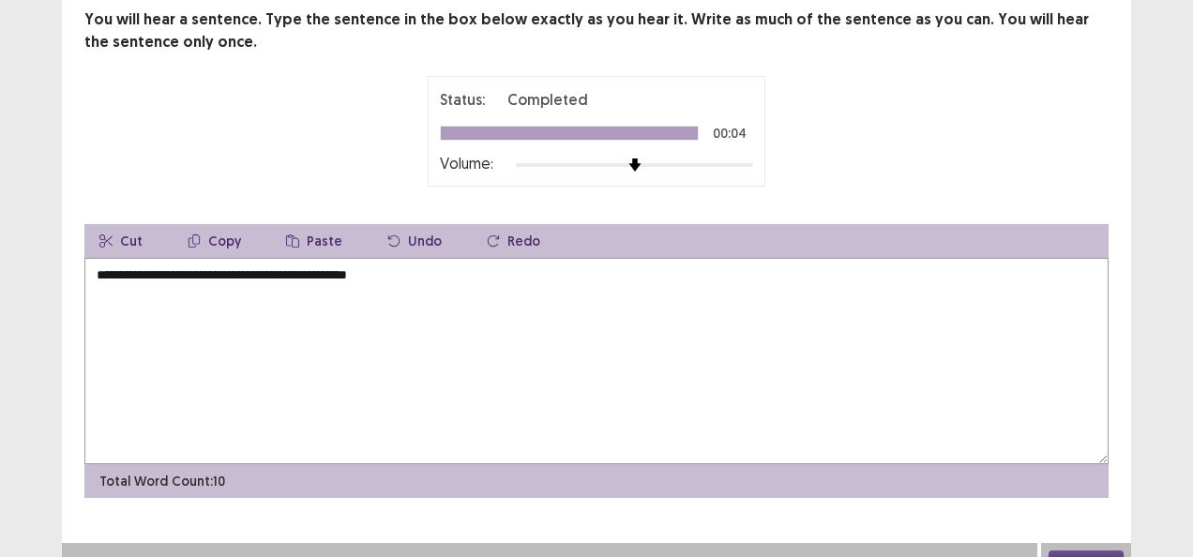
scroll to position [130, 0]
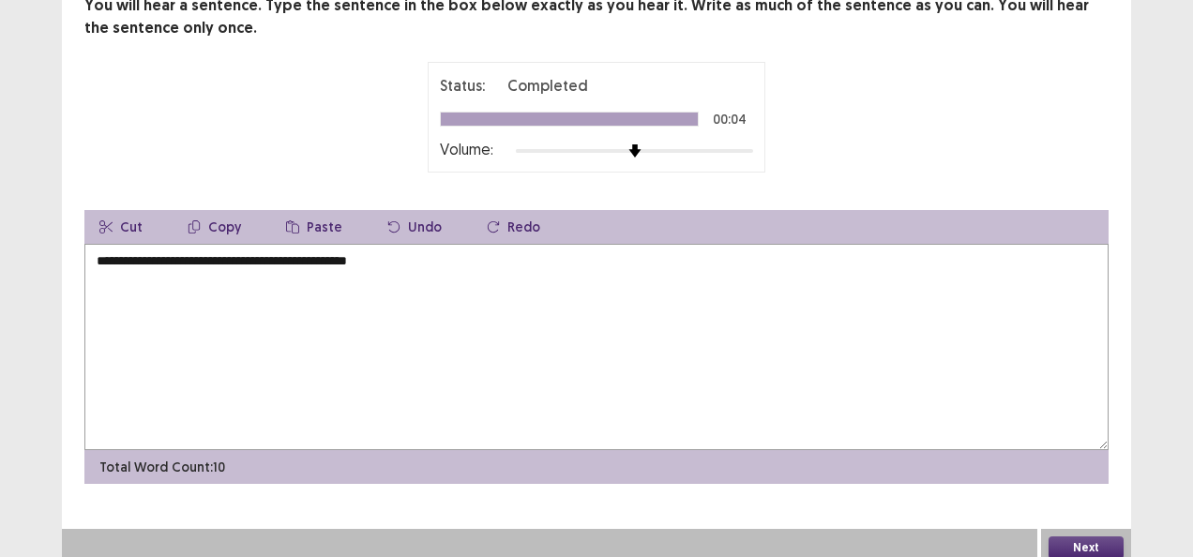
type textarea "**********"
click at [1080, 537] on button "Next" at bounding box center [1086, 548] width 75 height 23
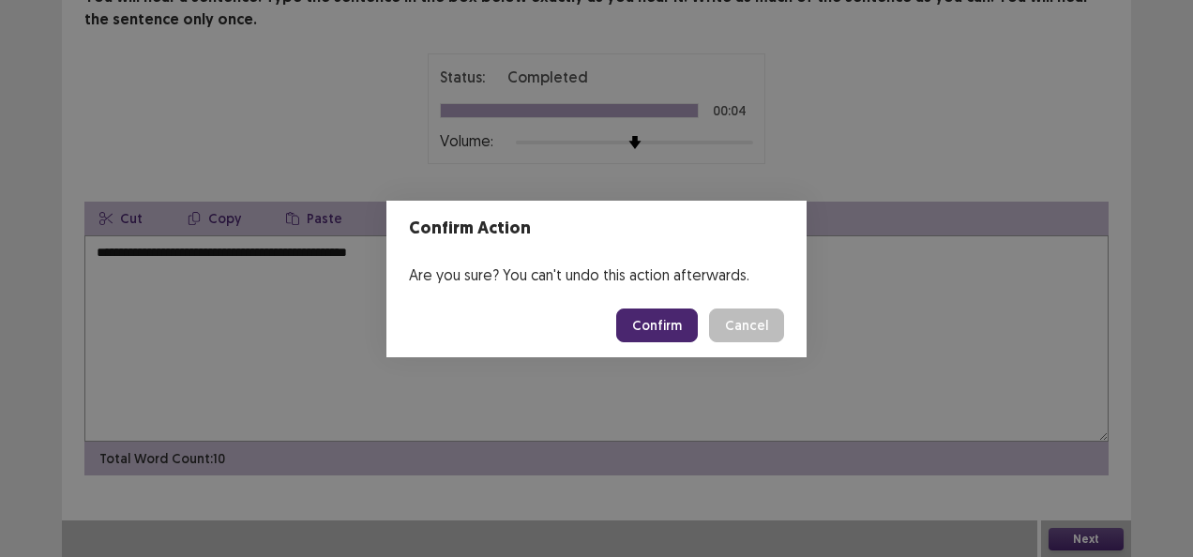
click at [683, 323] on button "Confirm" at bounding box center [657, 326] width 82 height 34
